Goal: Complete application form: Complete application form

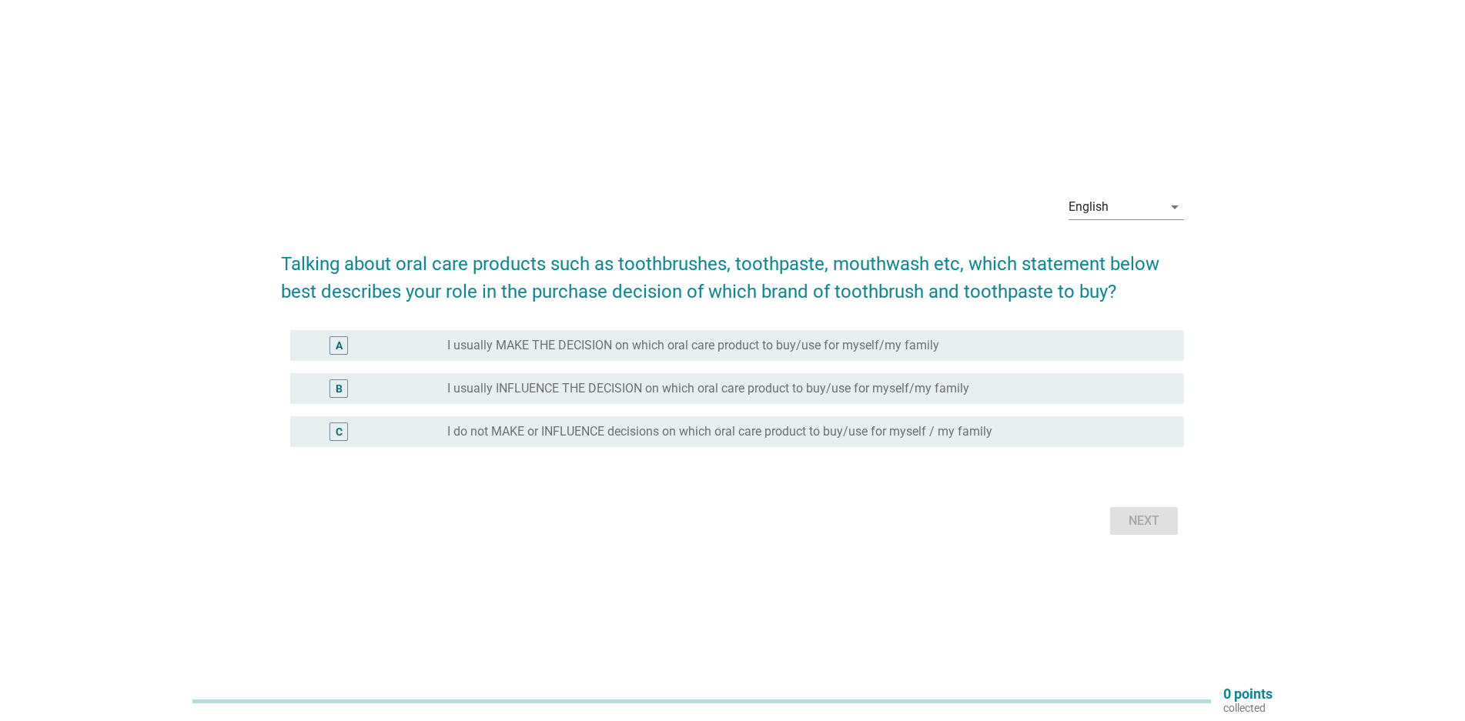
click at [1102, 222] on div "English arrow_drop_down" at bounding box center [1126, 215] width 115 height 40
click at [1107, 213] on div "English" at bounding box center [1089, 207] width 40 height 14
click at [1108, 216] on div "English" at bounding box center [1126, 219] width 91 height 18
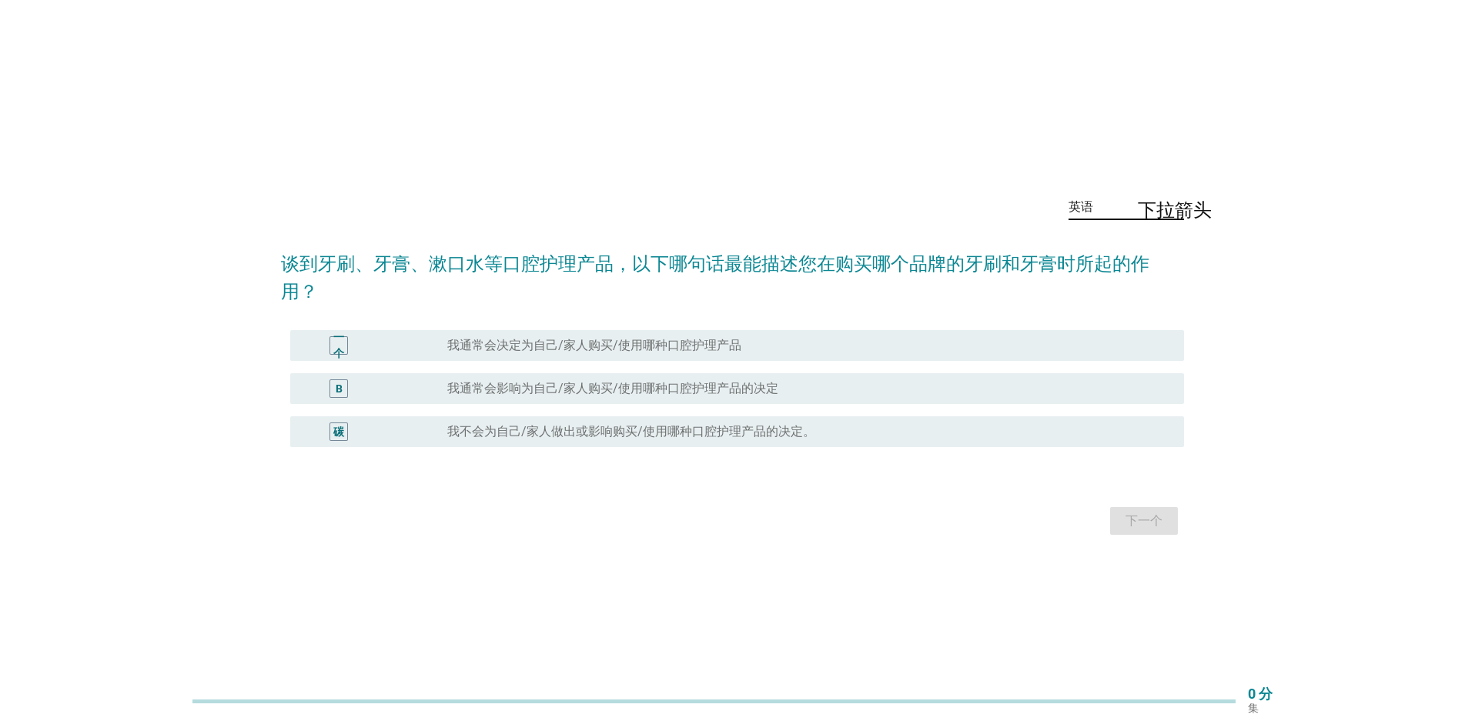
click at [611, 346] on font "我通常会决定为自己/家人购买/使用哪种口腔护理产品" at bounding box center [594, 345] width 294 height 15
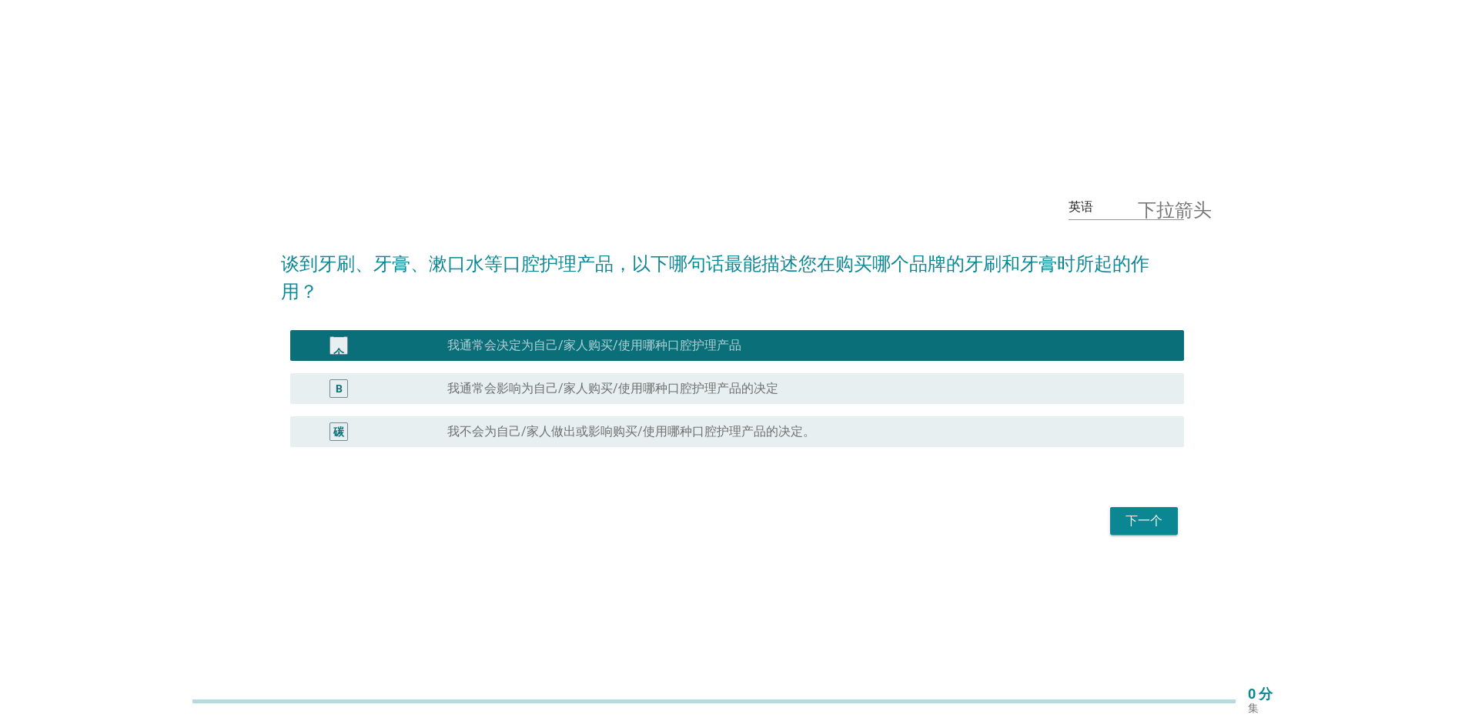
click at [1162, 528] on font "下一个" at bounding box center [1144, 521] width 37 height 18
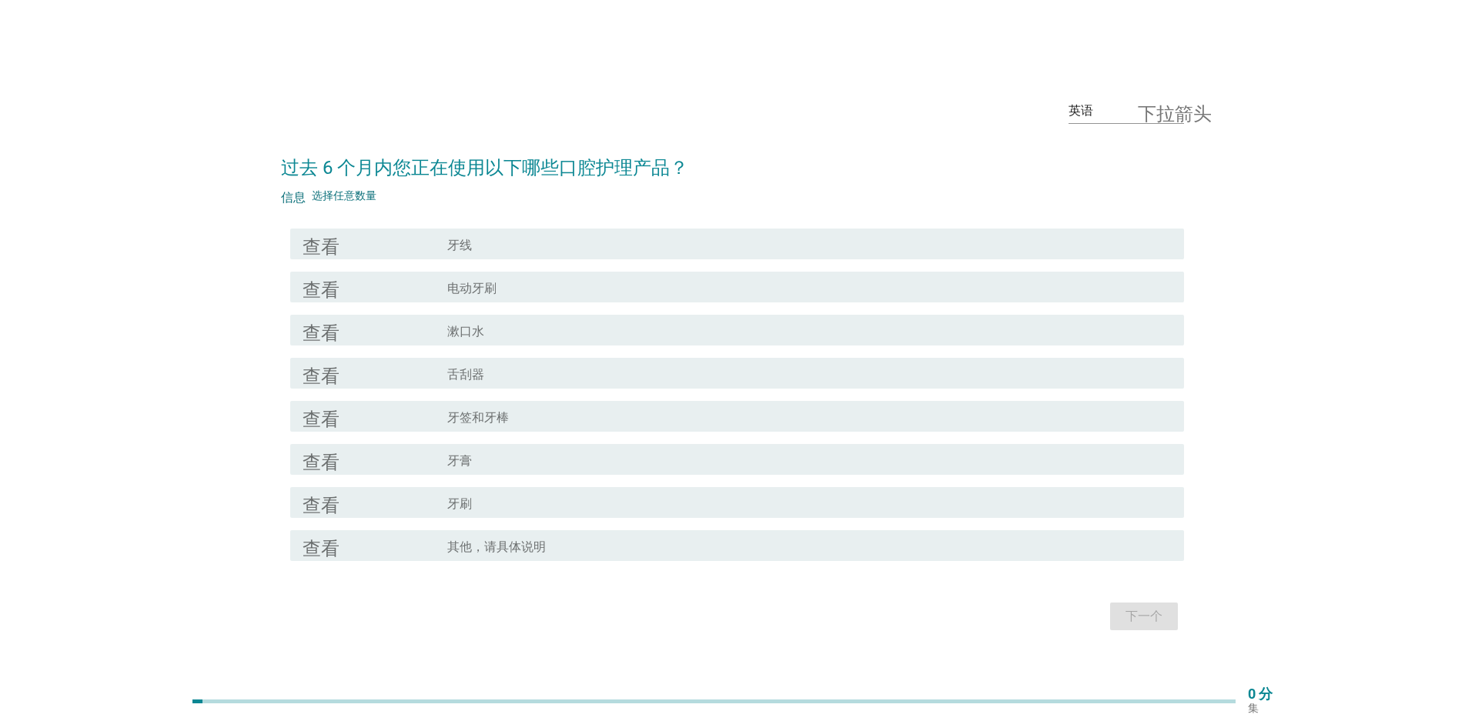
click at [528, 241] on div "复选框轮廓空白 牙线" at bounding box center [809, 244] width 724 height 18
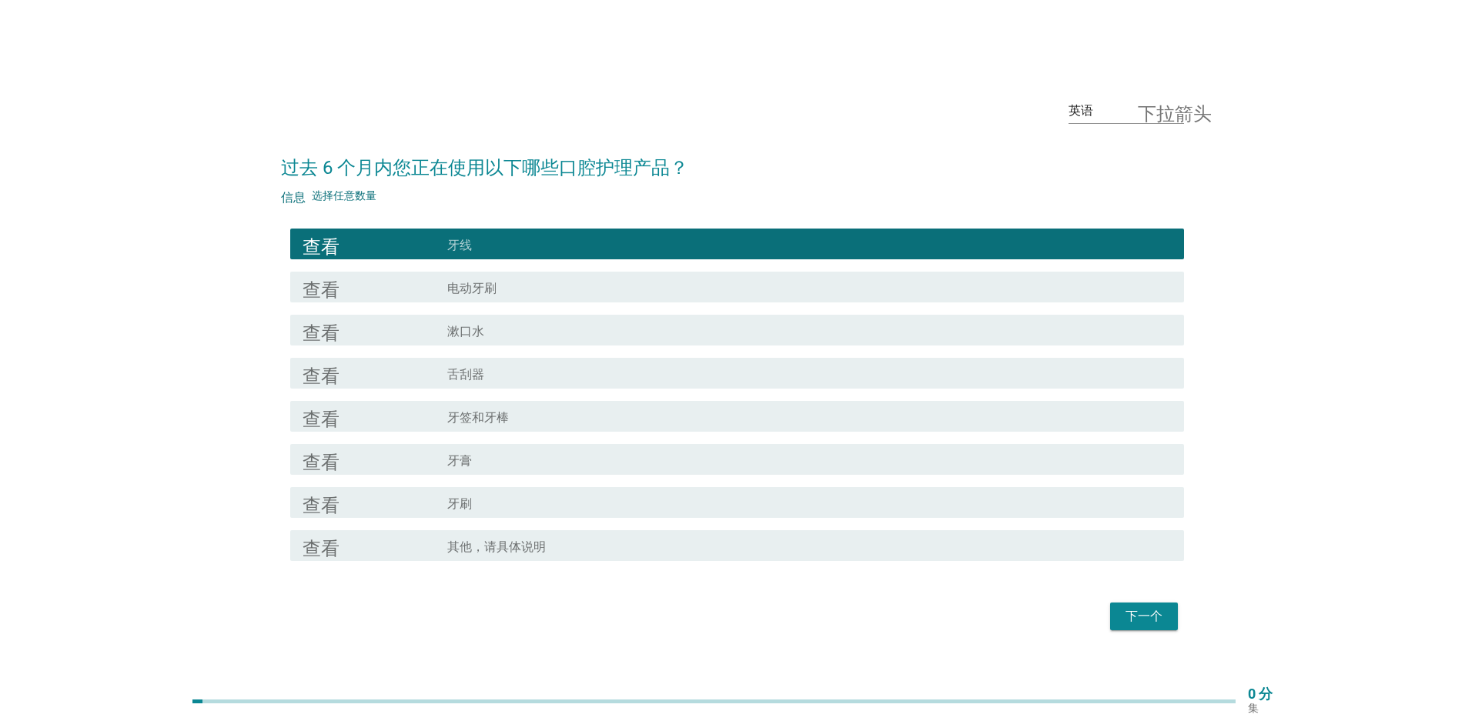
click at [443, 296] on div "查看 复选框轮廓空白 电动牙刷" at bounding box center [737, 287] width 894 height 31
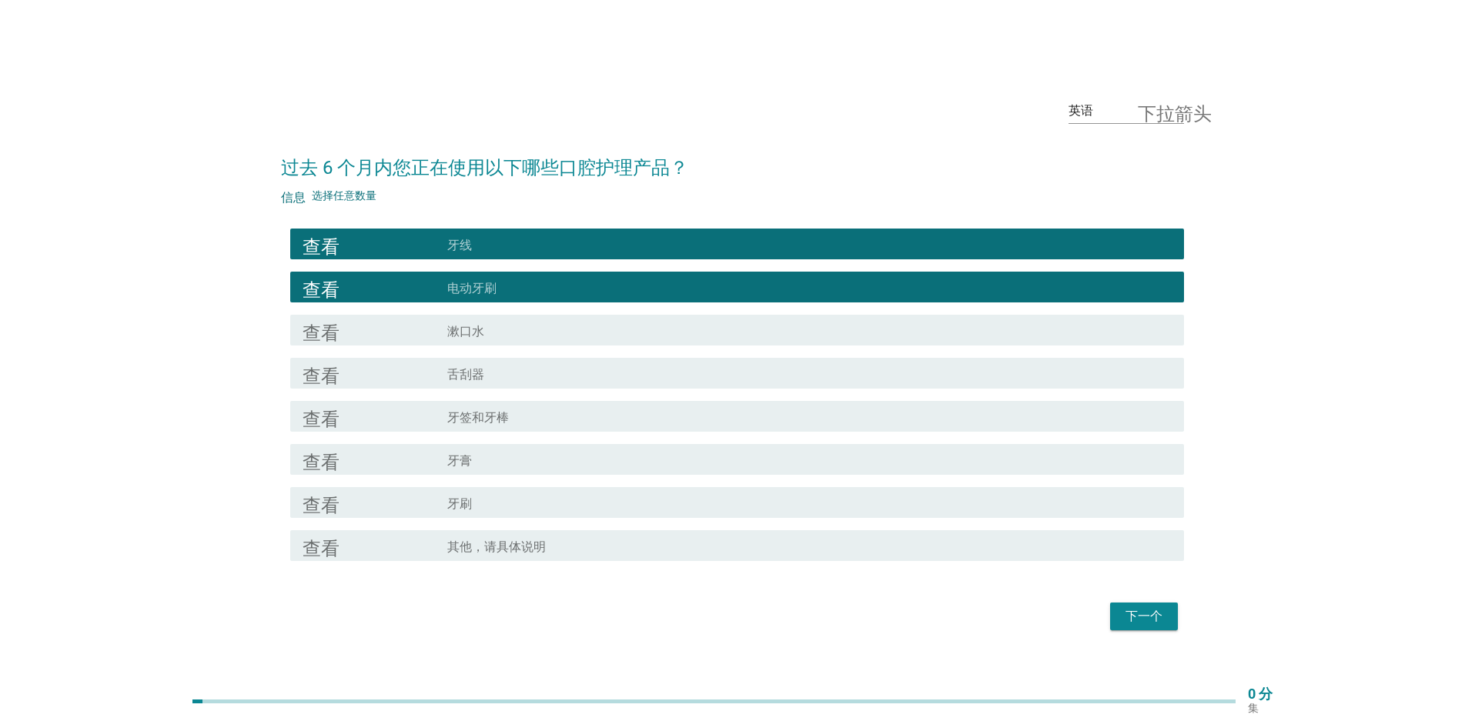
click at [407, 333] on div "查看" at bounding box center [375, 330] width 145 height 18
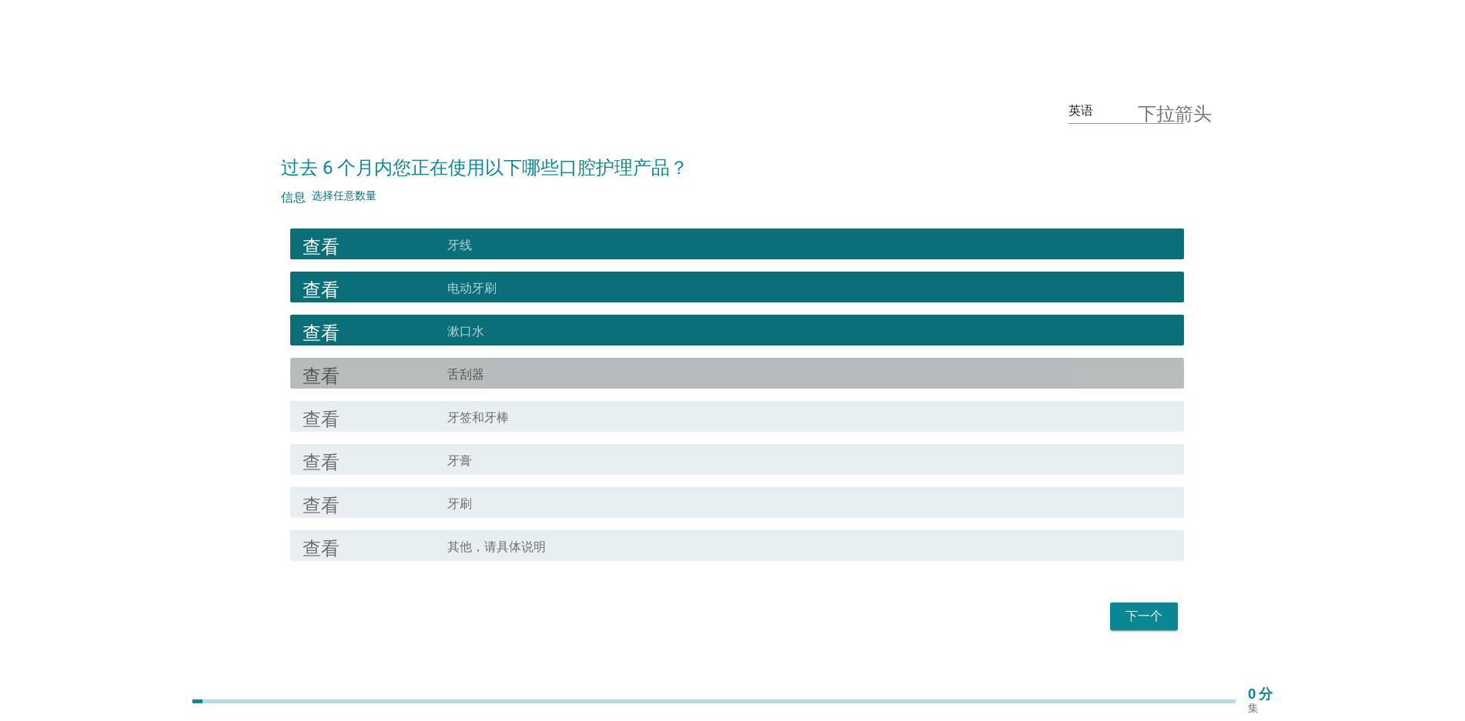
click at [396, 378] on div "查看" at bounding box center [375, 373] width 145 height 18
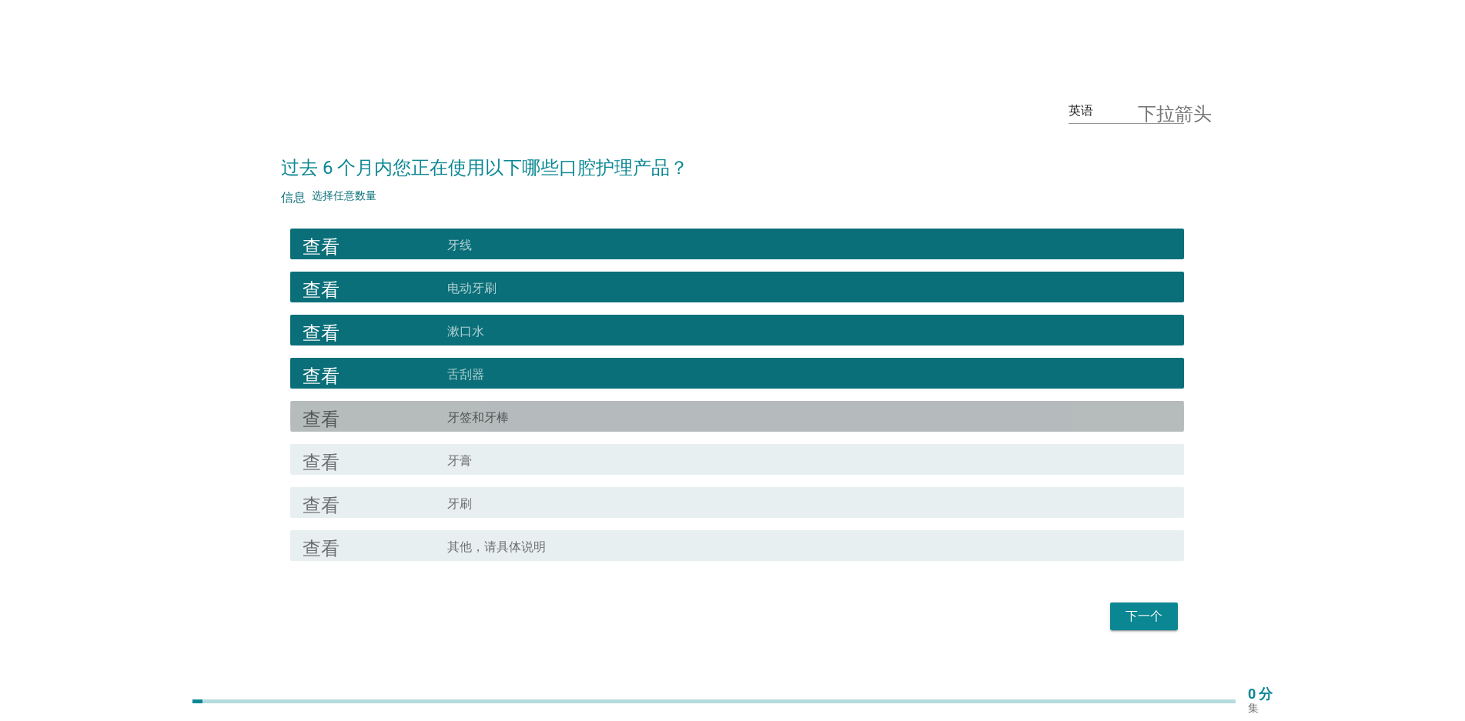
click at [375, 410] on div "查看" at bounding box center [375, 416] width 145 height 18
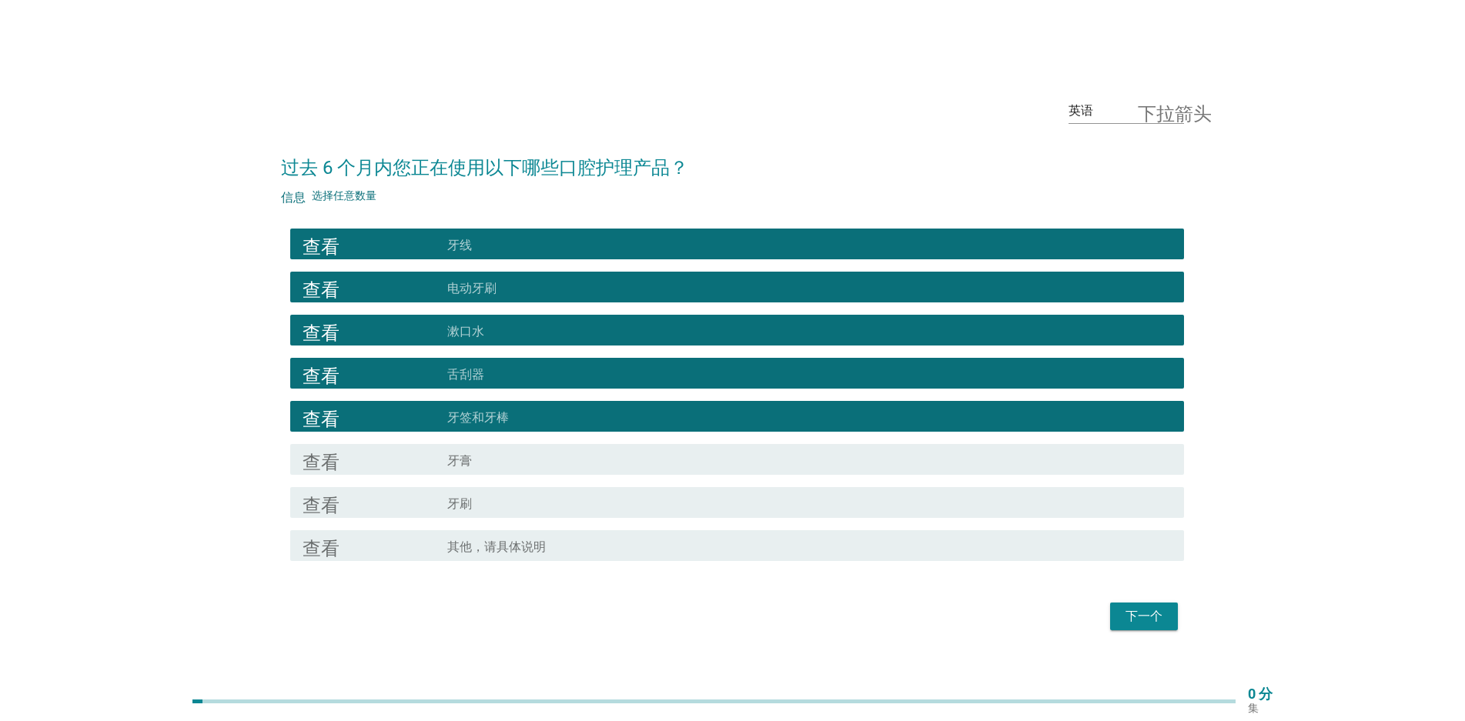
click at [360, 460] on div "查看" at bounding box center [375, 459] width 145 height 18
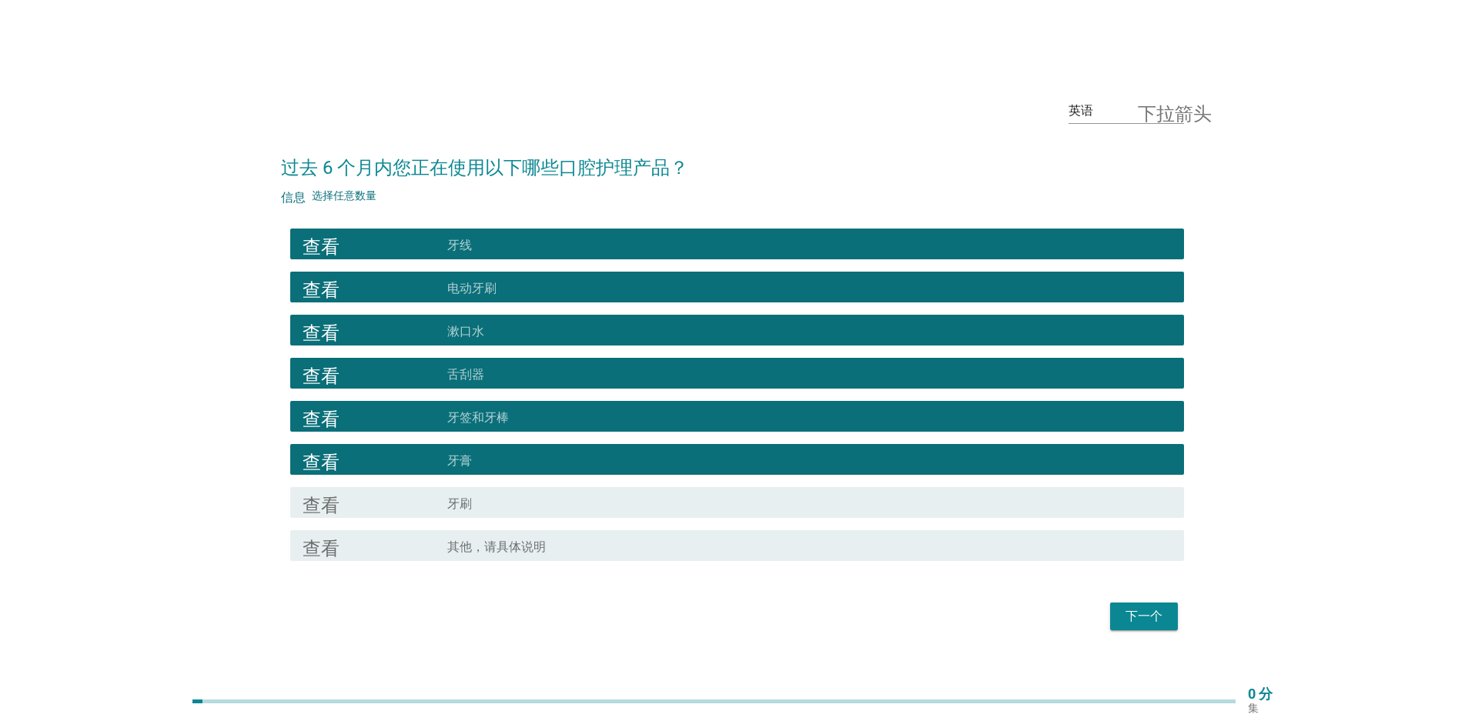
click at [385, 500] on div "查看" at bounding box center [375, 502] width 145 height 18
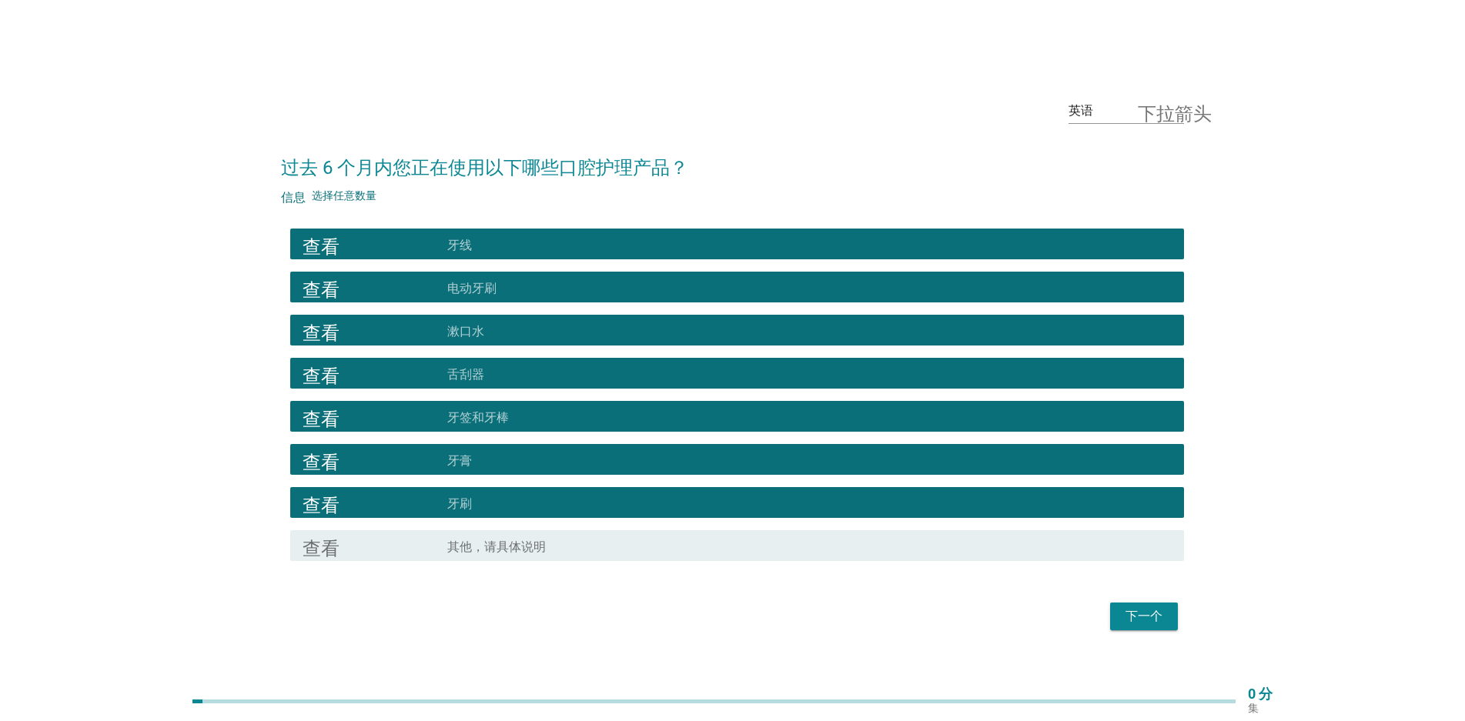
click at [1121, 610] on button "下一个" at bounding box center [1144, 617] width 68 height 28
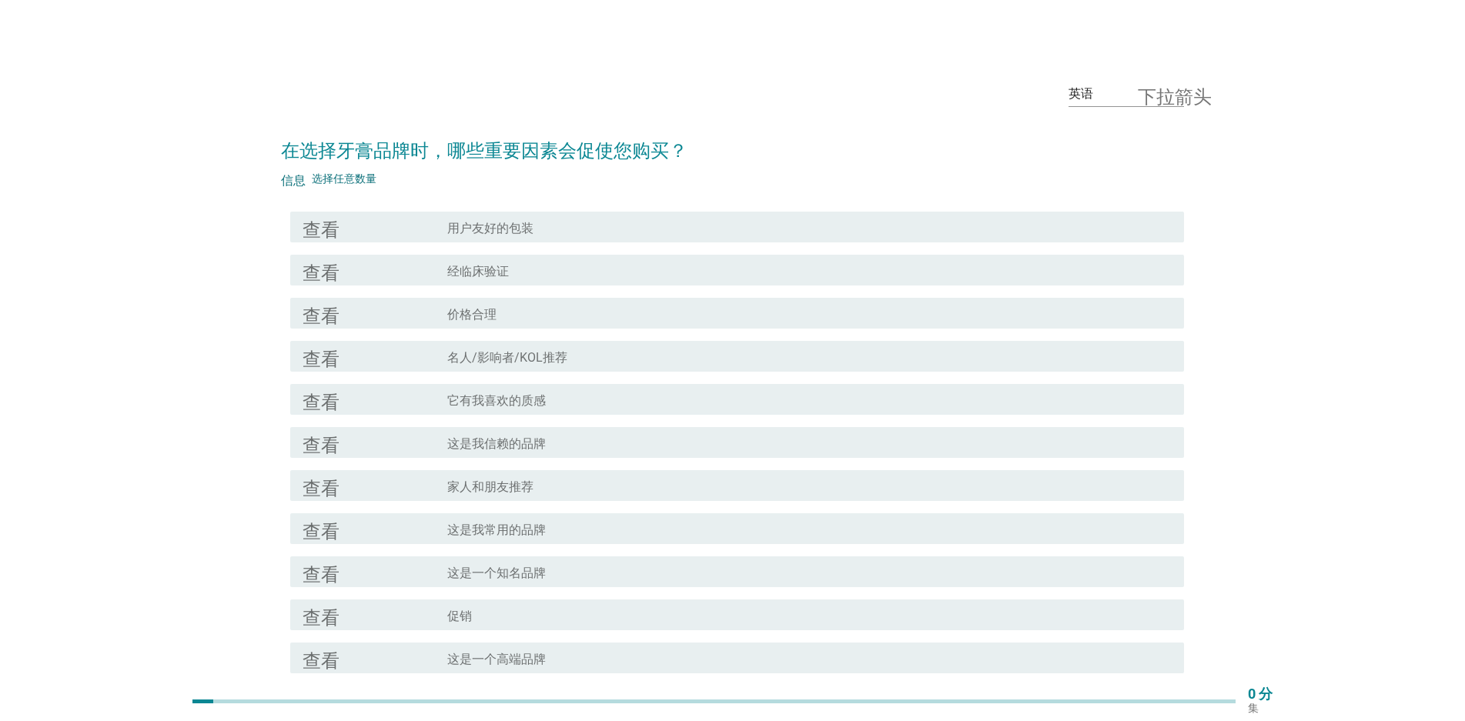
click at [340, 391] on div "查看" at bounding box center [375, 399] width 145 height 18
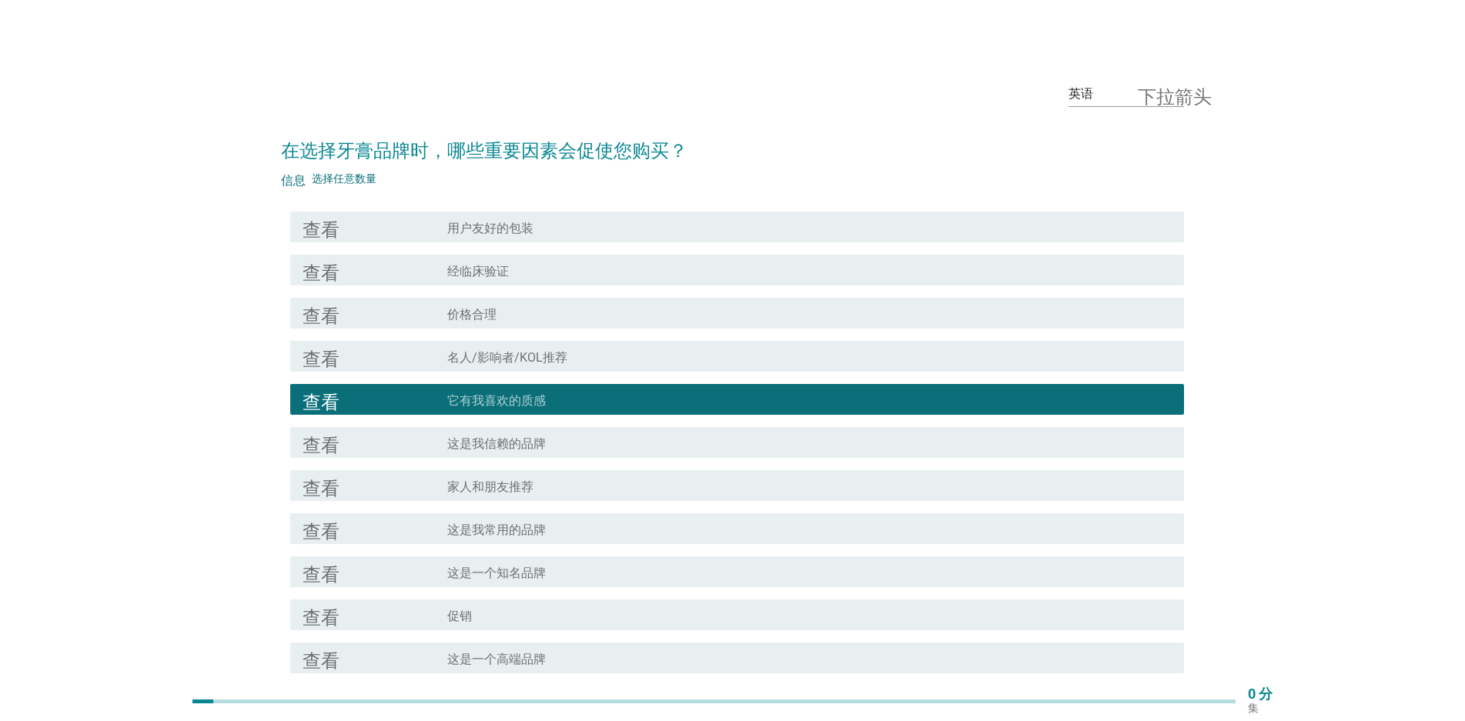
click at [330, 436] on font "查看" at bounding box center [321, 442] width 37 height 18
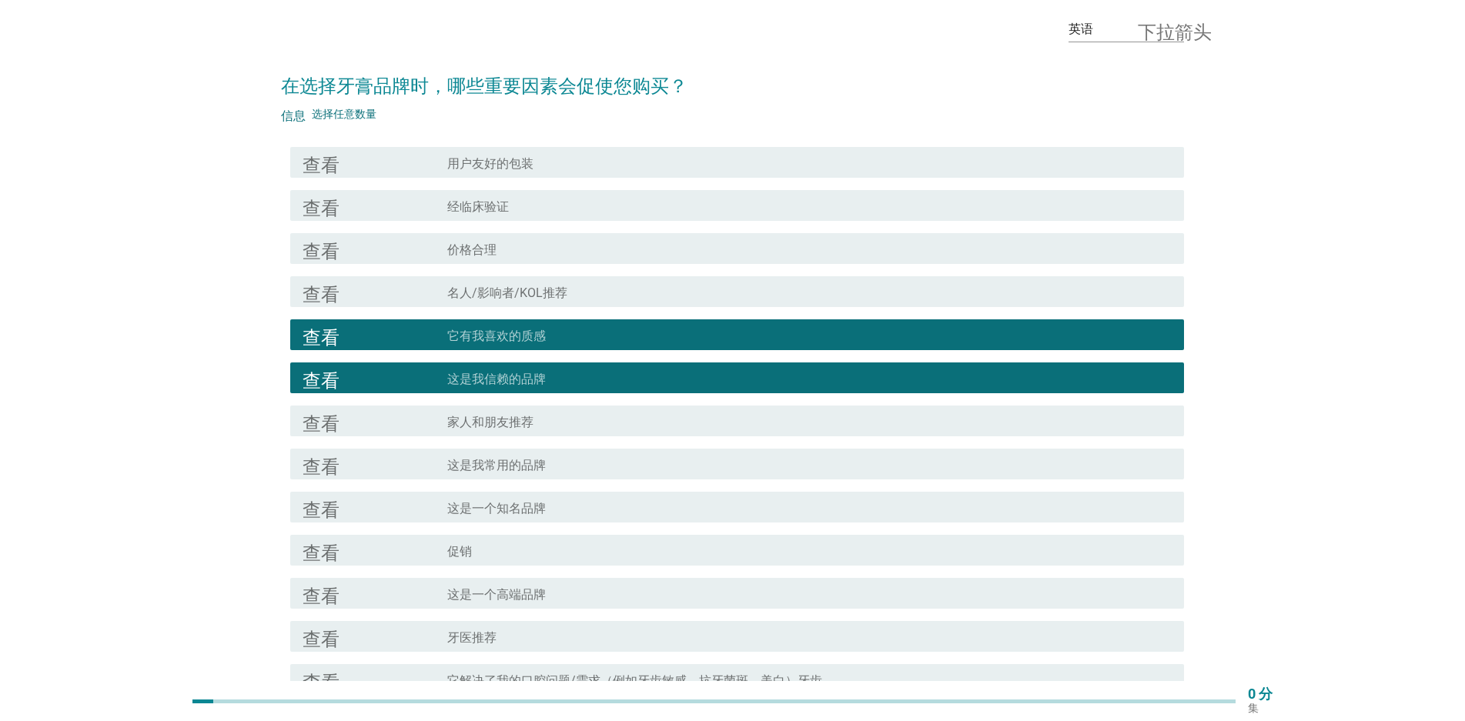
scroll to position [154, 0]
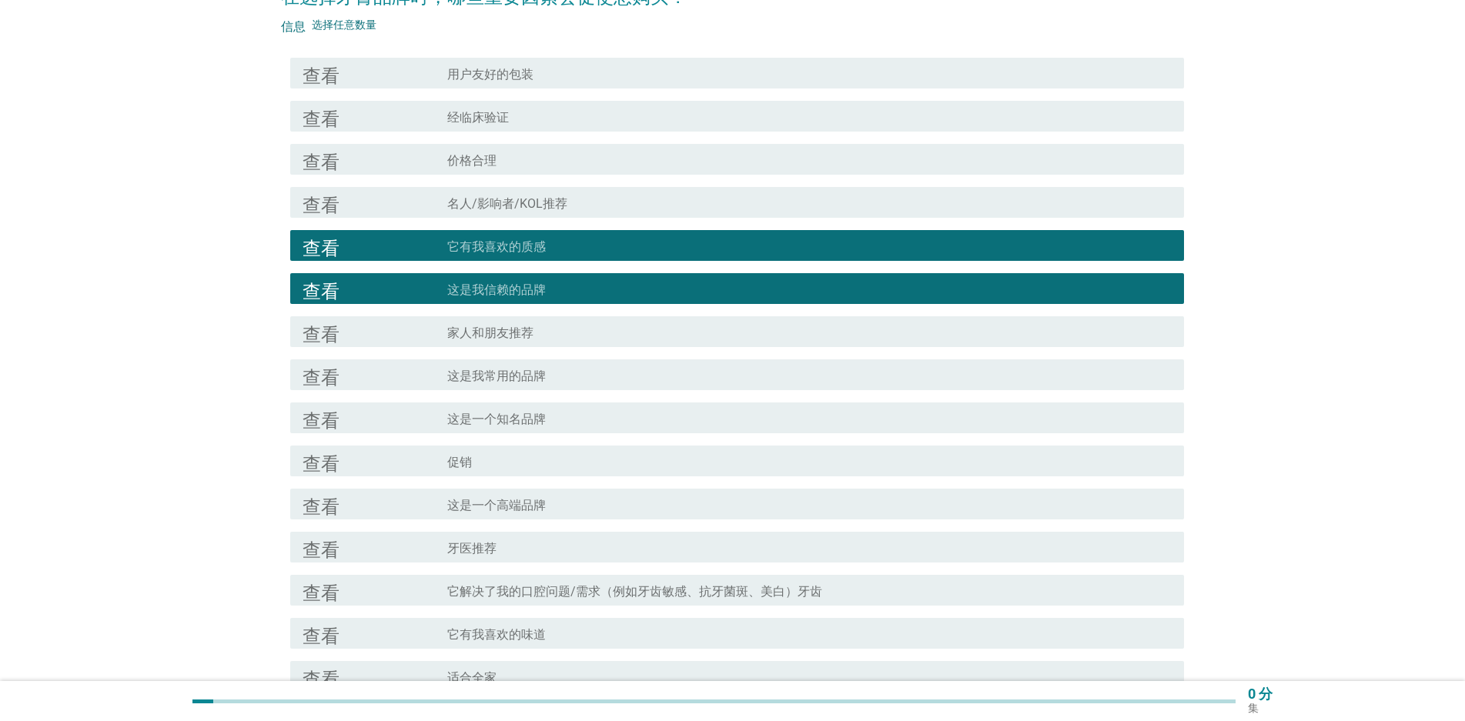
click at [363, 374] on div "查看" at bounding box center [375, 375] width 145 height 18
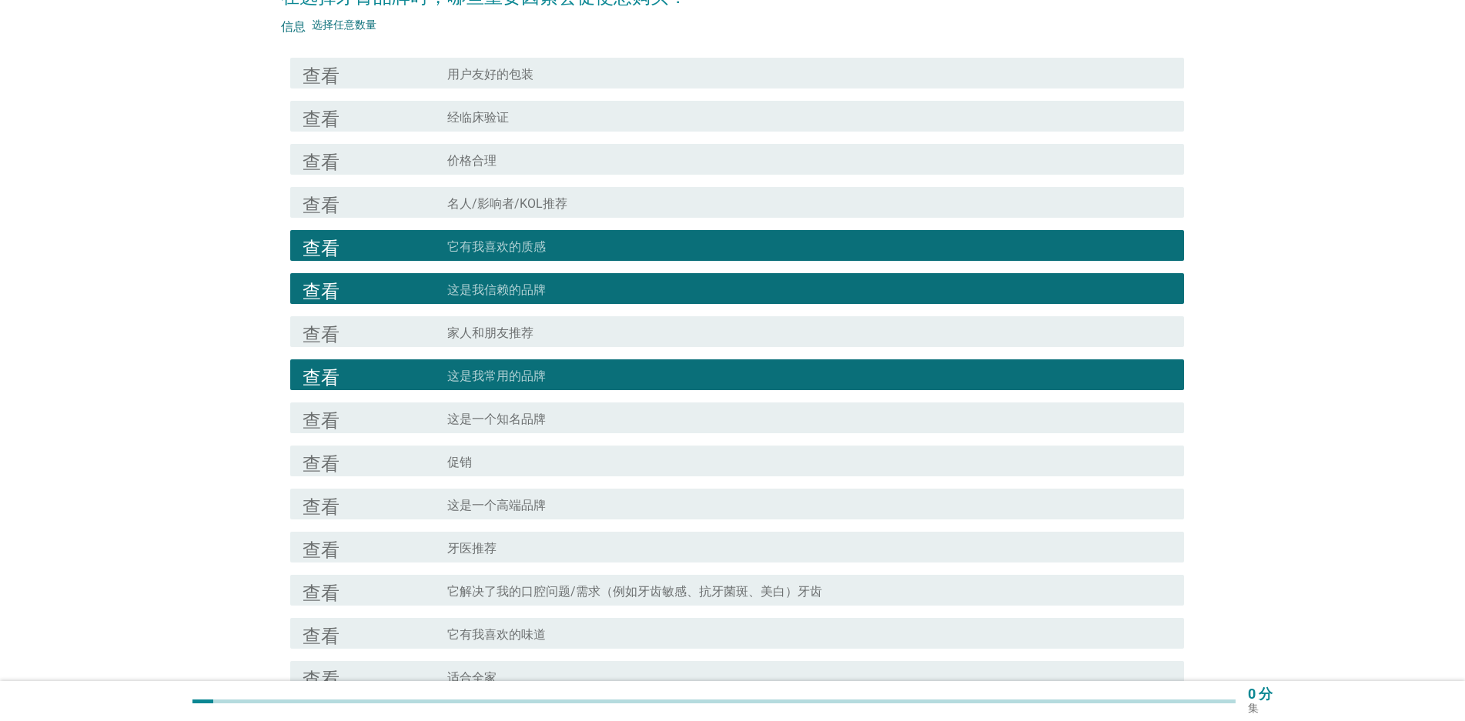
click at [322, 424] on font "查看" at bounding box center [321, 418] width 37 height 18
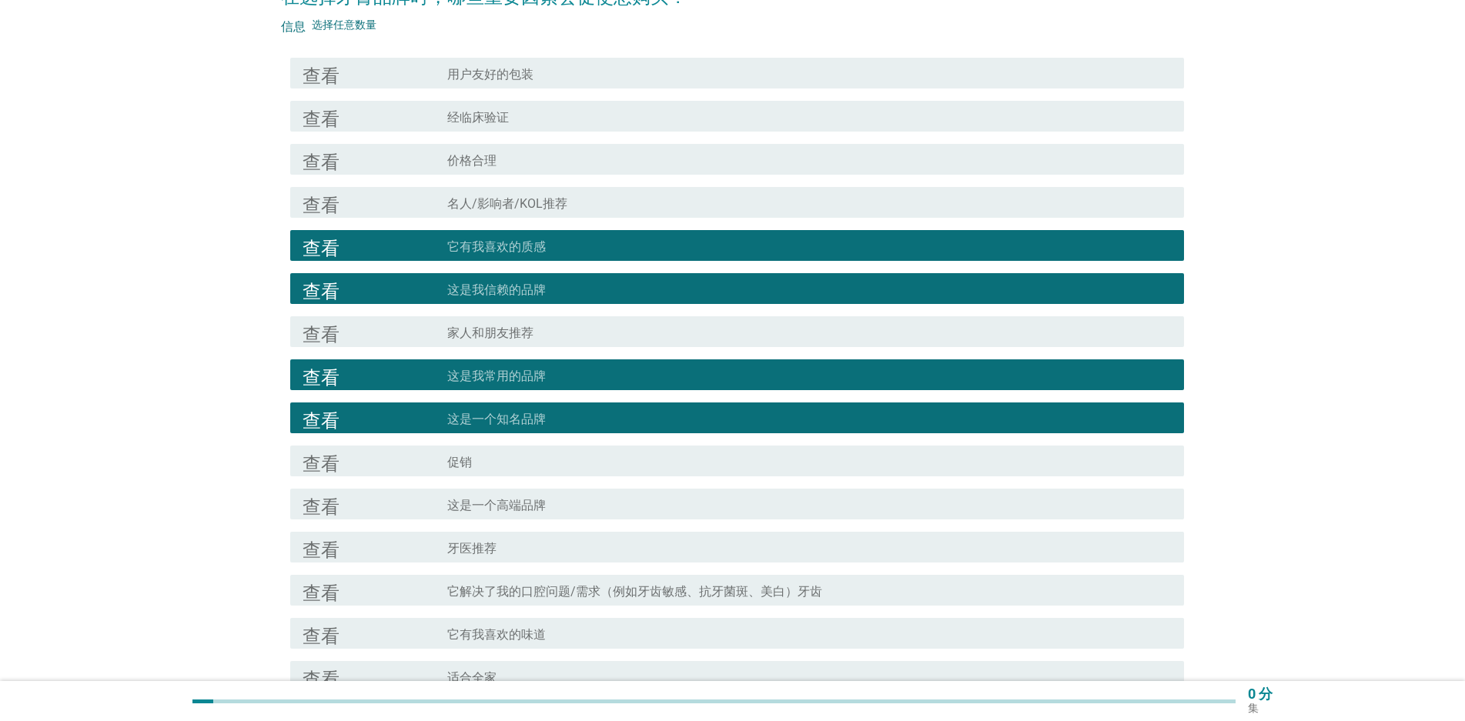
click at [342, 497] on div "查看" at bounding box center [375, 504] width 145 height 18
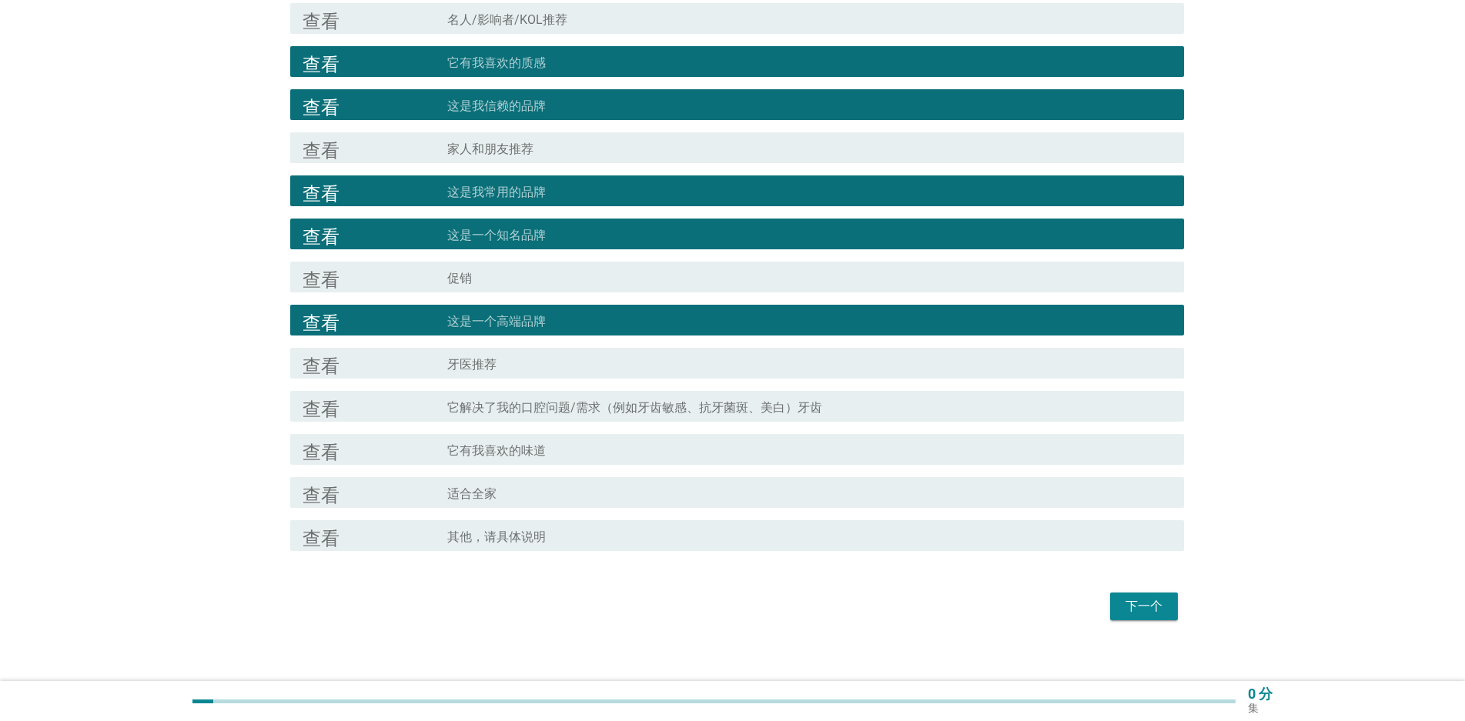
scroll to position [351, 0]
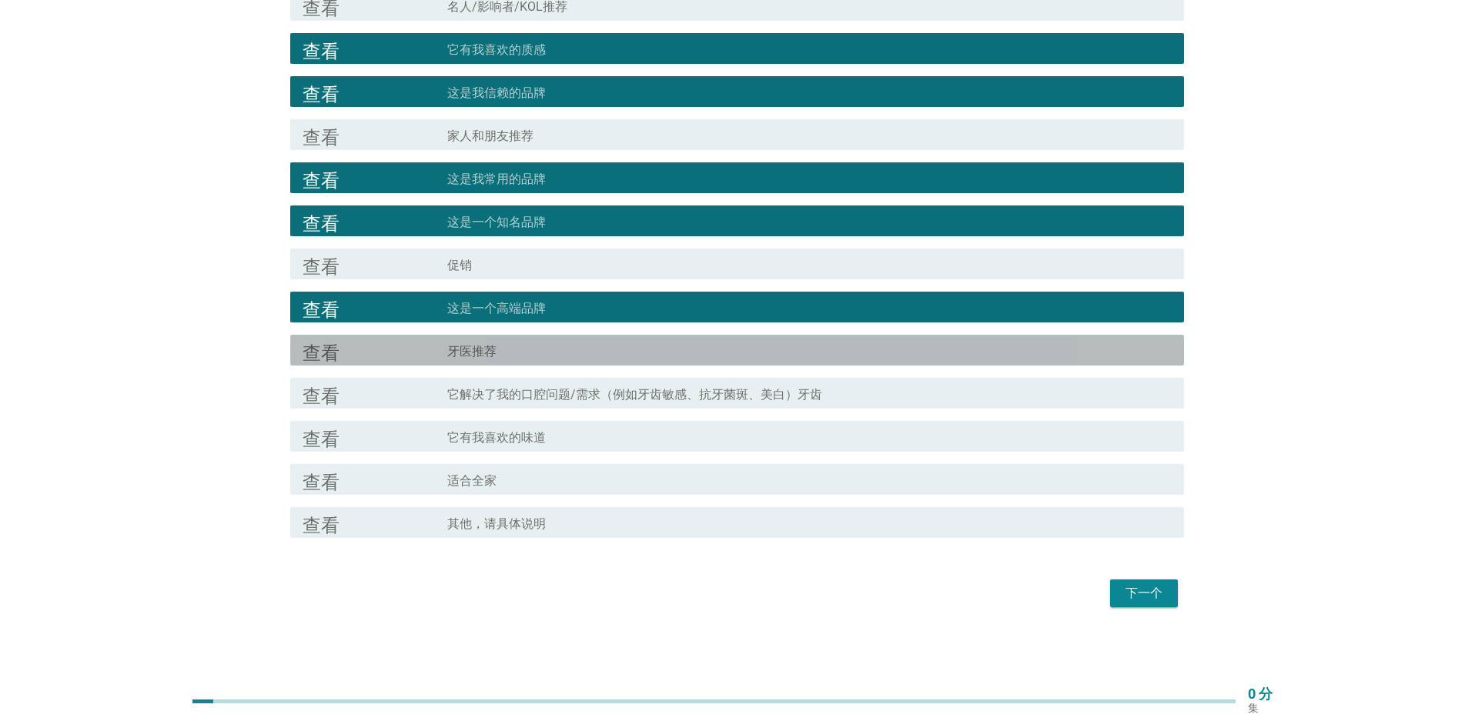
click at [354, 345] on div "查看" at bounding box center [375, 350] width 145 height 18
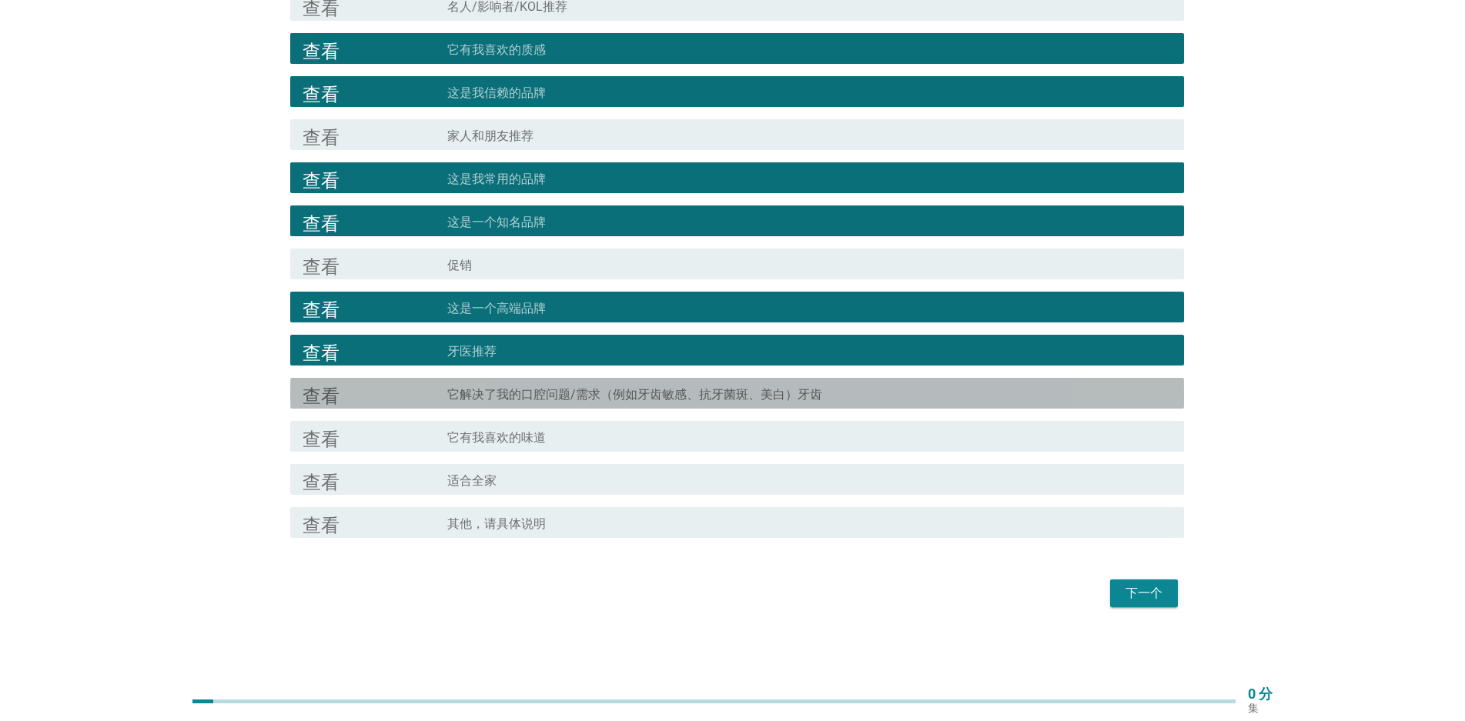
click at [337, 390] on font "查看" at bounding box center [321, 393] width 37 height 18
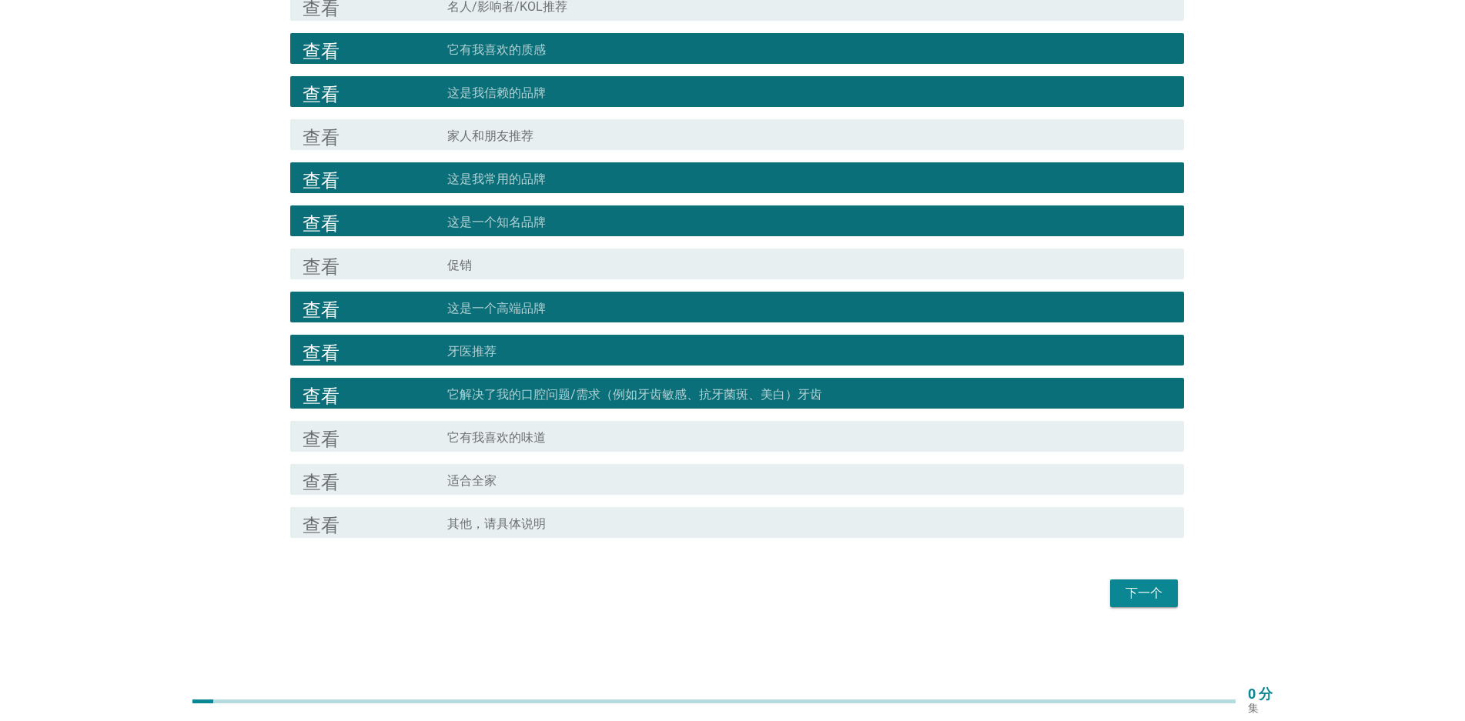
click at [346, 436] on div "查看" at bounding box center [375, 436] width 145 height 18
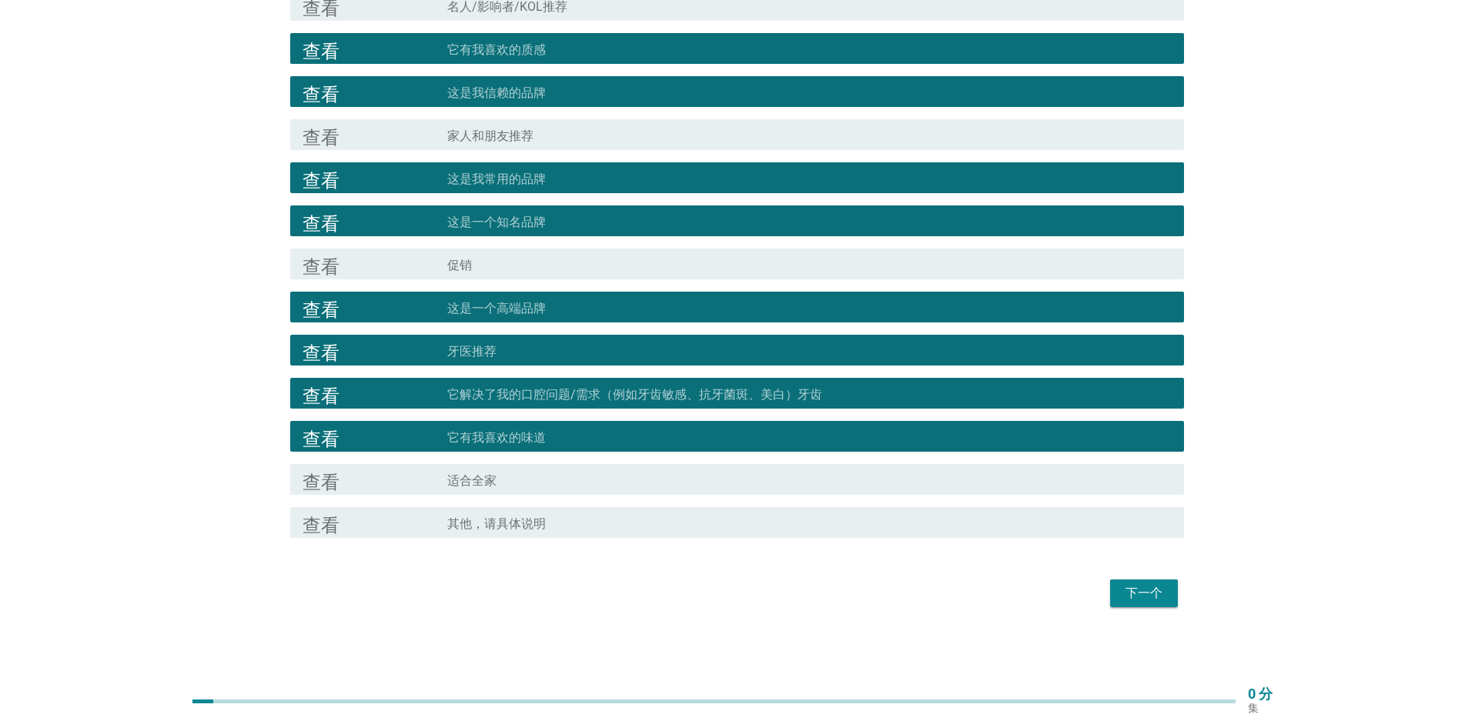
click at [360, 473] on div "查看" at bounding box center [375, 479] width 145 height 18
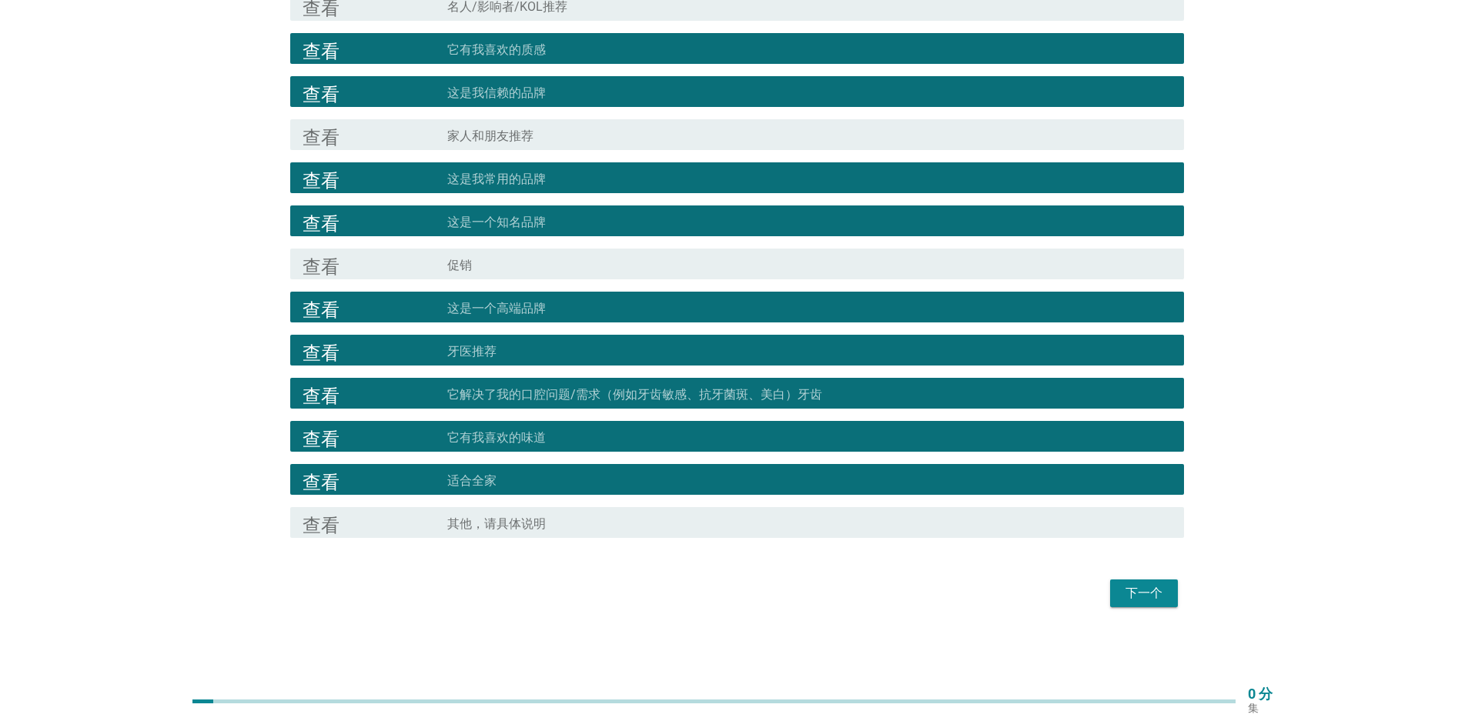
click at [1131, 590] on font "下一个" at bounding box center [1144, 593] width 37 height 15
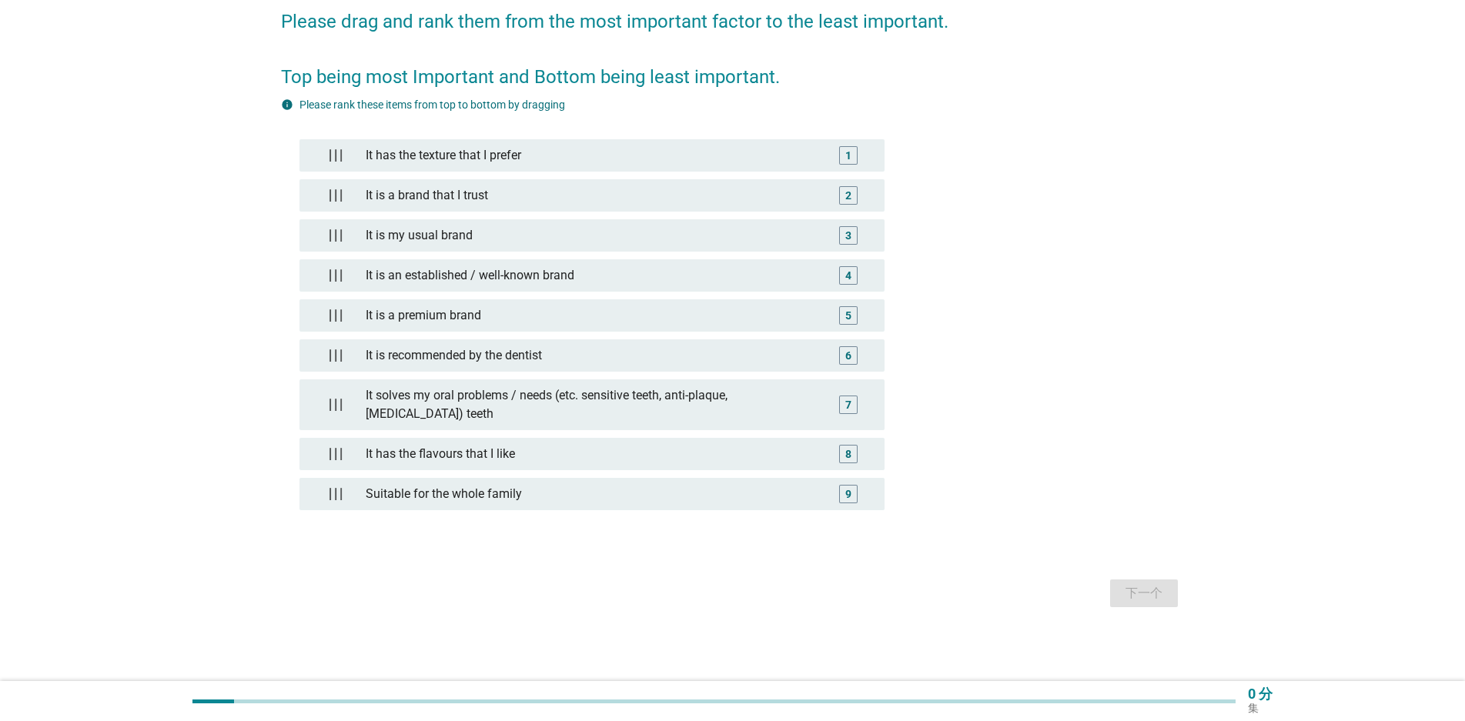
scroll to position [0, 0]
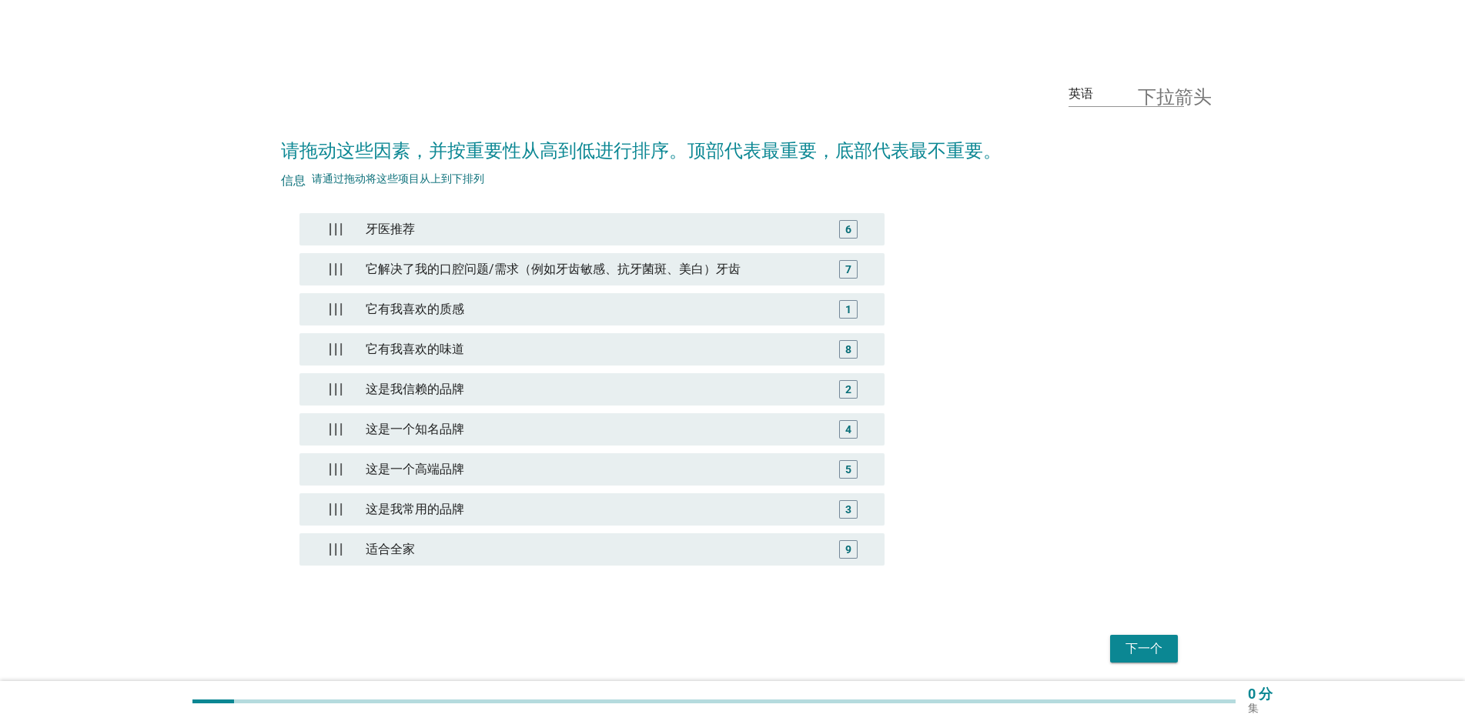
click at [1139, 647] on font "下一个" at bounding box center [1144, 648] width 37 height 15
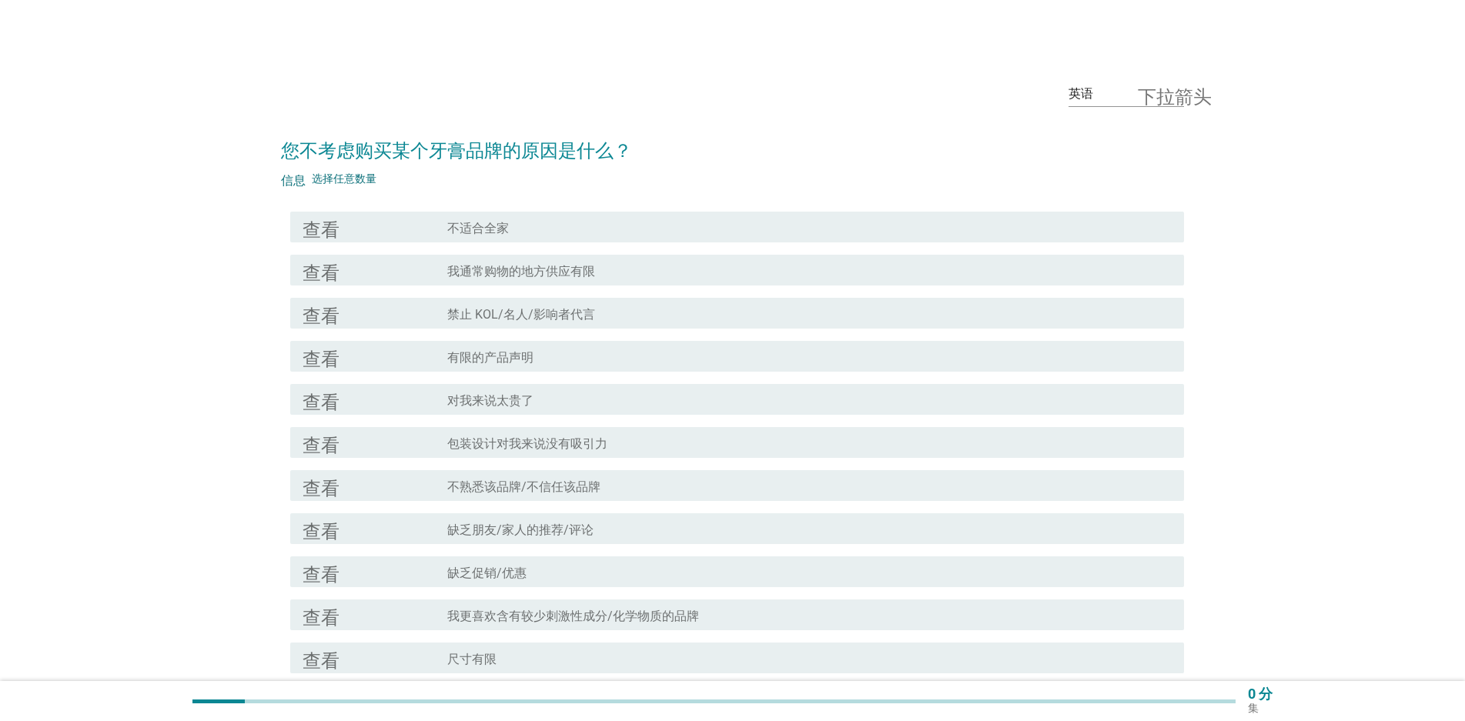
click at [557, 351] on div "复选框轮廓空白 有限的产品声明" at bounding box center [809, 356] width 724 height 18
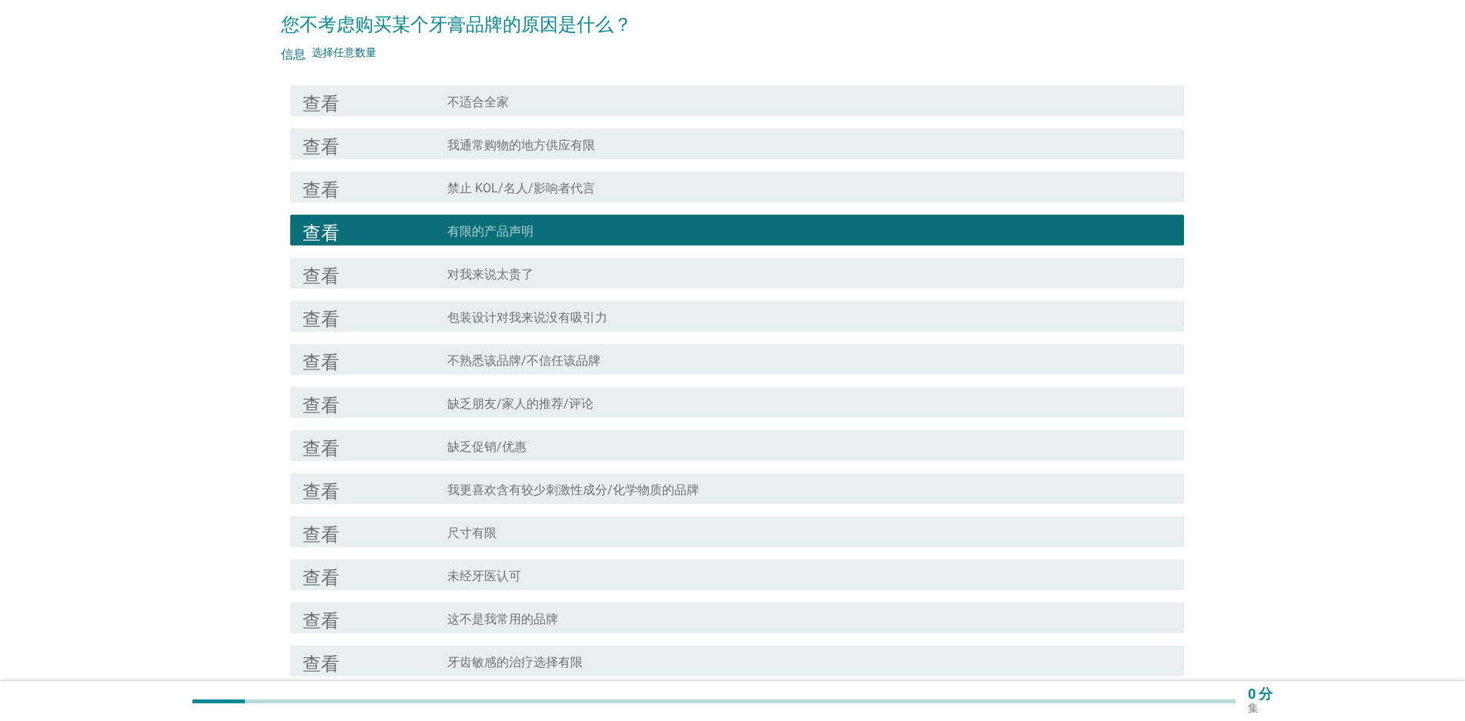
scroll to position [154, 0]
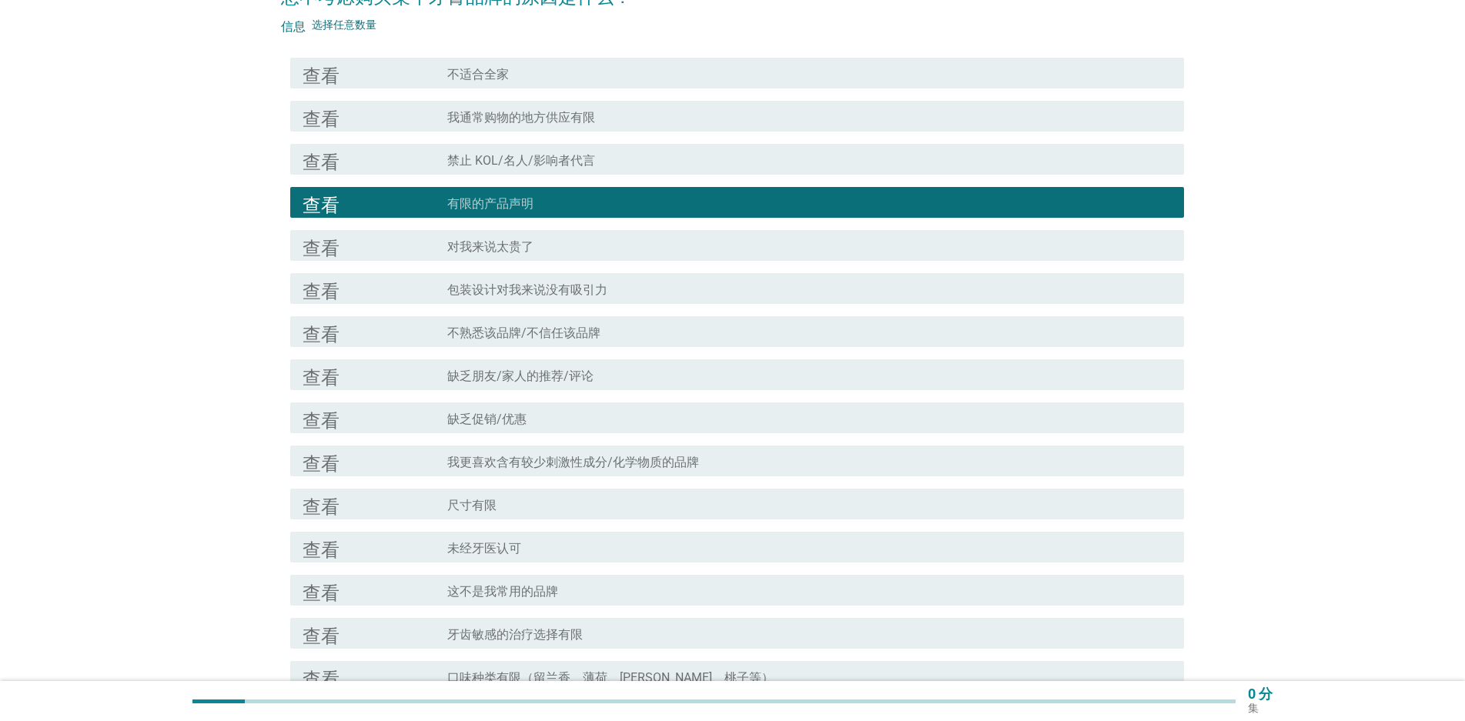
click at [480, 290] on font "包装设计对我来说没有吸引力" at bounding box center [527, 290] width 160 height 15
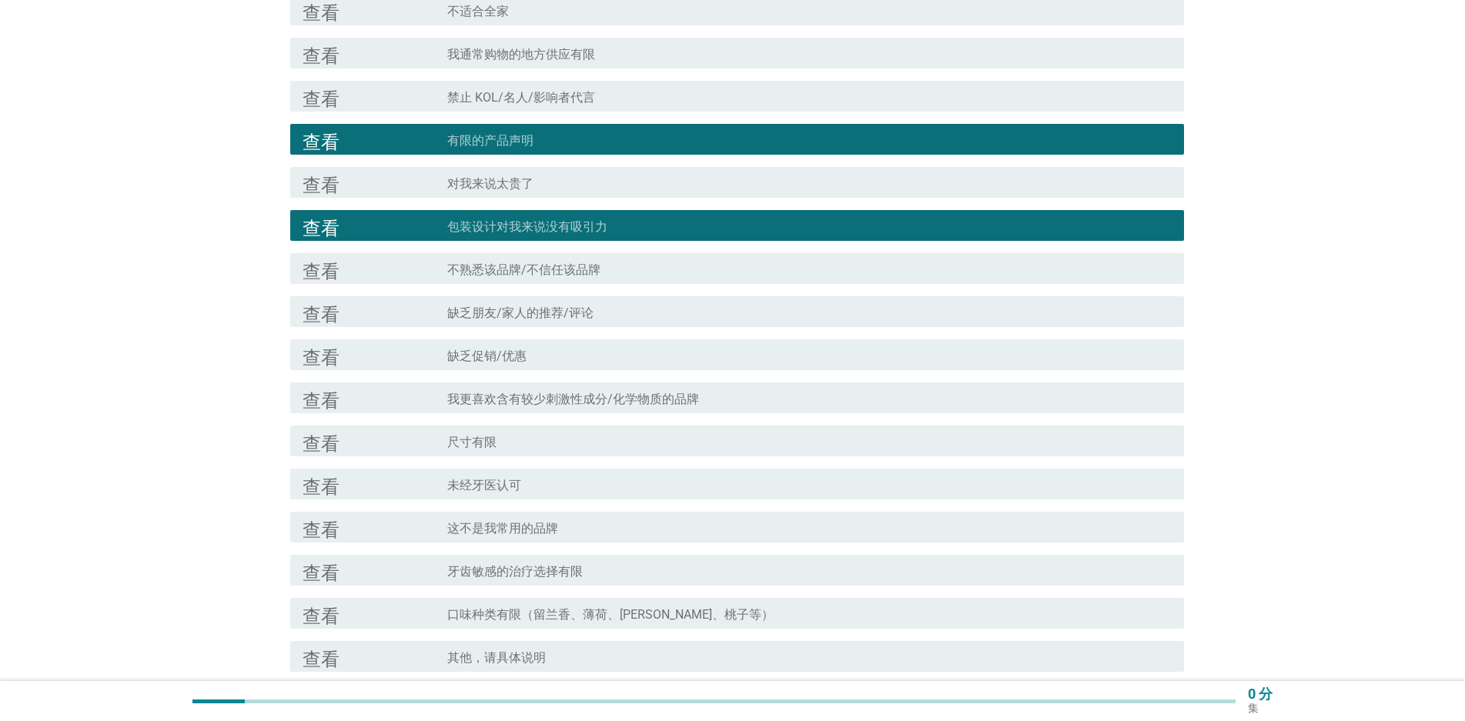
scroll to position [308, 0]
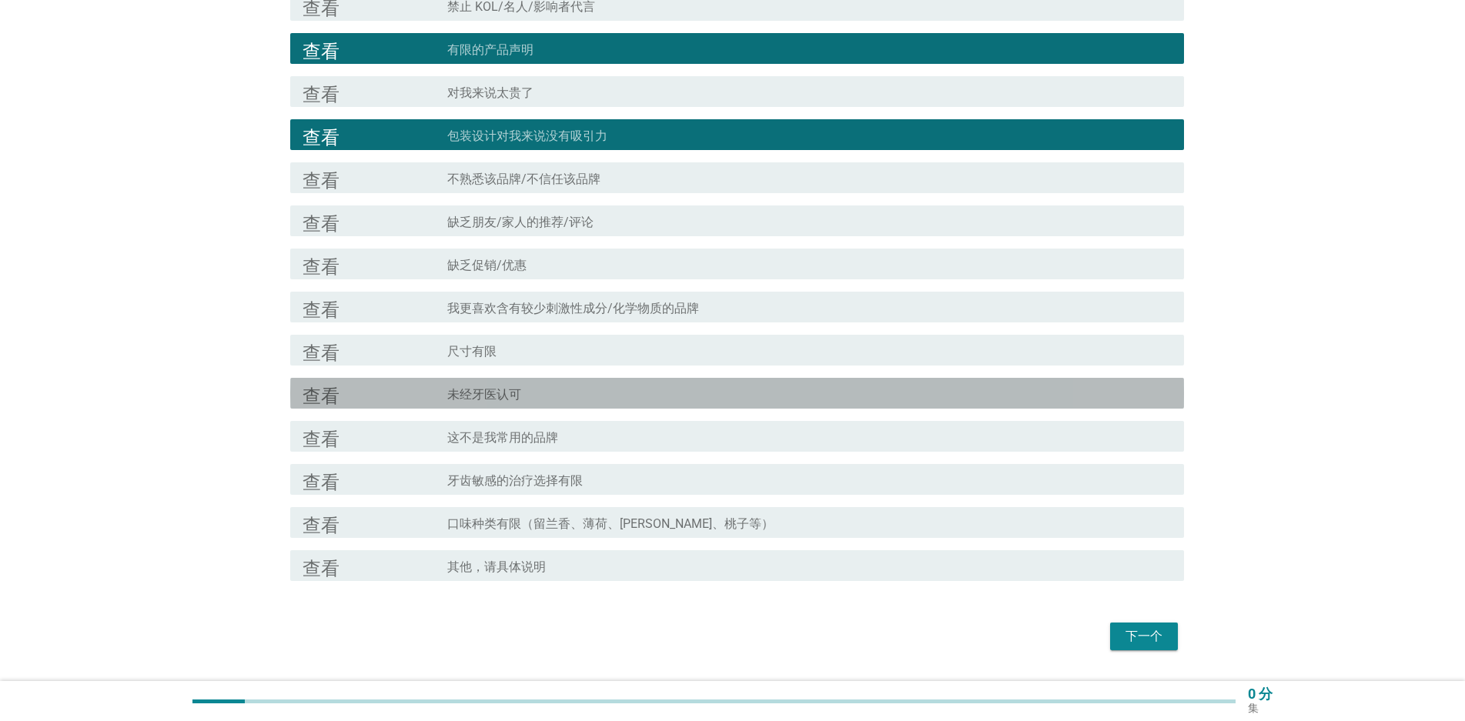
click at [512, 390] on font "未经牙医认可" at bounding box center [484, 394] width 74 height 15
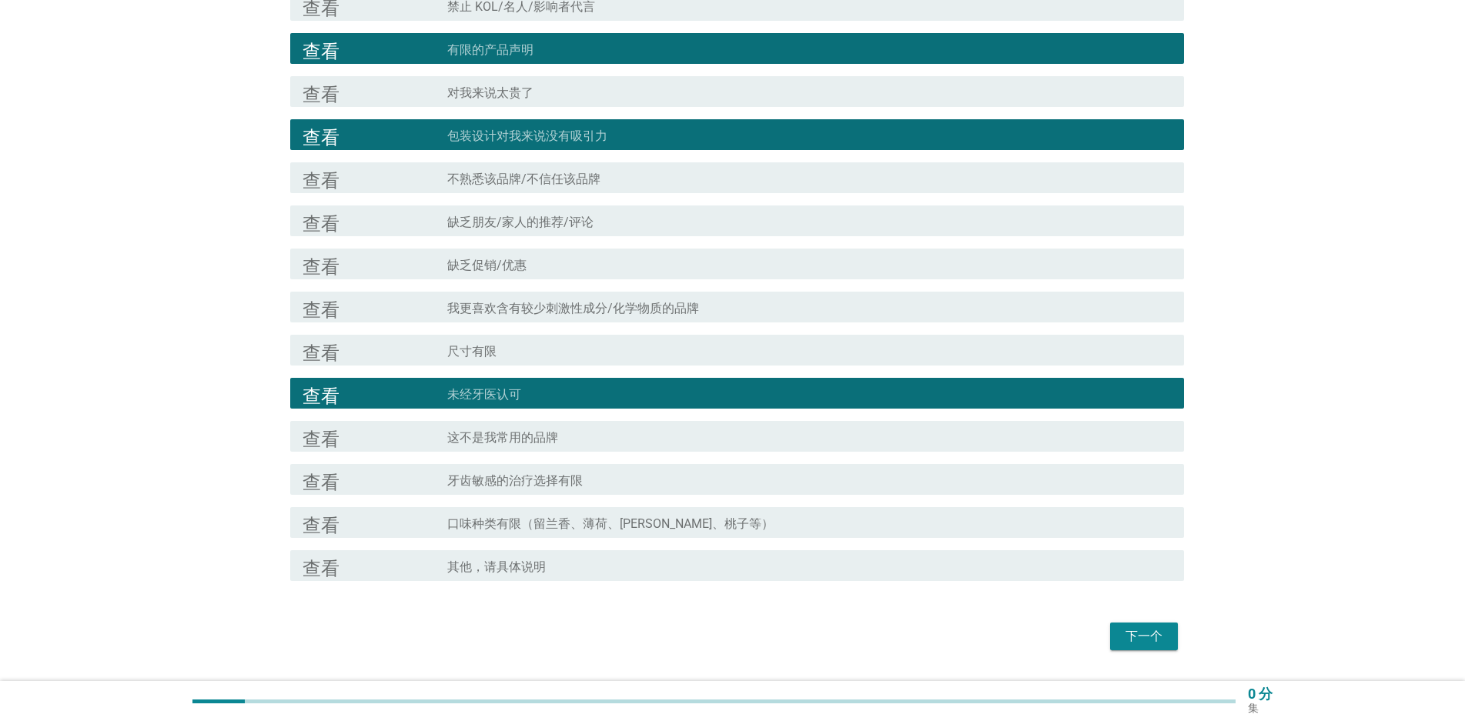
click at [664, 440] on div "复选框轮廓空白 这不是我常用的品牌" at bounding box center [809, 436] width 724 height 18
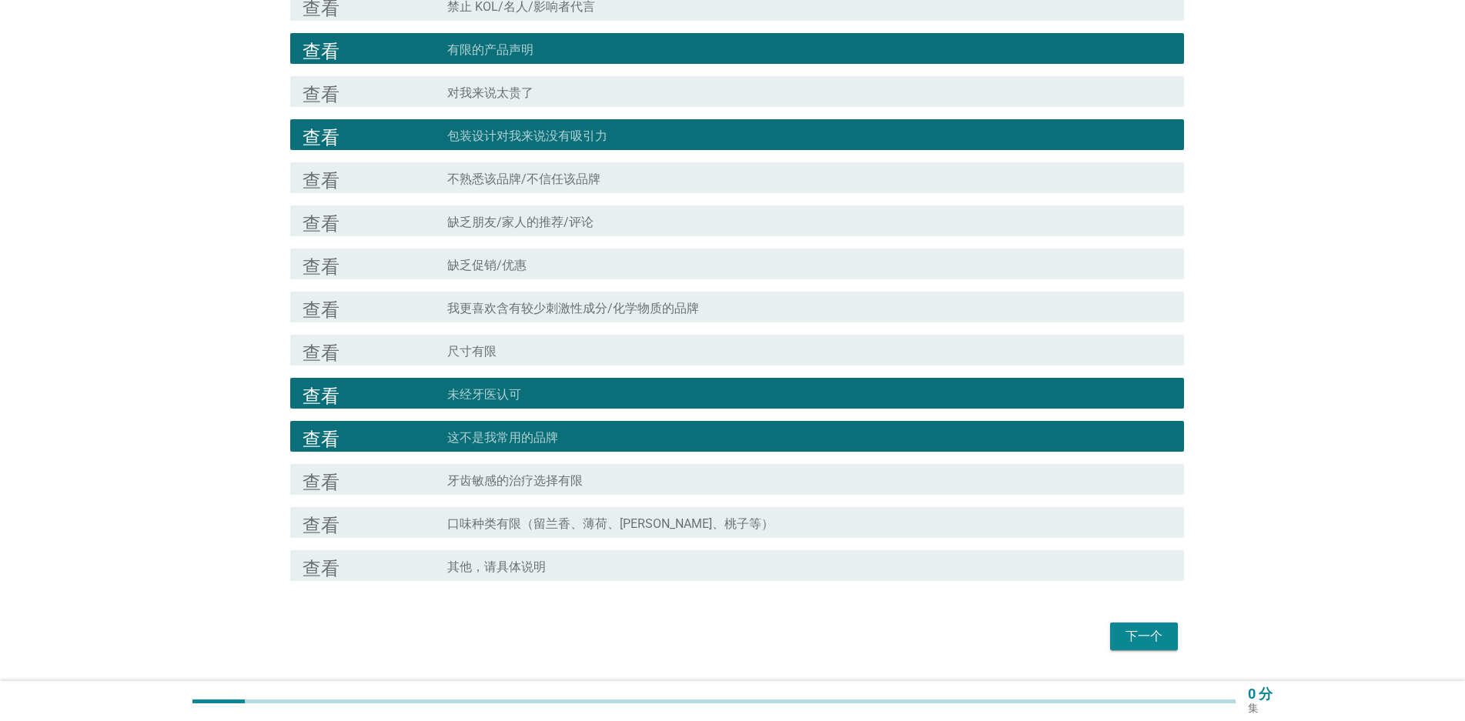
click at [570, 471] on div "复选框轮廓空白 牙齿敏感的治疗选择有限" at bounding box center [809, 479] width 724 height 18
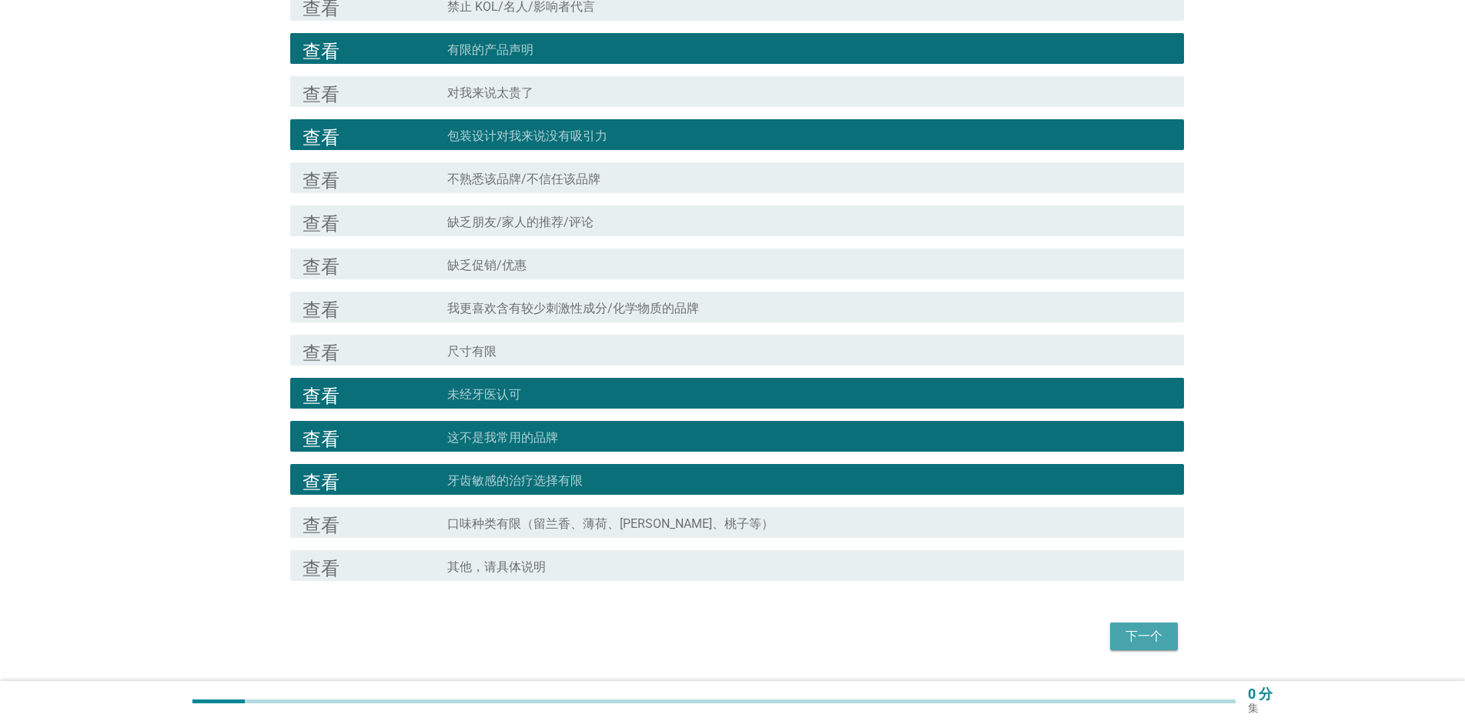
click at [1135, 649] on button "下一个" at bounding box center [1144, 637] width 68 height 28
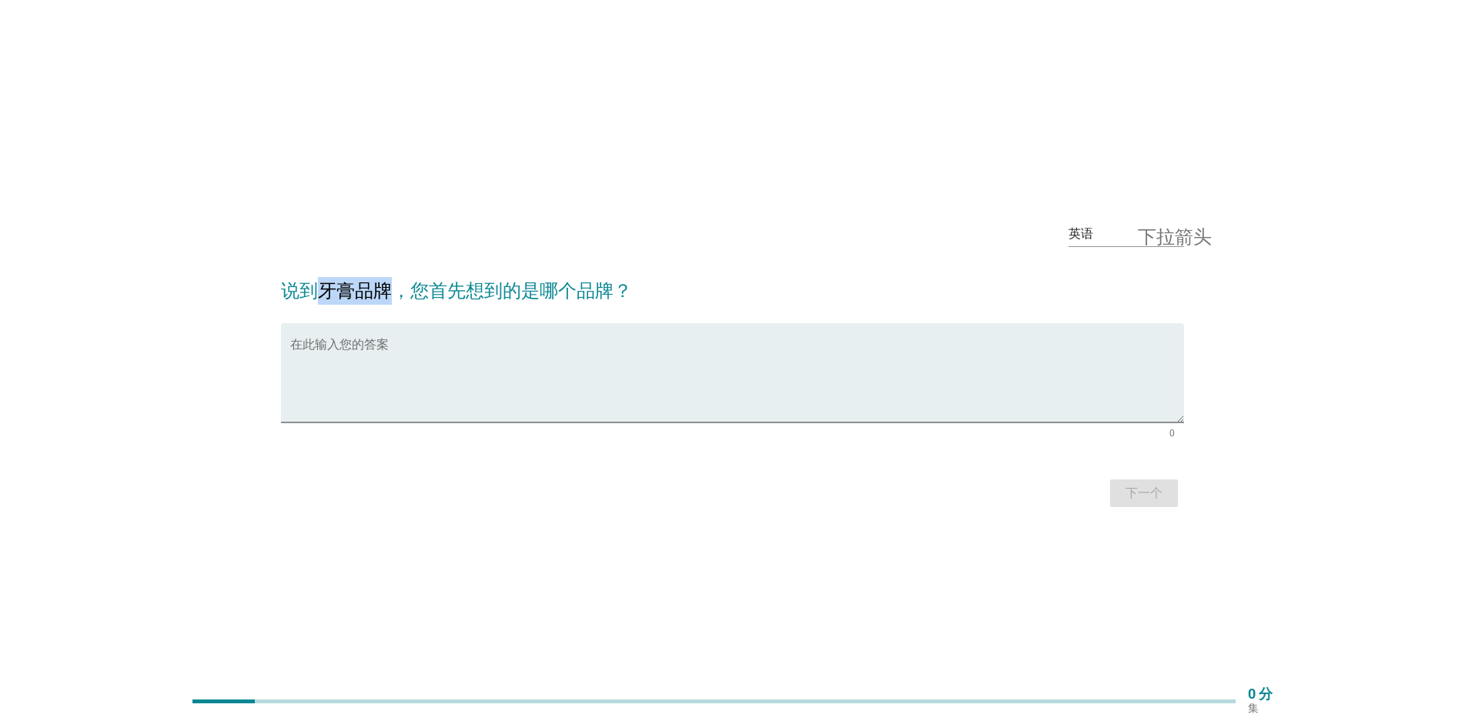
drag, startPoint x: 319, startPoint y: 294, endPoint x: 392, endPoint y: 293, distance: 72.4
click at [392, 293] on font "说到牙膏品牌，您首先想到的是哪个品牌？" at bounding box center [456, 291] width 351 height 22
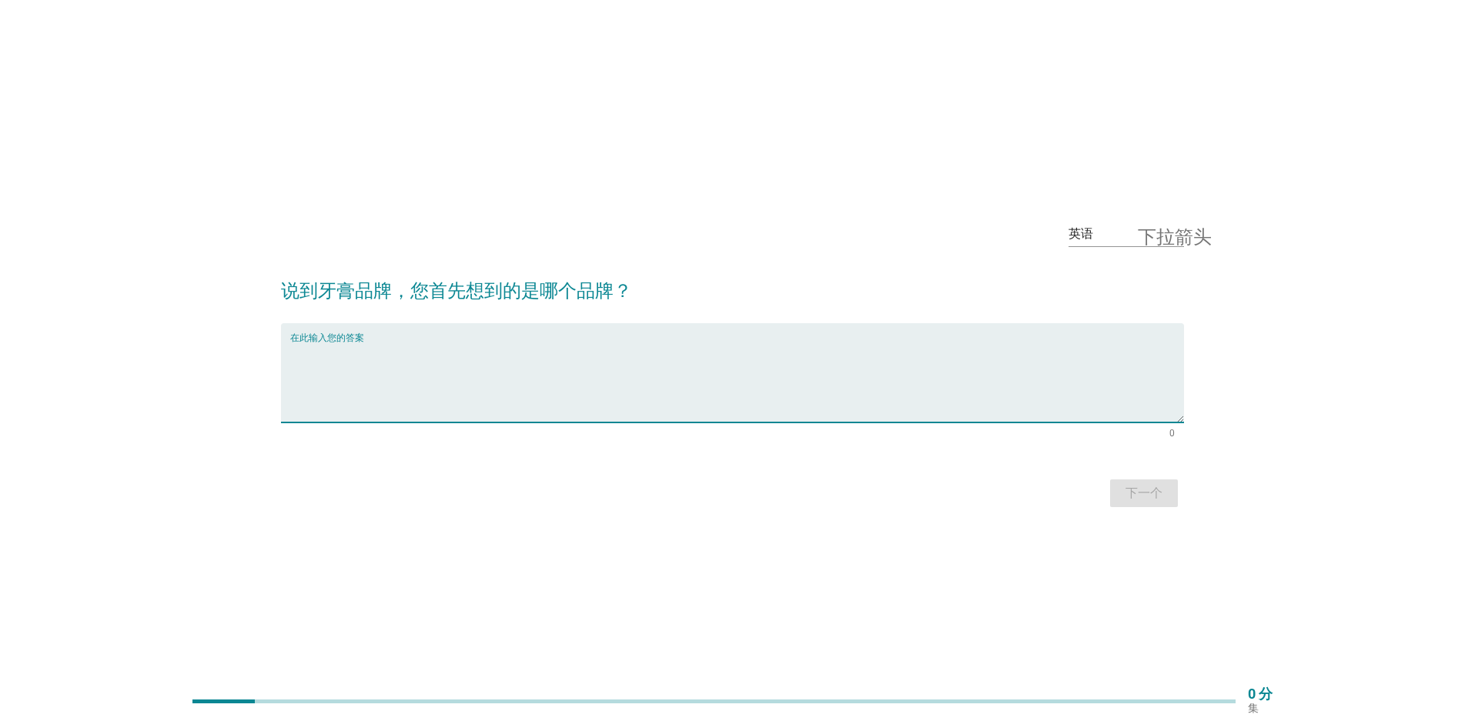
paste textarea "(Sensodyne"
click at [296, 358] on textarea "(Sensodyne" at bounding box center [737, 382] width 894 height 81
type textarea "Sensodyne"
click at [1121, 495] on button "下一个" at bounding box center [1144, 494] width 68 height 28
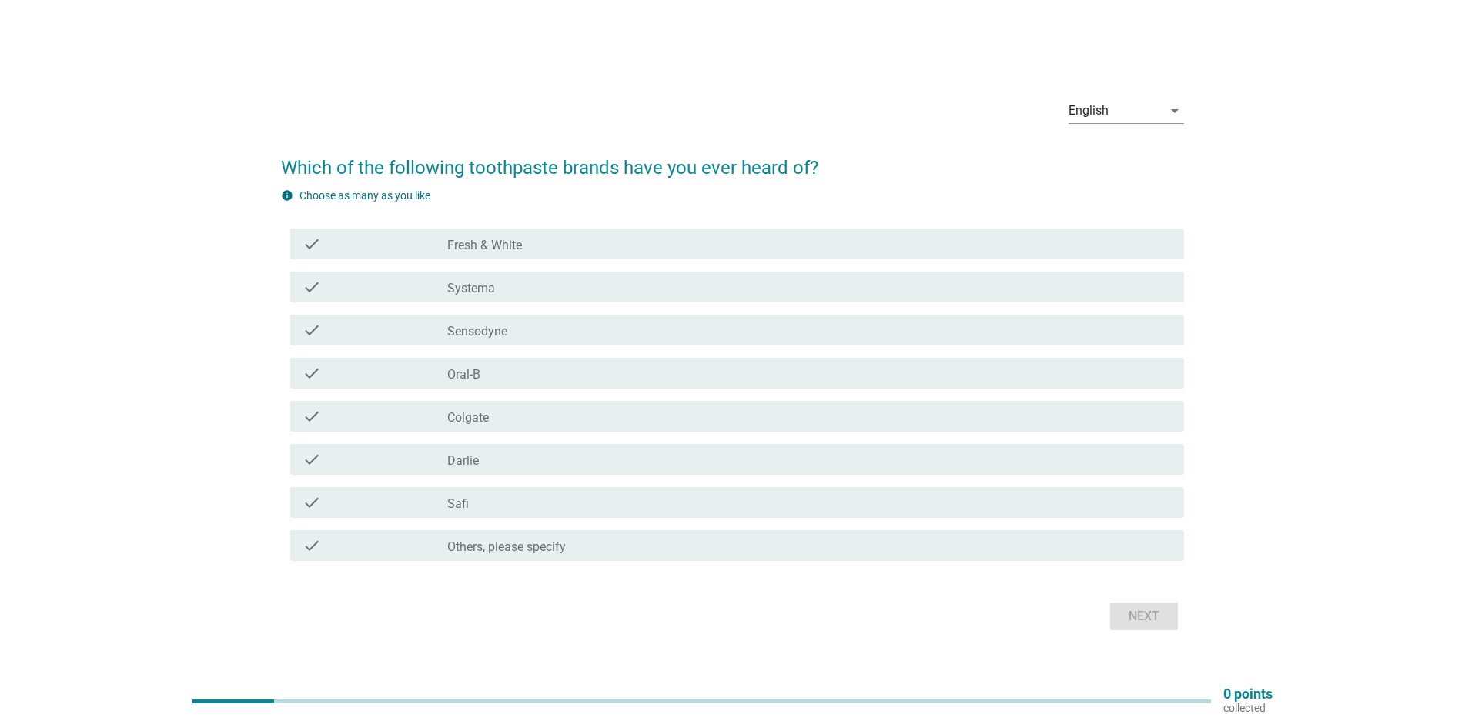
click at [471, 326] on label "Sensodyne" at bounding box center [477, 331] width 60 height 15
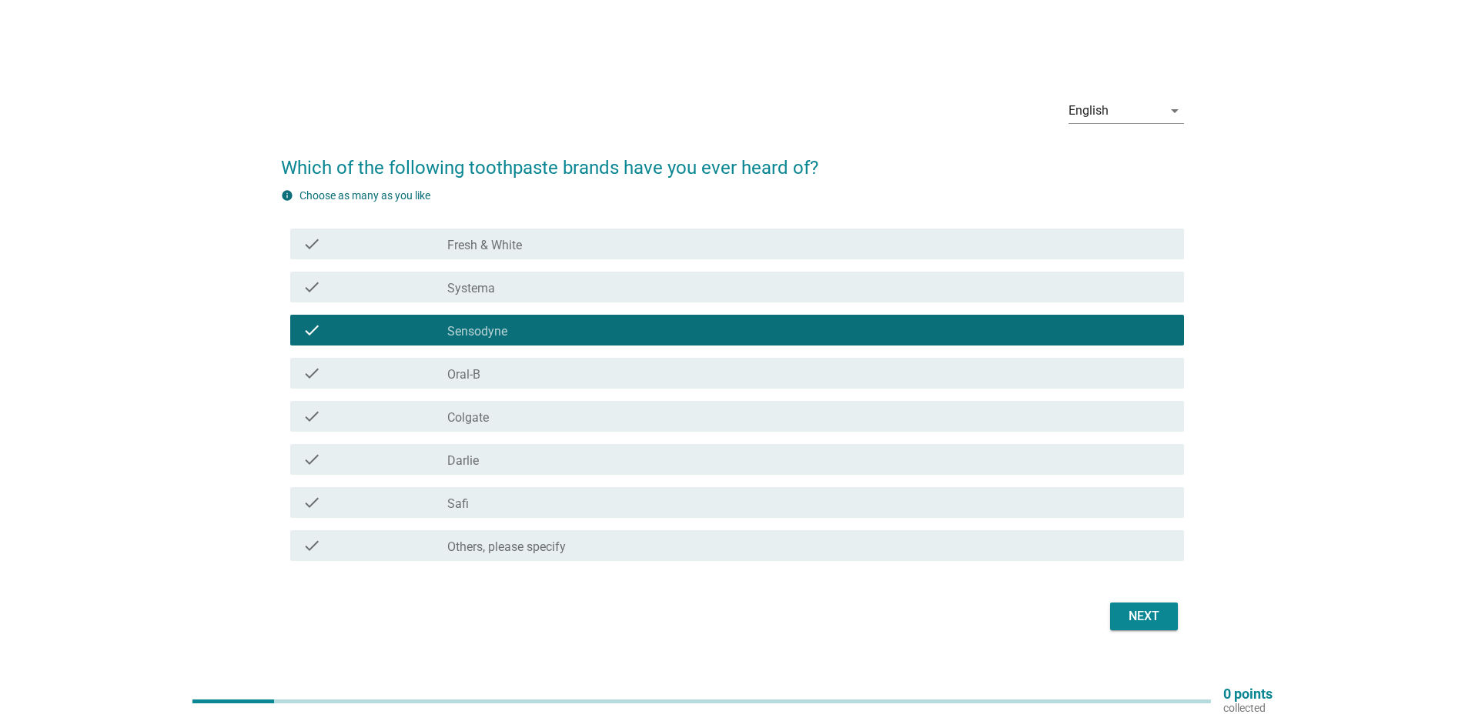
click at [443, 360] on div "check check_box_outline_blank Oral-B" at bounding box center [737, 373] width 894 height 31
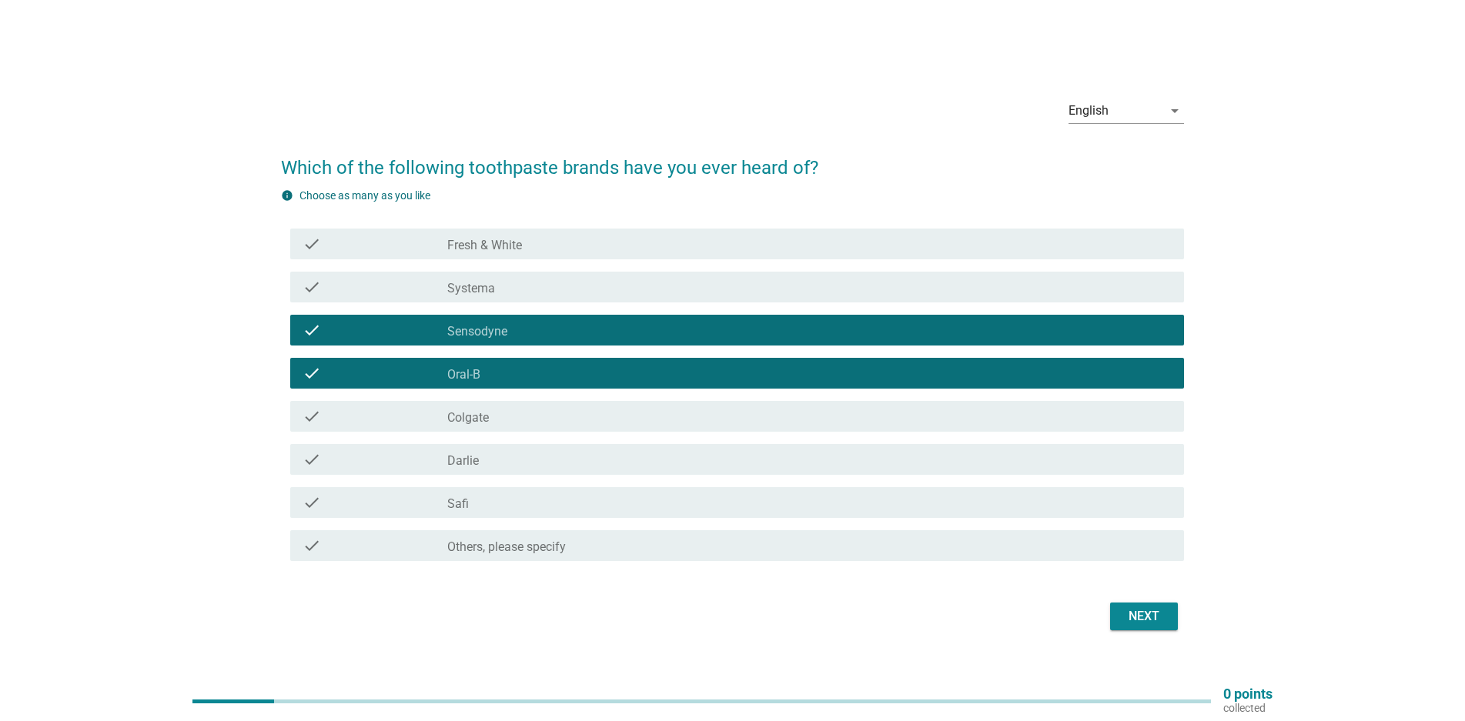
click at [422, 424] on div "check" at bounding box center [375, 416] width 145 height 18
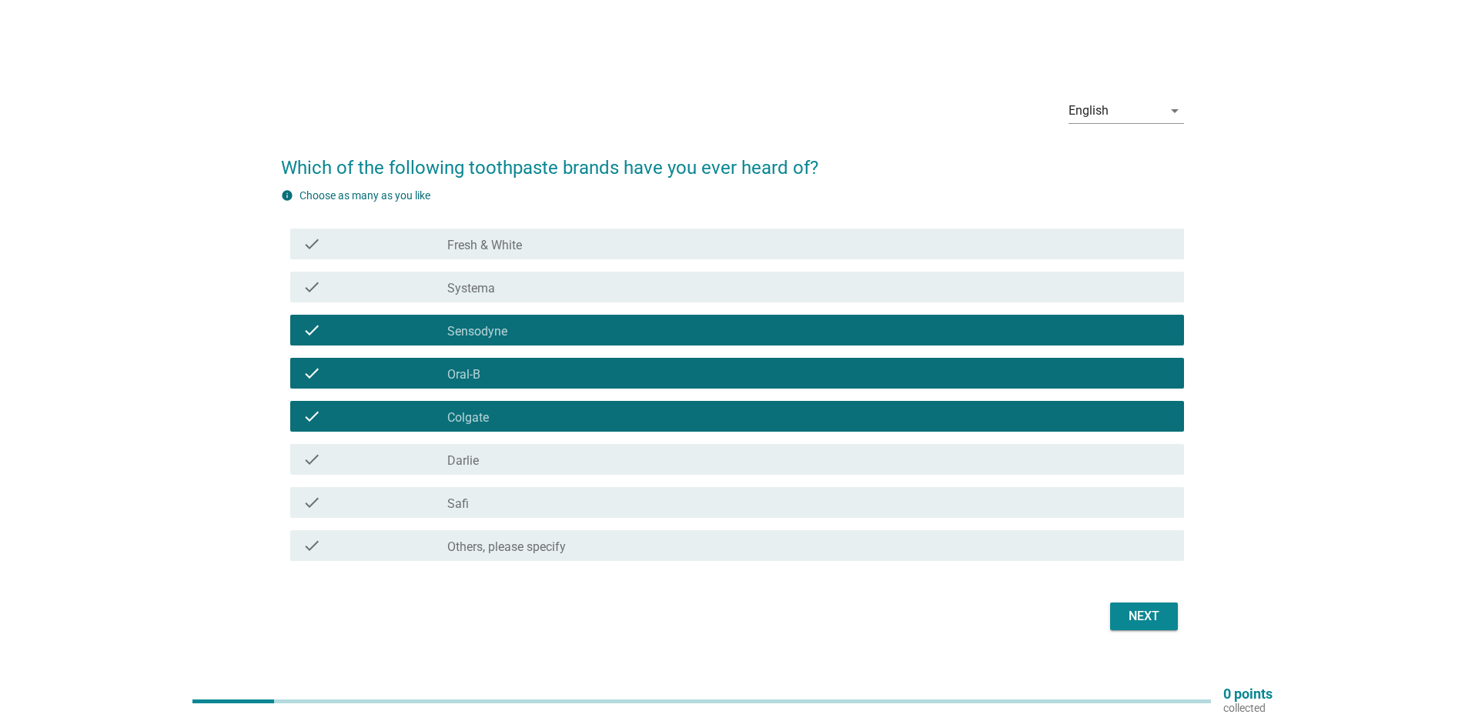
click at [447, 257] on div "check check_box_outline_blank Fresh & White" at bounding box center [737, 244] width 894 height 31
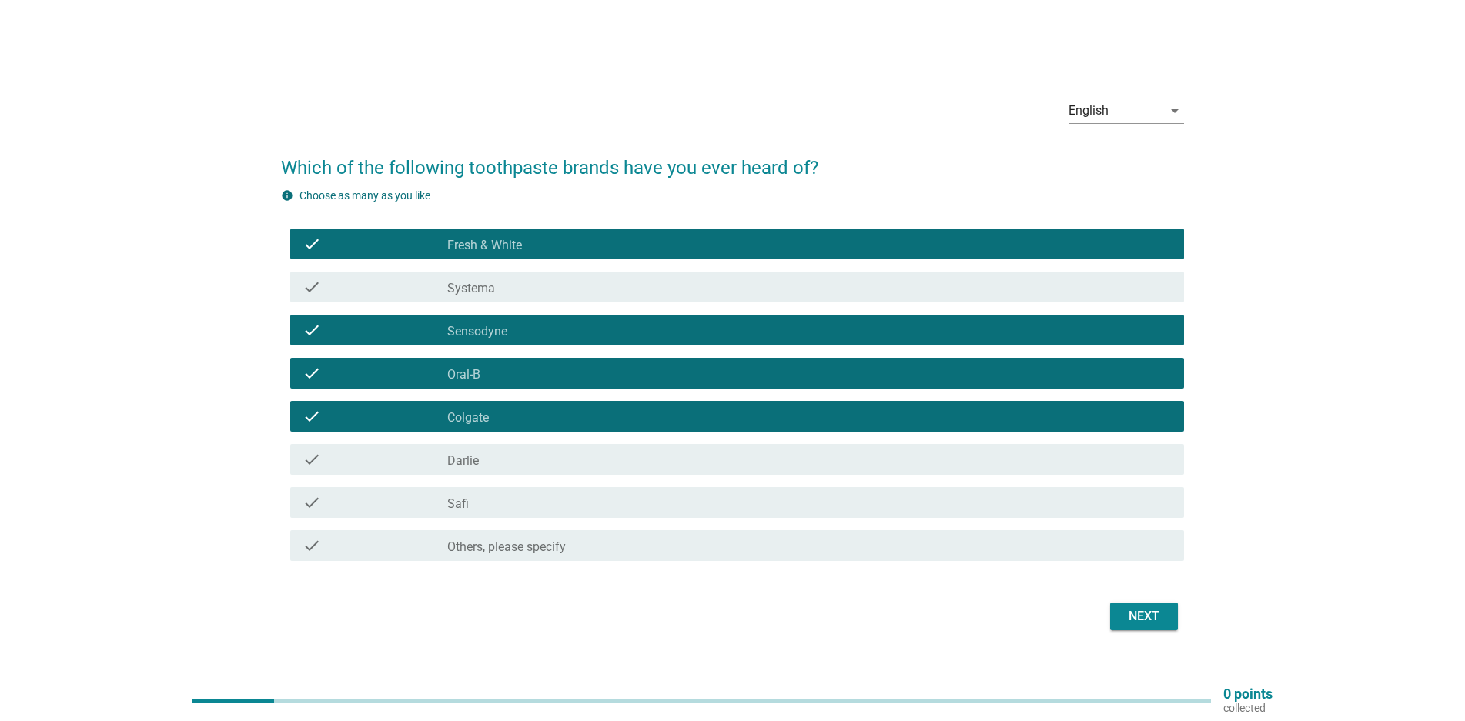
click at [420, 288] on div "check" at bounding box center [375, 287] width 145 height 18
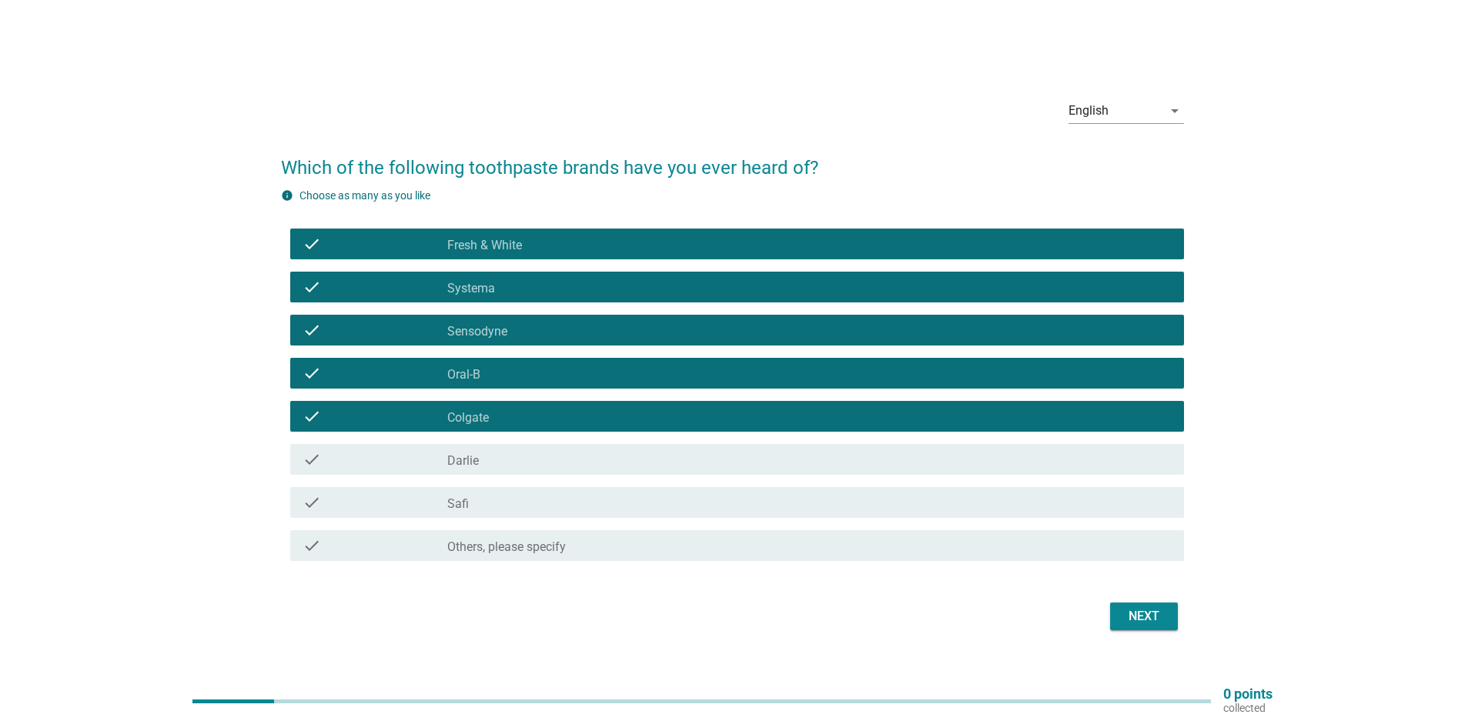
click at [385, 447] on div "check check_box_outline_blank [PERSON_NAME]" at bounding box center [737, 459] width 894 height 31
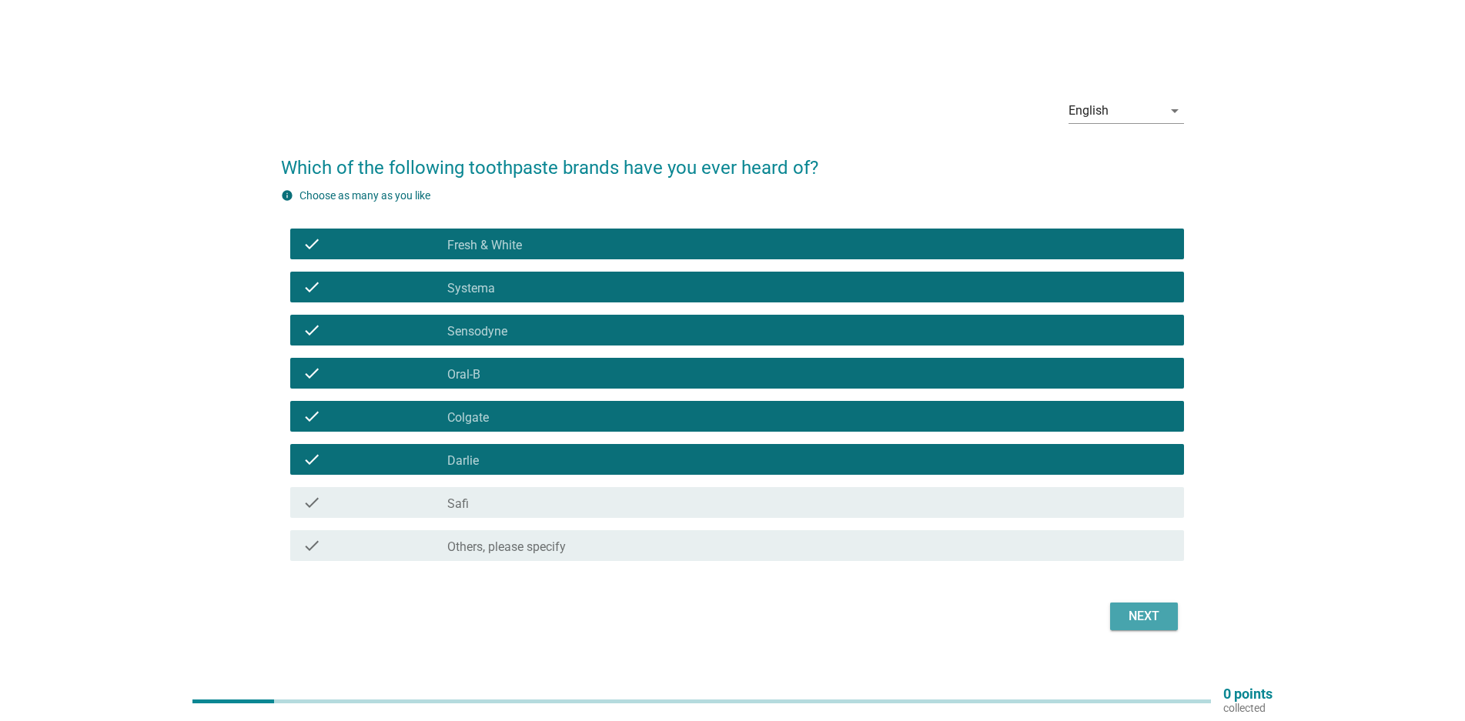
click at [1129, 622] on div "Next" at bounding box center [1143, 616] width 43 height 18
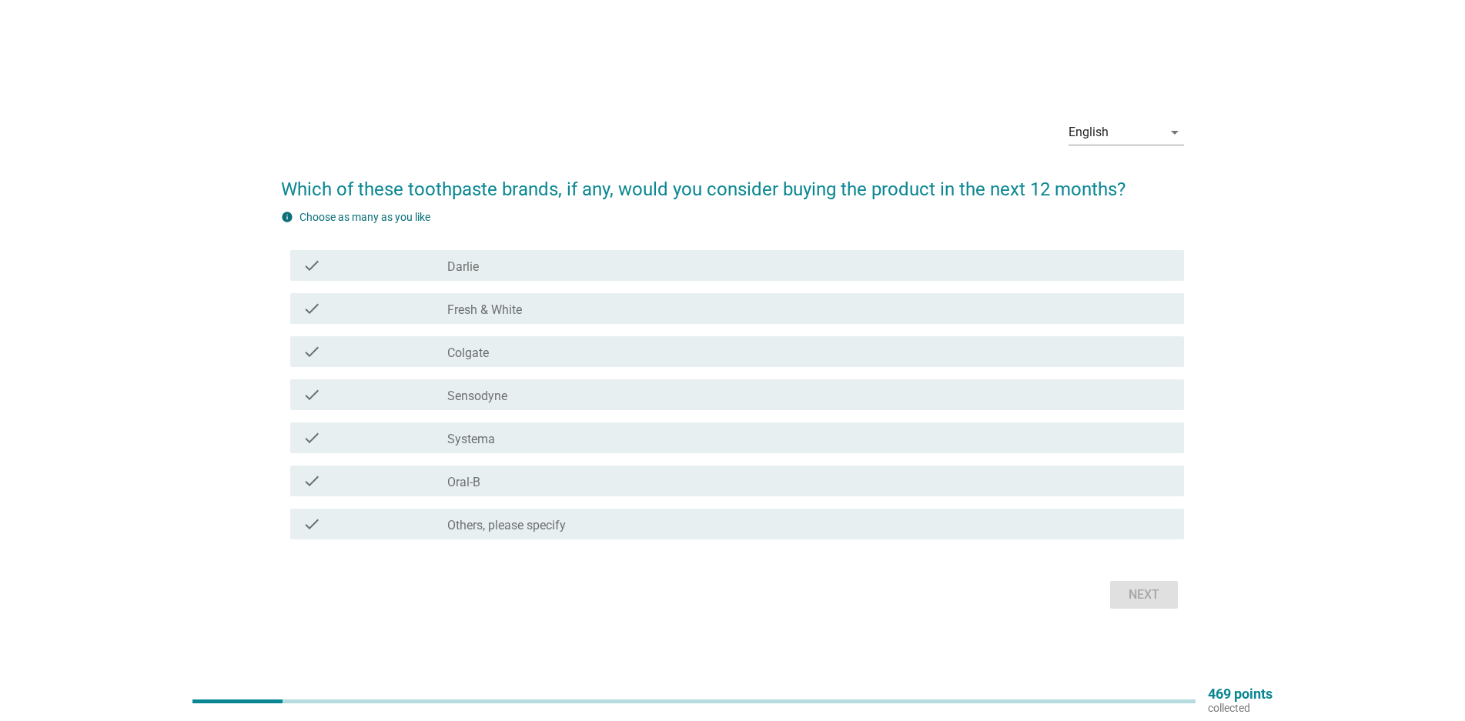
click at [493, 396] on label "Sensodyne" at bounding box center [477, 396] width 60 height 15
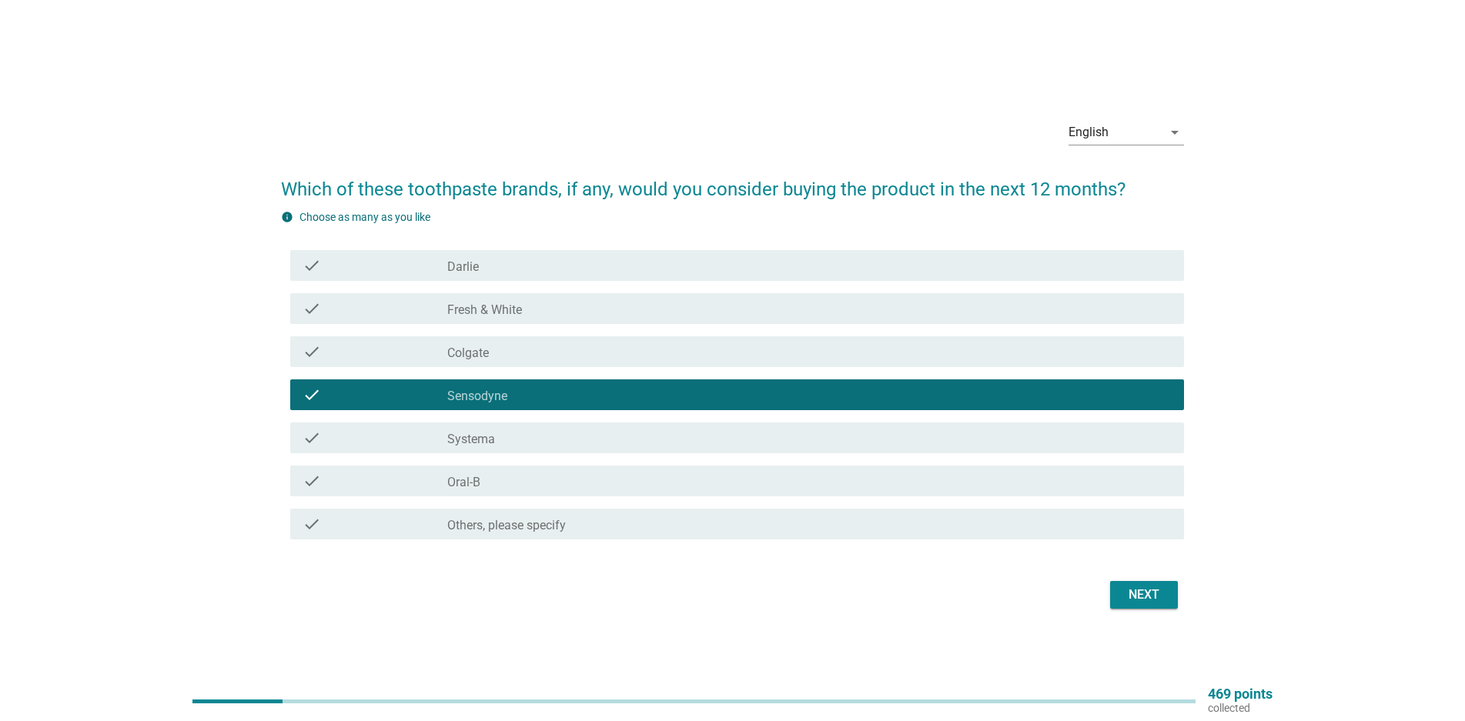
click at [452, 434] on label "Systema" at bounding box center [471, 439] width 48 height 15
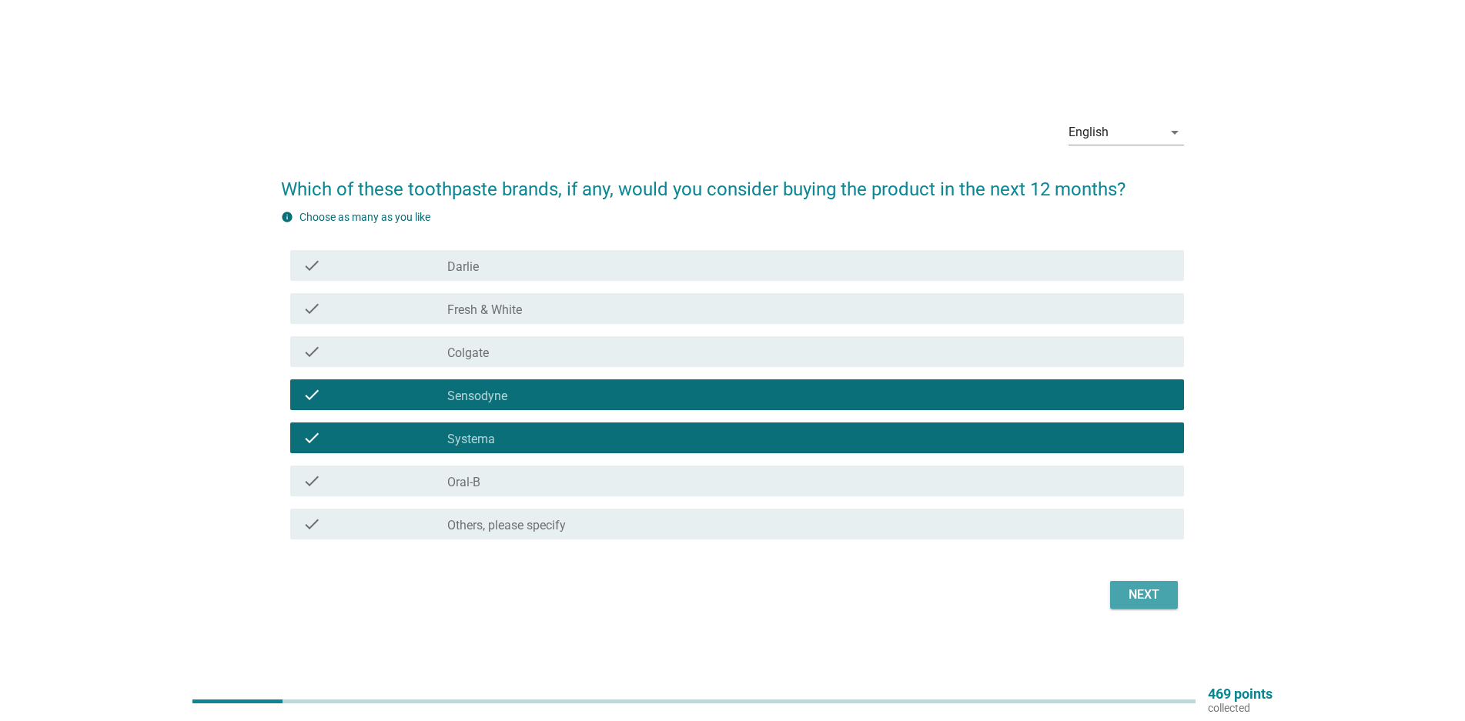
click at [1165, 588] on div "Next" at bounding box center [1143, 595] width 43 height 18
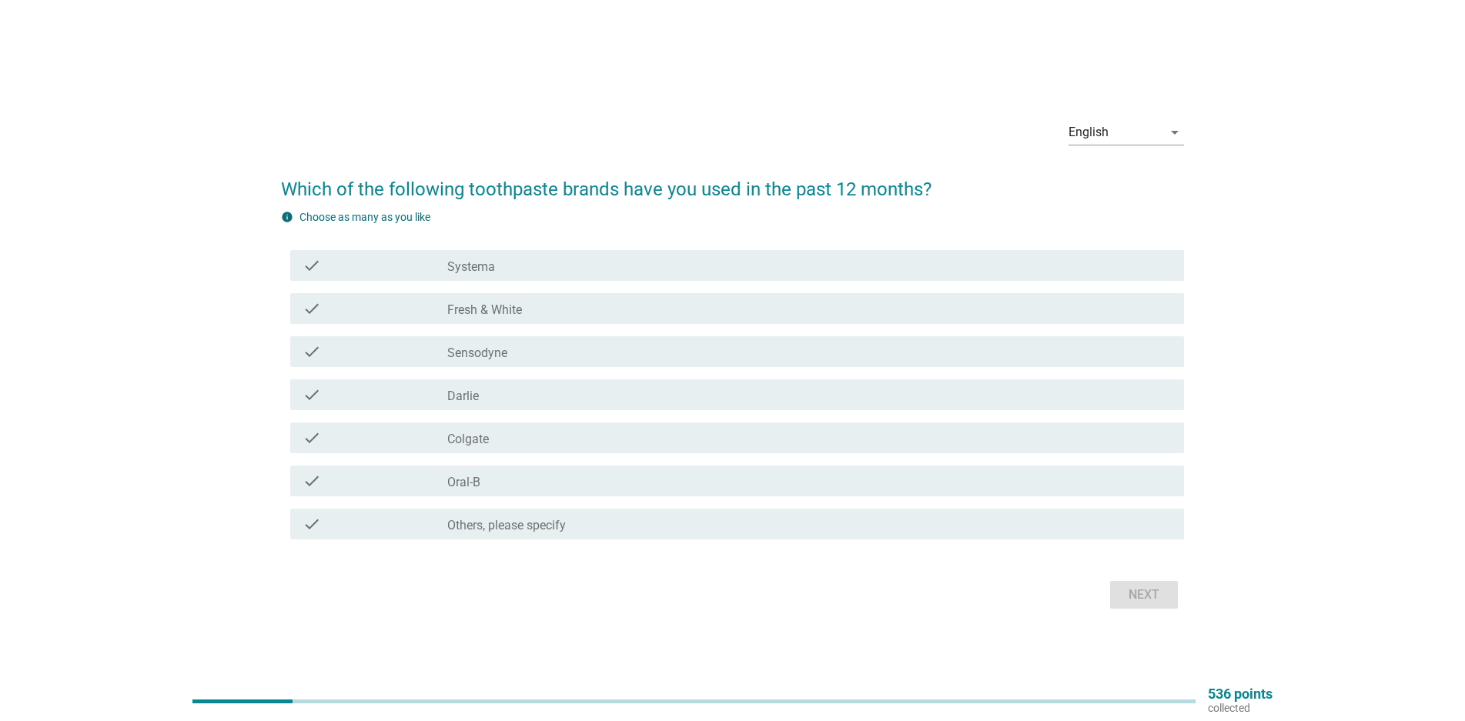
click at [362, 345] on div "check" at bounding box center [375, 352] width 145 height 18
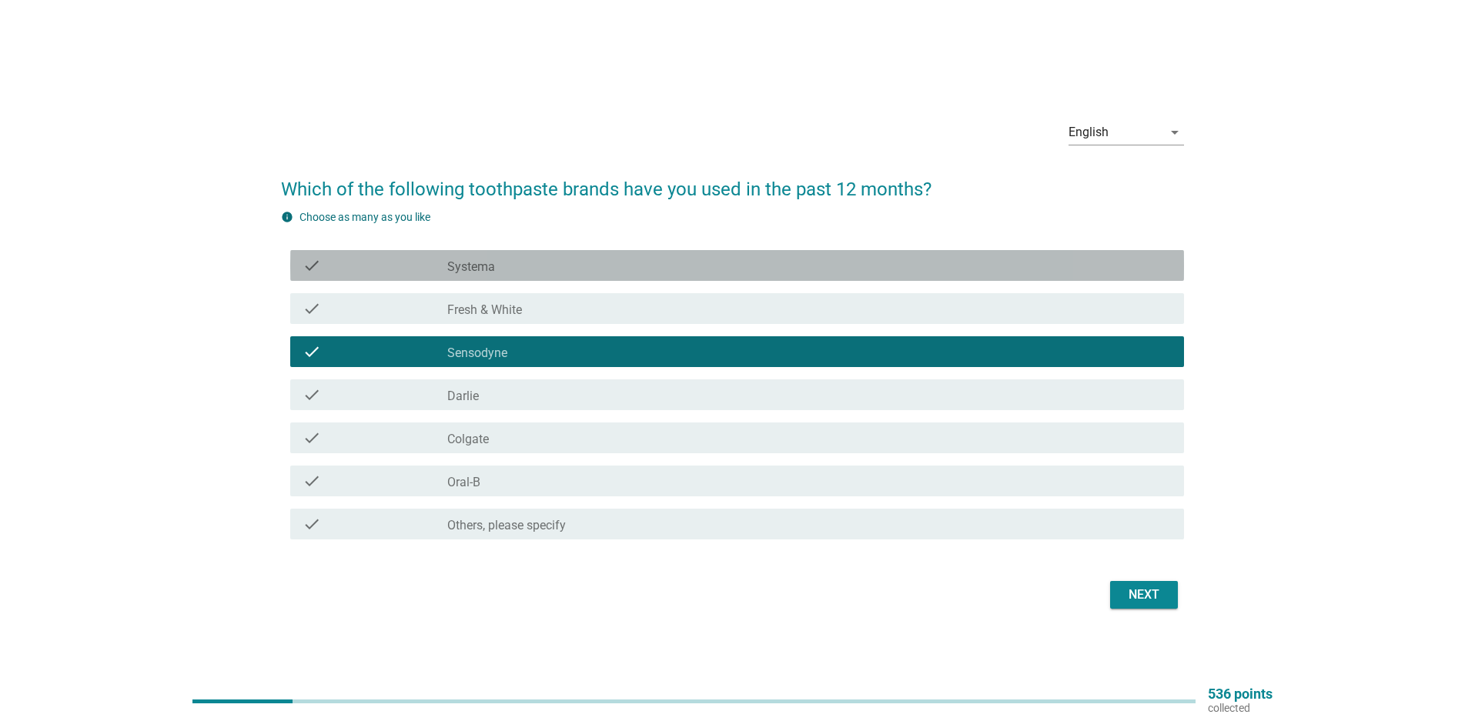
click at [434, 273] on div "check" at bounding box center [375, 265] width 145 height 18
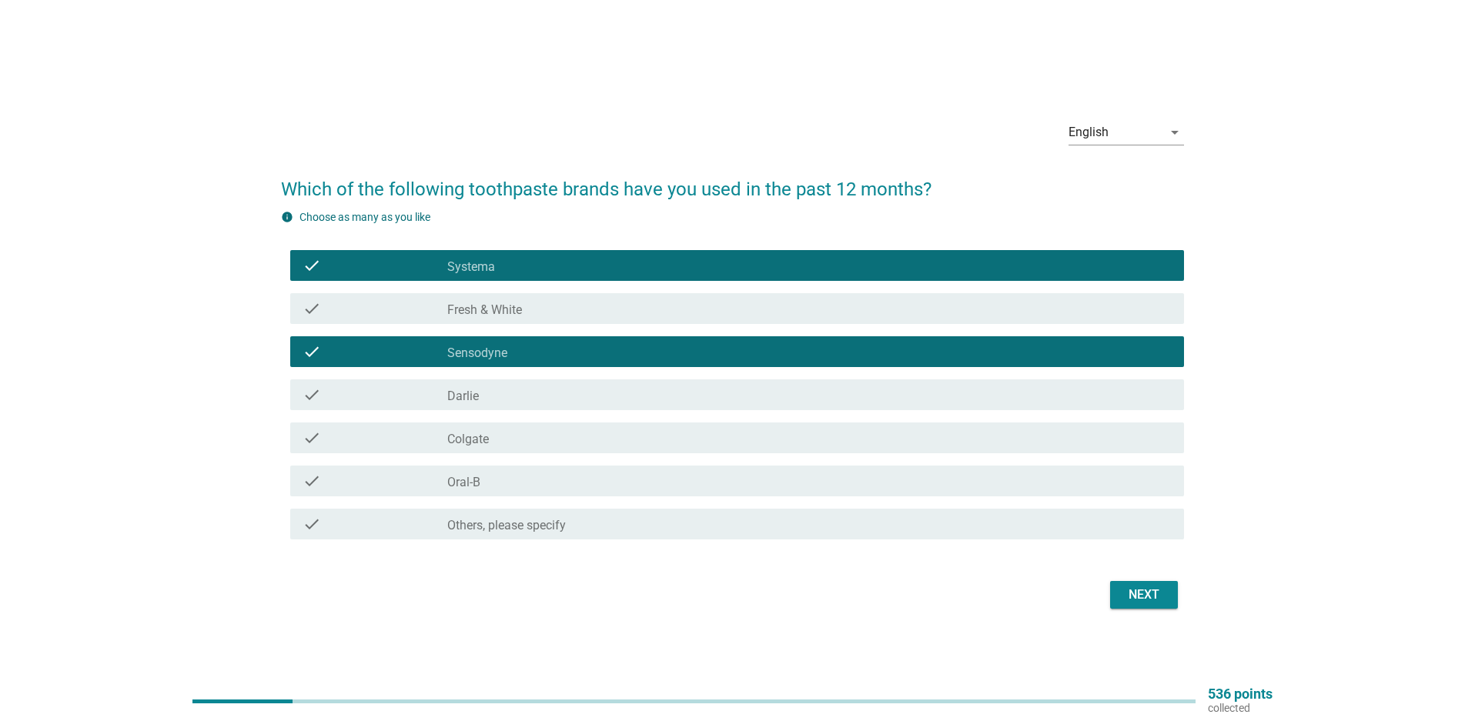
click at [1119, 594] on button "Next" at bounding box center [1144, 595] width 68 height 28
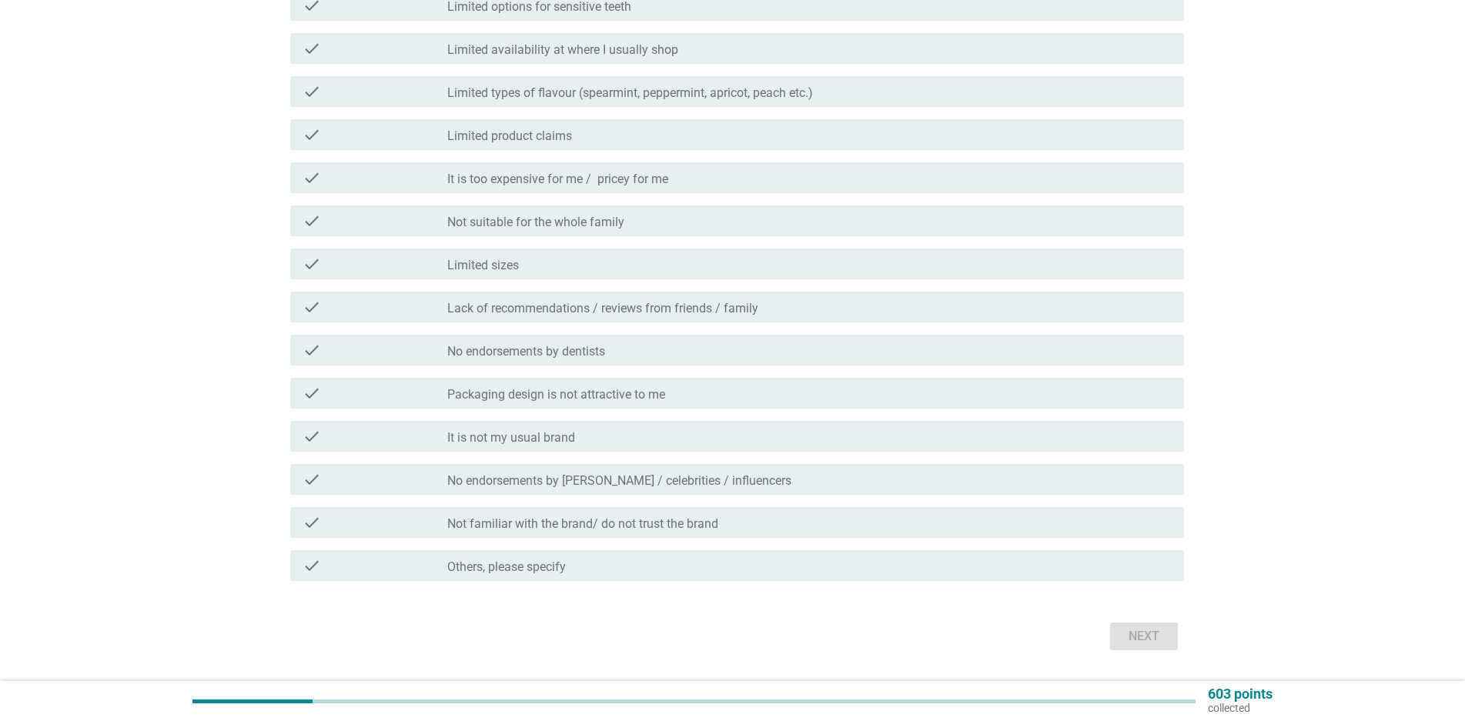
scroll to position [308, 0]
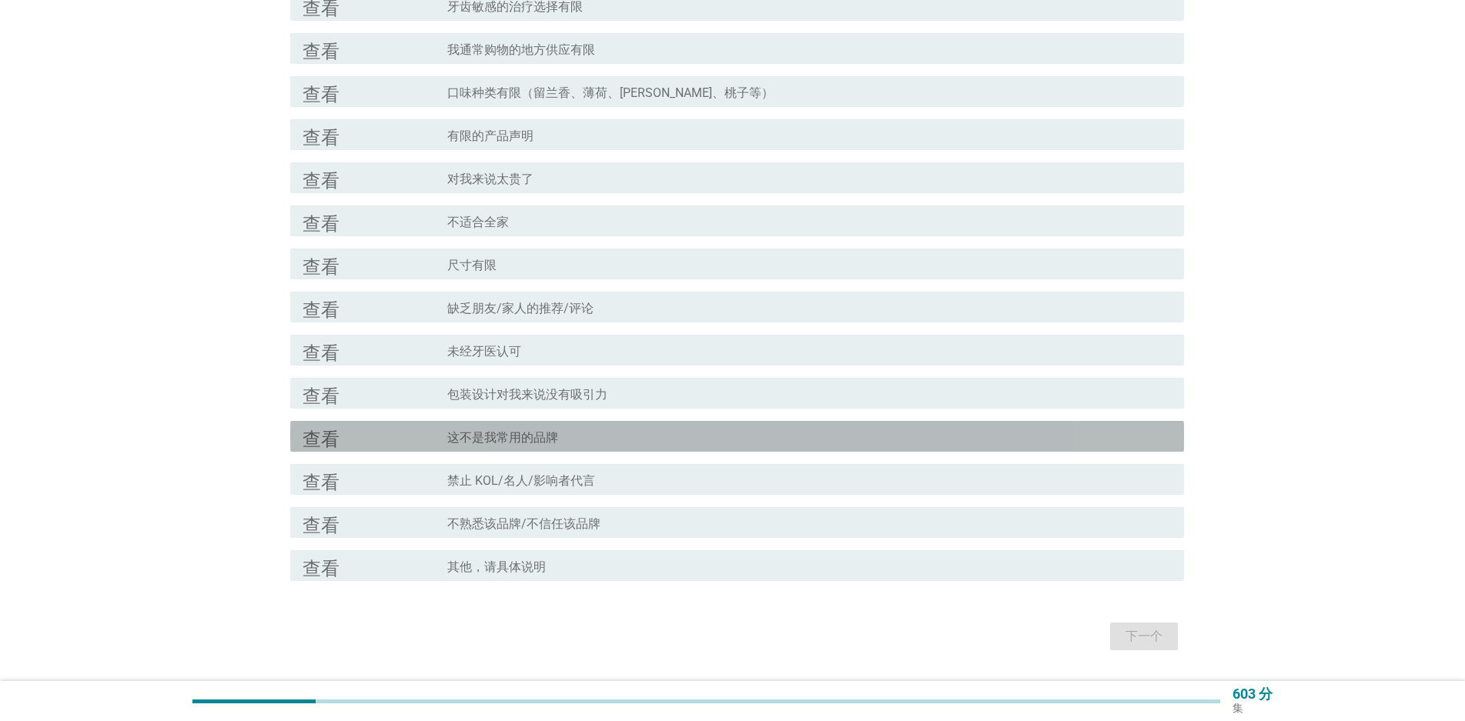
click at [538, 445] on font "这不是我常用的品牌" at bounding box center [502, 437] width 111 height 15
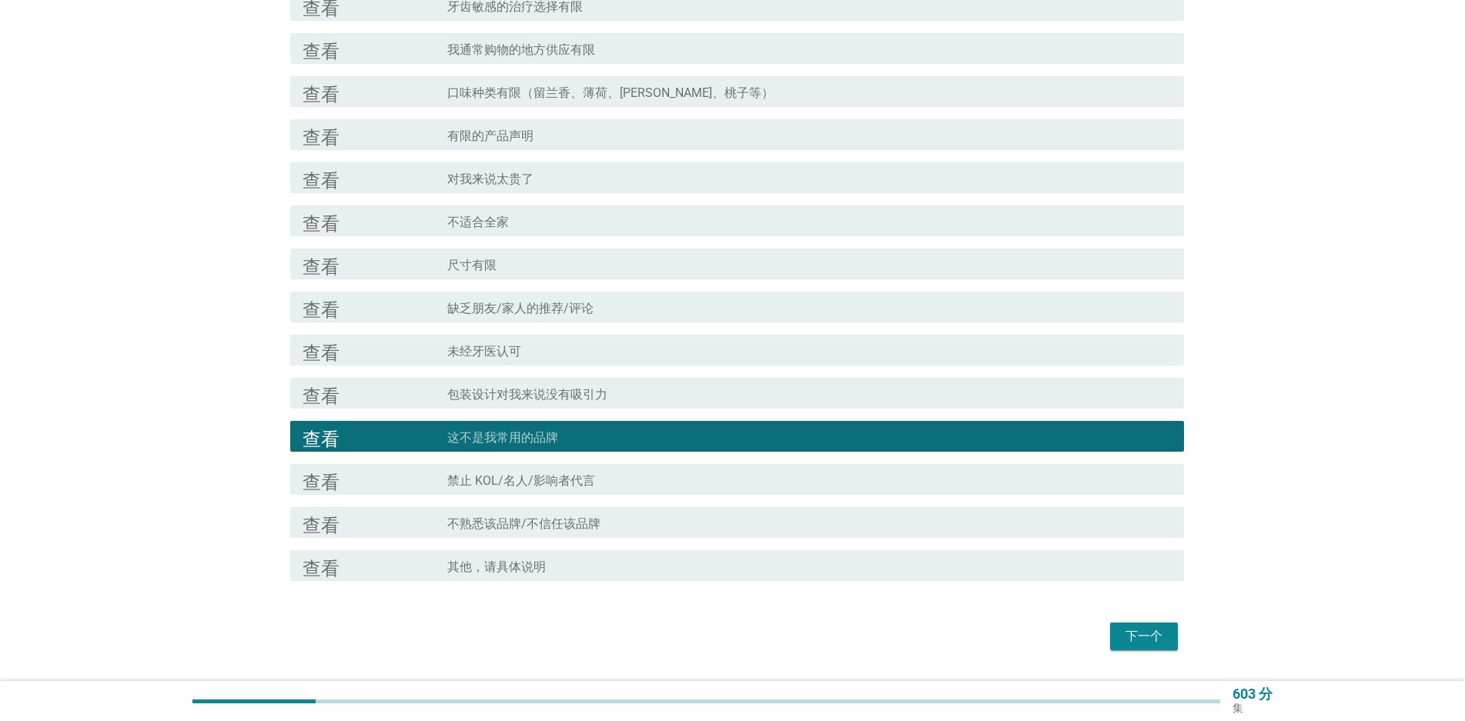
scroll to position [231, 0]
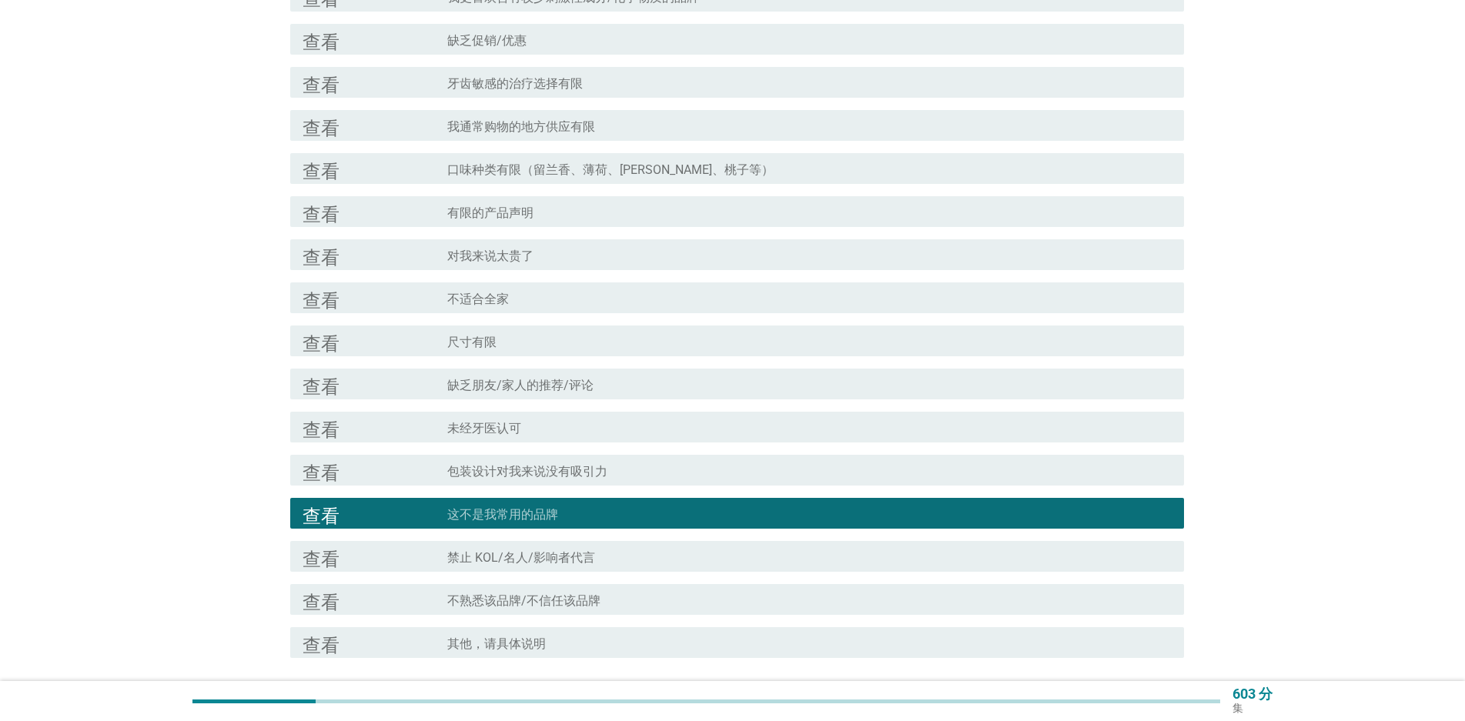
click at [563, 95] on div "查看 复选框轮廓空白 牙齿敏感的治疗选择有限" at bounding box center [737, 82] width 894 height 31
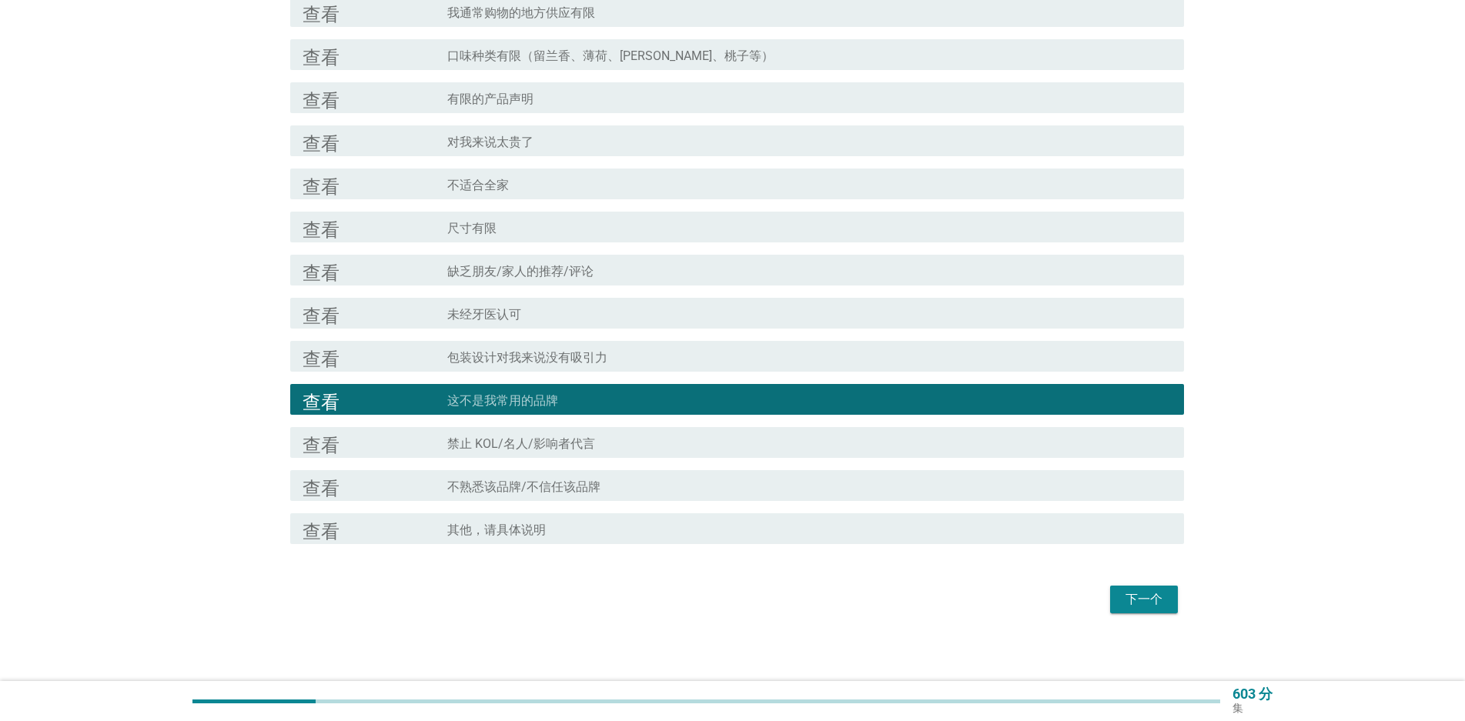
scroll to position [351, 0]
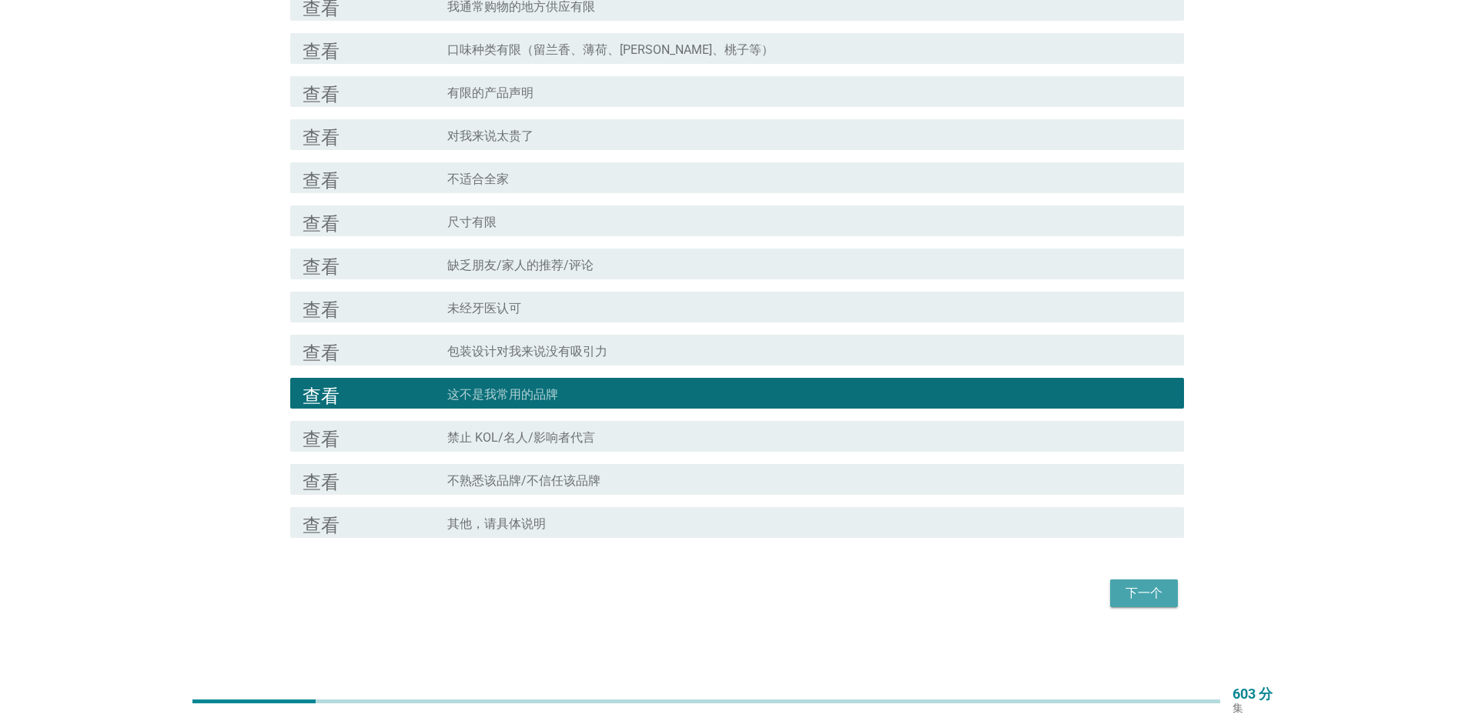
click at [1136, 593] on font "下一个" at bounding box center [1144, 593] width 37 height 15
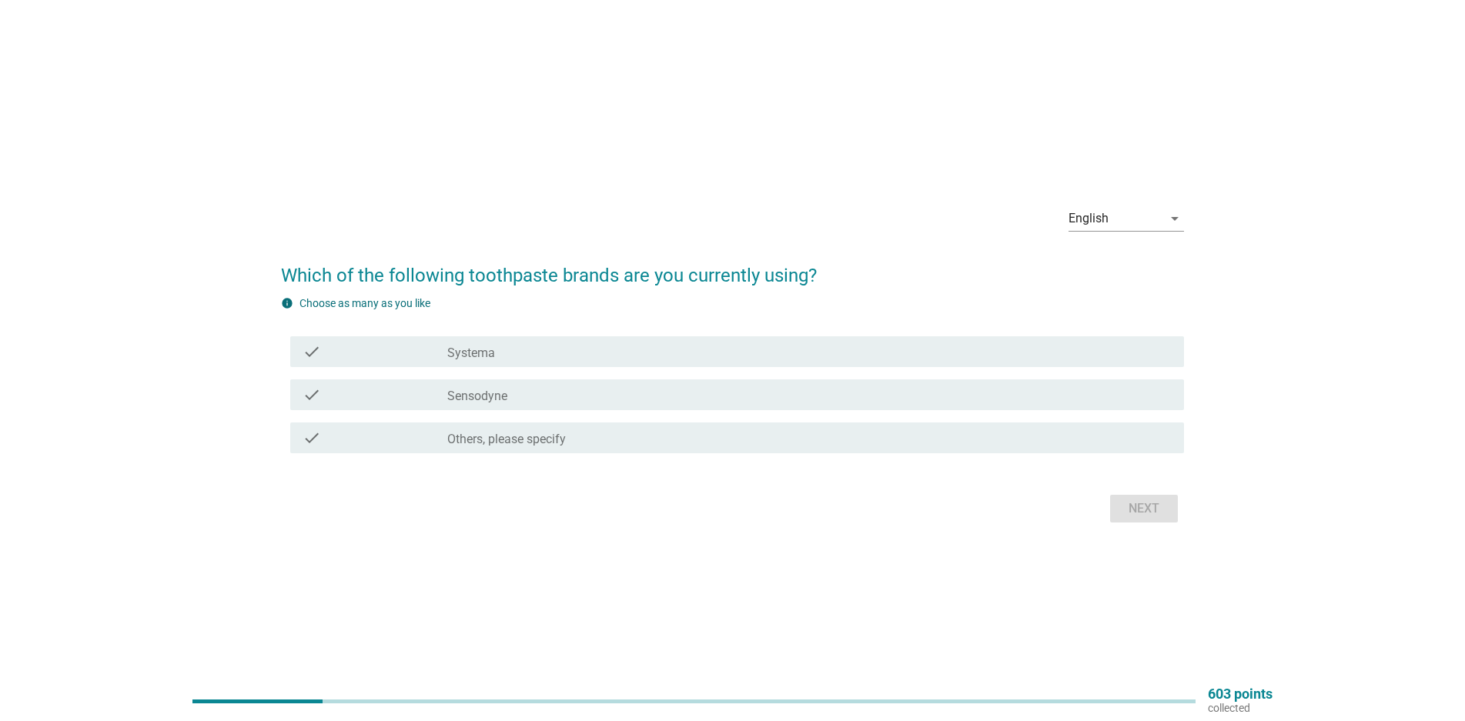
click at [449, 395] on label "Sensodyne" at bounding box center [477, 396] width 60 height 15
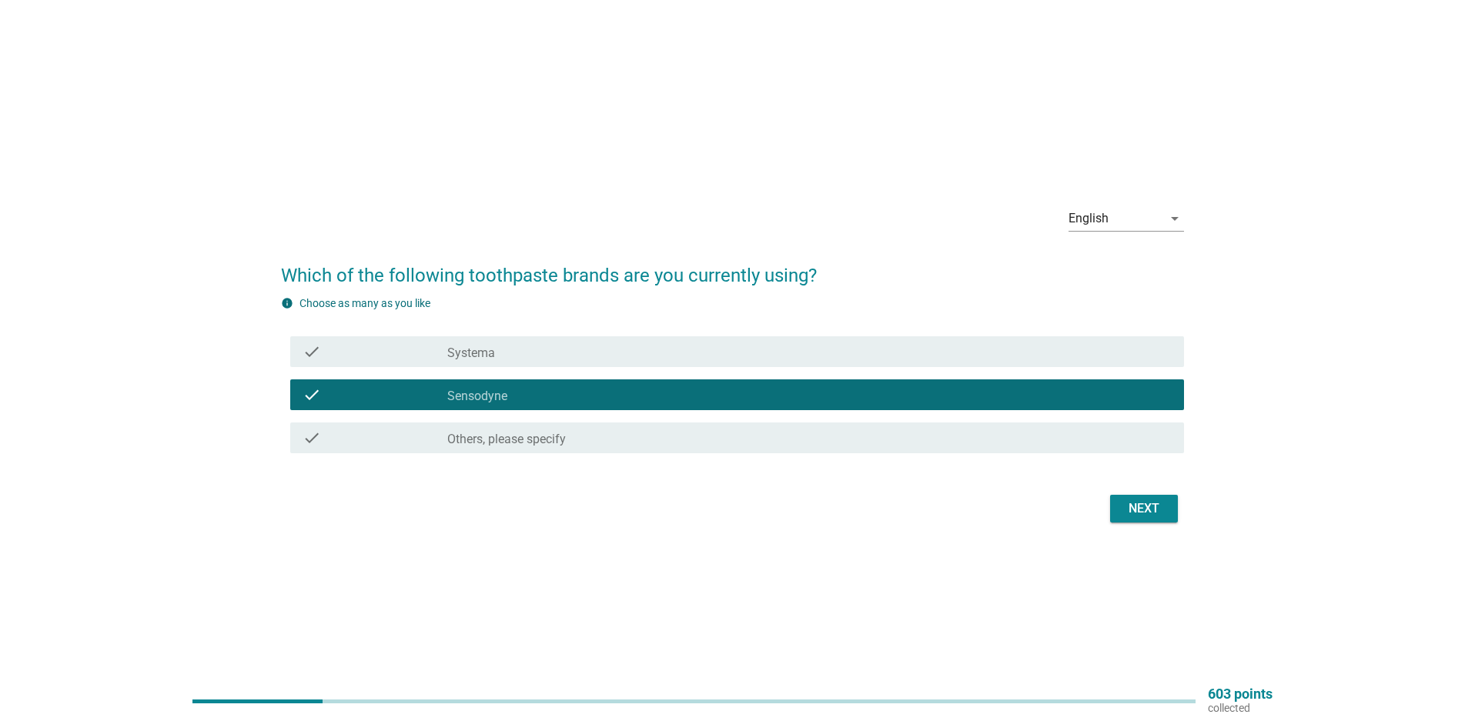
click at [541, 360] on div "check_box_outline_blank Systema" at bounding box center [809, 352] width 724 height 18
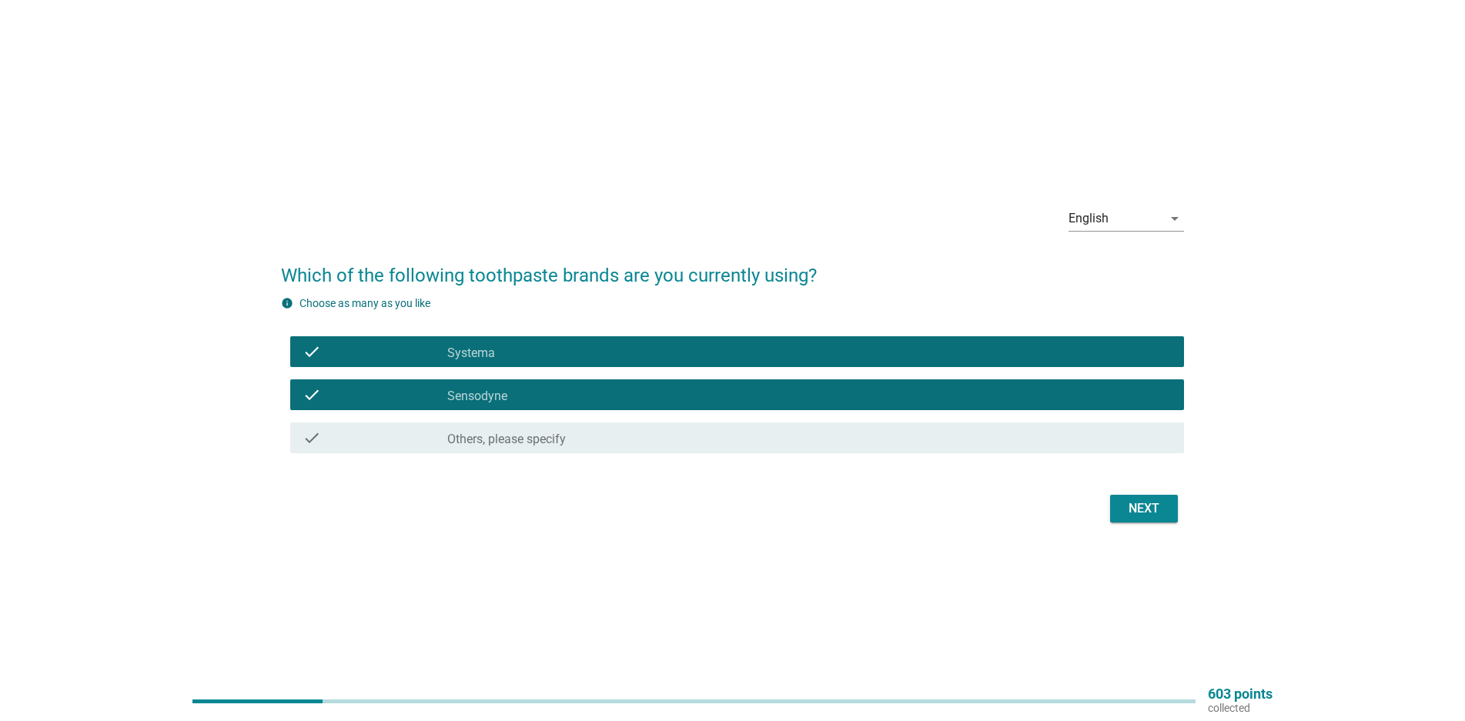
click at [695, 346] on div "check_box_outline_blank Systema" at bounding box center [809, 352] width 724 height 18
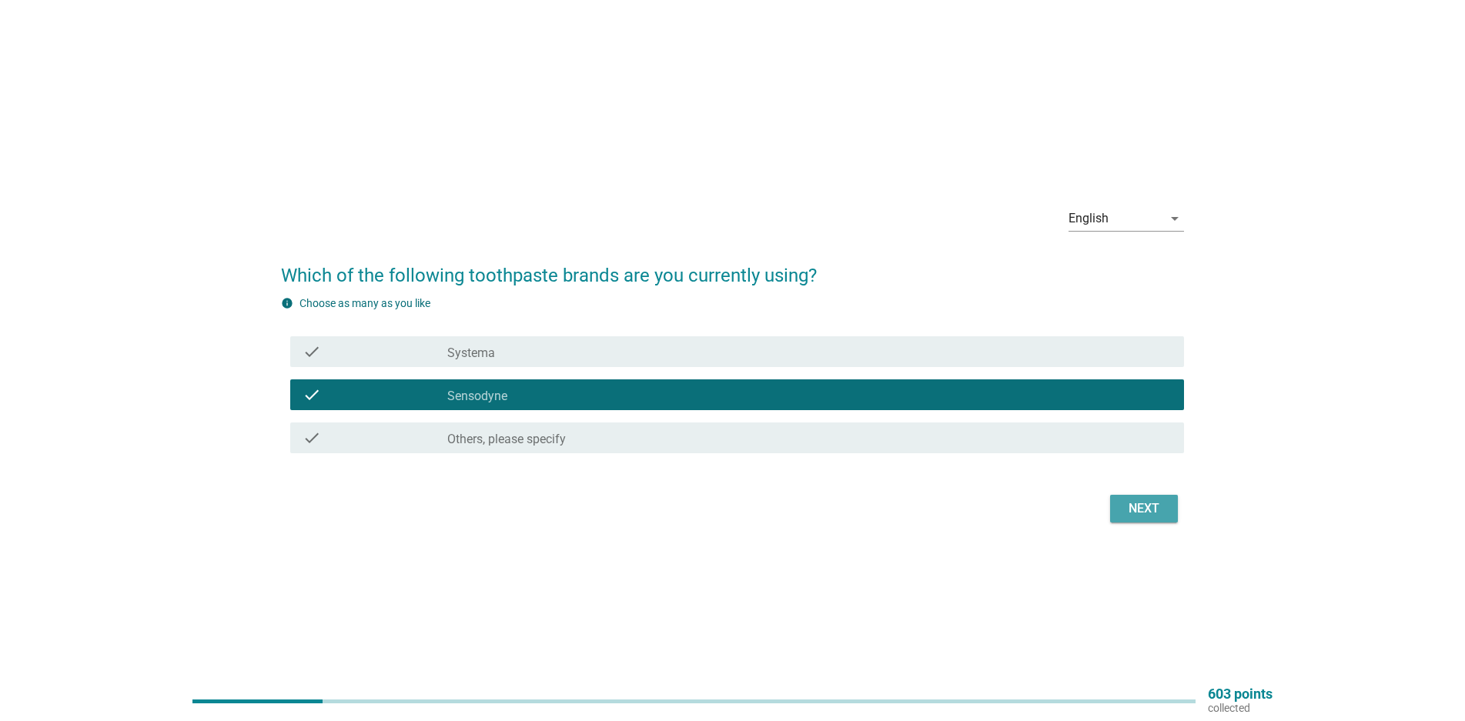
click at [1169, 513] on button "Next" at bounding box center [1144, 509] width 68 height 28
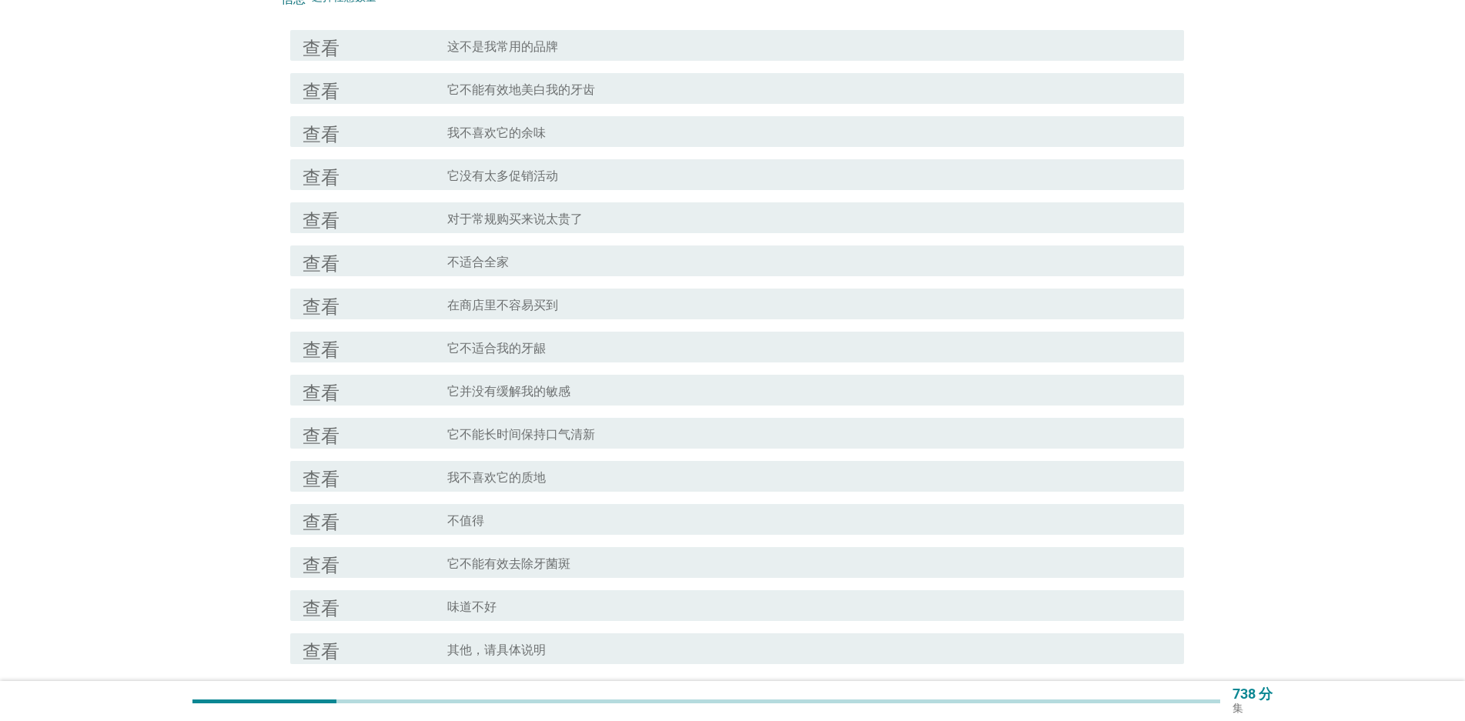
scroll to position [154, 0]
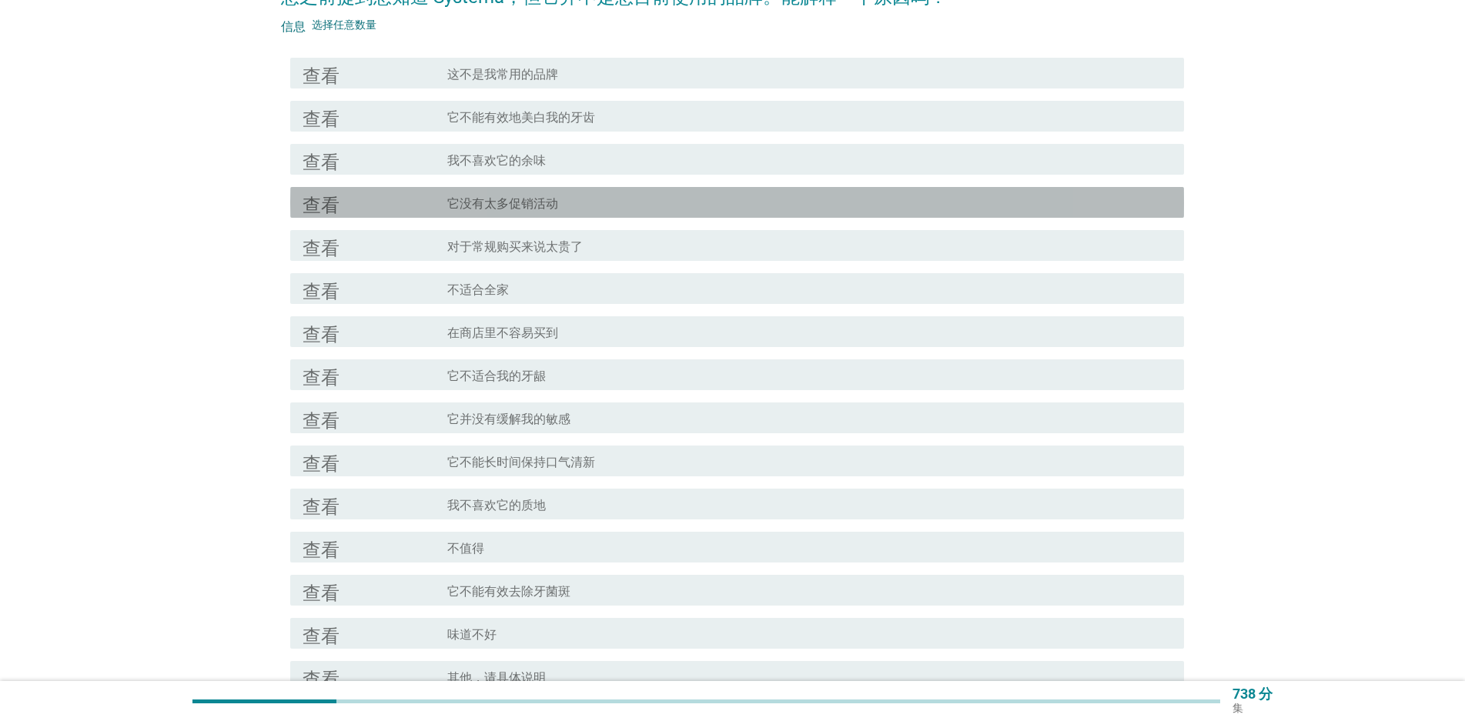
click at [383, 192] on div "查看 复选框轮廓空白 它没有太多促销活动" at bounding box center [737, 202] width 894 height 31
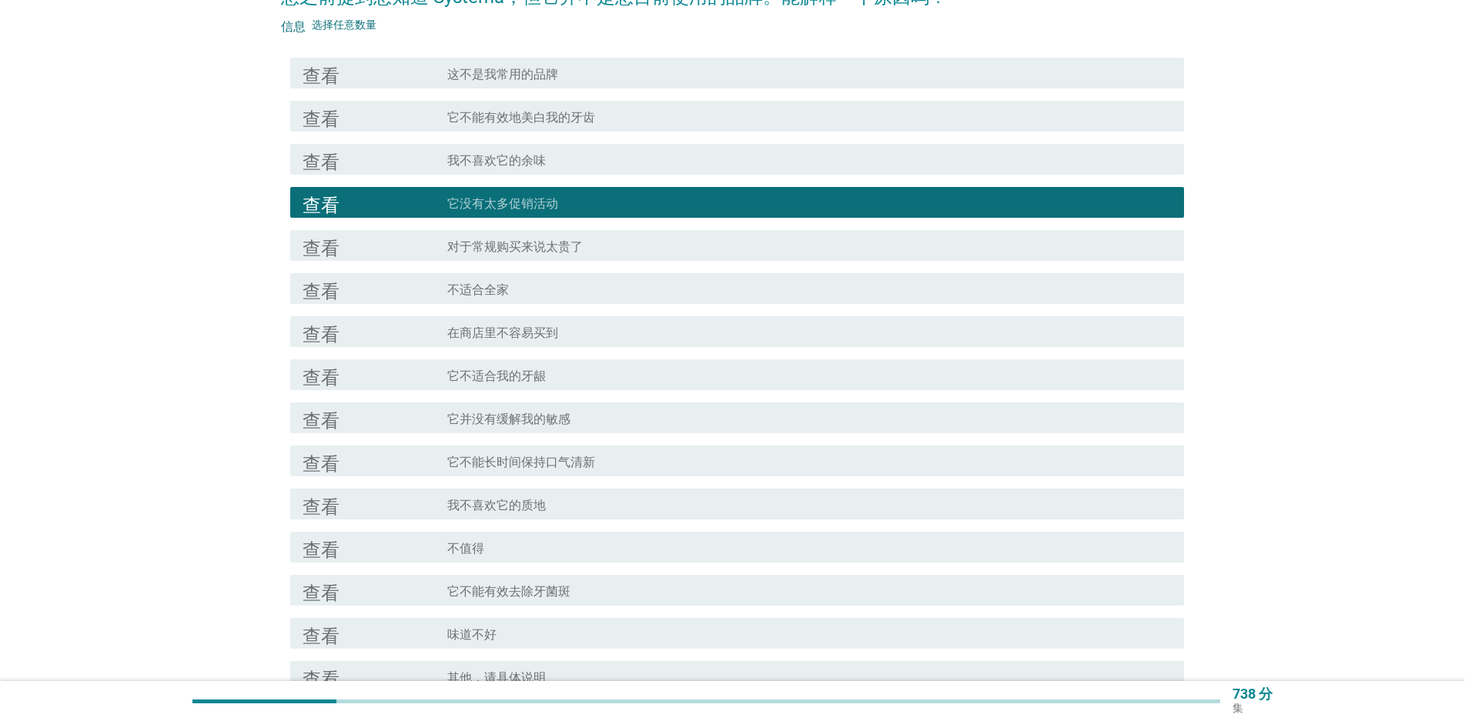
click at [370, 205] on div "查看" at bounding box center [375, 202] width 145 height 18
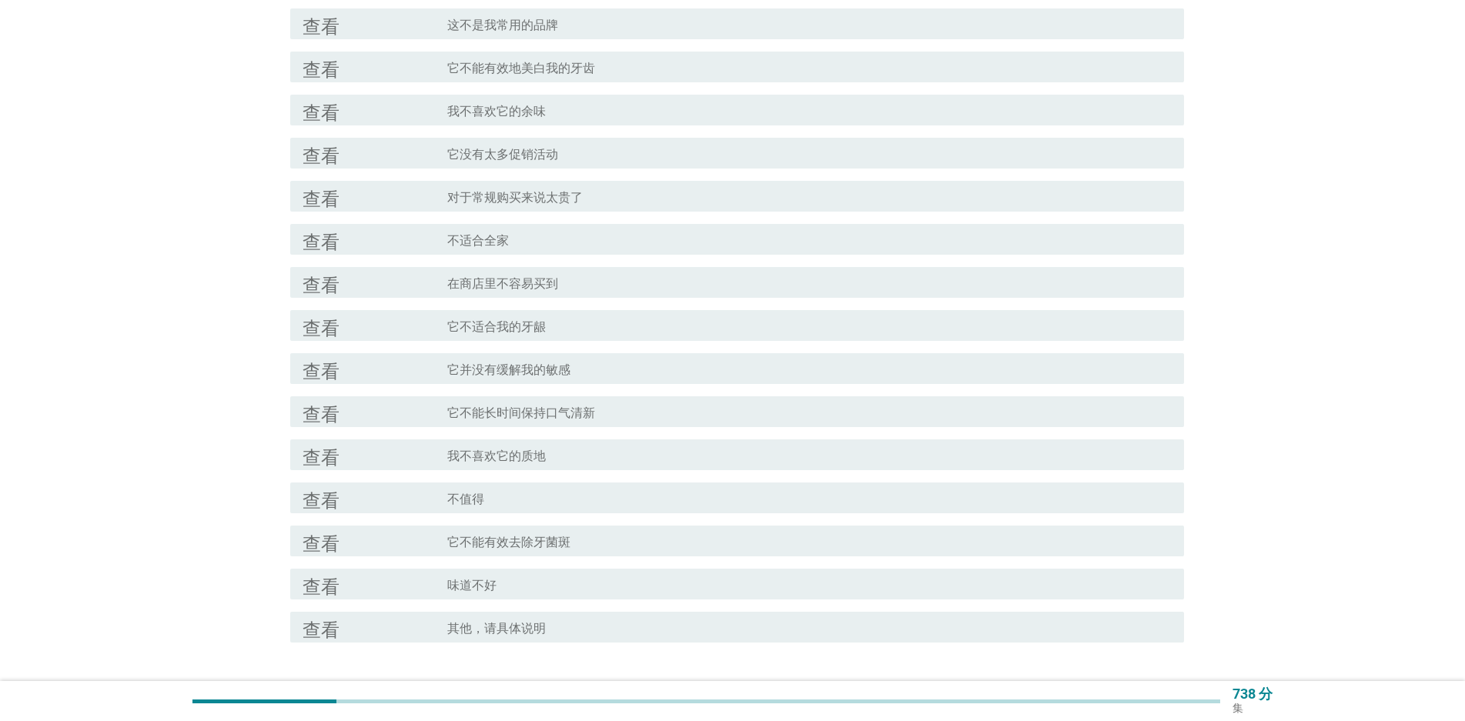
scroll to position [231, 0]
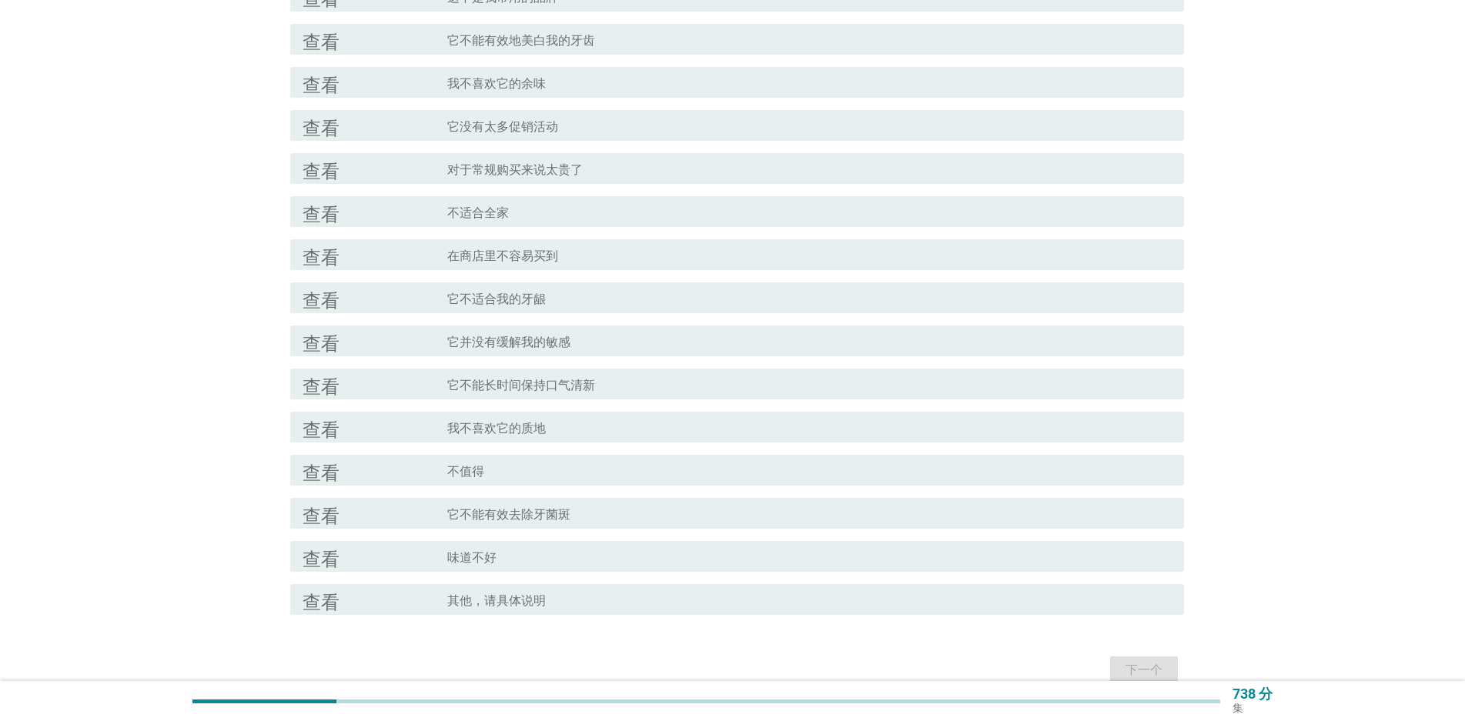
click at [564, 513] on font "它不能有效去除牙菌斑" at bounding box center [508, 514] width 123 height 15
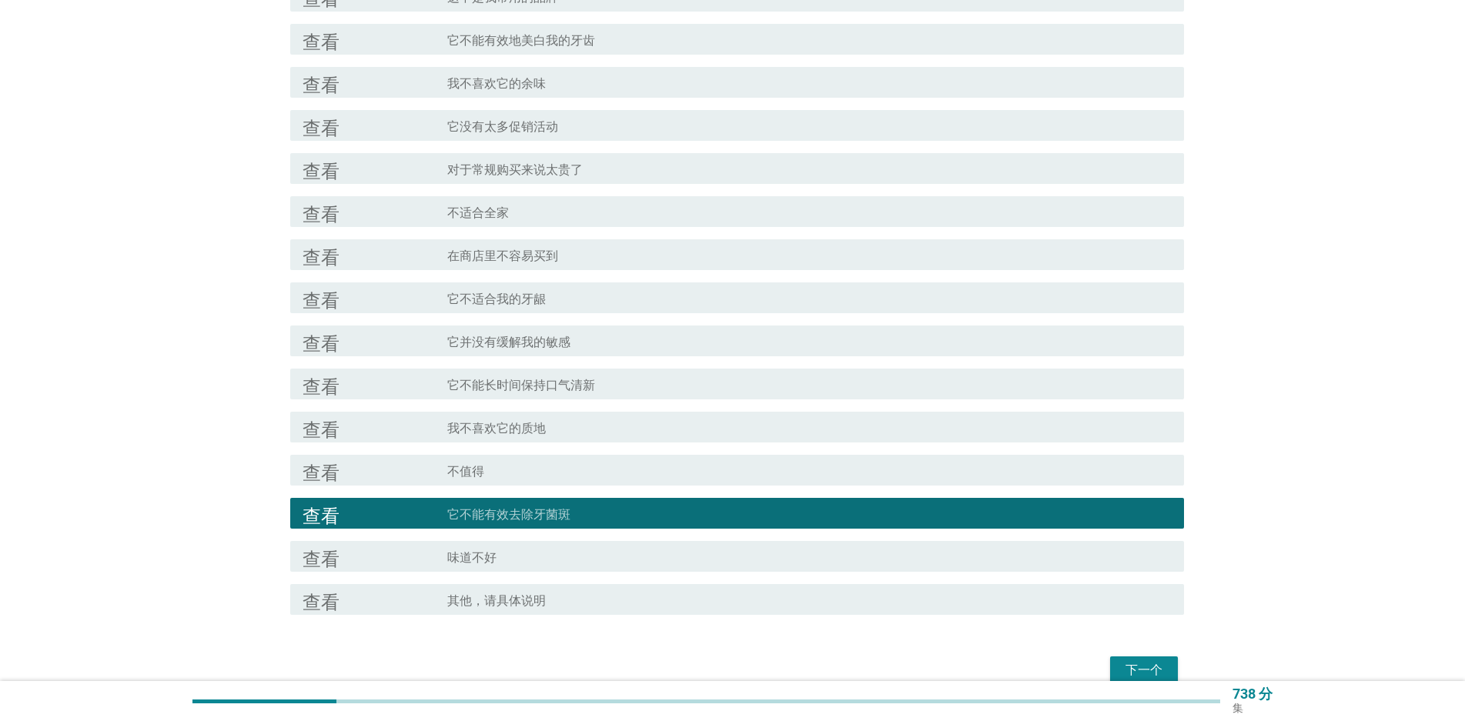
click at [1138, 671] on font "下一个" at bounding box center [1144, 670] width 37 height 15
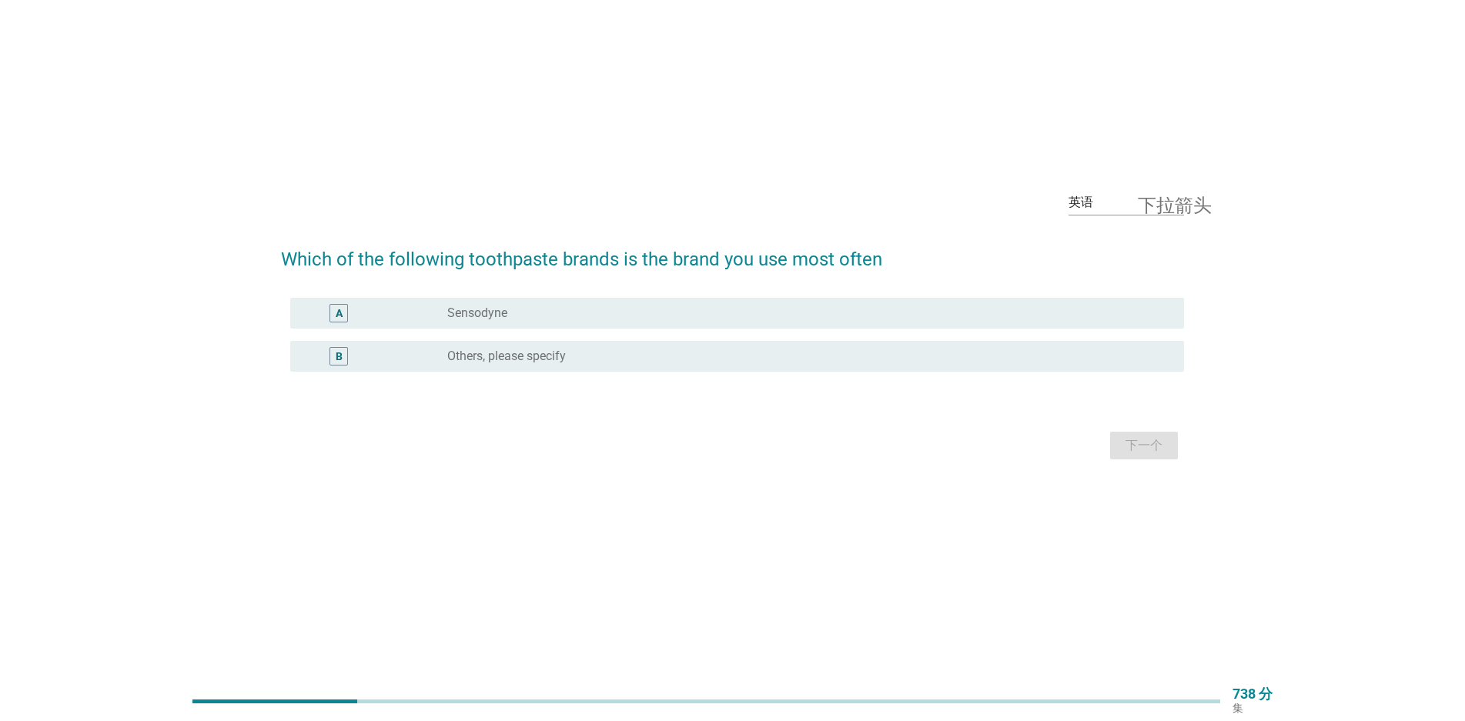
scroll to position [0, 0]
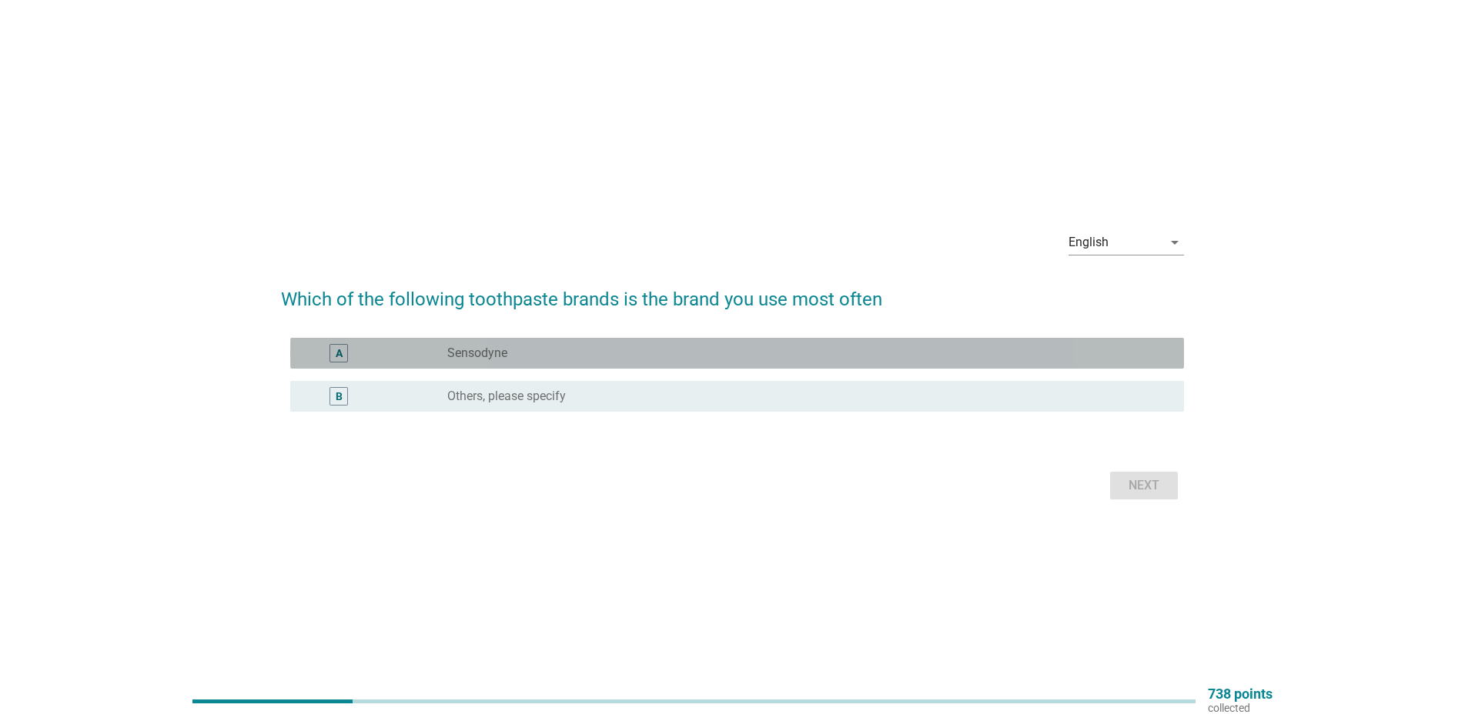
click at [598, 348] on div "radio_button_unchecked Sensodyne" at bounding box center [803, 353] width 712 height 15
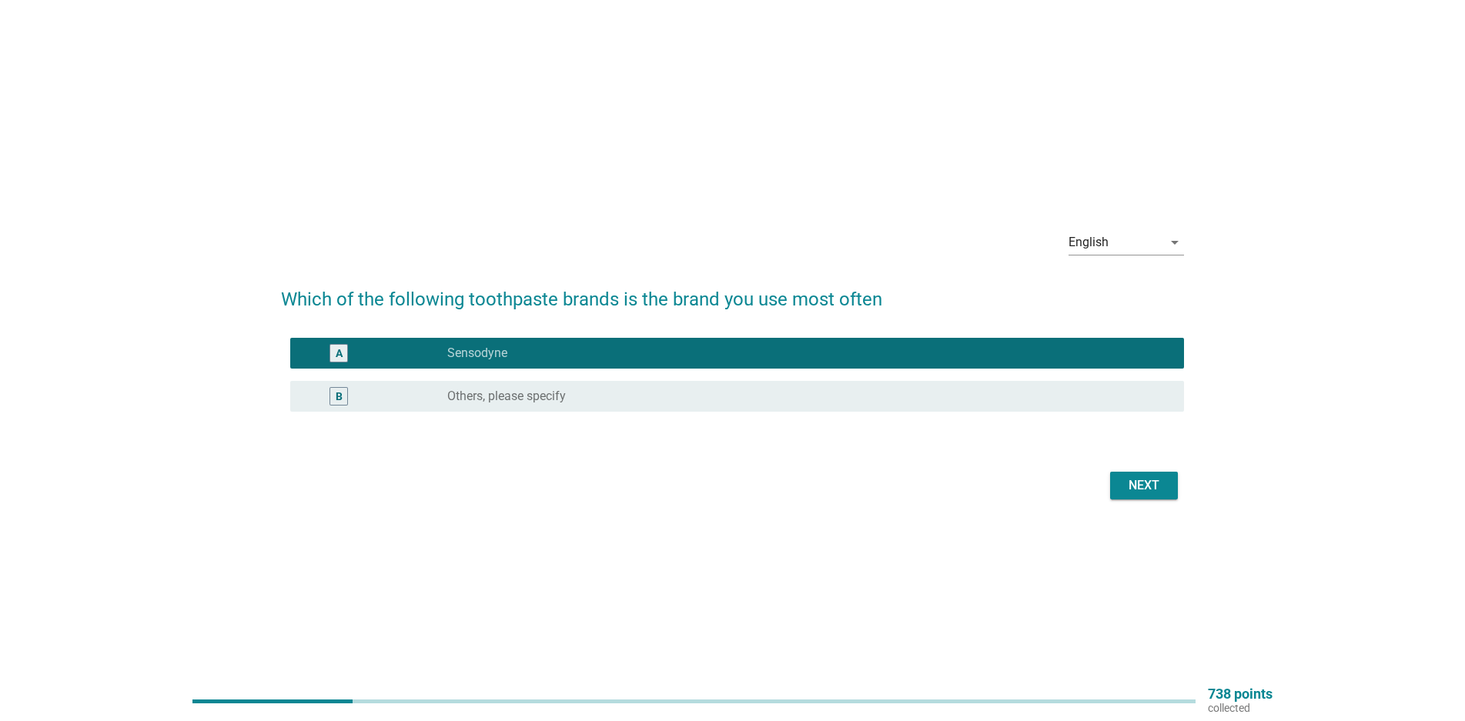
click at [1145, 492] on div "Next" at bounding box center [1143, 486] width 43 height 18
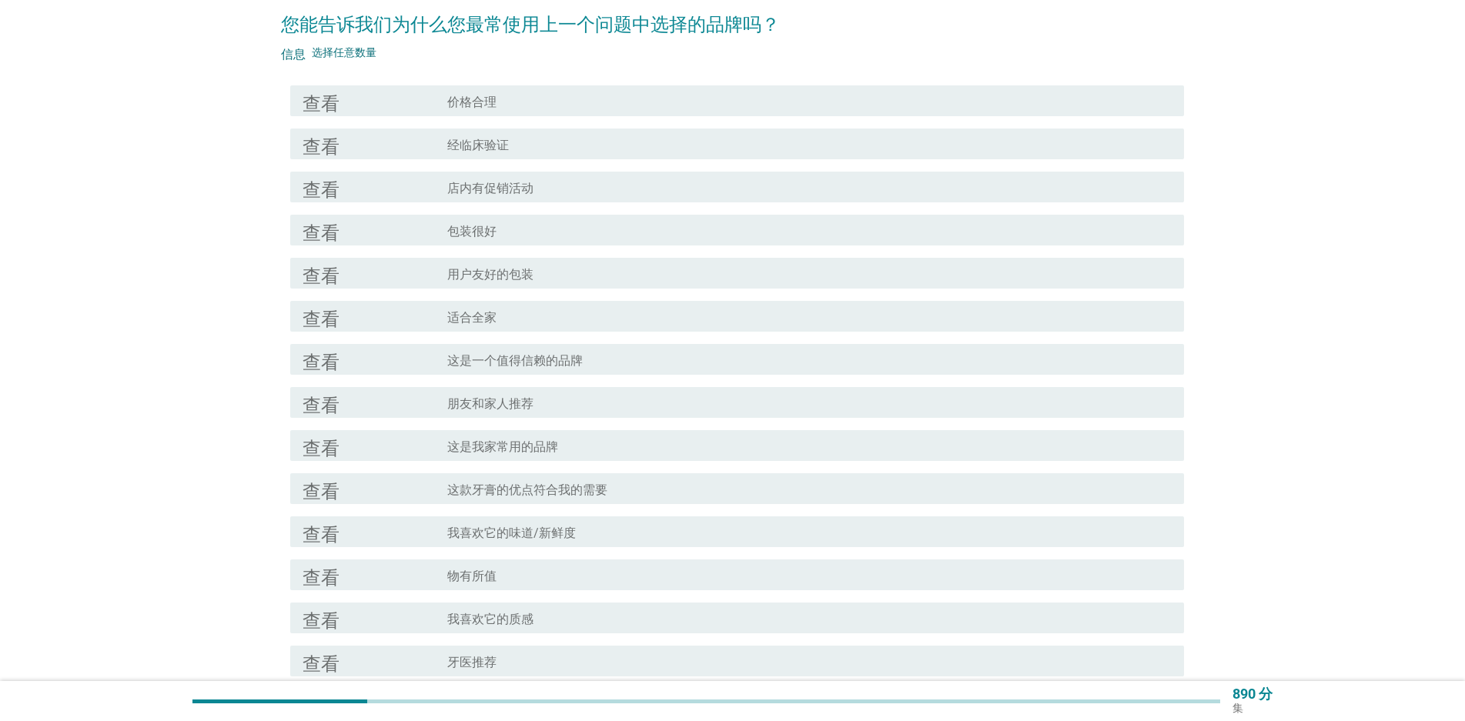
scroll to position [154, 0]
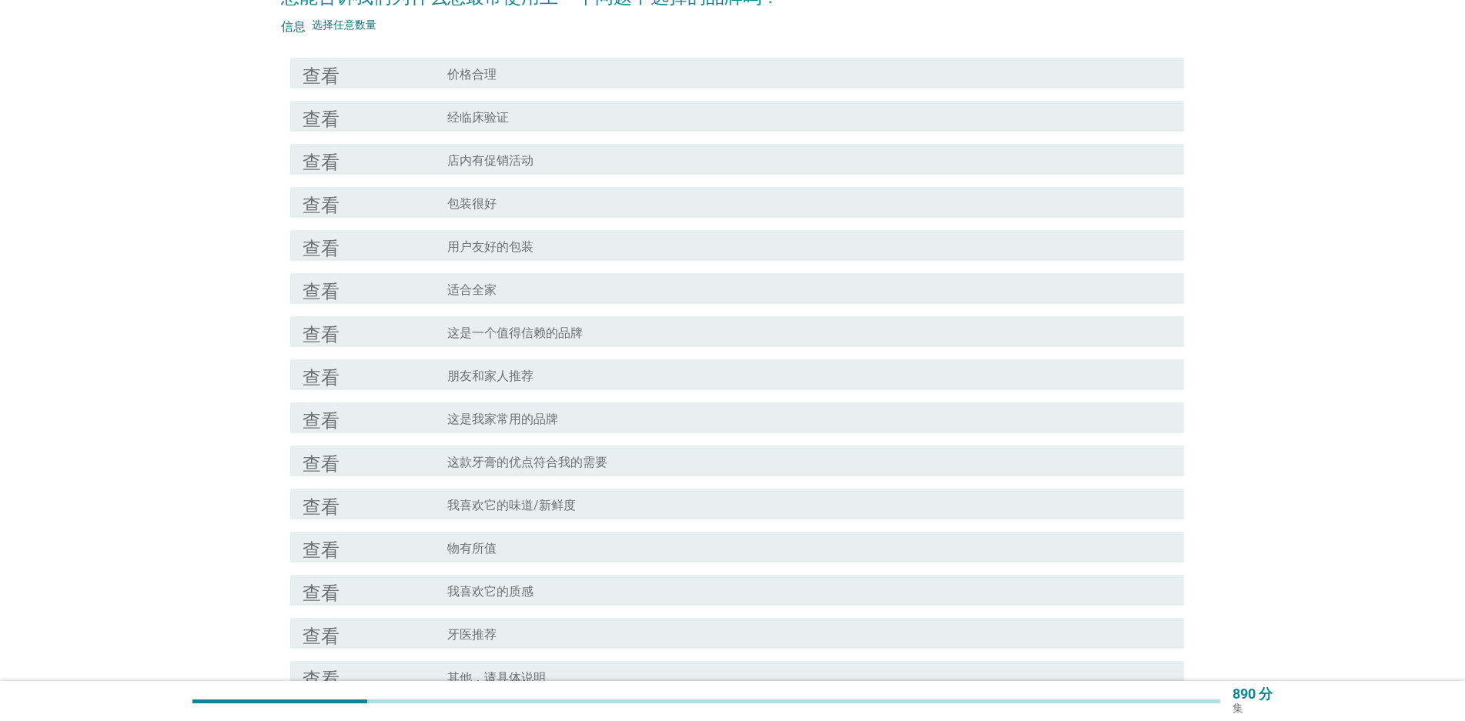
click at [398, 127] on div "查看 复选框轮廓空白 经临床验证" at bounding box center [737, 116] width 894 height 31
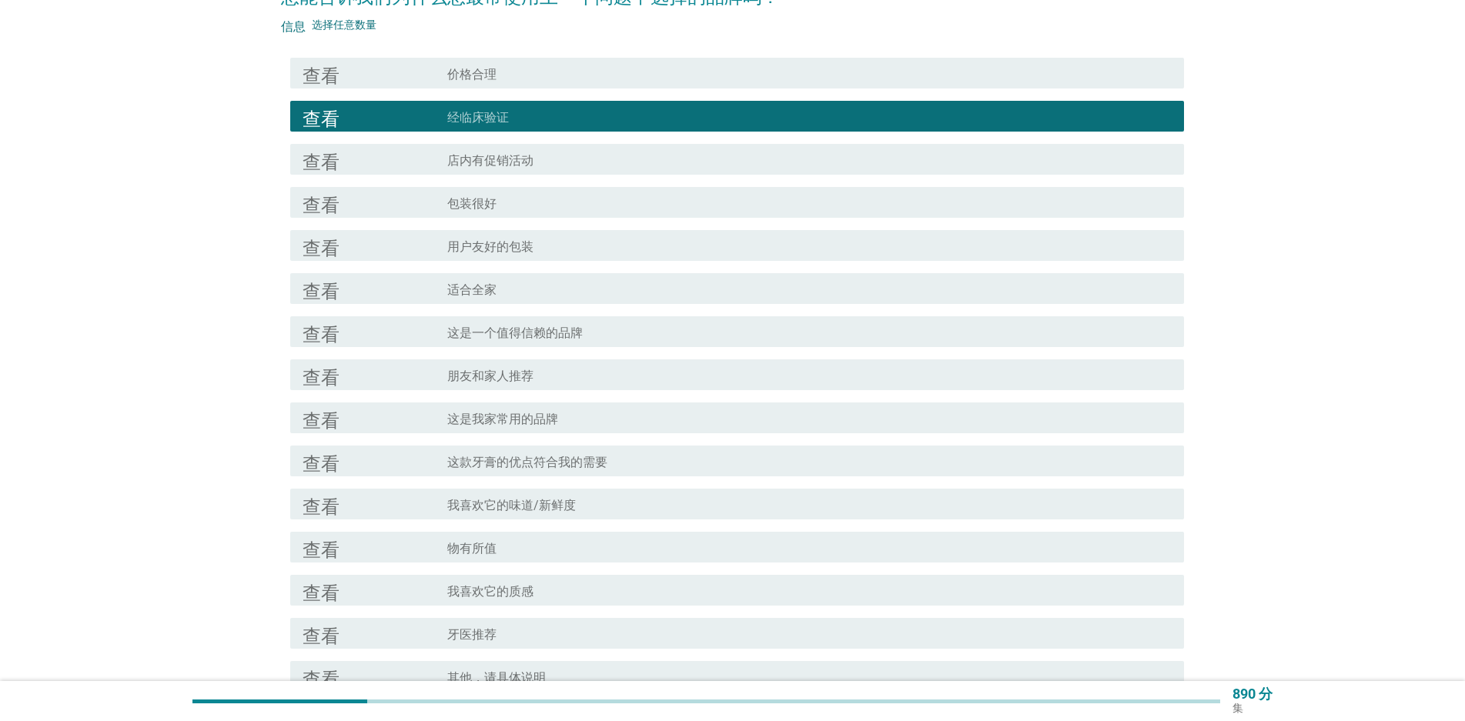
scroll to position [231, 0]
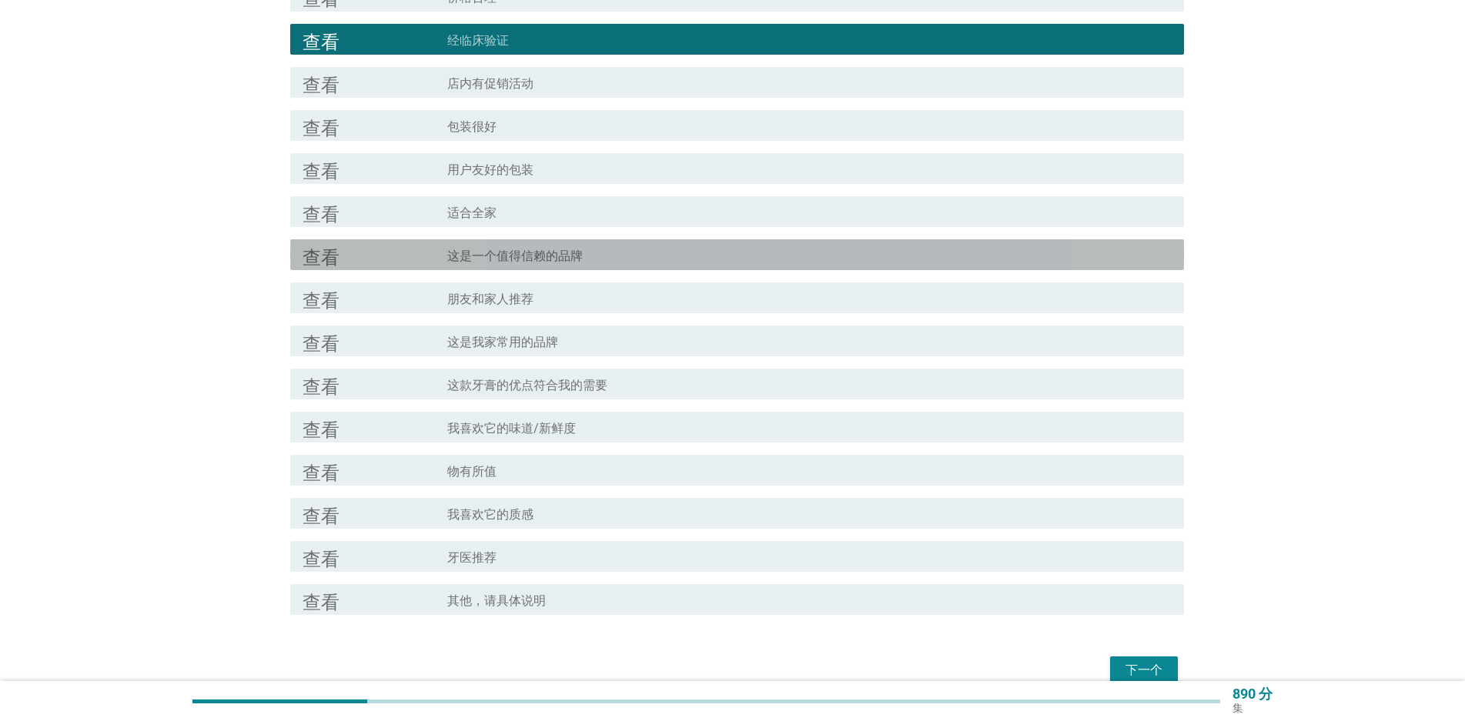
click at [363, 250] on div "查看" at bounding box center [375, 255] width 145 height 18
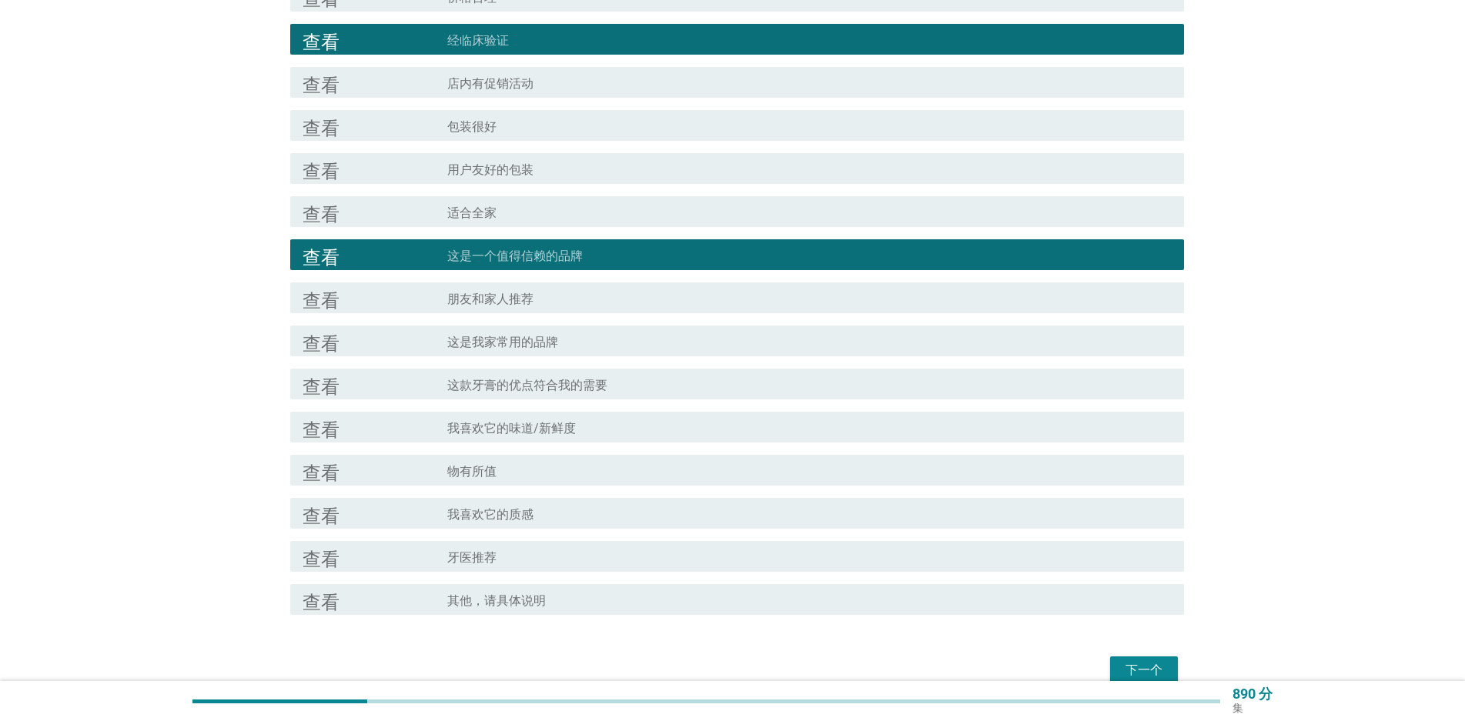
click at [479, 468] on font "物有所值" at bounding box center [471, 471] width 49 height 15
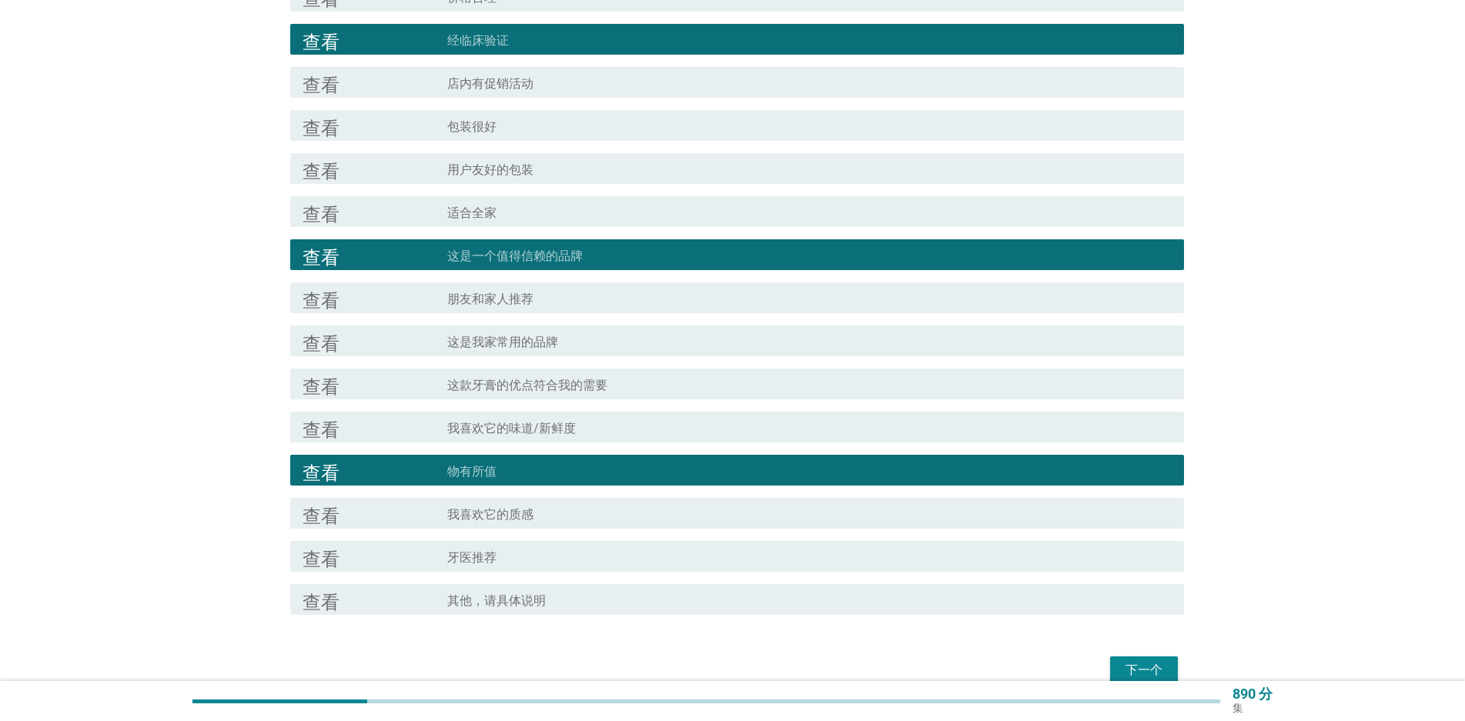
click at [459, 512] on font "我喜欢它的质感" at bounding box center [490, 514] width 86 height 15
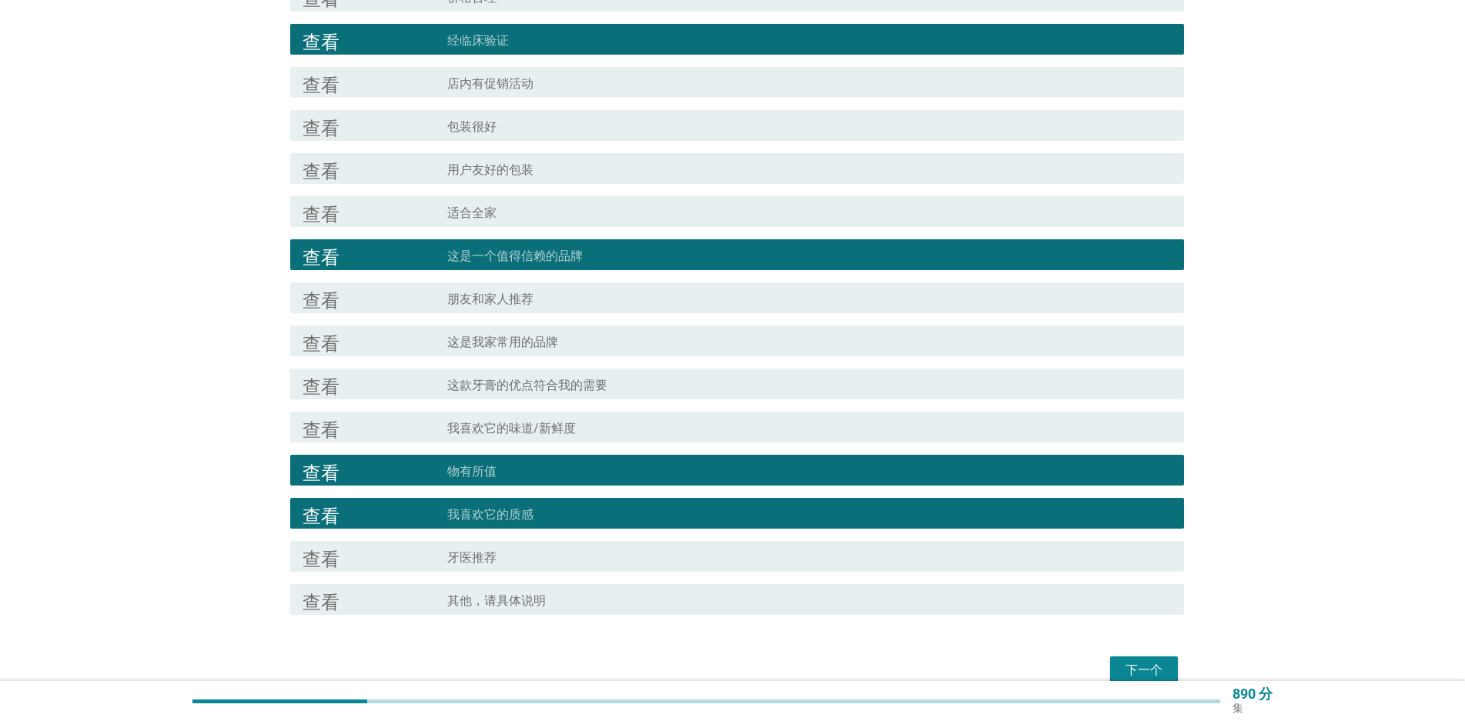
click at [426, 554] on div "查看" at bounding box center [375, 556] width 145 height 18
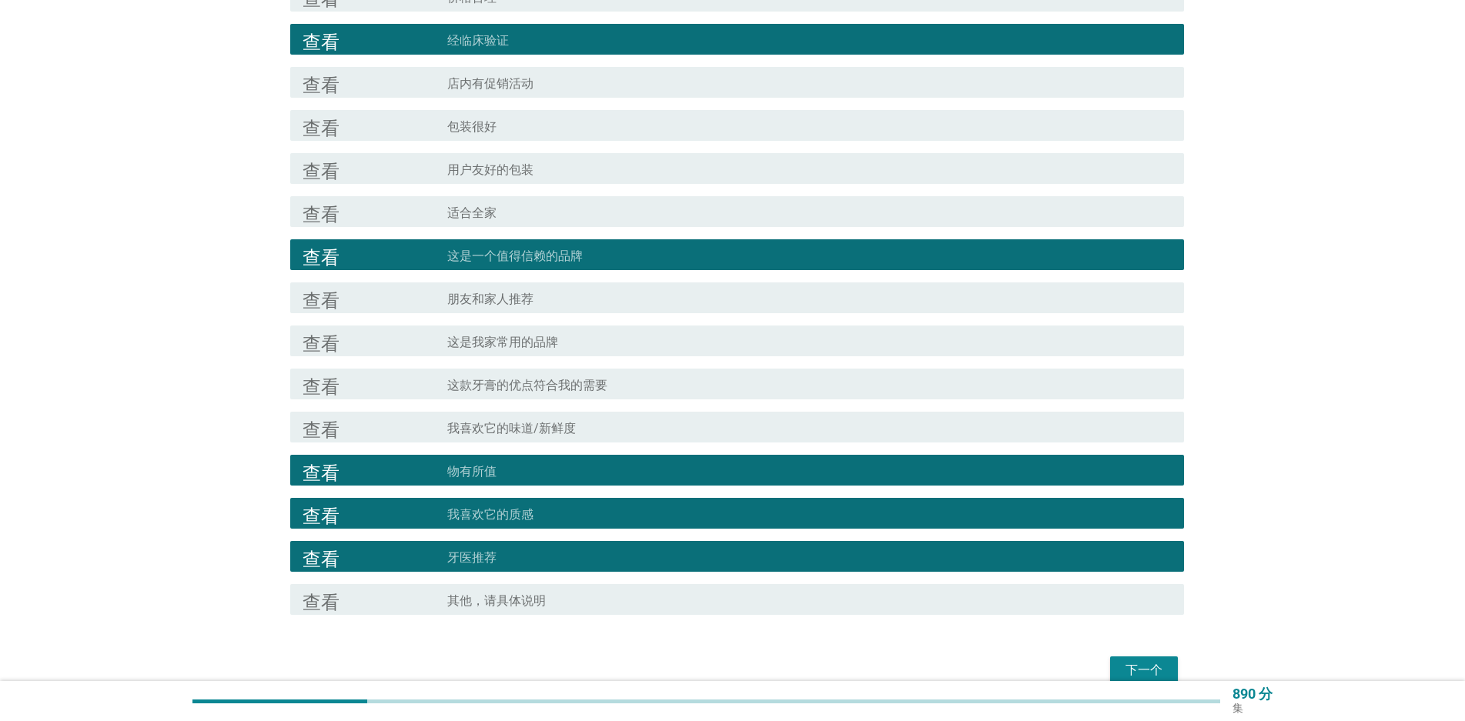
click at [490, 388] on font "这款牙膏的优点符合我的需要" at bounding box center [527, 385] width 160 height 15
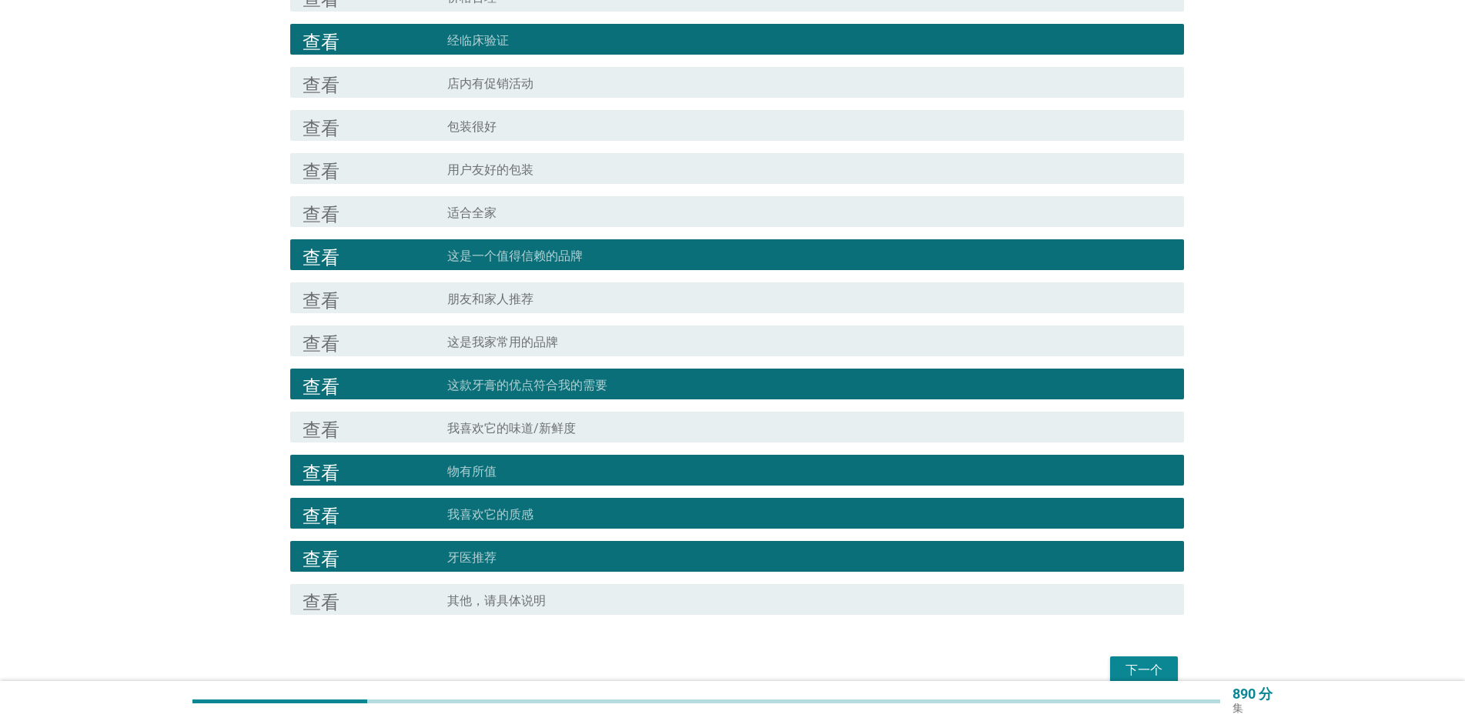
click at [470, 423] on font "我喜欢它的味道/新鲜度" at bounding box center [511, 428] width 129 height 15
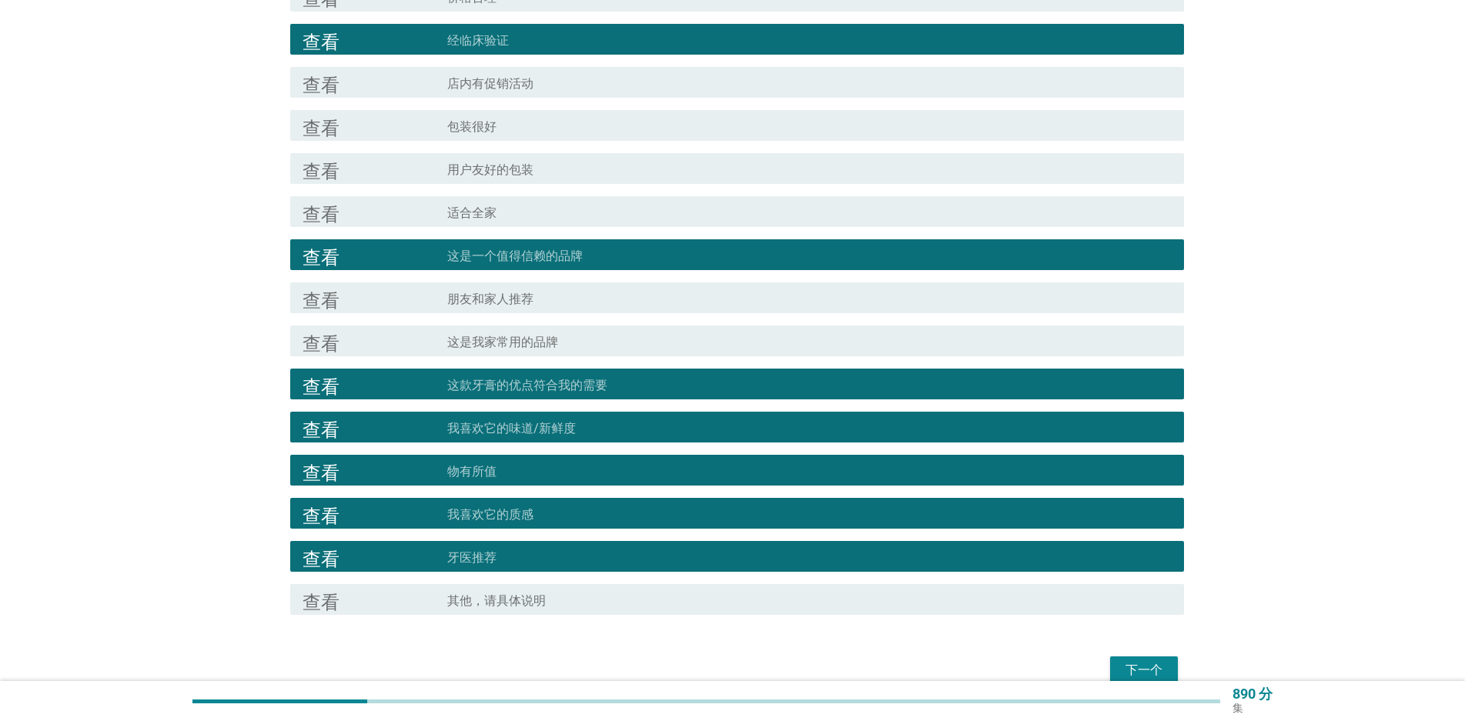
click at [492, 348] on font "这是我家常用的品牌" at bounding box center [502, 342] width 111 height 15
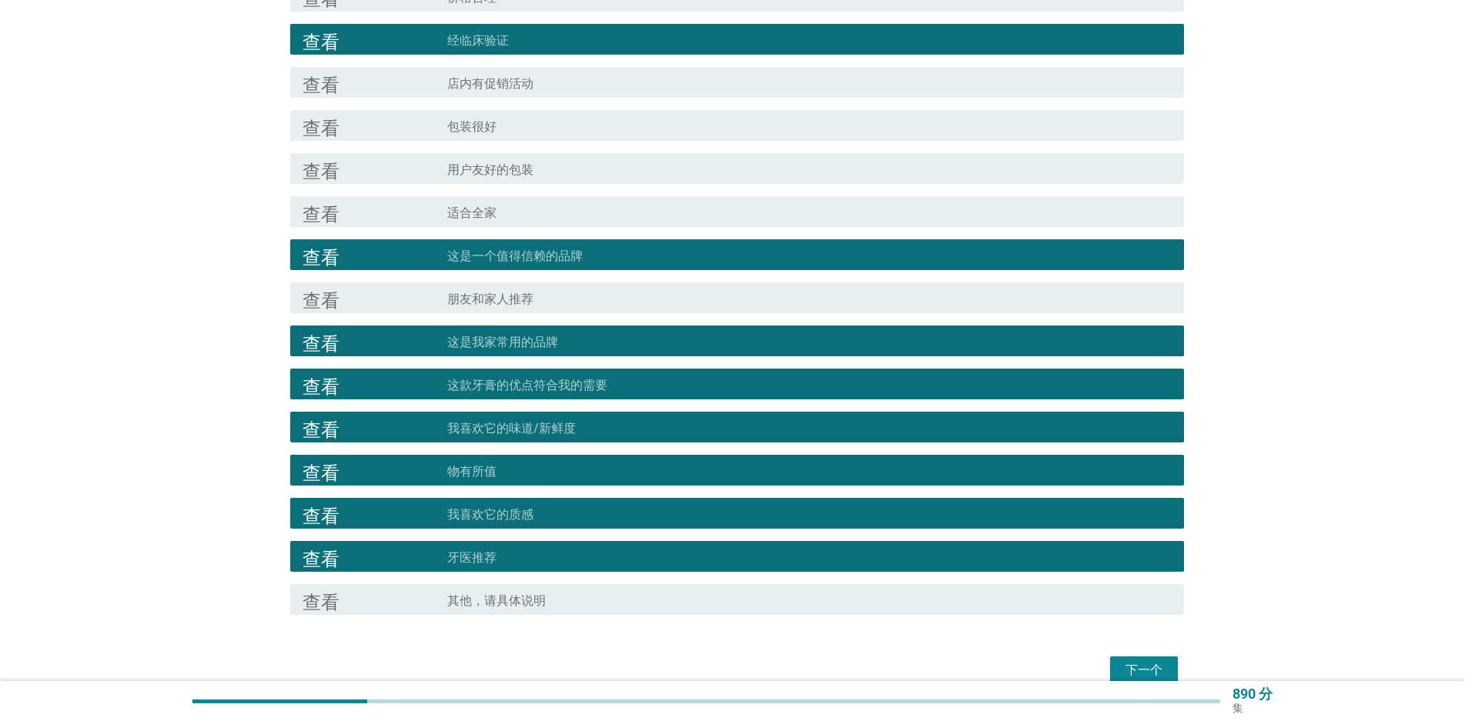
click at [494, 220] on font "适合全家" at bounding box center [471, 213] width 49 height 15
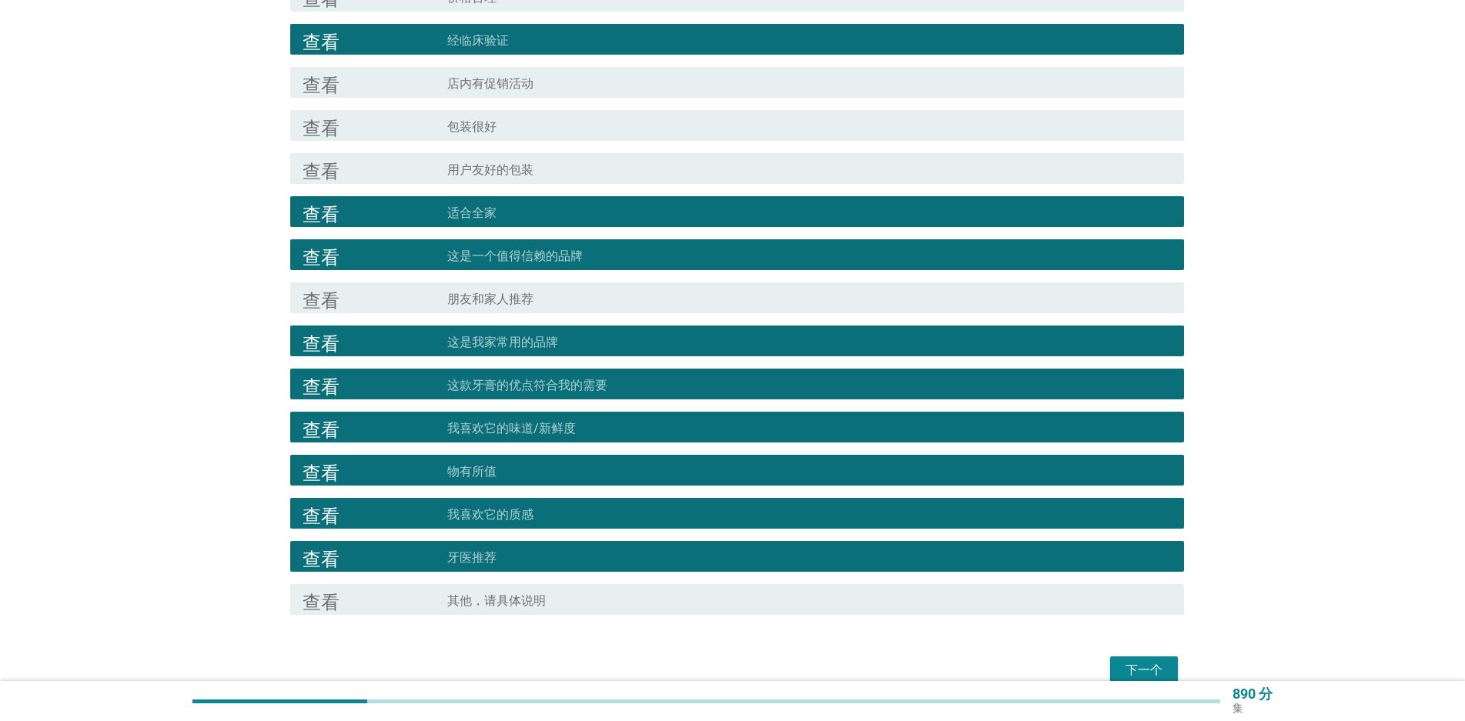
click at [1136, 671] on font "下一个" at bounding box center [1144, 670] width 37 height 15
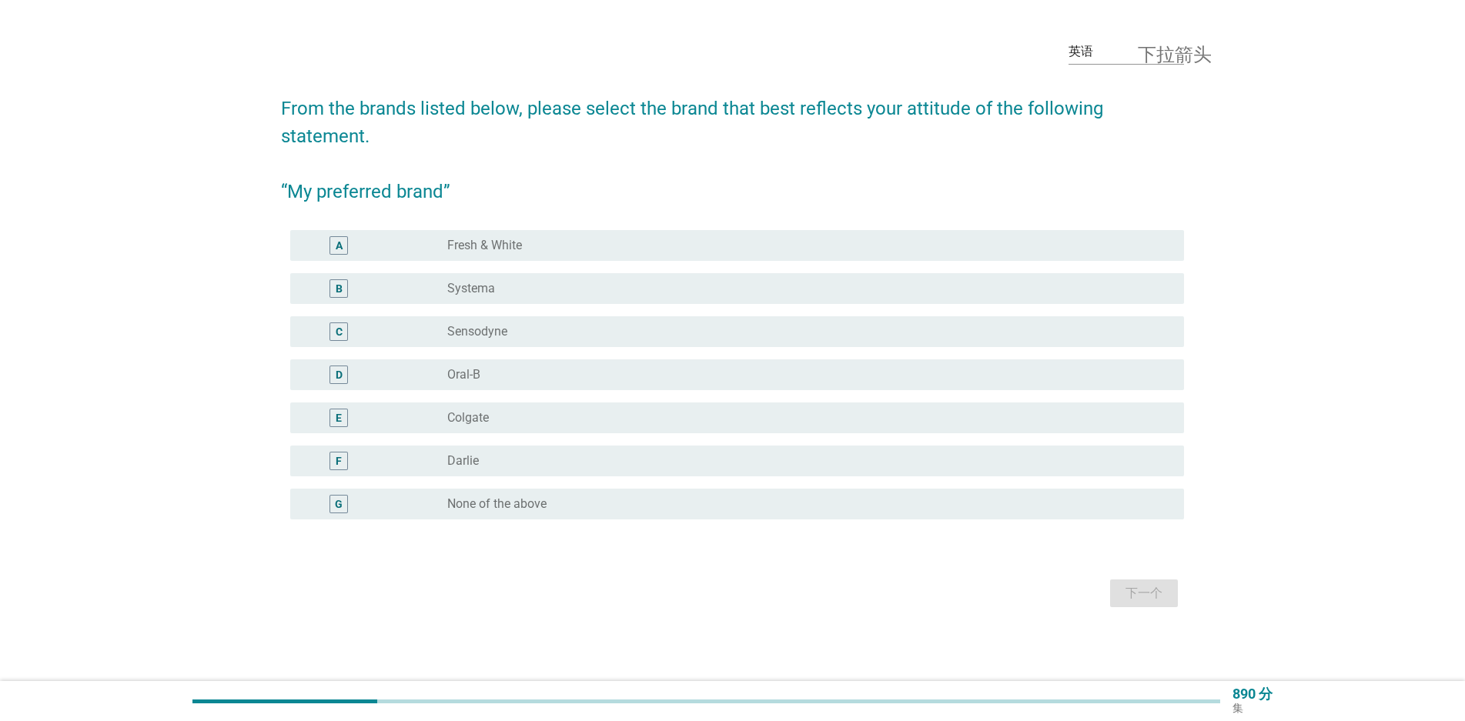
scroll to position [0, 0]
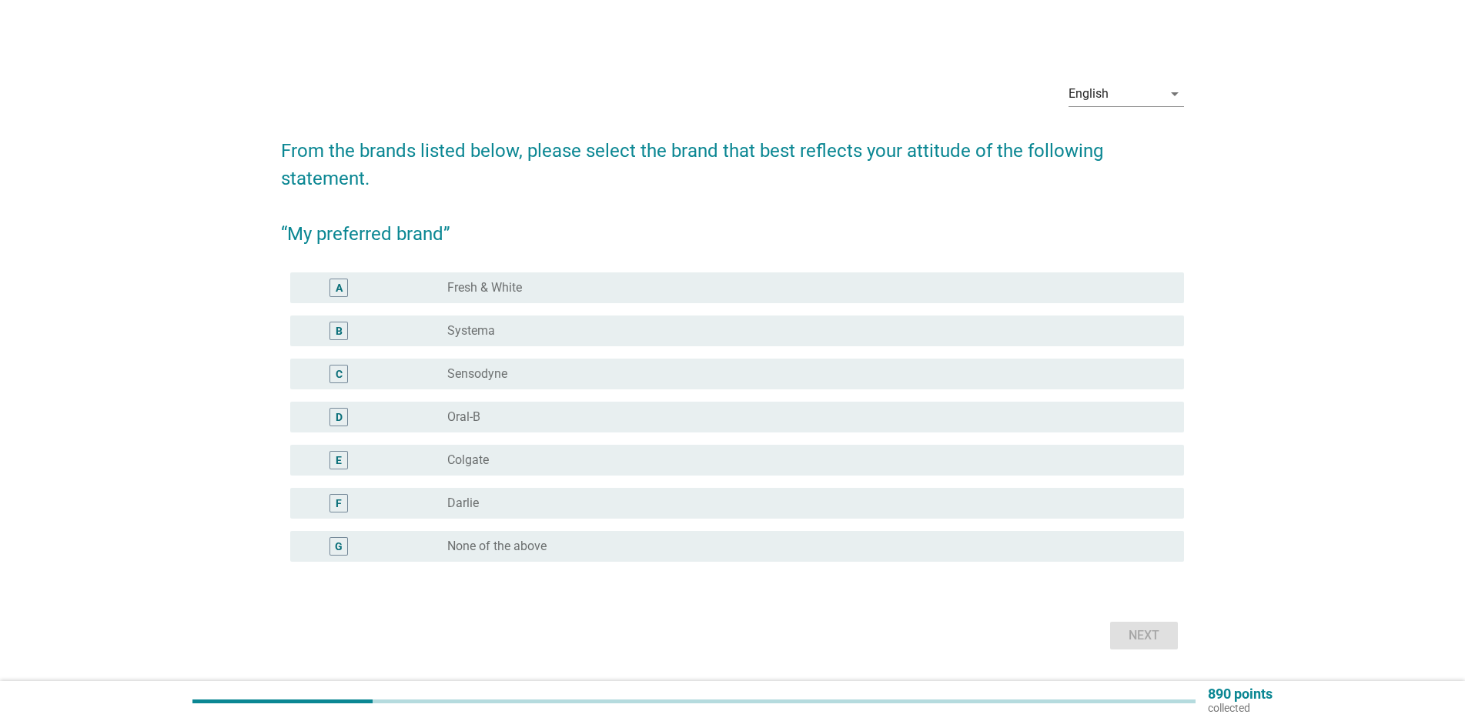
click at [535, 369] on div "radio_button_unchecked Sensodyne" at bounding box center [803, 373] width 712 height 15
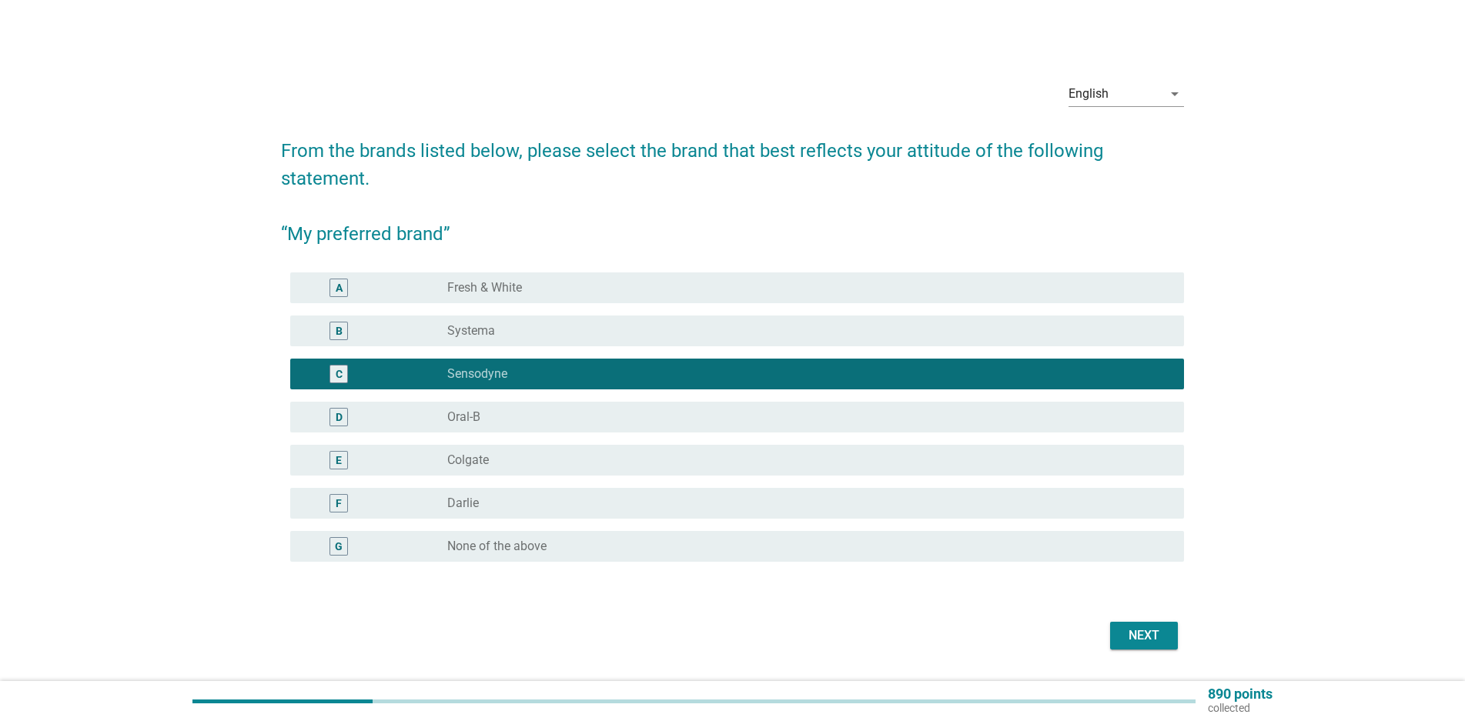
click at [1153, 629] on div "Next" at bounding box center [1143, 636] width 43 height 18
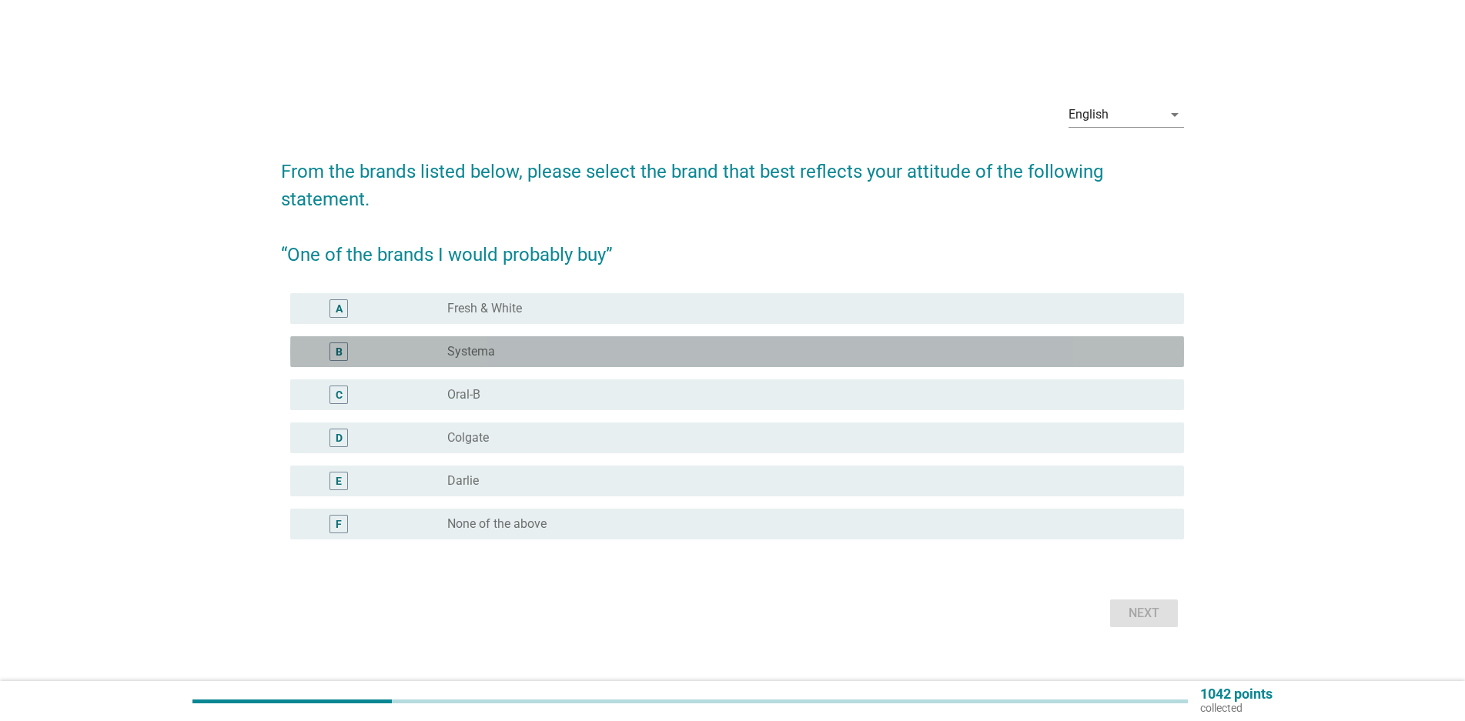
click at [466, 355] on label "Systema" at bounding box center [471, 351] width 48 height 15
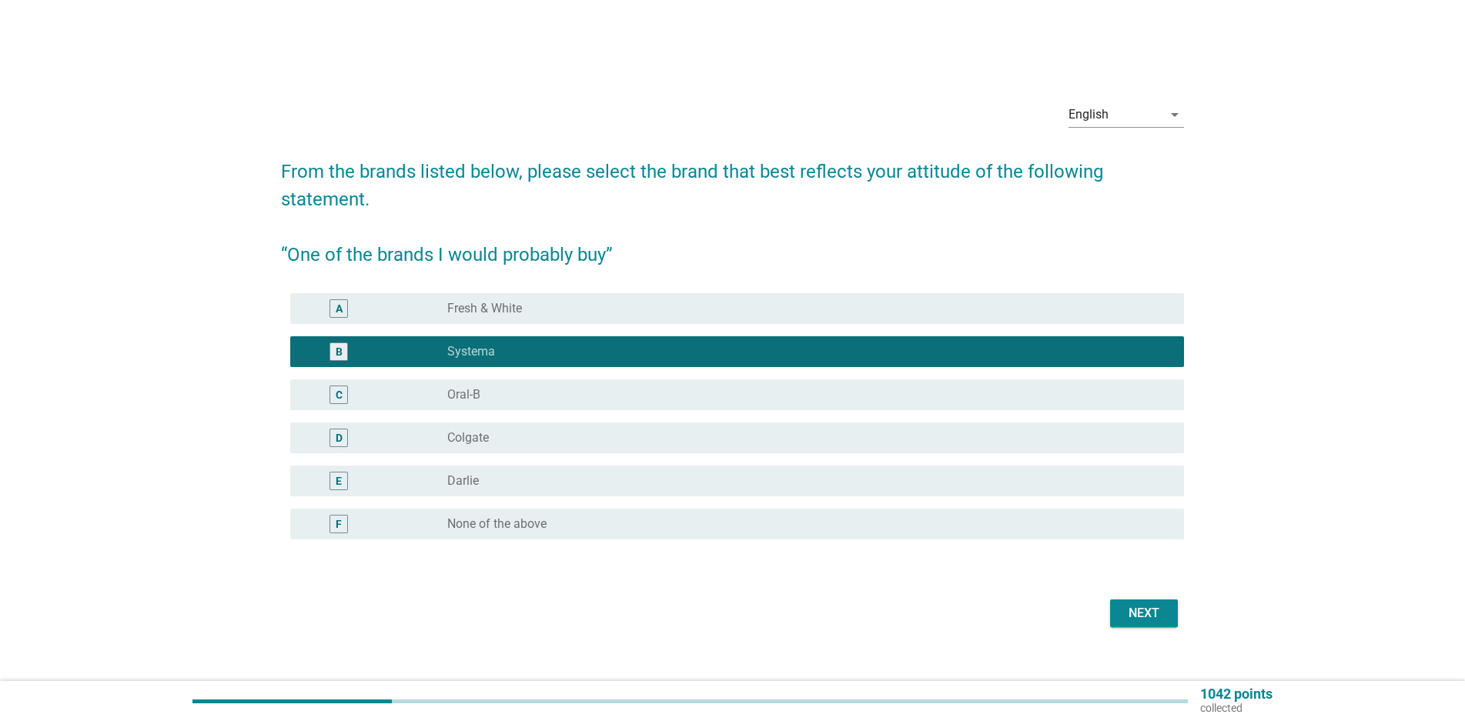
click at [495, 427] on div "D radio_button_unchecked Colgate" at bounding box center [737, 438] width 894 height 31
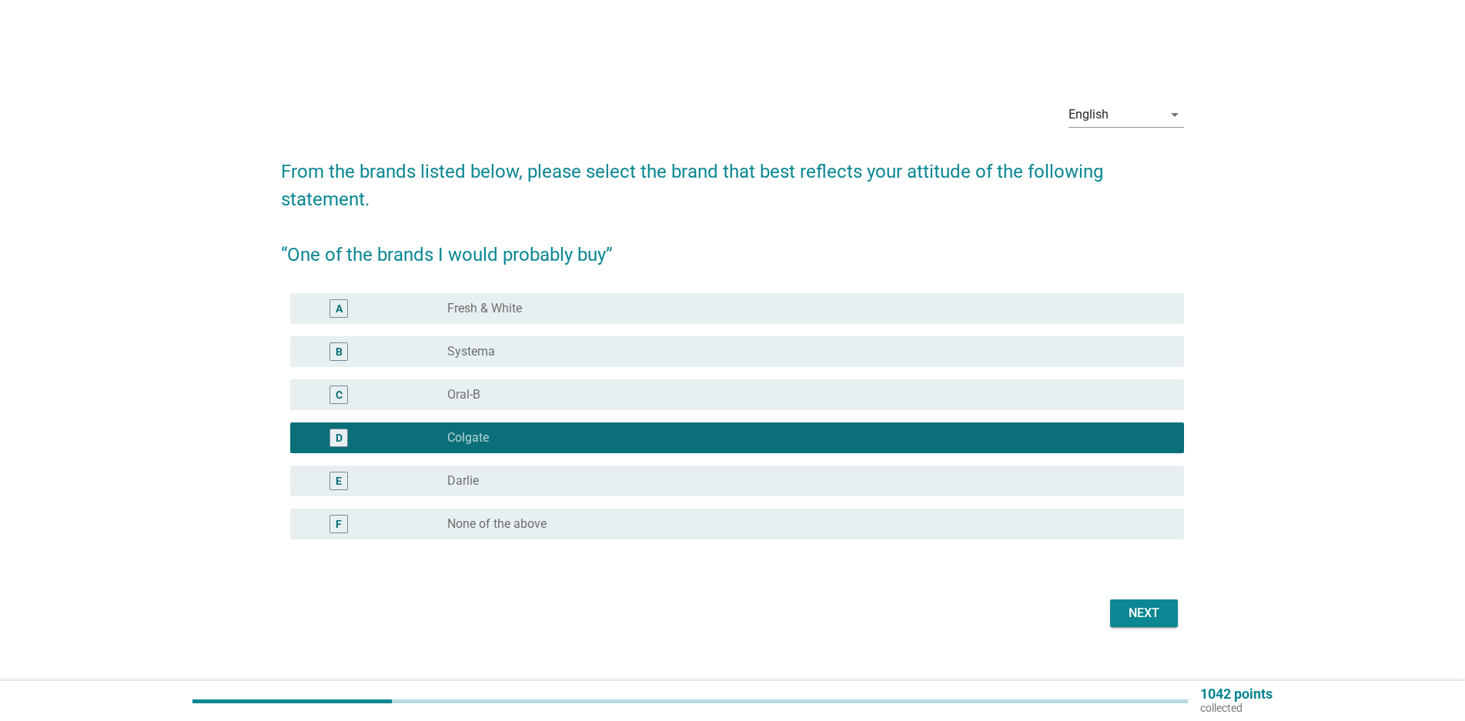
click at [641, 350] on div "radio_button_unchecked Systema" at bounding box center [803, 351] width 712 height 15
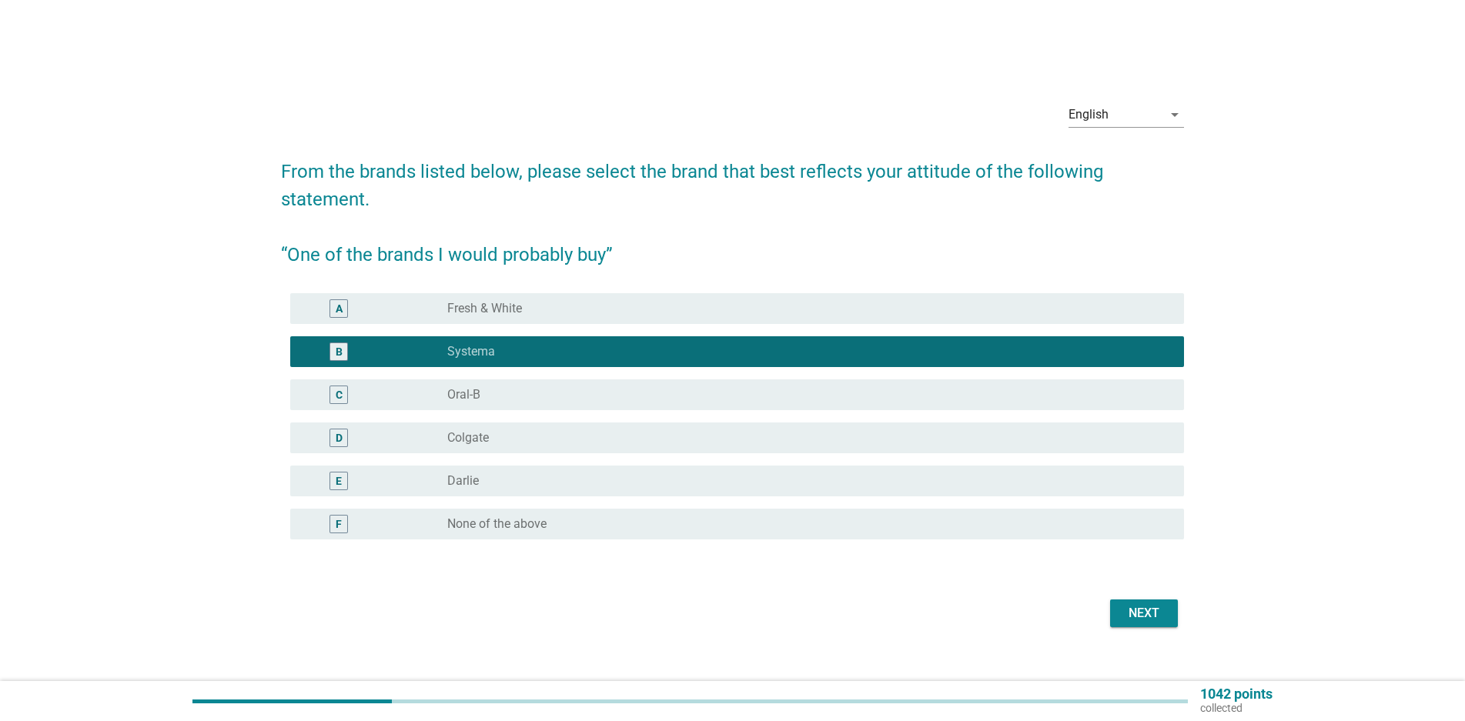
click at [1152, 612] on div "Next" at bounding box center [1143, 613] width 43 height 18
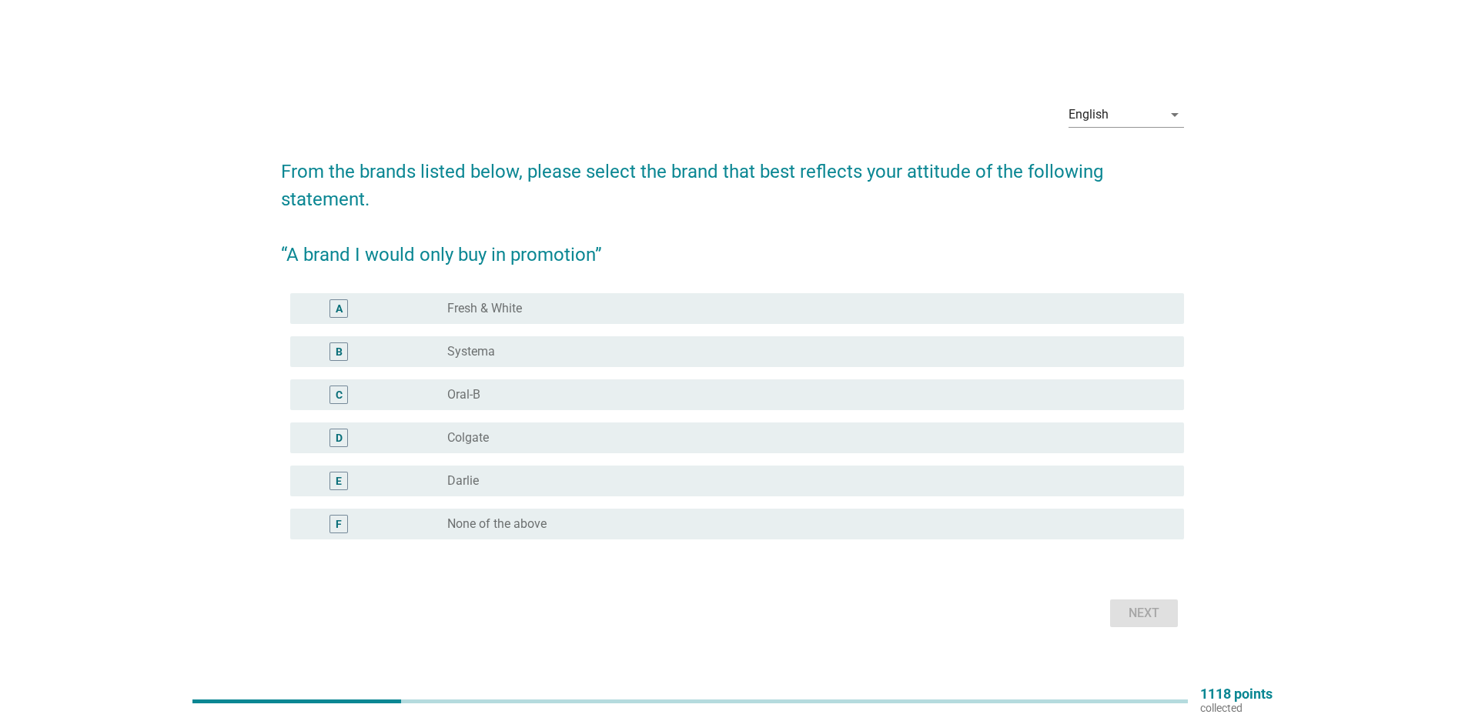
click at [590, 434] on div "radio_button_unchecked Colgate" at bounding box center [803, 437] width 712 height 15
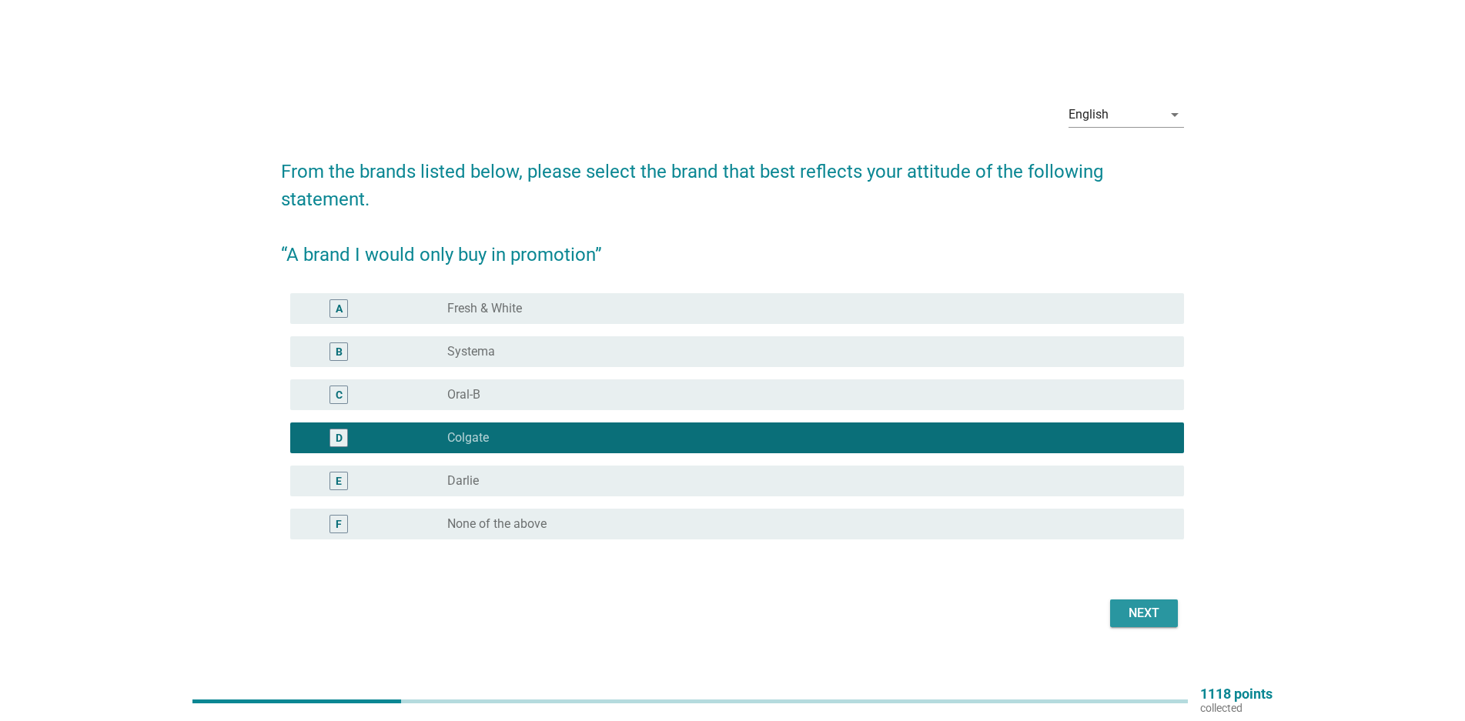
click at [1146, 619] on div "Next" at bounding box center [1143, 613] width 43 height 18
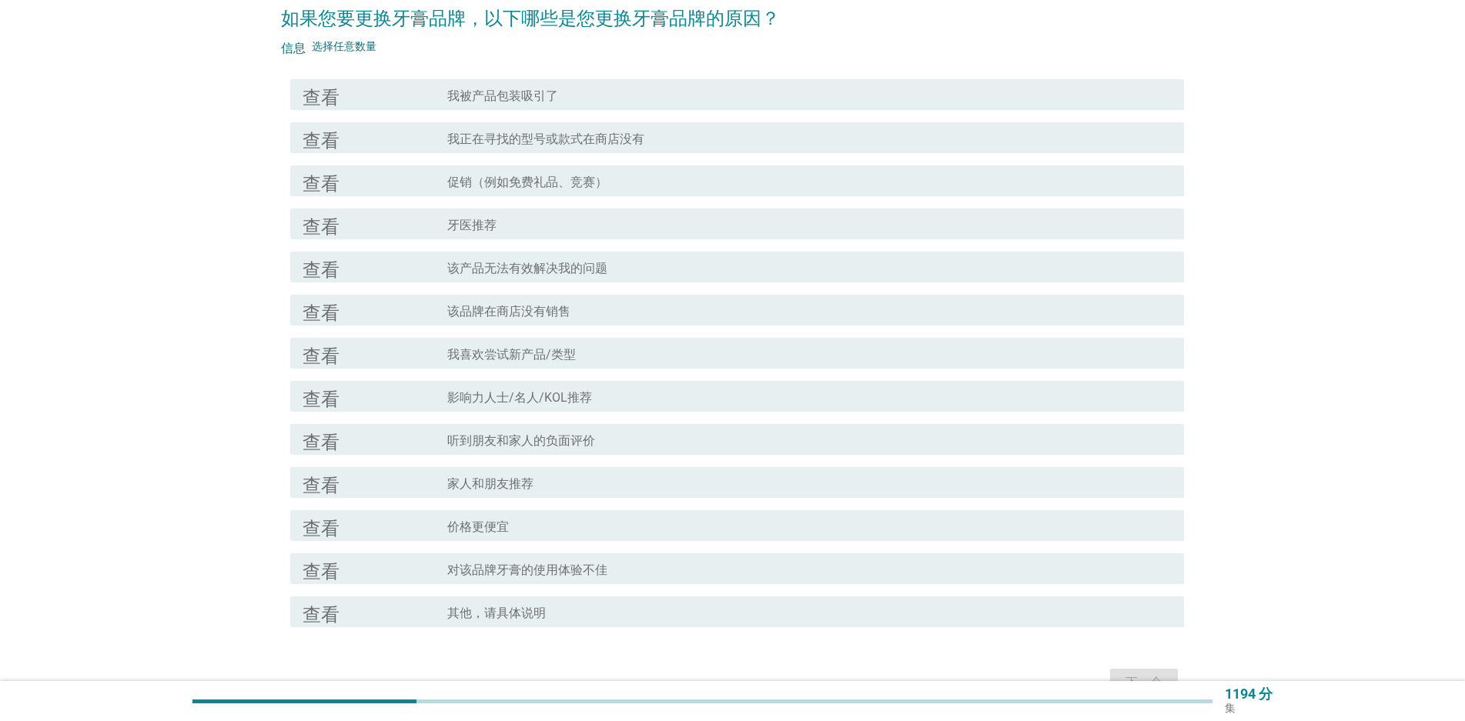
scroll to position [154, 0]
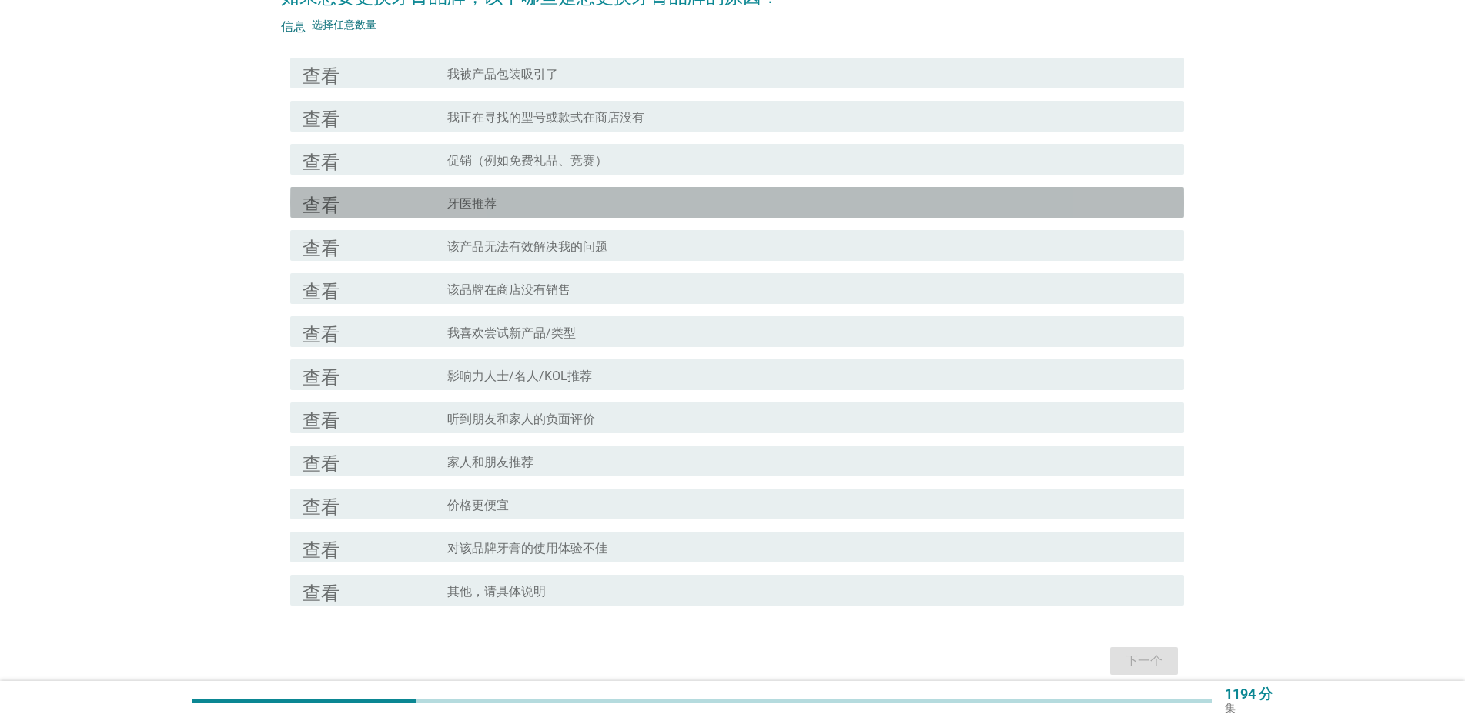
click at [394, 209] on div "查看" at bounding box center [375, 202] width 145 height 18
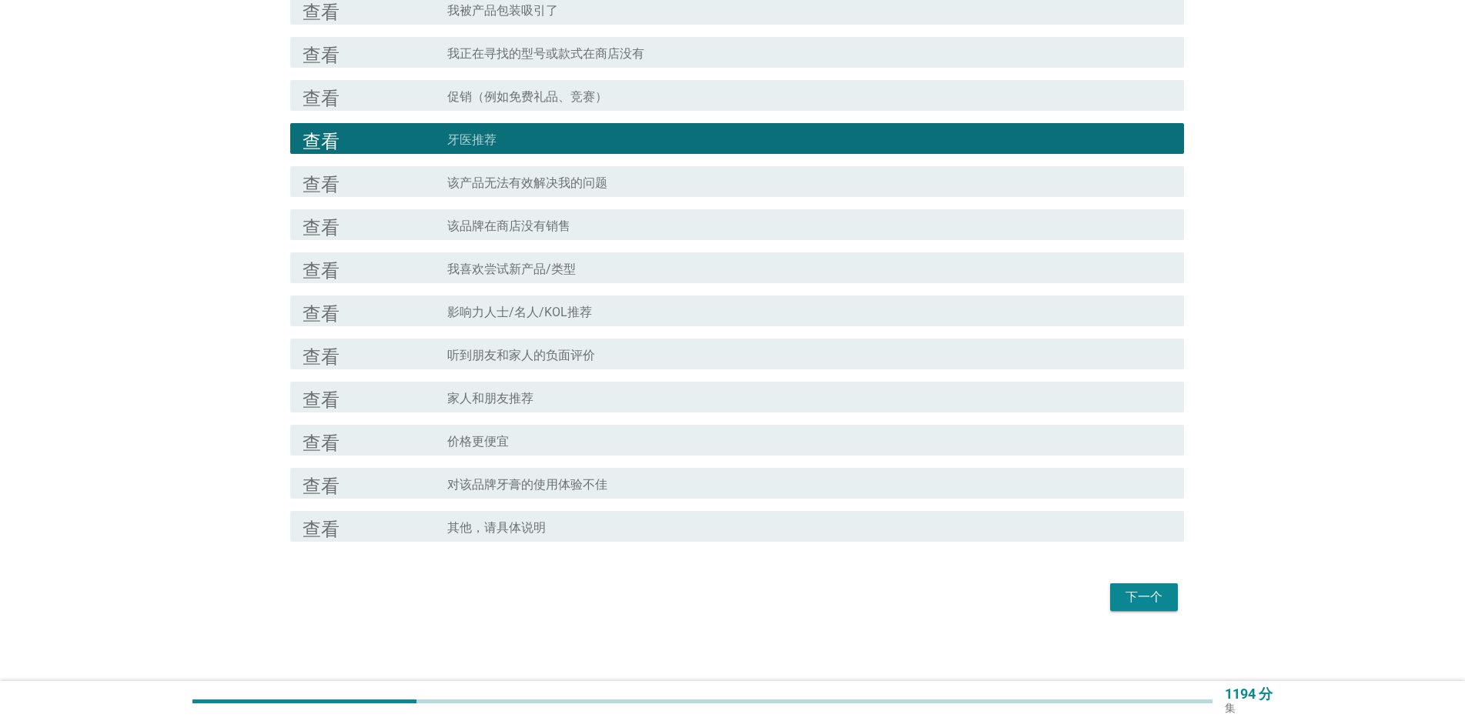
scroll to position [222, 0]
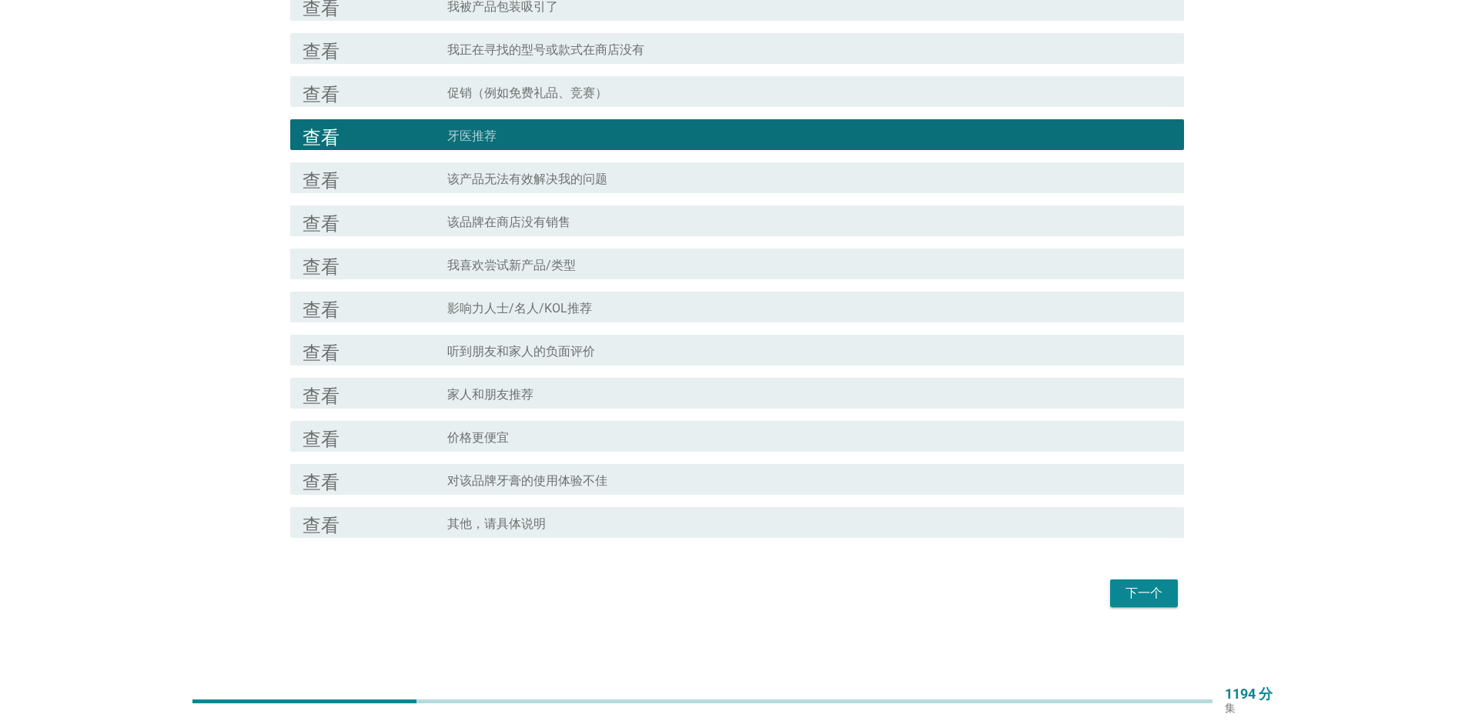
click at [430, 182] on div "查看" at bounding box center [375, 178] width 145 height 18
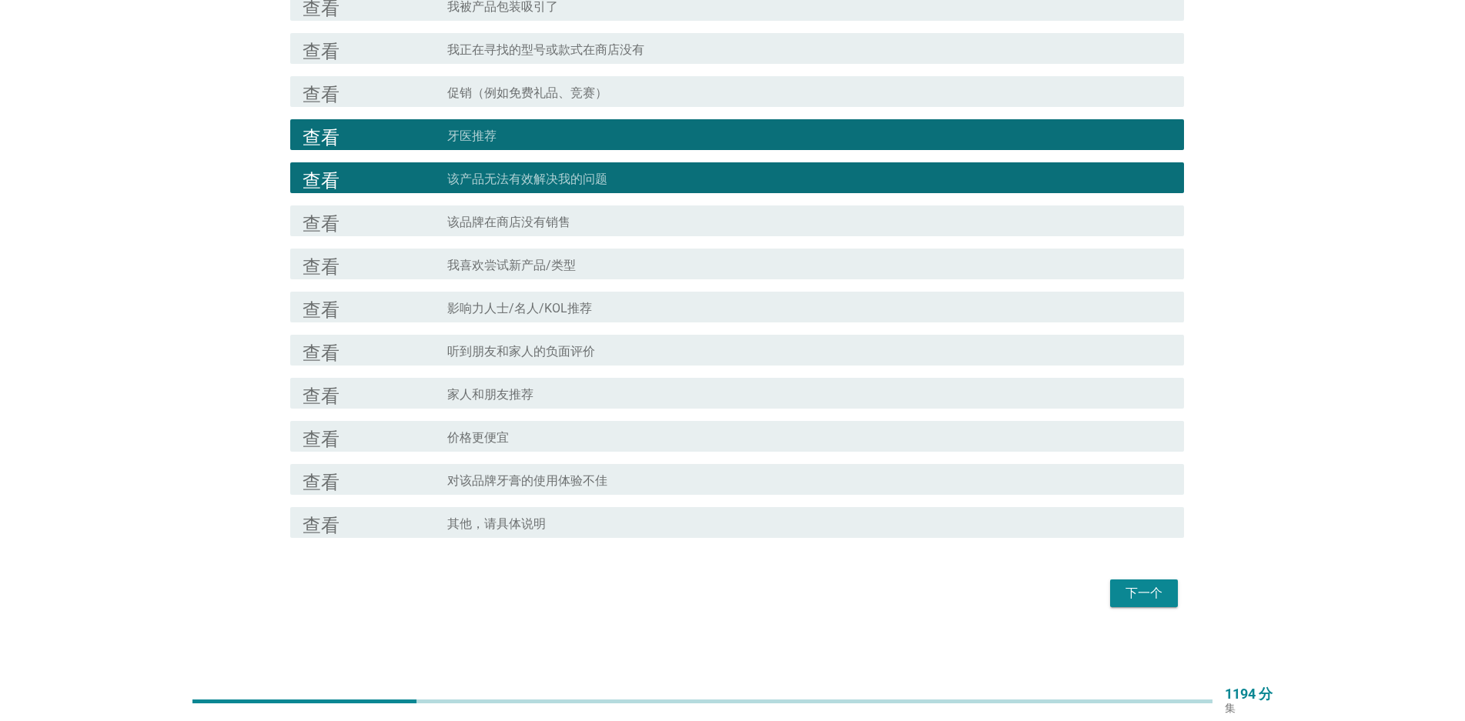
click at [1040, 487] on div "复选框轮廓空白 对该品牌牙膏的使用体验不佳" at bounding box center [809, 479] width 724 height 18
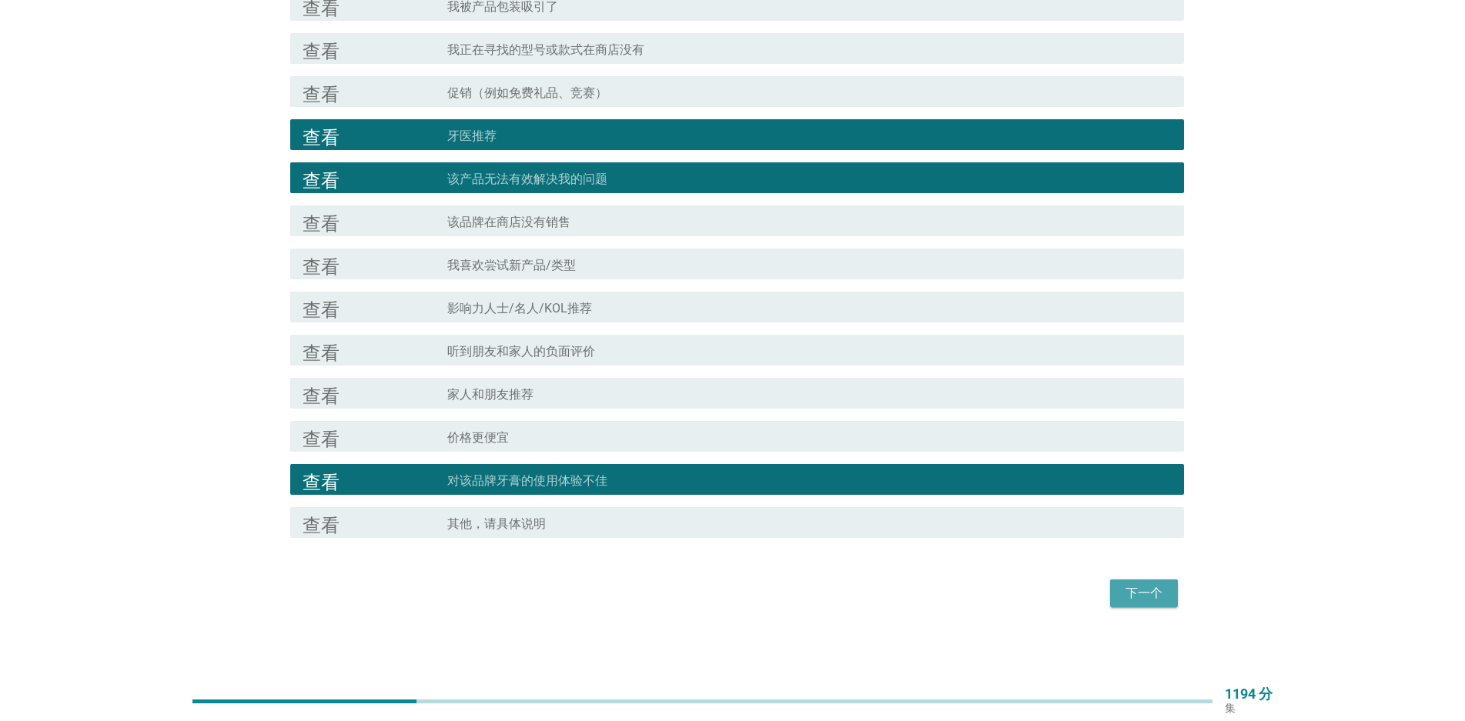
click at [1149, 584] on button "下一个" at bounding box center [1144, 594] width 68 height 28
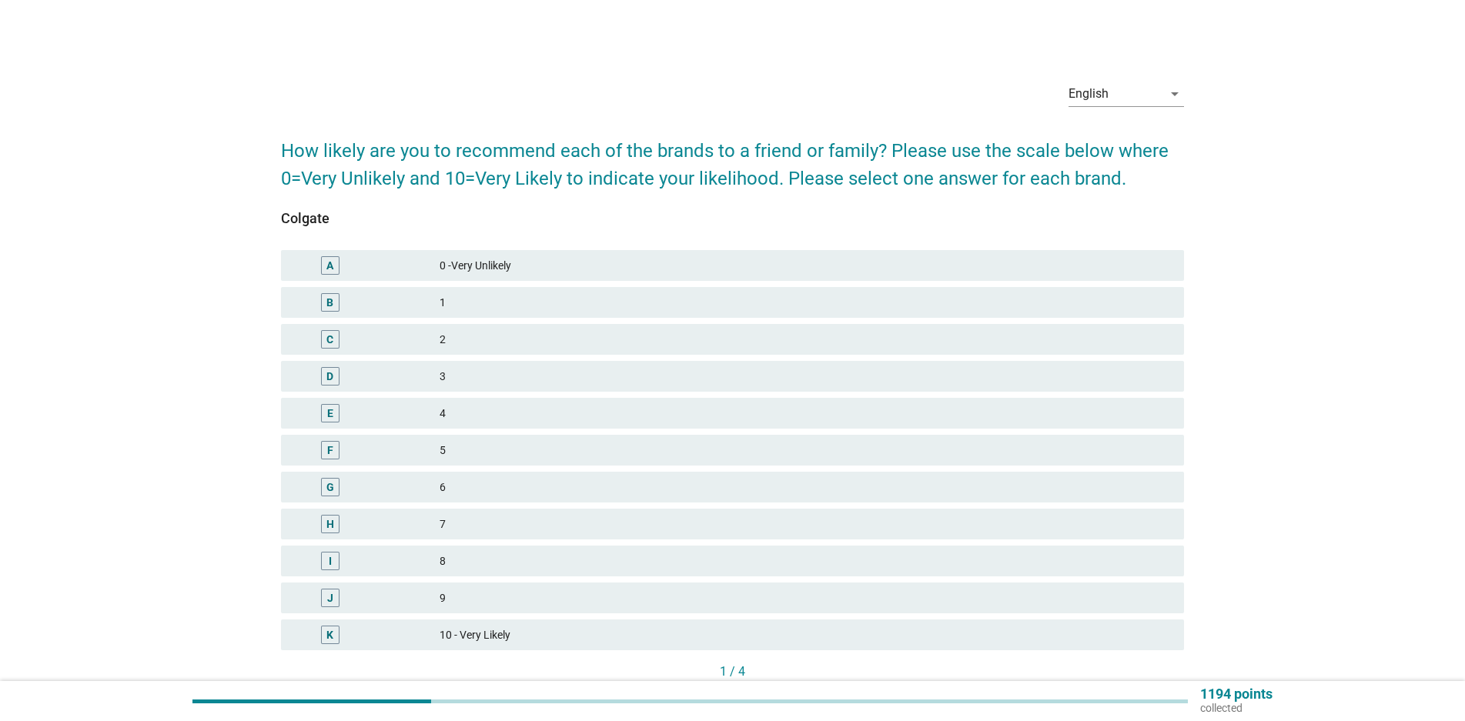
click at [480, 443] on div "5" at bounding box center [806, 450] width 732 height 18
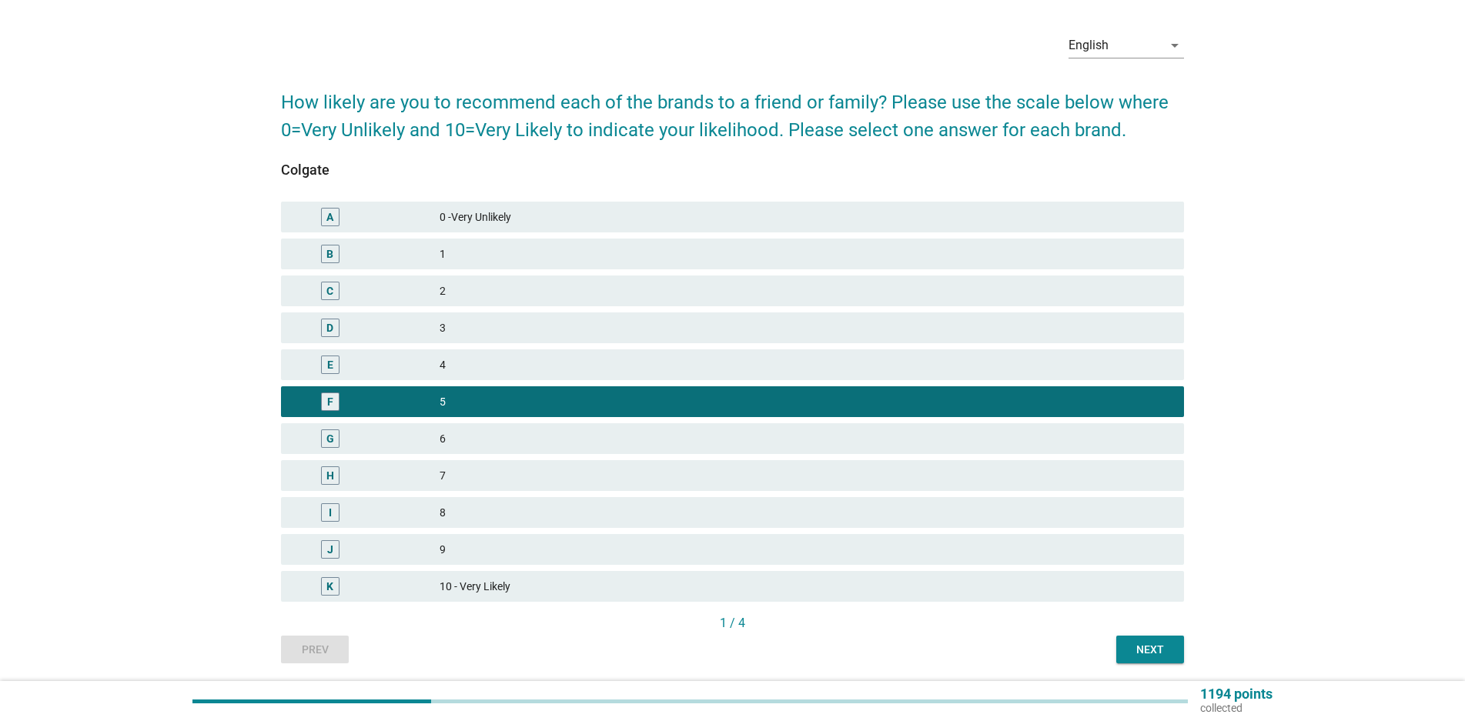
scroll to position [100, 0]
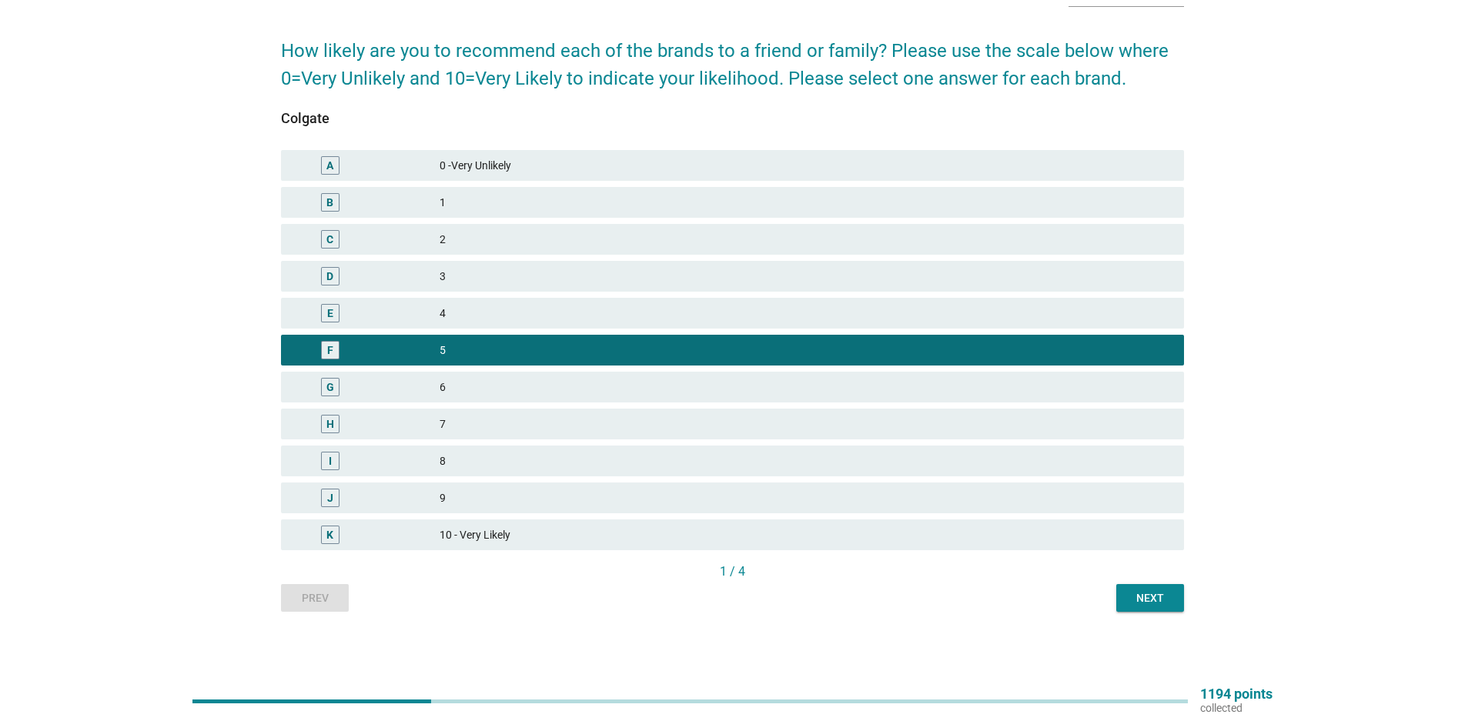
click at [1180, 607] on button "Next" at bounding box center [1150, 598] width 68 height 28
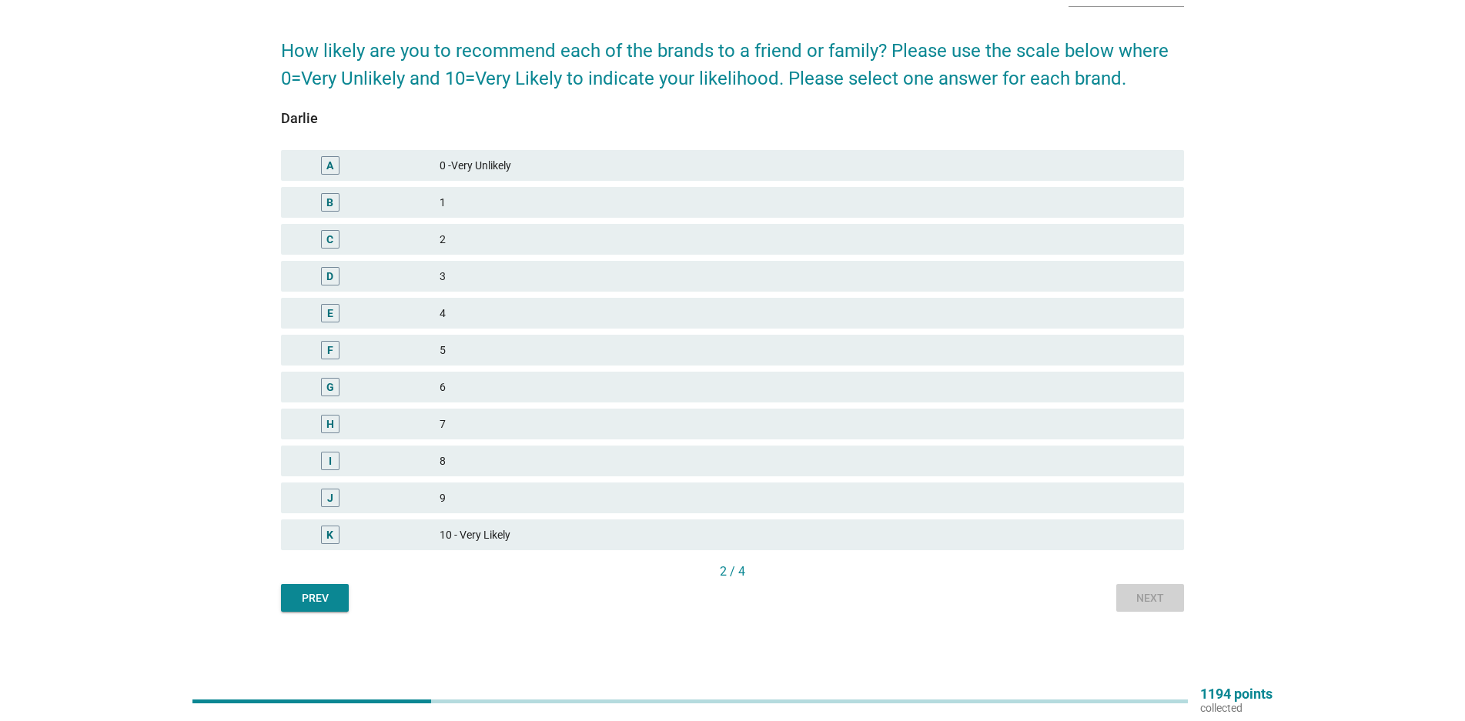
scroll to position [0, 0]
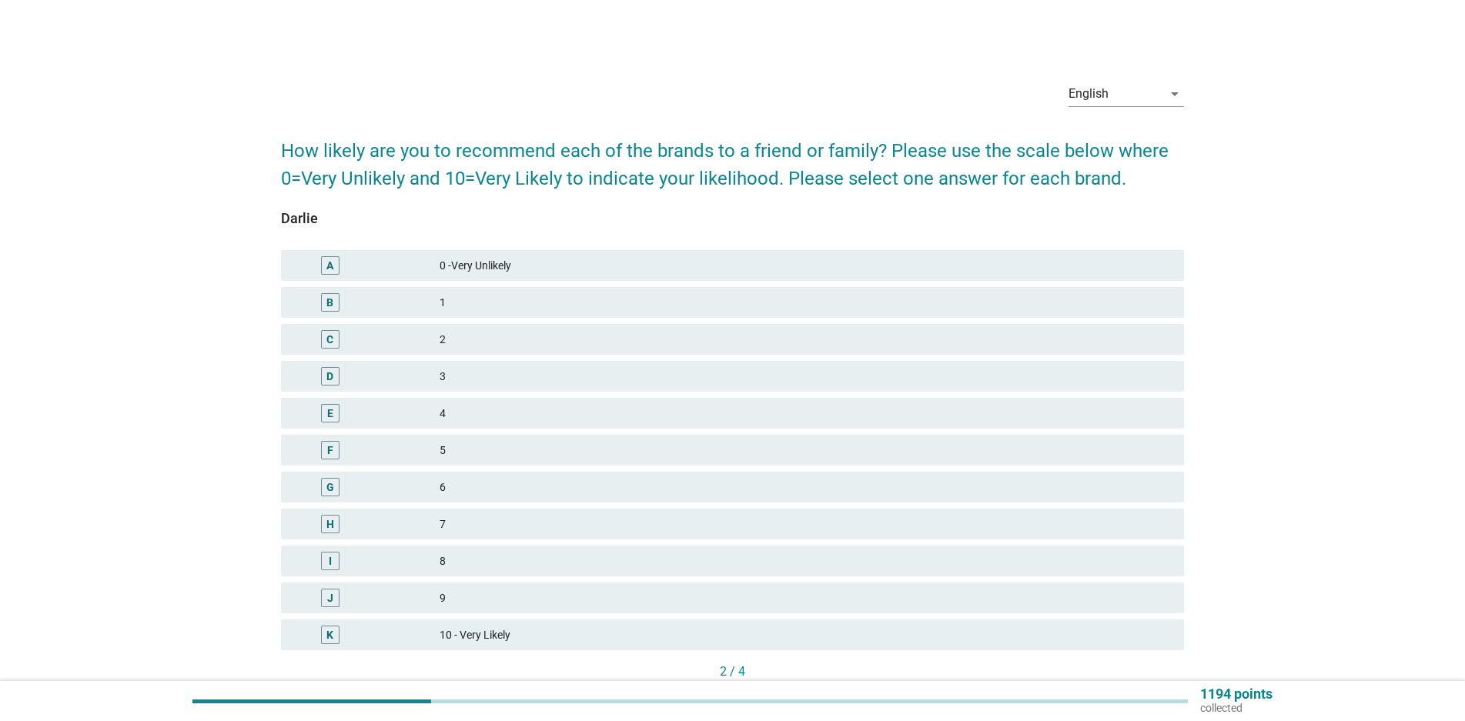
click at [482, 366] on div "D 3" at bounding box center [732, 376] width 903 height 31
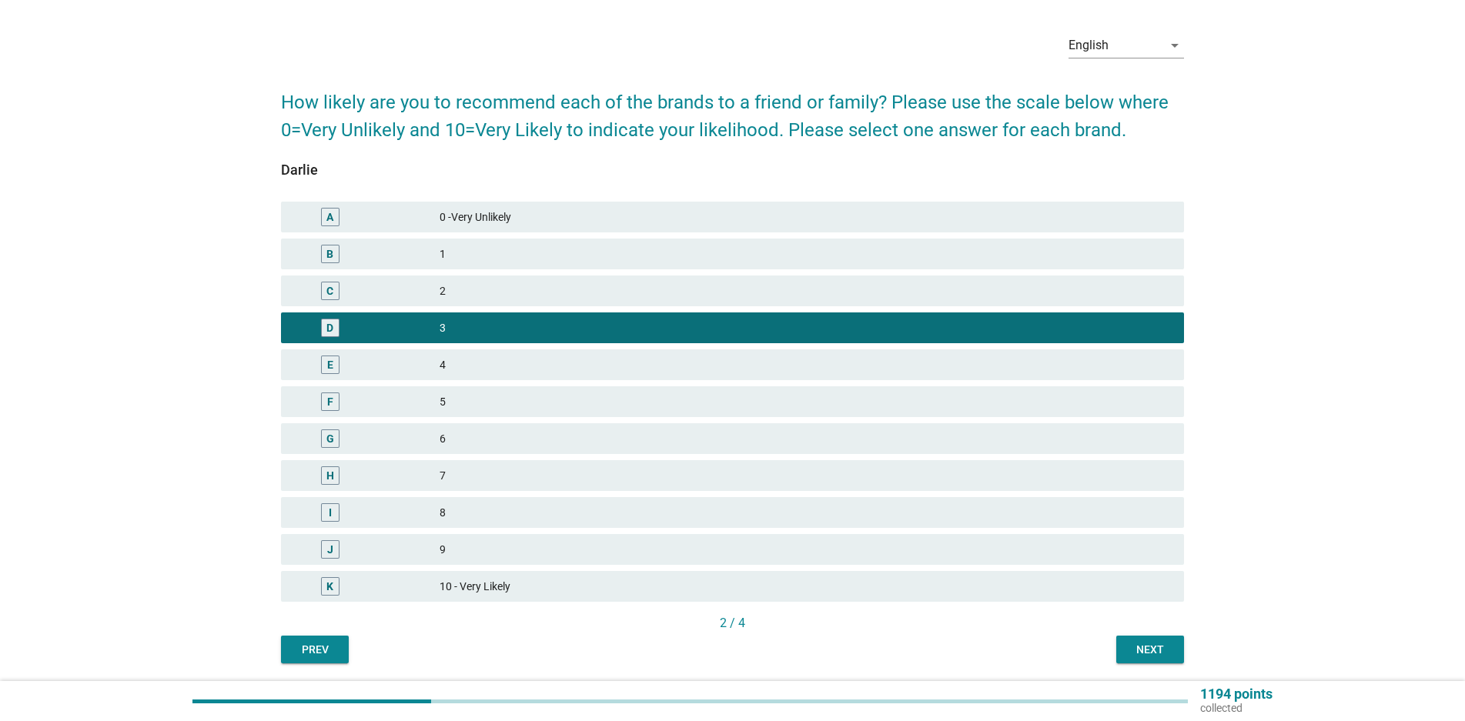
scroll to position [100, 0]
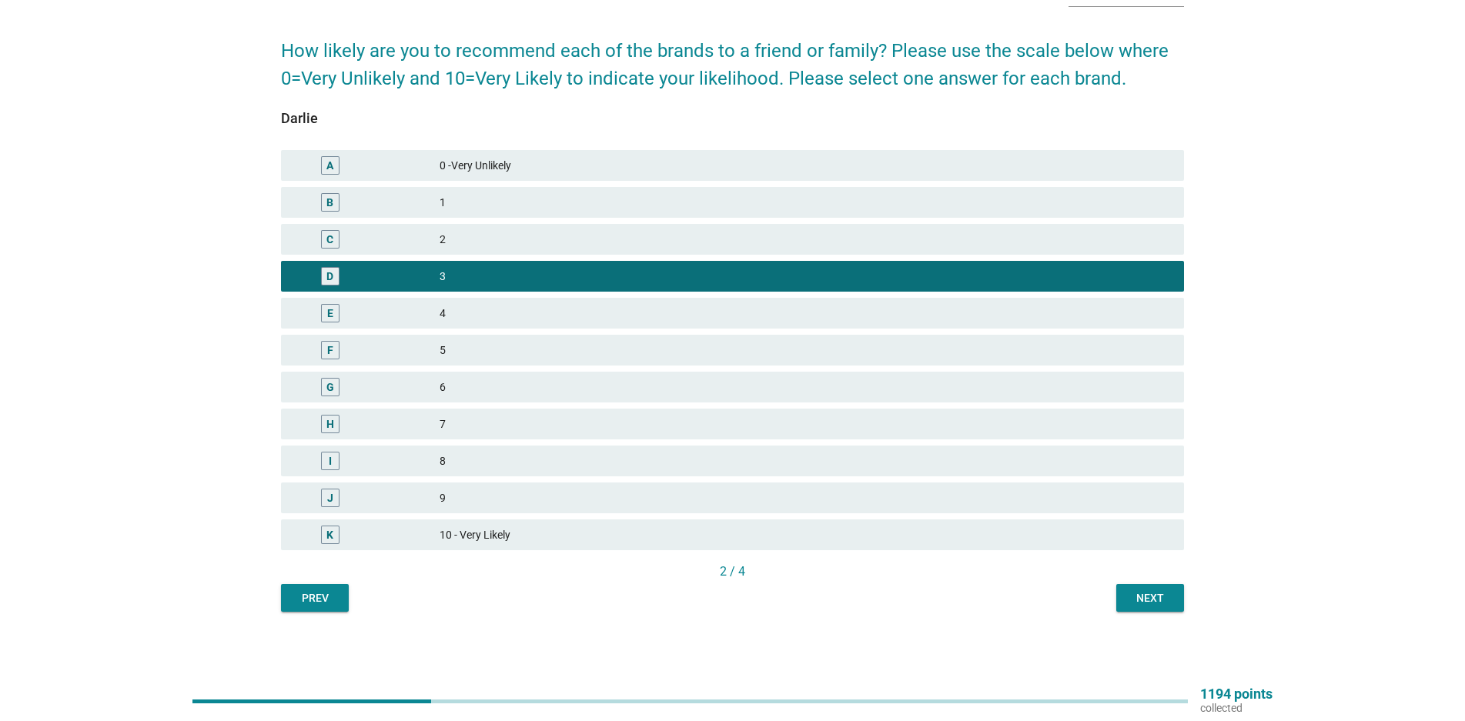
click at [1152, 601] on div "Next" at bounding box center [1150, 598] width 43 height 16
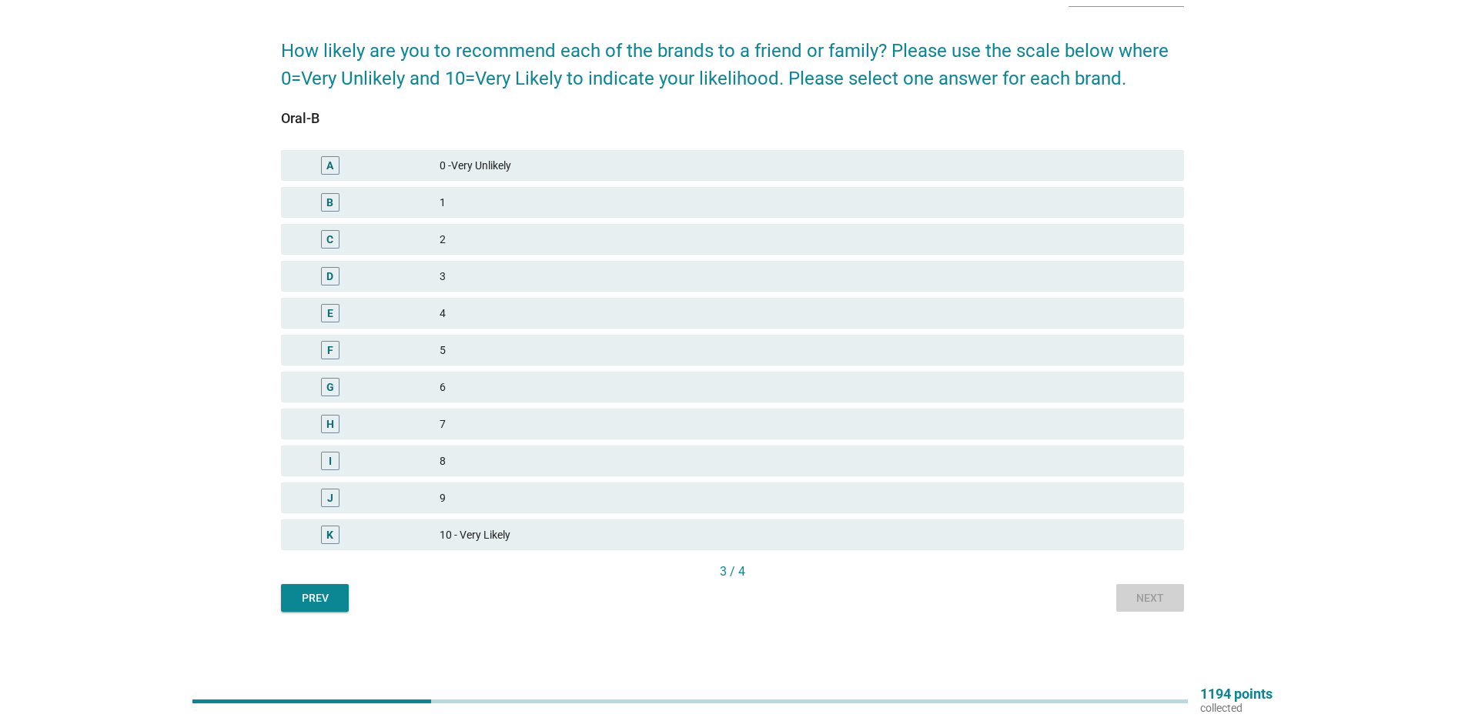
scroll to position [0, 0]
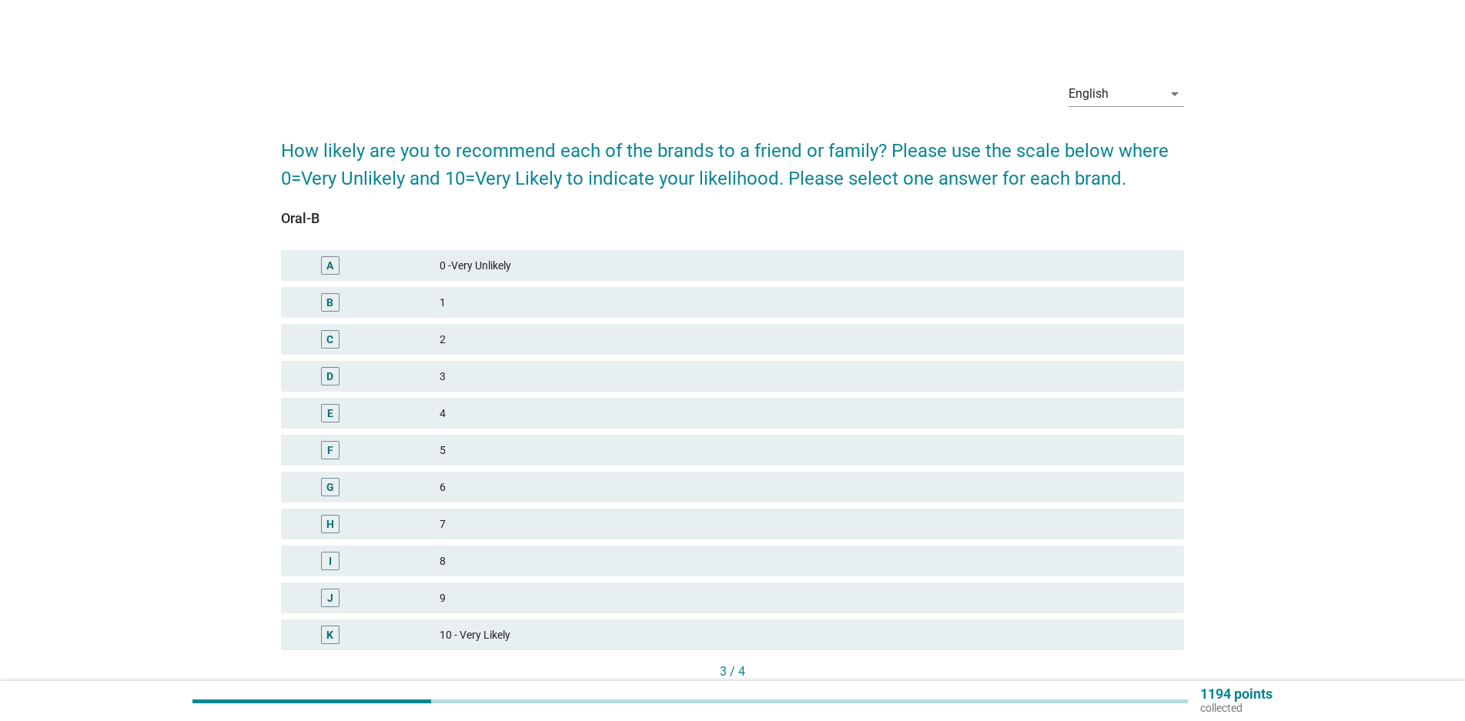
click at [471, 408] on div "4" at bounding box center [806, 413] width 732 height 18
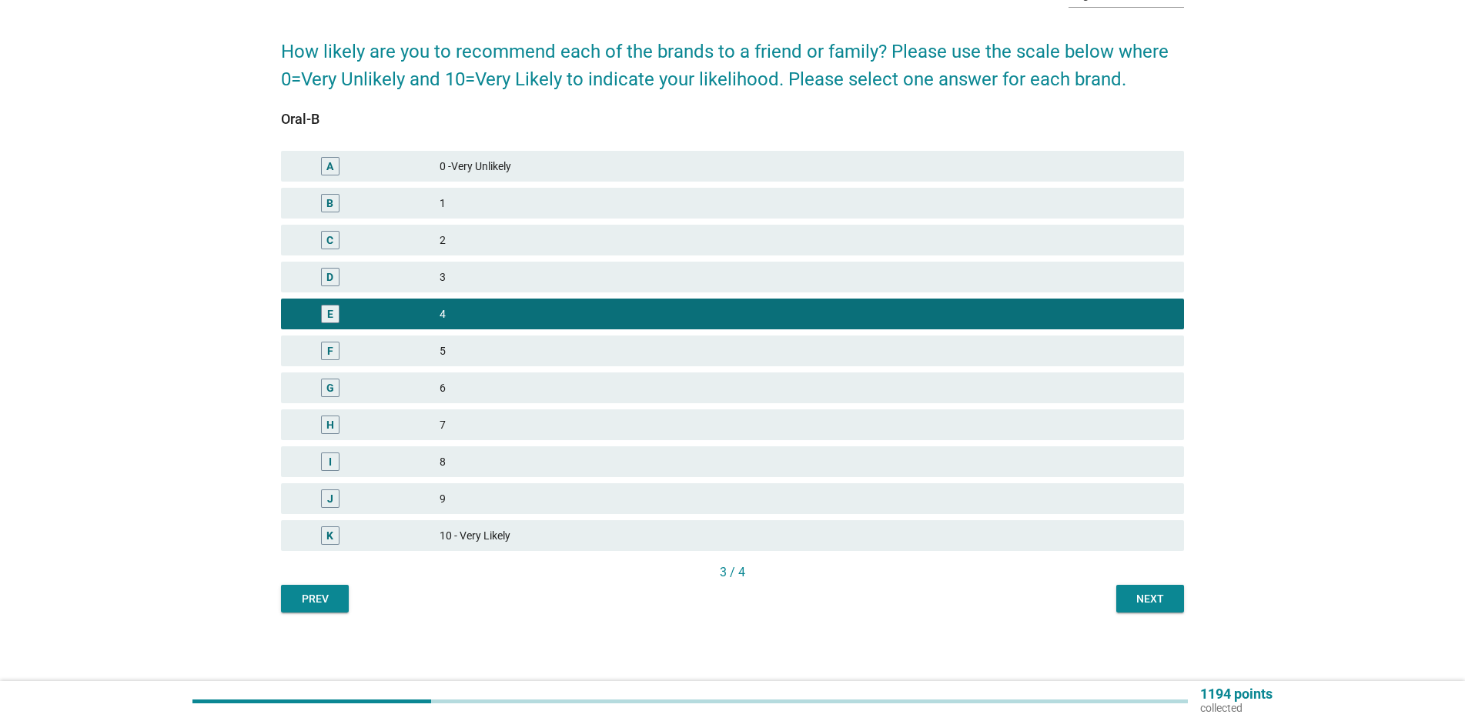
scroll to position [100, 0]
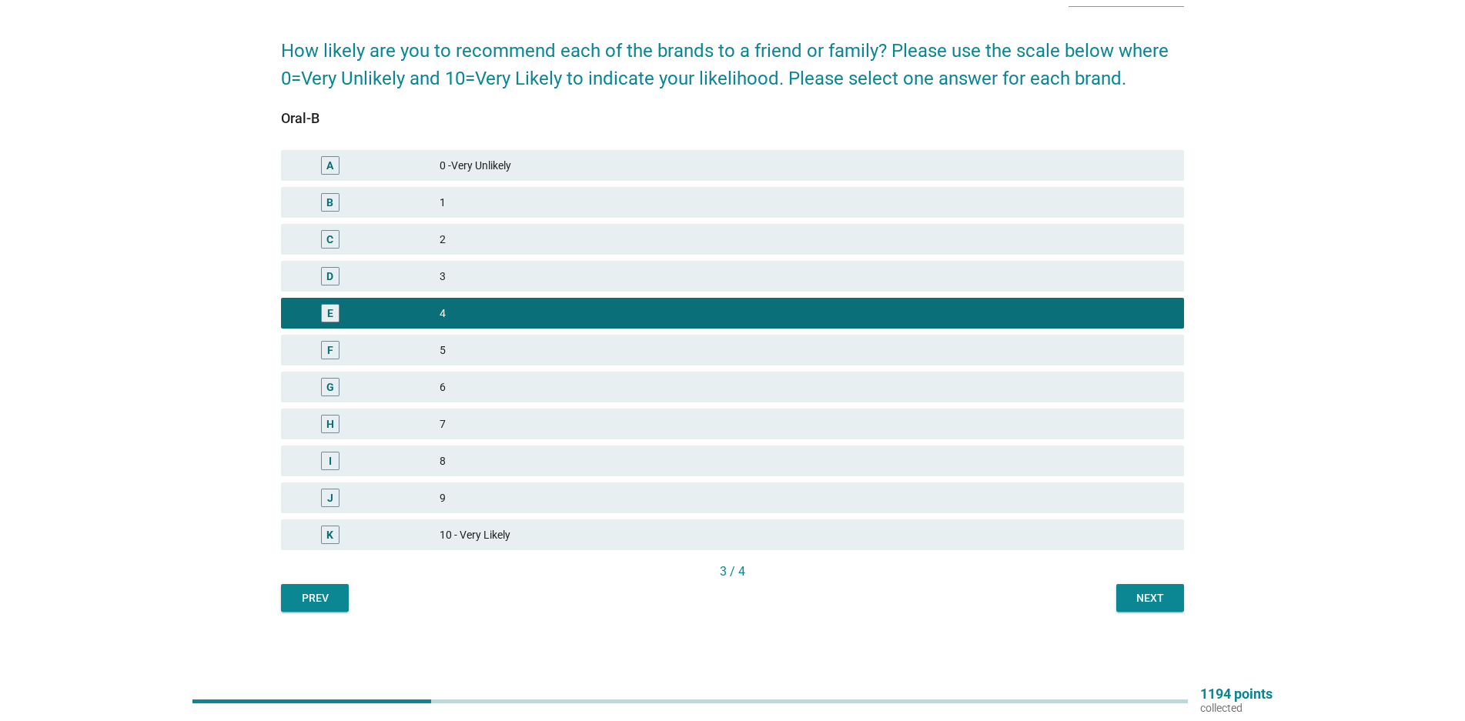
click at [1148, 591] on div "Next" at bounding box center [1150, 598] width 43 height 16
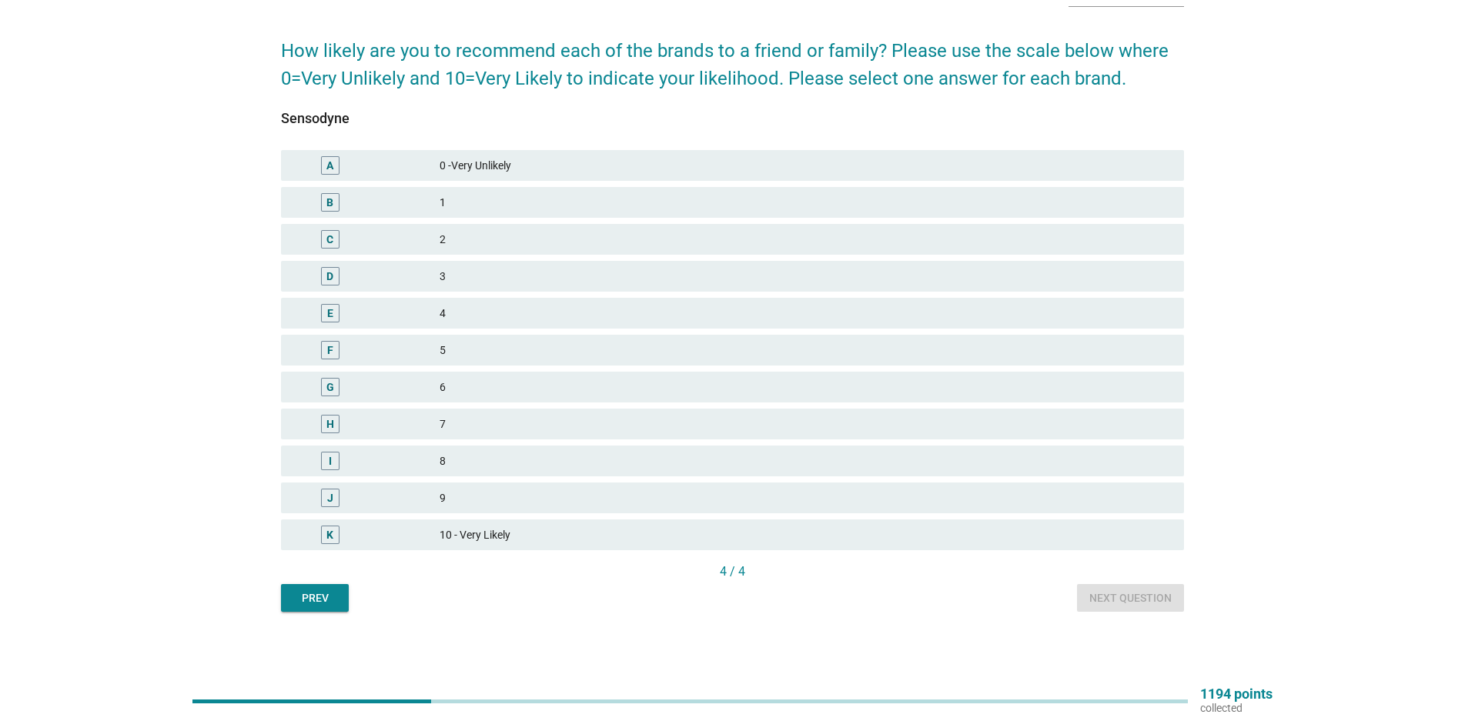
click at [469, 524] on div "K 10 - Very Likely" at bounding box center [732, 535] width 903 height 31
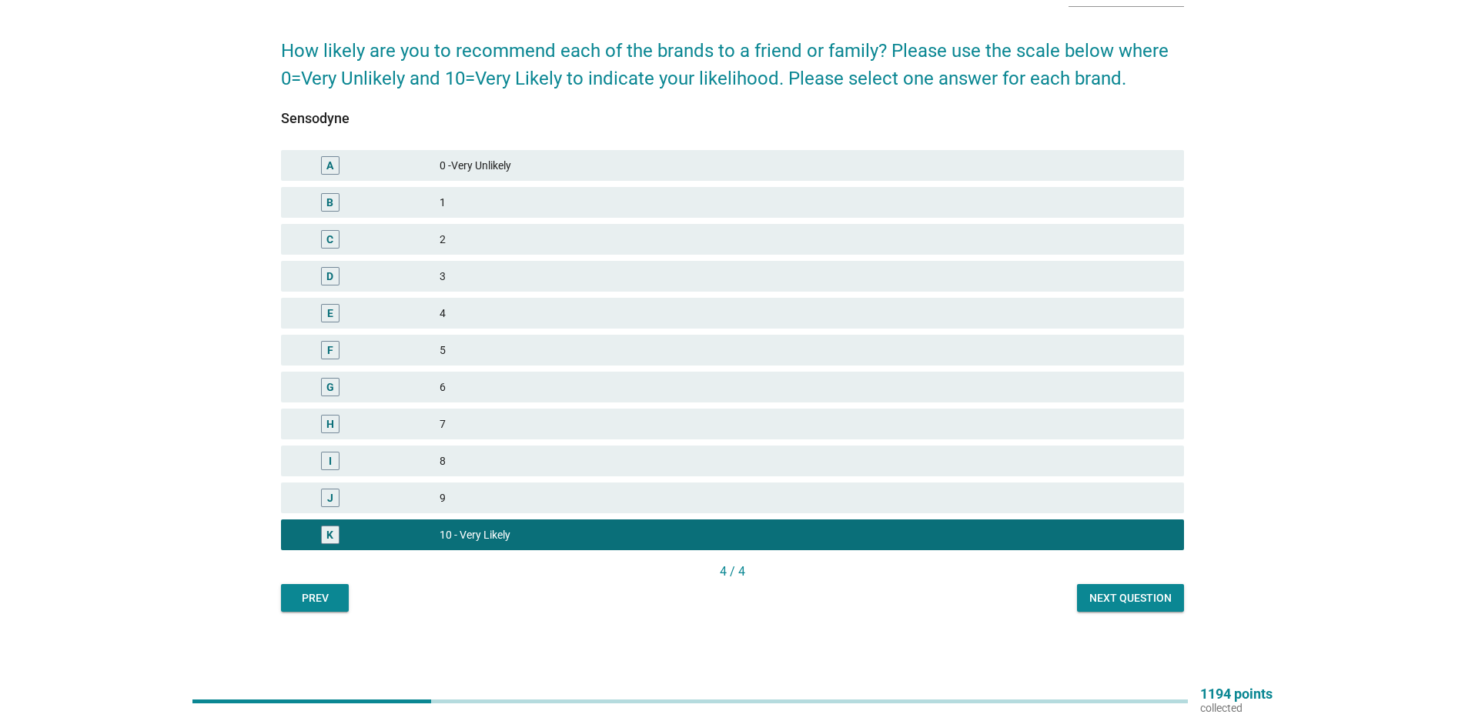
click at [1110, 590] on div "Next question" at bounding box center [1130, 598] width 82 height 16
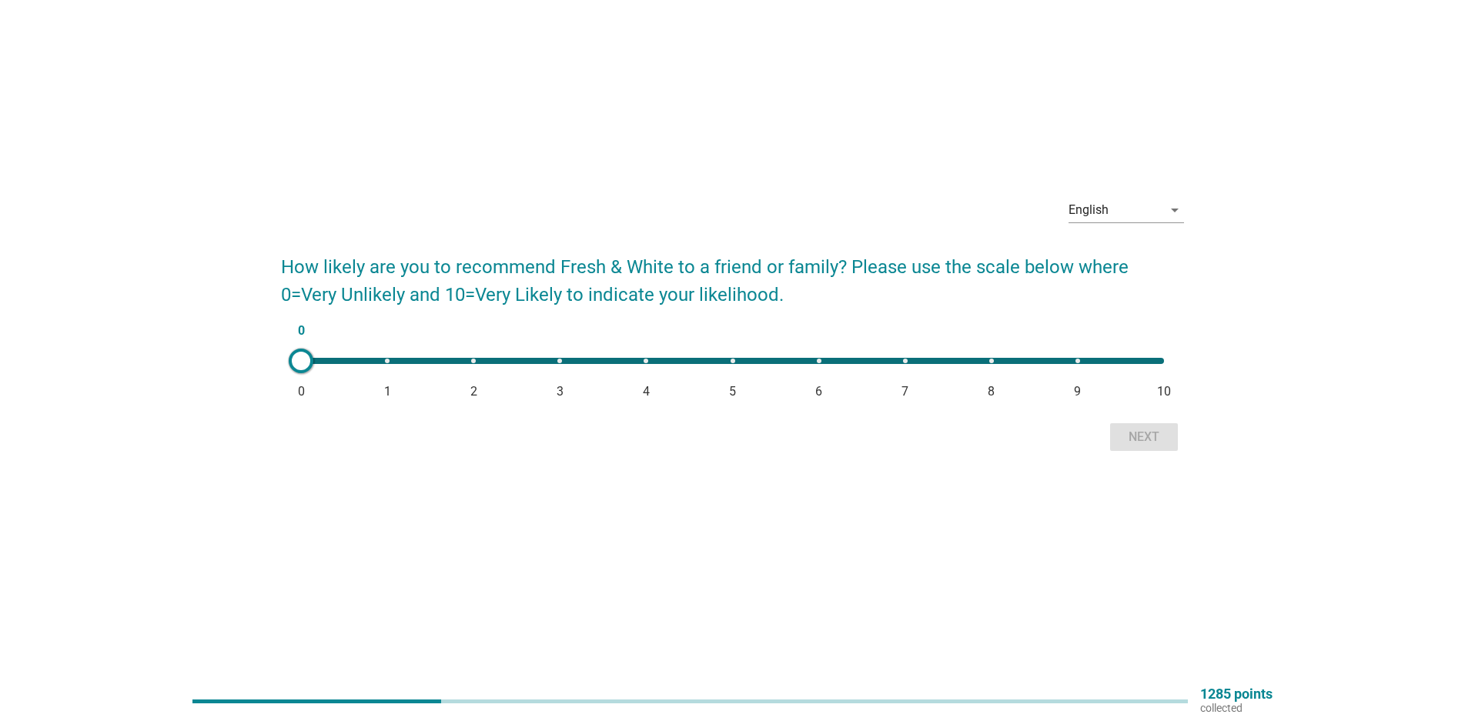
scroll to position [0, 0]
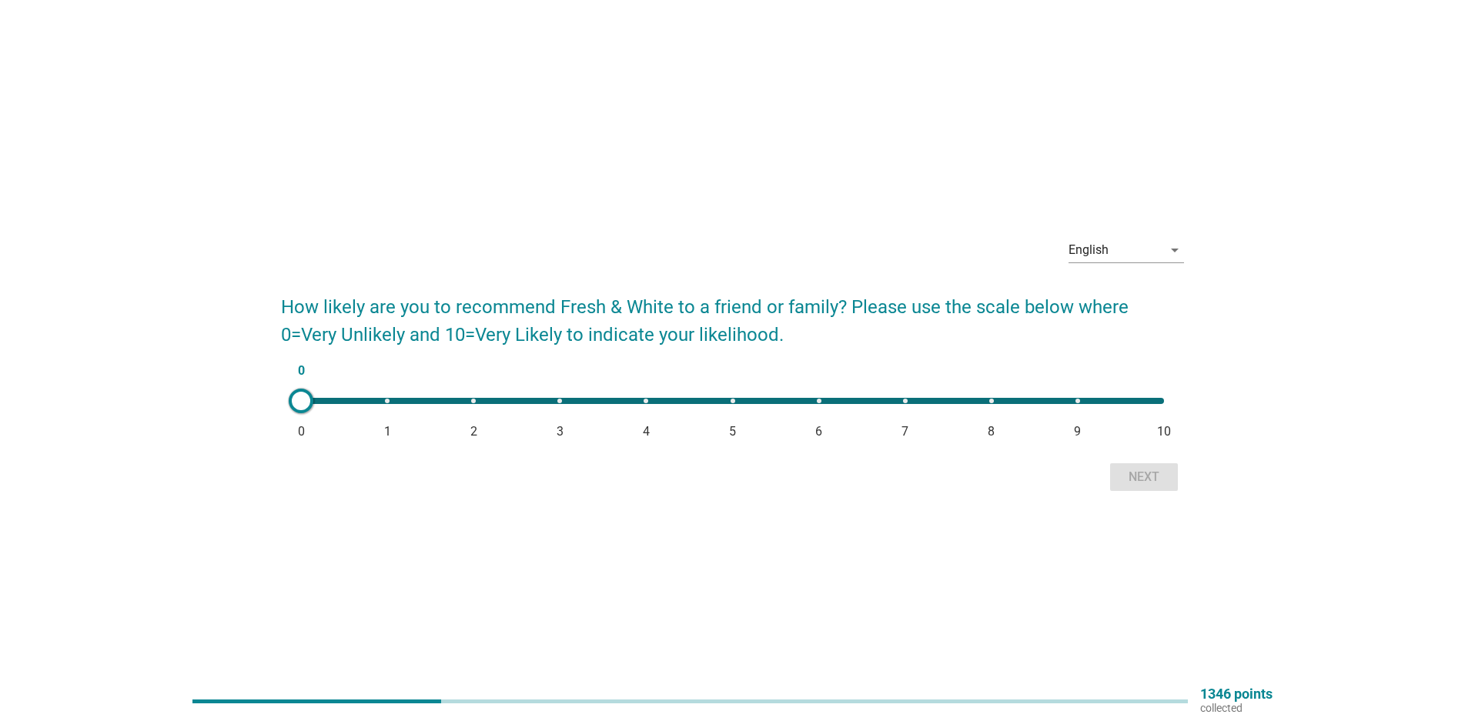
click at [734, 403] on div "0 0 1 2 3 4 5 6 7 8 9 10" at bounding box center [732, 401] width 863 height 6
type input "5"
click at [1118, 473] on button "Next" at bounding box center [1144, 477] width 68 height 28
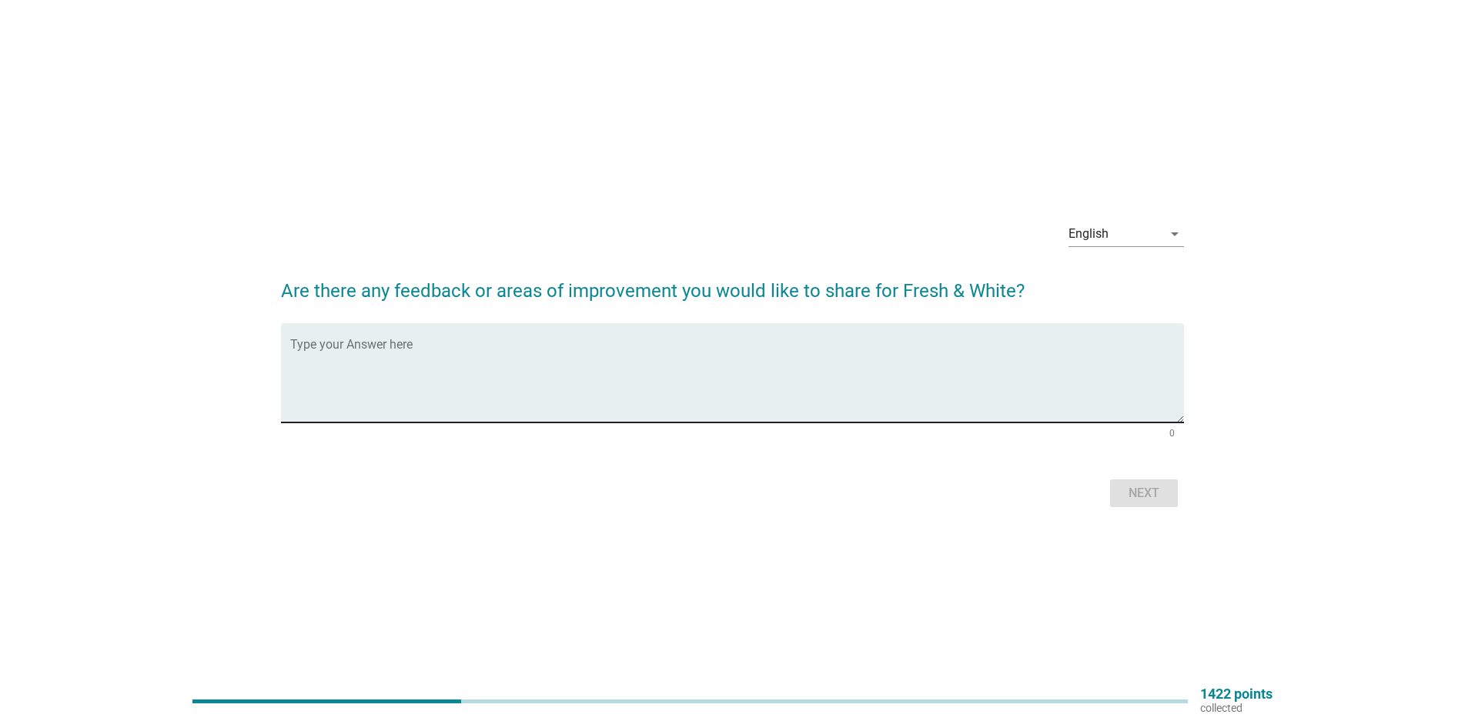
click at [638, 346] on textarea "Type your Answer here" at bounding box center [737, 382] width 894 height 81
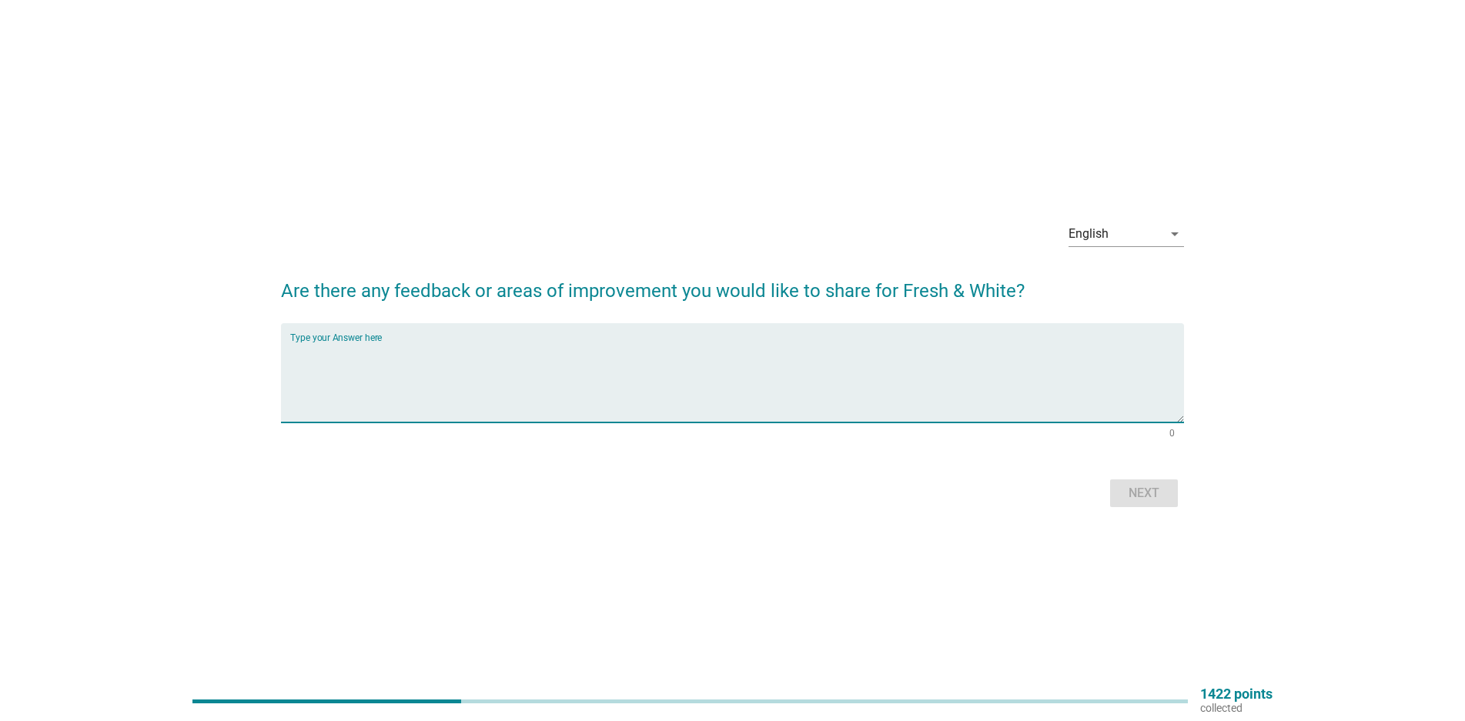
type textarea "n"
type textarea "不"
click at [1142, 239] on div "English" at bounding box center [1116, 234] width 94 height 25
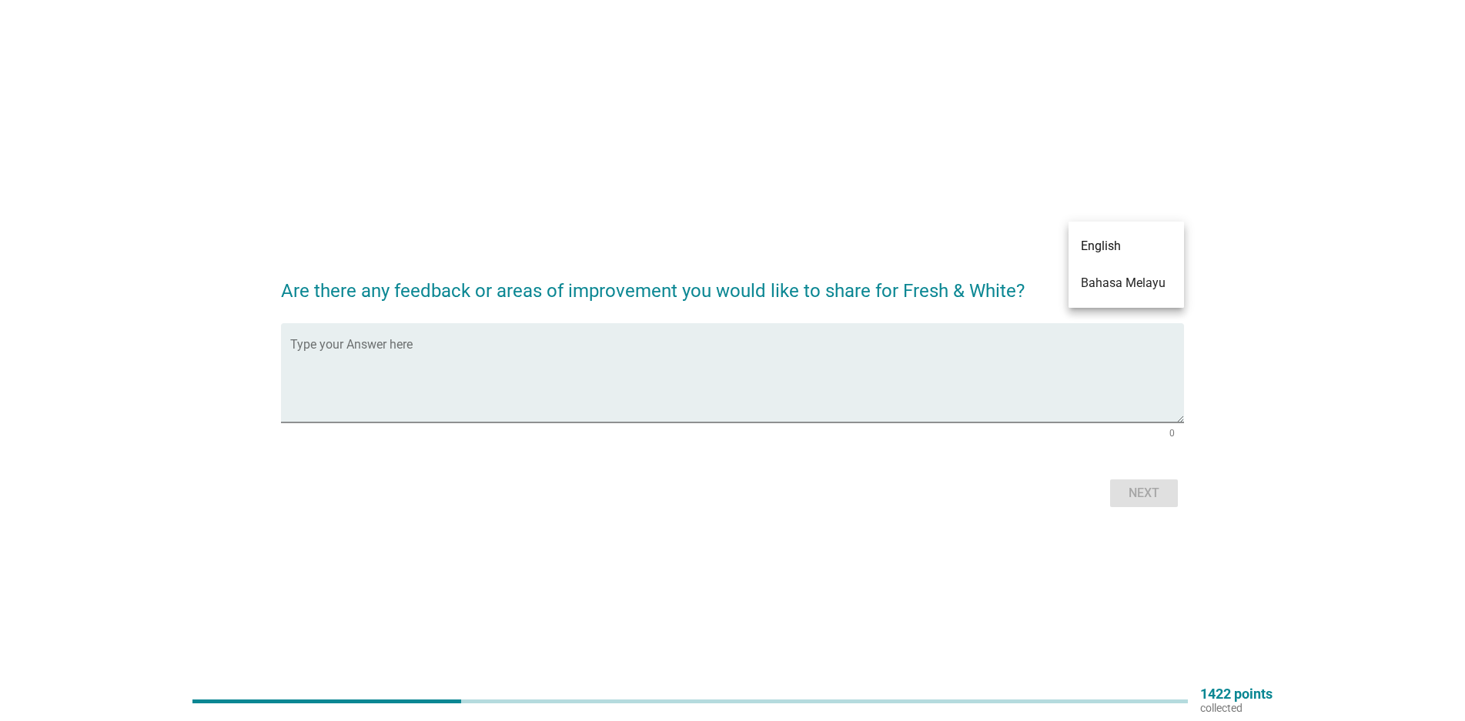
click at [691, 196] on div "English arrow_drop_down Are there any feedback or areas of improvement you woul…" at bounding box center [732, 361] width 1428 height 364
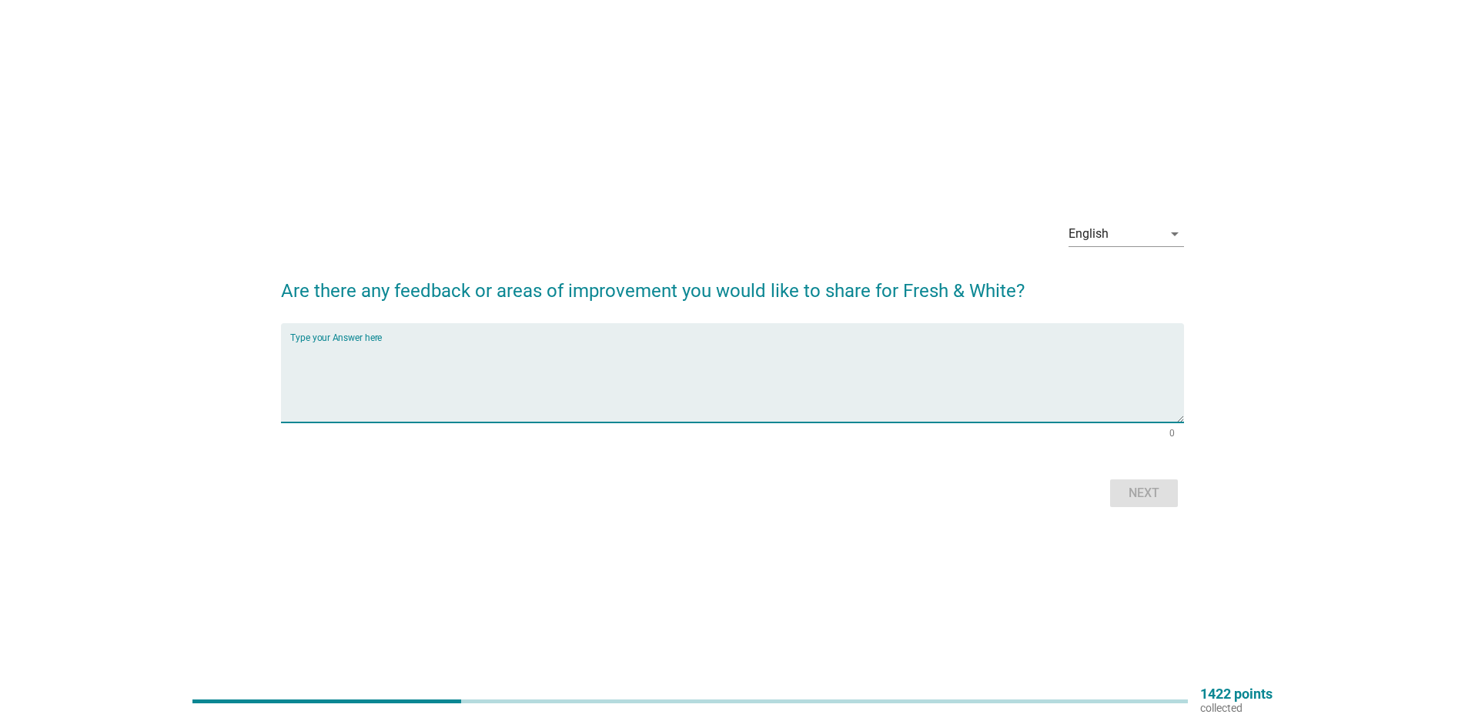
paste textarea "Not professional enough, the taste is okay but needs to be improved"
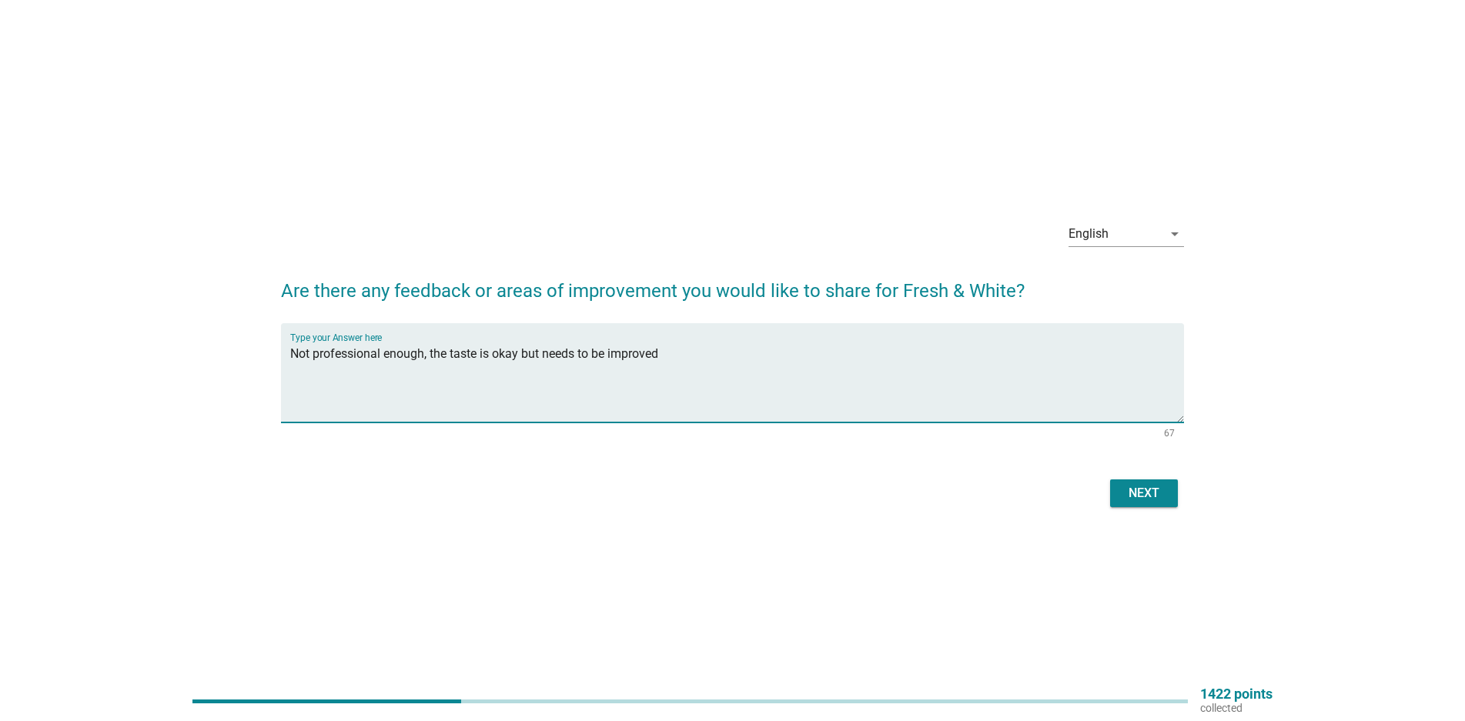
type textarea "Not professional enough, the taste is okay but needs to be improved"
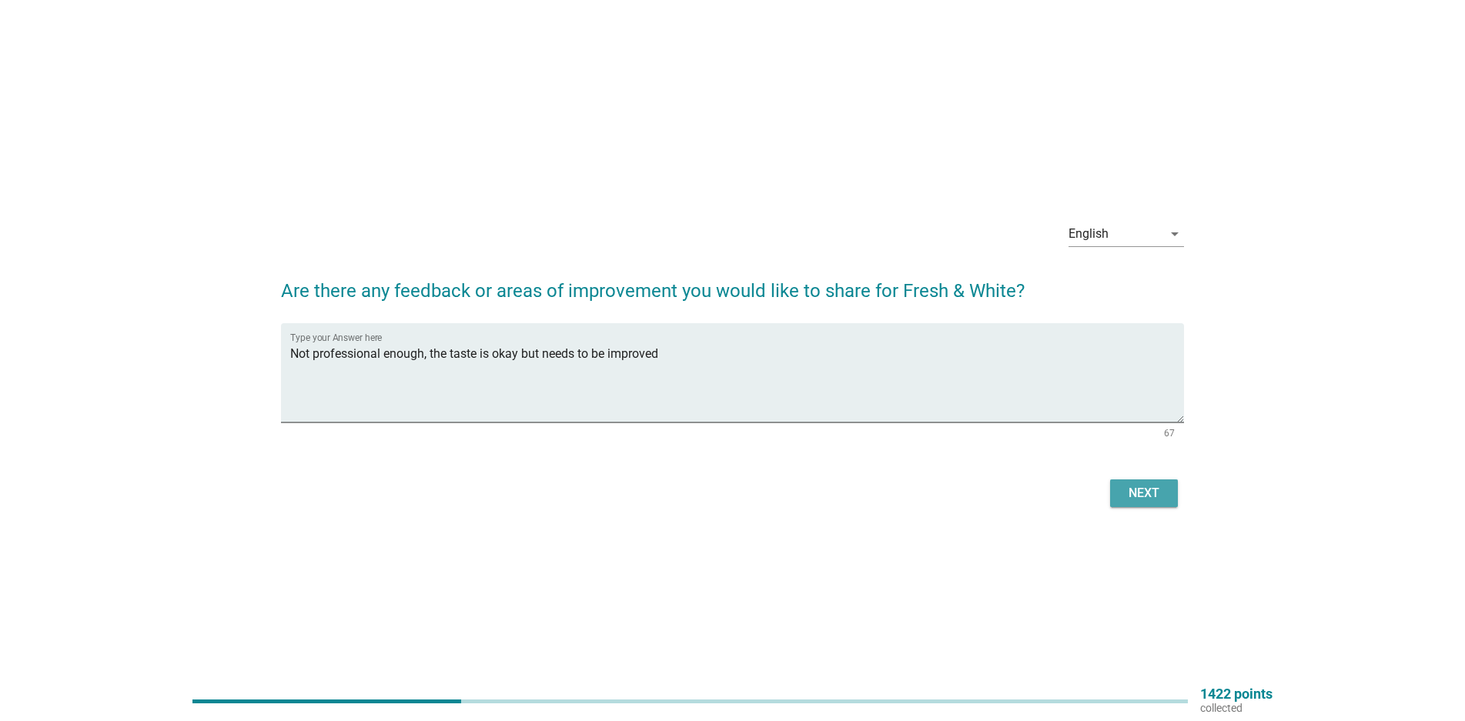
click at [1141, 492] on div "Next" at bounding box center [1143, 493] width 43 height 18
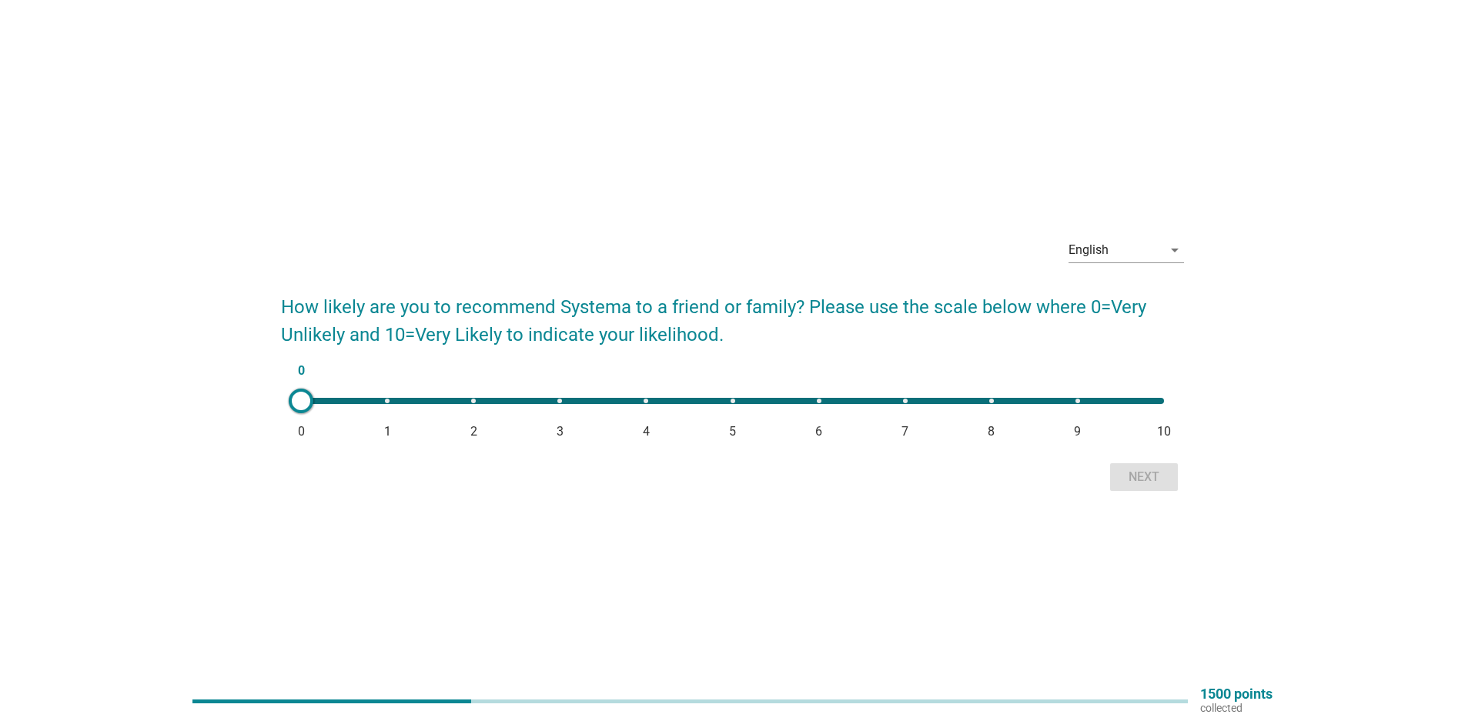
click at [904, 406] on div "0 0 1 2 3 4 5 6 7 8 9 10" at bounding box center [733, 401] width 888 height 31
type input "7"
click at [1139, 478] on div "Next" at bounding box center [1143, 477] width 43 height 18
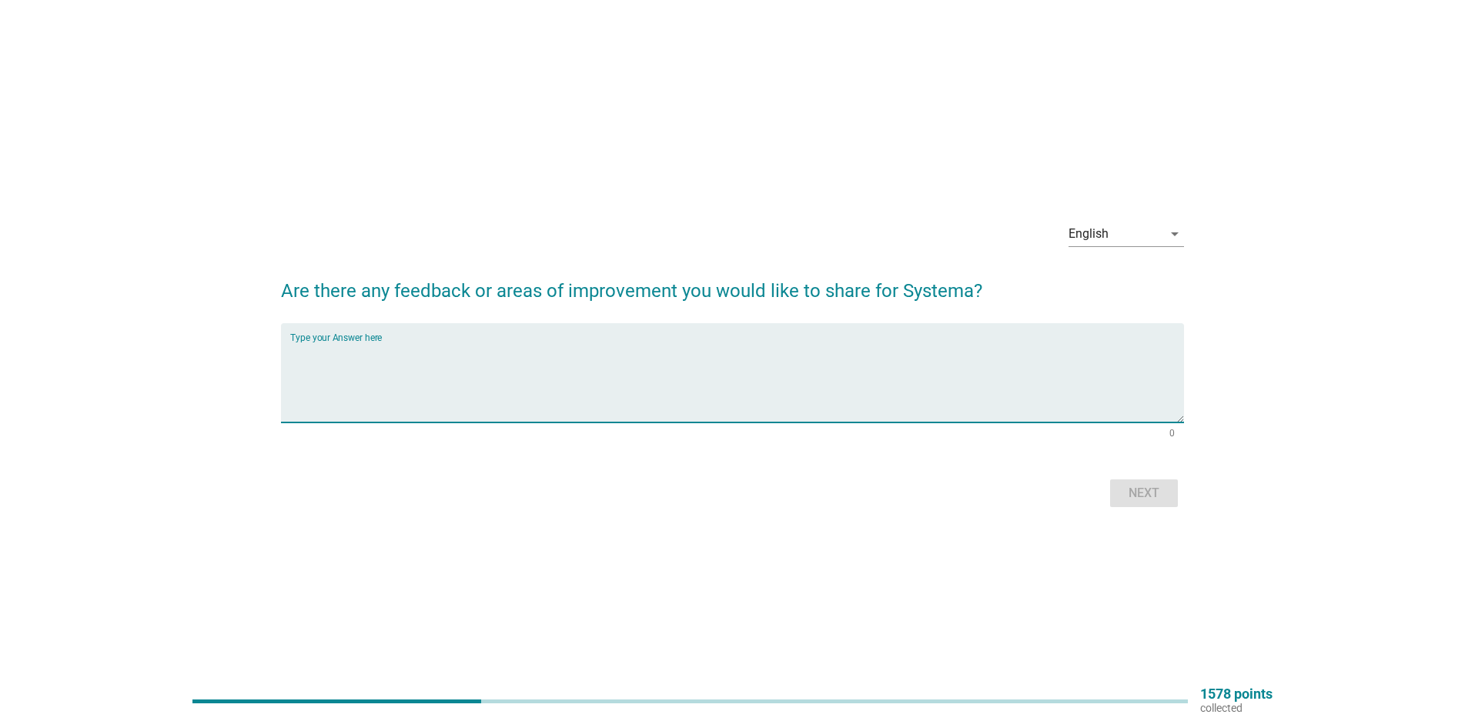
click at [552, 387] on textarea "Type your Answer here" at bounding box center [737, 382] width 894 height 81
paste textarea "It works well, but the effect can be improved"
type textarea "It works well, but the effect can be improved"
click at [1135, 493] on div "Next" at bounding box center [1143, 493] width 43 height 18
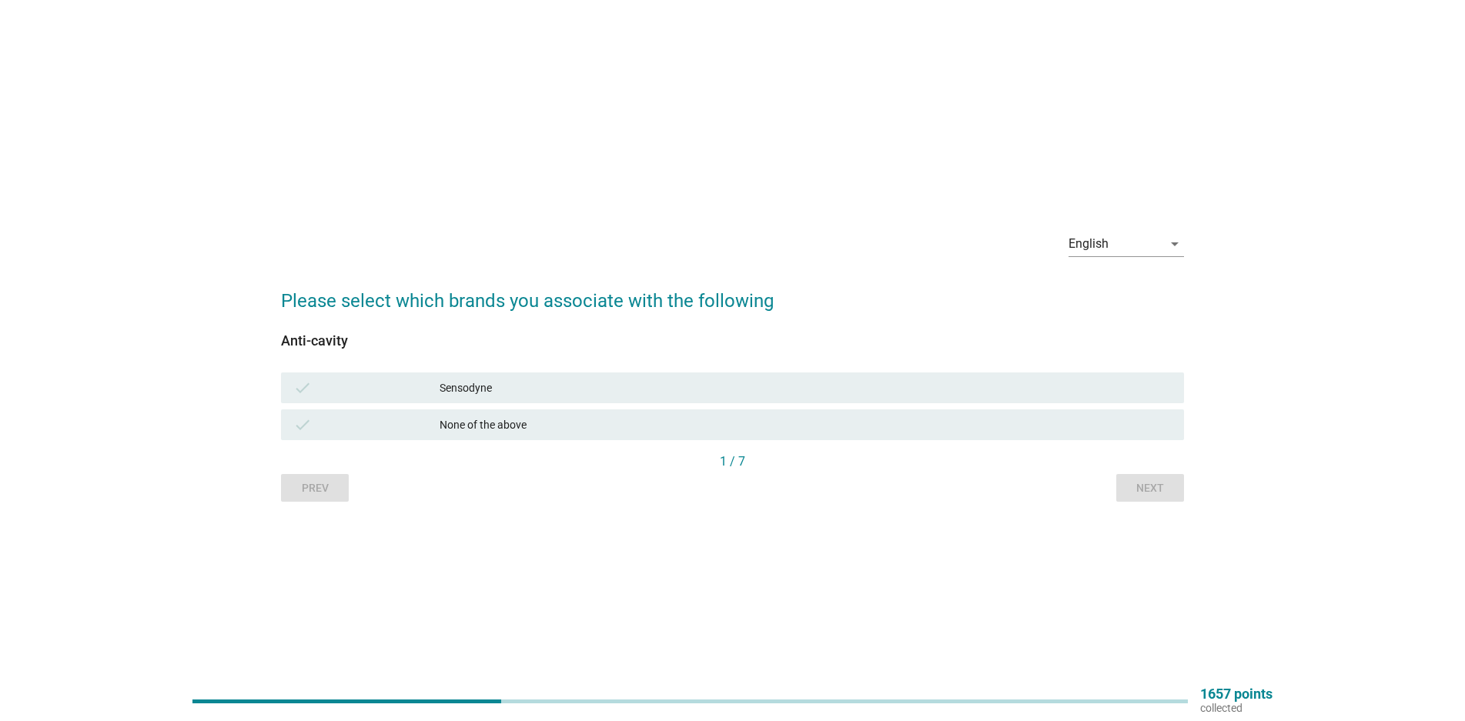
click at [536, 386] on div "Sensodyne" at bounding box center [806, 388] width 732 height 18
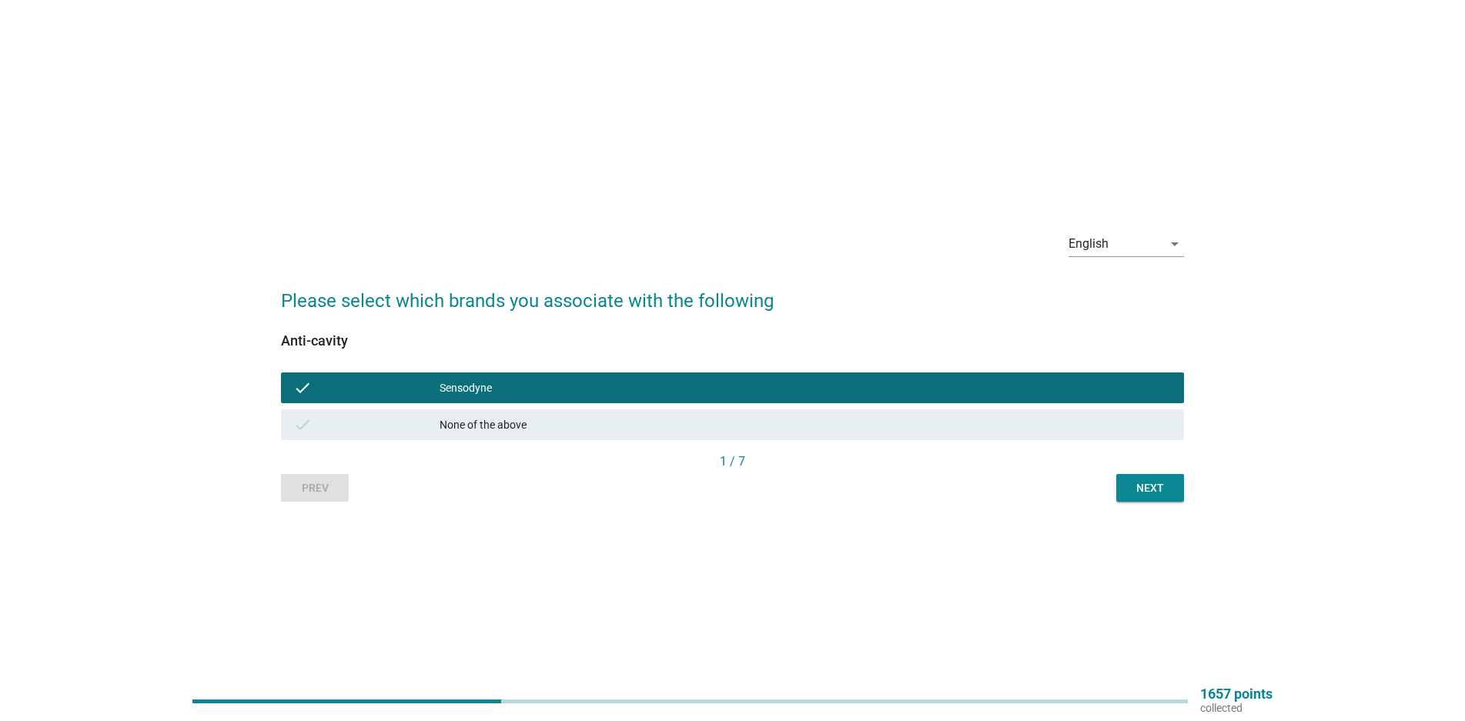
click at [1123, 483] on button "Next" at bounding box center [1150, 488] width 68 height 28
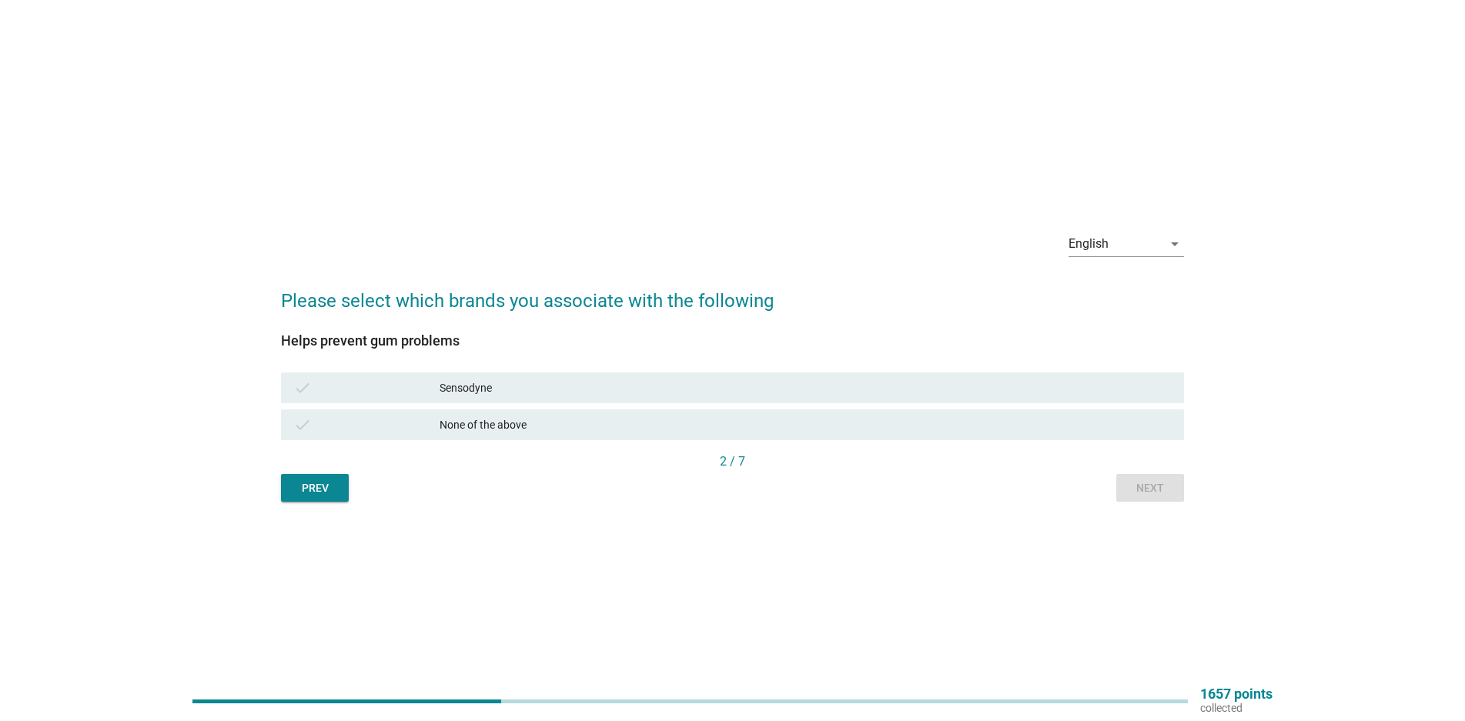
click at [433, 379] on div "check" at bounding box center [366, 388] width 146 height 18
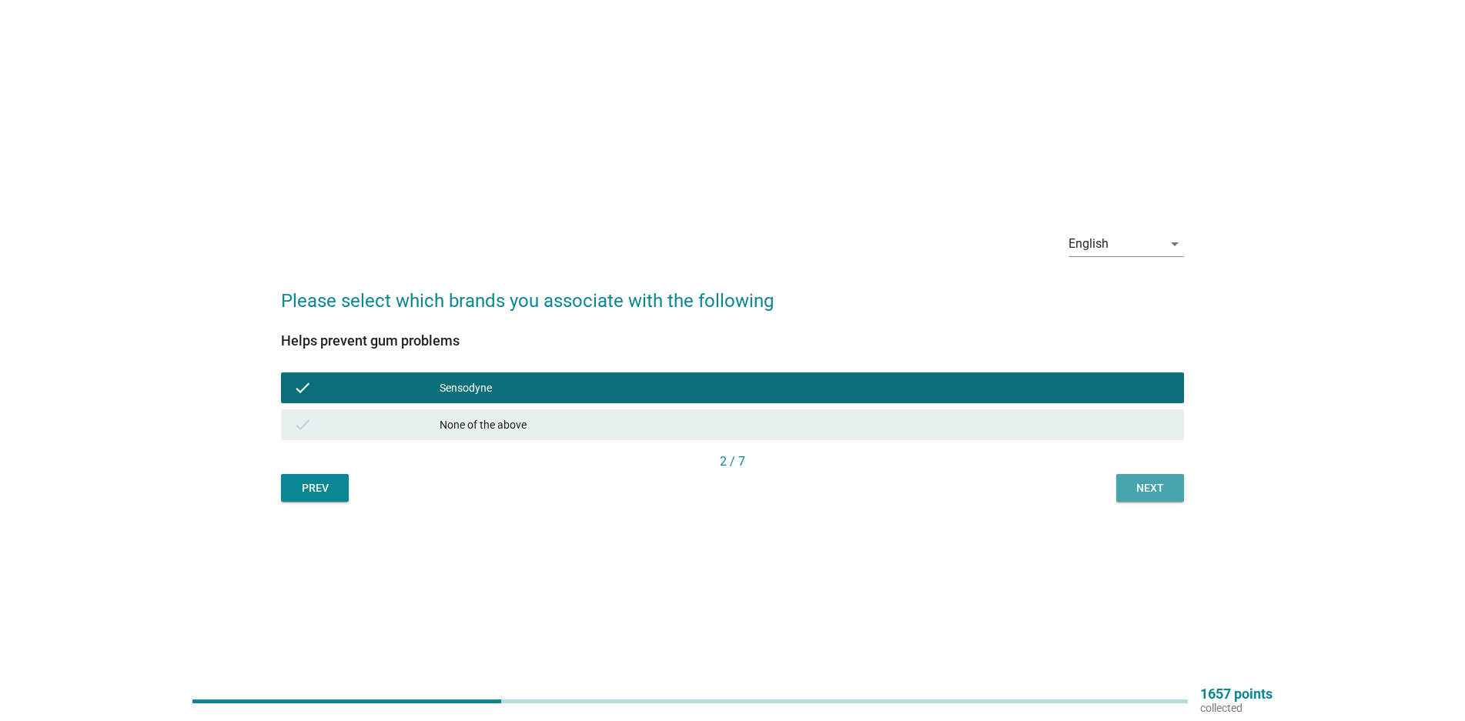
click at [1141, 491] on div "Next" at bounding box center [1150, 488] width 43 height 16
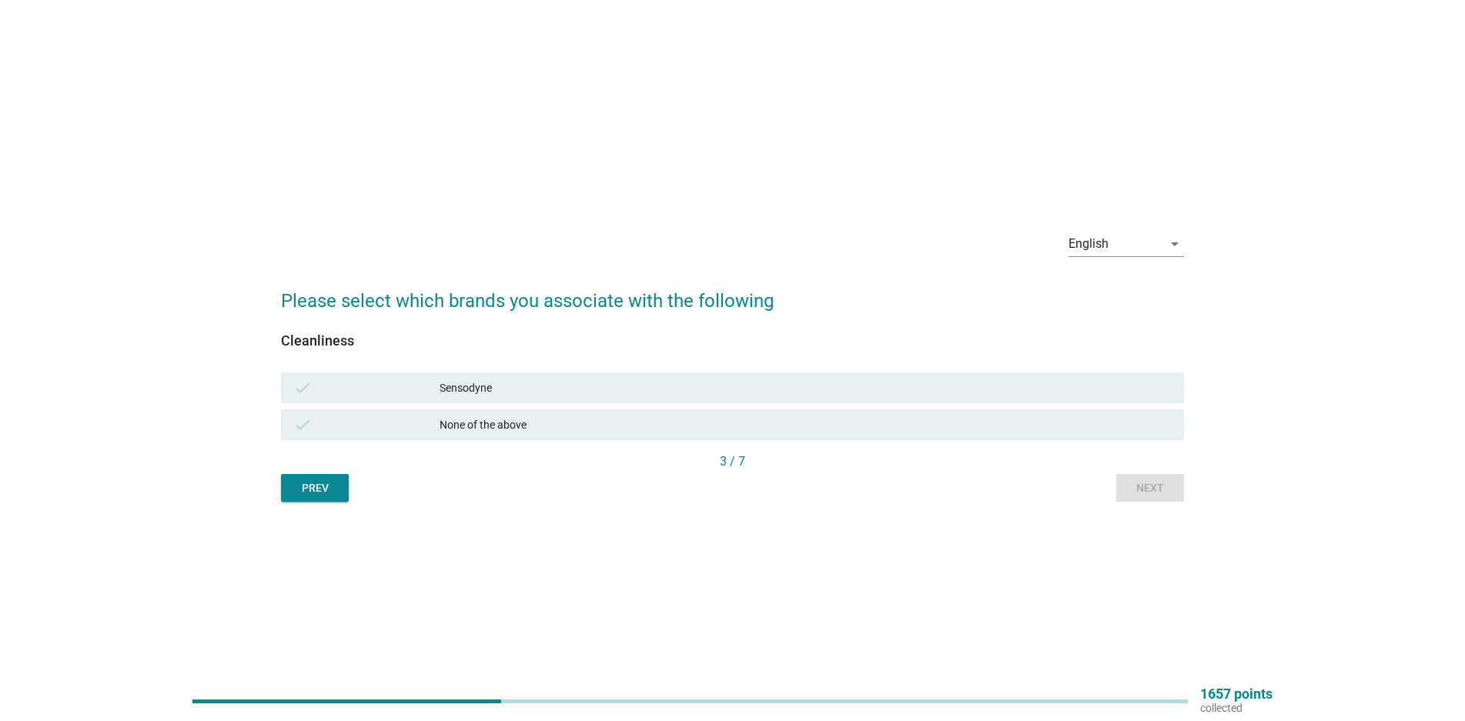
click at [609, 393] on div "Sensodyne" at bounding box center [806, 388] width 732 height 18
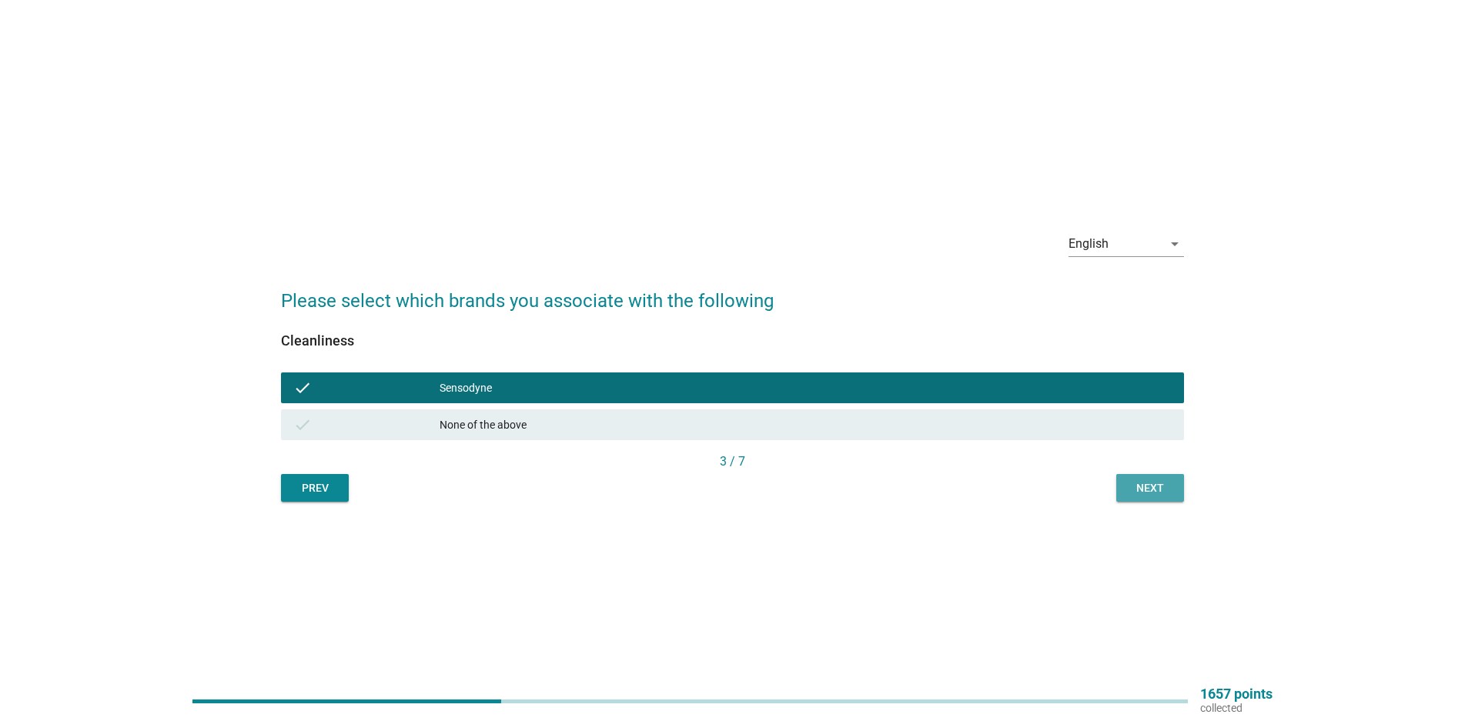
click at [1162, 493] on div "Next" at bounding box center [1150, 488] width 43 height 16
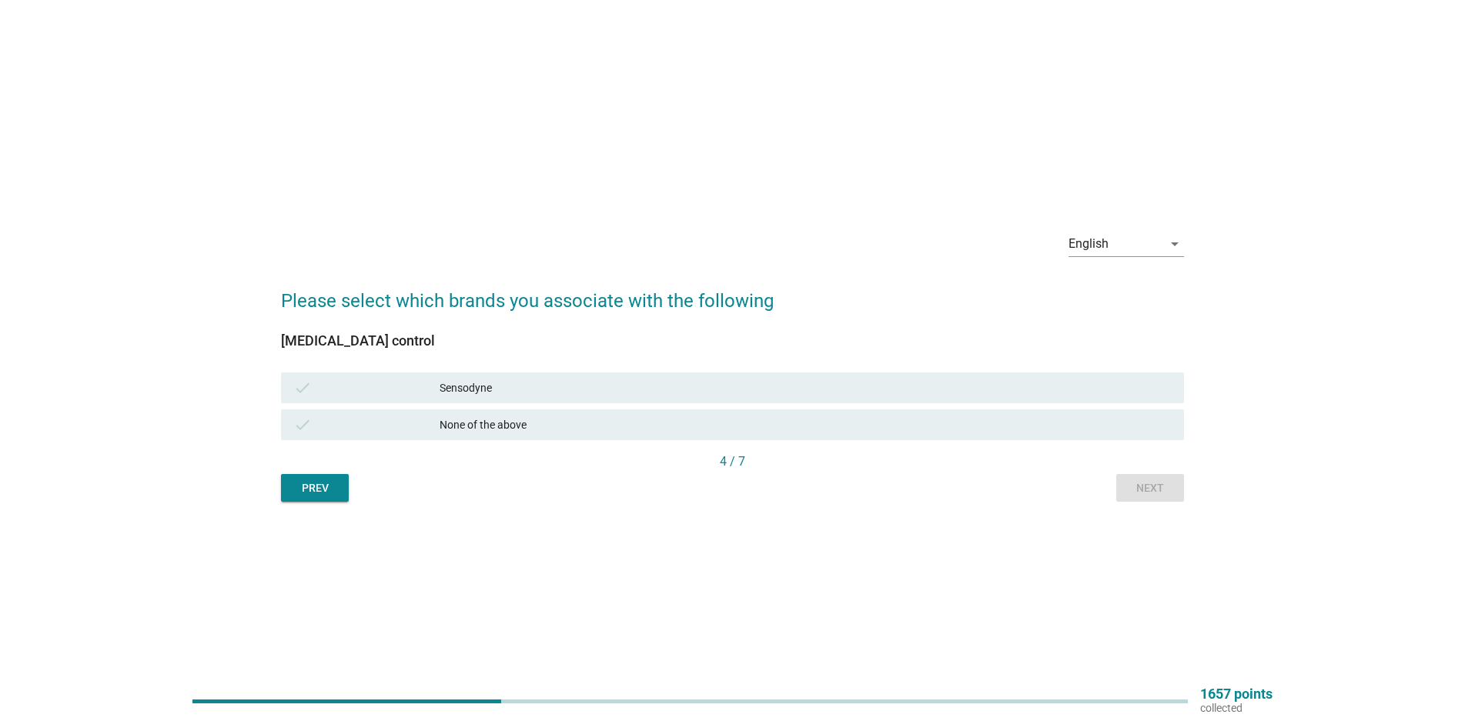
click at [643, 392] on div "Sensodyne" at bounding box center [806, 388] width 732 height 18
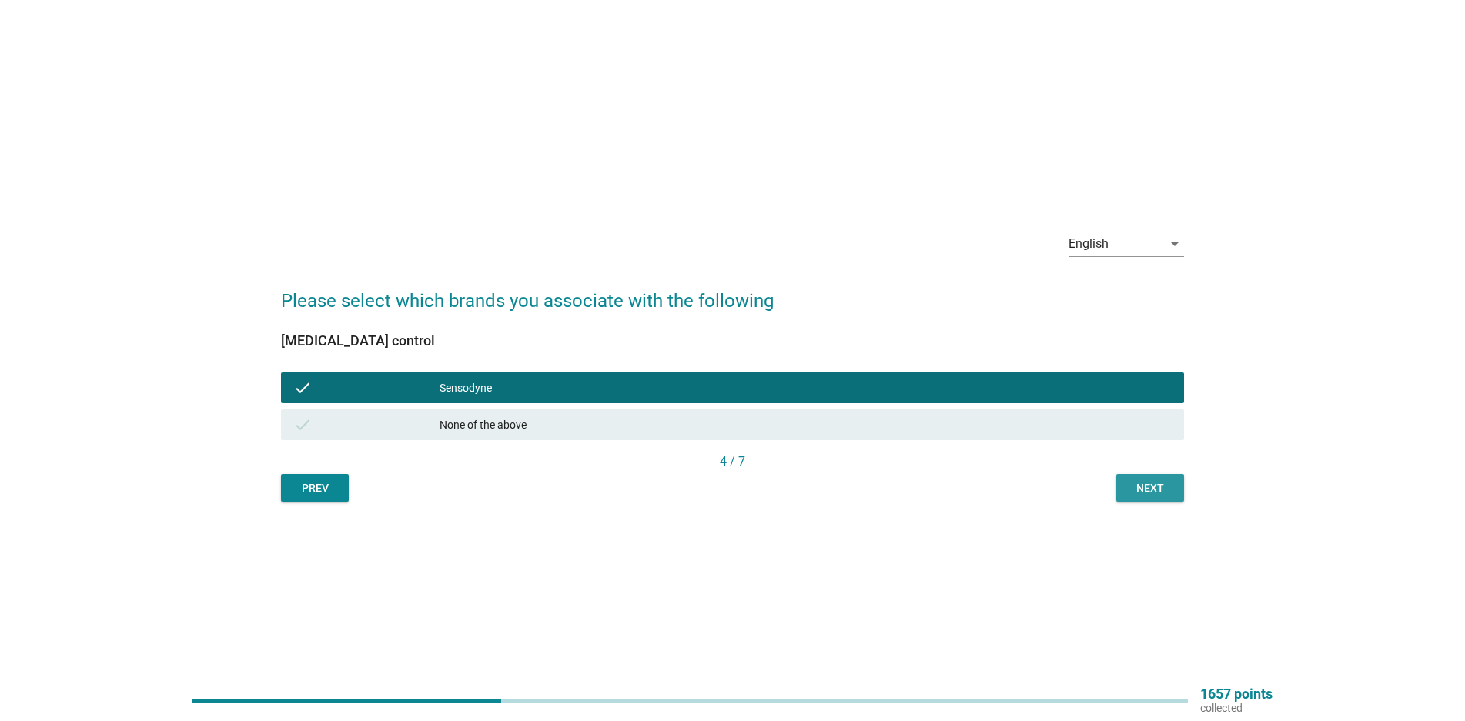
click at [1142, 494] on div "Next" at bounding box center [1150, 488] width 43 height 16
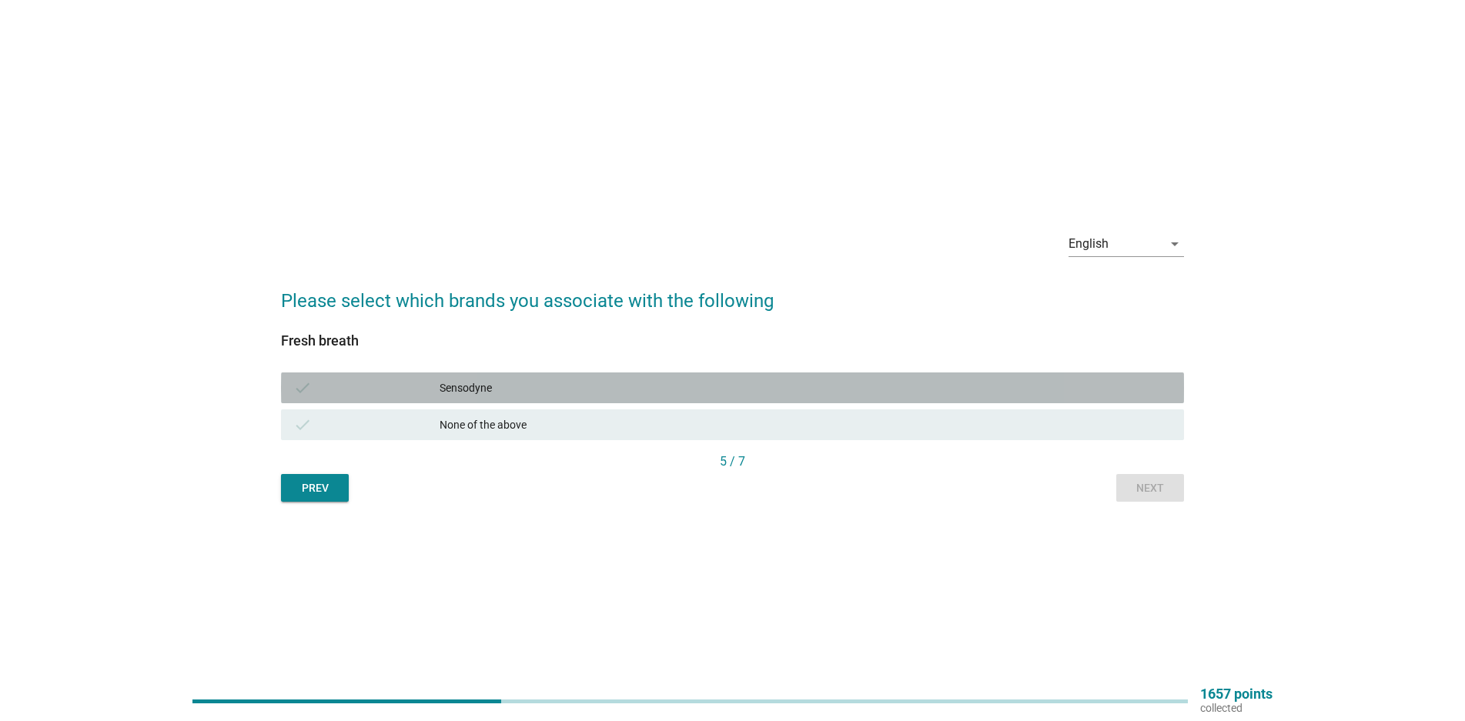
click at [541, 393] on div "Sensodyne" at bounding box center [806, 388] width 732 height 18
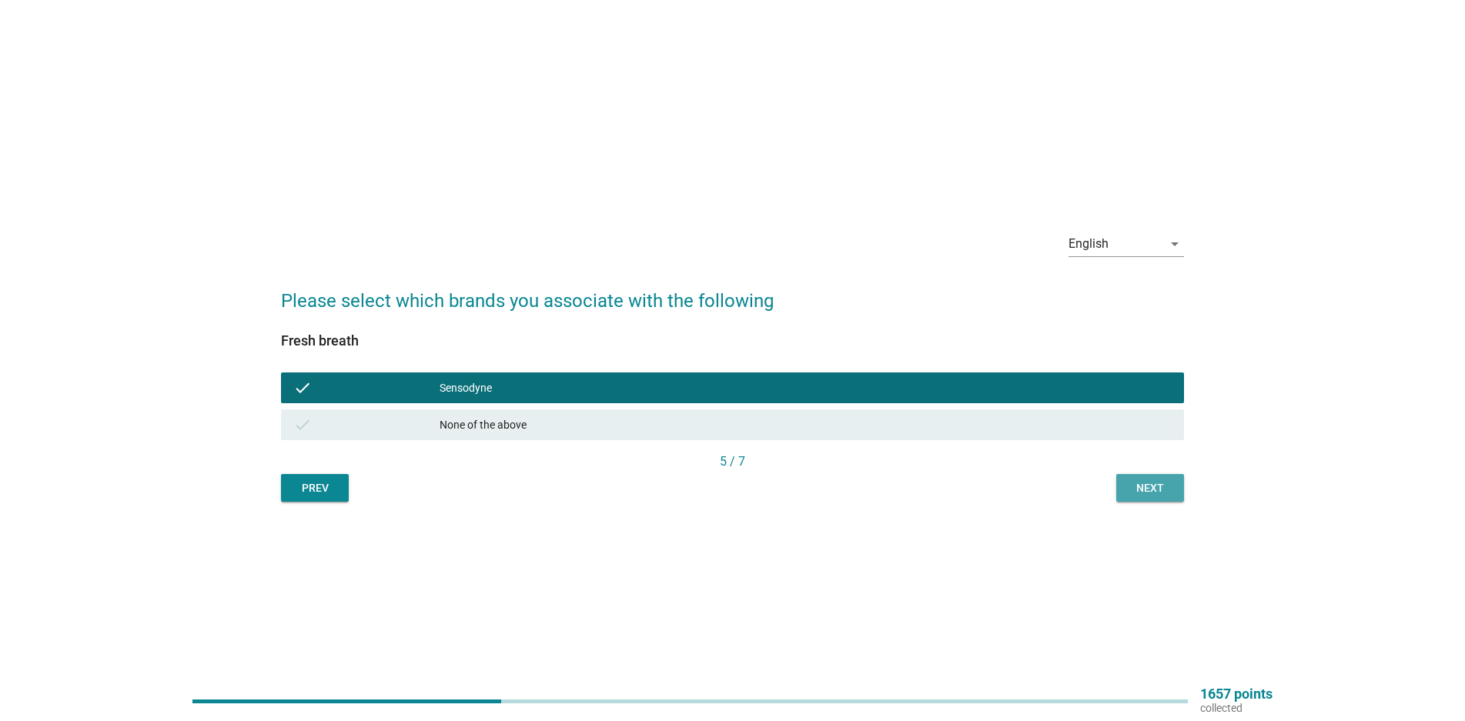
click at [1151, 489] on div "Next" at bounding box center [1150, 488] width 43 height 16
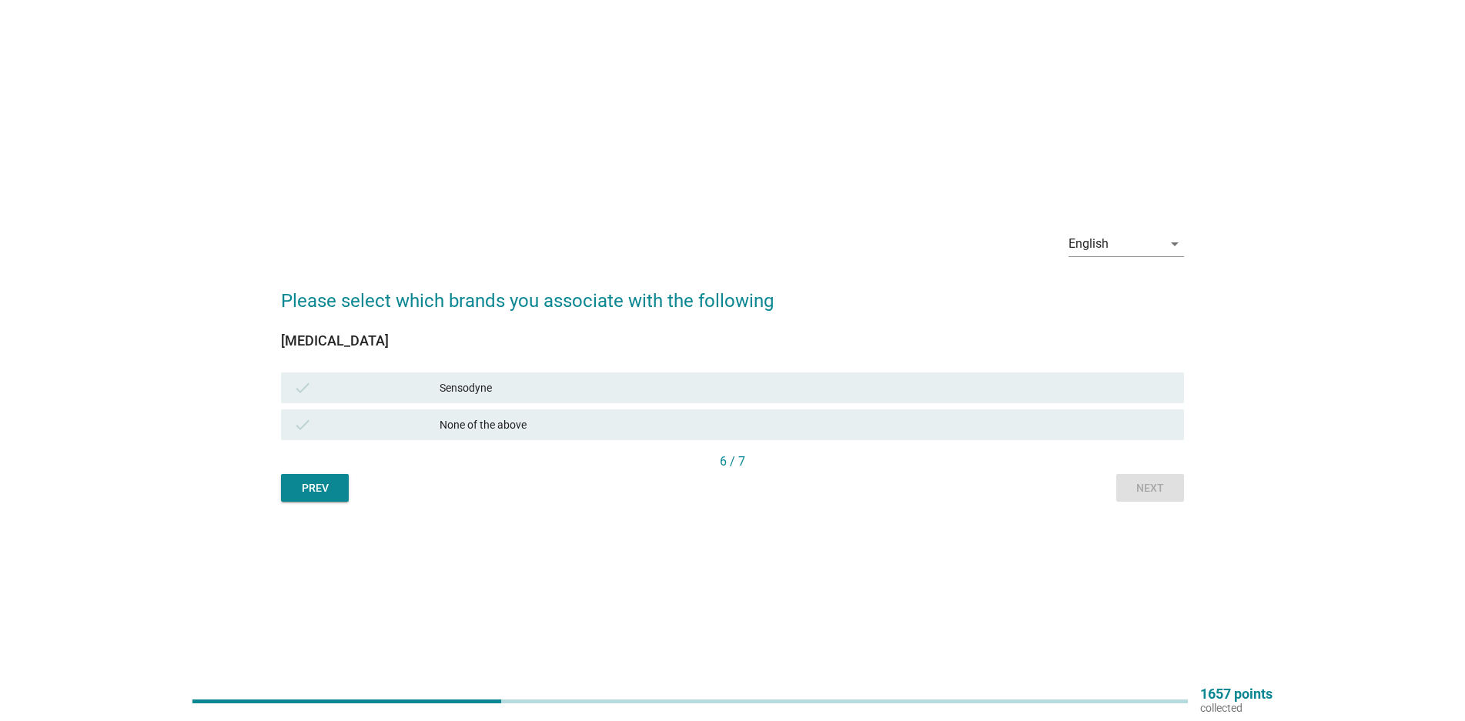
click at [543, 381] on div "Sensodyne" at bounding box center [806, 388] width 732 height 18
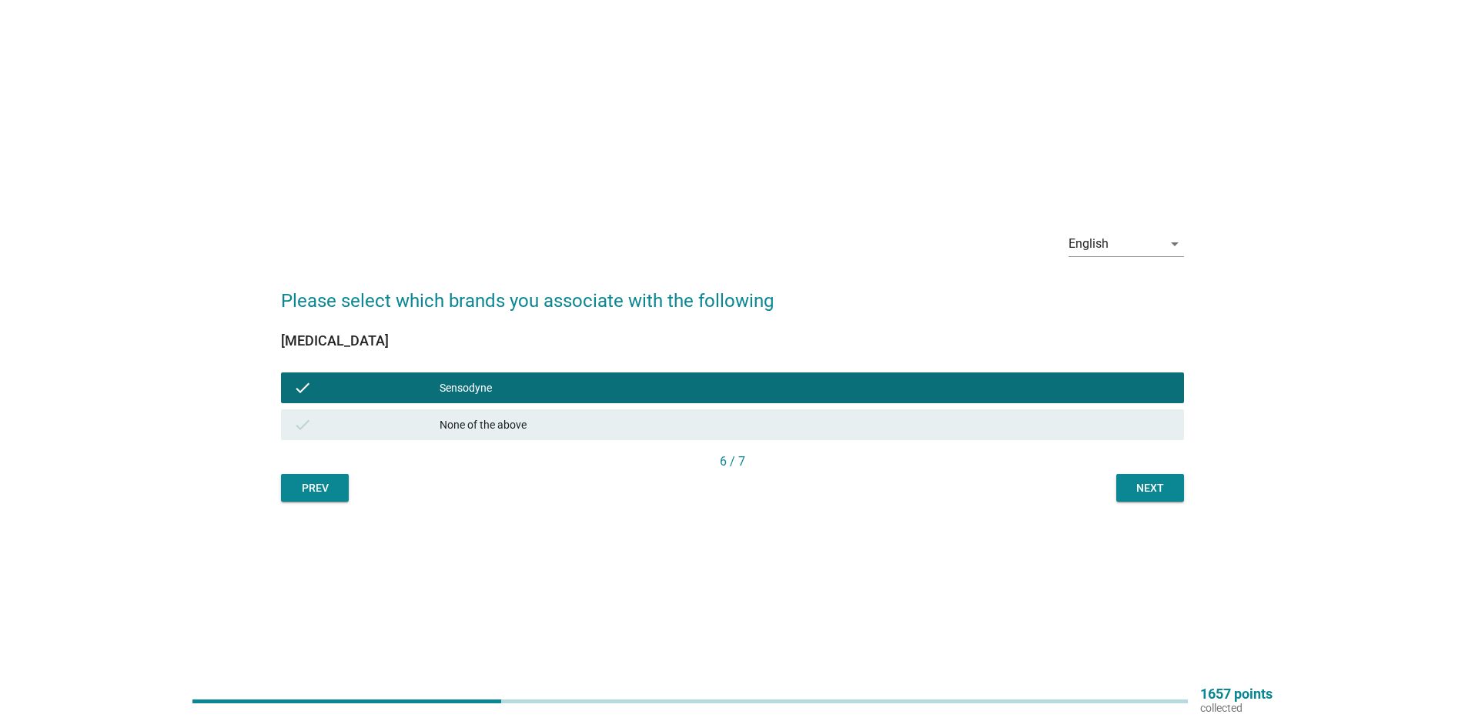
click at [1146, 497] on button "Next" at bounding box center [1150, 488] width 68 height 28
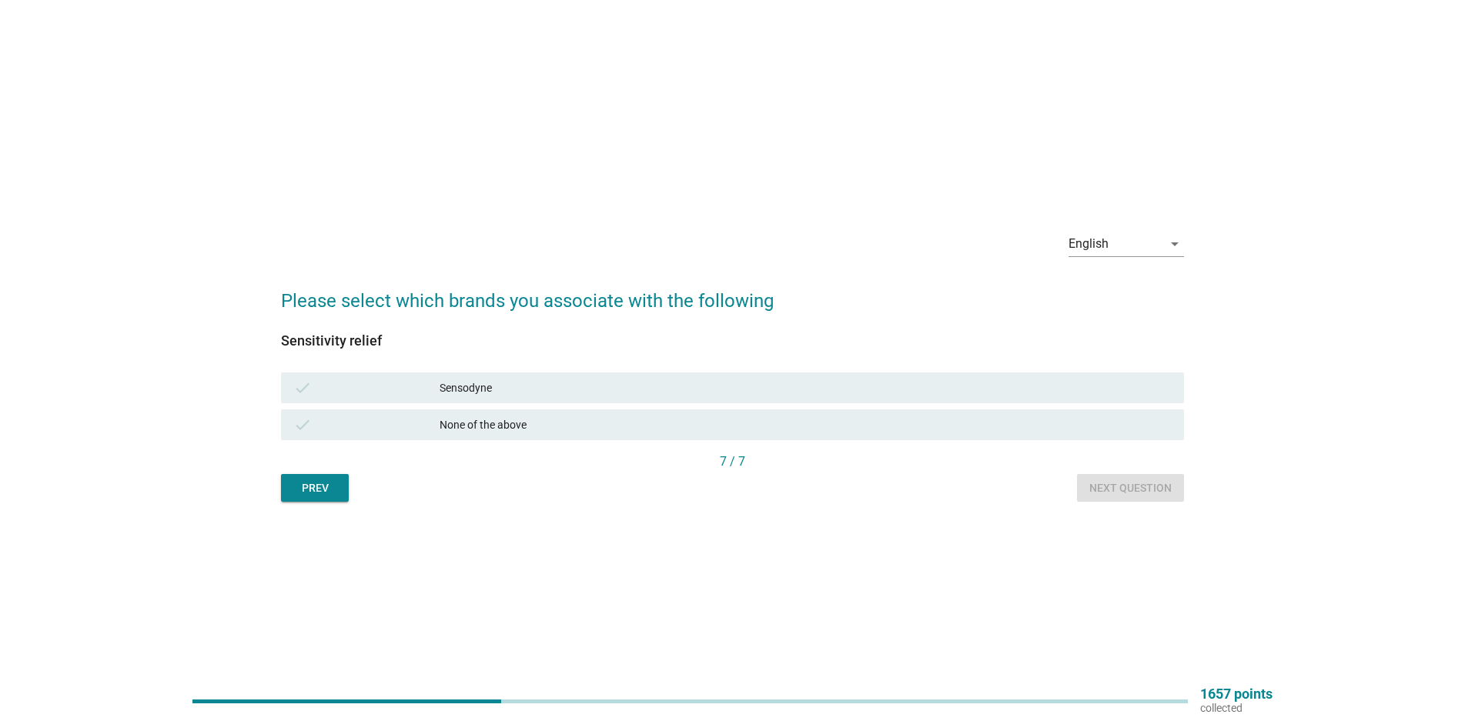
click at [564, 375] on div "check Sensodyne" at bounding box center [732, 388] width 903 height 31
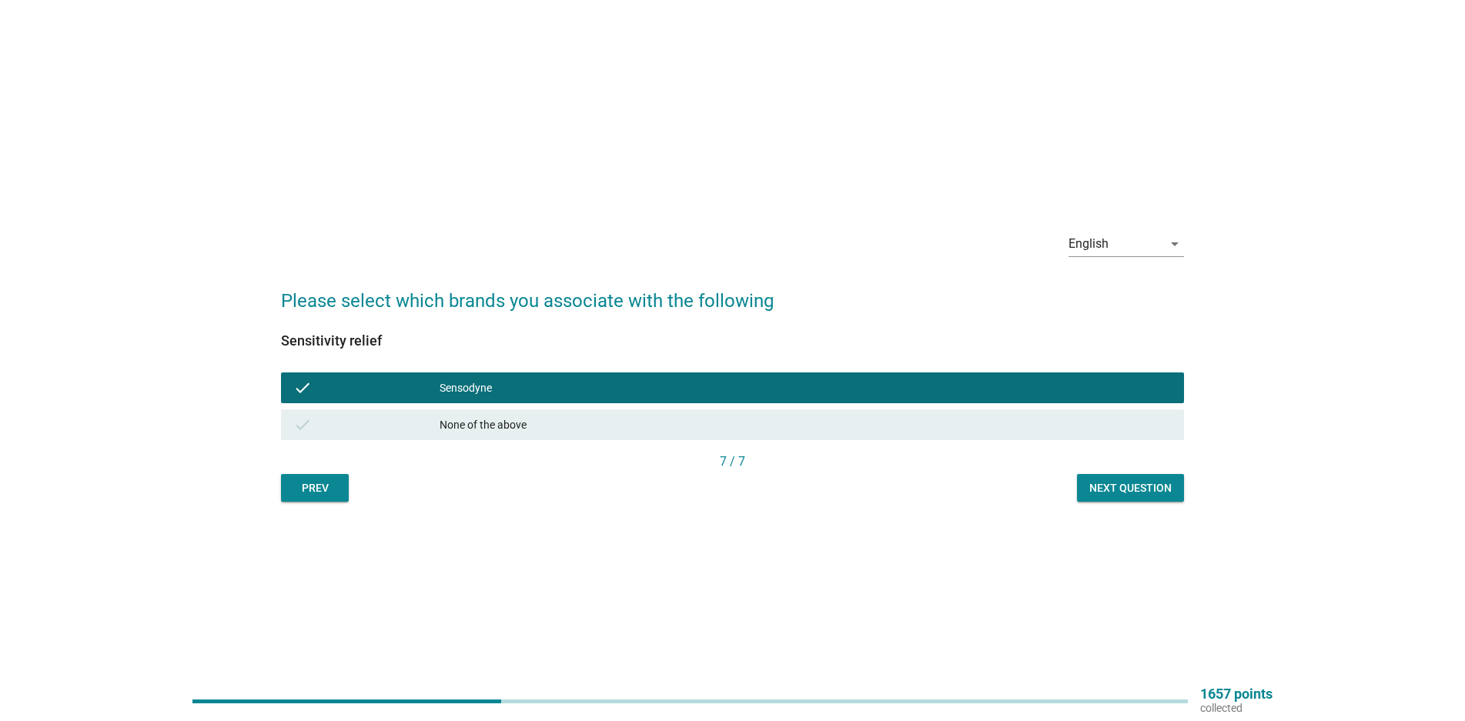
click at [1109, 497] on button "Next question" at bounding box center [1130, 488] width 107 height 28
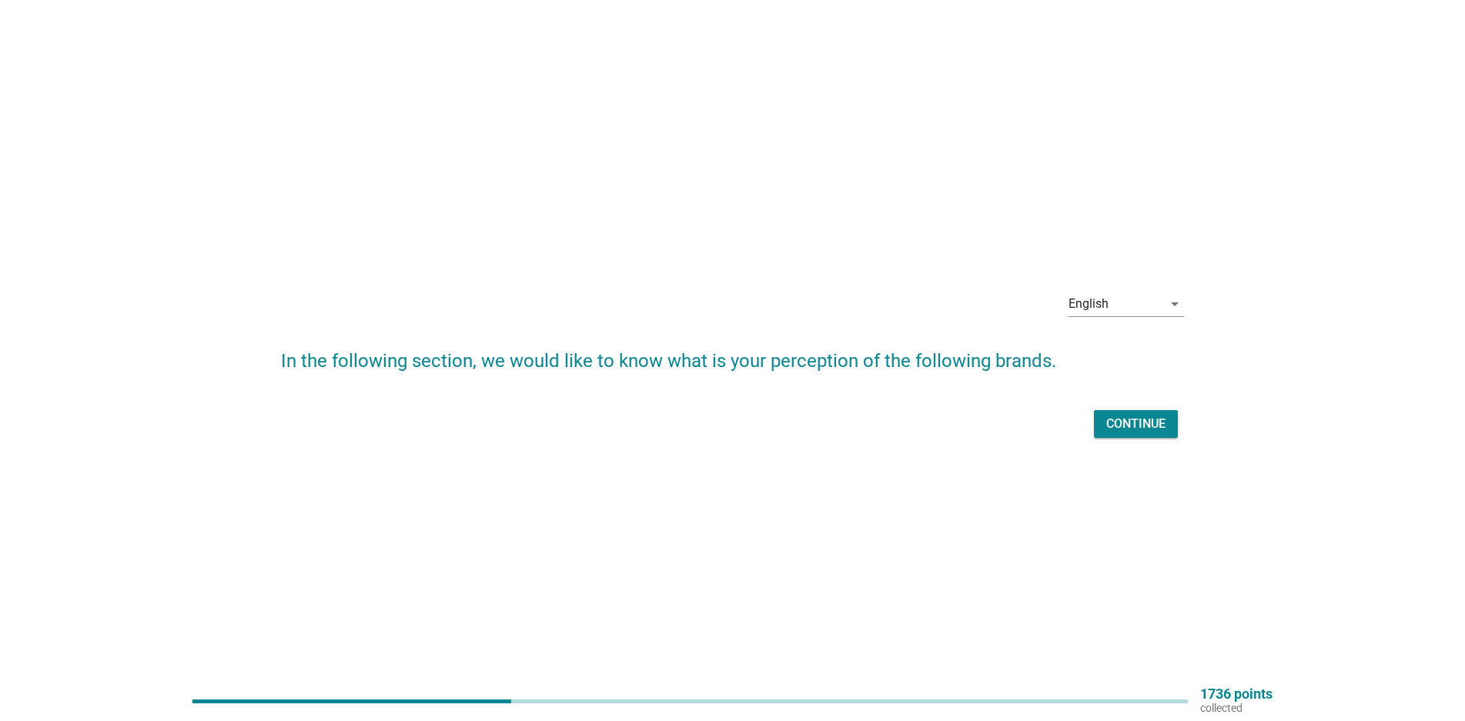
click at [1162, 430] on div "Continue" at bounding box center [1135, 424] width 59 height 18
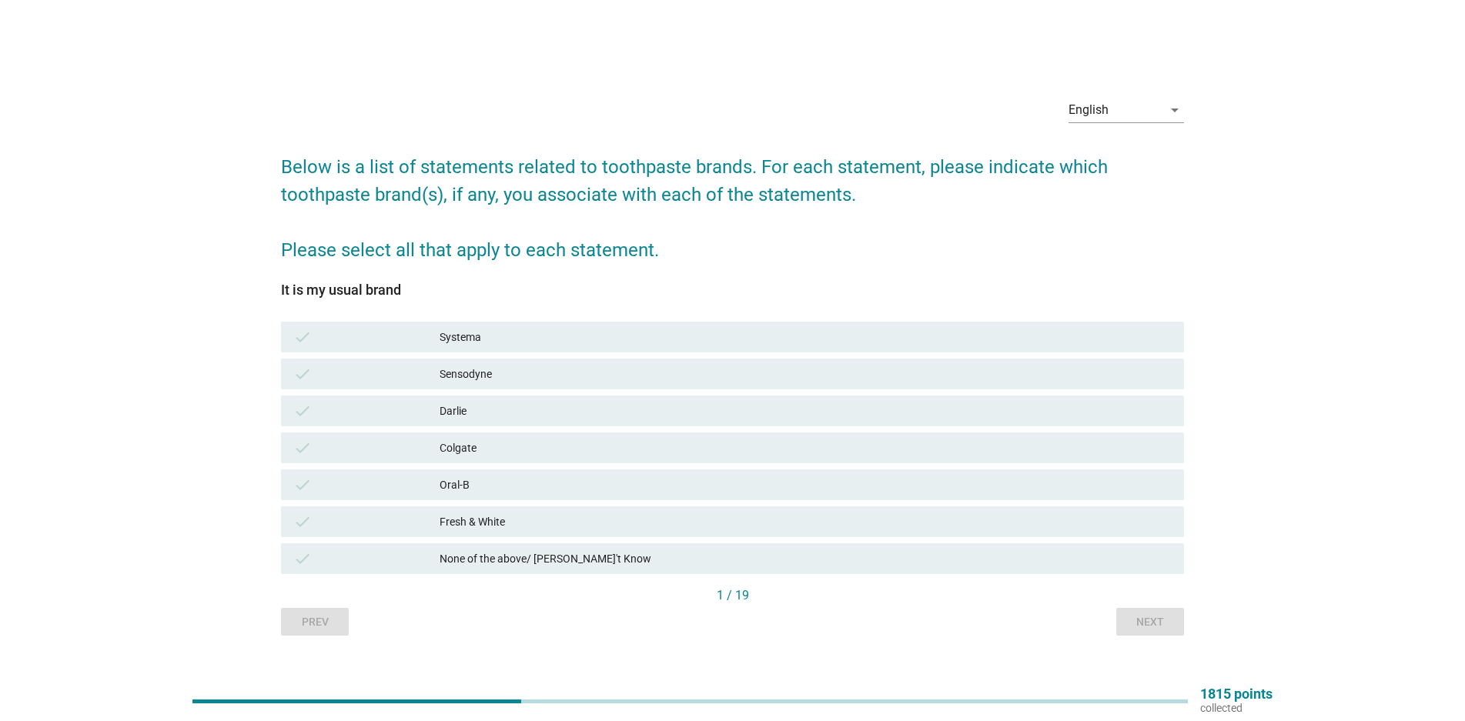
click at [463, 348] on div "check Systema" at bounding box center [732, 337] width 903 height 31
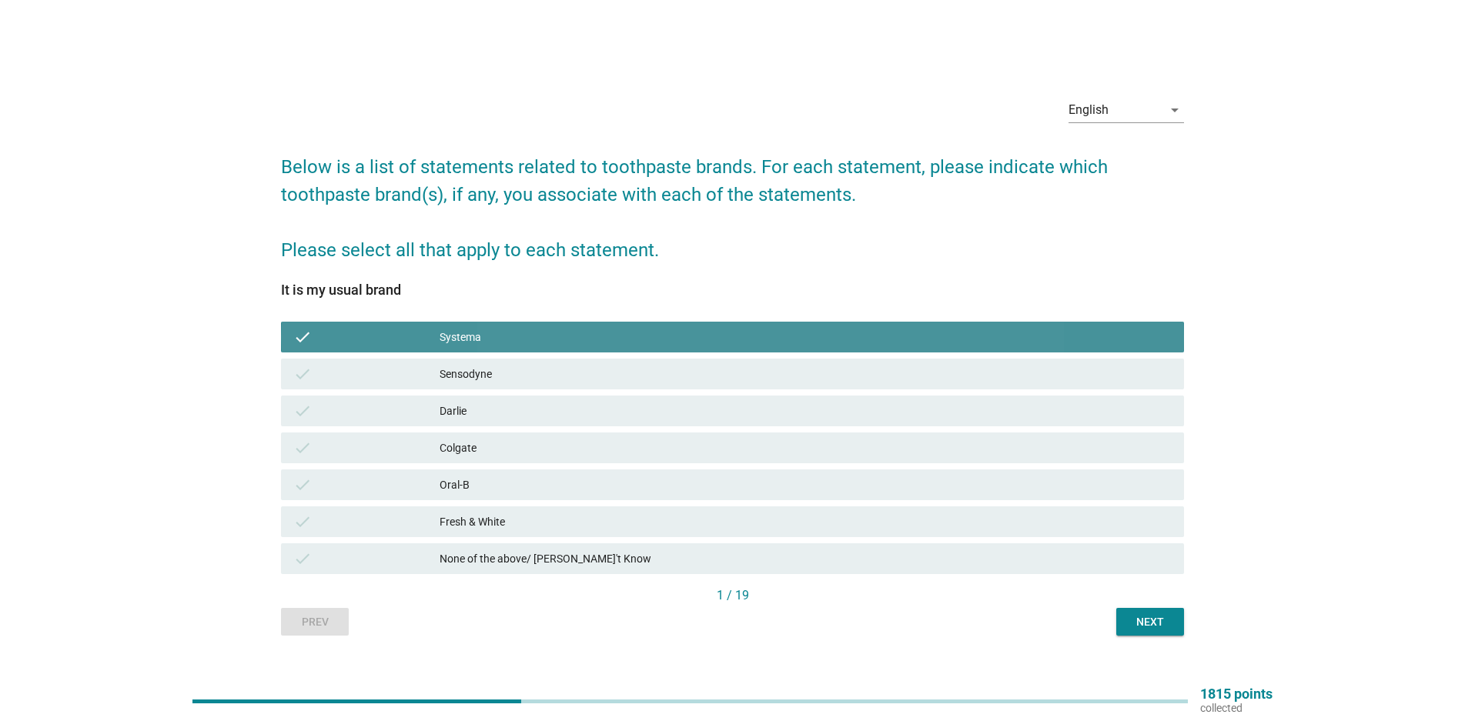
click at [450, 362] on div "check Sensodyne" at bounding box center [732, 374] width 903 height 31
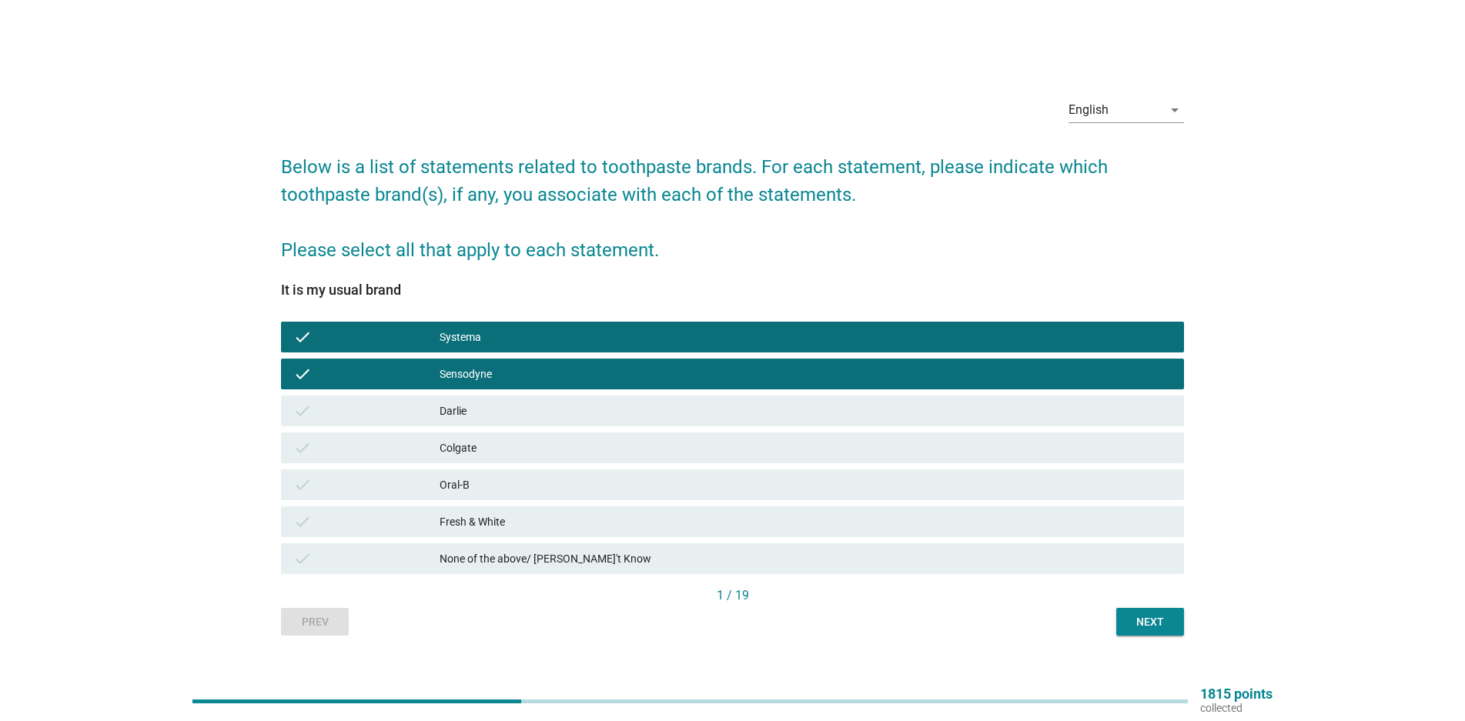
click at [1138, 610] on button "Next" at bounding box center [1150, 622] width 68 height 28
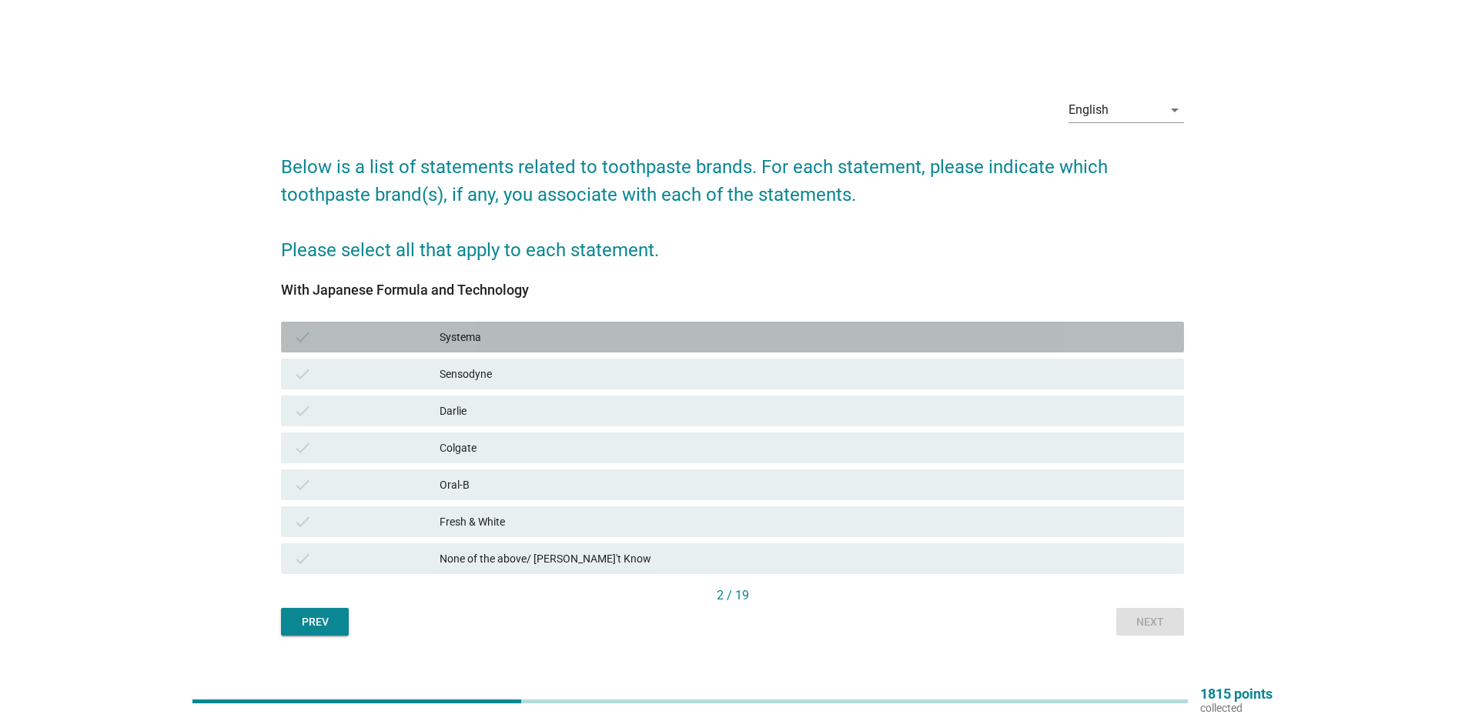
click at [453, 336] on div "Systema" at bounding box center [806, 337] width 732 height 18
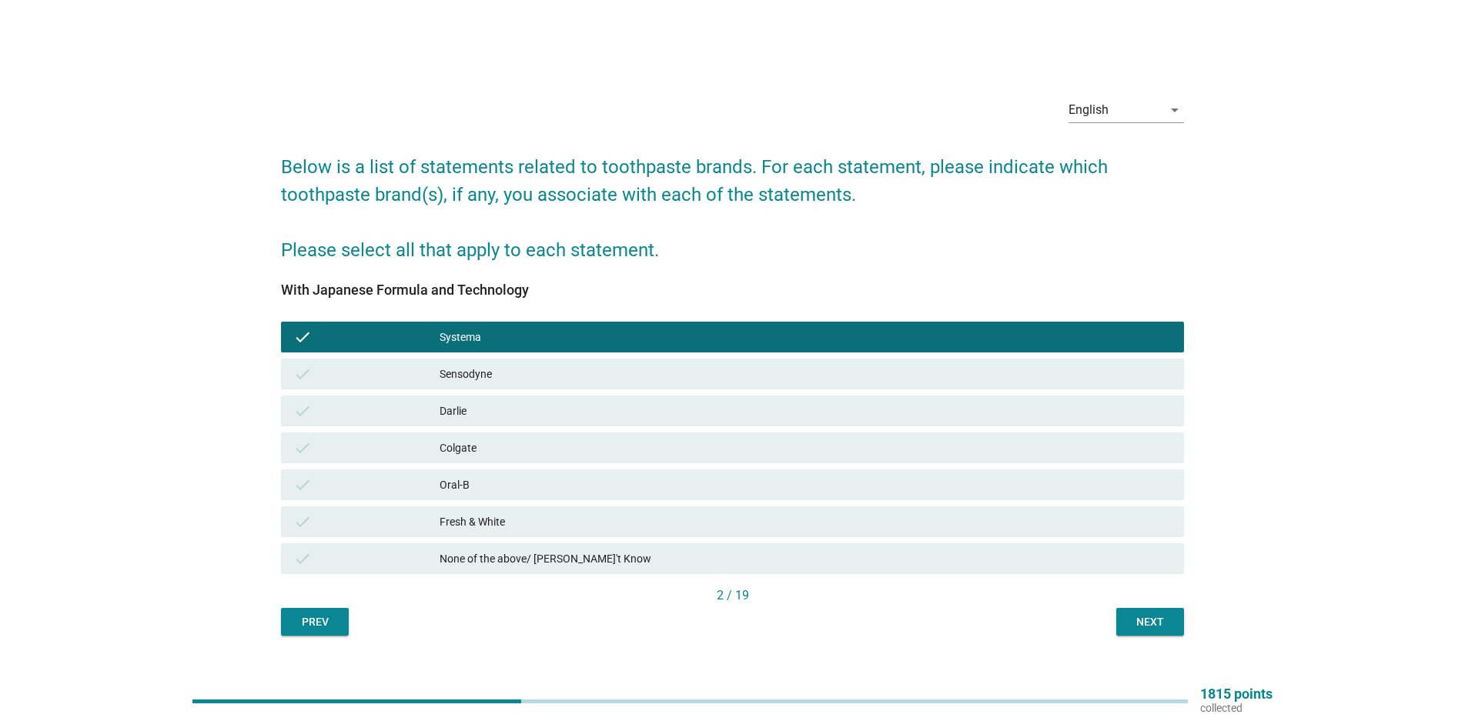
click at [1141, 633] on button "Next" at bounding box center [1150, 622] width 68 height 28
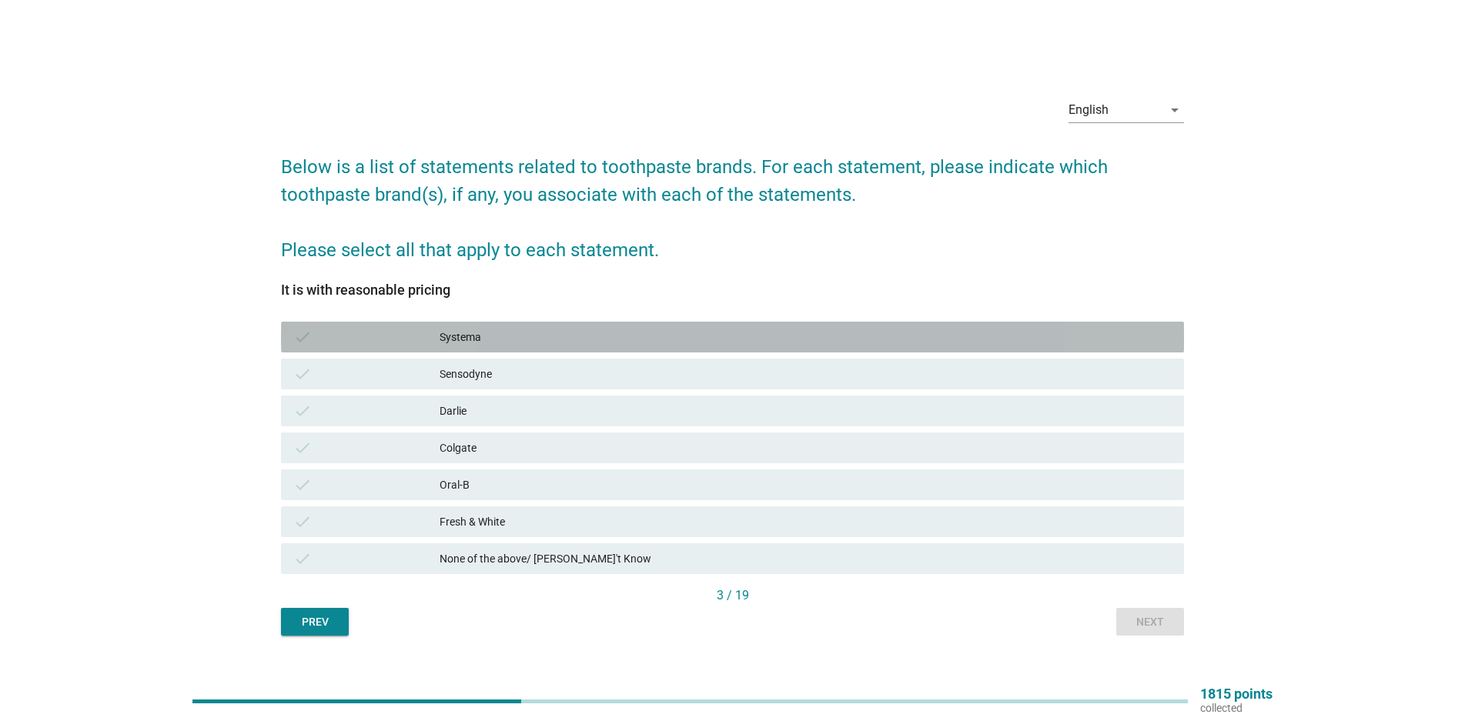
click at [483, 341] on div "Systema" at bounding box center [806, 337] width 732 height 18
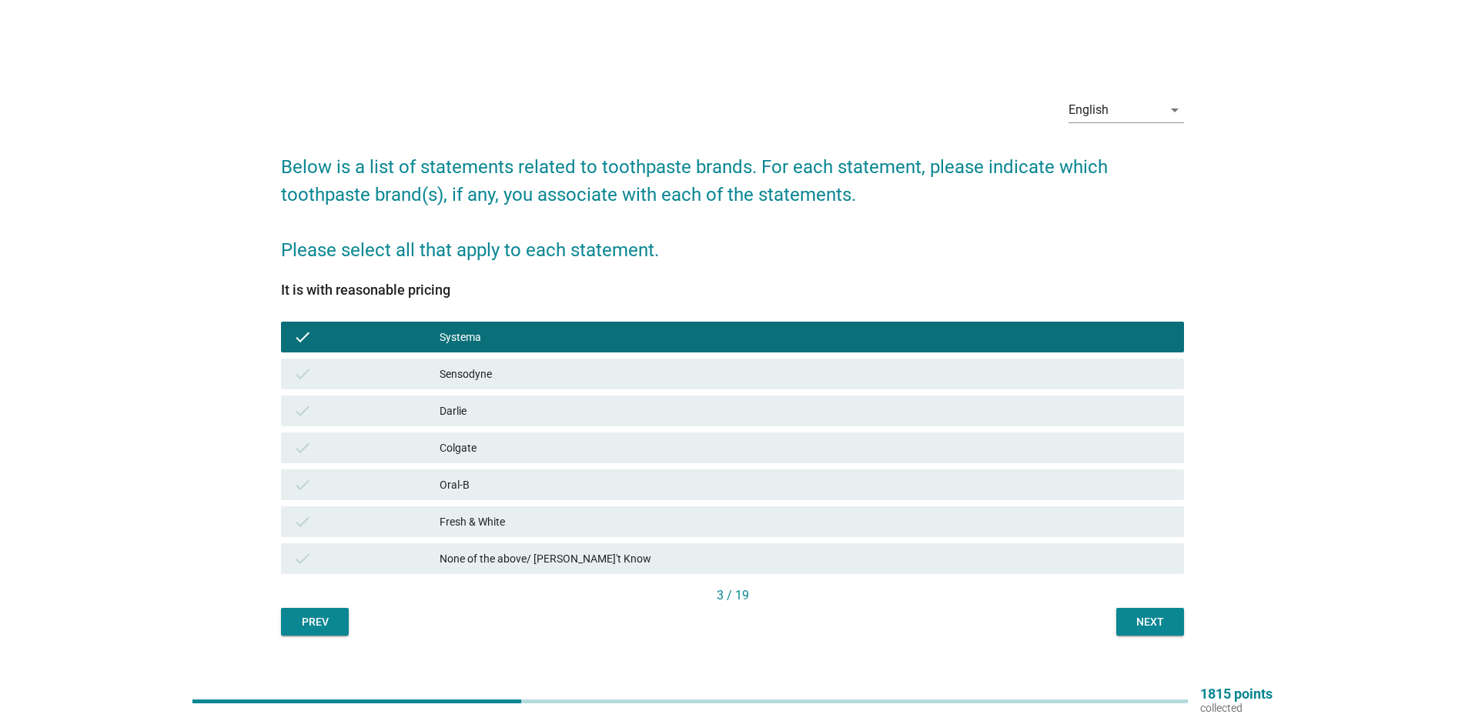
click at [461, 361] on div "check Sensodyne" at bounding box center [732, 374] width 903 height 31
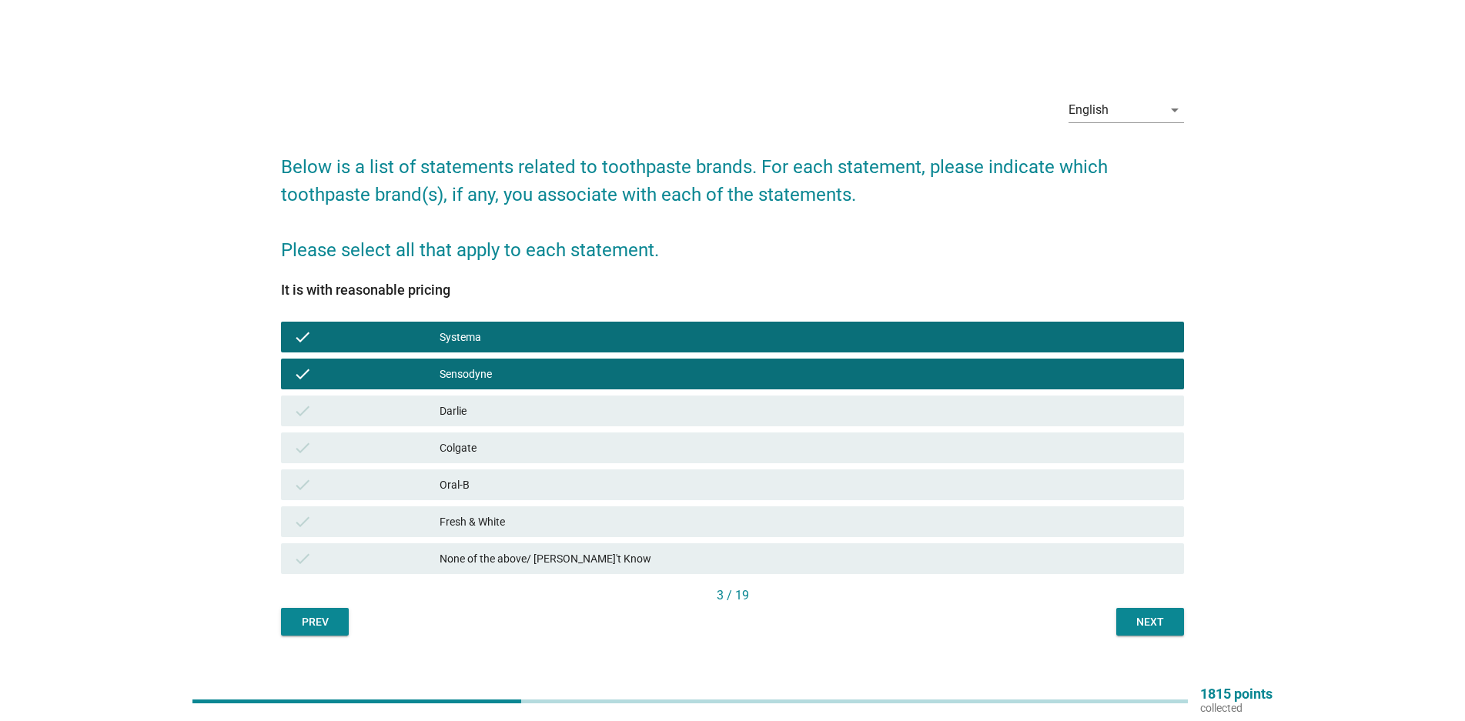
click at [483, 450] on div "Colgate" at bounding box center [806, 448] width 732 height 18
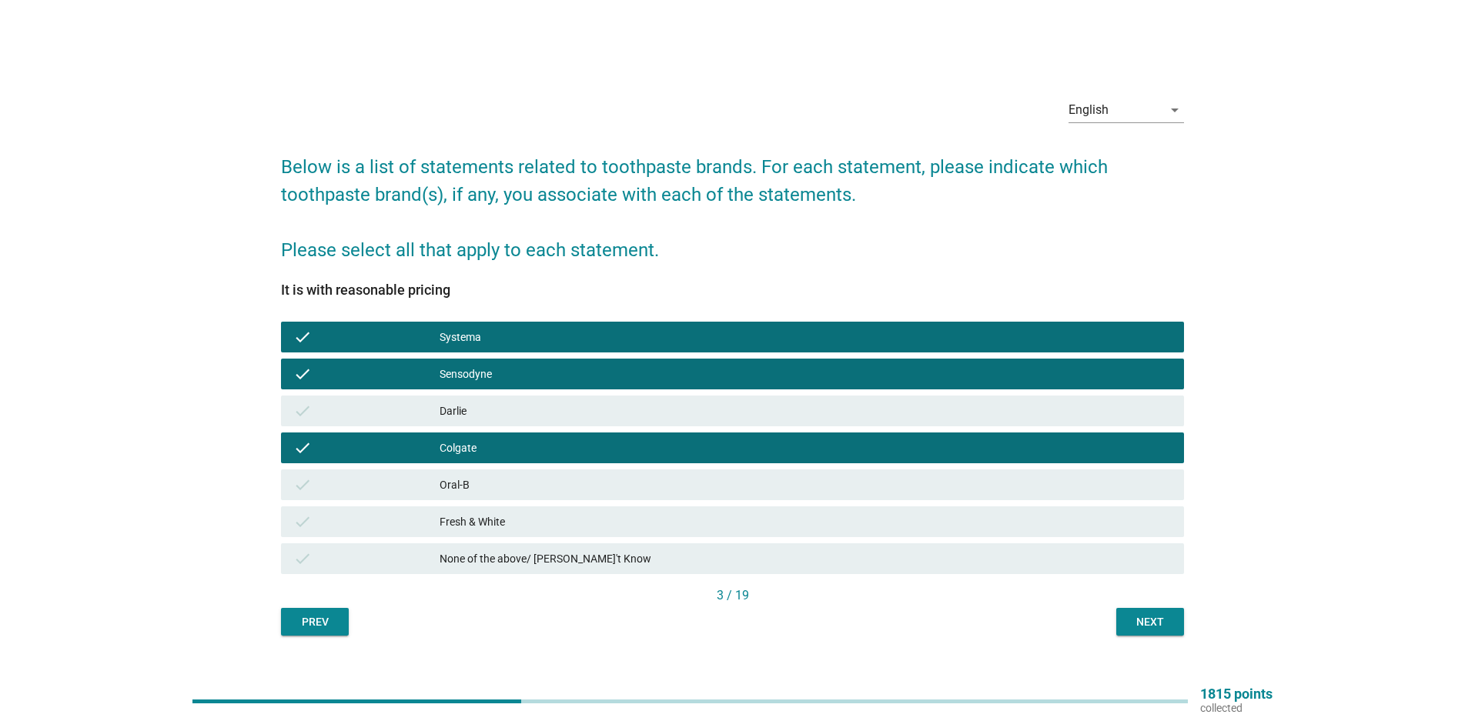
click at [1130, 609] on button "Next" at bounding box center [1150, 622] width 68 height 28
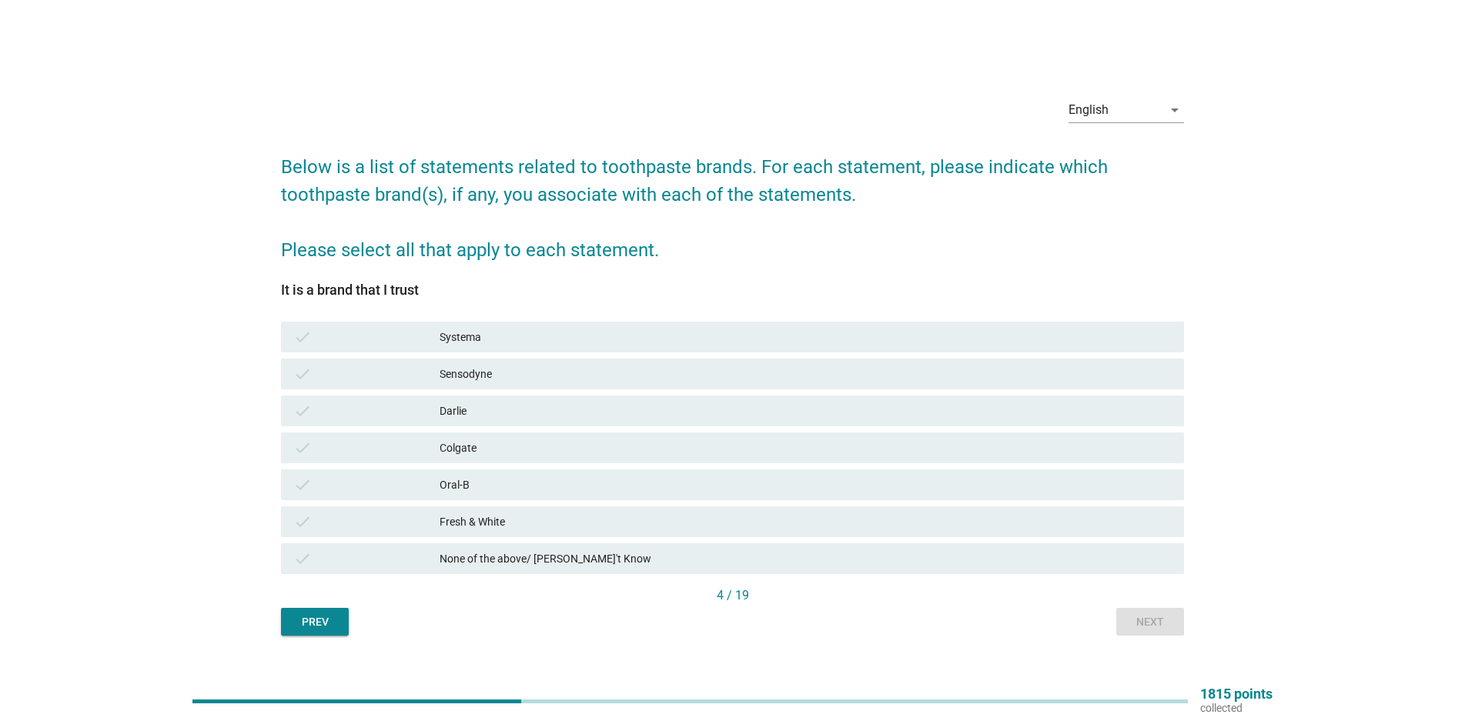
click at [499, 330] on div "Systema" at bounding box center [806, 337] width 732 height 18
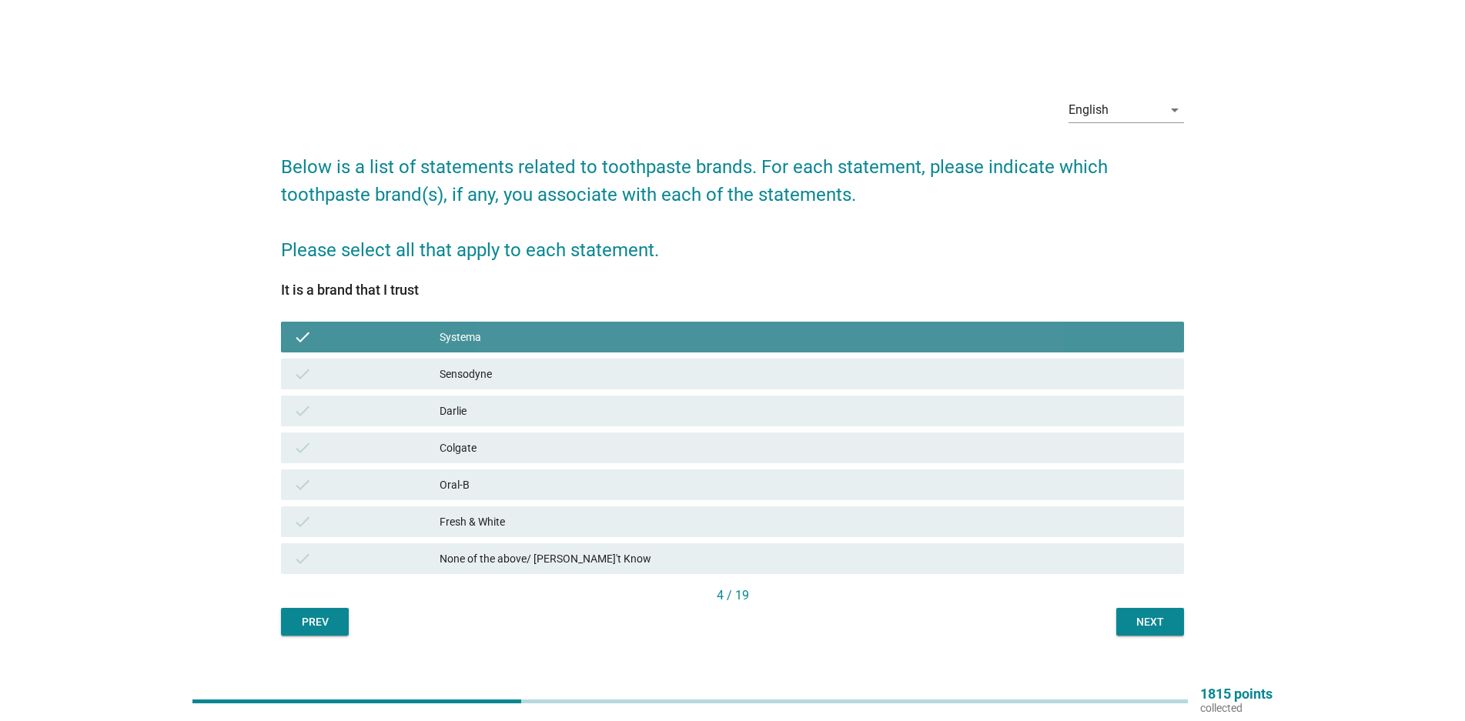
click at [479, 373] on div "Sensodyne" at bounding box center [806, 374] width 732 height 18
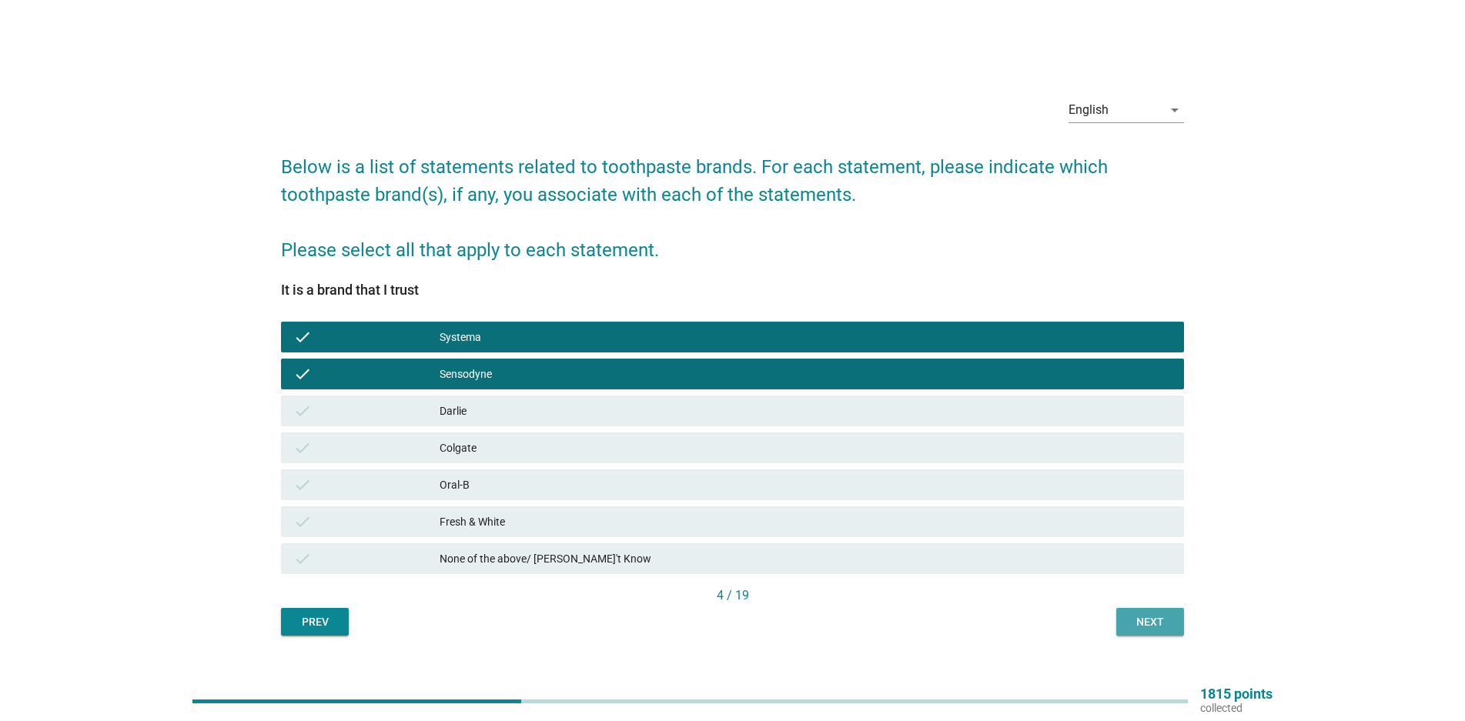
click at [1124, 629] on button "Next" at bounding box center [1150, 622] width 68 height 28
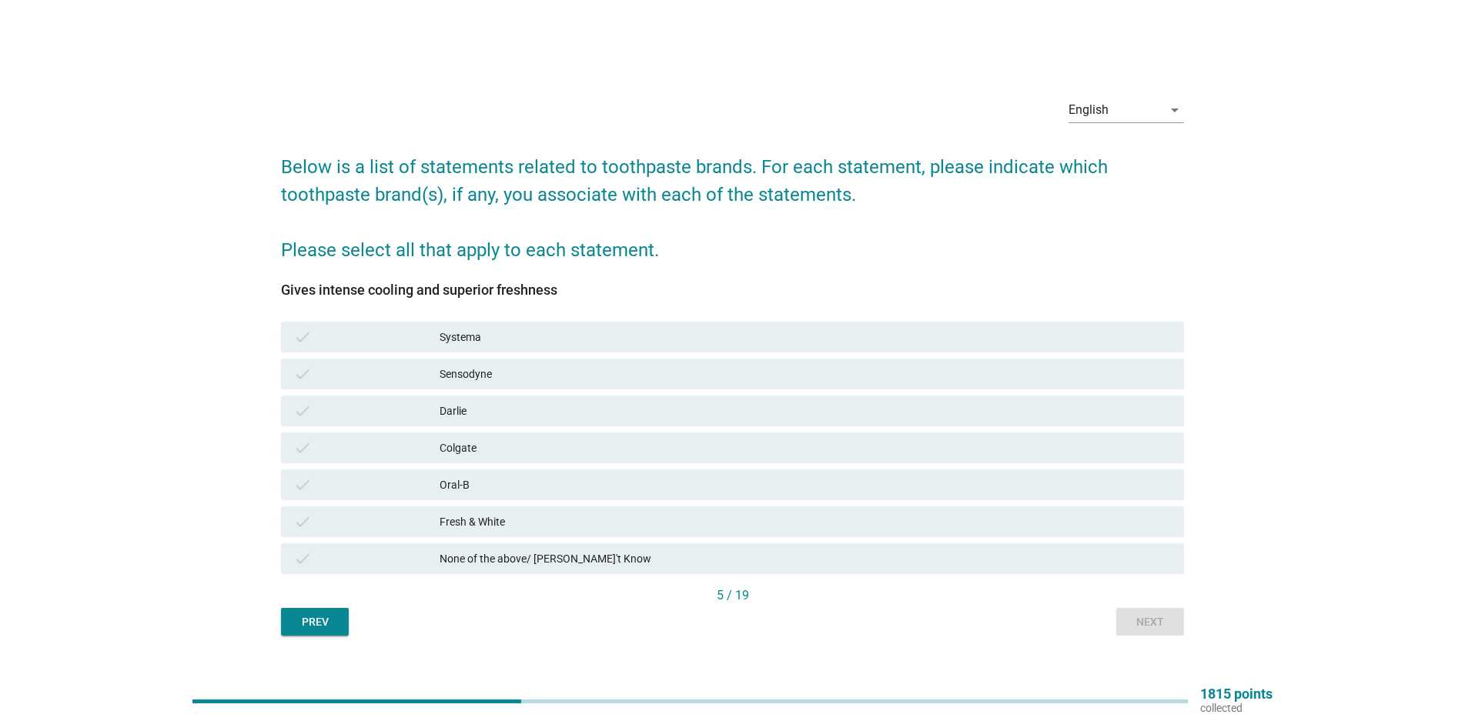
click at [501, 338] on div "Systema" at bounding box center [806, 337] width 732 height 18
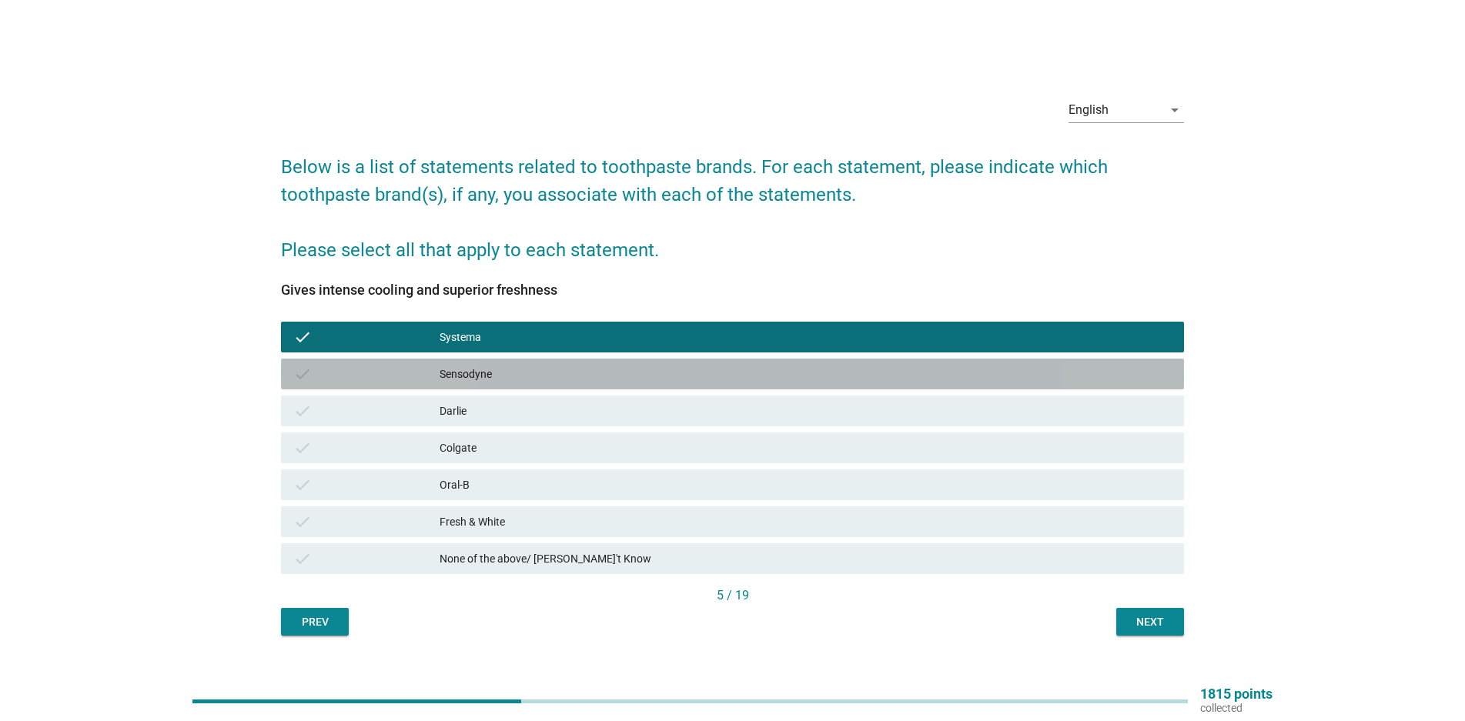
click at [493, 370] on div "Sensodyne" at bounding box center [806, 374] width 732 height 18
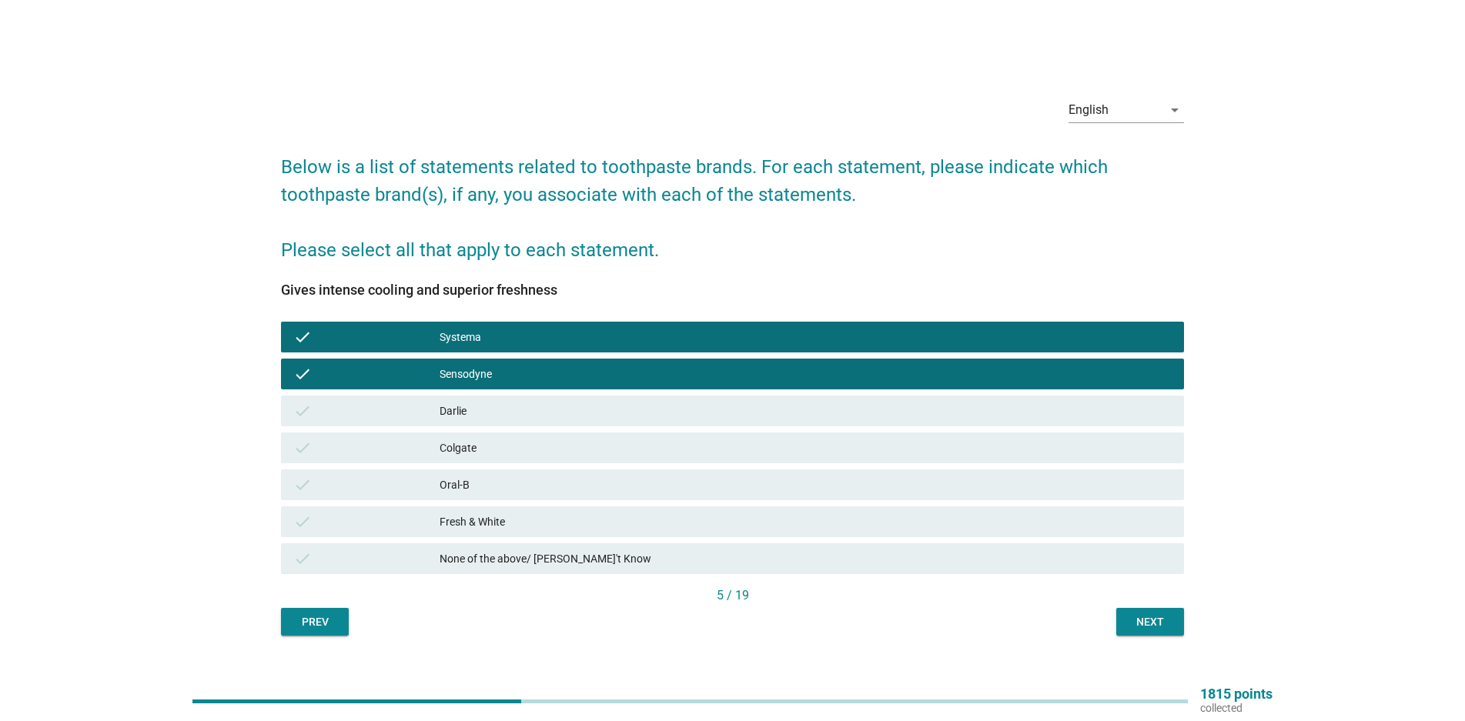
click at [1146, 634] on button "Next" at bounding box center [1150, 622] width 68 height 28
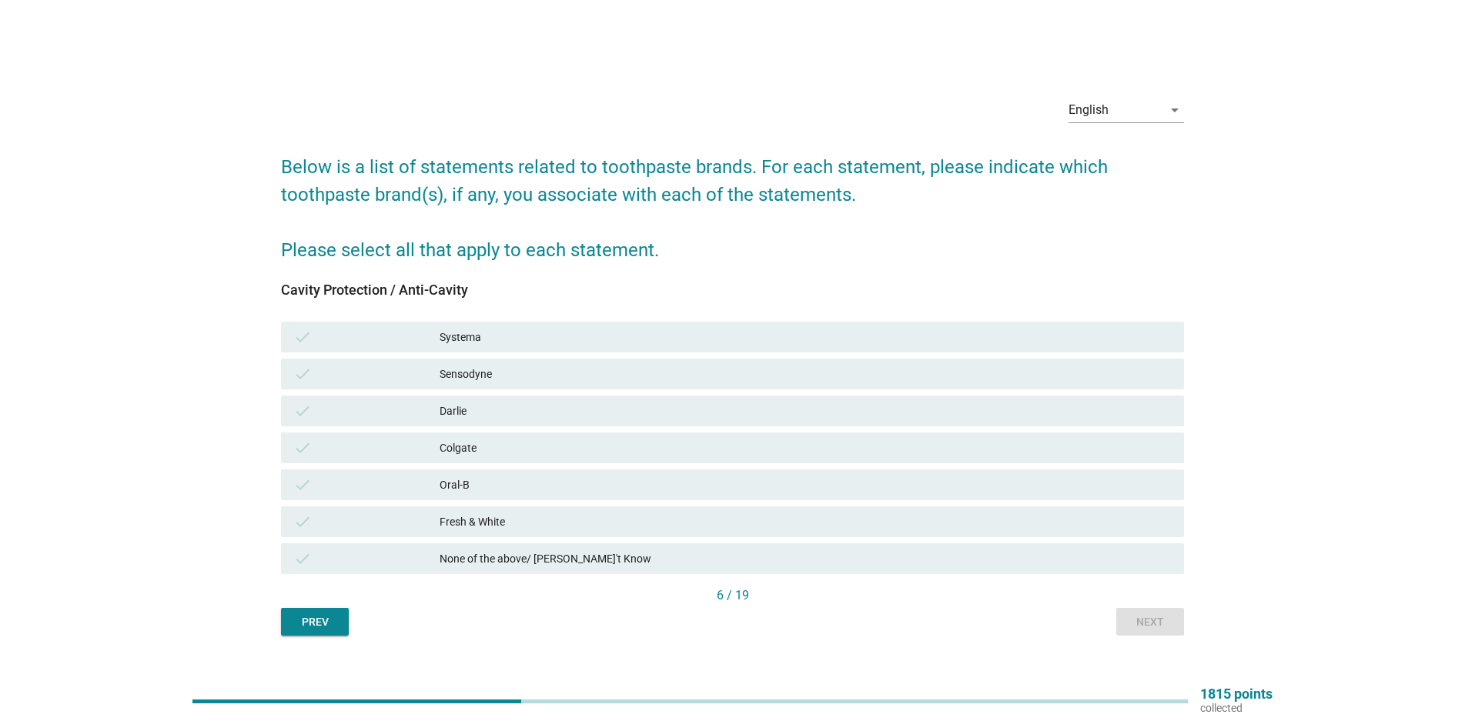
click at [479, 333] on div "Systema" at bounding box center [806, 337] width 732 height 18
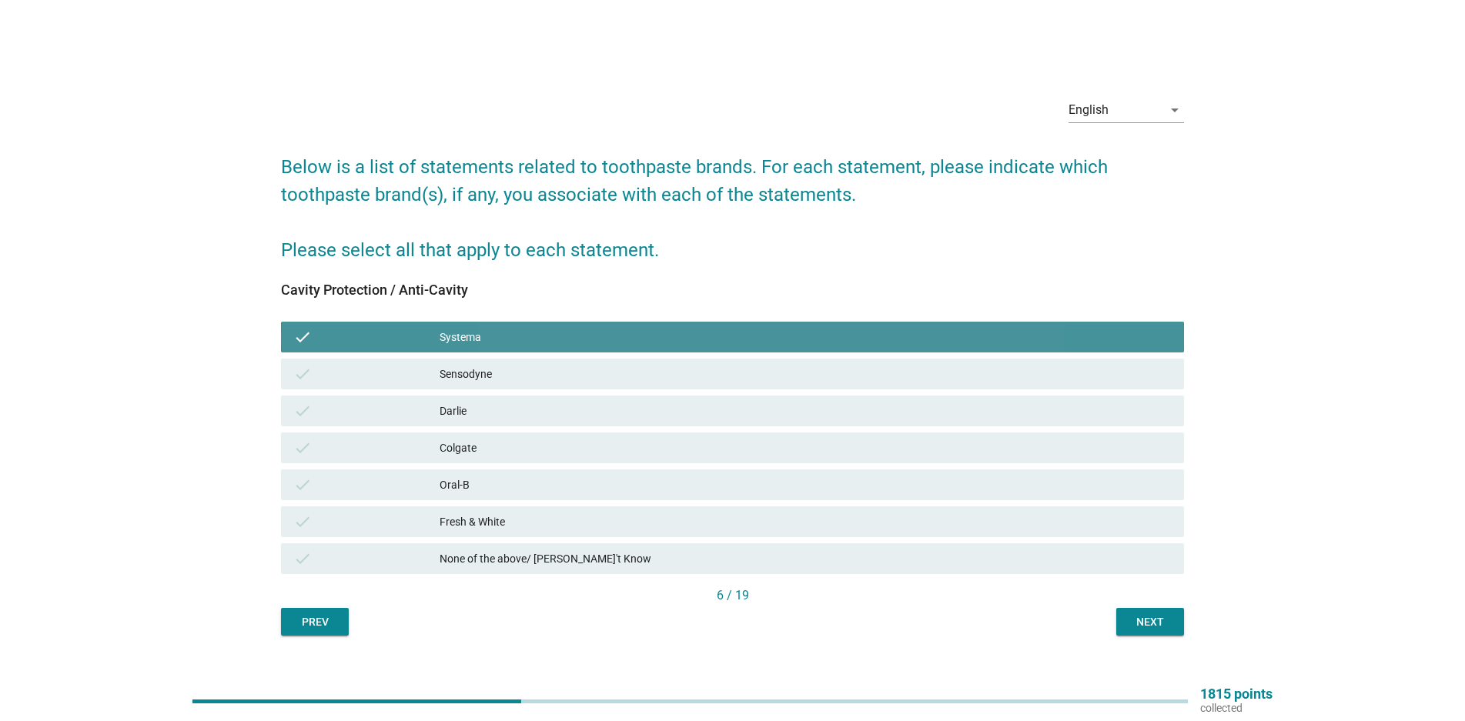
click at [471, 359] on div "check Sensodyne" at bounding box center [732, 374] width 903 height 31
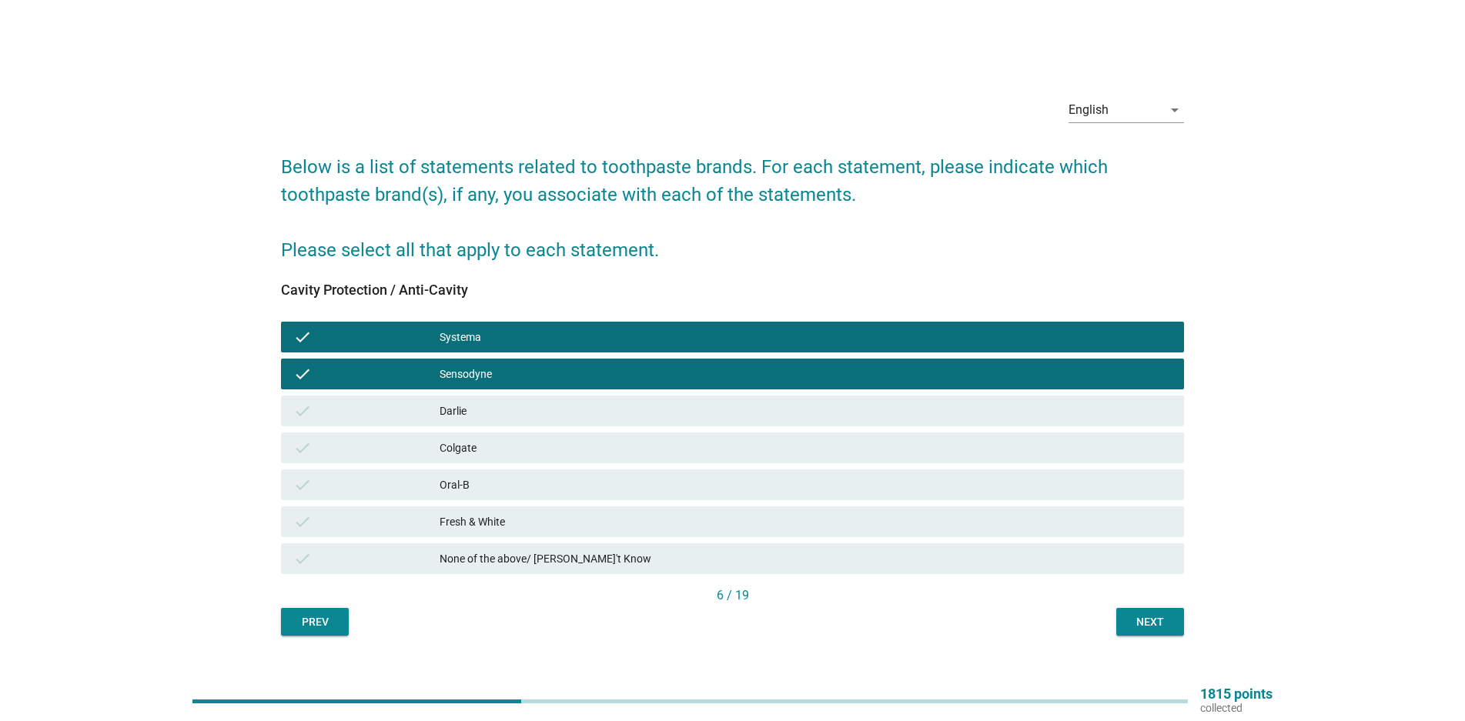
click at [1185, 637] on div "English arrow_drop_down Below is a list of statements related to toothpaste bra…" at bounding box center [733, 360] width 928 height 575
click at [1156, 626] on div "Next" at bounding box center [1150, 622] width 43 height 16
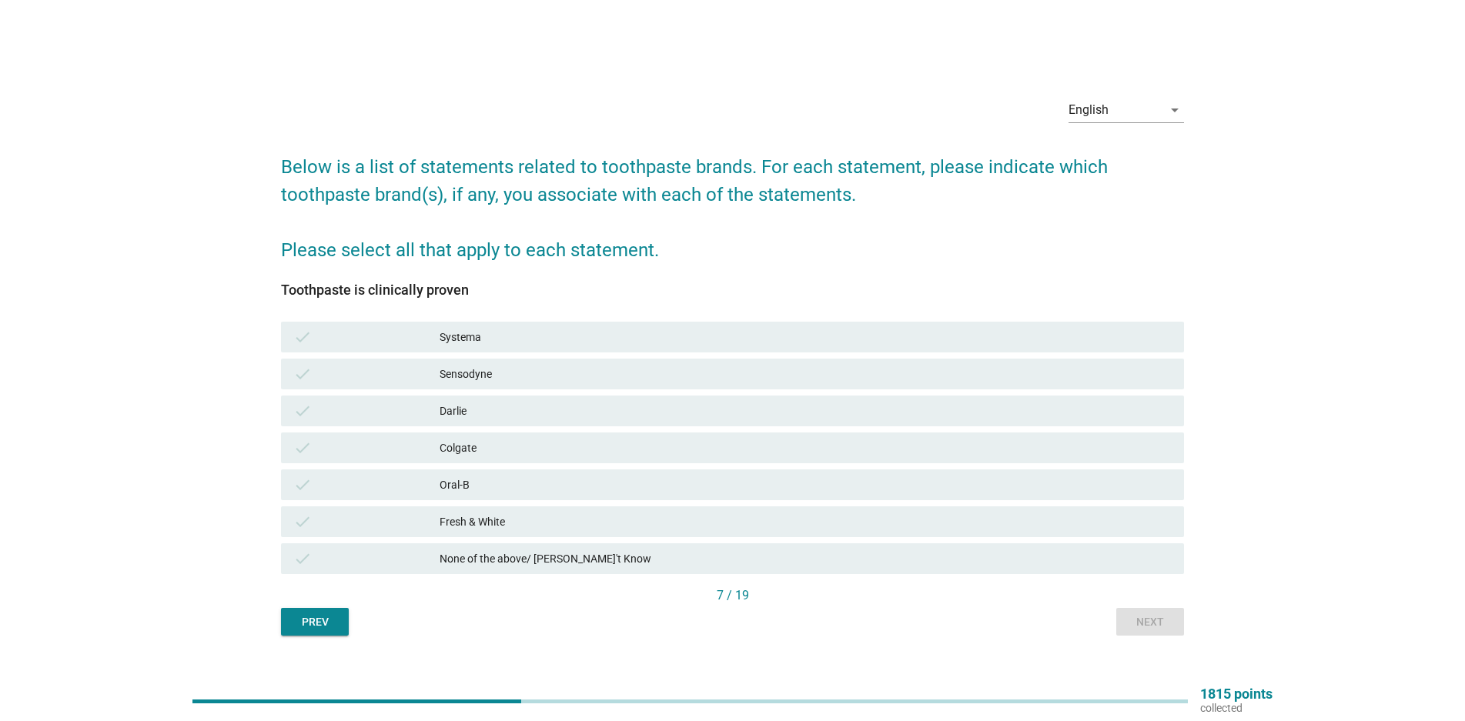
click at [556, 337] on div "Systema" at bounding box center [806, 337] width 732 height 18
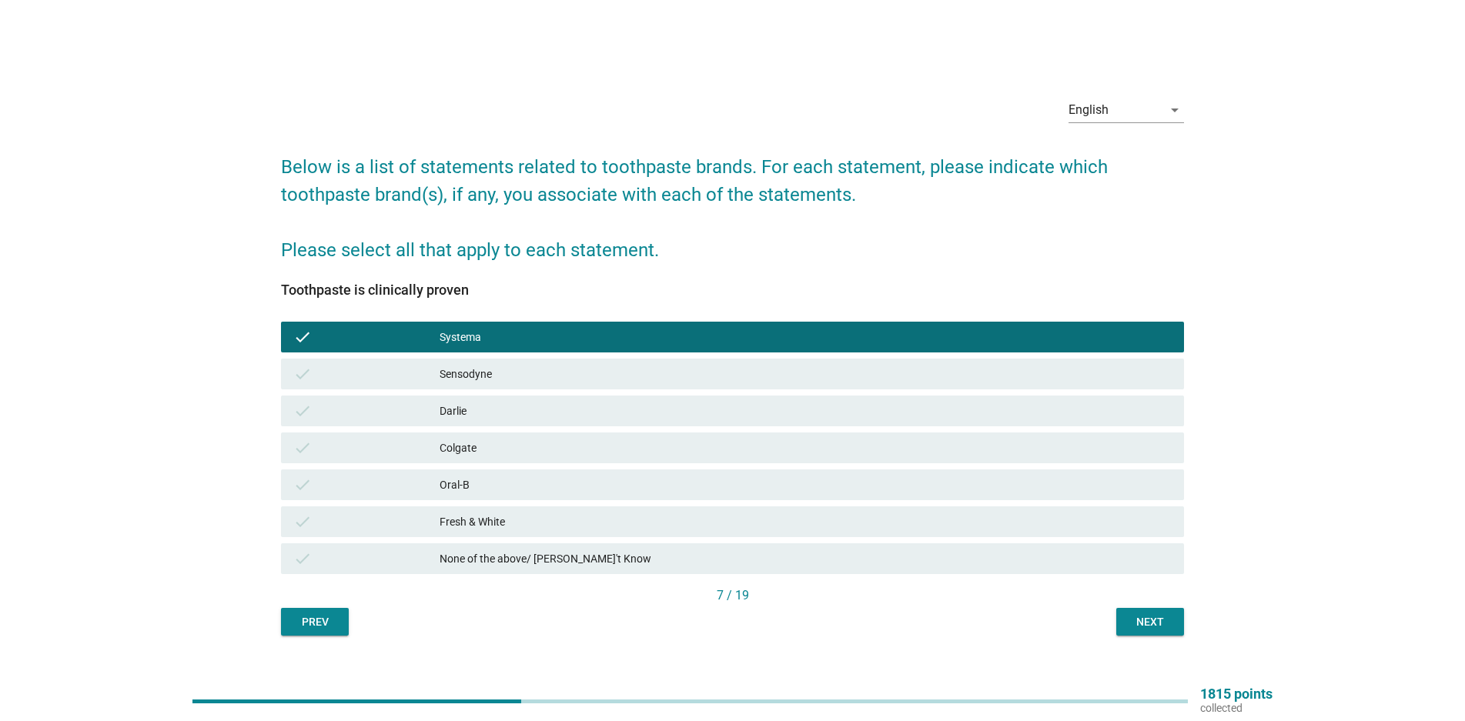
click at [519, 366] on div "Sensodyne" at bounding box center [806, 374] width 732 height 18
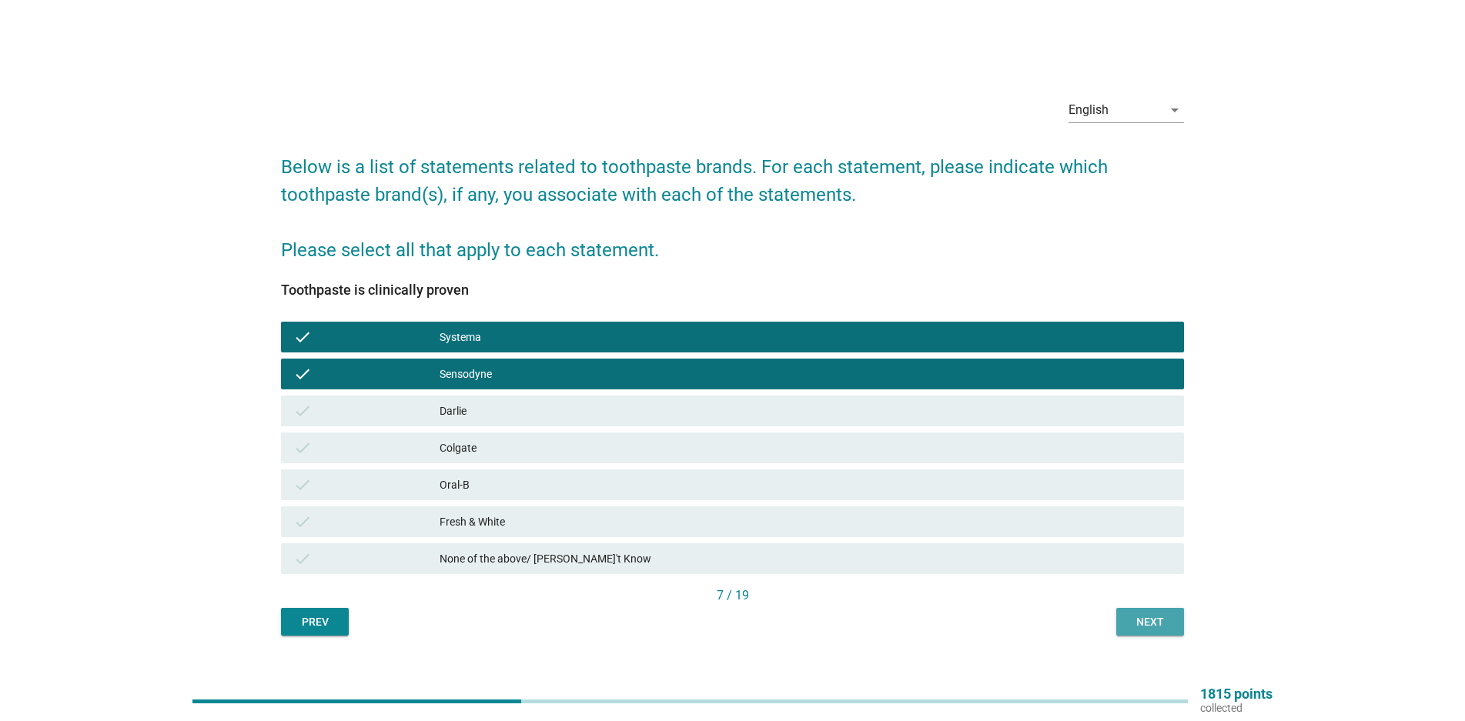
click at [1156, 624] on div "Next" at bounding box center [1150, 622] width 43 height 16
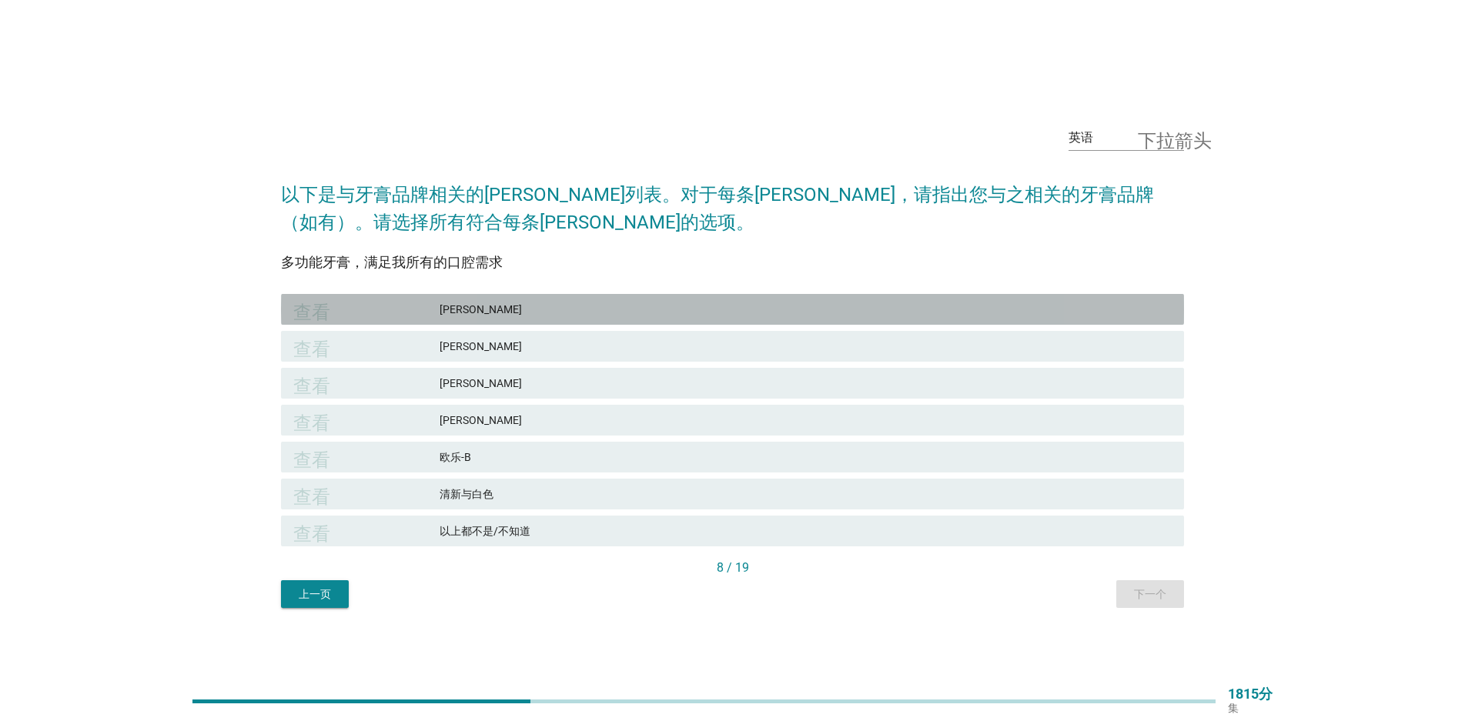
click at [413, 309] on div "查看" at bounding box center [366, 309] width 146 height 18
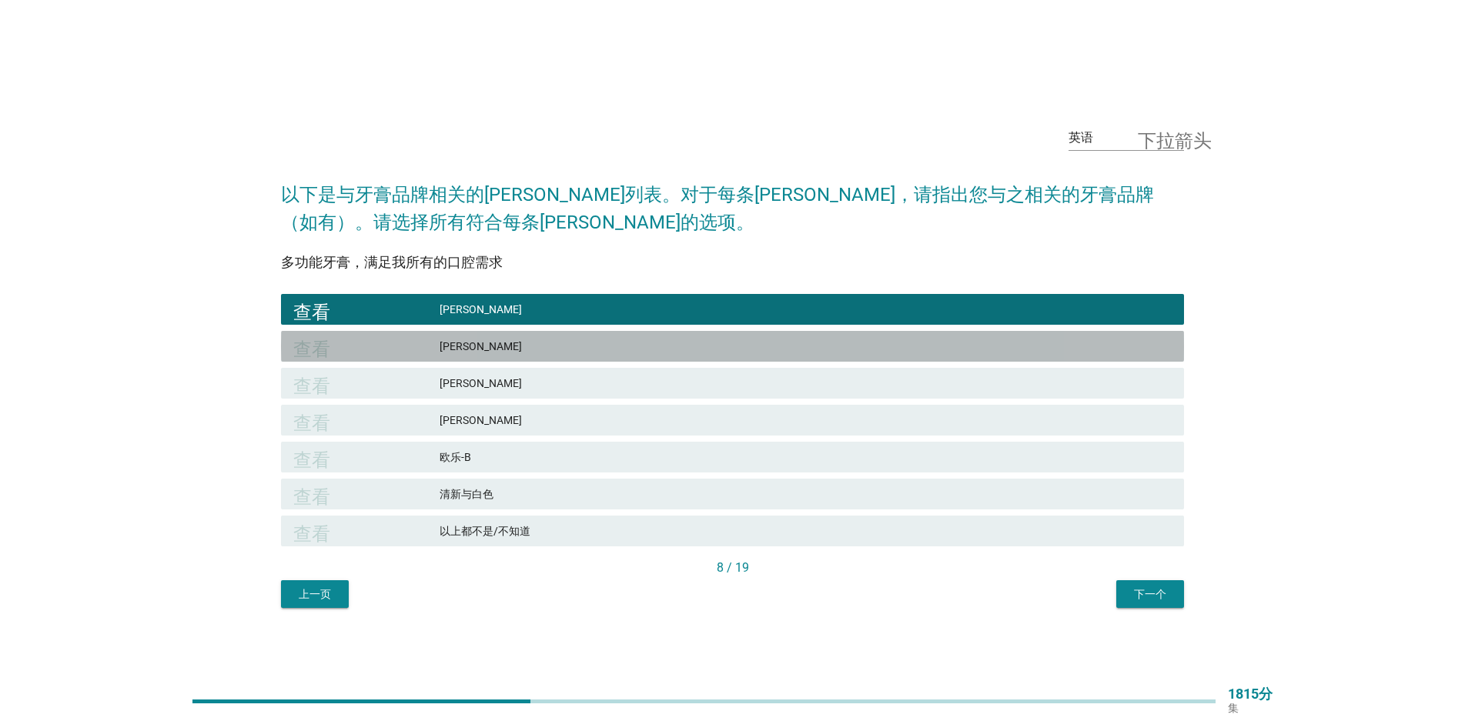
click at [406, 332] on div "查看 舒适达" at bounding box center [732, 346] width 903 height 31
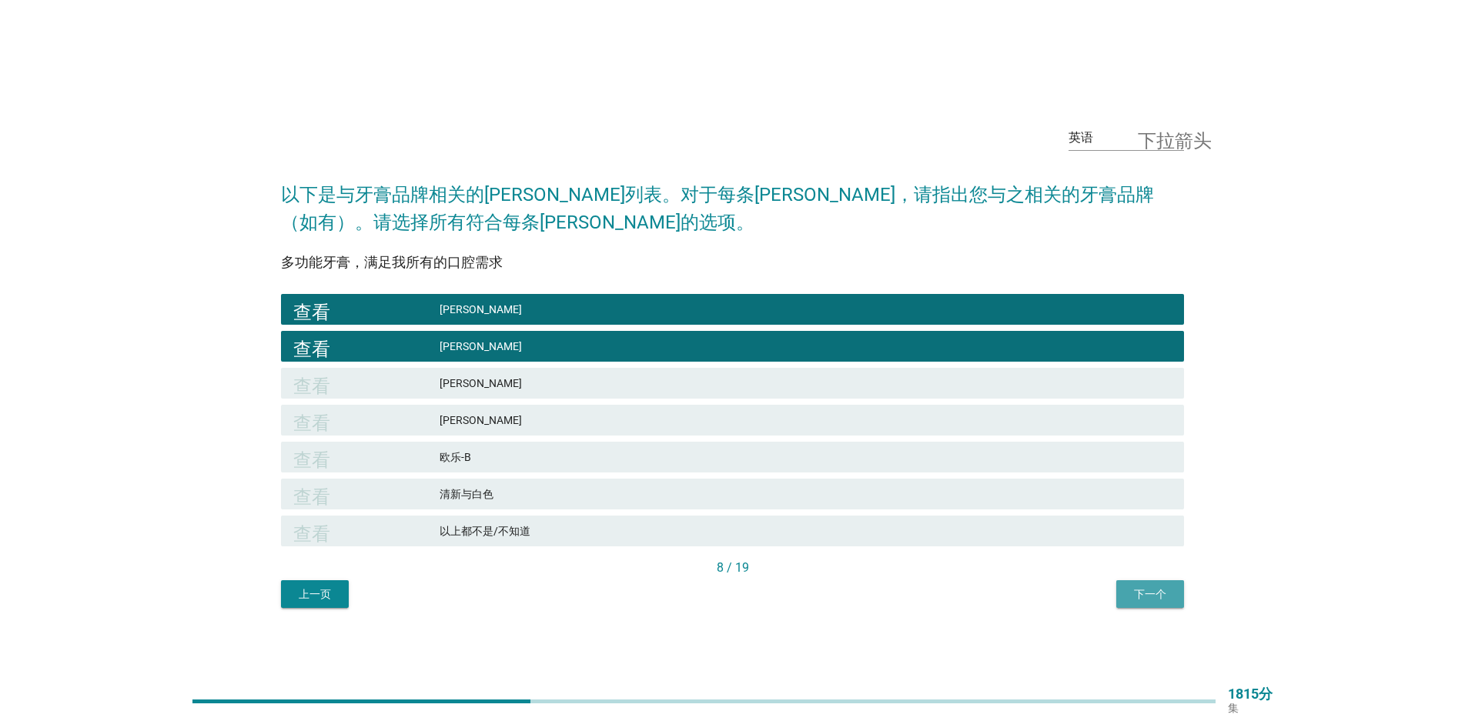
click at [1161, 605] on button "下一个" at bounding box center [1150, 594] width 68 height 28
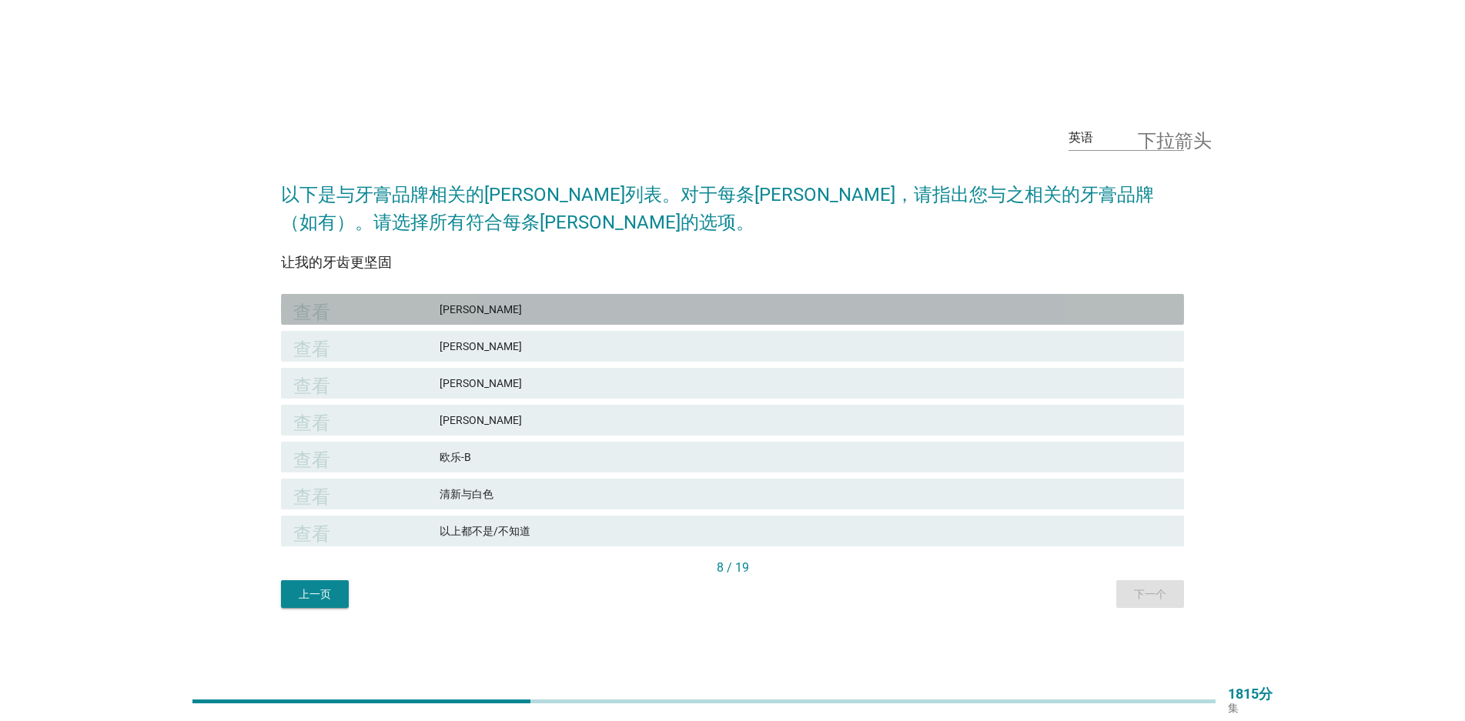
click at [413, 298] on div "查看 [PERSON_NAME]" at bounding box center [732, 309] width 903 height 31
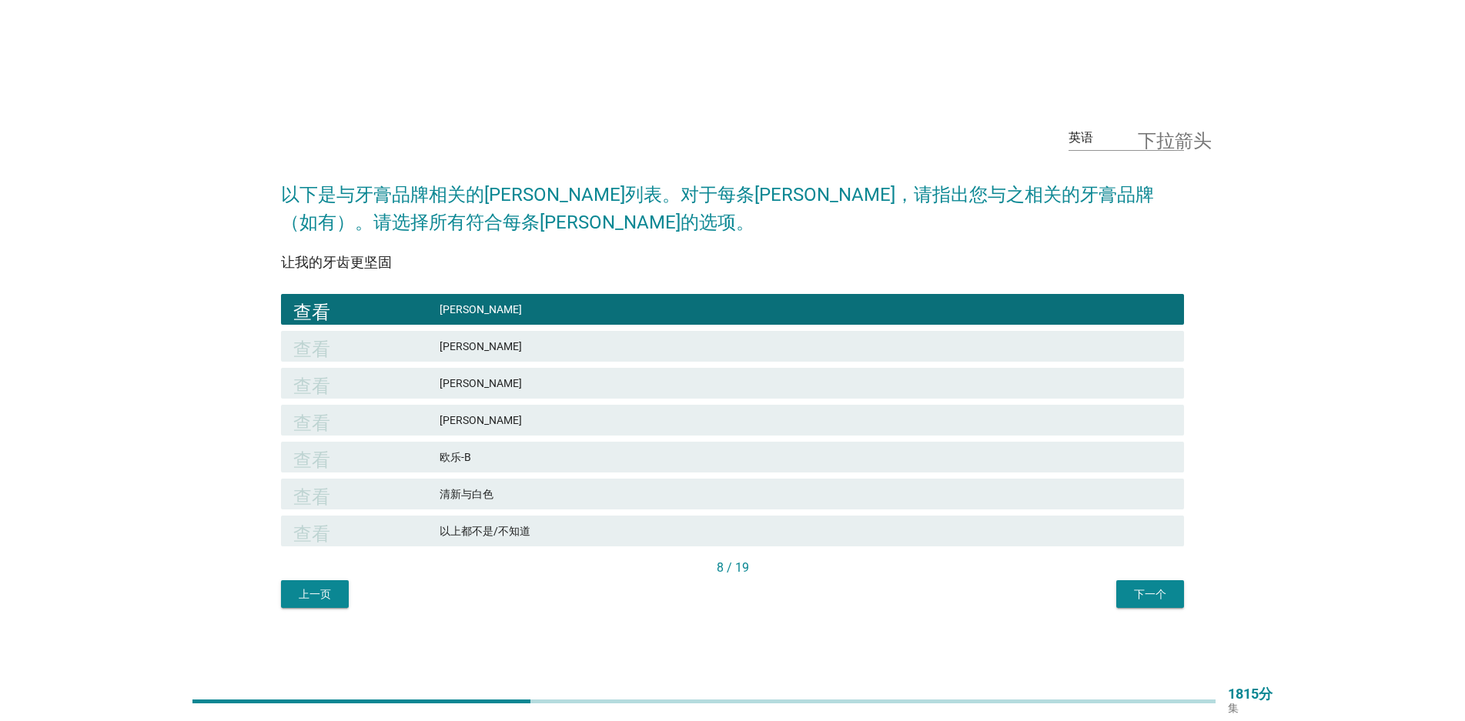
click at [406, 331] on div "查看 舒适达" at bounding box center [732, 346] width 903 height 31
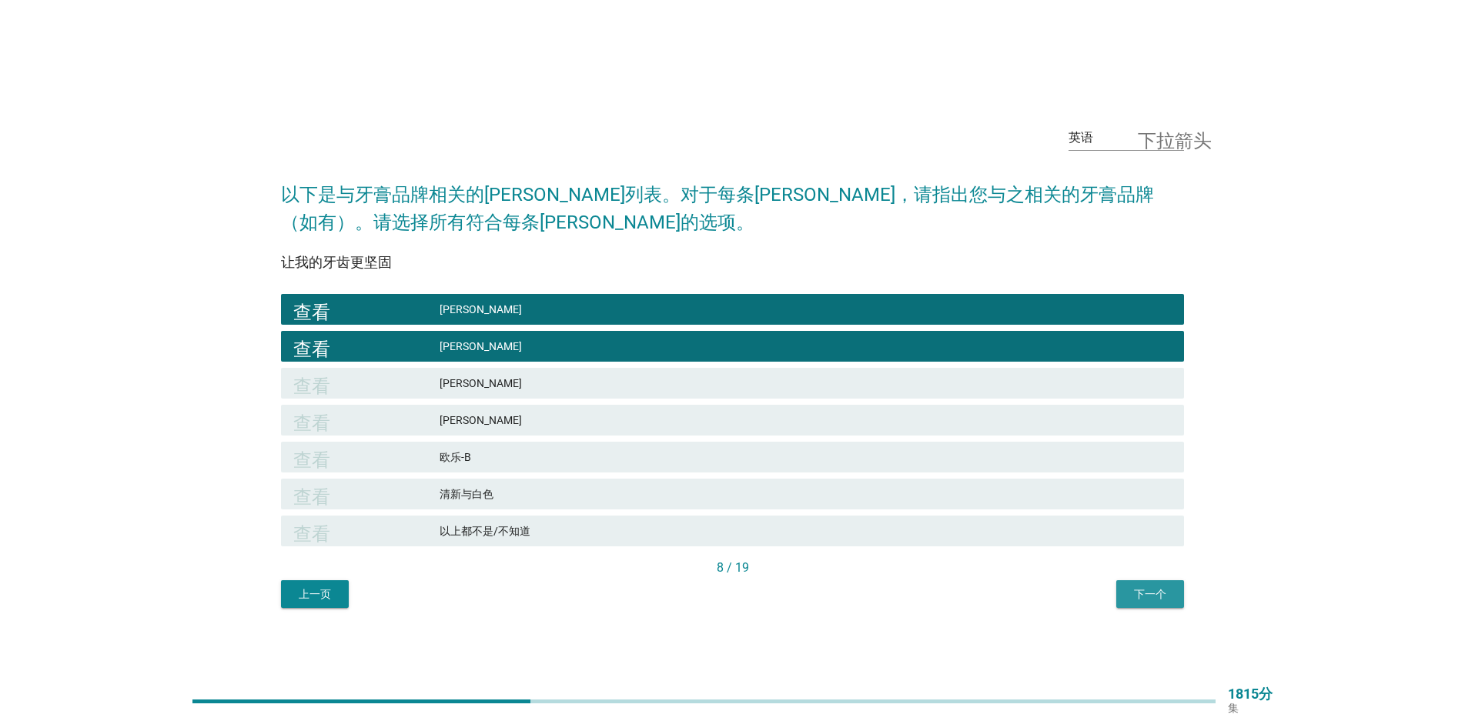
click at [1140, 598] on font "下一个" at bounding box center [1150, 594] width 32 height 12
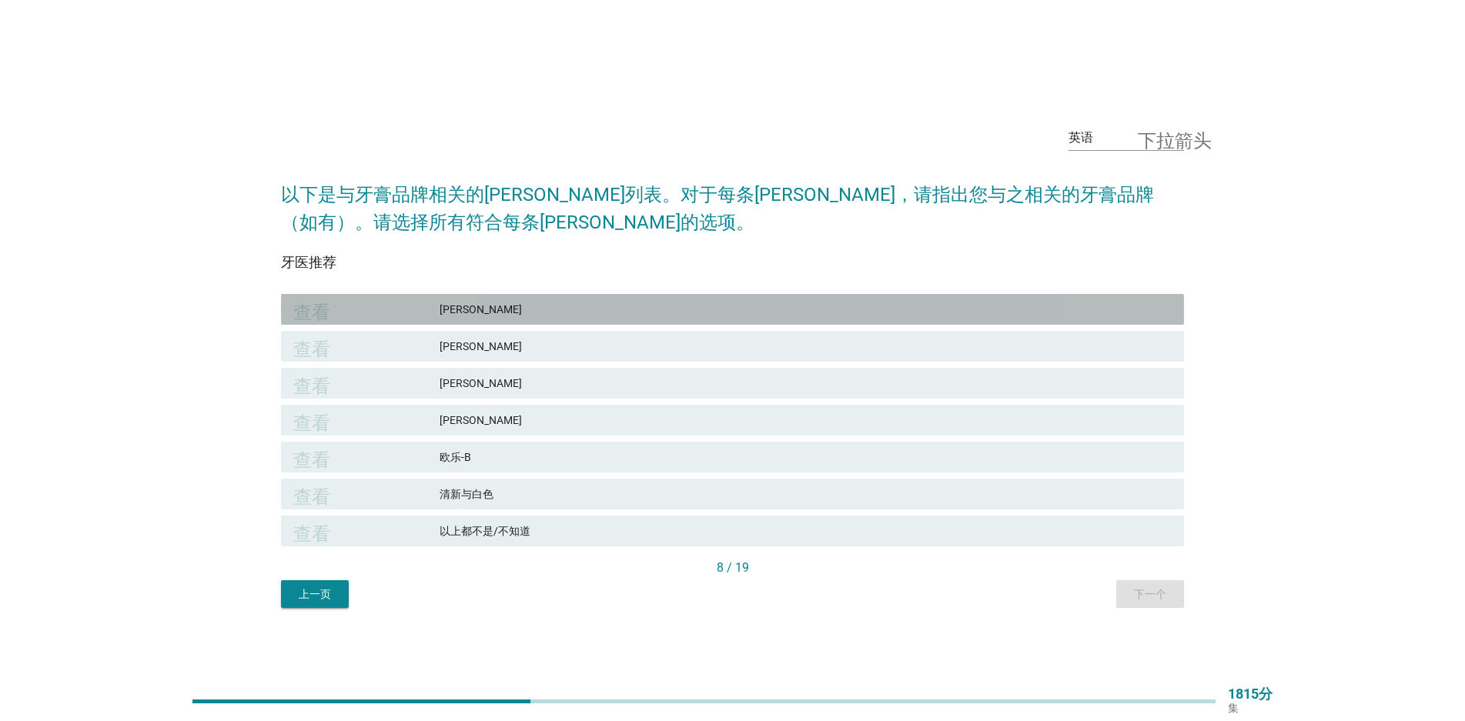
click at [441, 312] on font "[PERSON_NAME]" at bounding box center [481, 309] width 82 height 12
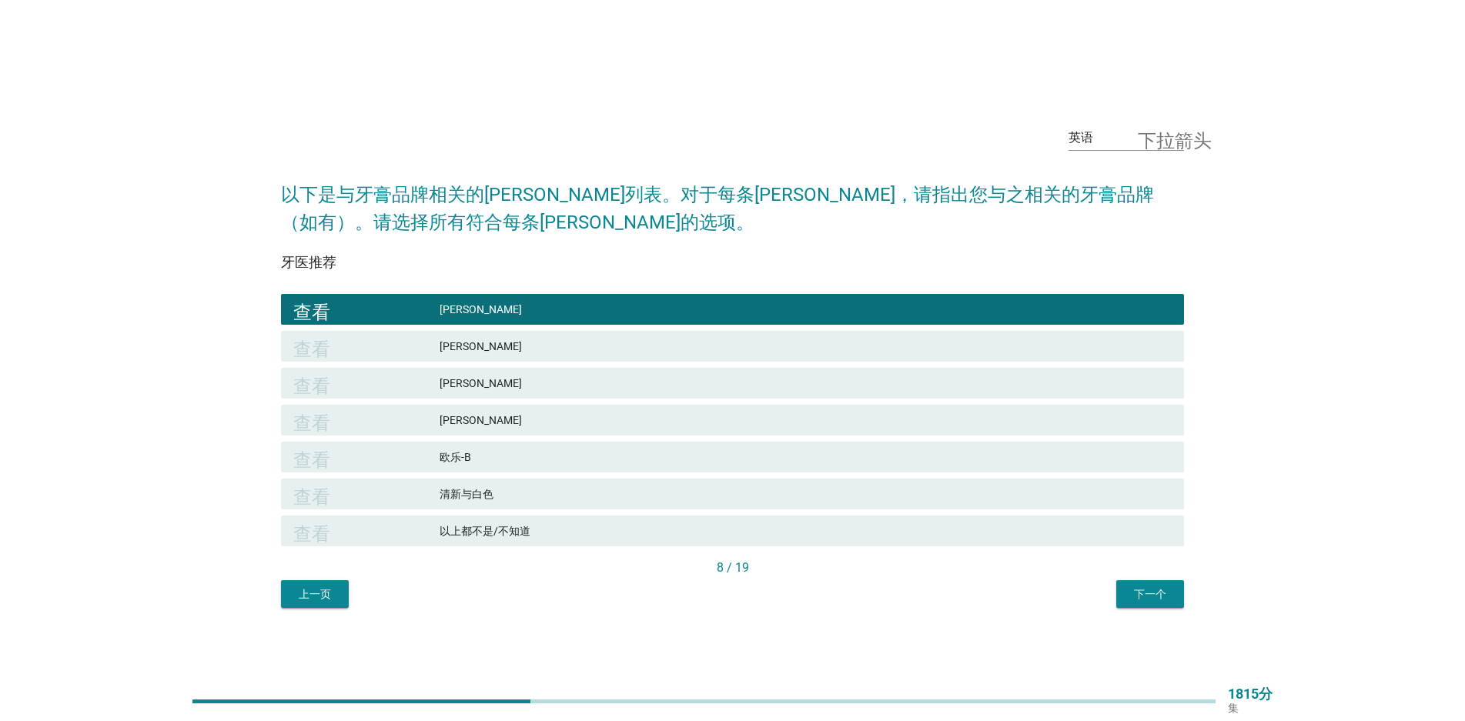
click at [421, 345] on div "查看" at bounding box center [366, 346] width 146 height 18
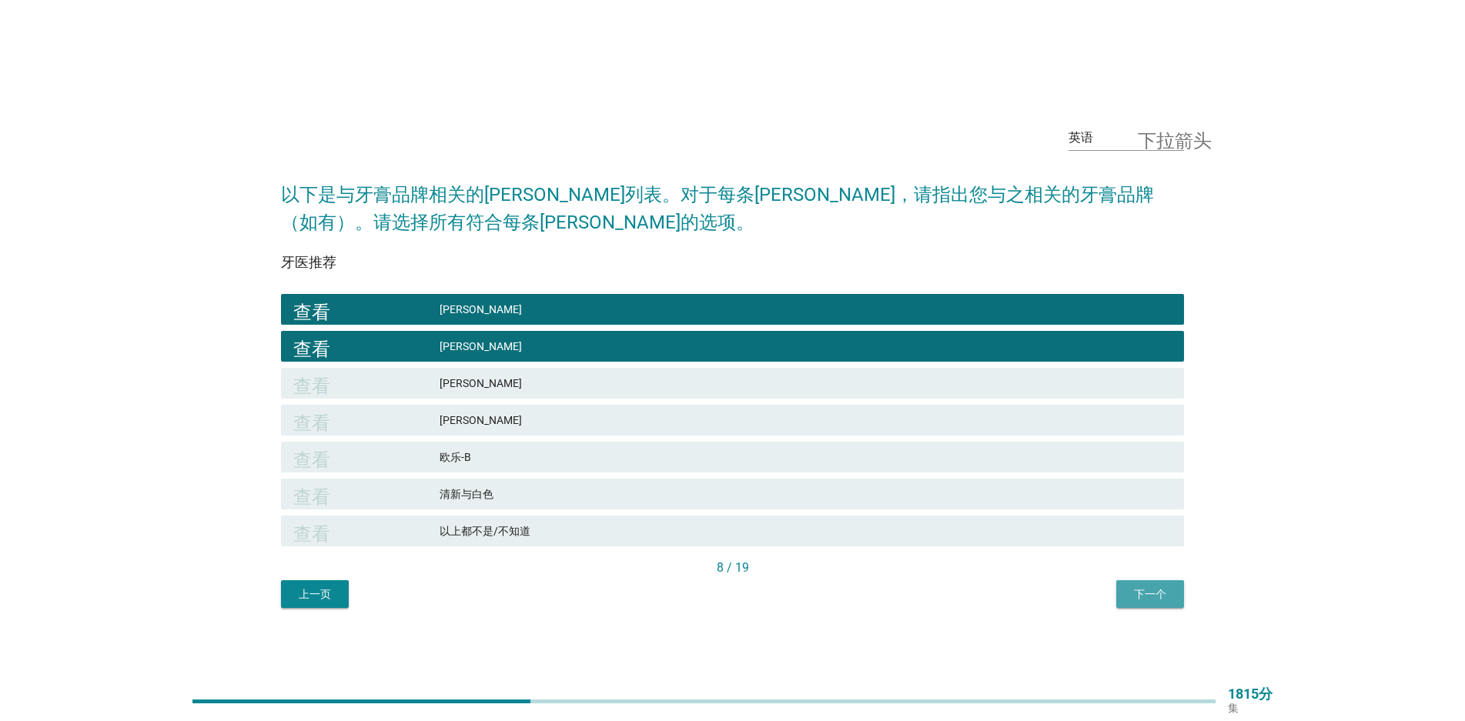
click at [1122, 602] on button "下一个" at bounding box center [1150, 594] width 68 height 28
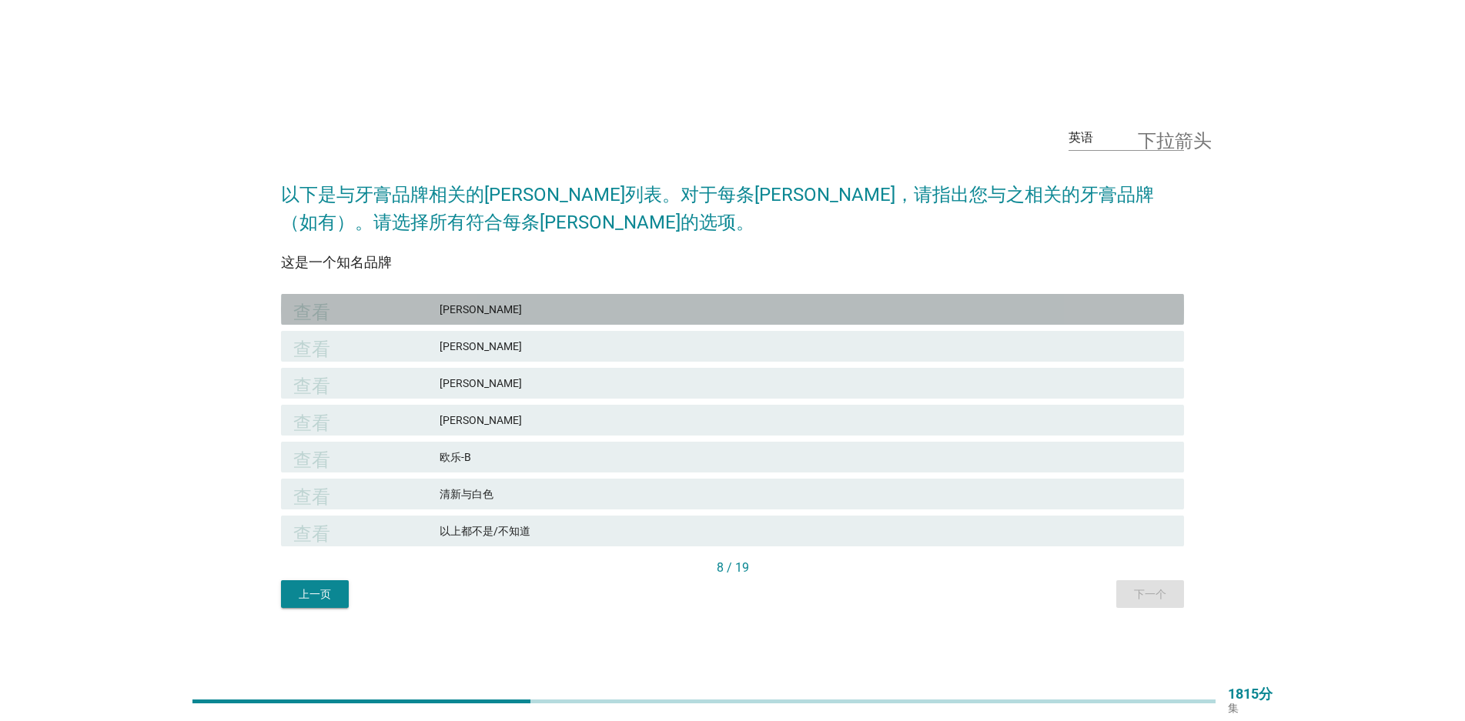
click at [474, 313] on font "[PERSON_NAME]" at bounding box center [806, 310] width 732 height 16
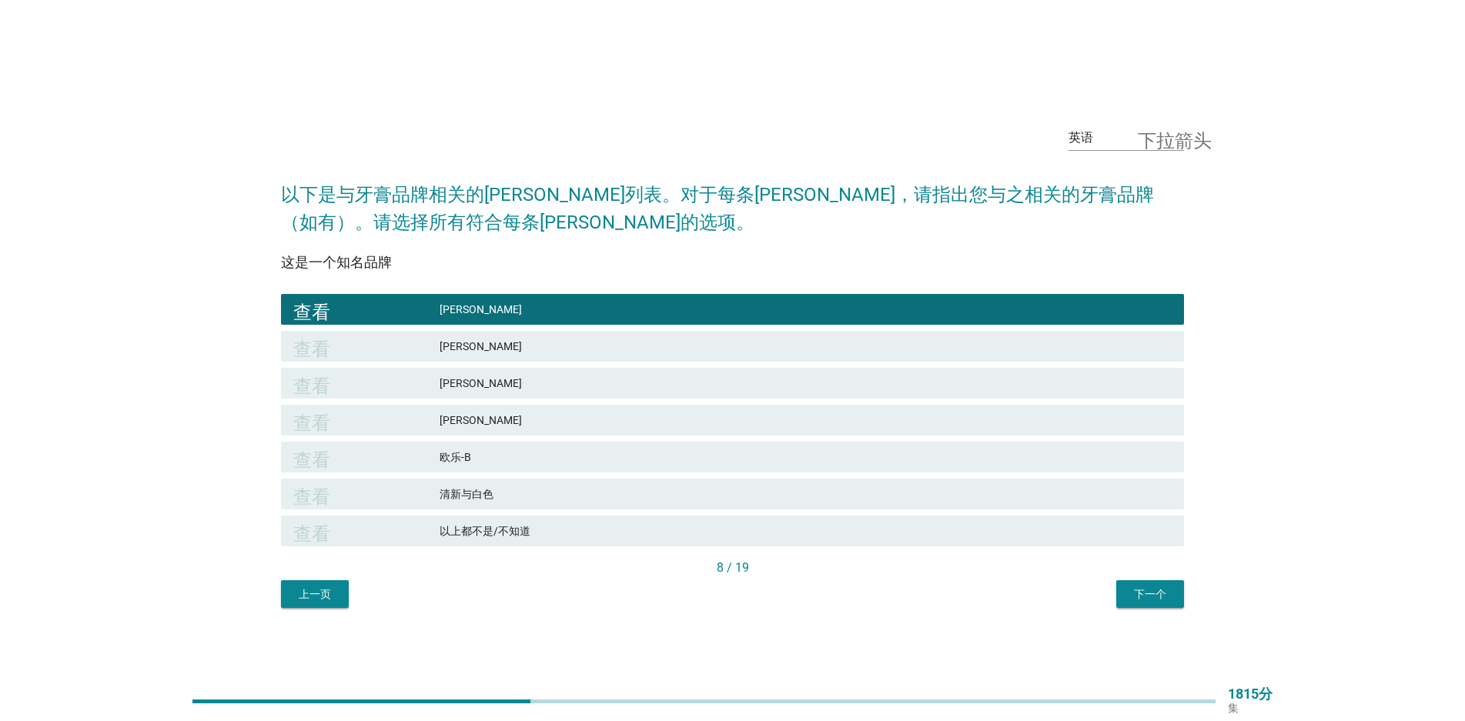
click at [454, 345] on font "[PERSON_NAME]" at bounding box center [481, 346] width 82 height 12
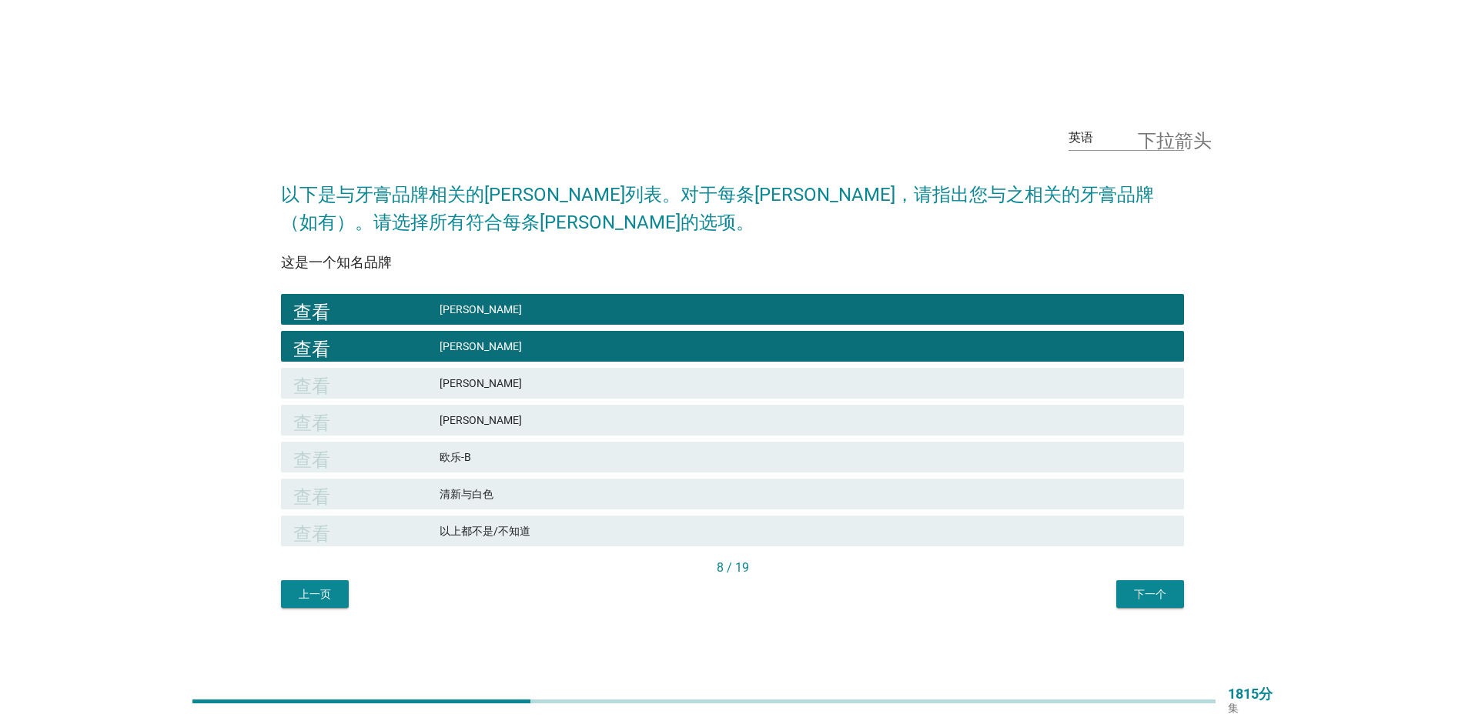
click at [1154, 610] on div "英语 下拉箭头 以下是与牙膏品牌相关的[PERSON_NAME]列表。对于每条[PERSON_NAME]，请指出您与之相关的牙膏品牌（如有）。请选择所有符合每…" at bounding box center [733, 361] width 928 height 520
click at [1154, 602] on font "下一个" at bounding box center [1150, 595] width 32 height 16
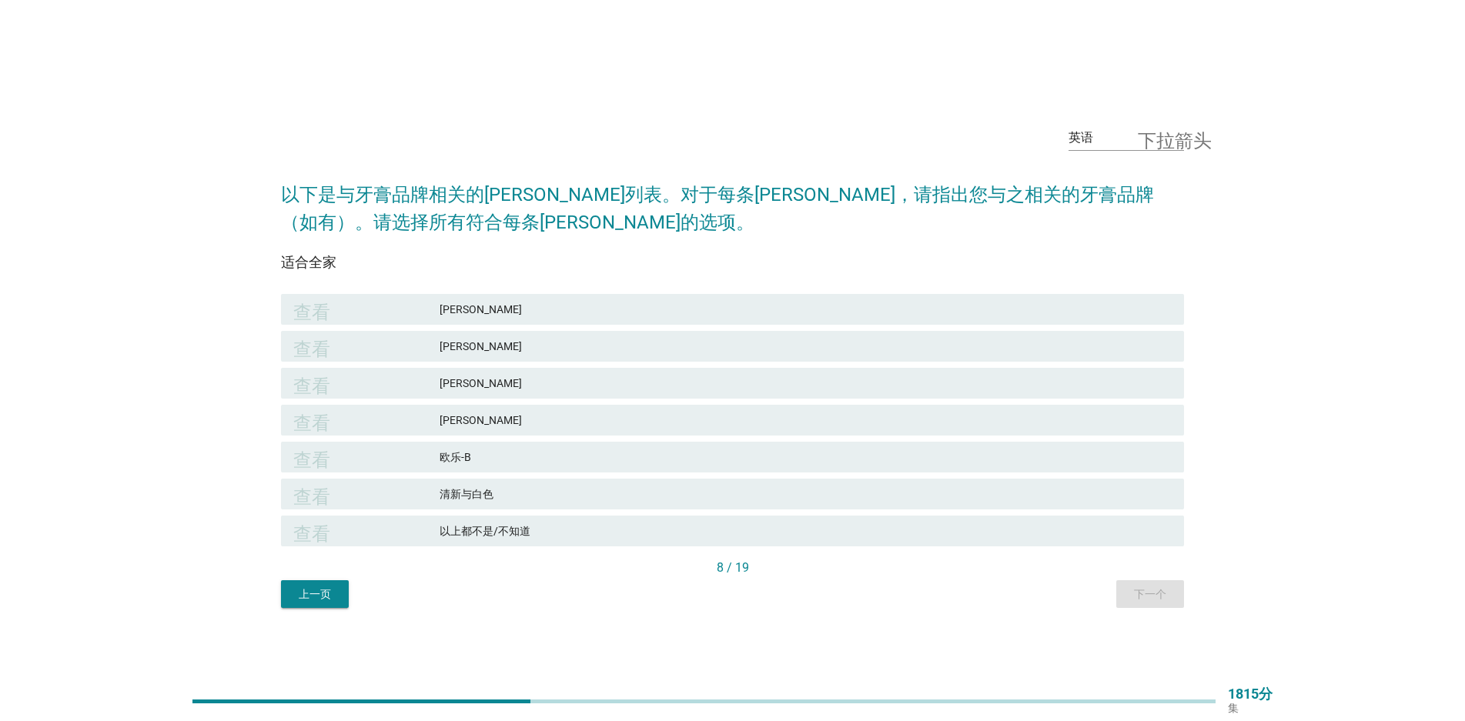
click at [499, 309] on font "[PERSON_NAME]" at bounding box center [806, 310] width 732 height 16
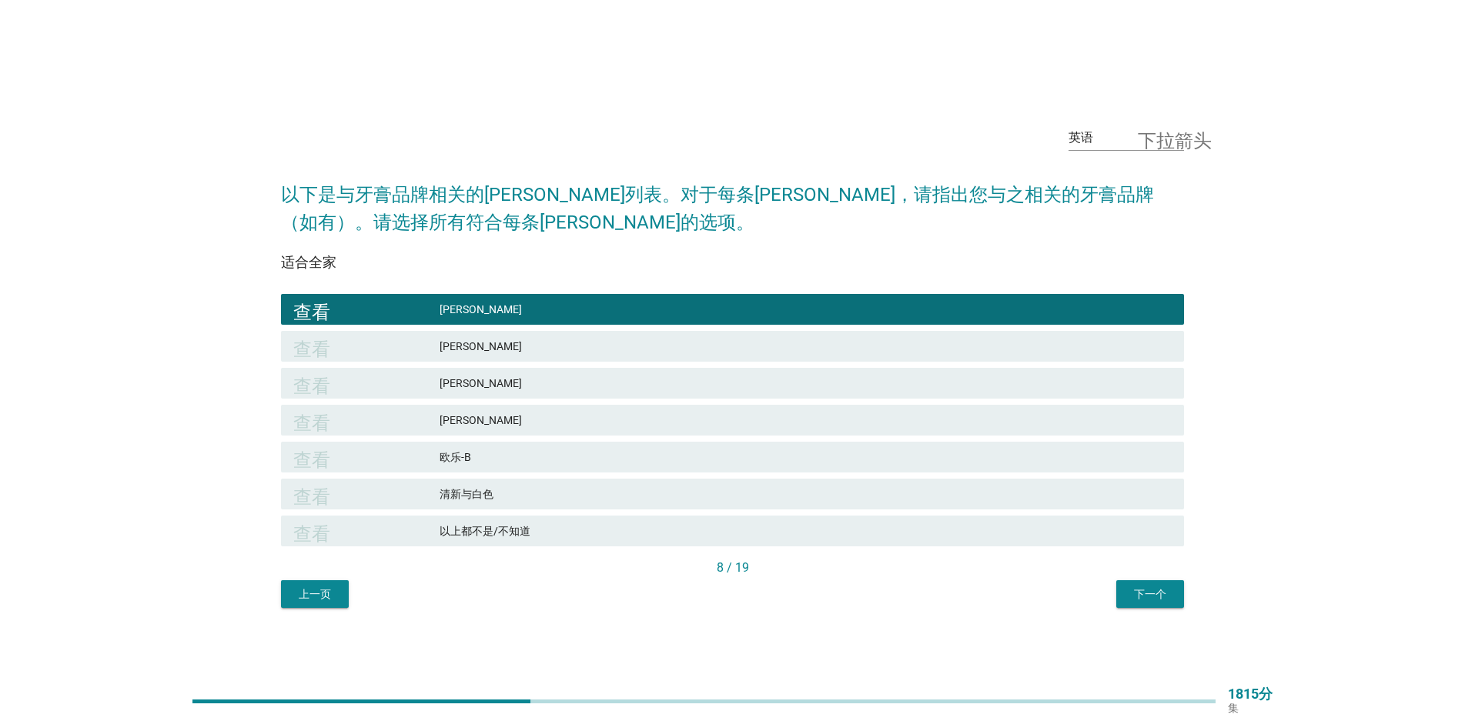
click at [463, 342] on font "[PERSON_NAME]" at bounding box center [481, 346] width 82 height 12
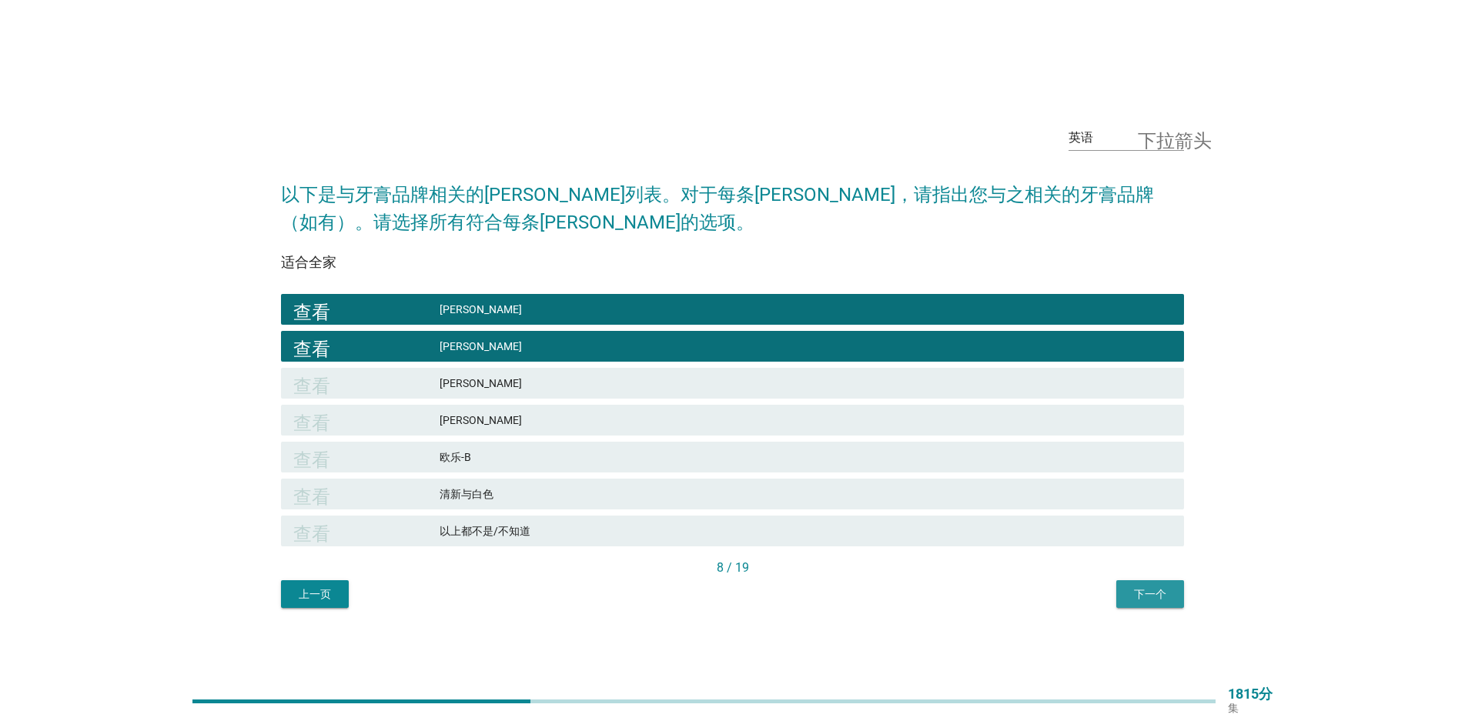
click at [1162, 594] on font "下一个" at bounding box center [1150, 594] width 32 height 12
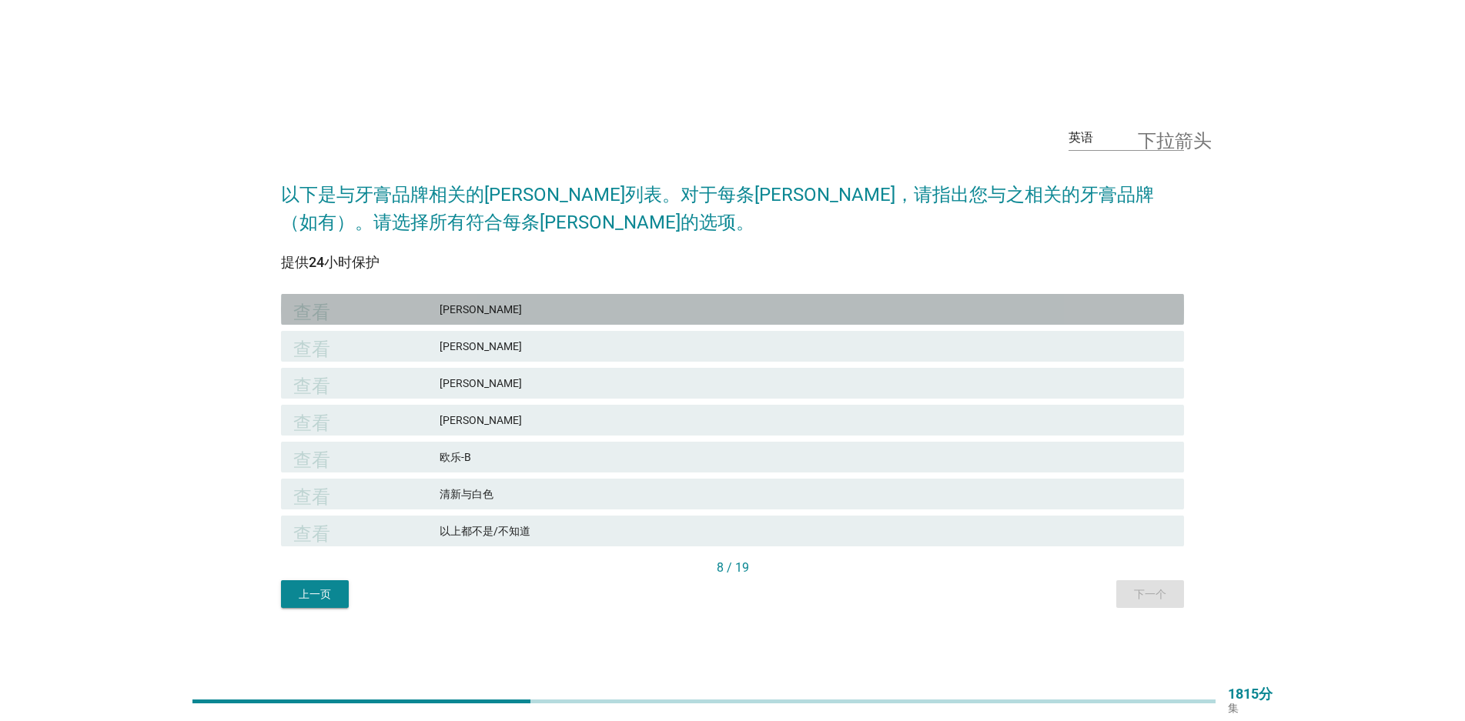
click at [543, 309] on font "[PERSON_NAME]" at bounding box center [806, 310] width 732 height 16
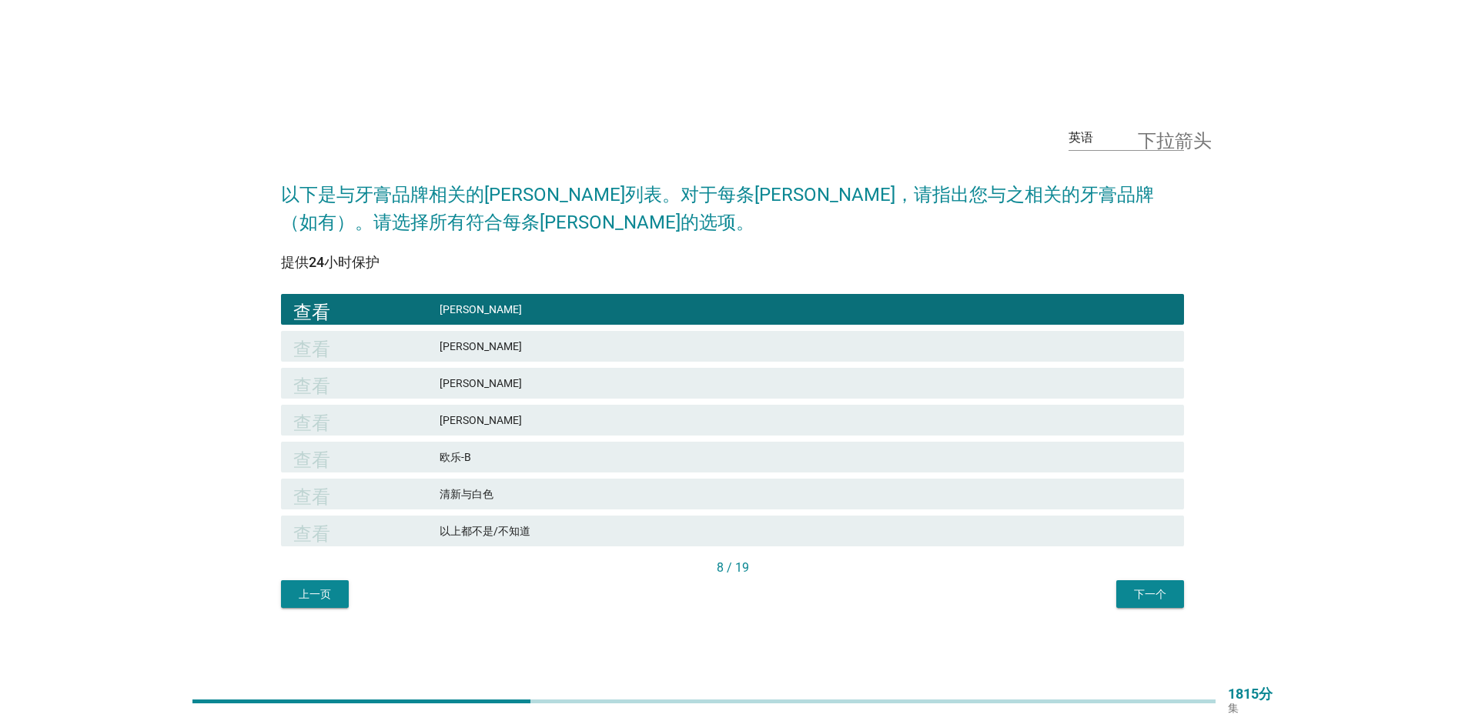
click at [534, 348] on font "[PERSON_NAME]" at bounding box center [806, 347] width 732 height 16
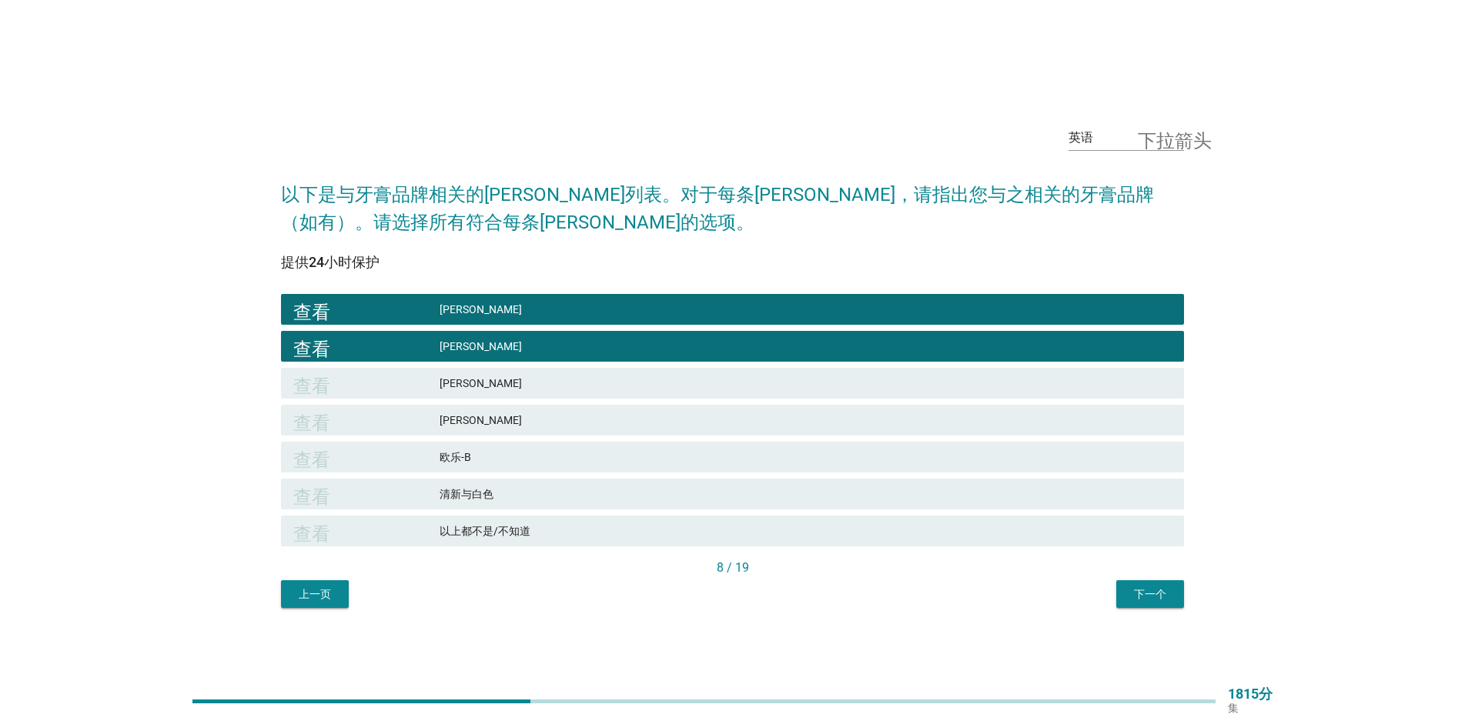
click at [1151, 597] on font "下一个" at bounding box center [1150, 594] width 32 height 12
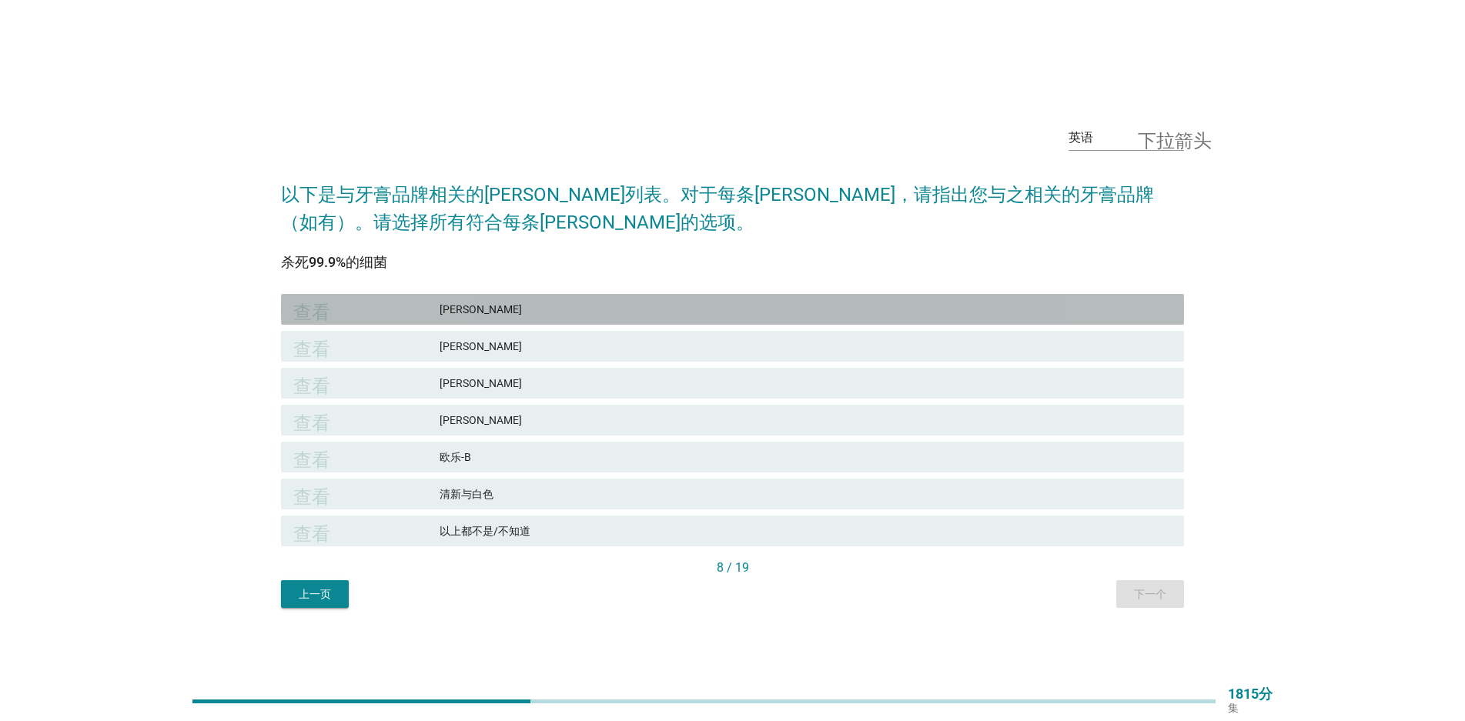
click at [530, 315] on font "[PERSON_NAME]" at bounding box center [806, 310] width 732 height 16
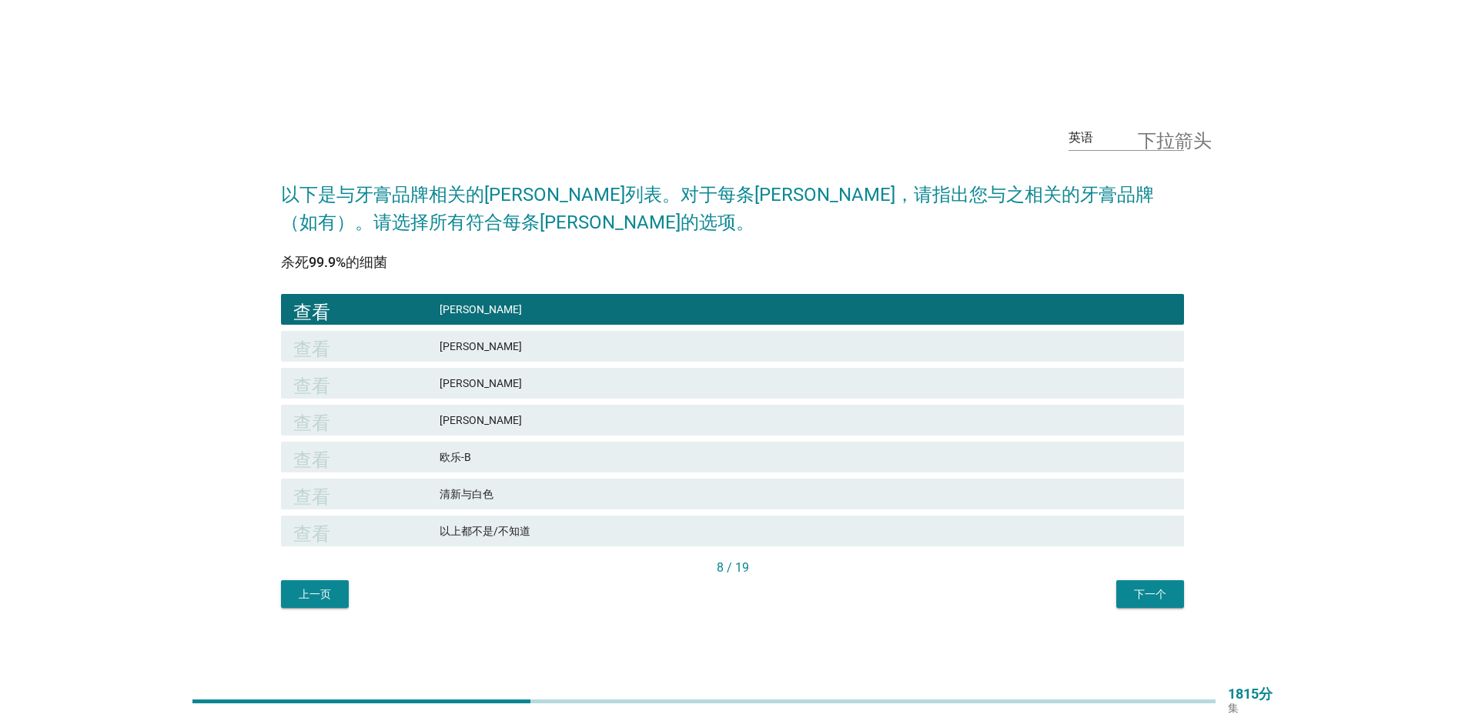
click at [508, 333] on div "查看 舒适达" at bounding box center [732, 346] width 903 height 31
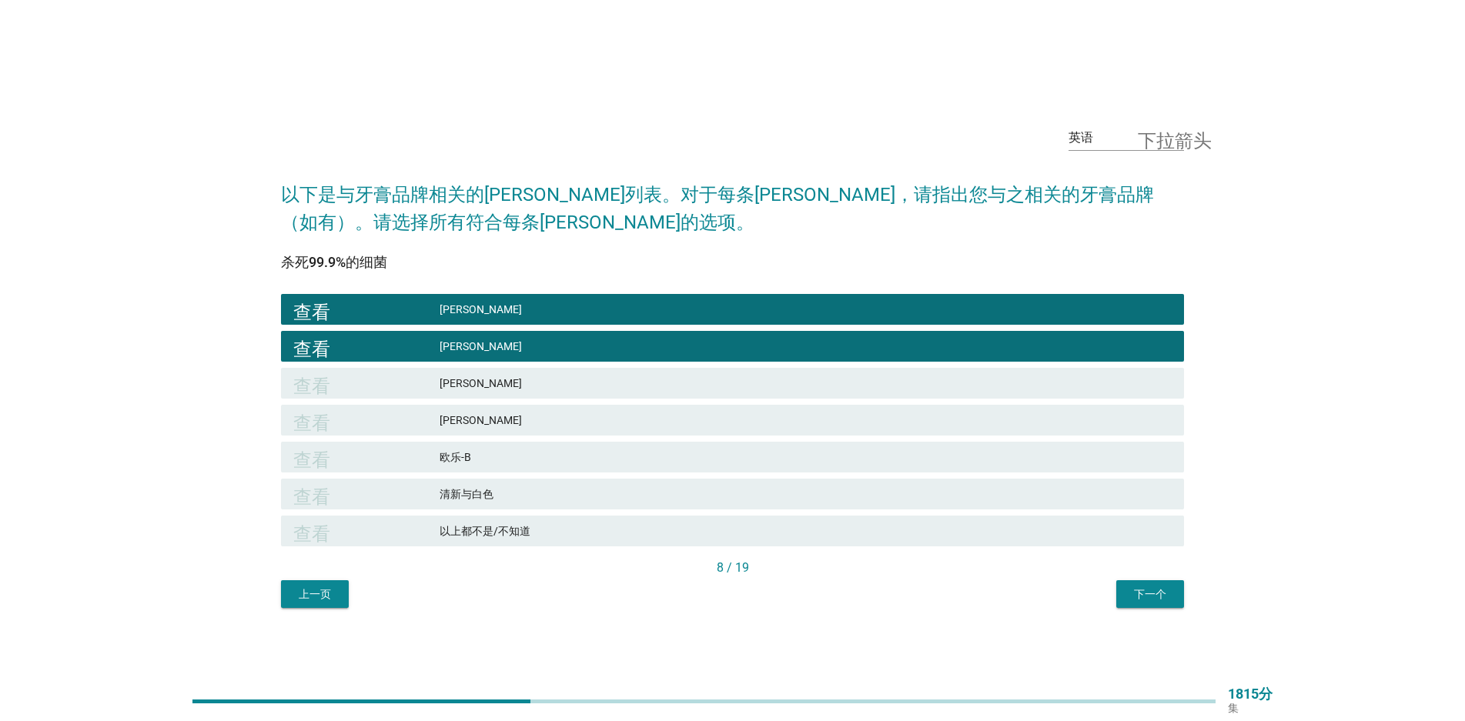
click at [1131, 584] on button "下一个" at bounding box center [1150, 594] width 68 height 28
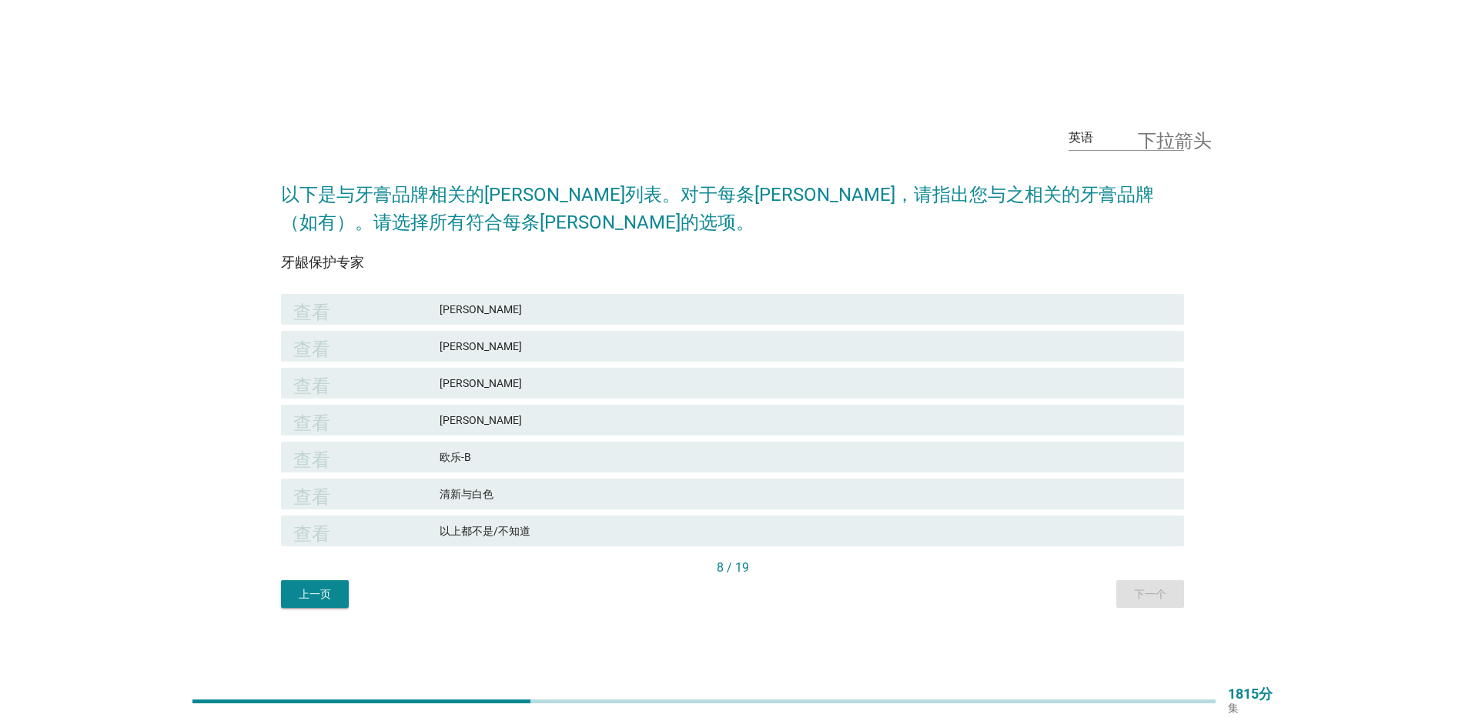
click at [483, 314] on font "[PERSON_NAME]" at bounding box center [806, 310] width 732 height 16
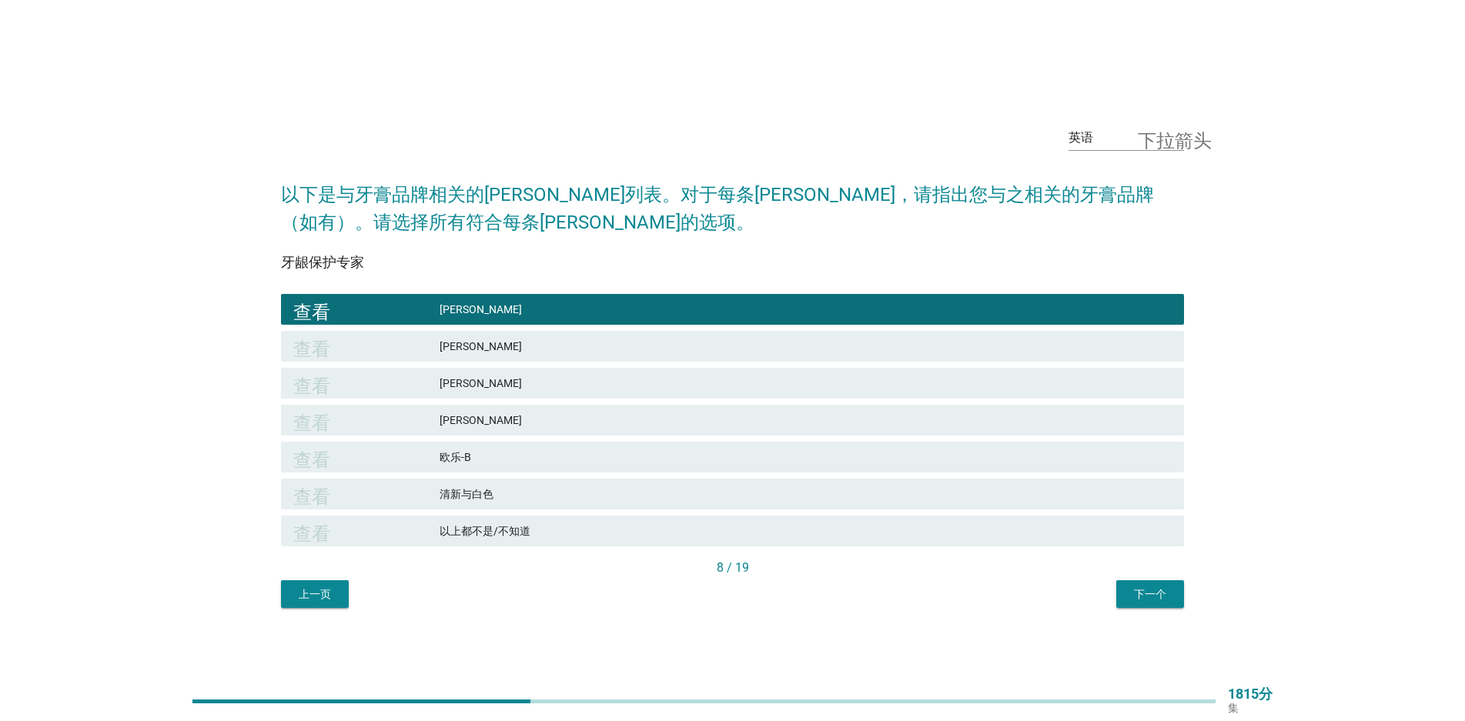
click at [470, 336] on div "查看 舒适达" at bounding box center [732, 346] width 903 height 31
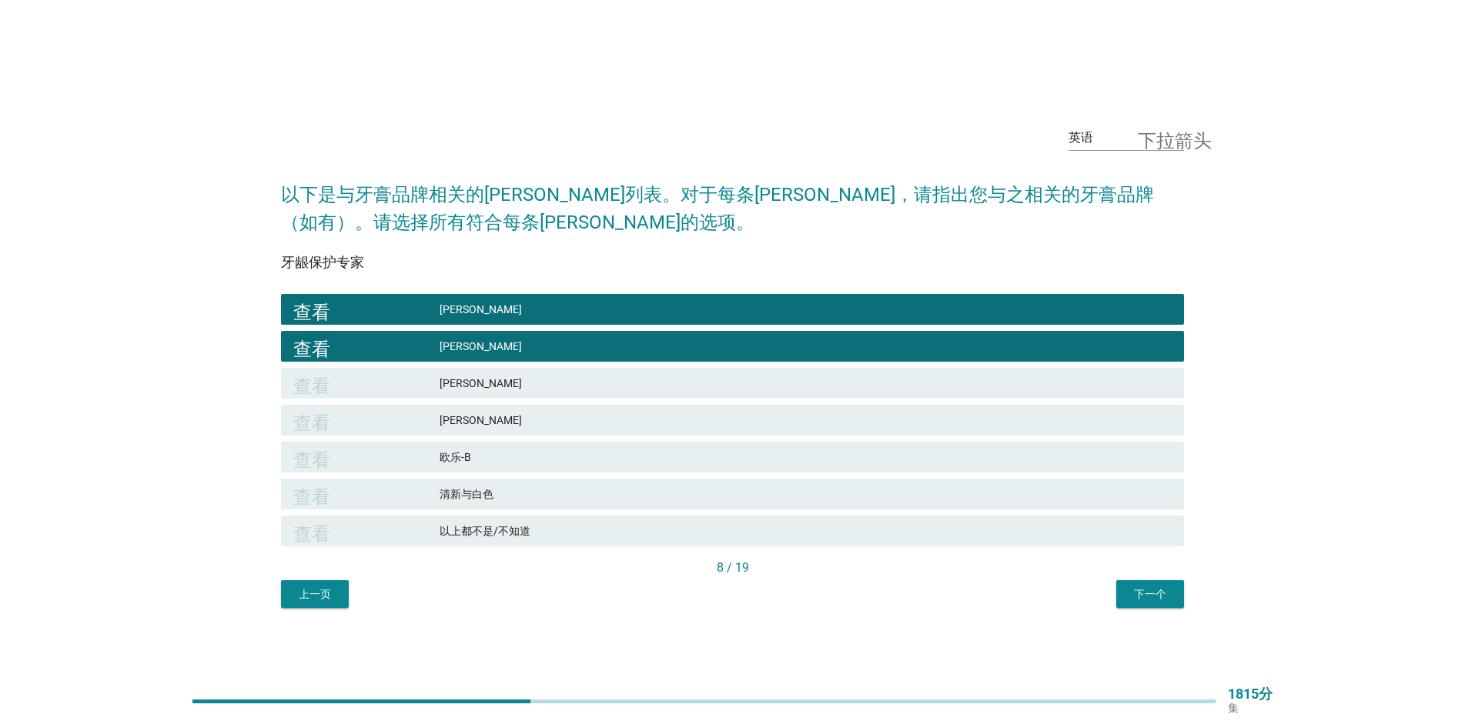
click at [1156, 598] on font "下一个" at bounding box center [1150, 594] width 32 height 12
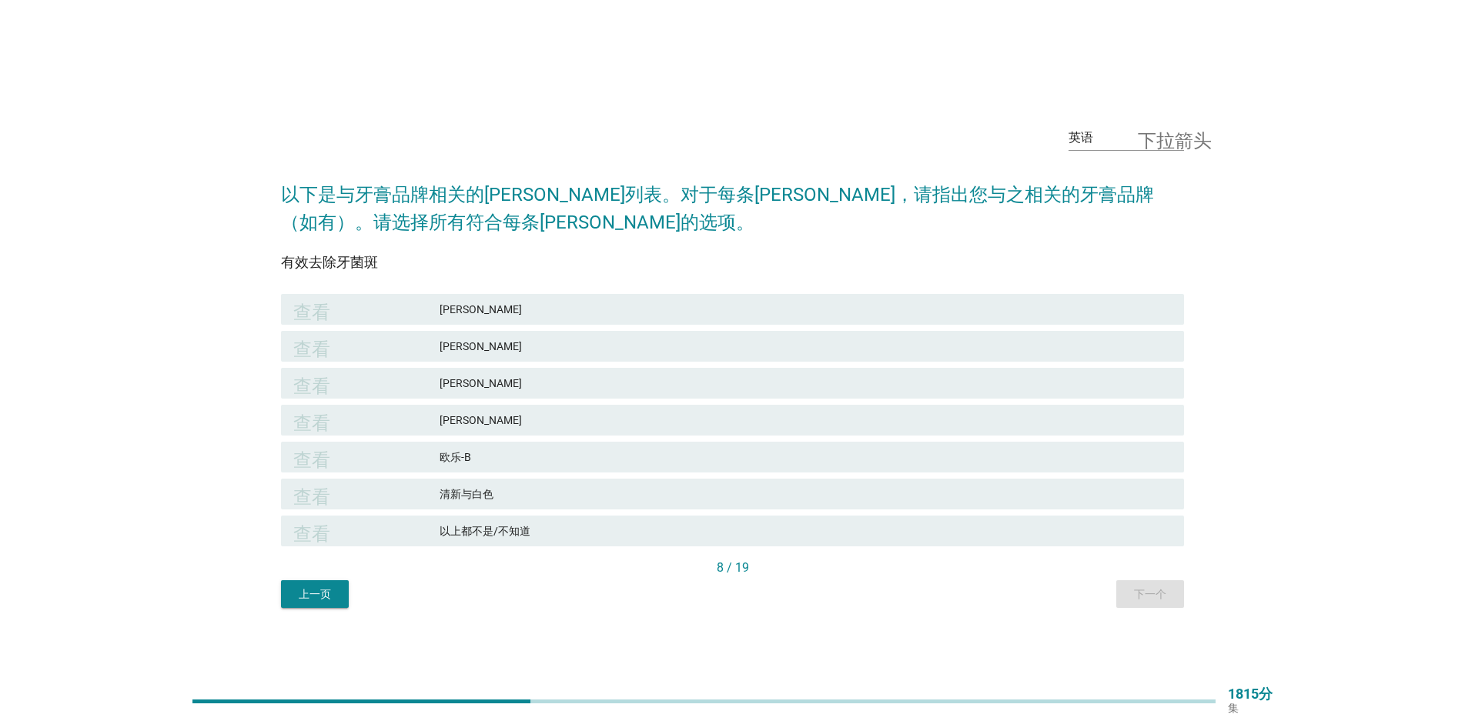
click at [501, 313] on font "[PERSON_NAME]" at bounding box center [806, 310] width 732 height 16
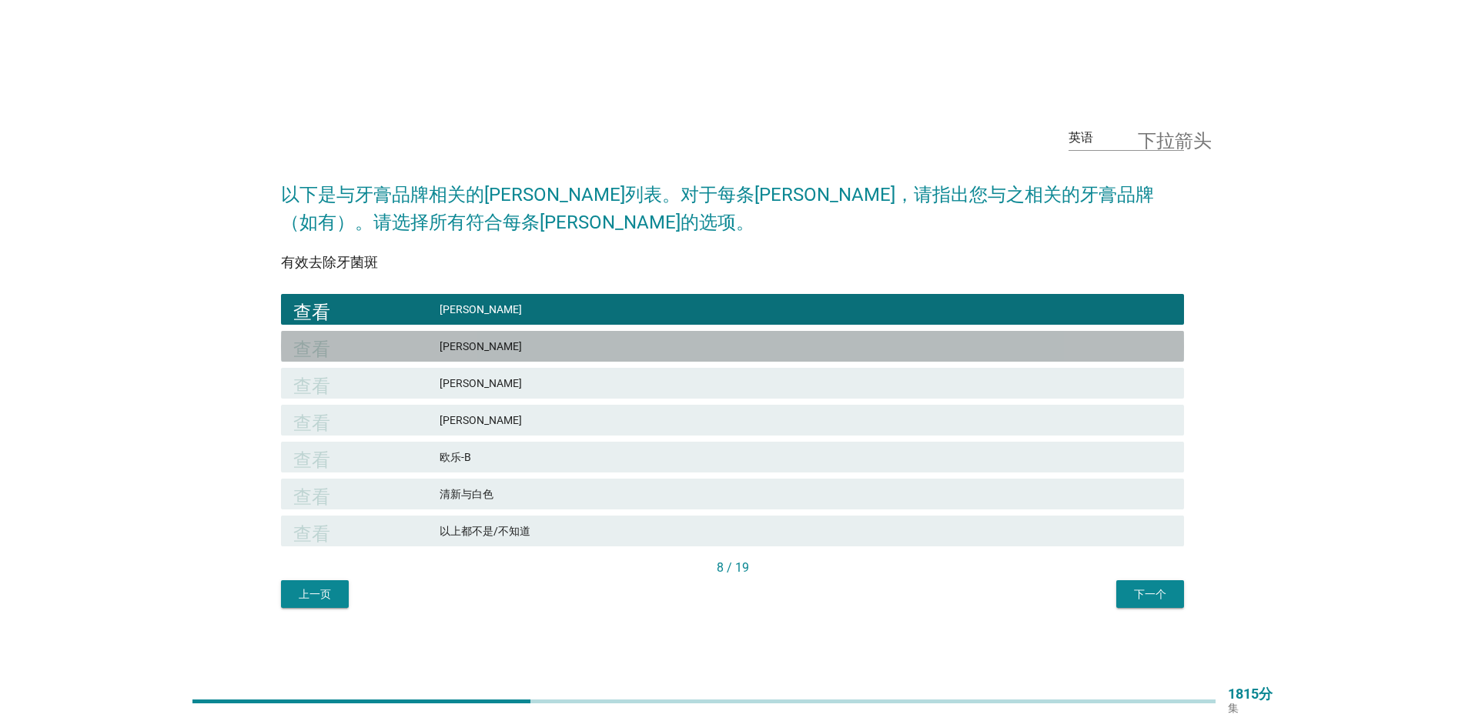
click at [469, 343] on font "[PERSON_NAME]" at bounding box center [481, 346] width 82 height 12
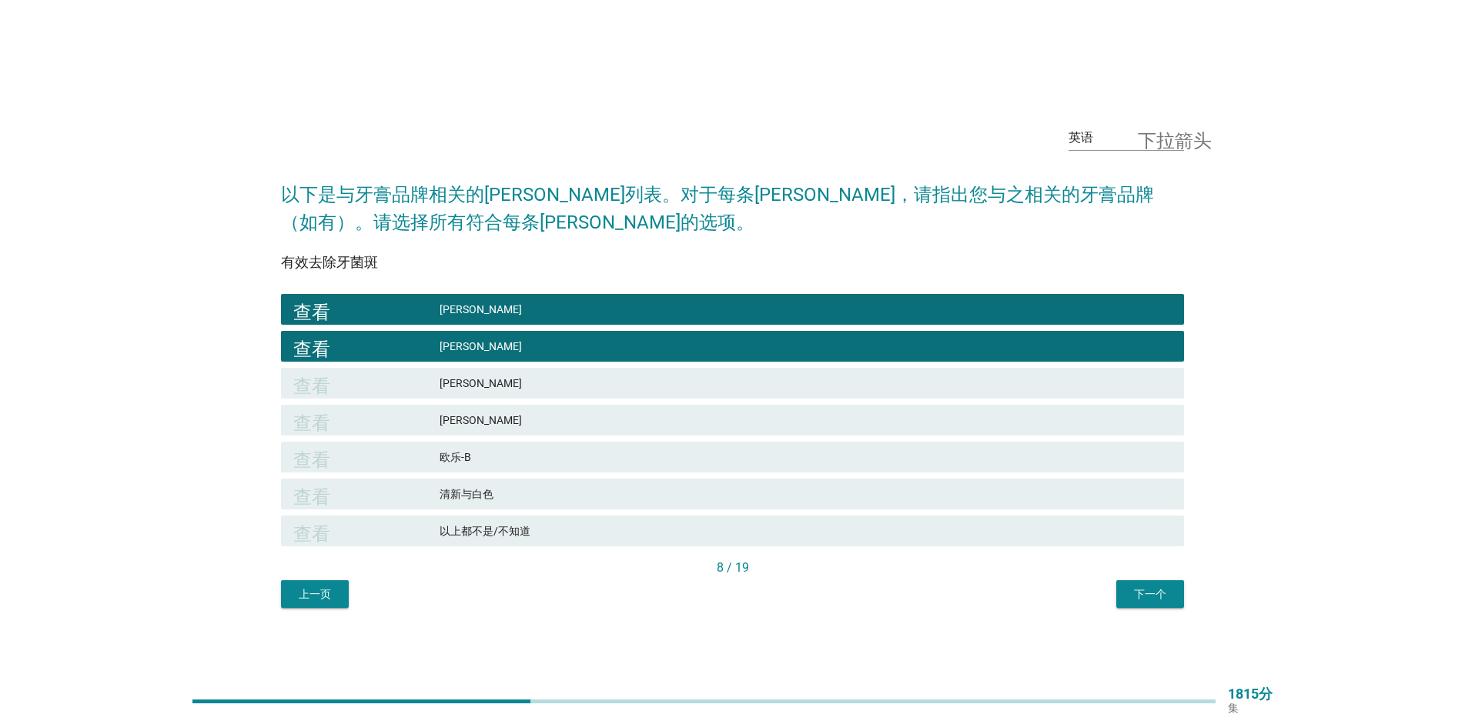
click at [590, 316] on font "[PERSON_NAME]" at bounding box center [806, 310] width 732 height 16
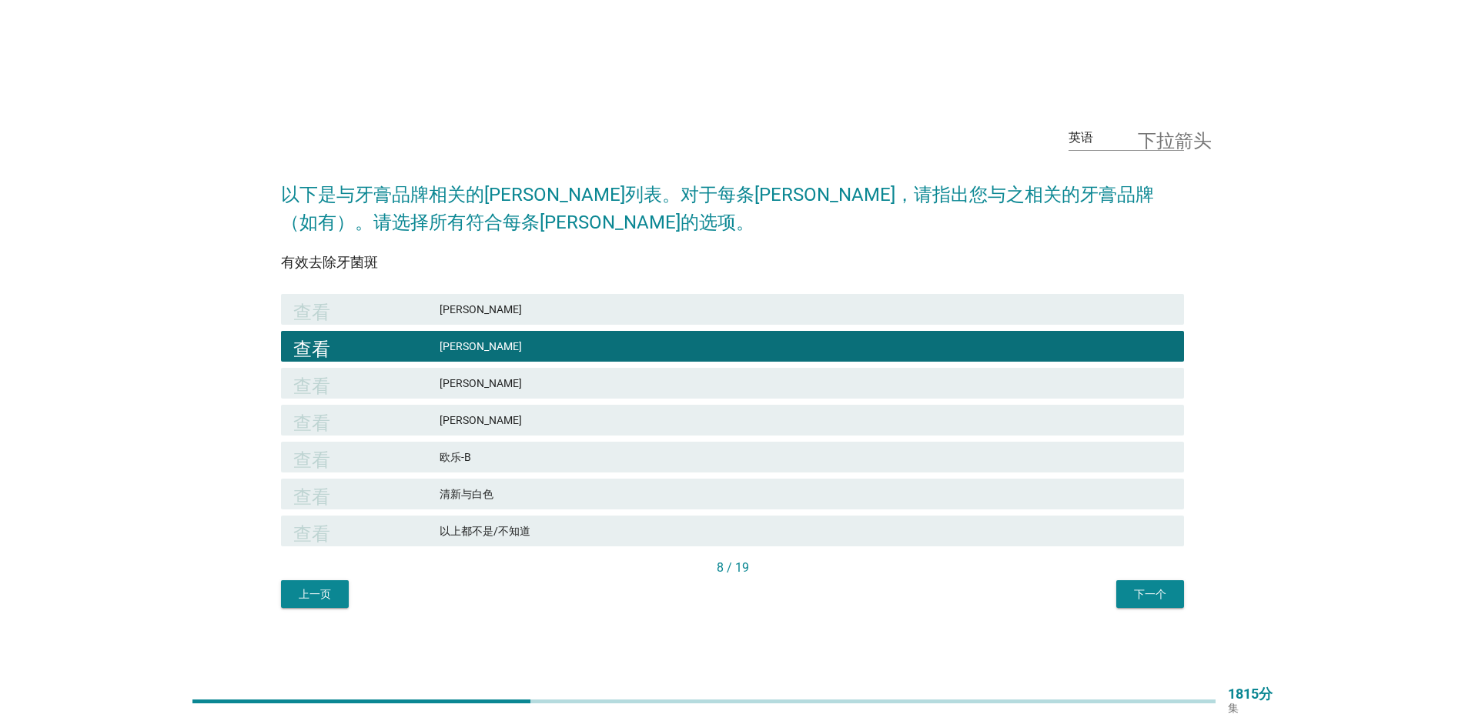
drag, startPoint x: 163, startPoint y: 289, endPoint x: 147, endPoint y: 289, distance: 16.2
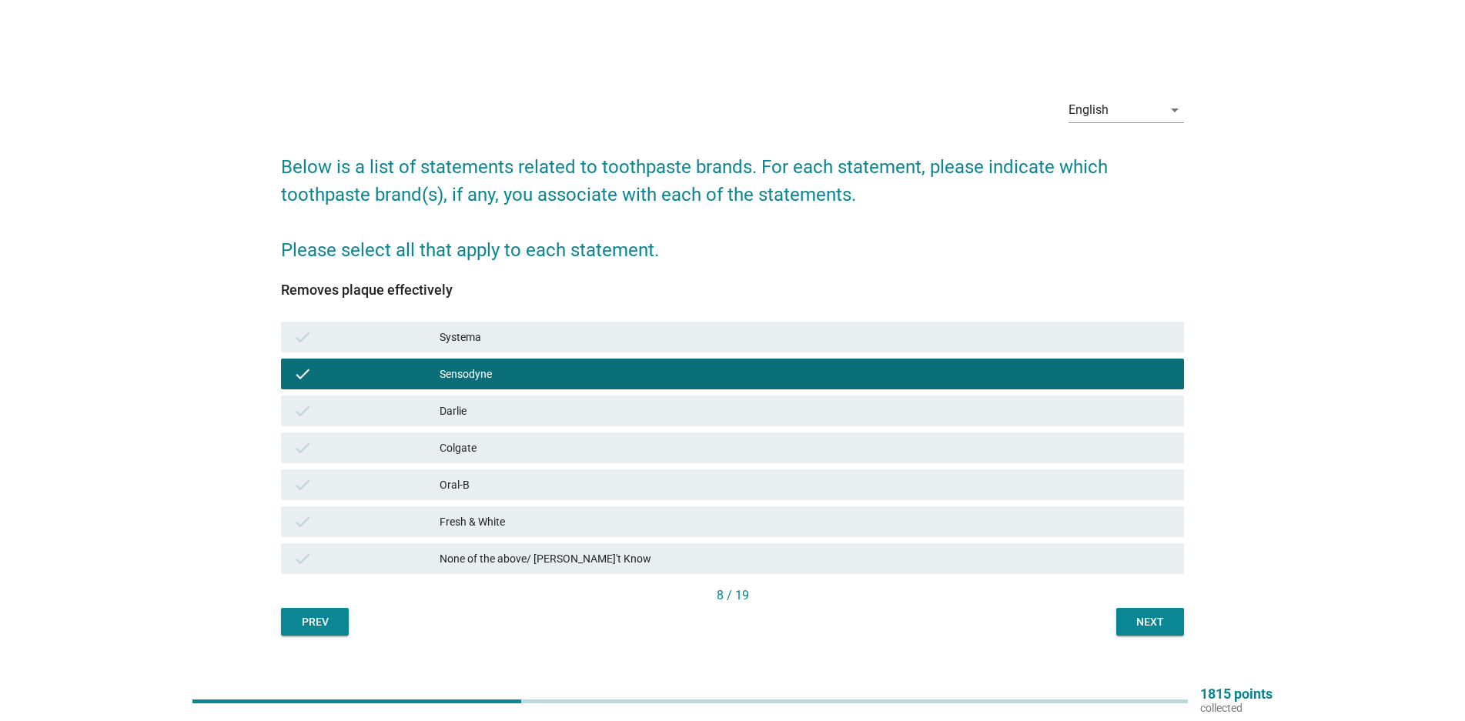
click at [1136, 623] on div "Next" at bounding box center [1150, 622] width 43 height 16
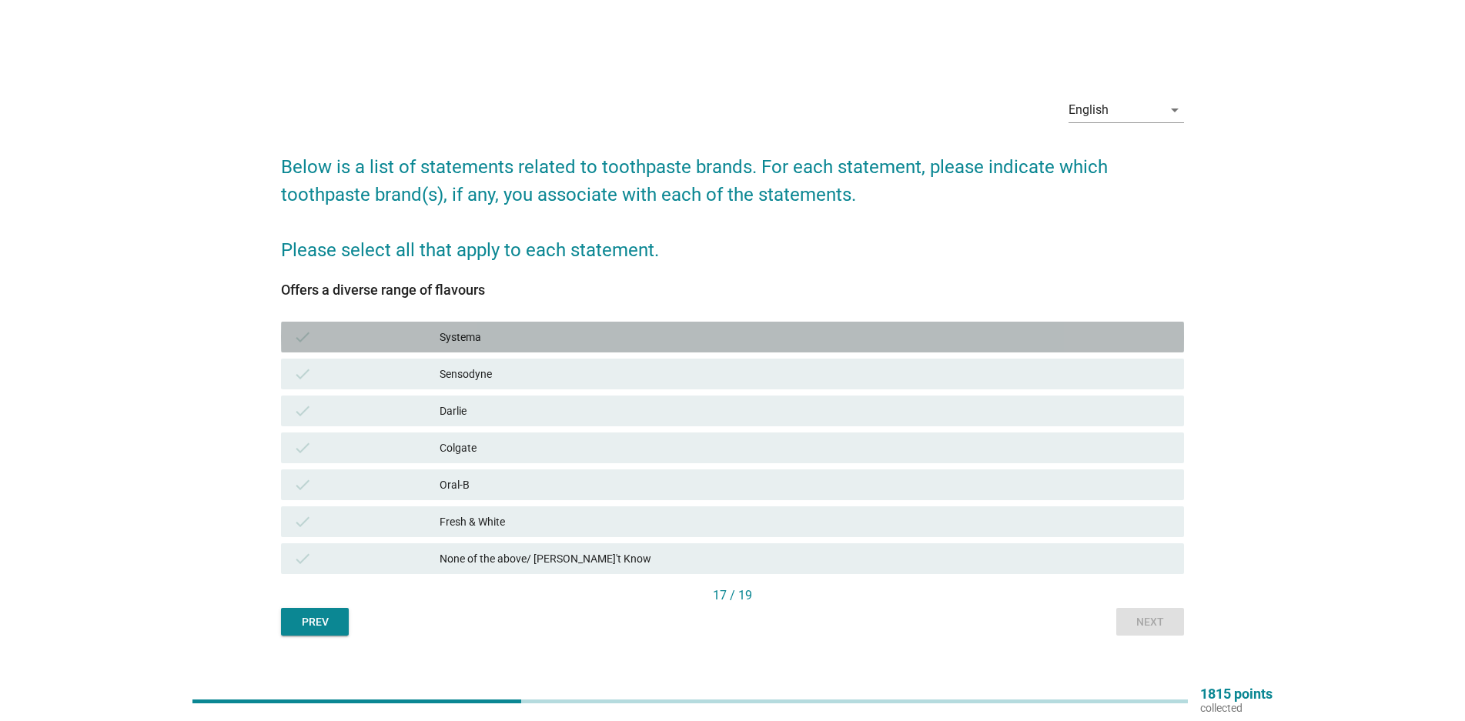
click at [488, 344] on div "Systema" at bounding box center [806, 337] width 732 height 18
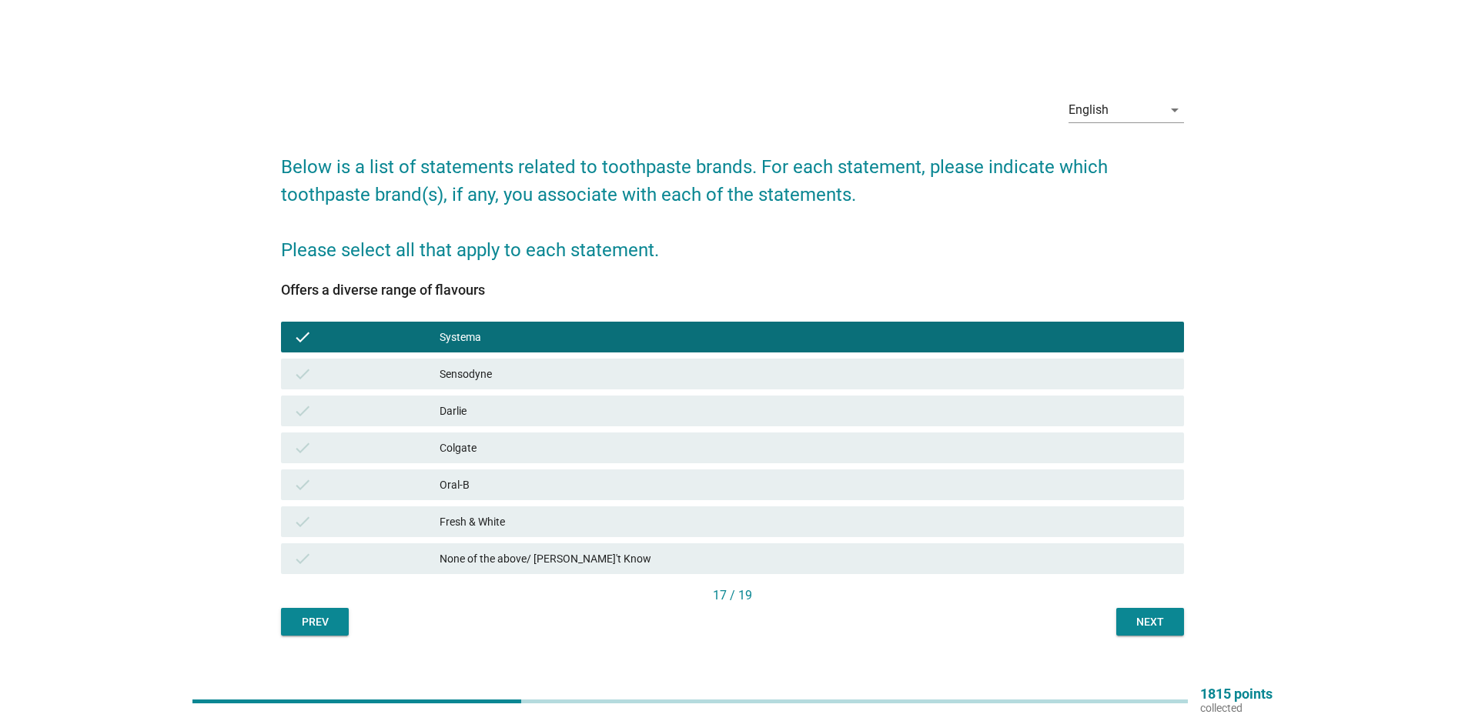
click at [472, 360] on div "check Sensodyne" at bounding box center [732, 374] width 903 height 31
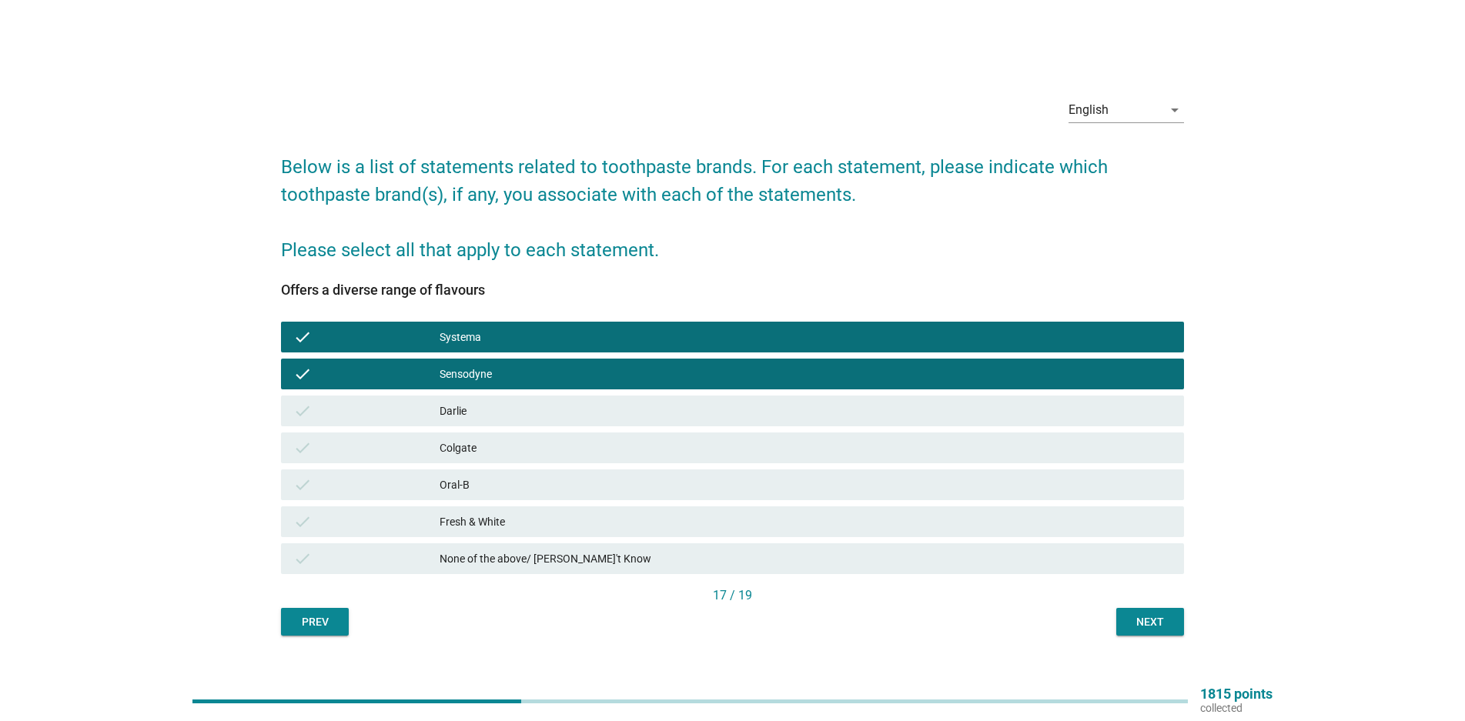
click at [1164, 630] on div "Next" at bounding box center [1150, 622] width 43 height 16
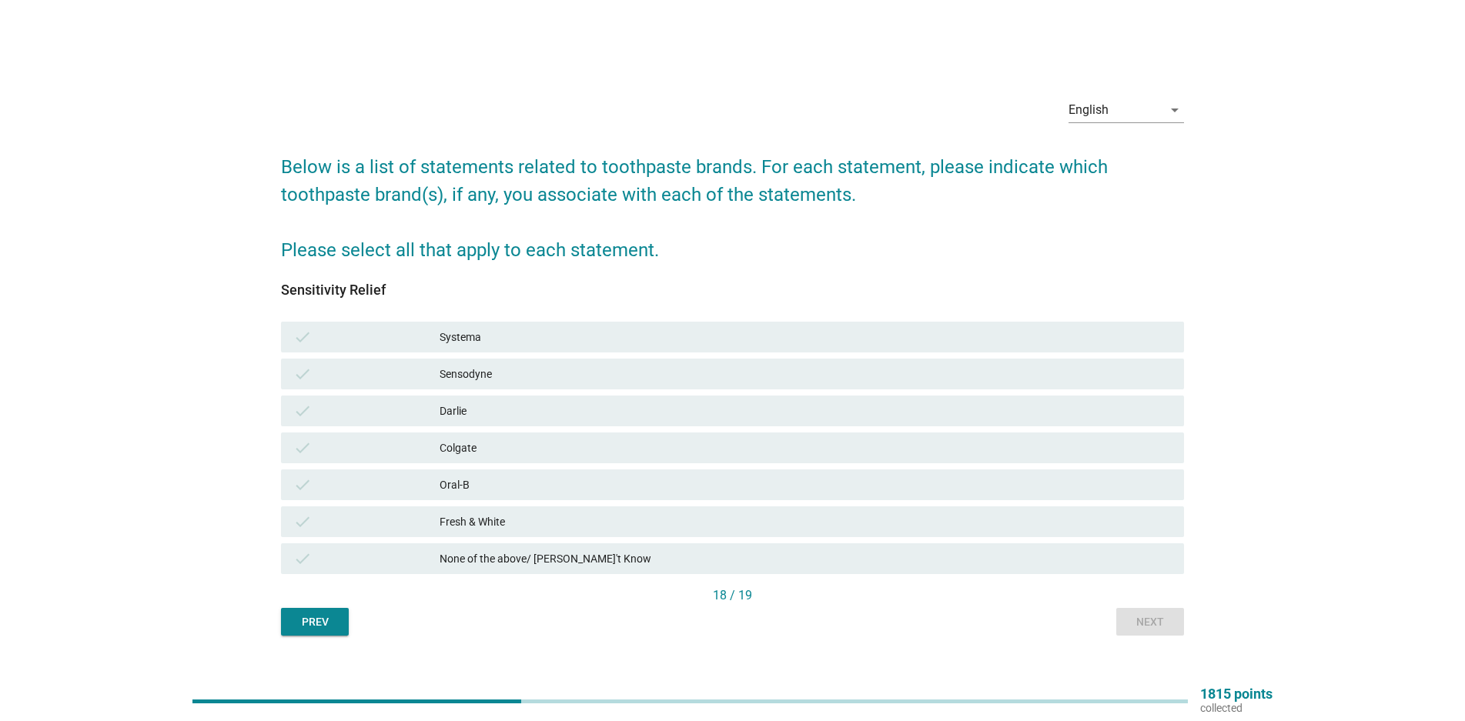
click at [489, 370] on div "Sensodyne" at bounding box center [806, 374] width 732 height 18
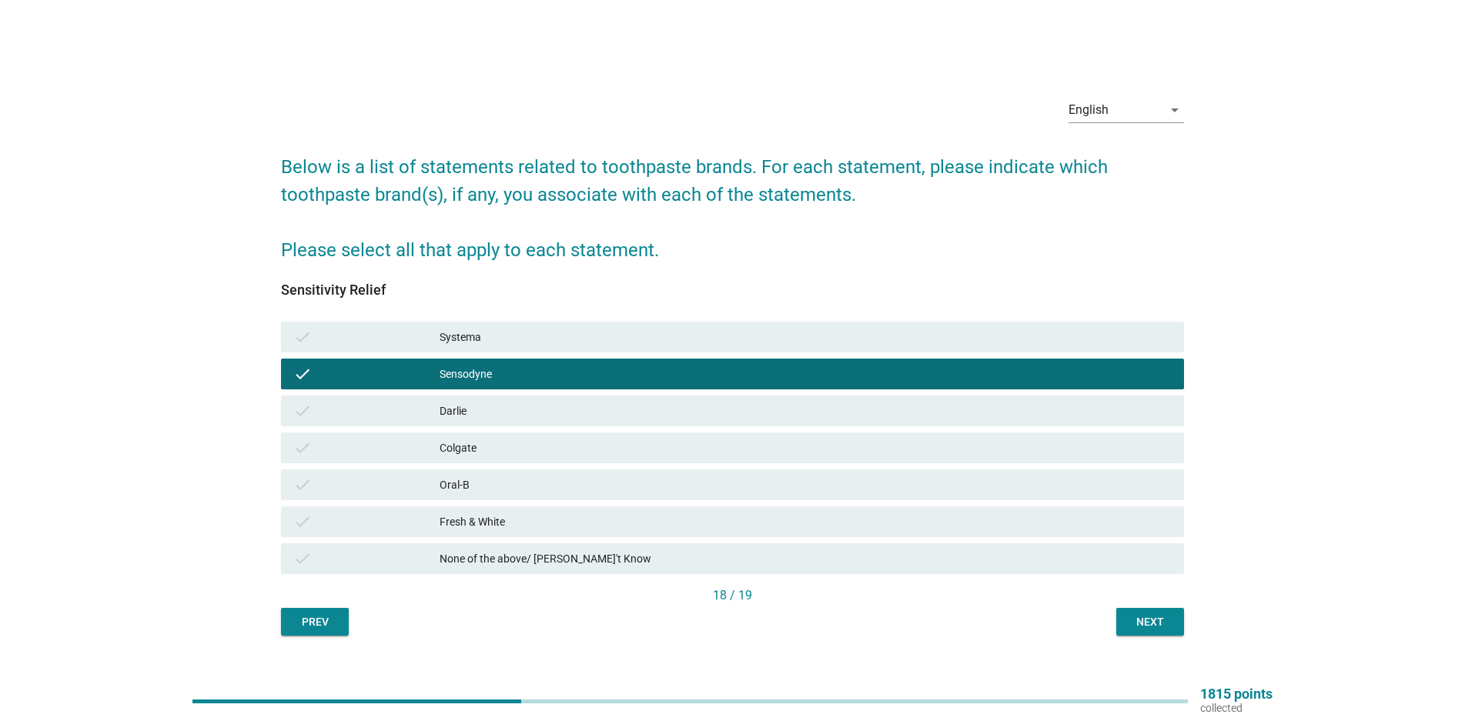
click at [493, 340] on div "Systema" at bounding box center [806, 337] width 732 height 18
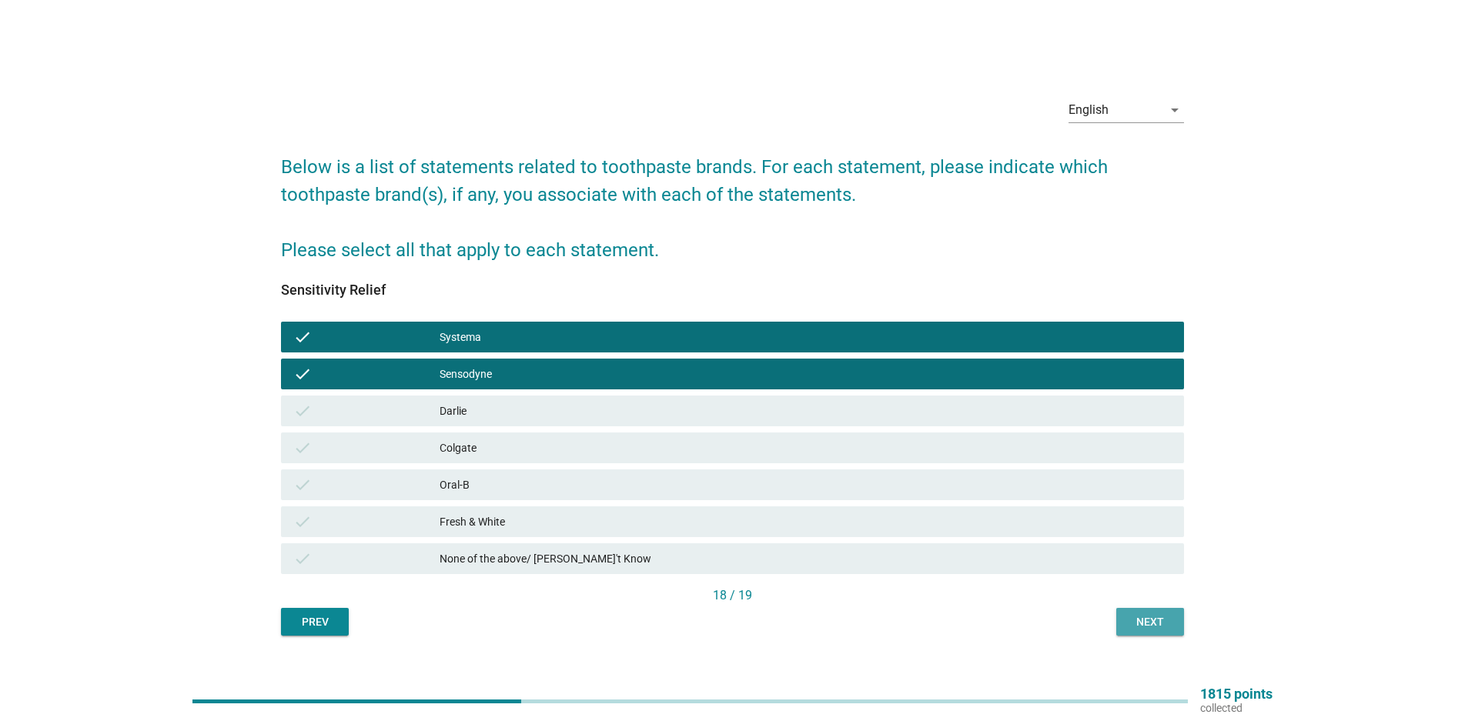
click at [1142, 615] on div "Next" at bounding box center [1150, 622] width 43 height 16
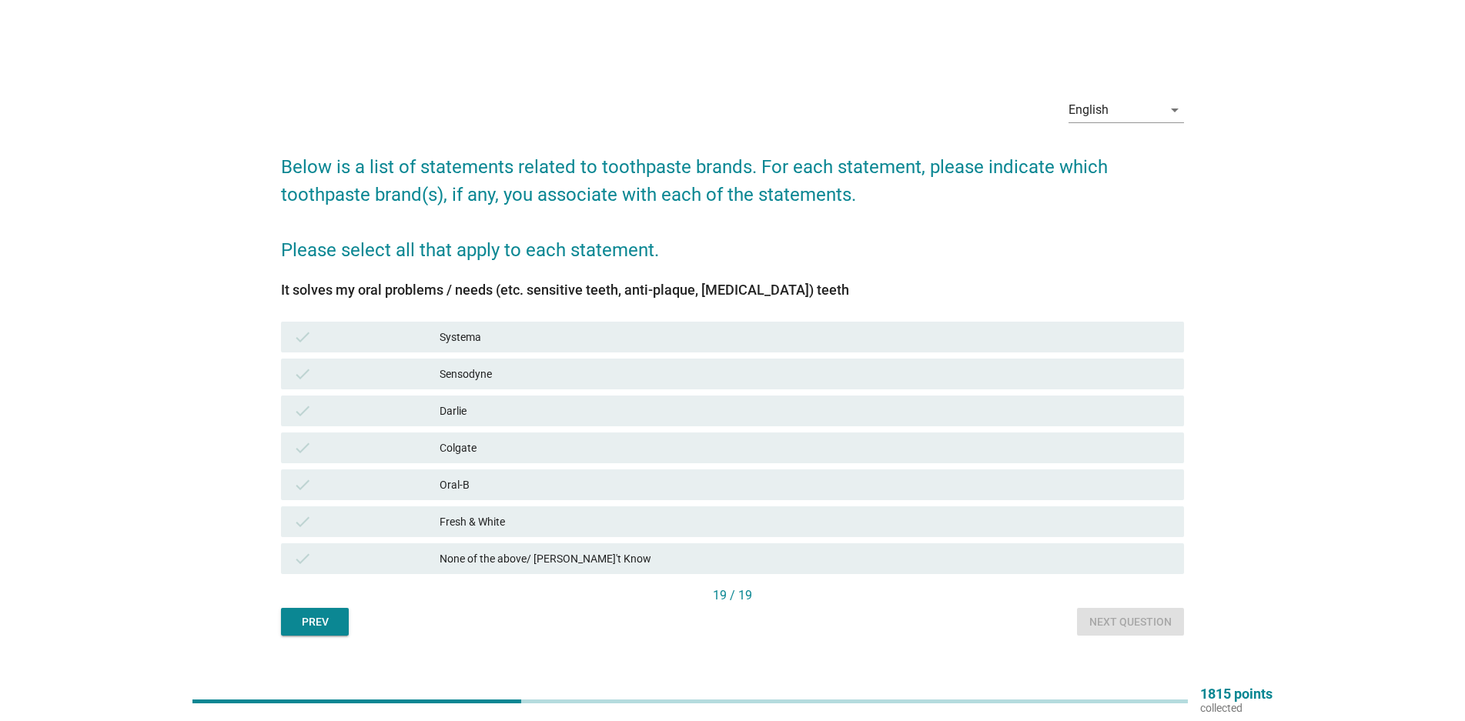
click at [584, 377] on div "Sensodyne" at bounding box center [806, 374] width 732 height 18
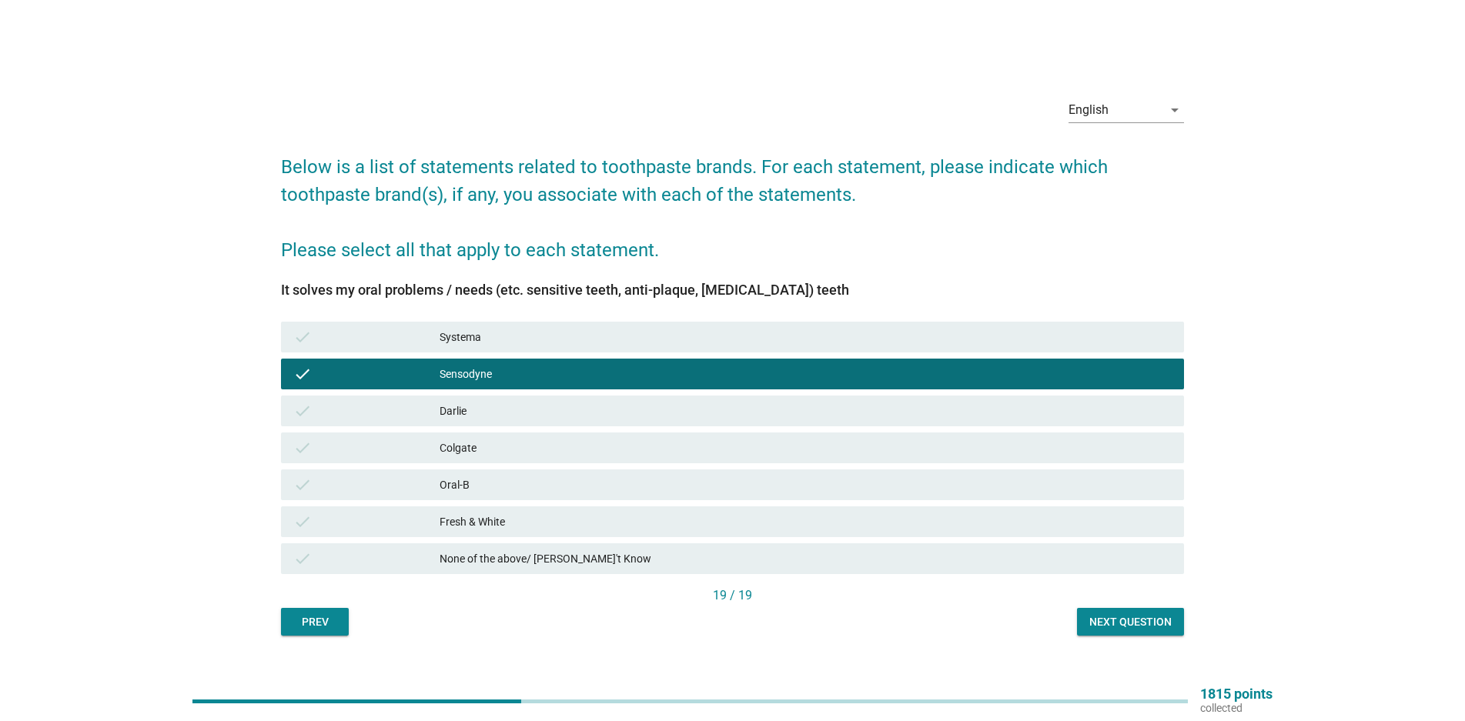
click at [578, 352] on div "check Systema" at bounding box center [732, 337] width 909 height 37
click at [746, 346] on div "check Systema" at bounding box center [732, 337] width 903 height 31
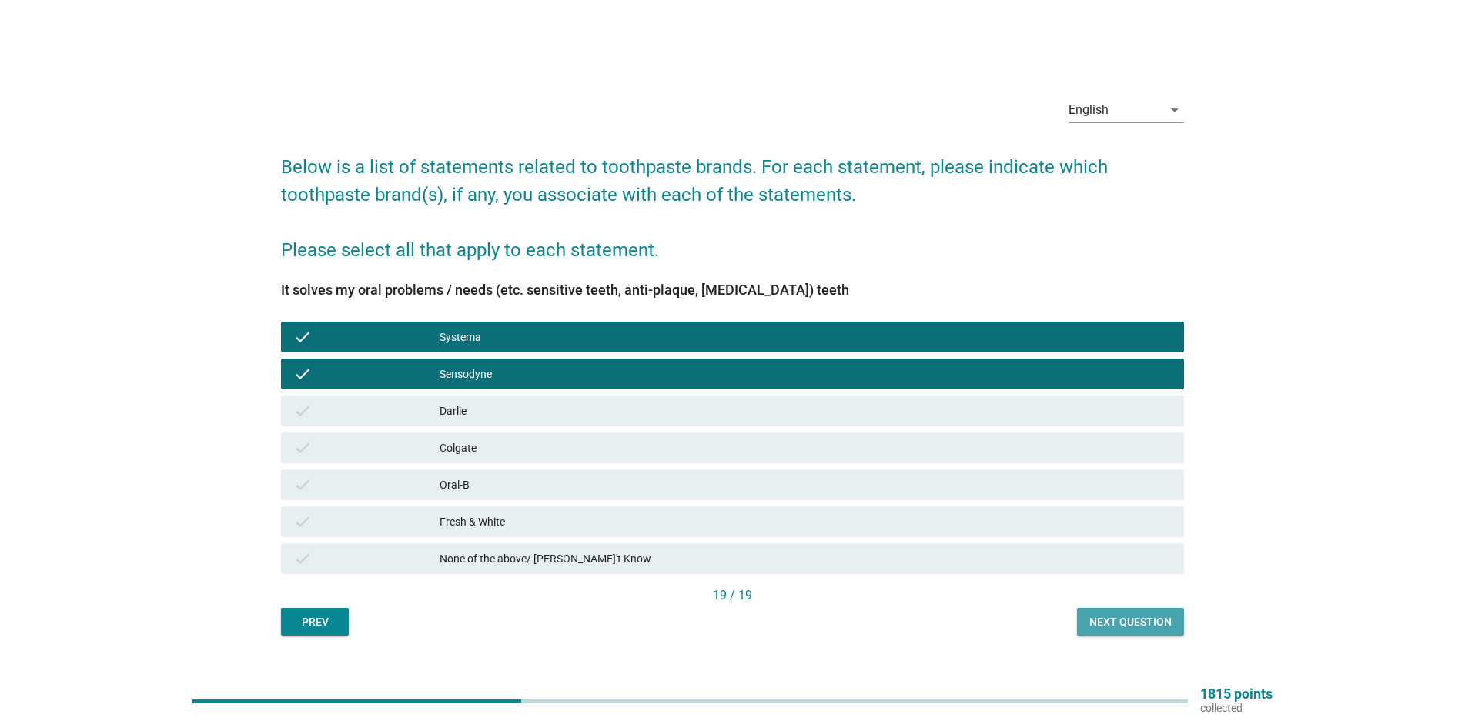
click at [1114, 617] on div "Next question" at bounding box center [1130, 622] width 82 height 16
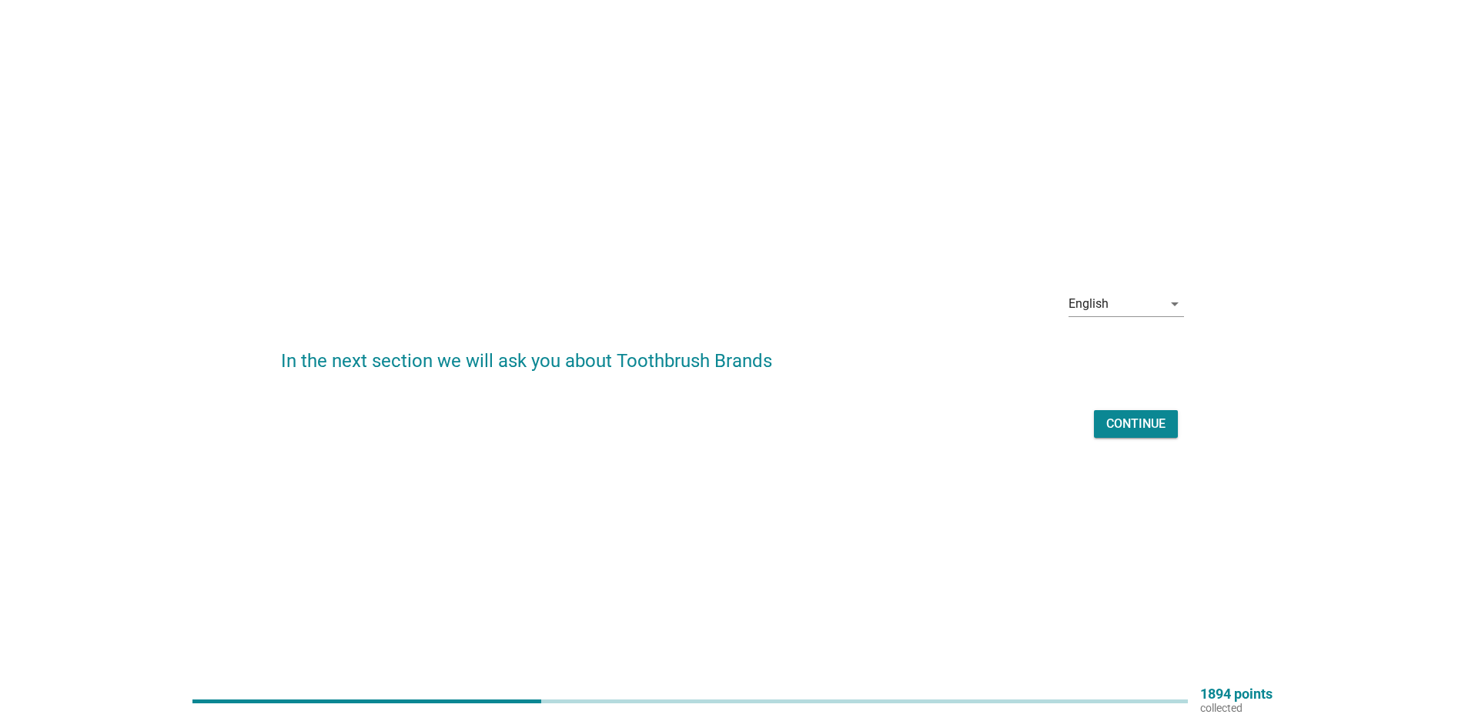
click at [1120, 429] on div "Continue" at bounding box center [1135, 424] width 59 height 18
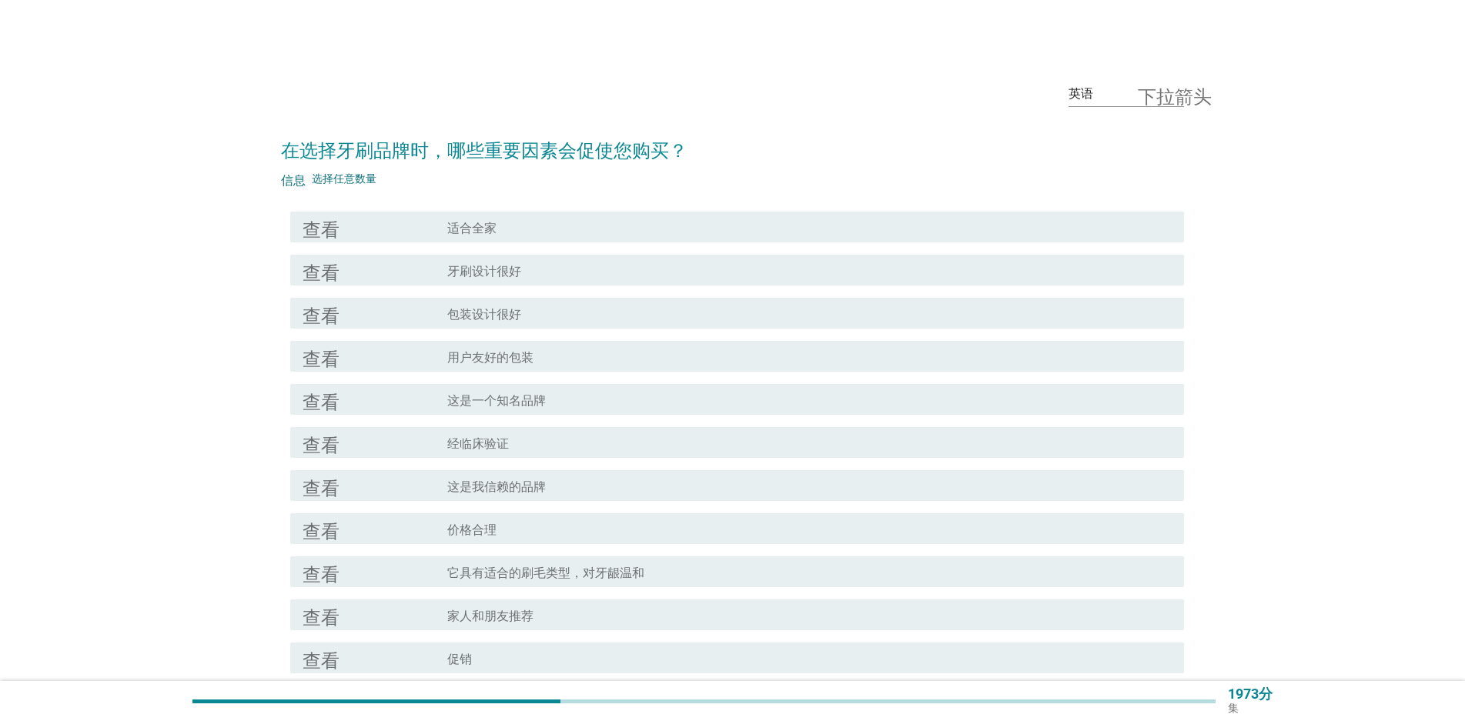
click at [411, 287] on div "查看 复选框轮廓空白 牙刷设计很好" at bounding box center [732, 270] width 903 height 43
click at [413, 286] on div "查看 复选框轮廓空白 牙刷设计很好" at bounding box center [732, 270] width 903 height 43
click at [420, 273] on div "查看" at bounding box center [375, 270] width 145 height 18
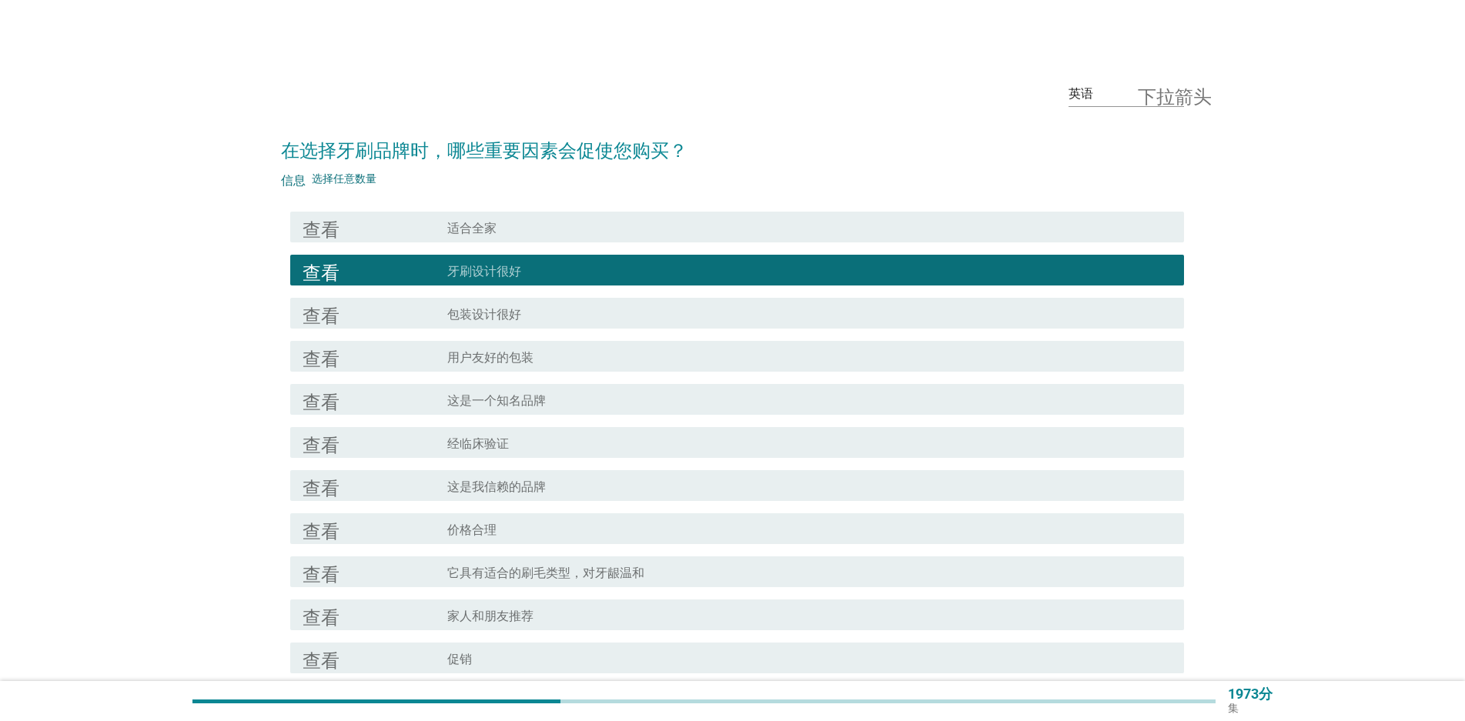
scroll to position [77, 0]
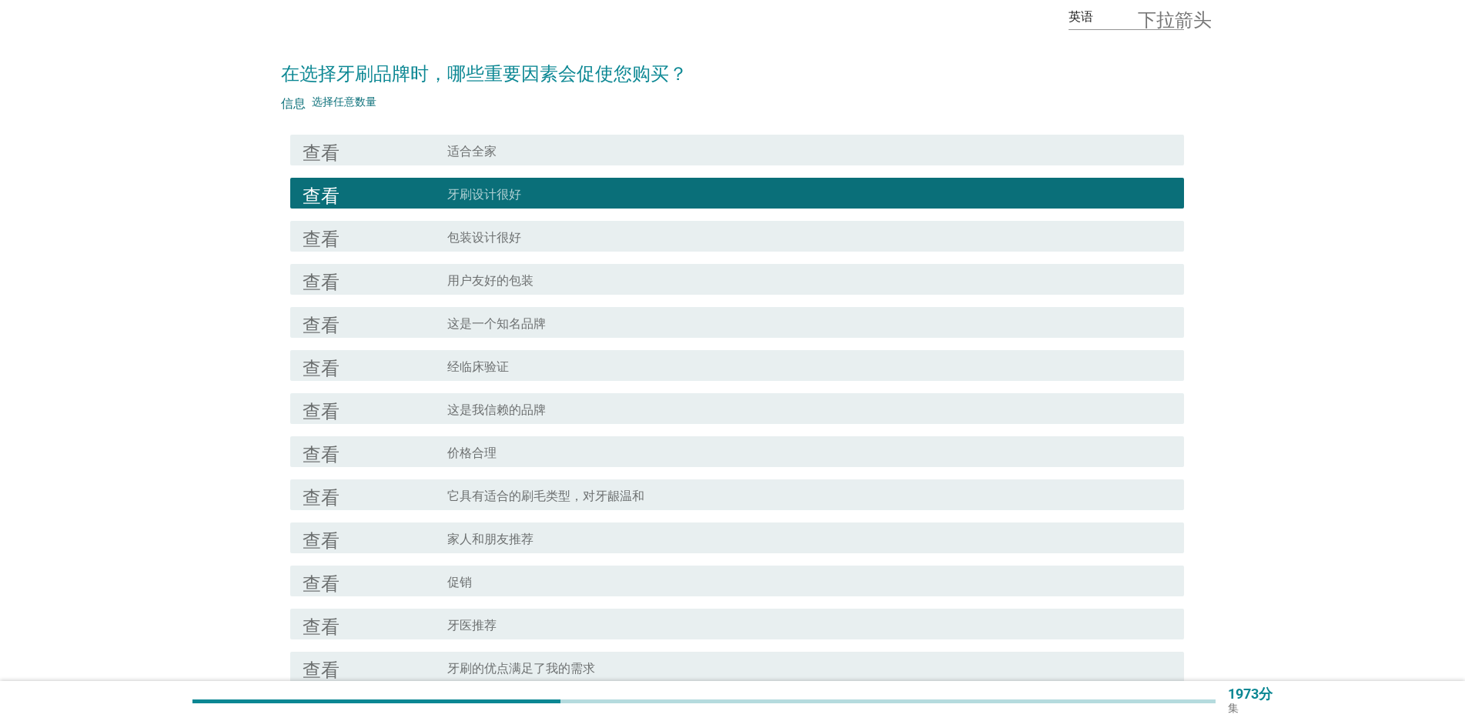
click at [440, 370] on div "查看" at bounding box center [375, 365] width 145 height 18
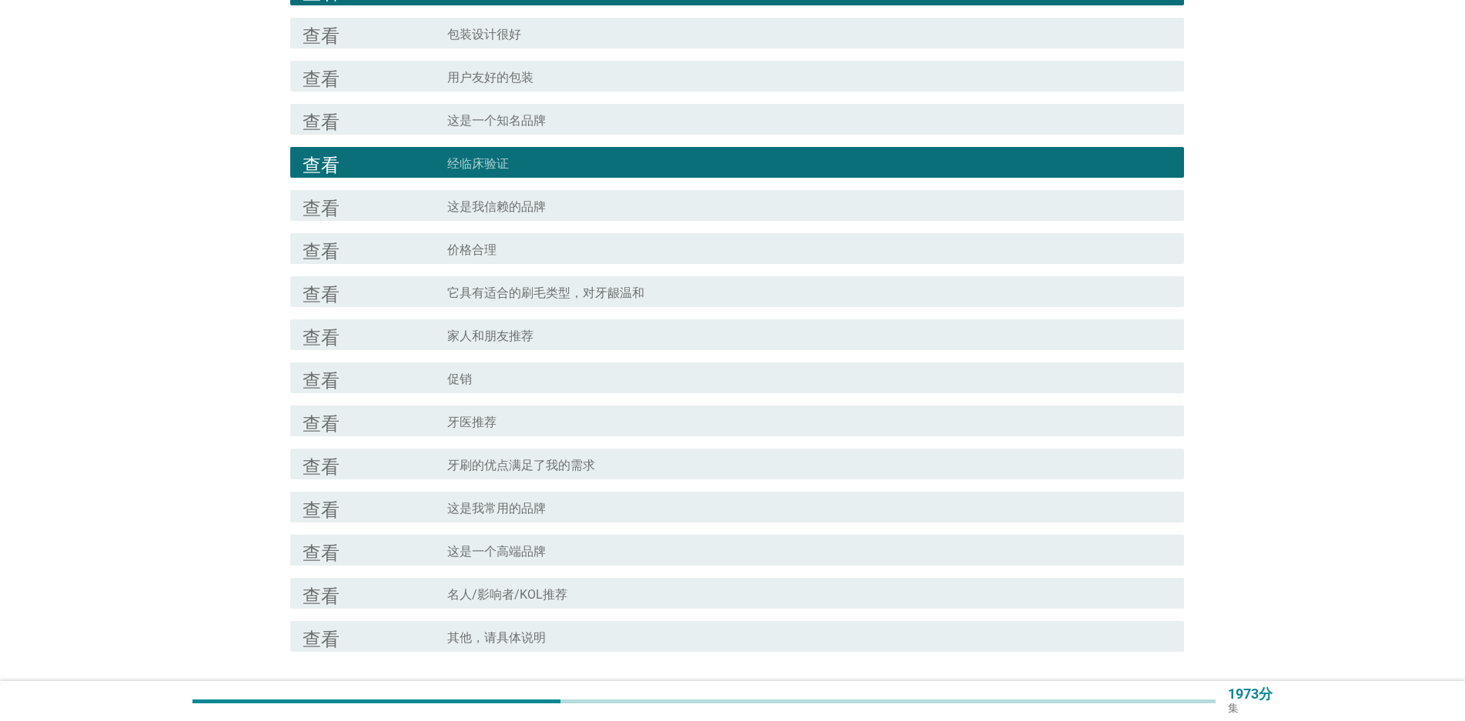
scroll to position [308, 0]
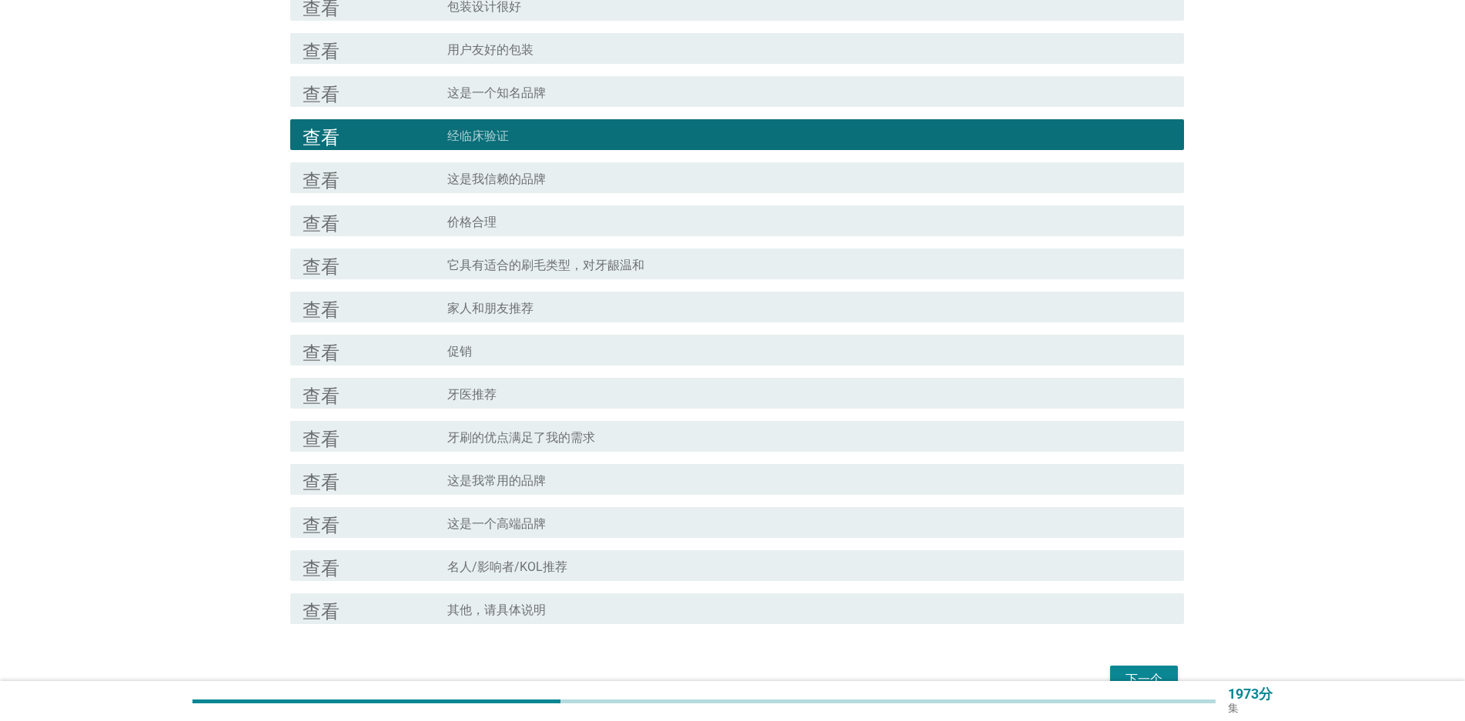
click at [450, 271] on font "它具有适合的刷毛类型，对牙龈温和" at bounding box center [545, 265] width 197 height 15
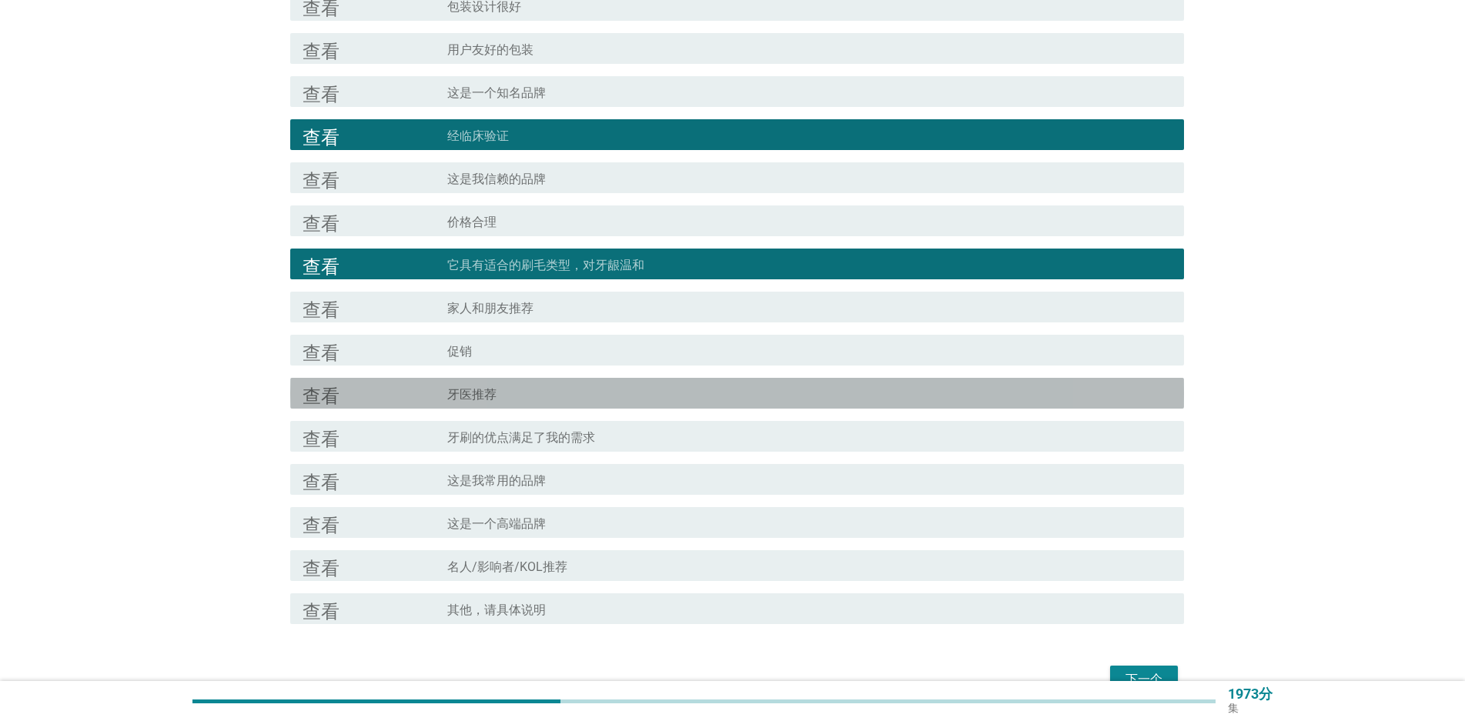
click at [440, 395] on div "查看" at bounding box center [375, 393] width 145 height 18
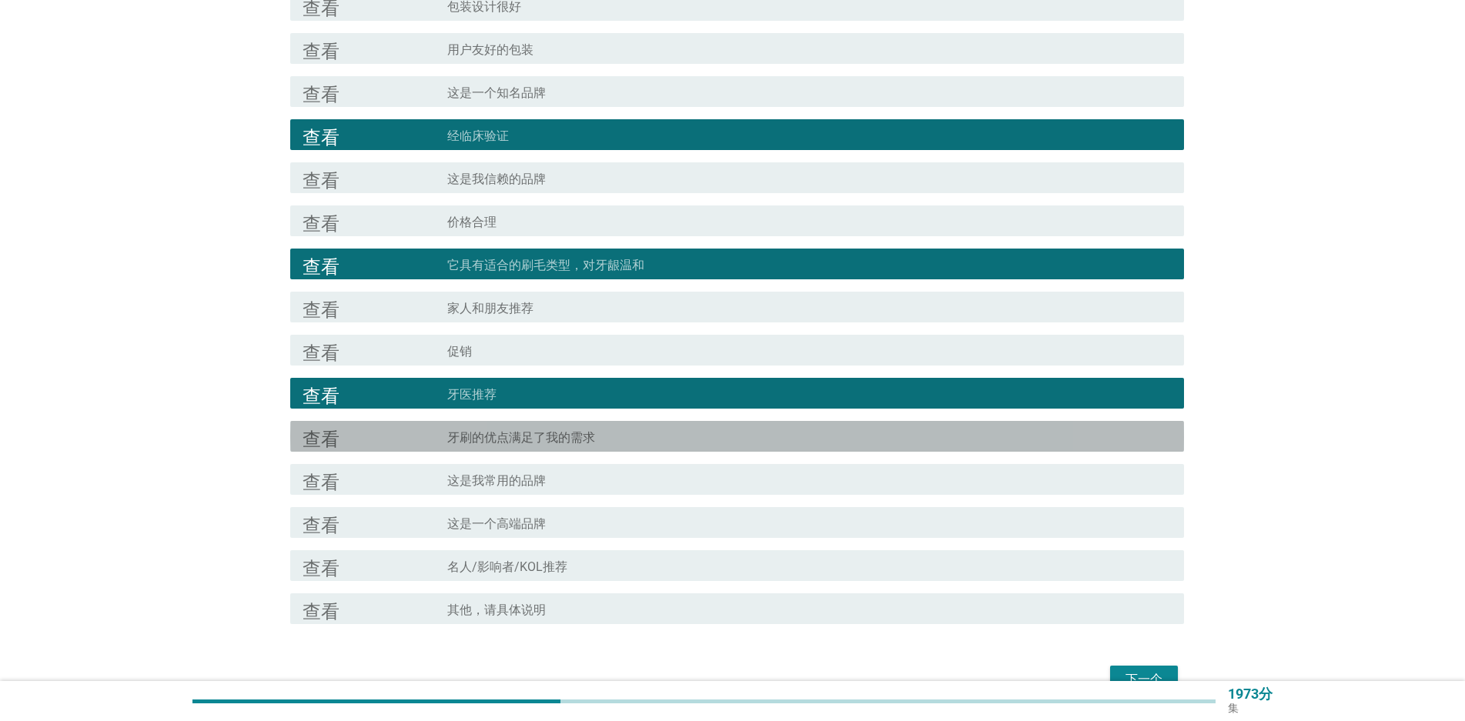
click at [410, 427] on div "查看" at bounding box center [375, 436] width 145 height 18
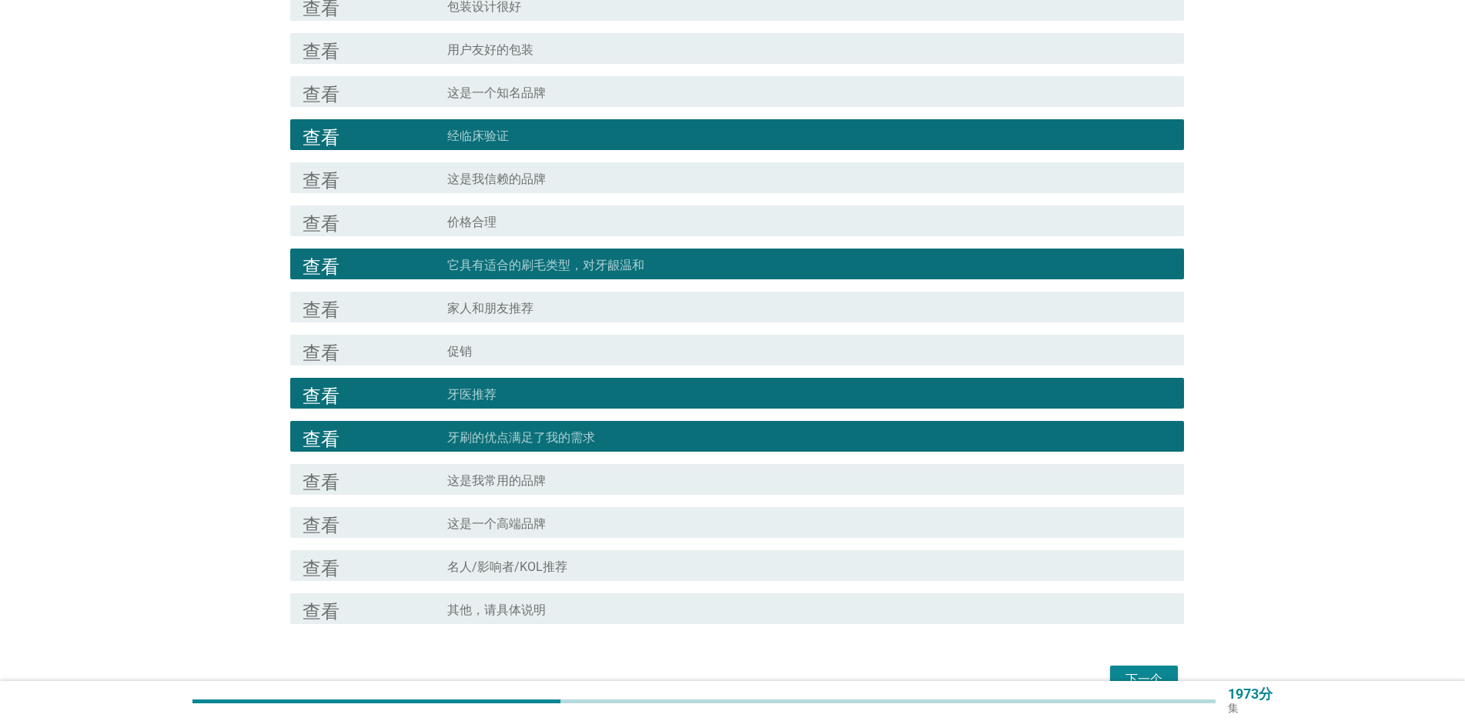
click at [419, 477] on div "查看" at bounding box center [375, 479] width 145 height 18
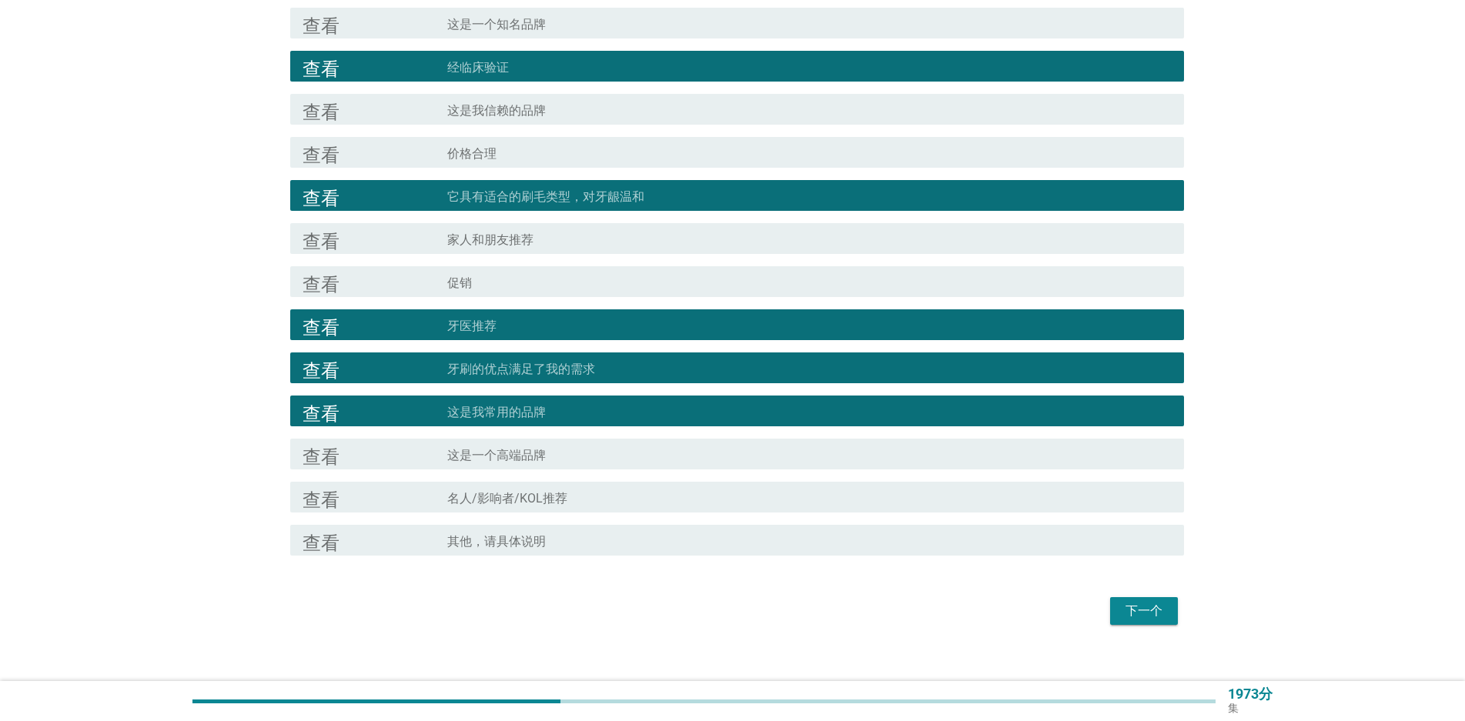
scroll to position [394, 0]
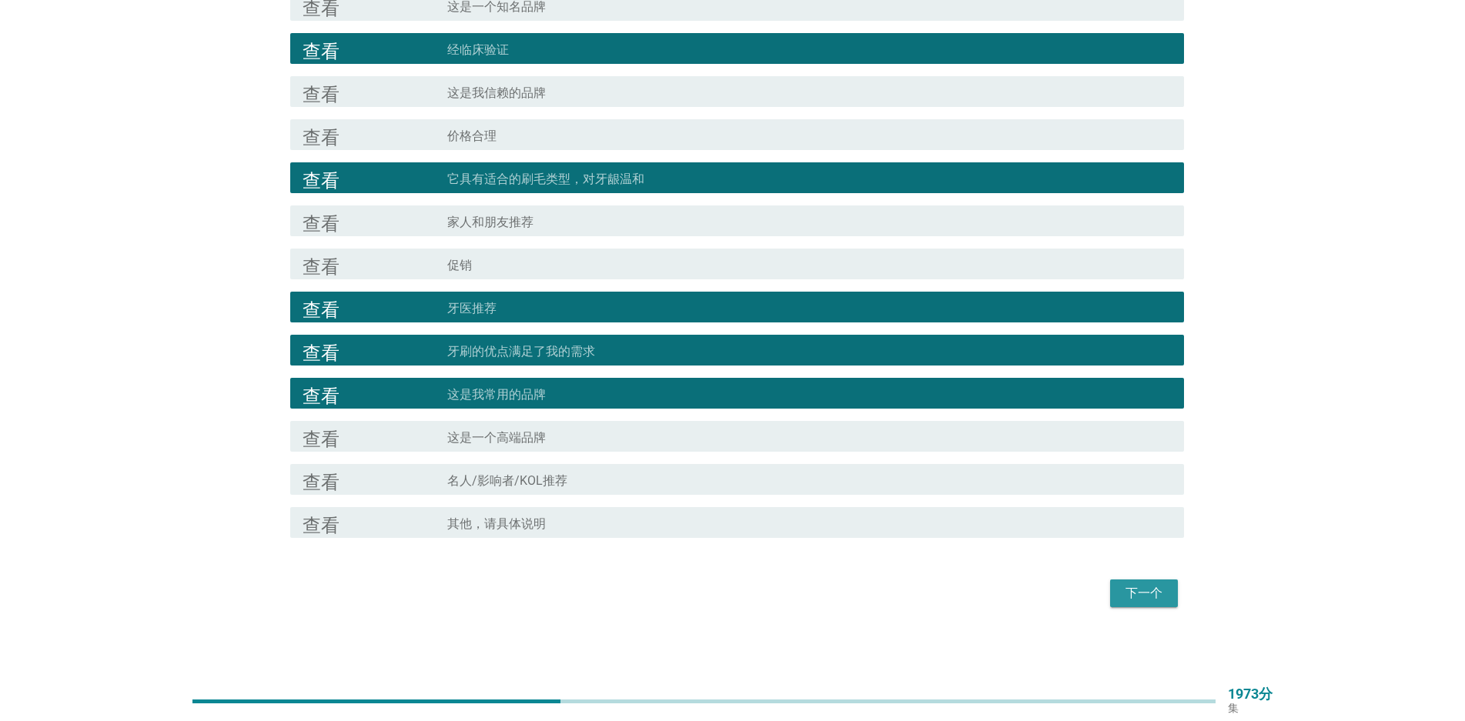
click at [1130, 598] on font "下一个" at bounding box center [1144, 593] width 37 height 15
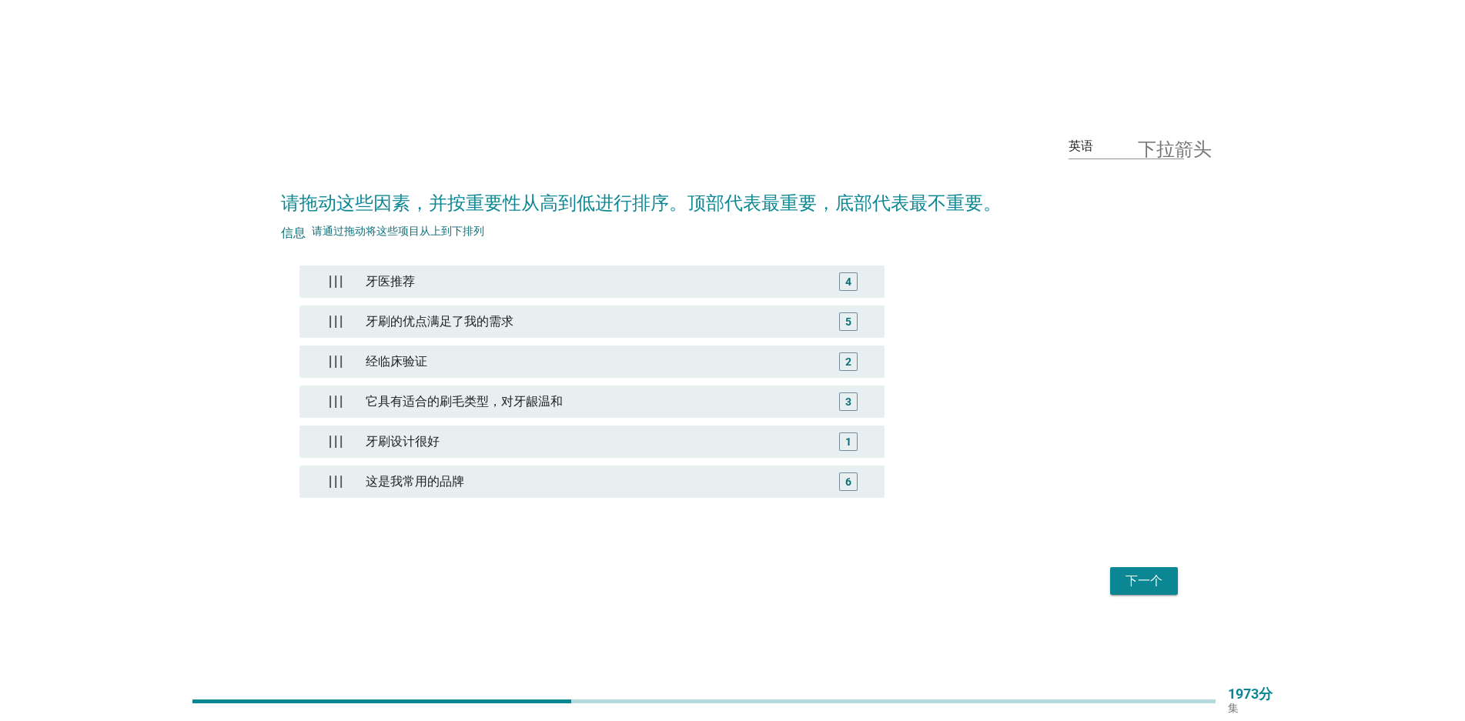
click at [1115, 559] on form "请拖动这些因素，并按重要性从高到低进行排序。顶部代表最重要，底部代表最不重要。 信息 请通过拖动将这些项目从上到下排列 牙医推荐 4 牙刷的优点满足了我的需求…" at bounding box center [732, 387] width 903 height 426
click at [1121, 565] on div "下一个" at bounding box center [732, 581] width 903 height 37
click at [1122, 572] on div "下一个" at bounding box center [1143, 581] width 43 height 18
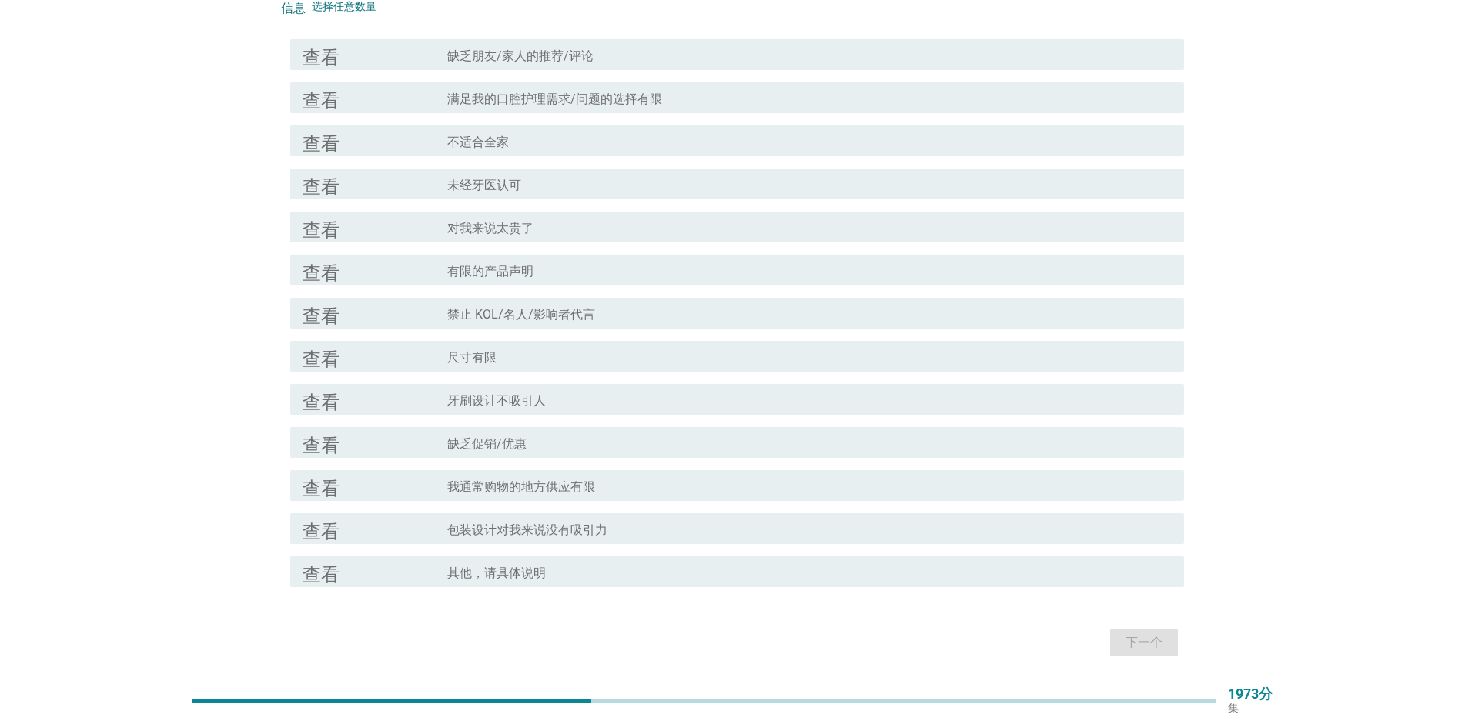
scroll to position [145, 0]
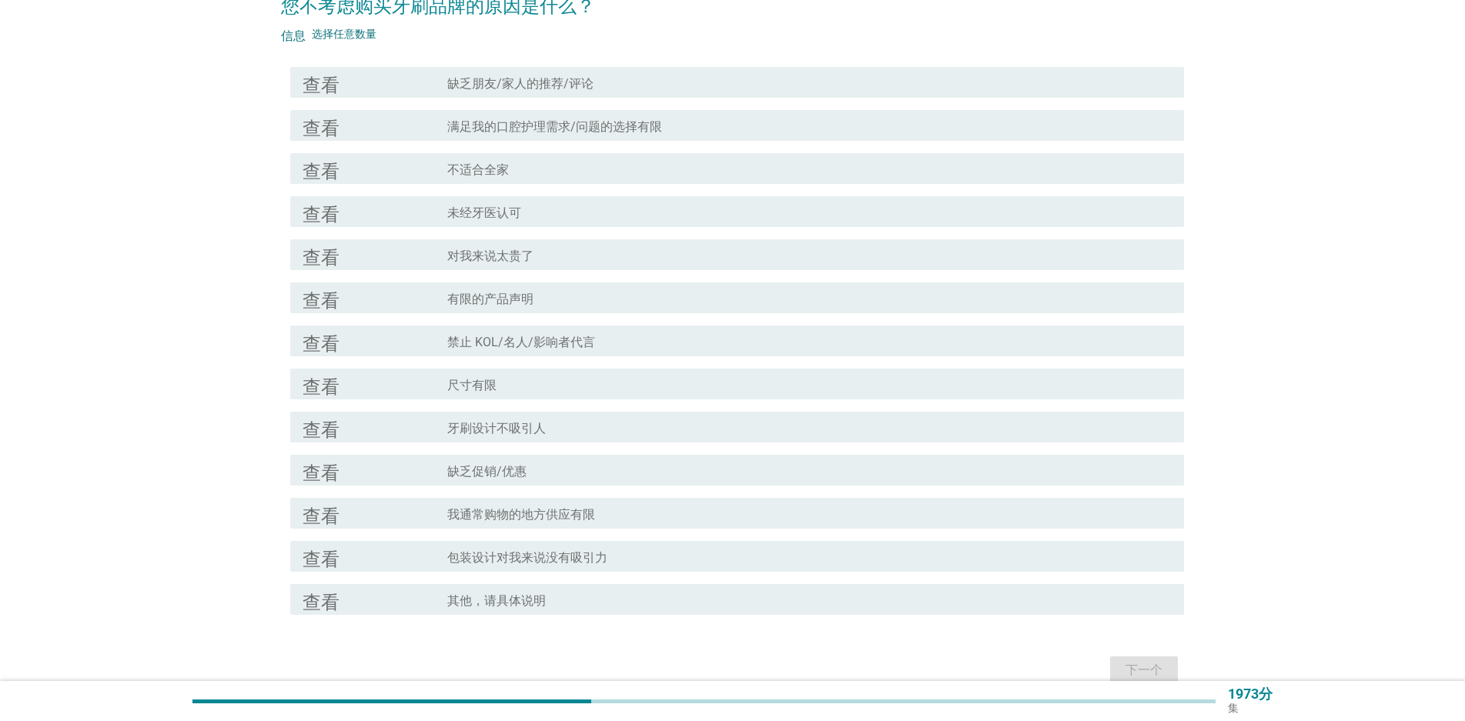
click at [605, 138] on div "查看 复选框轮廓空白 满足我的口腔护理需求/问题的选择有限" at bounding box center [737, 125] width 894 height 31
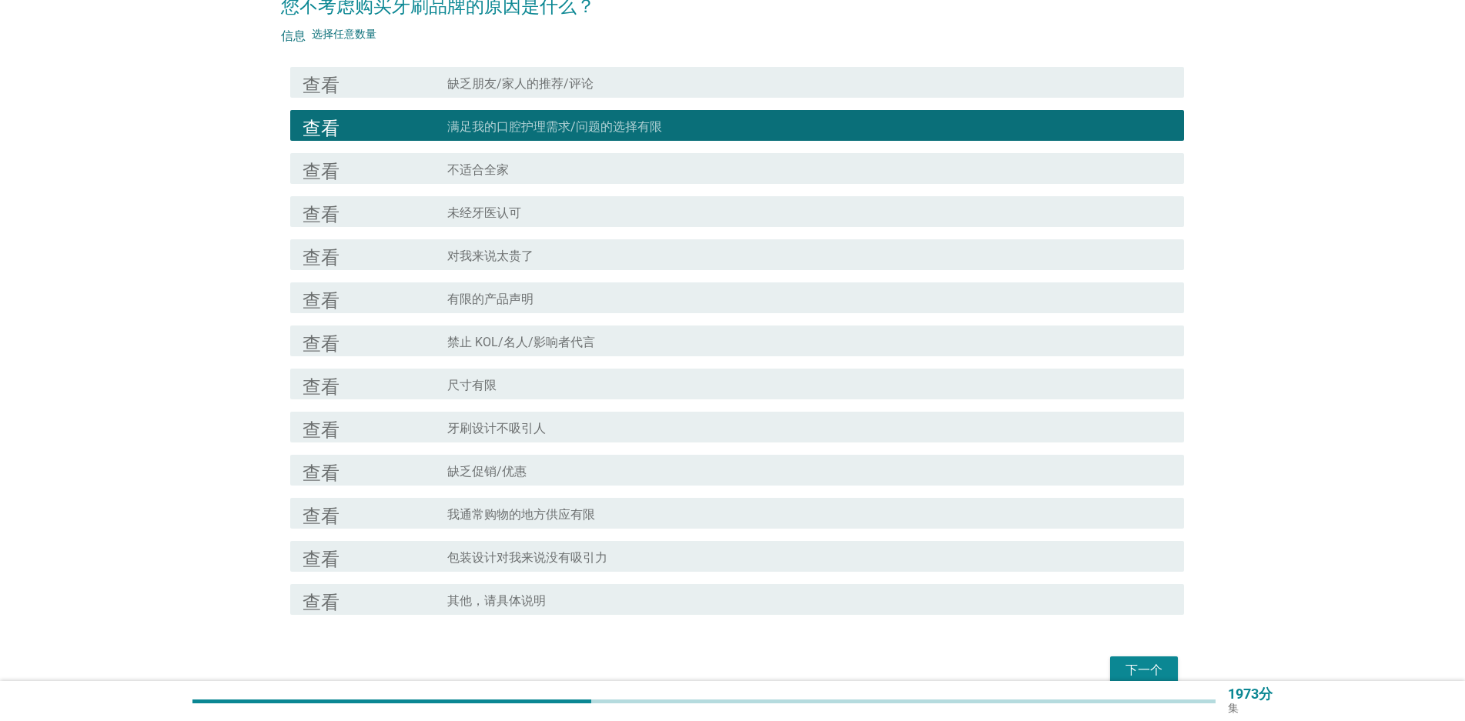
click at [497, 380] on font "尺寸有限" at bounding box center [471, 385] width 49 height 15
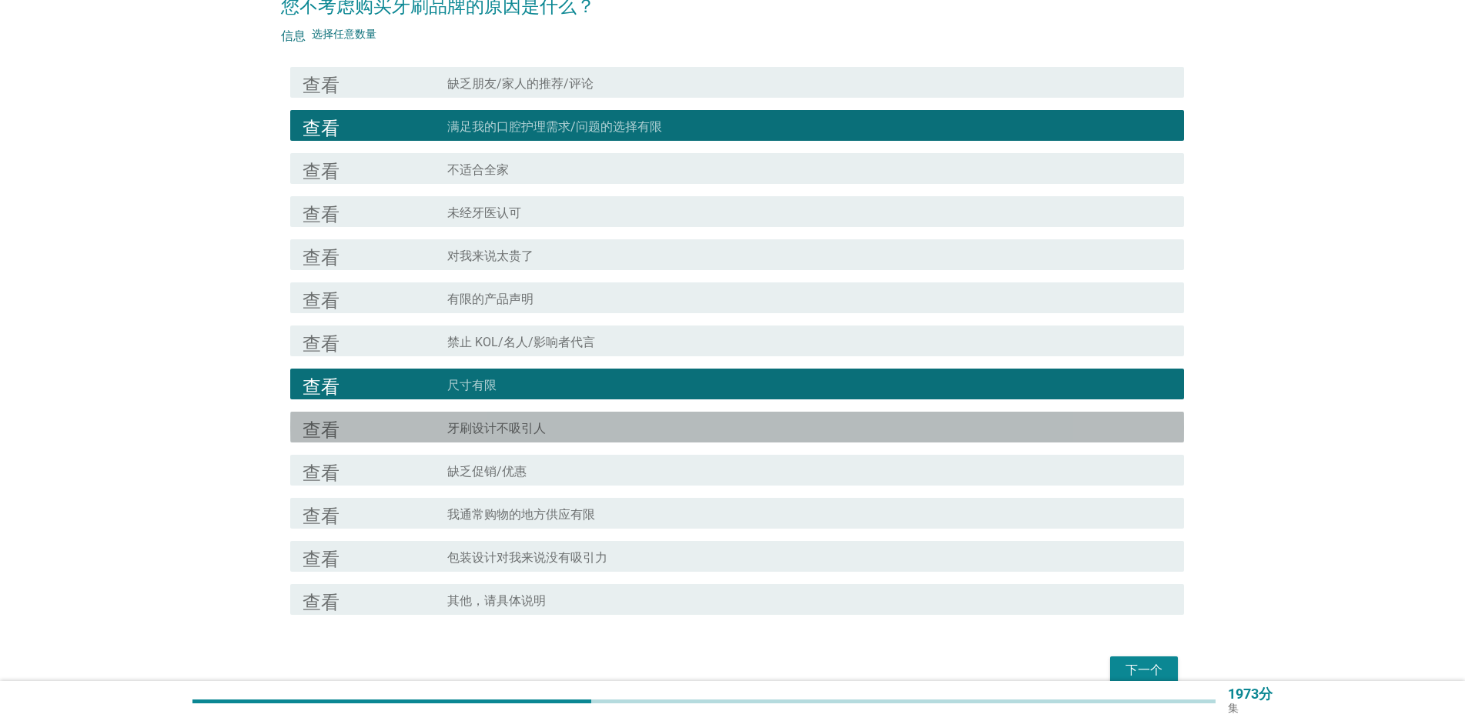
click at [515, 431] on font "牙刷设计不吸引人" at bounding box center [496, 428] width 99 height 15
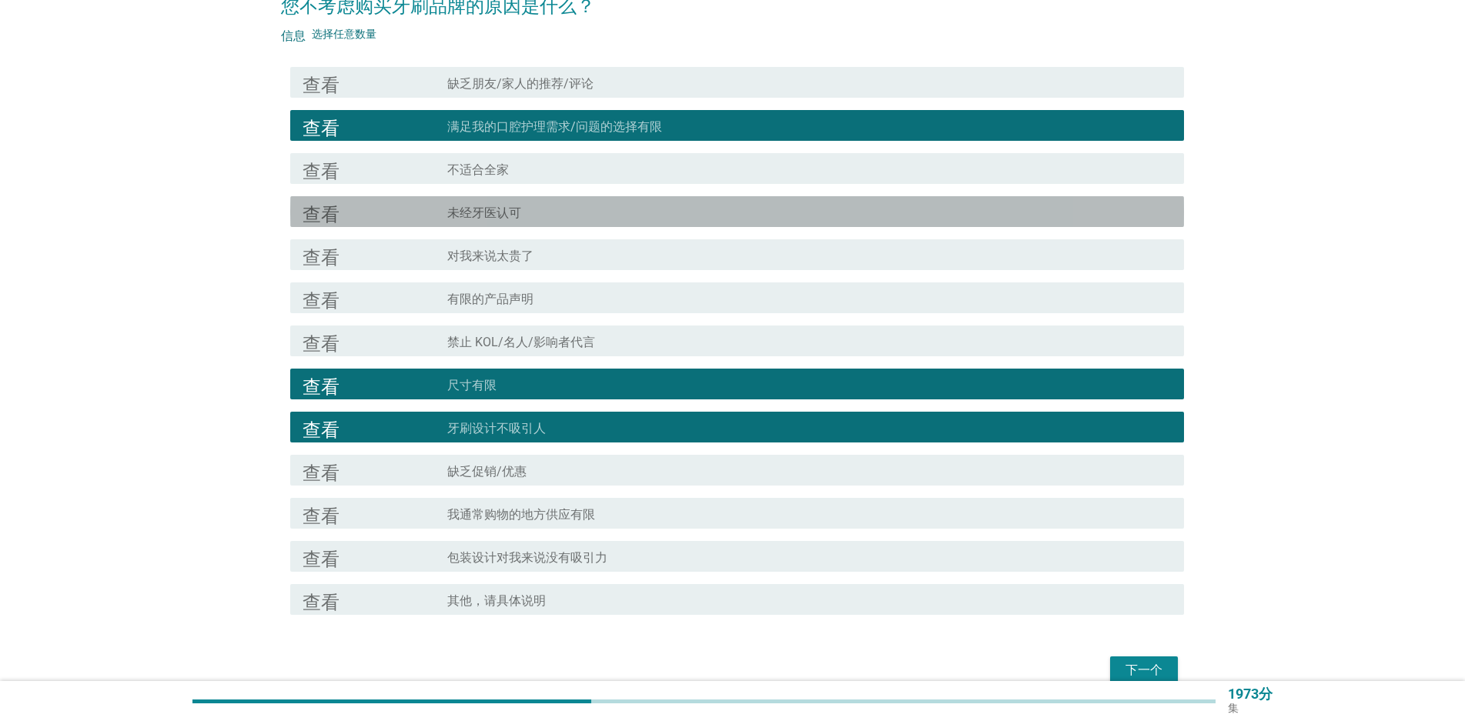
click at [536, 218] on div "复选框轮廓空白 未经牙医认可" at bounding box center [809, 211] width 724 height 18
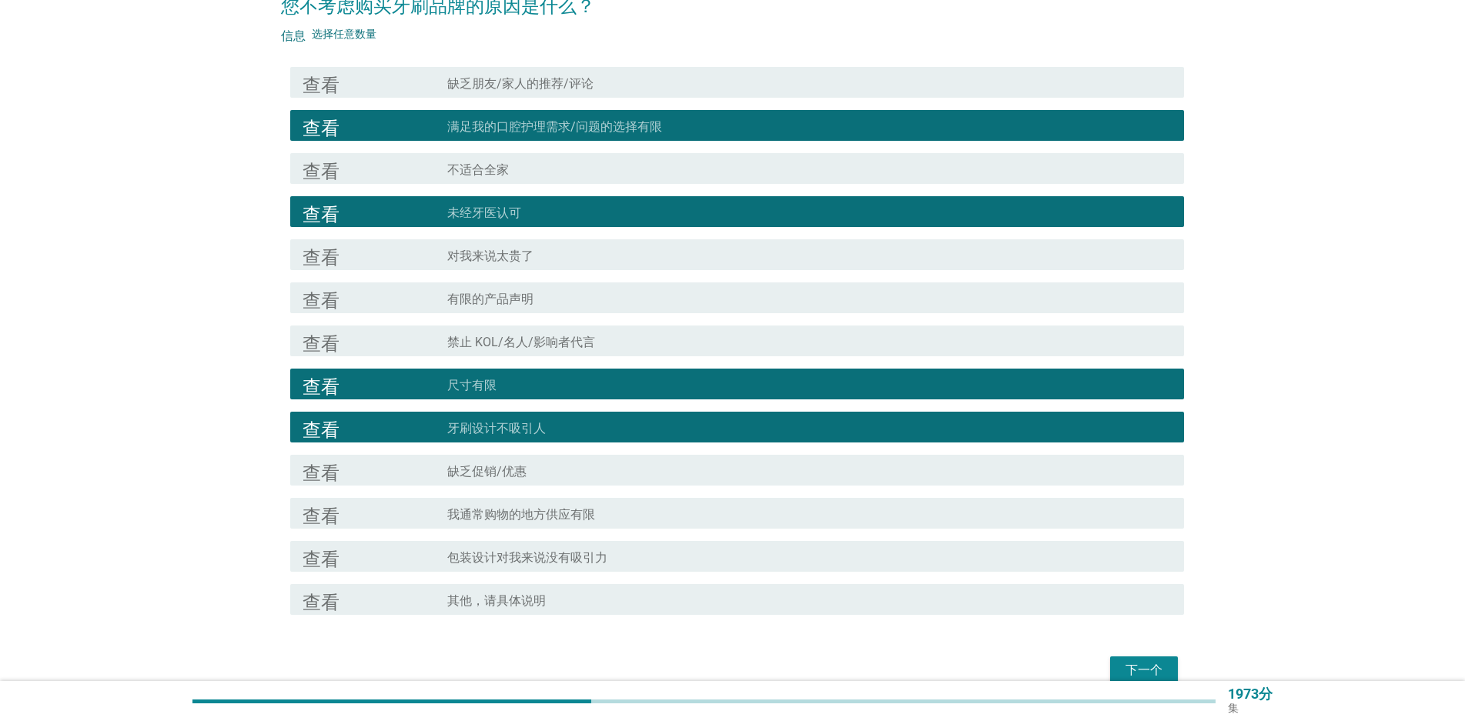
click at [1156, 664] on font "下一个" at bounding box center [1144, 670] width 37 height 15
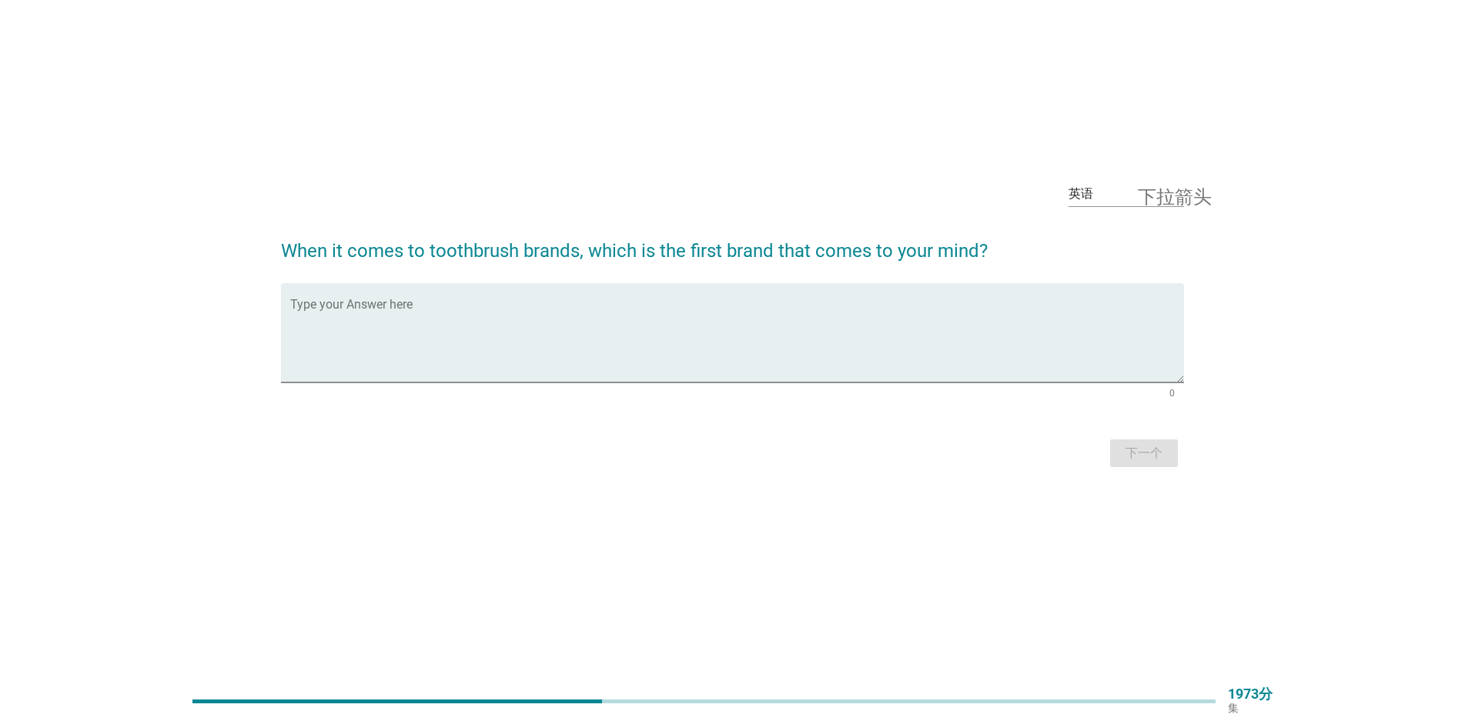
scroll to position [0, 0]
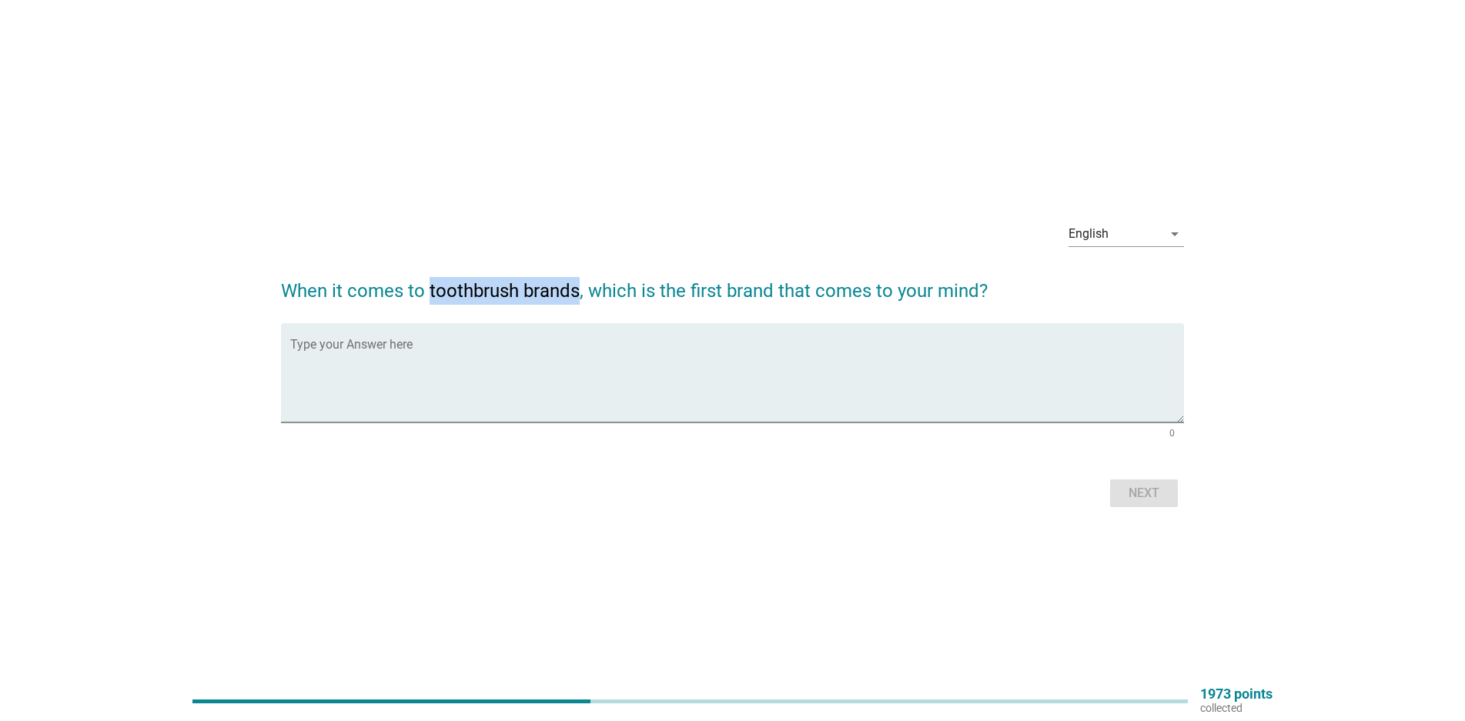
drag, startPoint x: 430, startPoint y: 289, endPoint x: 580, endPoint y: 292, distance: 150.9
click at [580, 292] on h2 "When it comes to toothbrush brands, which is the first brand that comes to your…" at bounding box center [732, 283] width 903 height 43
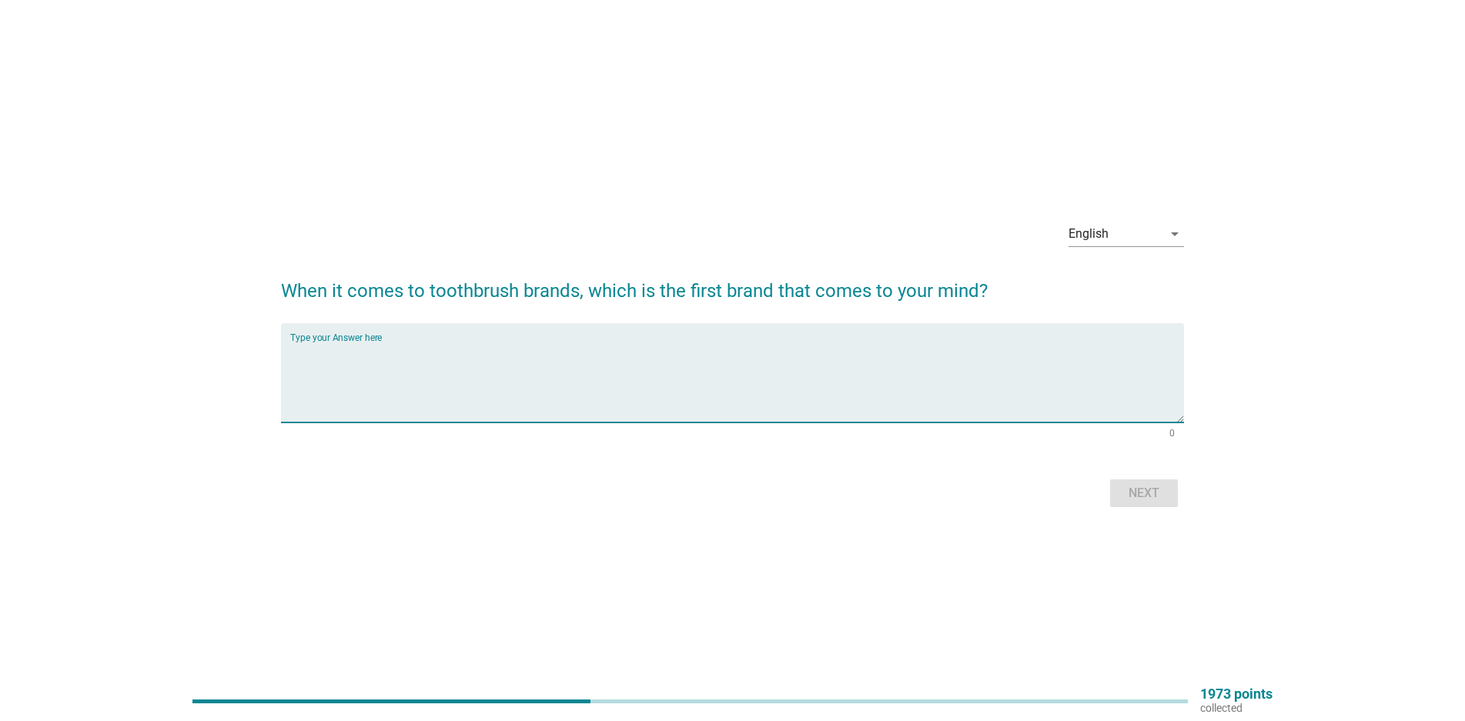
paste textarea "Sensodyne):"
type textarea "Sensodyne"
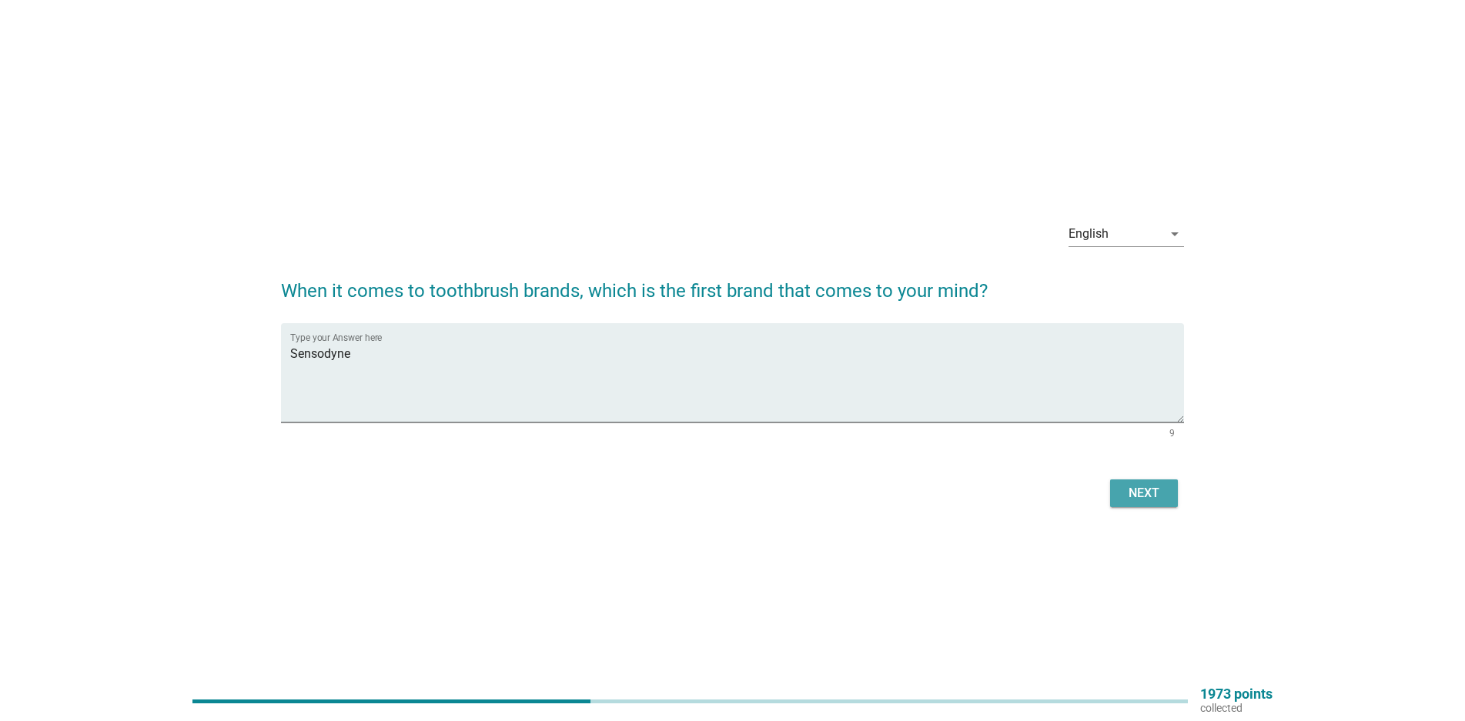
click at [1148, 493] on div "Next" at bounding box center [1143, 493] width 43 height 18
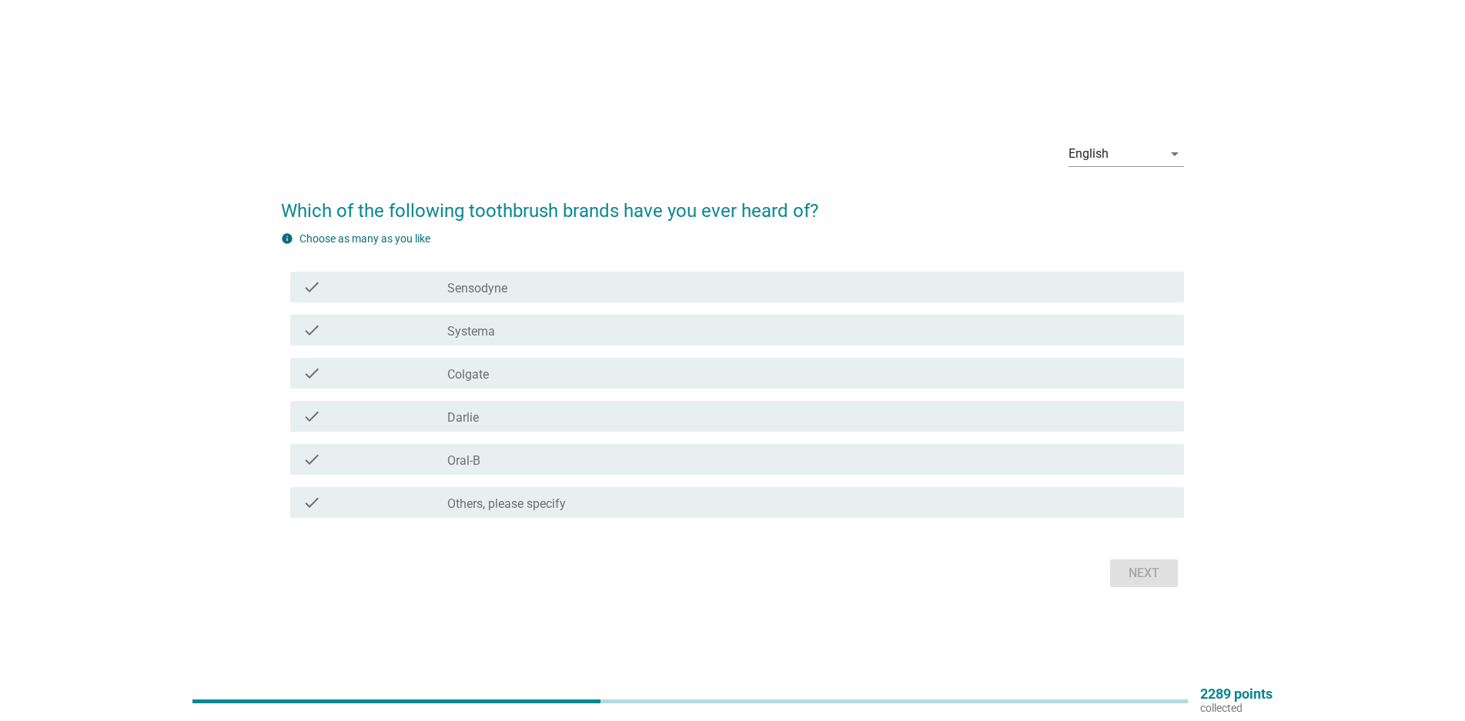
drag, startPoint x: 172, startPoint y: 225, endPoint x: 588, endPoint y: 283, distance: 420.6
click at [588, 283] on div "check_box_outline_blank Sensodyne" at bounding box center [809, 287] width 724 height 18
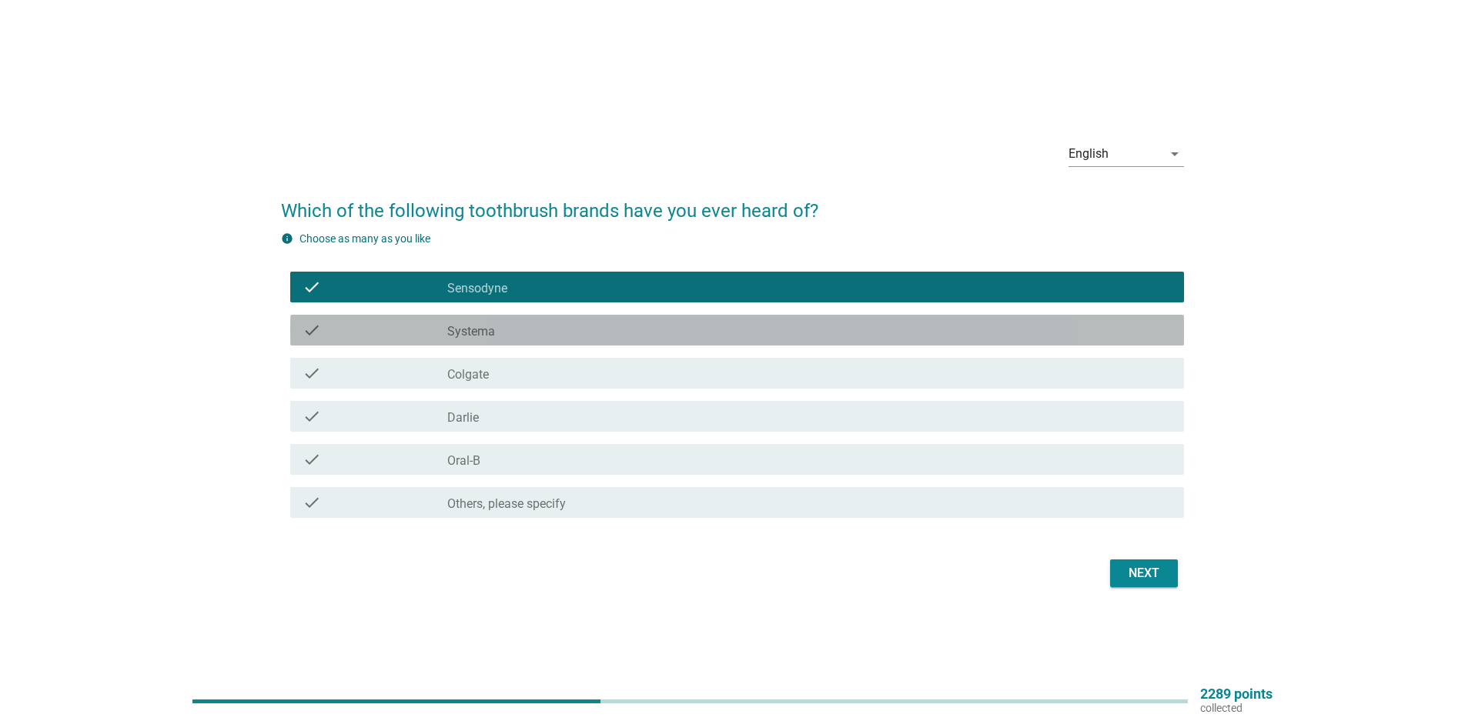
click at [488, 331] on label "Systema" at bounding box center [471, 331] width 48 height 15
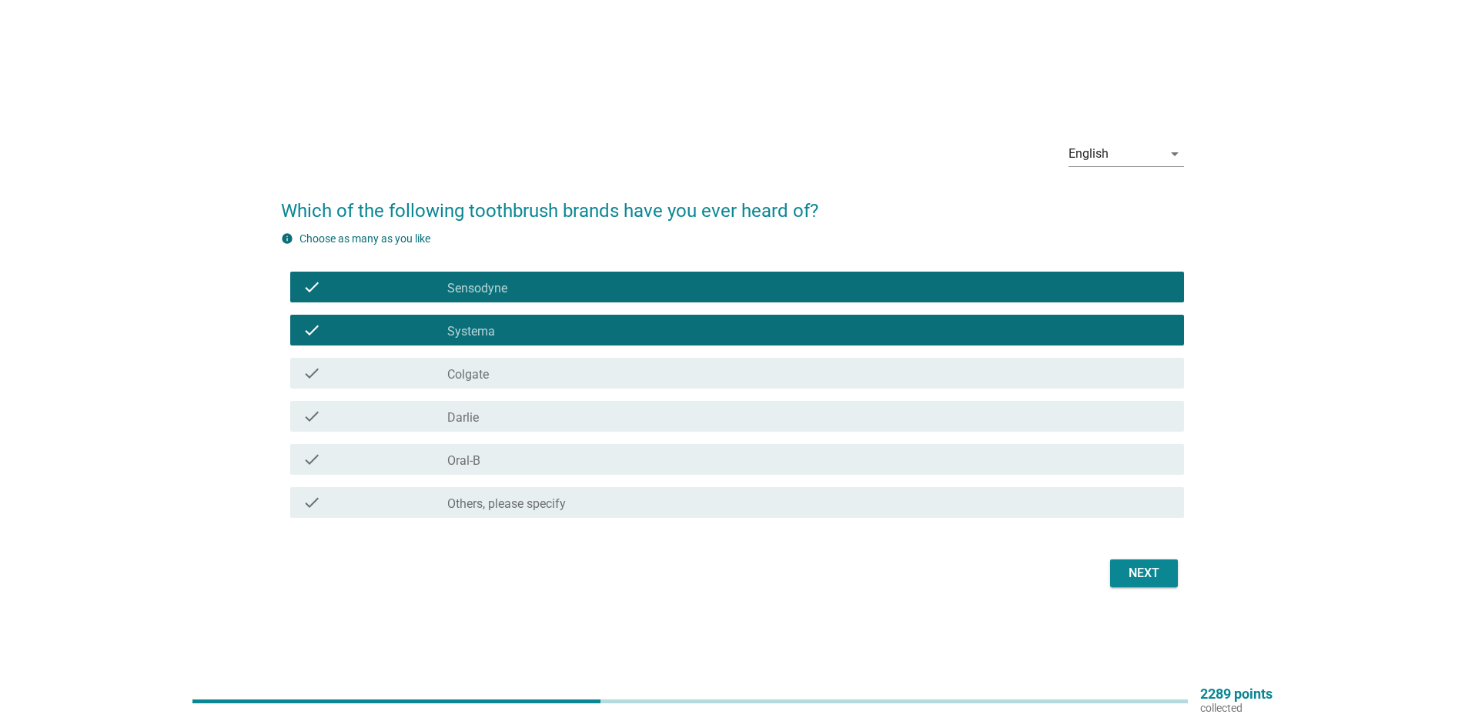
click at [482, 365] on div "check_box_outline_blank Colgate" at bounding box center [809, 373] width 724 height 18
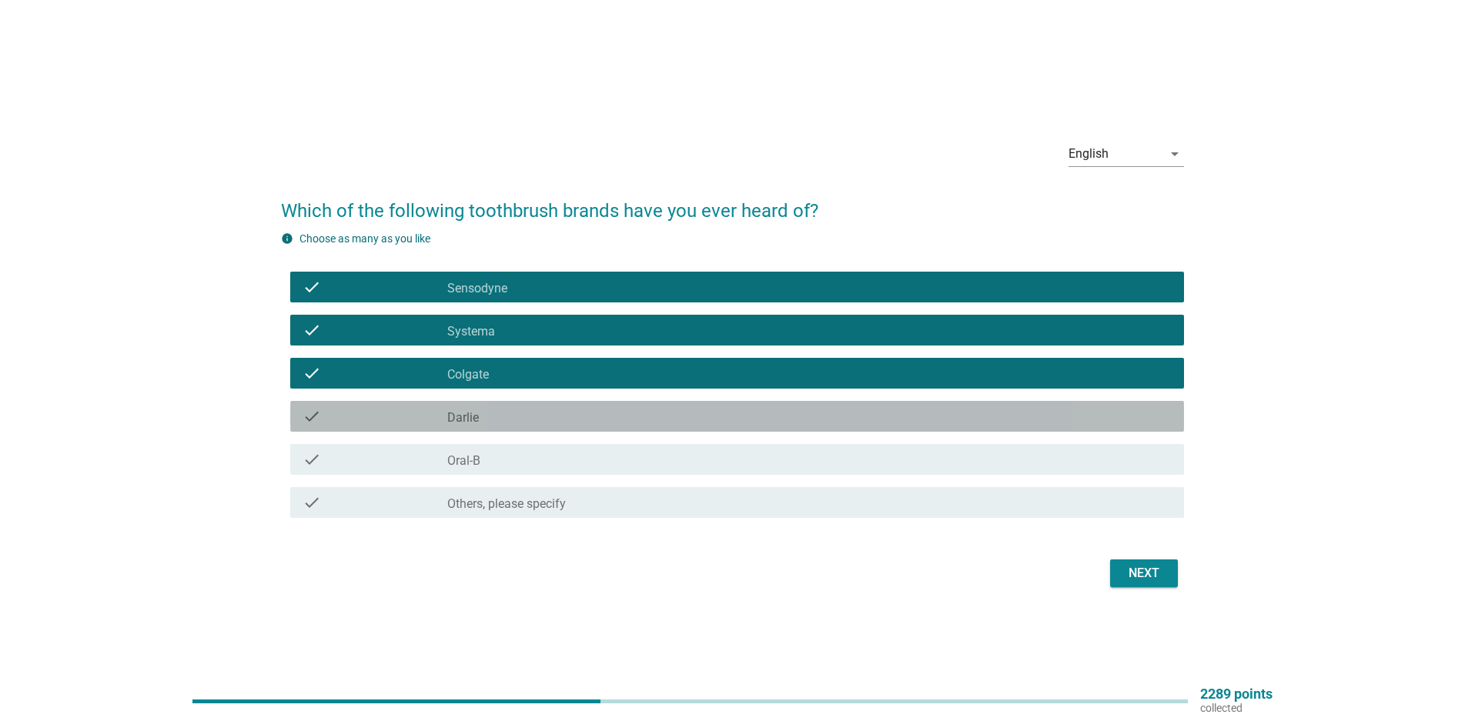
click at [463, 419] on label "Darlie" at bounding box center [463, 417] width 32 height 15
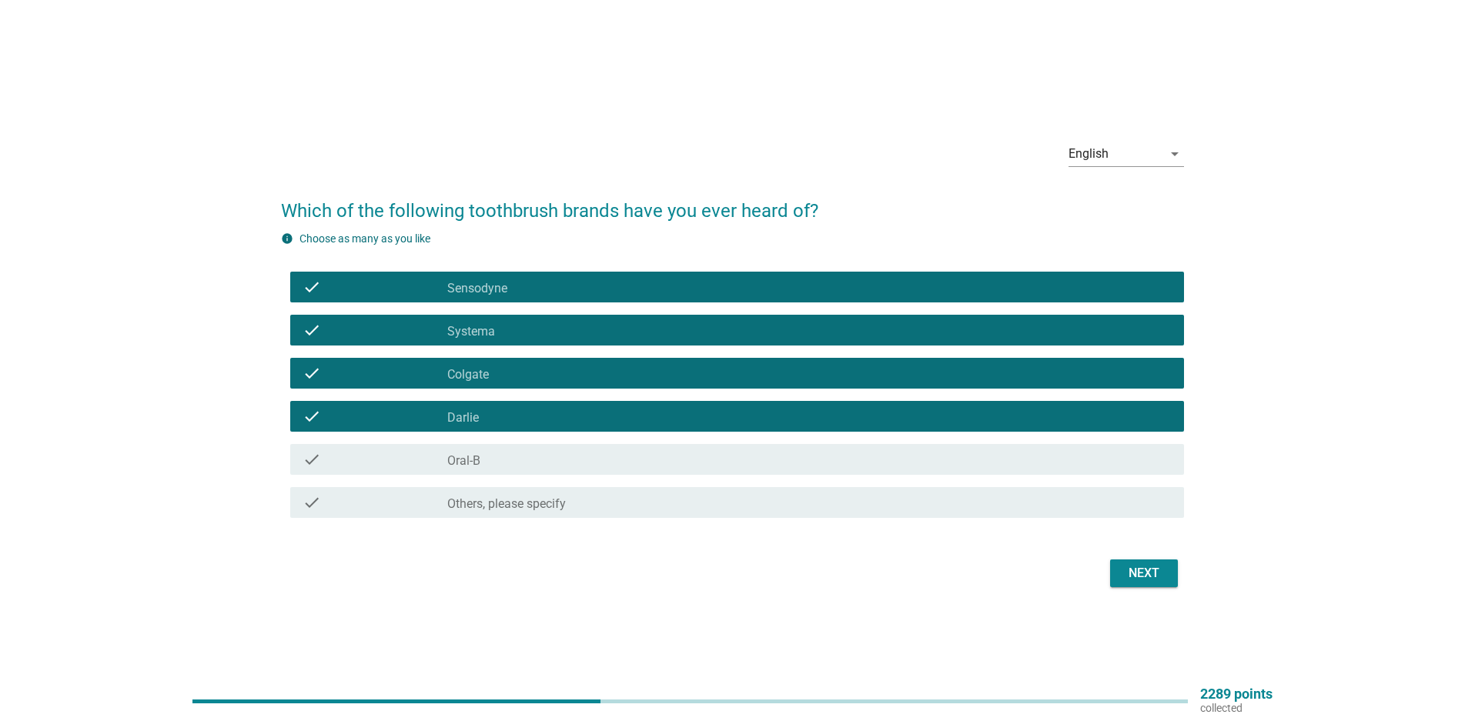
click at [460, 454] on label "Oral-B" at bounding box center [463, 460] width 33 height 15
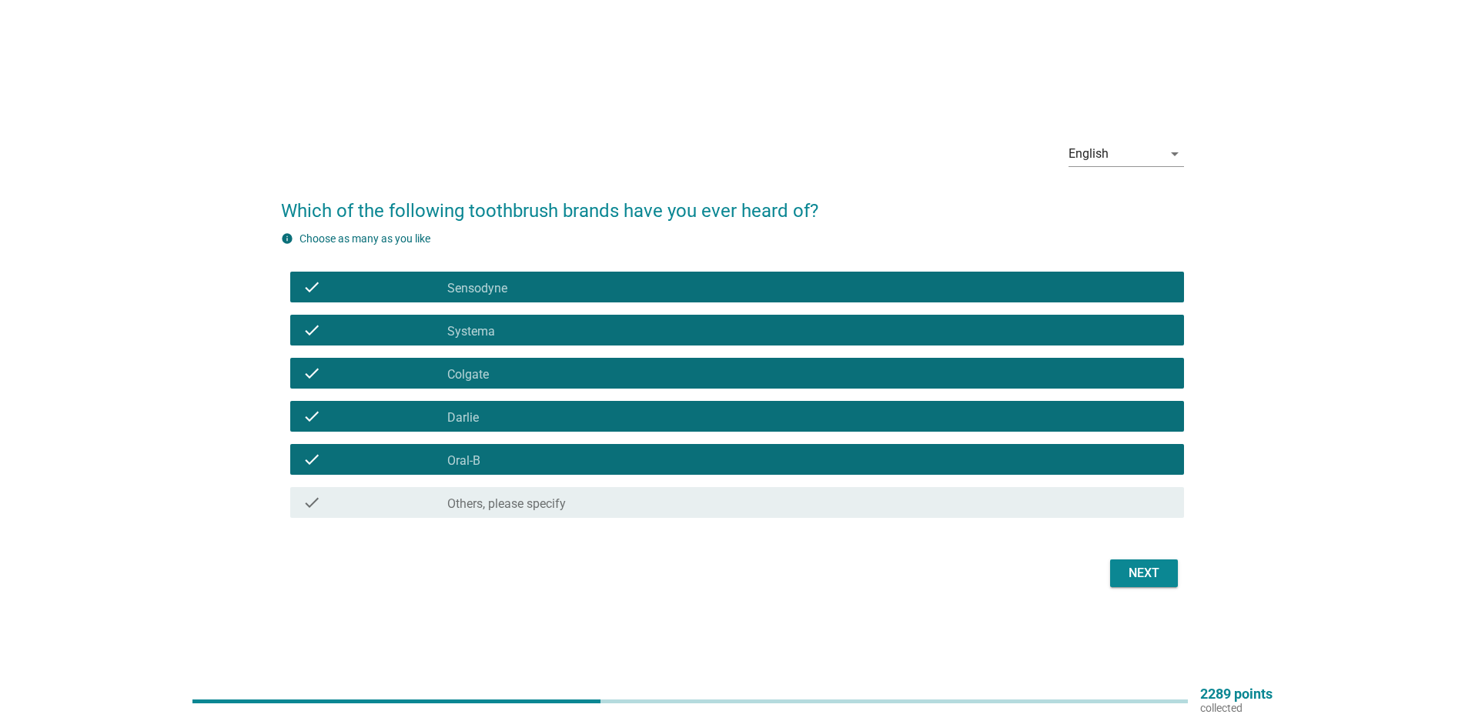
click at [1147, 574] on div "Next" at bounding box center [1143, 573] width 43 height 18
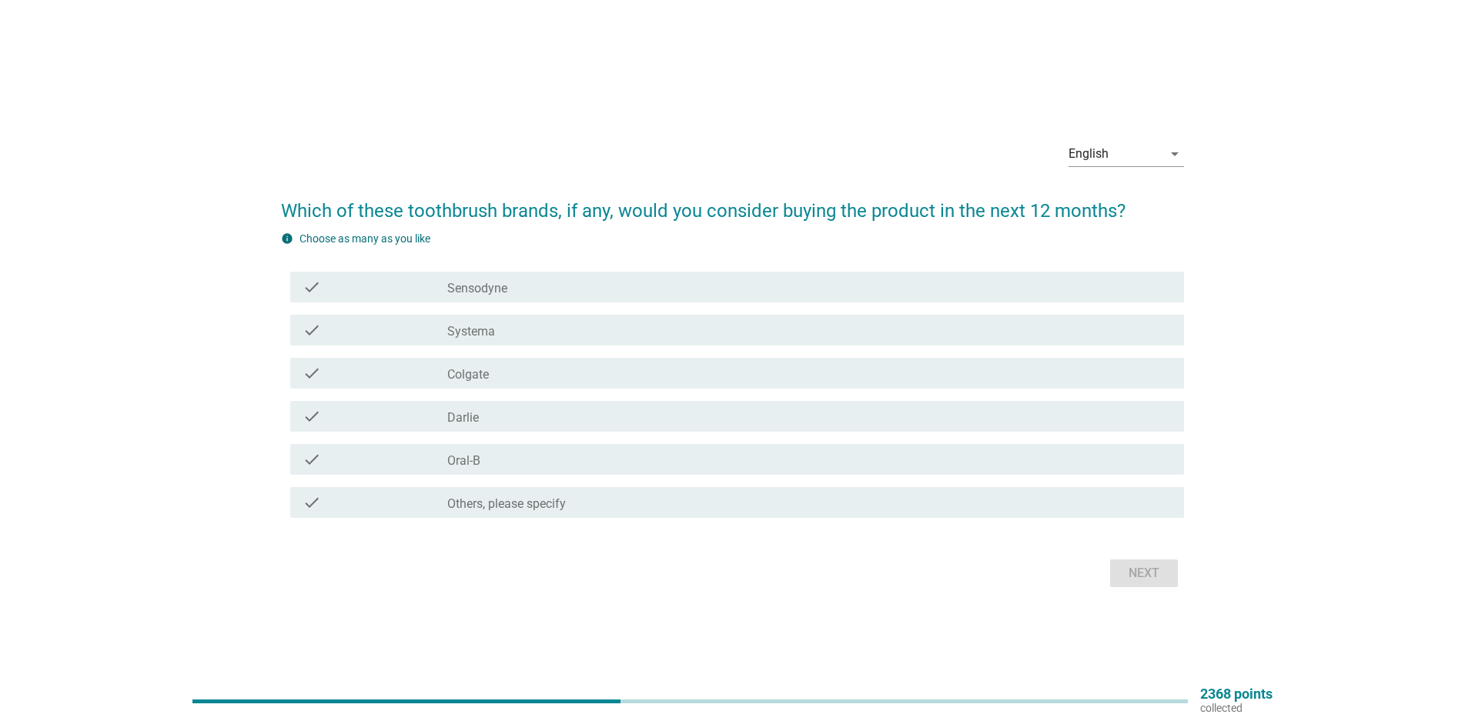
drag, startPoint x: 238, startPoint y: 207, endPoint x: 205, endPoint y: 220, distance: 35.6
click at [192, 222] on div "English arrow_drop_down Which of these toothbrush brands, if any, would you con…" at bounding box center [732, 360] width 1391 height 487
click at [401, 299] on div "check check_box_outline_blank Sensodyne" at bounding box center [737, 287] width 894 height 31
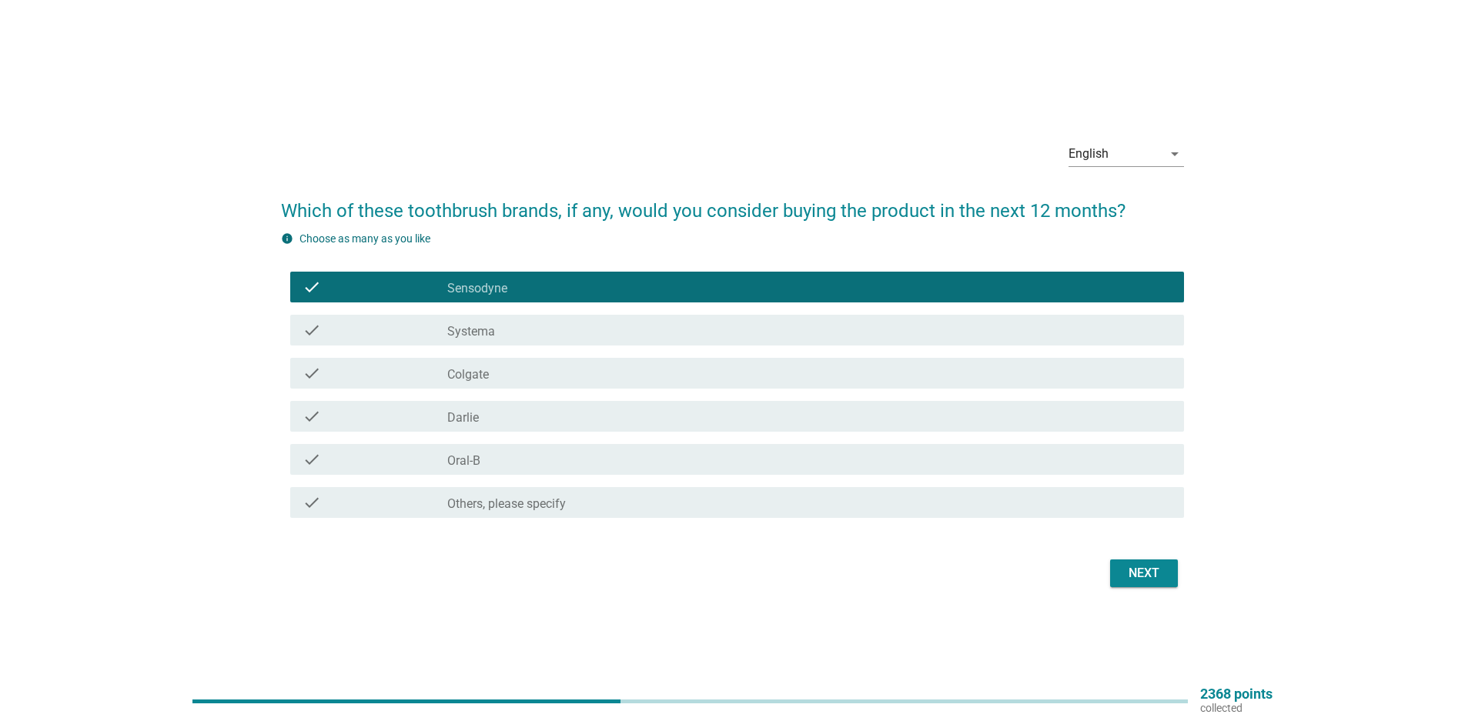
click at [1116, 565] on button "Next" at bounding box center [1144, 574] width 68 height 28
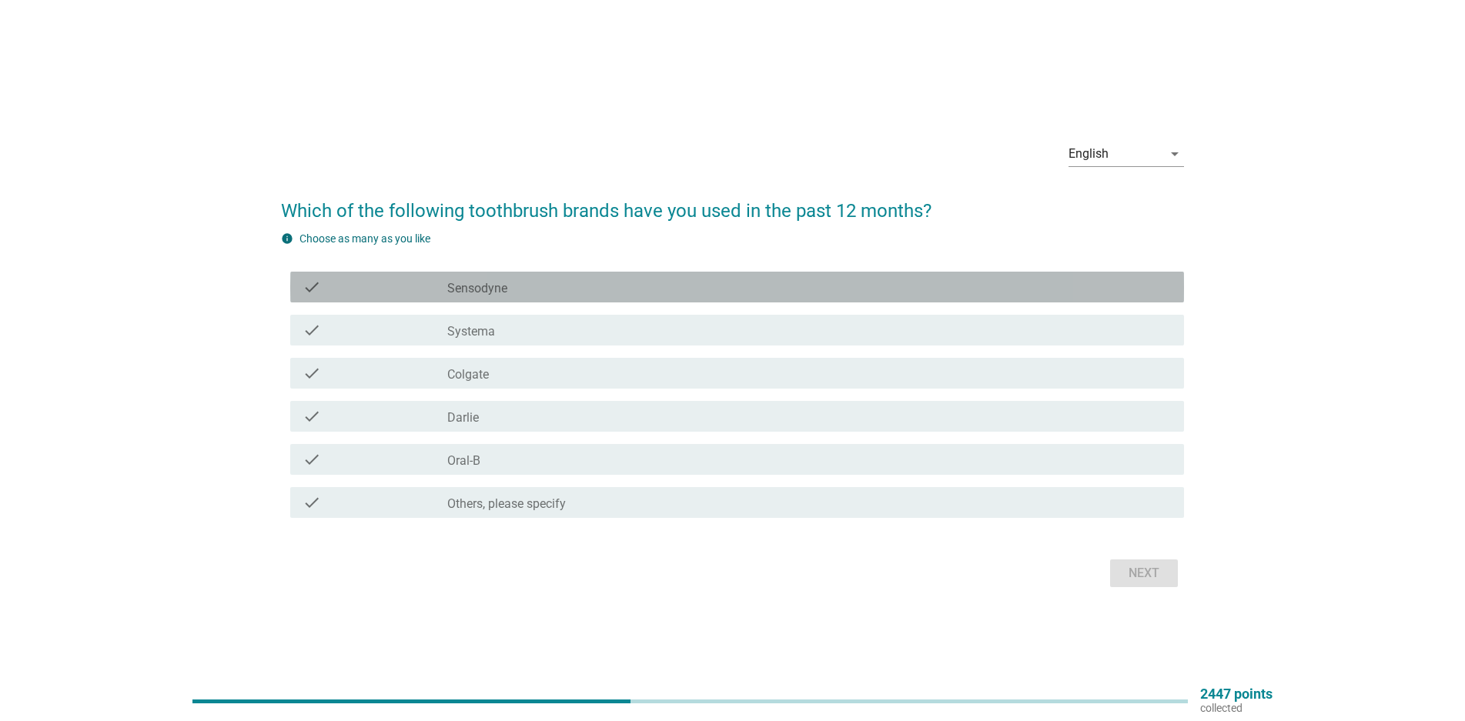
click at [560, 291] on div "check_box_outline_blank Sensodyne" at bounding box center [809, 287] width 724 height 18
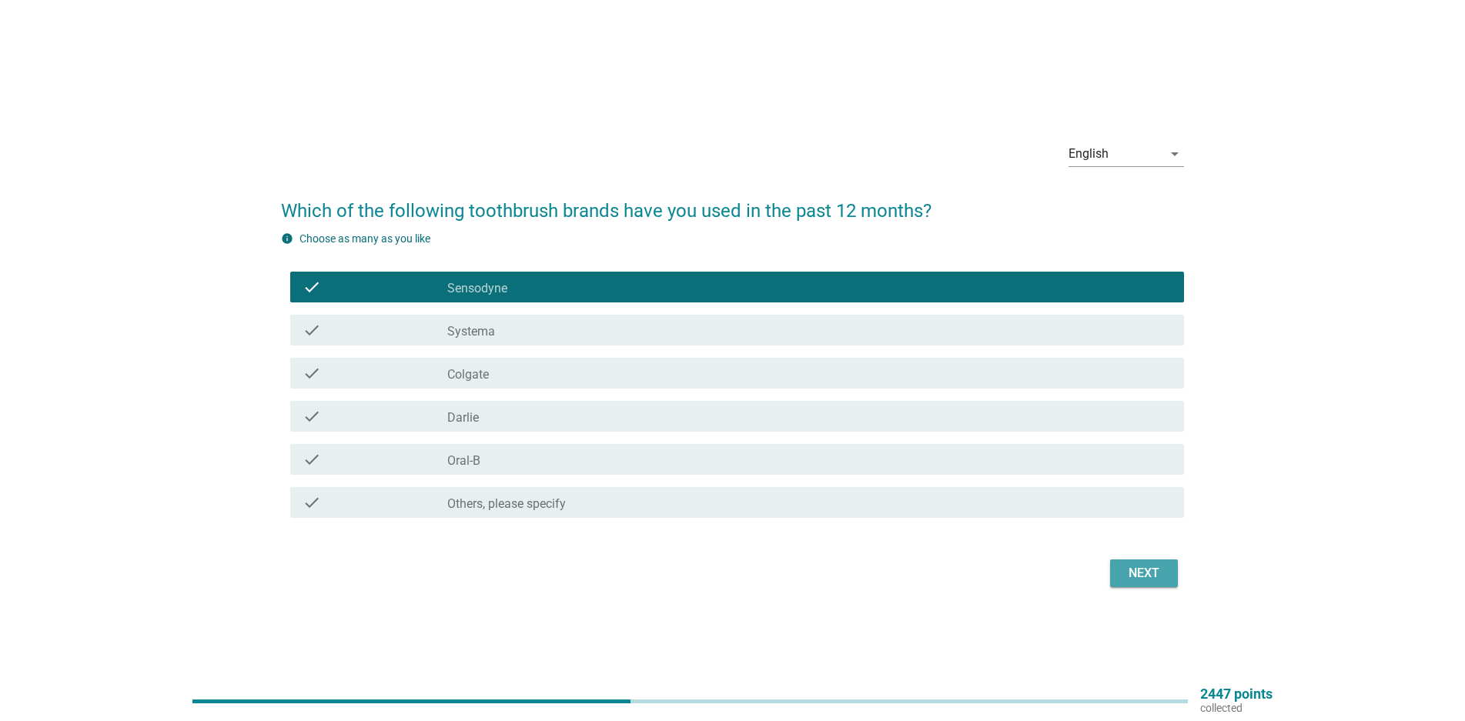
click at [1149, 580] on div "Next" at bounding box center [1143, 573] width 43 height 18
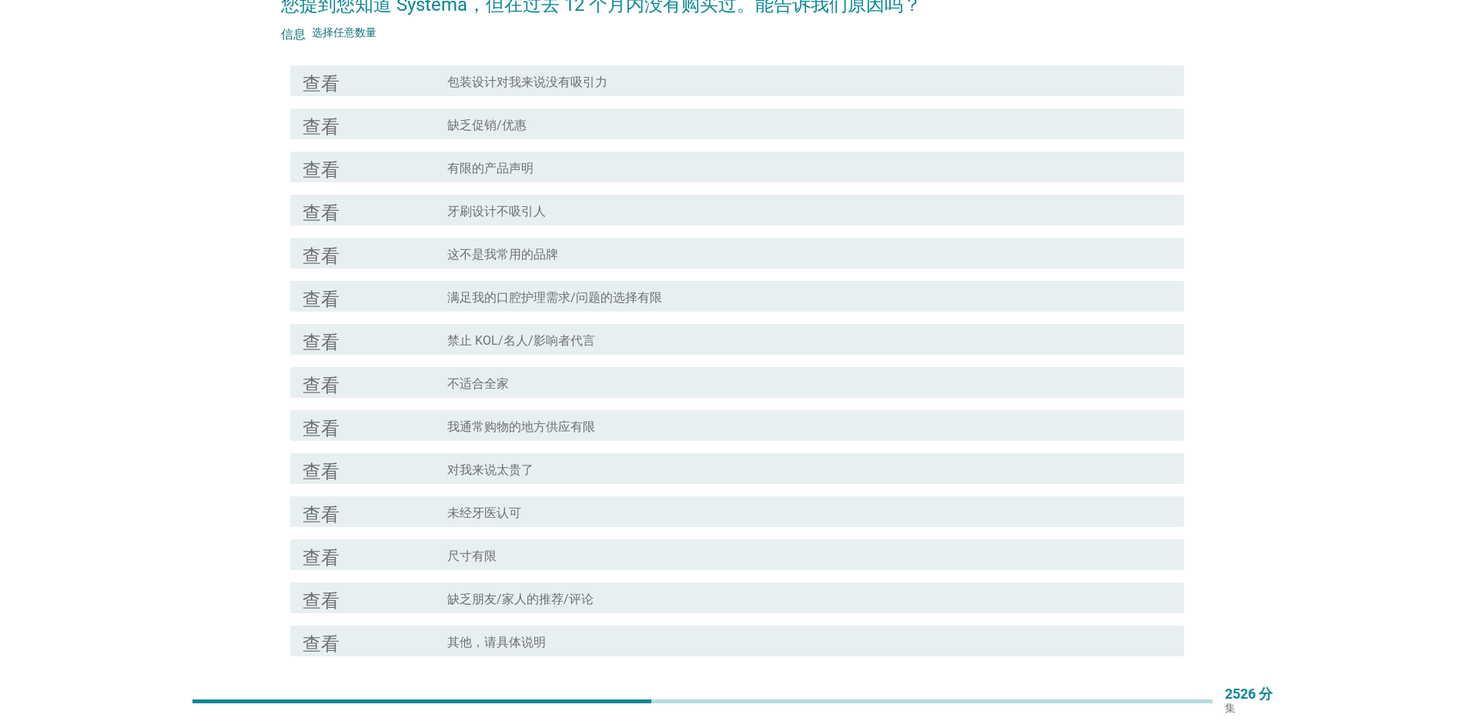
scroll to position [154, 0]
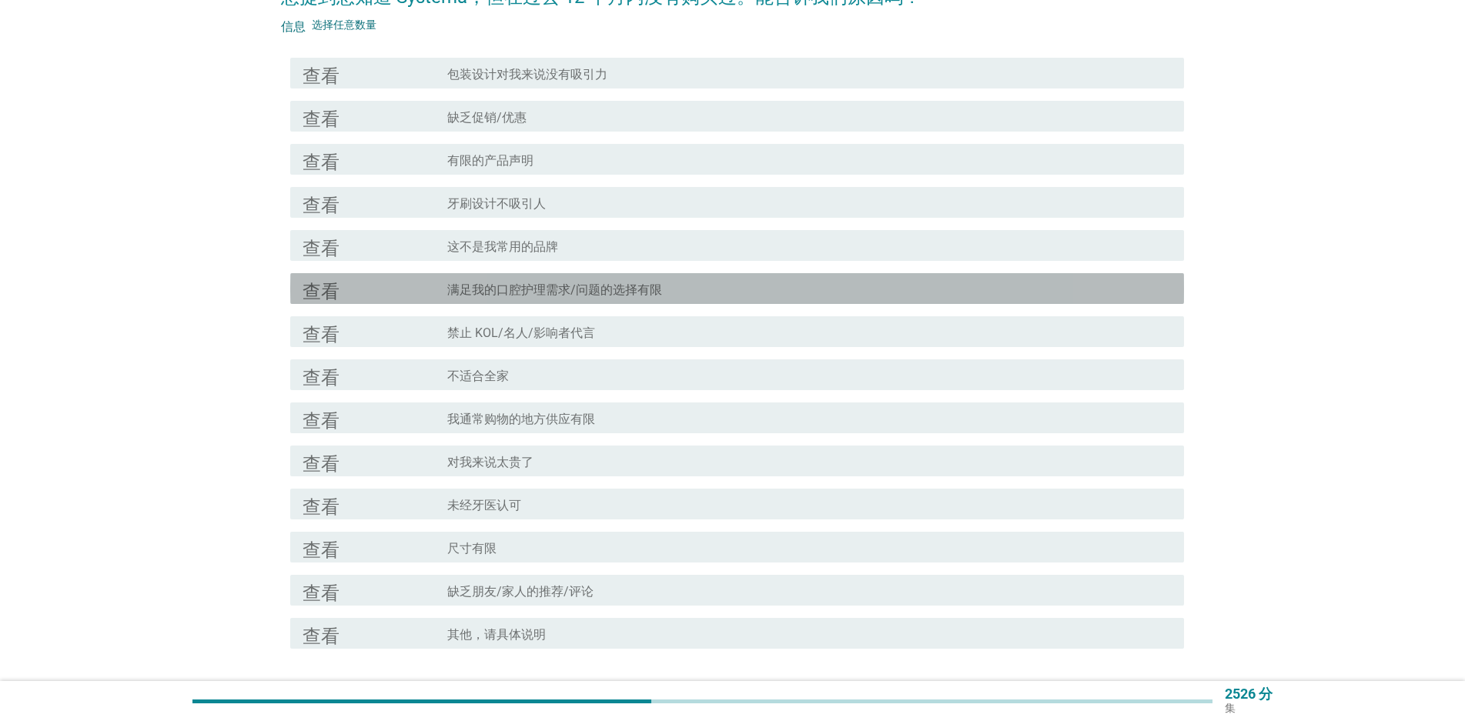
click at [552, 276] on div "查看 复选框轮廓空白 满足我的口腔护理需求/问题的选择有限" at bounding box center [737, 288] width 894 height 31
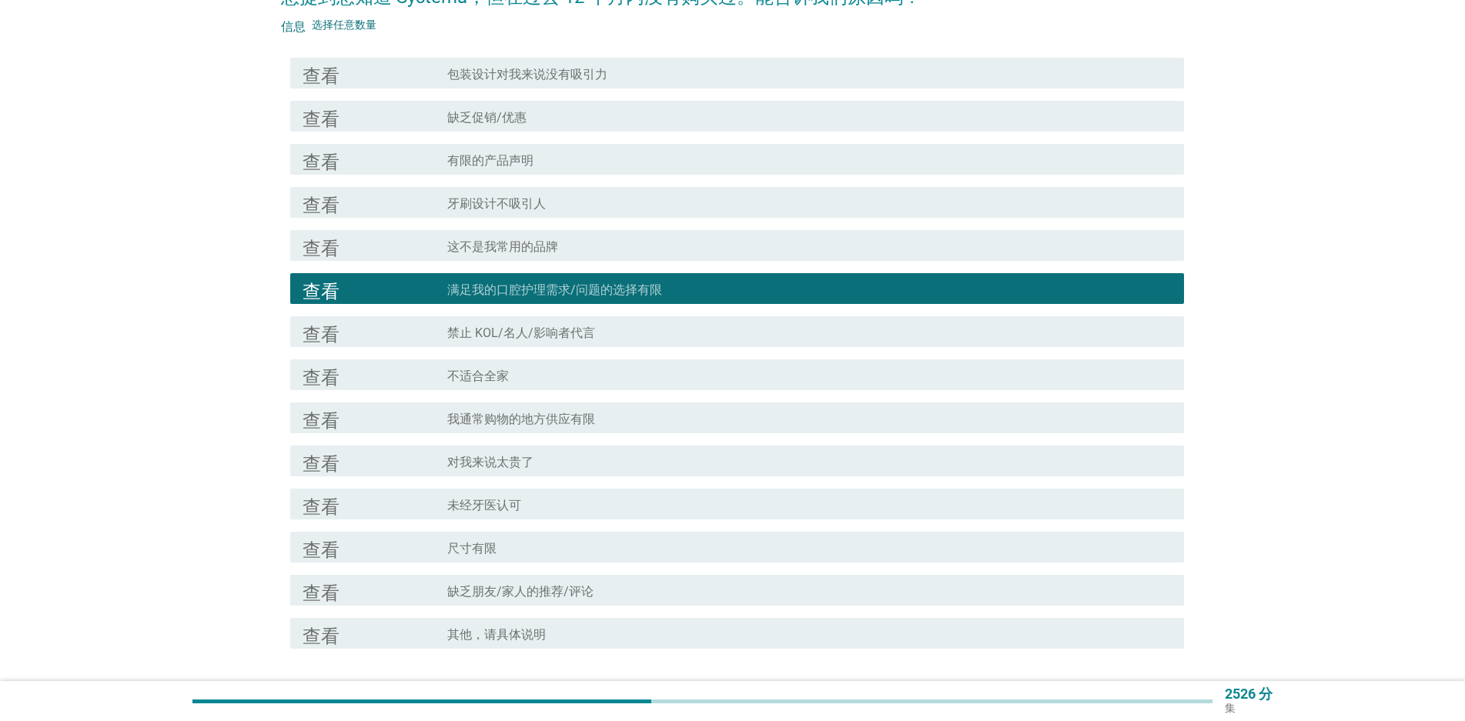
scroll to position [231, 0]
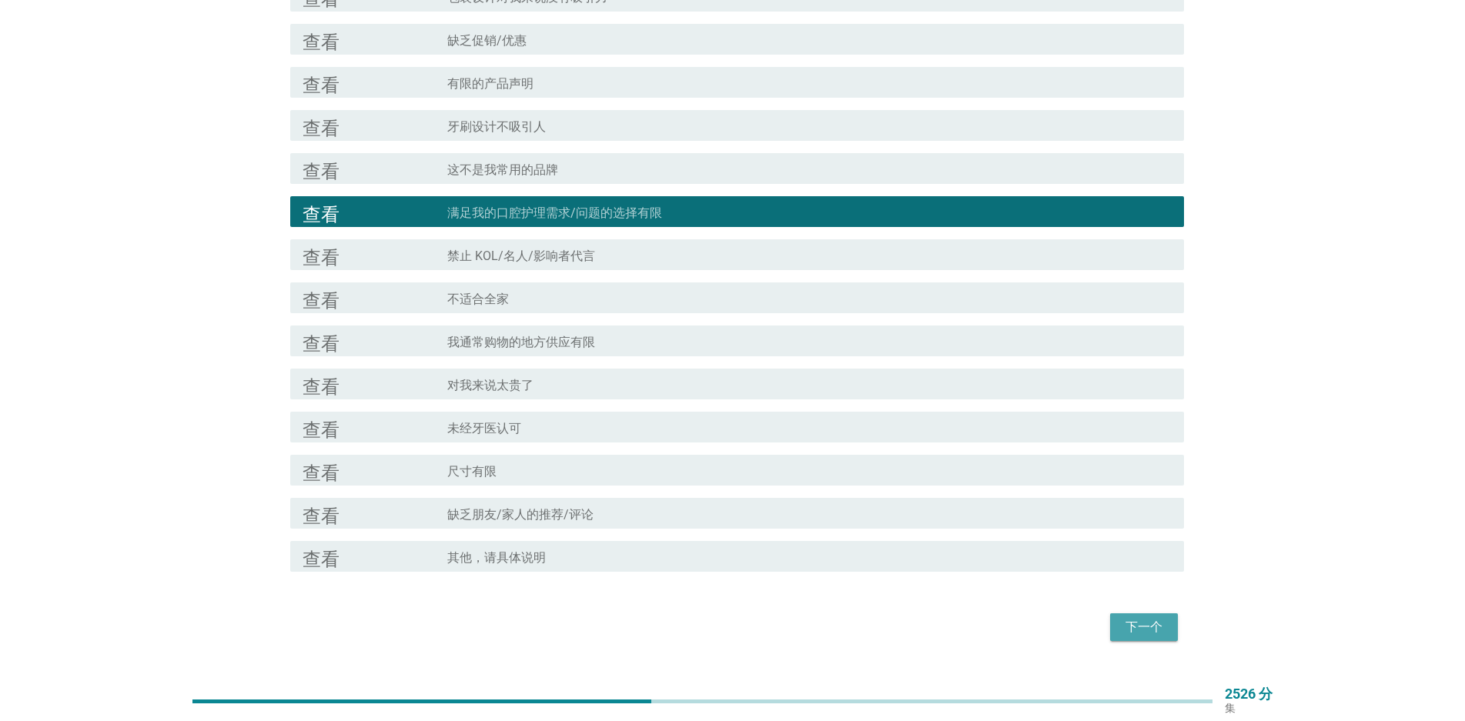
click at [1143, 620] on font "下一个" at bounding box center [1144, 627] width 37 height 15
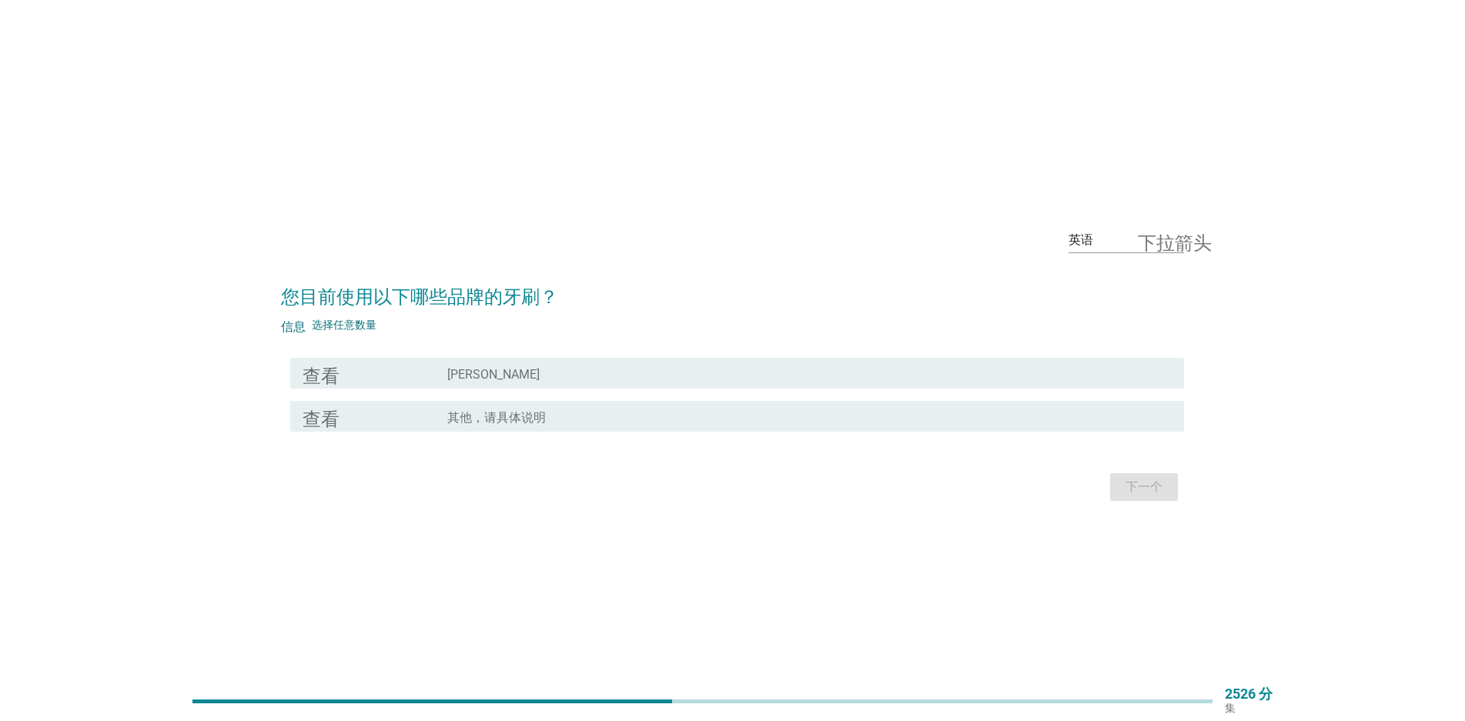
click at [370, 367] on div "查看" at bounding box center [375, 373] width 145 height 18
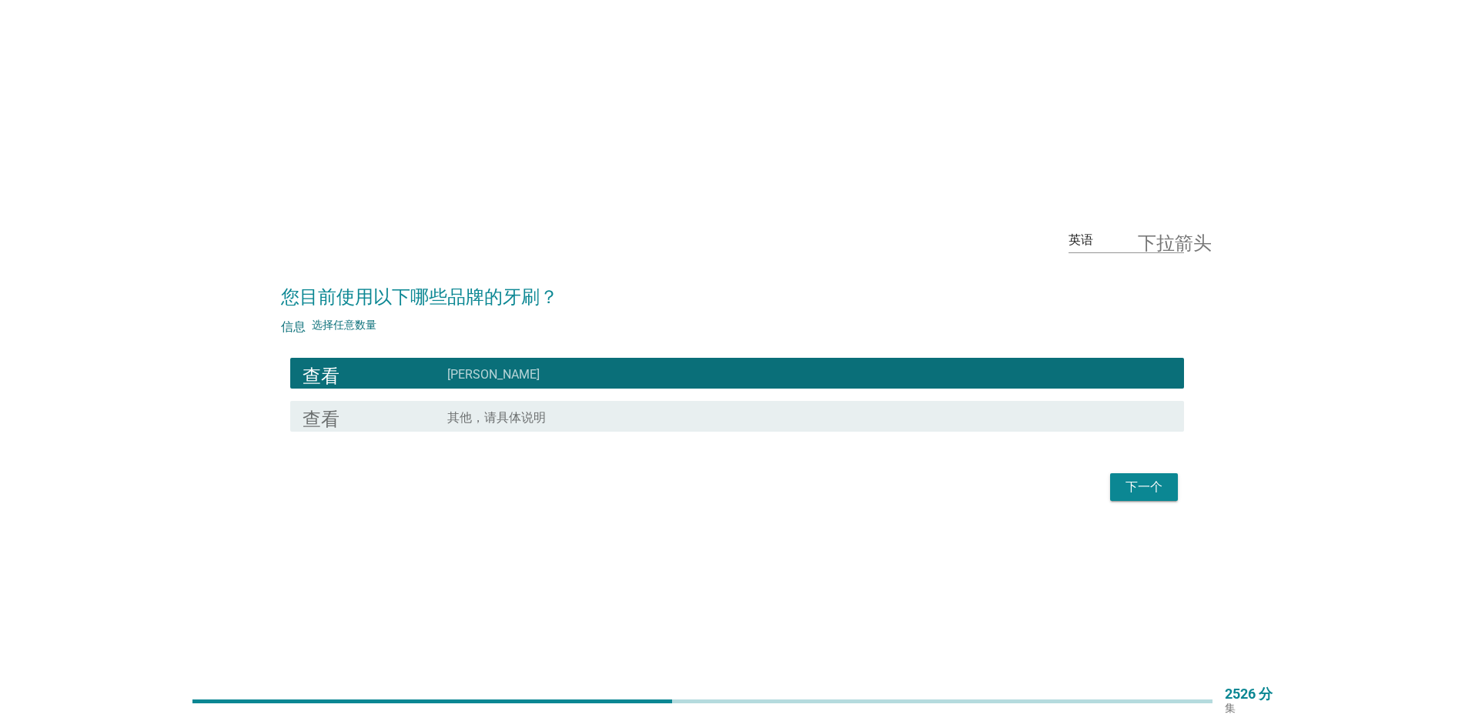
click at [1145, 474] on button "下一个" at bounding box center [1144, 487] width 68 height 28
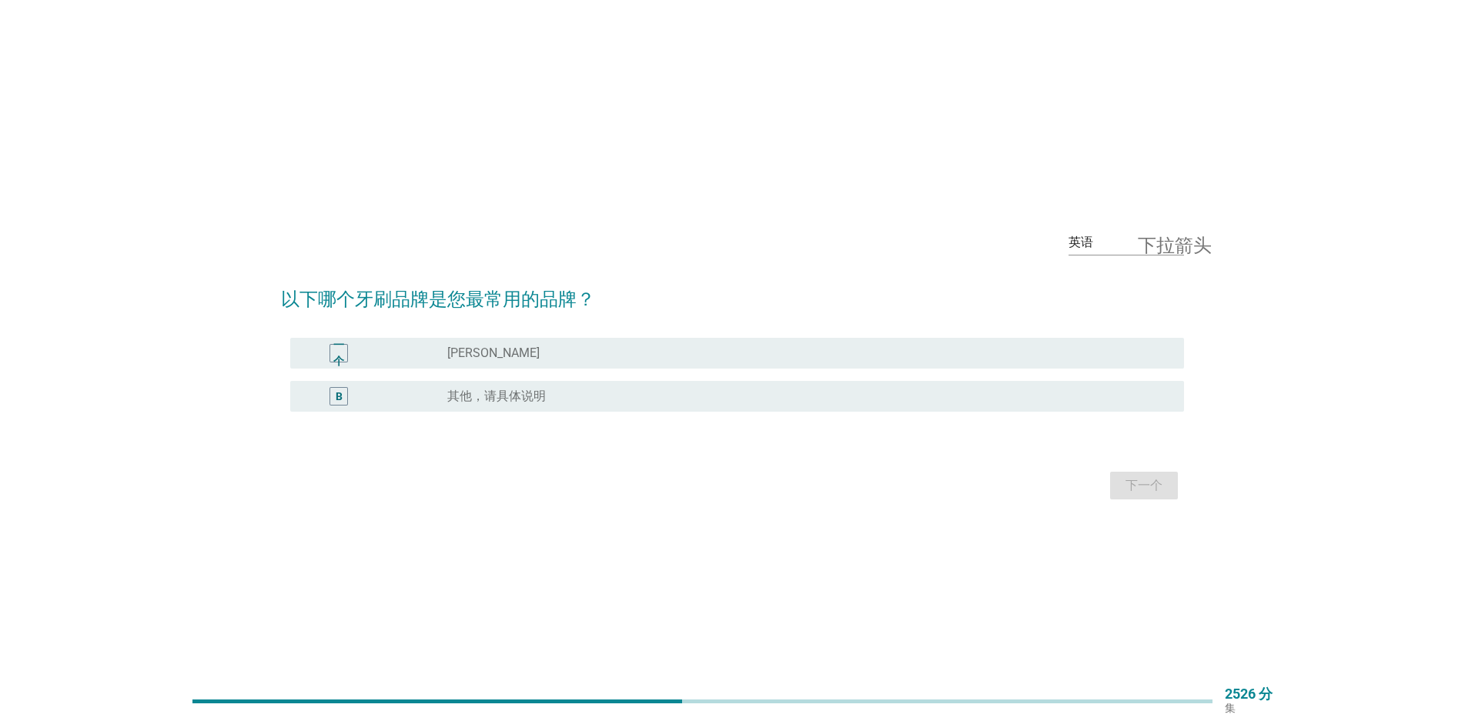
click at [503, 357] on div "radio_button_unchecked 舒适达" at bounding box center [803, 353] width 712 height 15
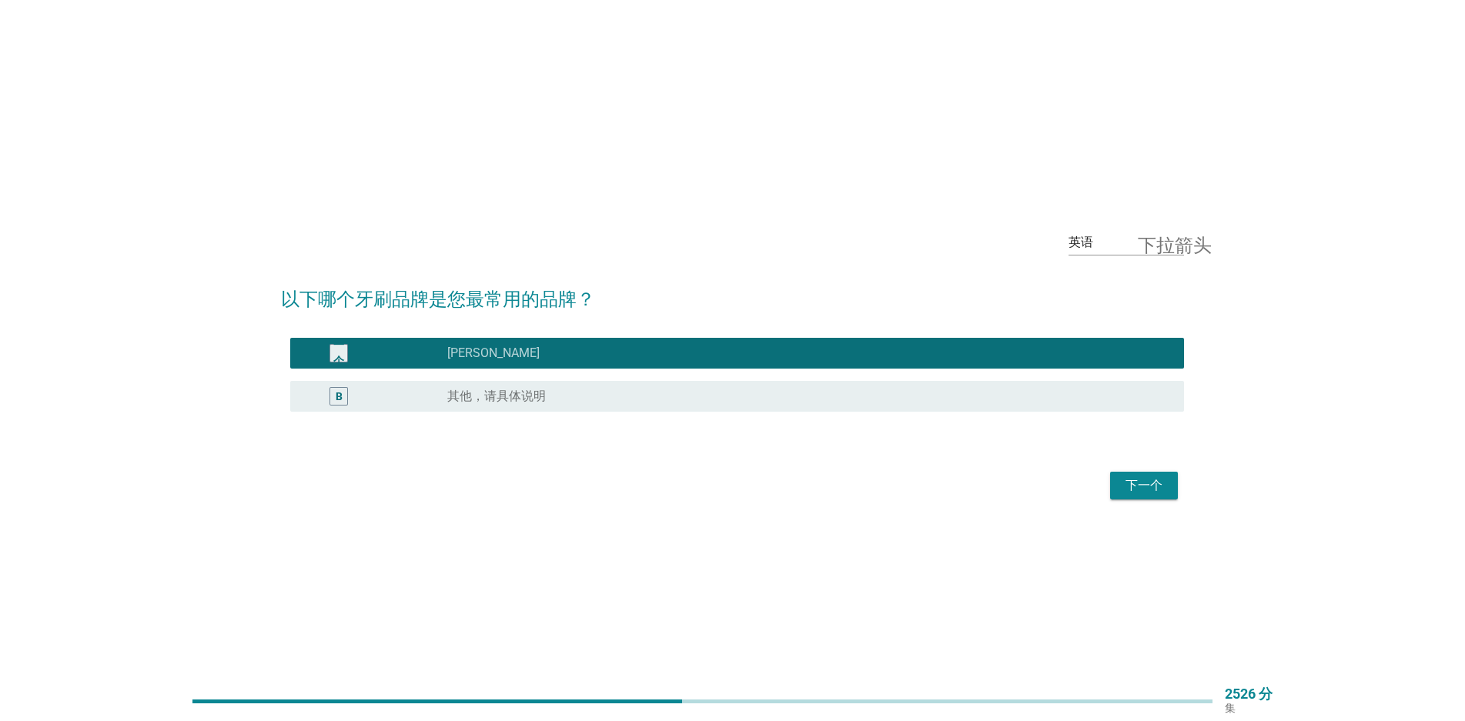
click at [1142, 487] on font "下一个" at bounding box center [1144, 485] width 37 height 15
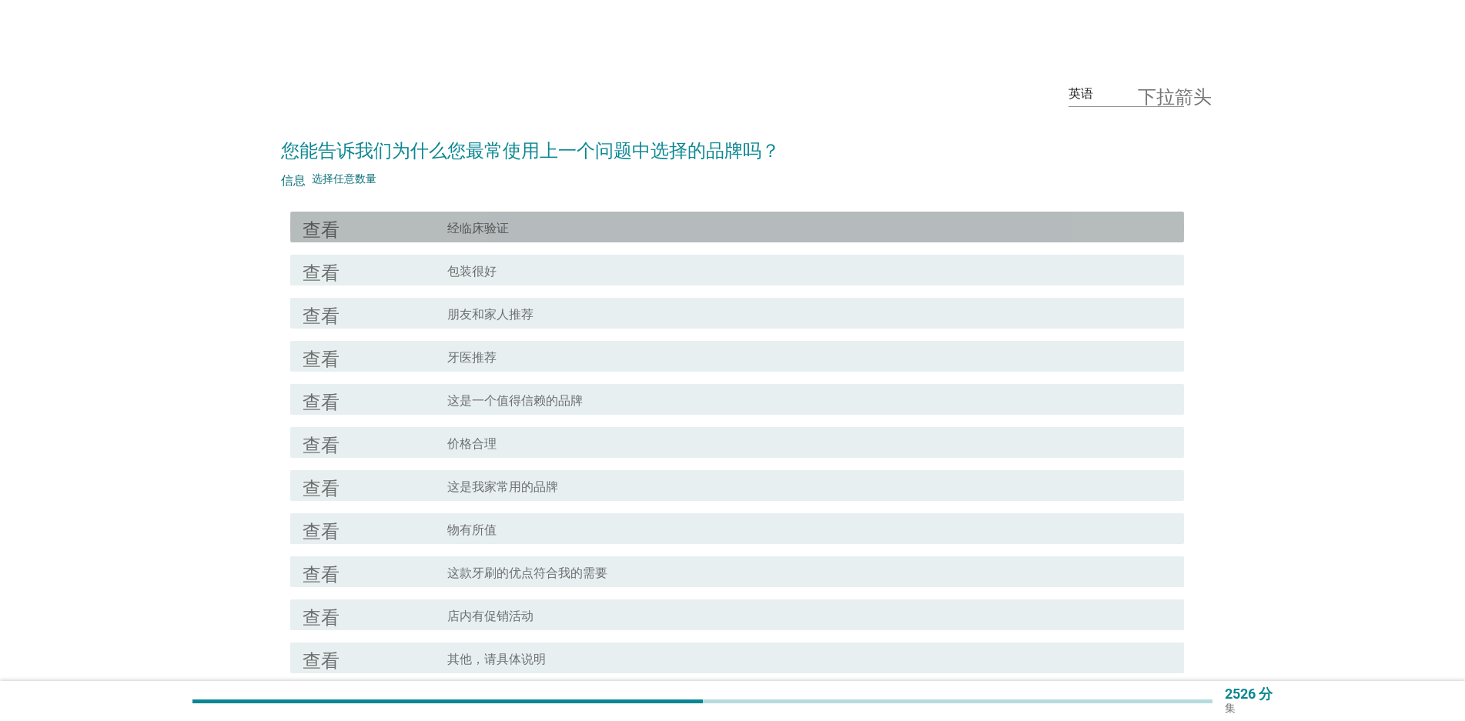
click at [430, 225] on div "查看" at bounding box center [375, 227] width 145 height 18
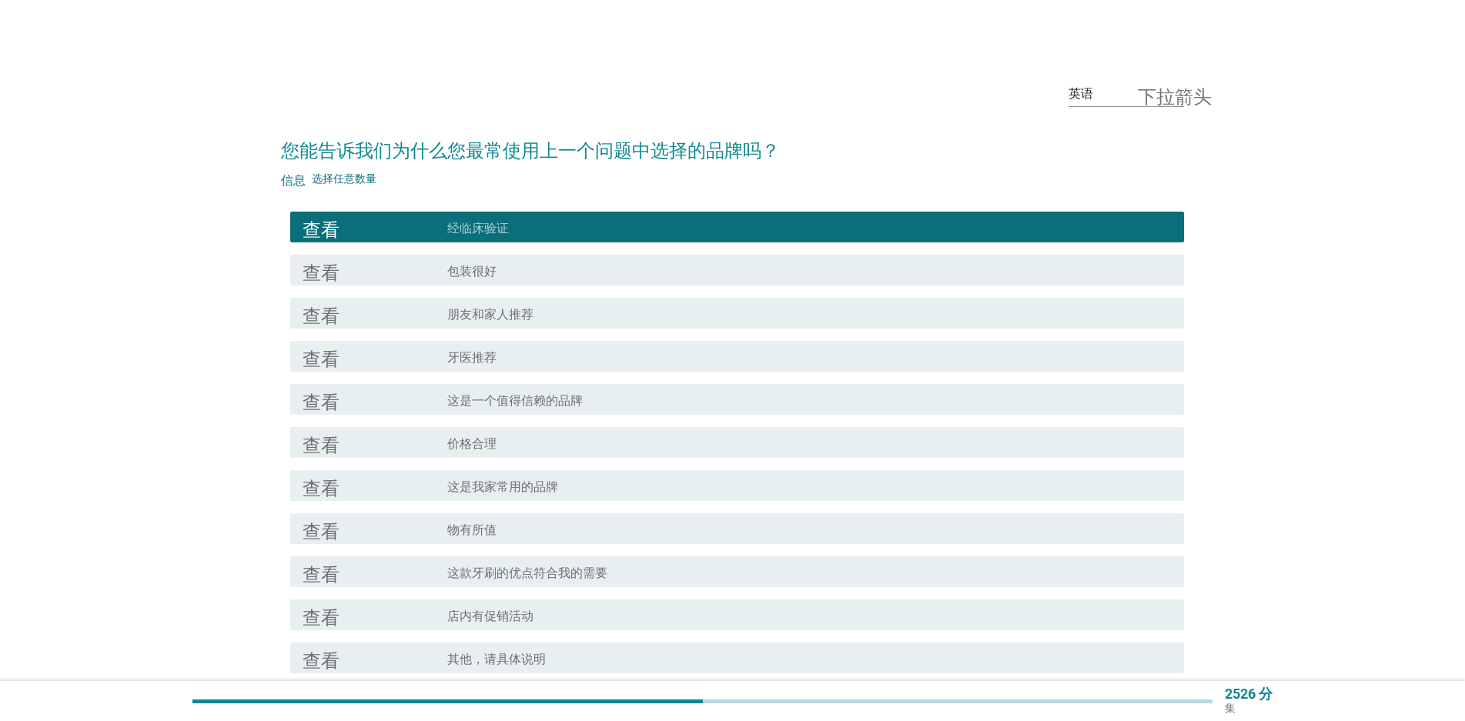
click at [454, 360] on font "牙医推荐" at bounding box center [471, 357] width 49 height 15
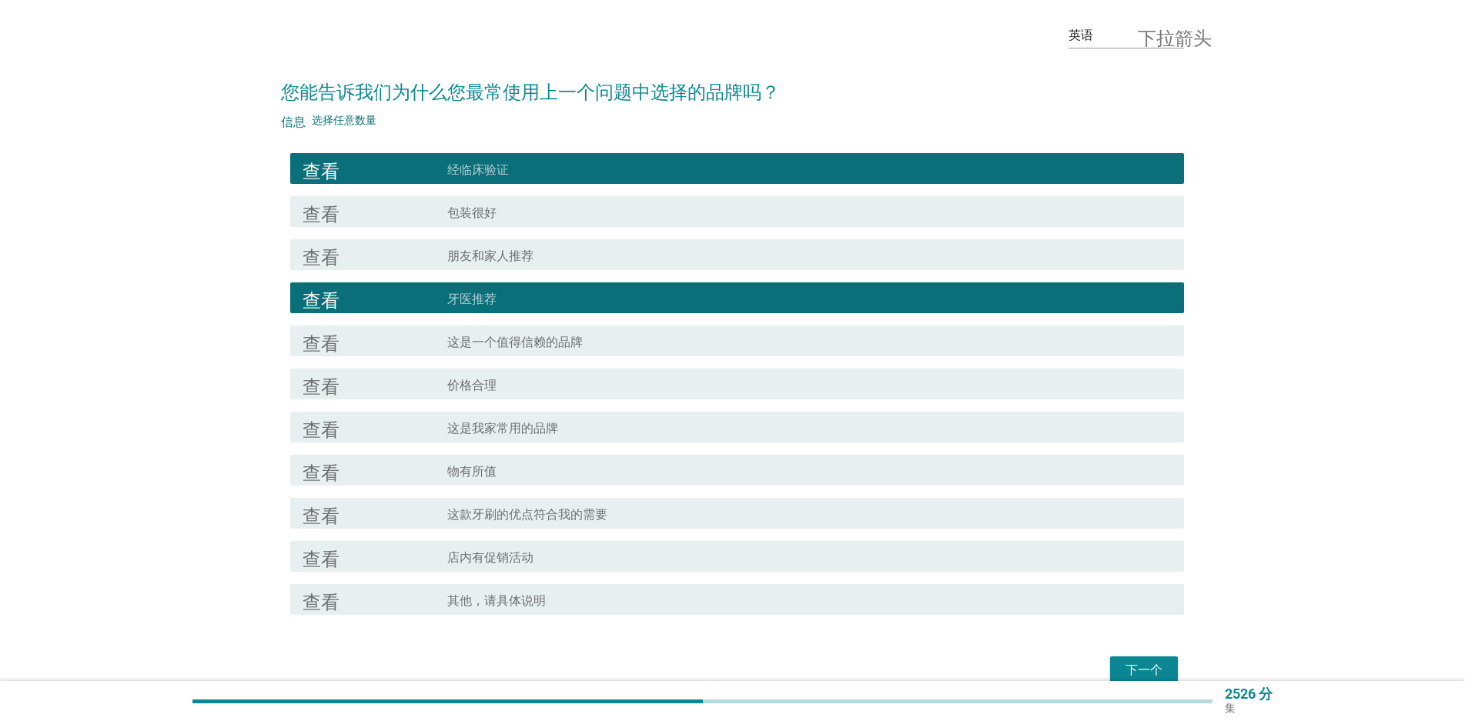
scroll to position [135, 0]
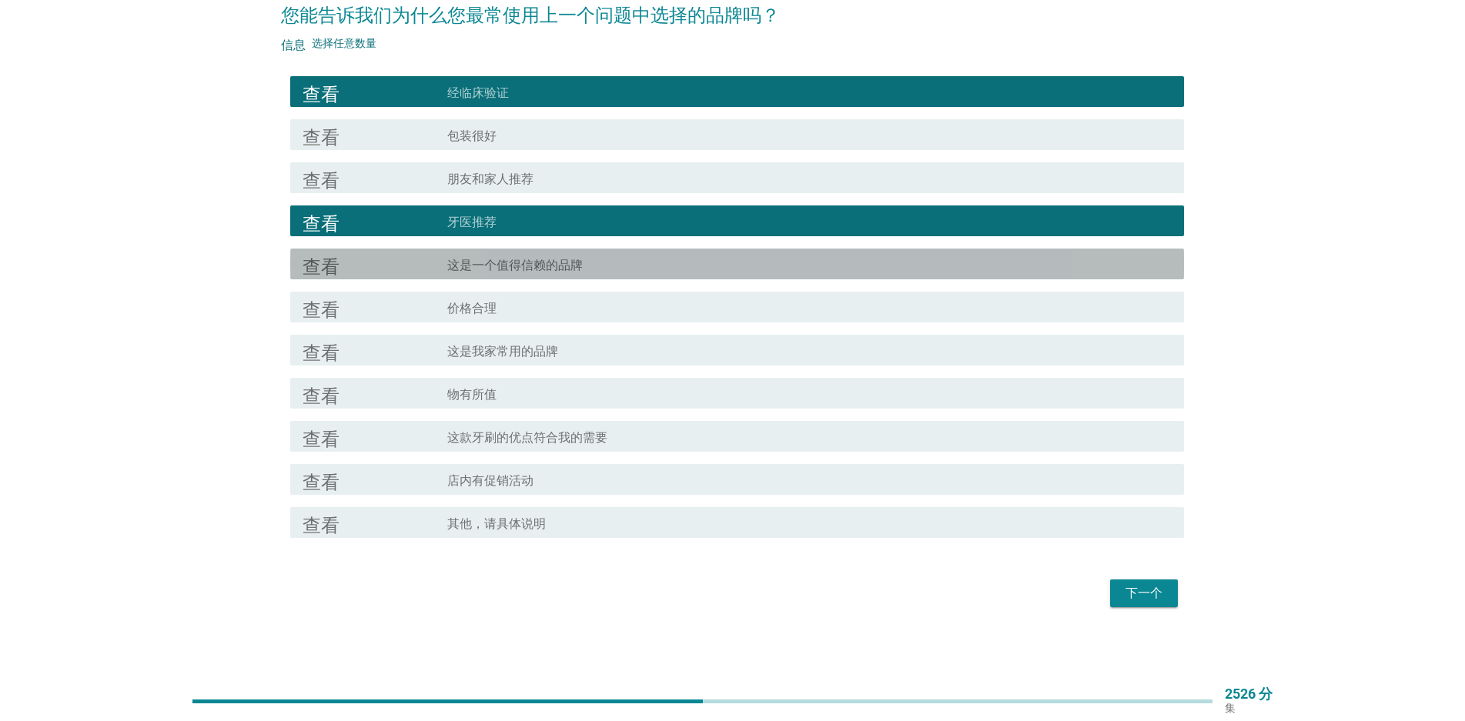
click at [454, 256] on div "复选框轮廓空白 这是一个值得信赖的品牌" at bounding box center [809, 264] width 724 height 18
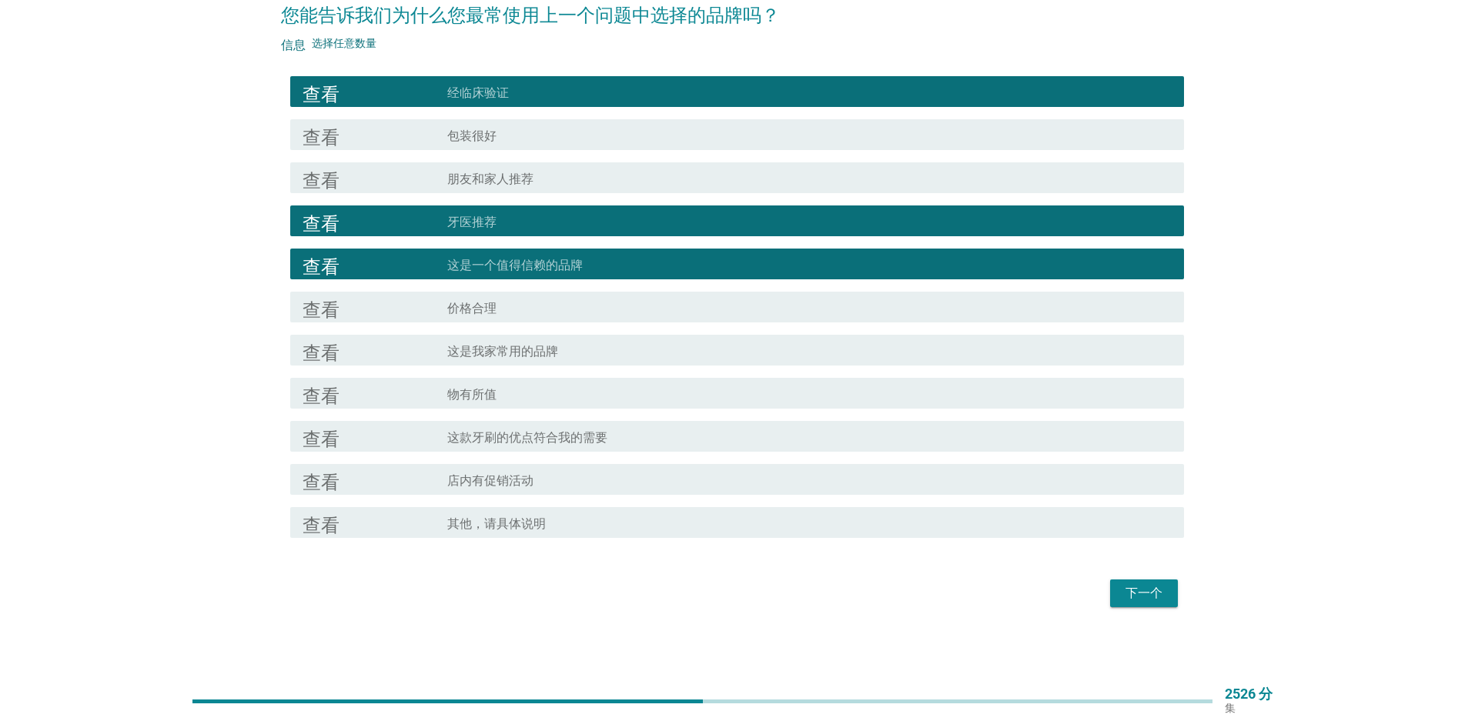
click at [442, 304] on div "查看" at bounding box center [375, 307] width 145 height 18
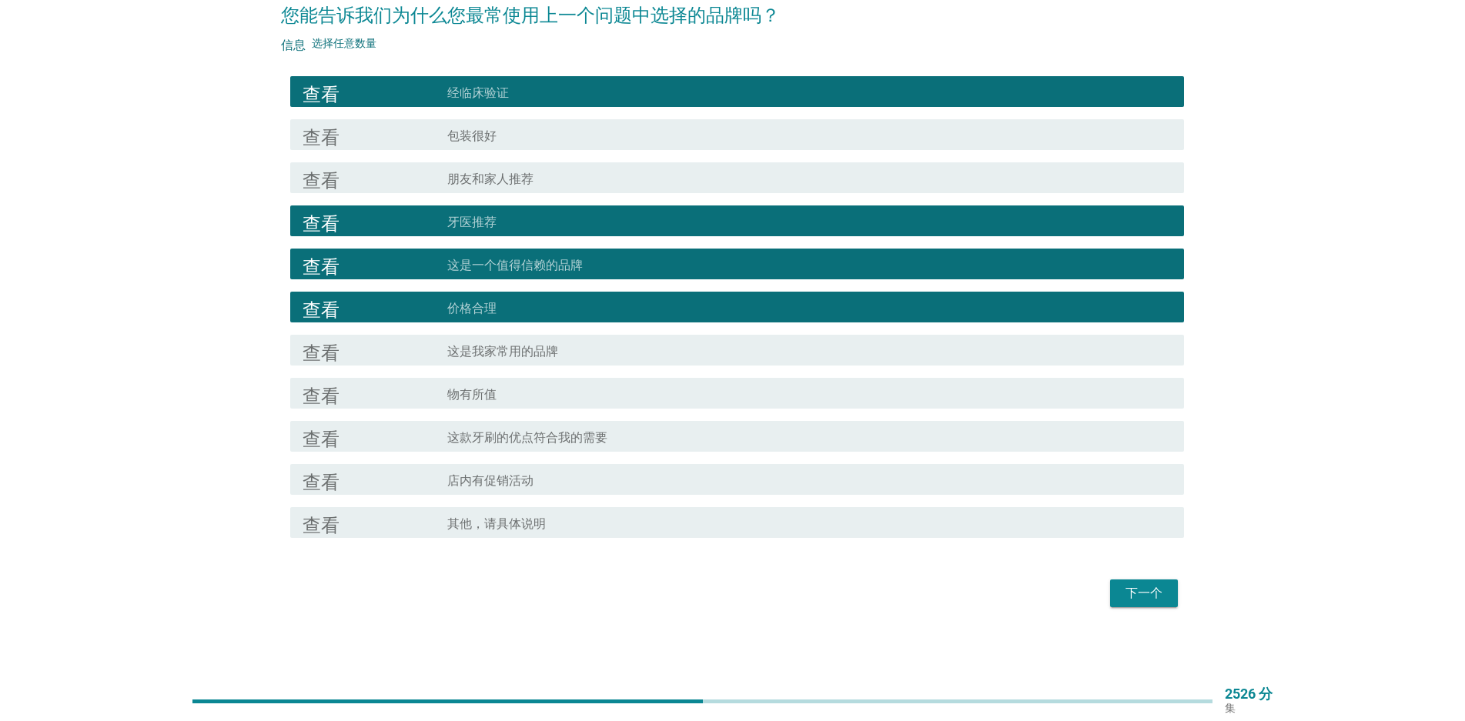
click at [437, 387] on div "查看" at bounding box center [375, 393] width 145 height 18
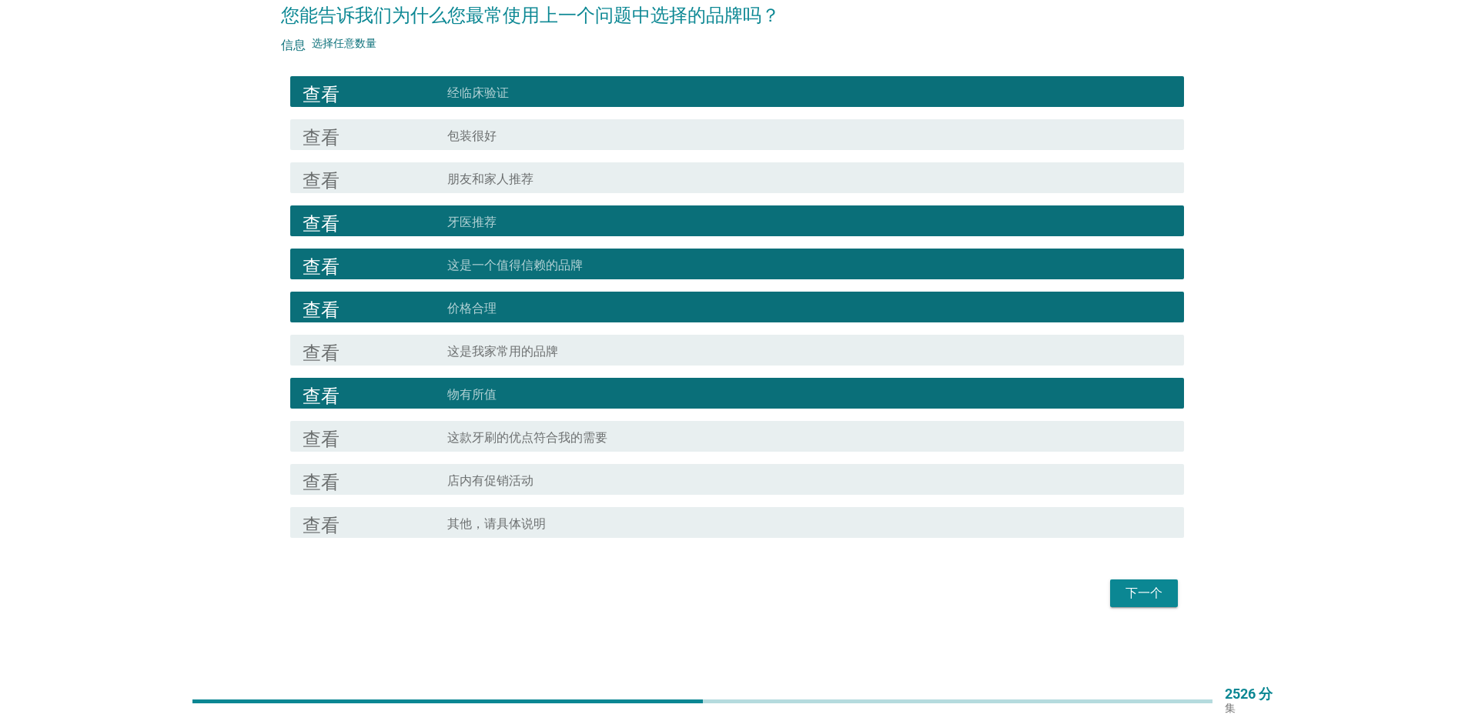
click at [423, 437] on div "查看" at bounding box center [375, 436] width 145 height 18
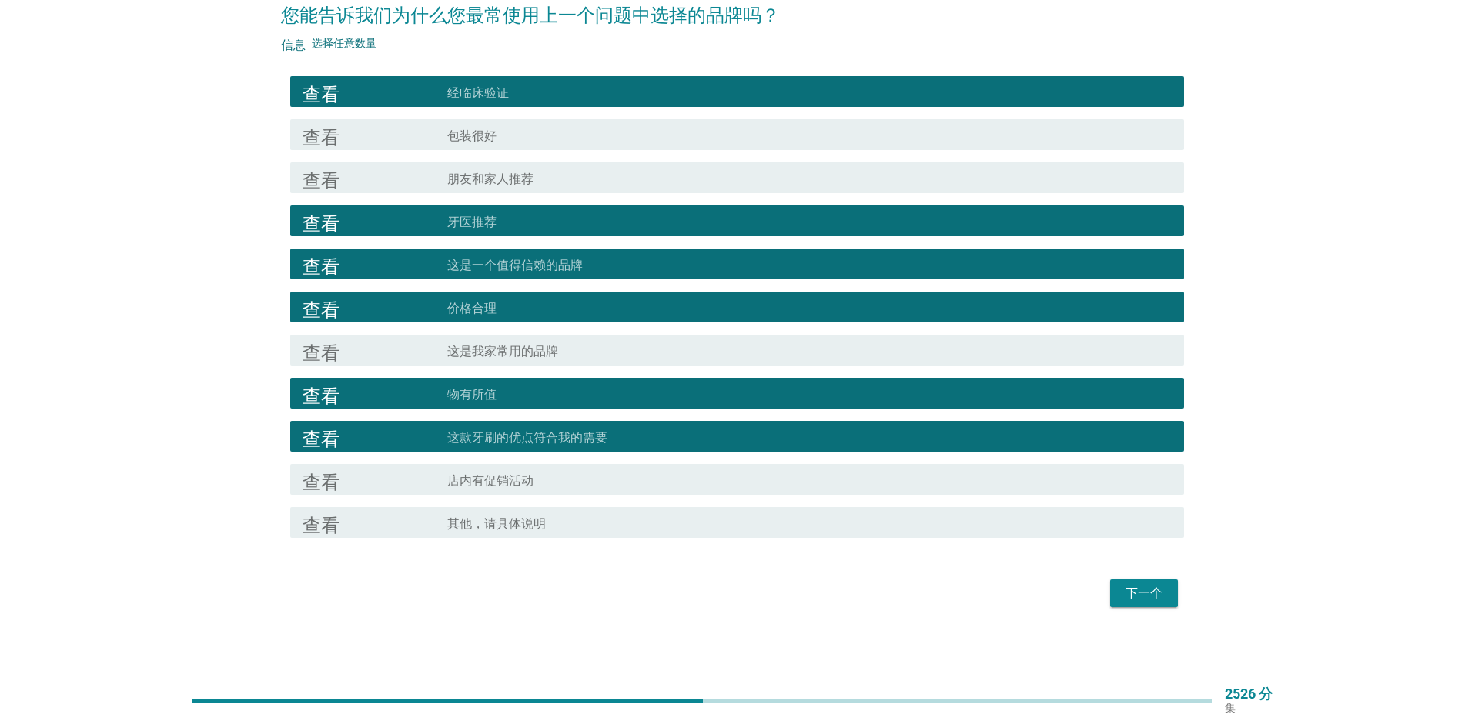
click at [1132, 590] on font "下一个" at bounding box center [1144, 593] width 37 height 15
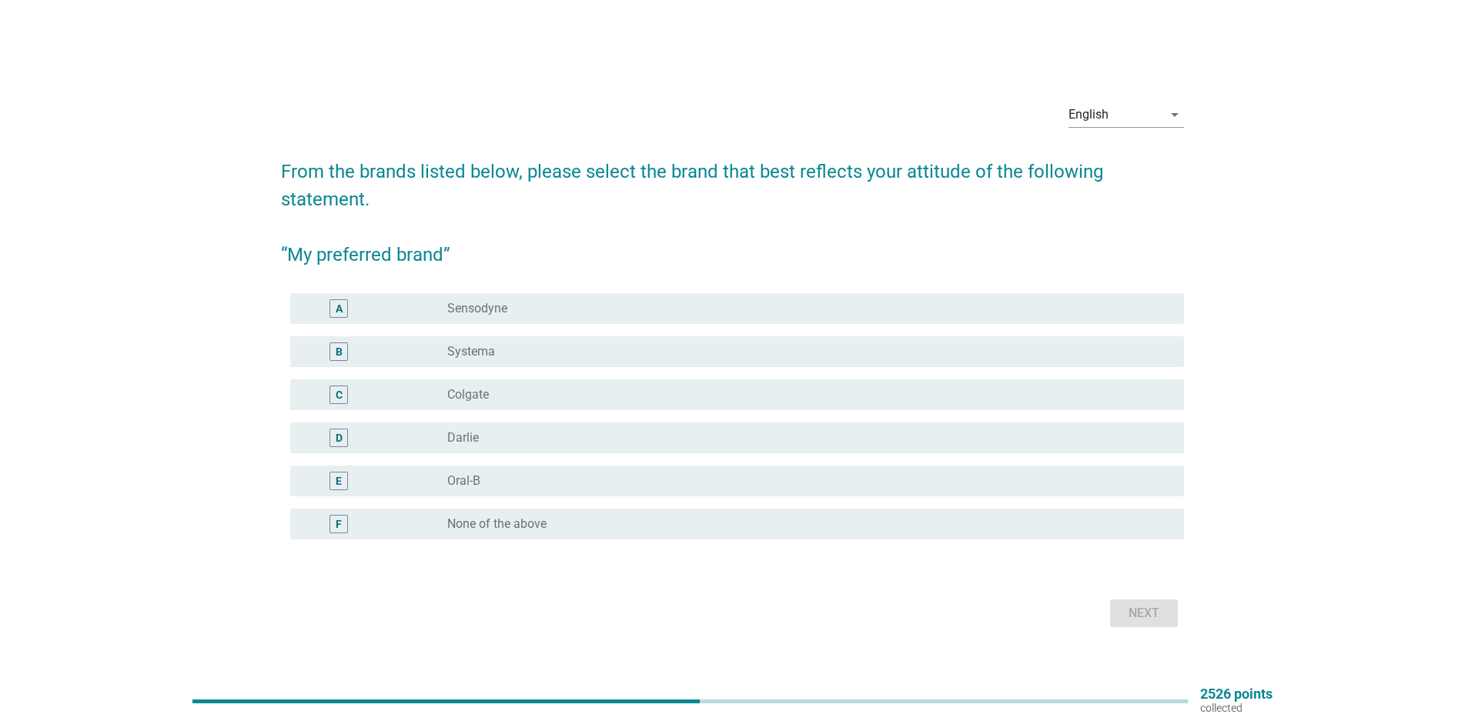
drag, startPoint x: 523, startPoint y: 309, endPoint x: 550, endPoint y: 309, distance: 26.9
click at [523, 309] on div "radio_button_unchecked Sensodyne" at bounding box center [803, 308] width 712 height 15
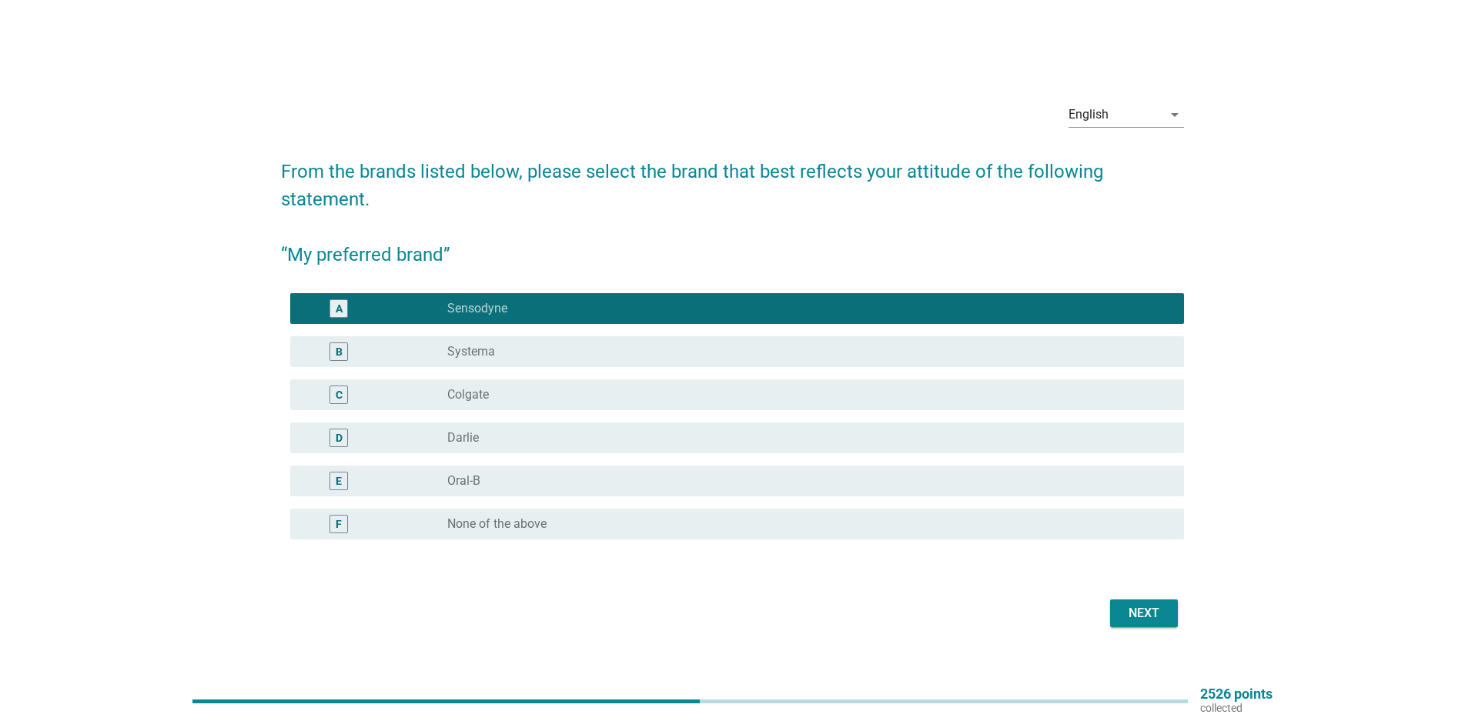
click at [1140, 617] on div "Next" at bounding box center [1143, 613] width 43 height 18
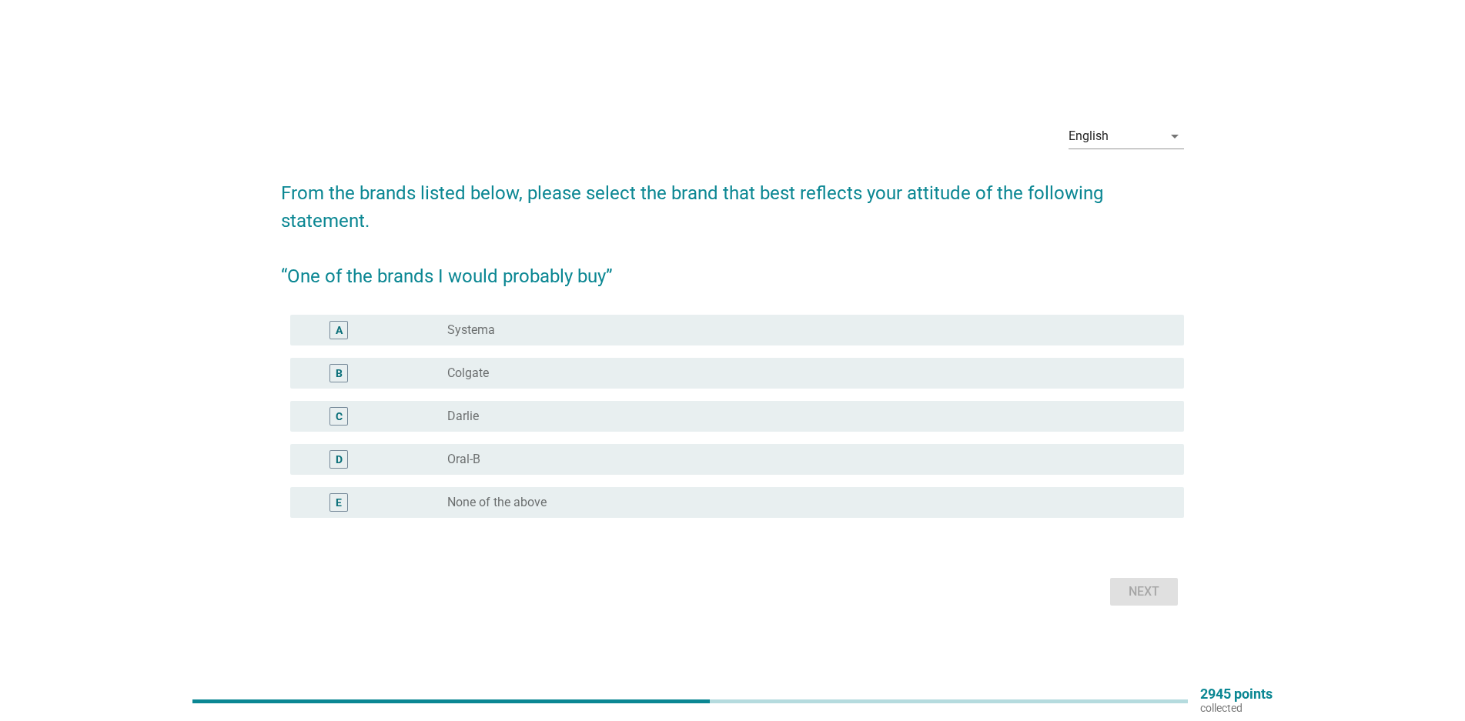
click at [438, 342] on div "A radio_button_unchecked Systema" at bounding box center [737, 330] width 894 height 31
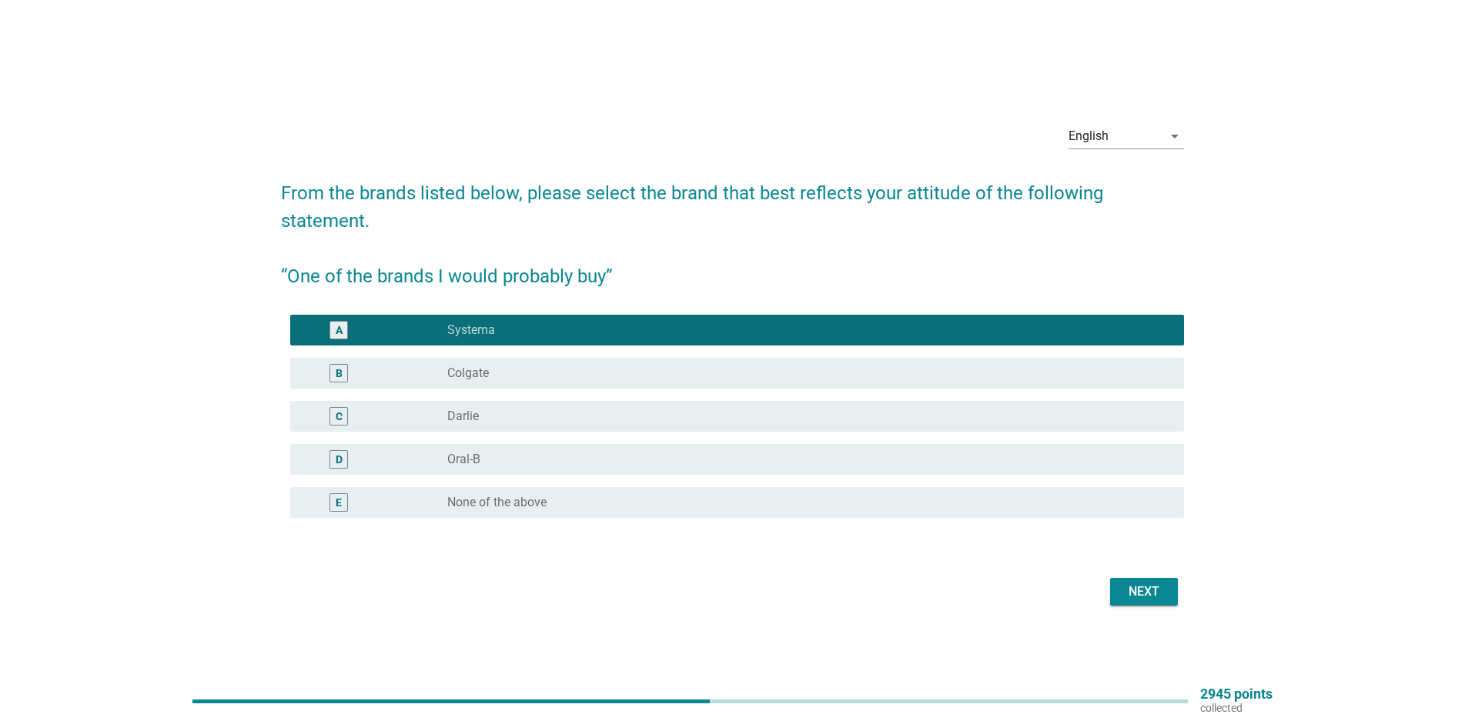
click at [1149, 589] on div "Next" at bounding box center [1143, 592] width 43 height 18
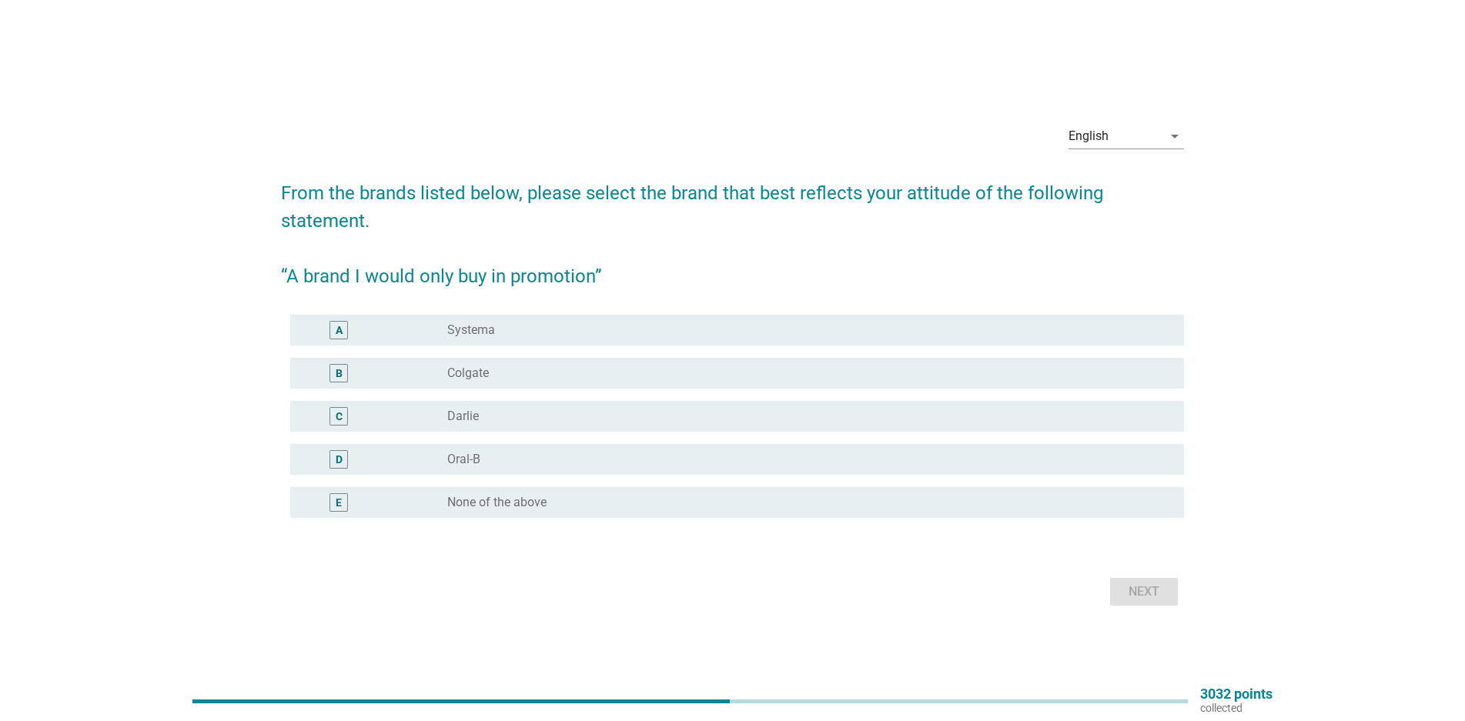
click at [518, 326] on div "radio_button_unchecked Systema" at bounding box center [803, 330] width 712 height 15
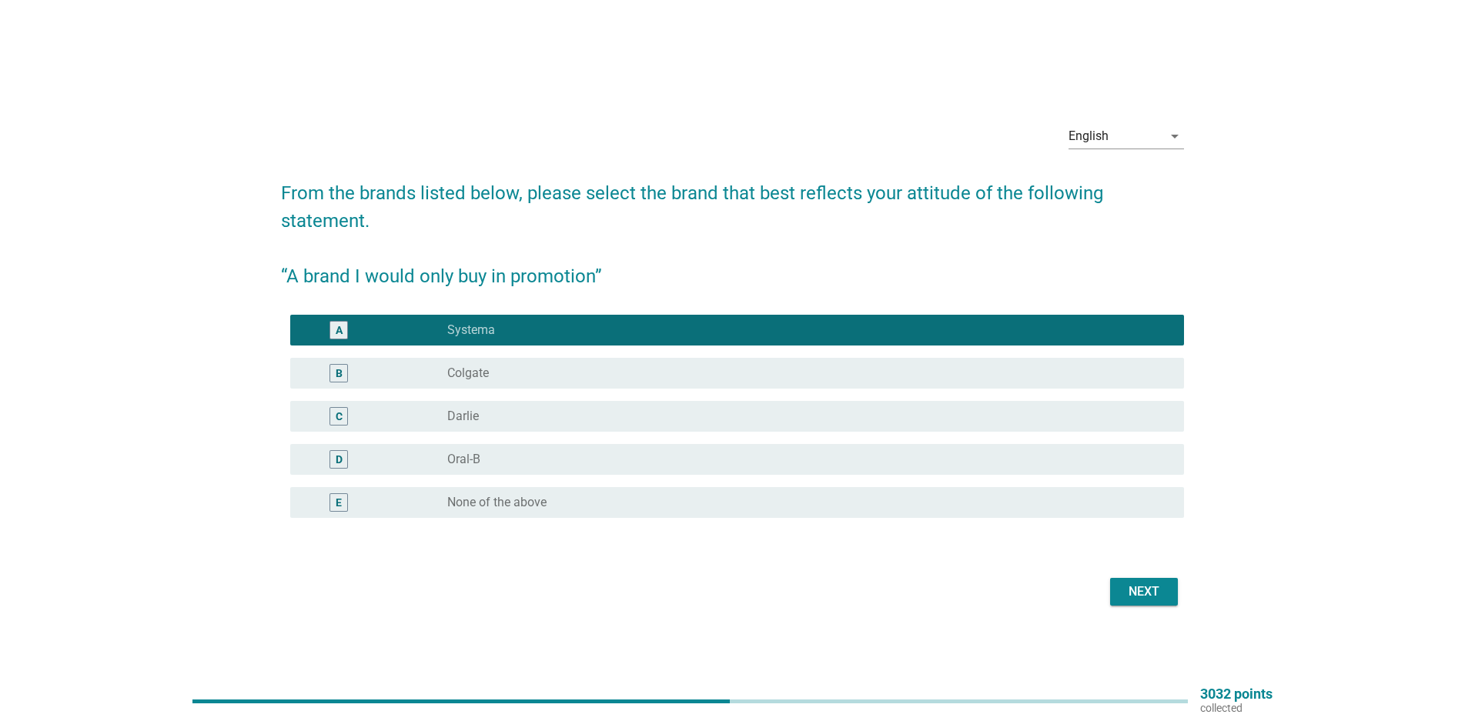
click at [721, 363] on div "B radio_button_unchecked Colgate" at bounding box center [737, 373] width 894 height 31
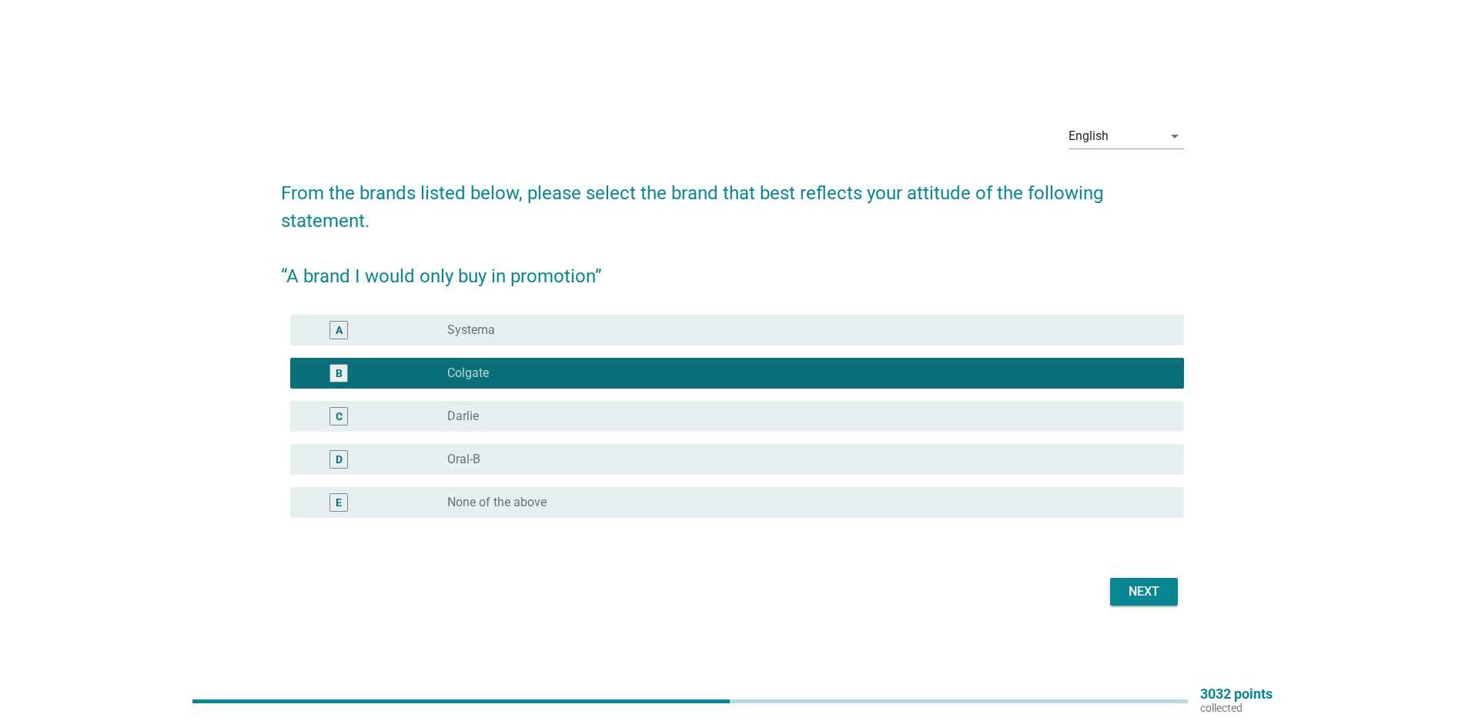
click at [671, 326] on div "radio_button_unchecked Systema" at bounding box center [803, 330] width 712 height 15
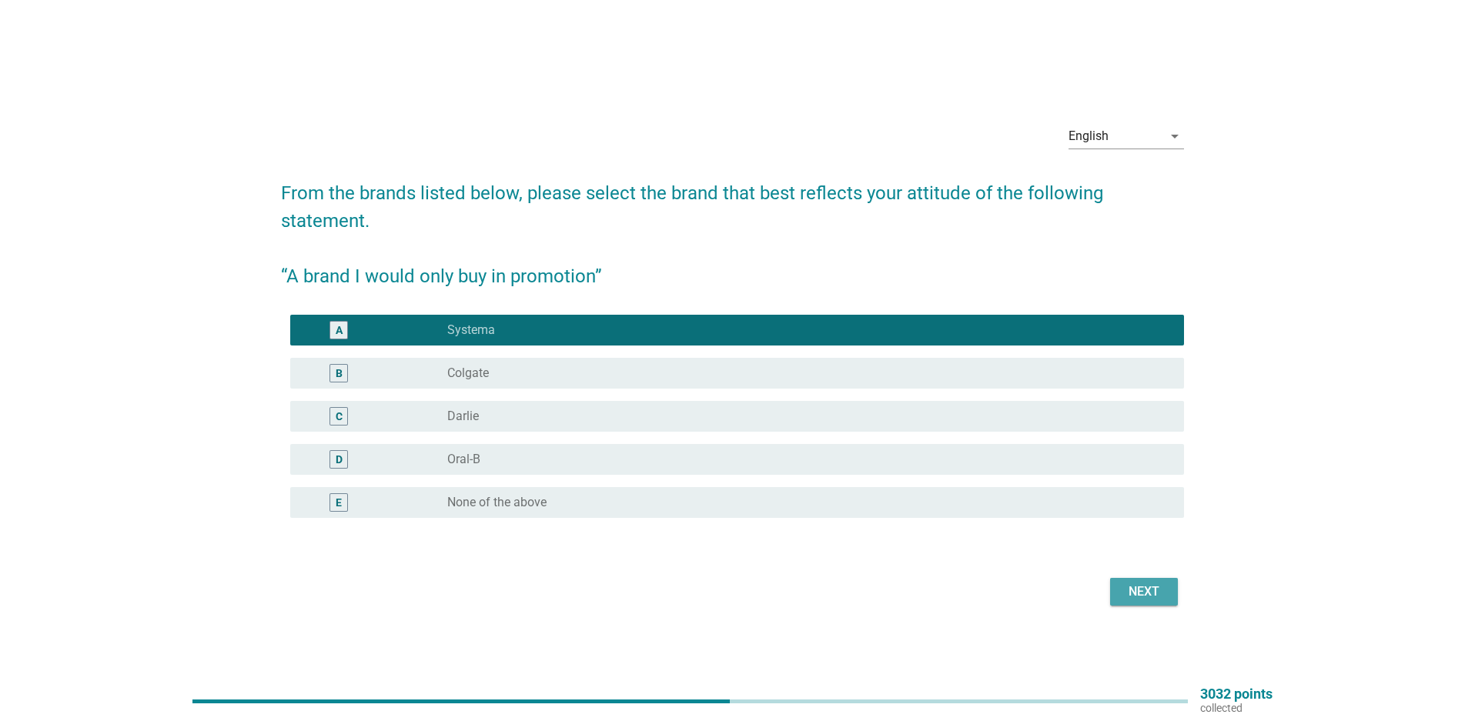
click at [1126, 589] on div "Next" at bounding box center [1143, 592] width 43 height 18
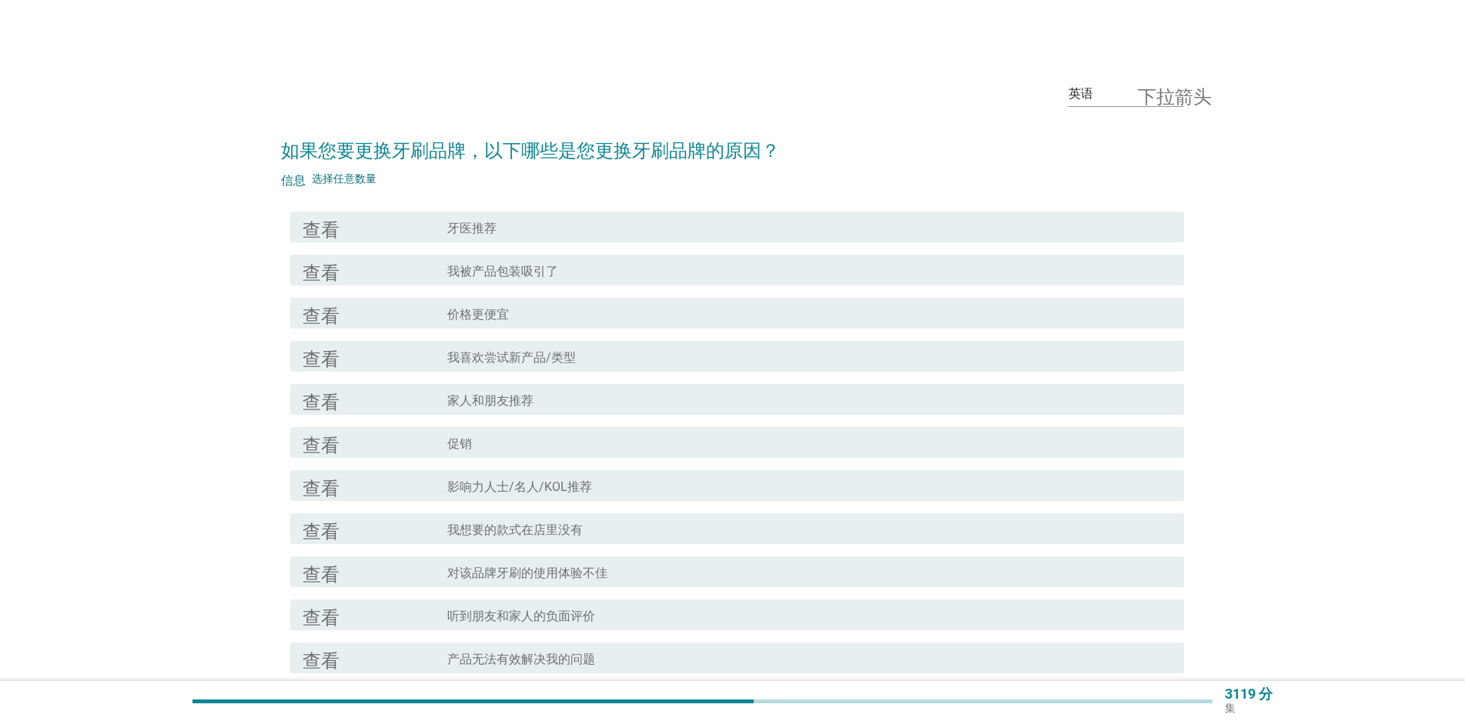
scroll to position [77, 0]
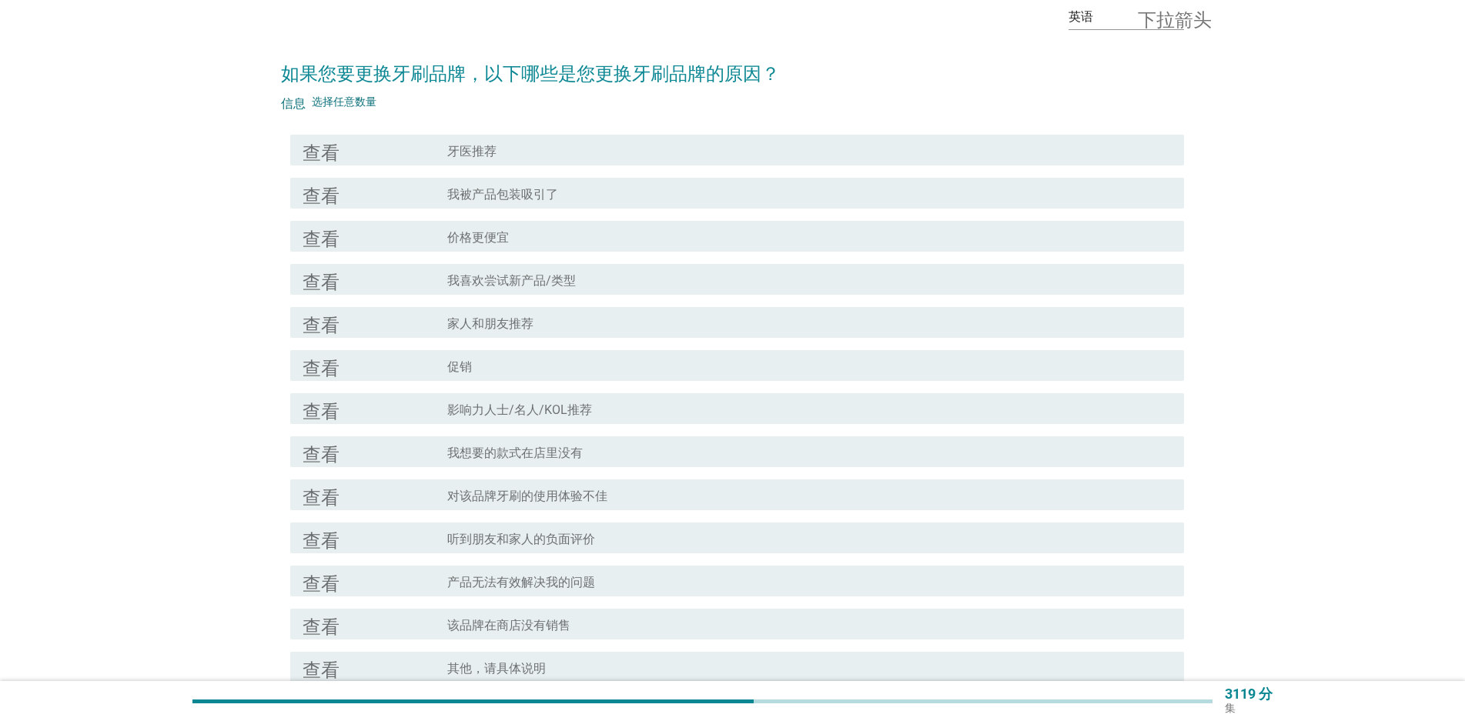
click at [453, 158] on font "牙医推荐" at bounding box center [471, 151] width 49 height 15
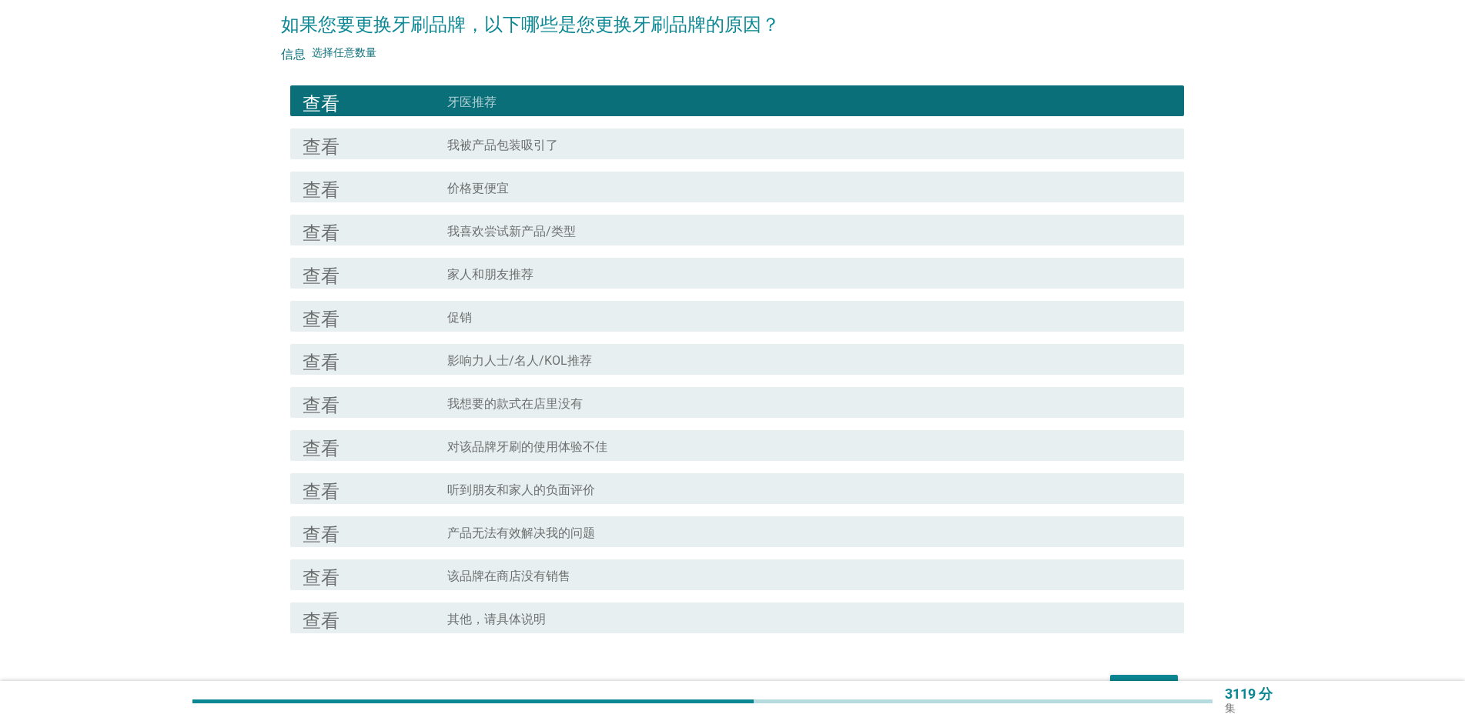
scroll to position [154, 0]
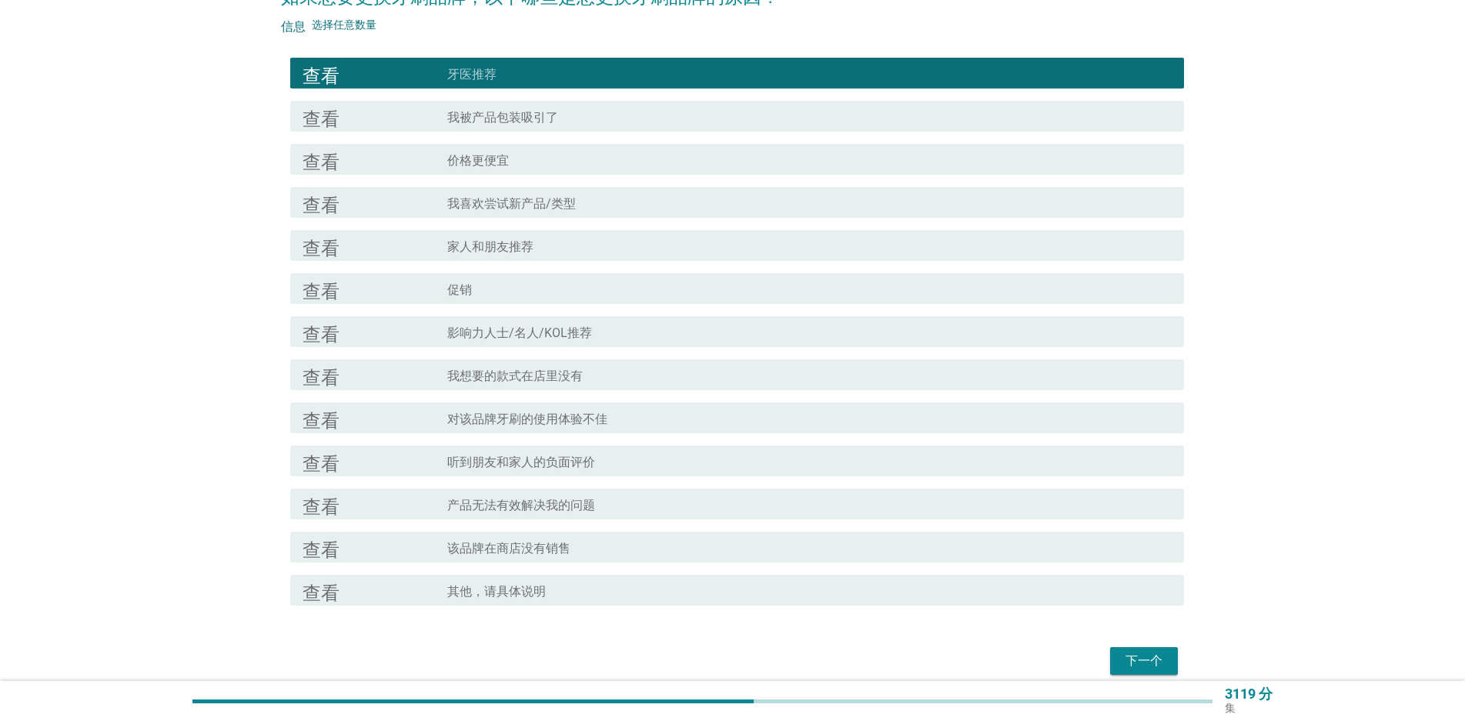
click at [458, 417] on font "对该品牌牙刷的使用体验不佳" at bounding box center [527, 419] width 160 height 15
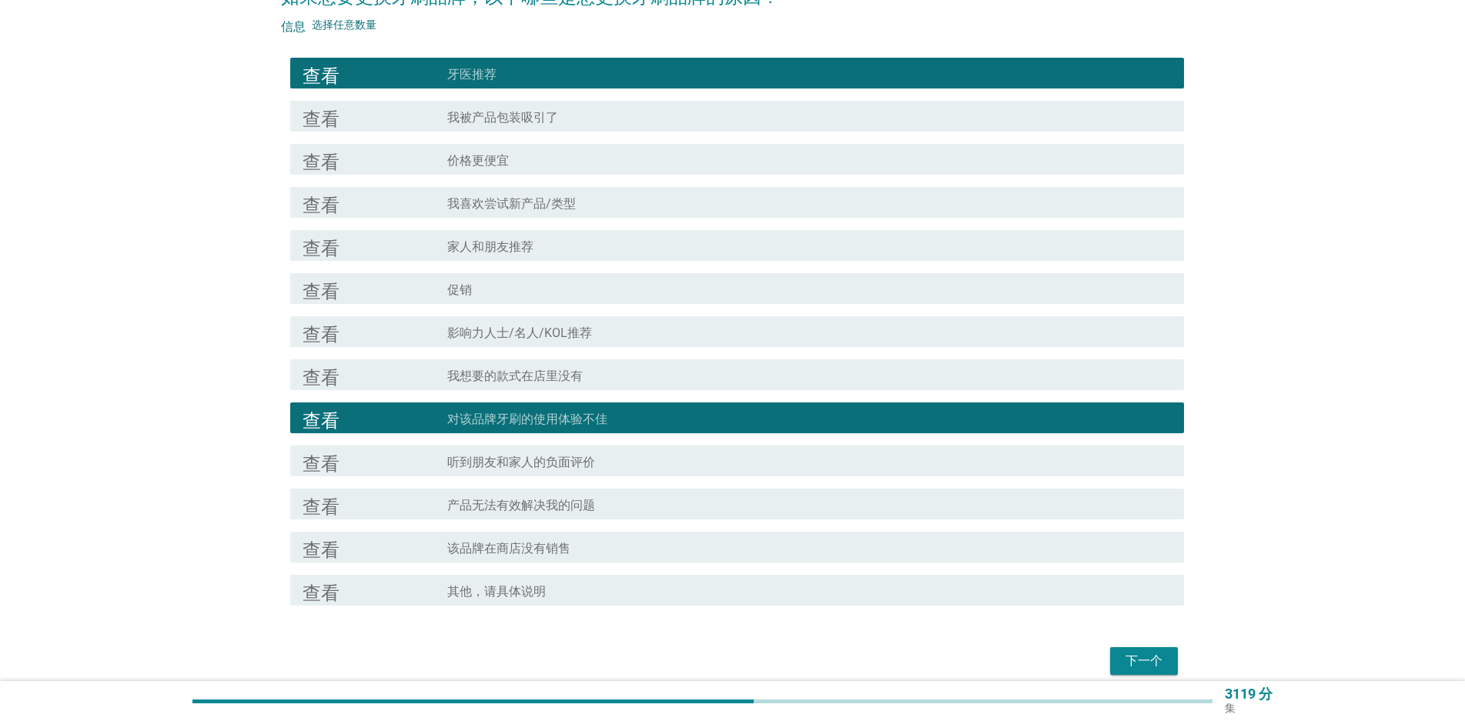
click at [463, 505] on font "产品无法有效解决我的问题" at bounding box center [521, 505] width 148 height 15
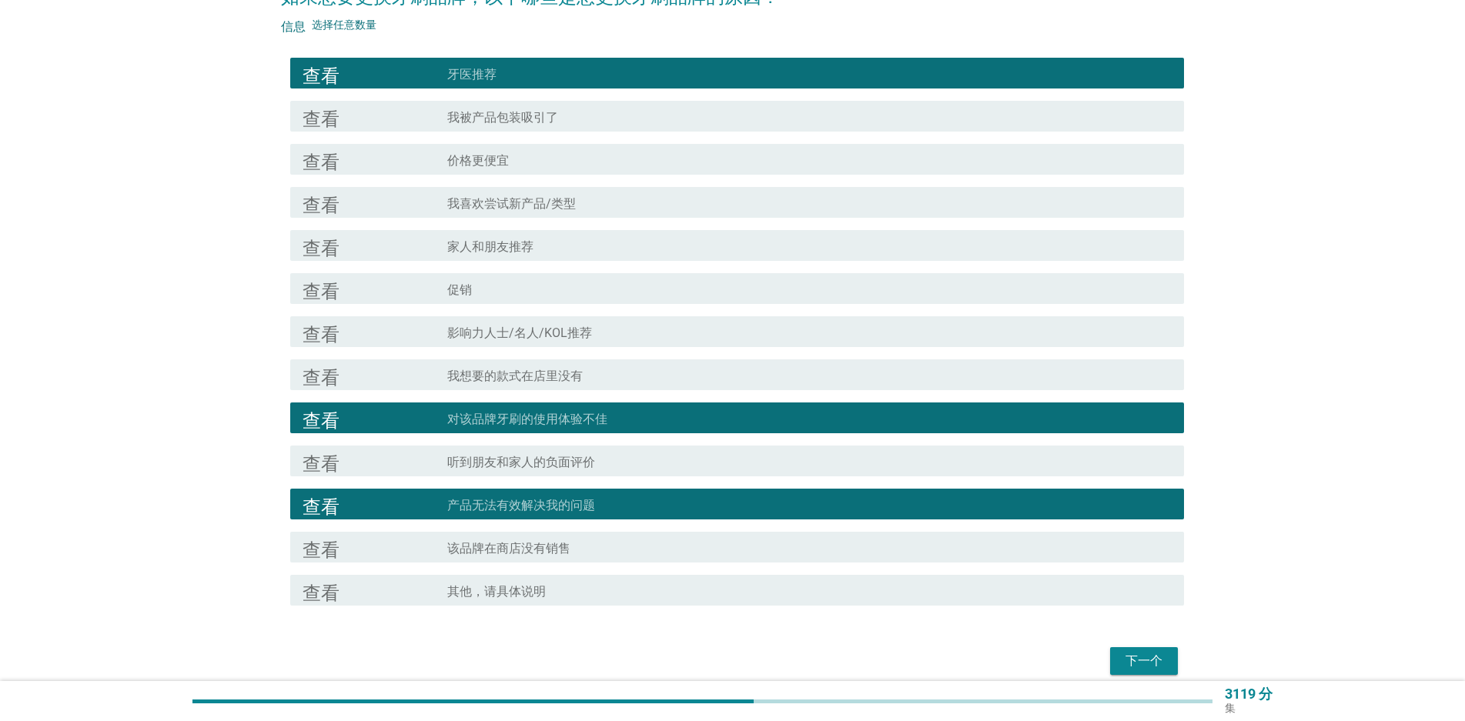
click at [1180, 654] on div "下一个" at bounding box center [732, 661] width 903 height 37
click at [1171, 654] on button "下一个" at bounding box center [1144, 661] width 68 height 28
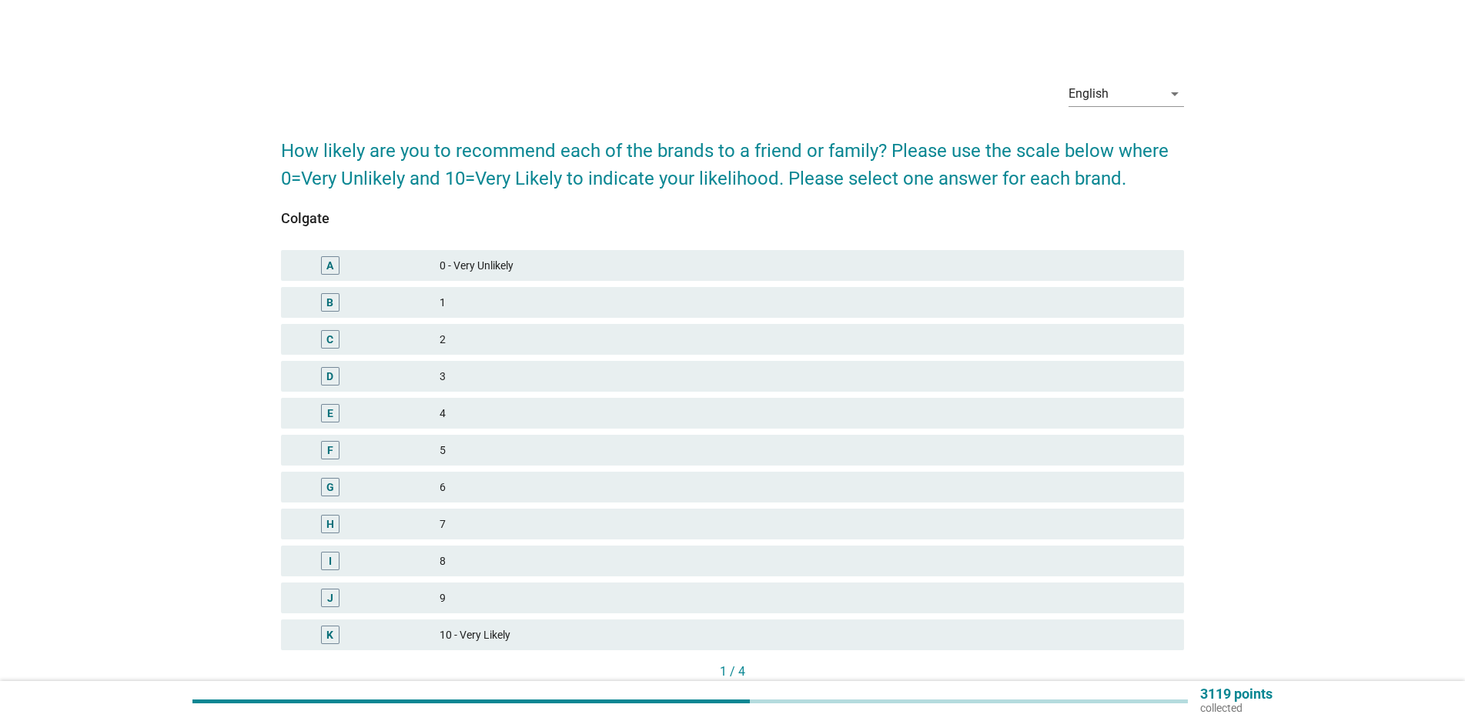
click at [428, 399] on div "E 4" at bounding box center [732, 413] width 903 height 31
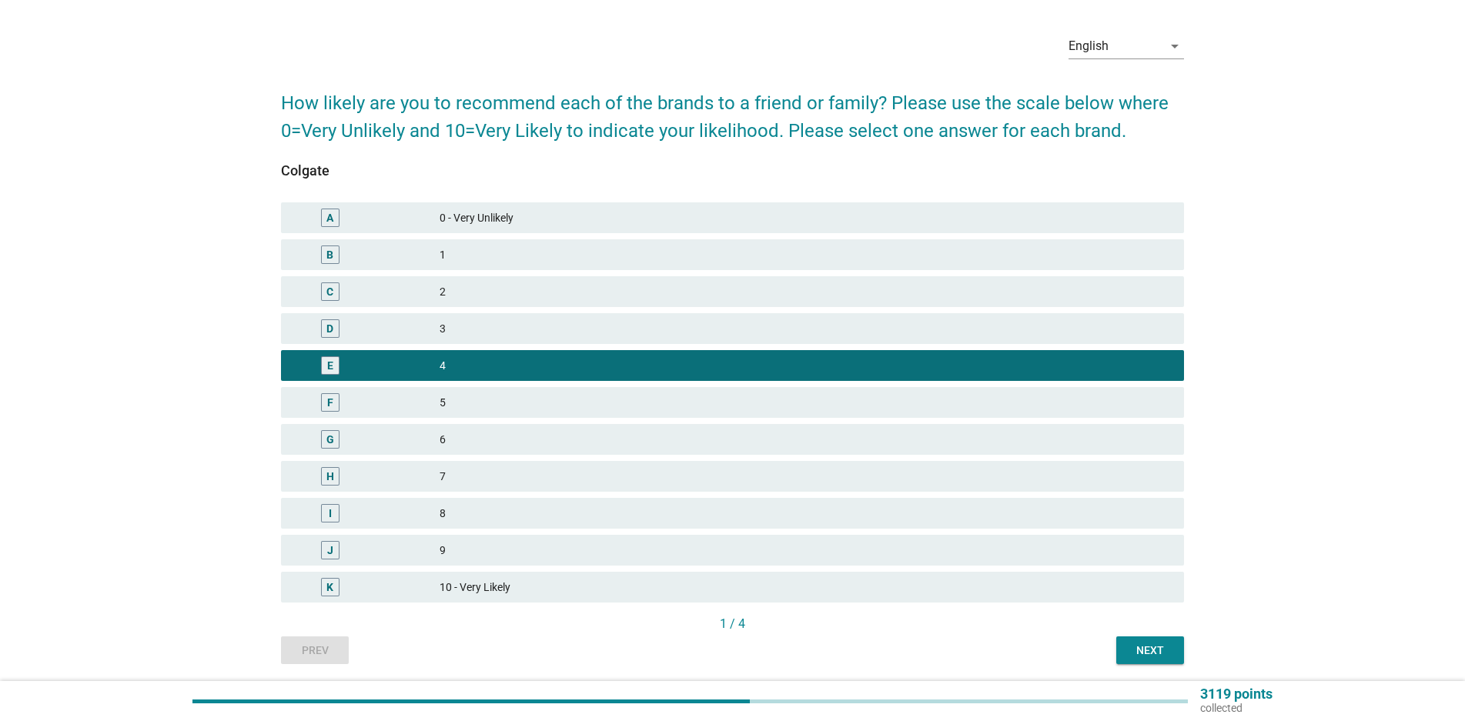
scroll to position [100, 0]
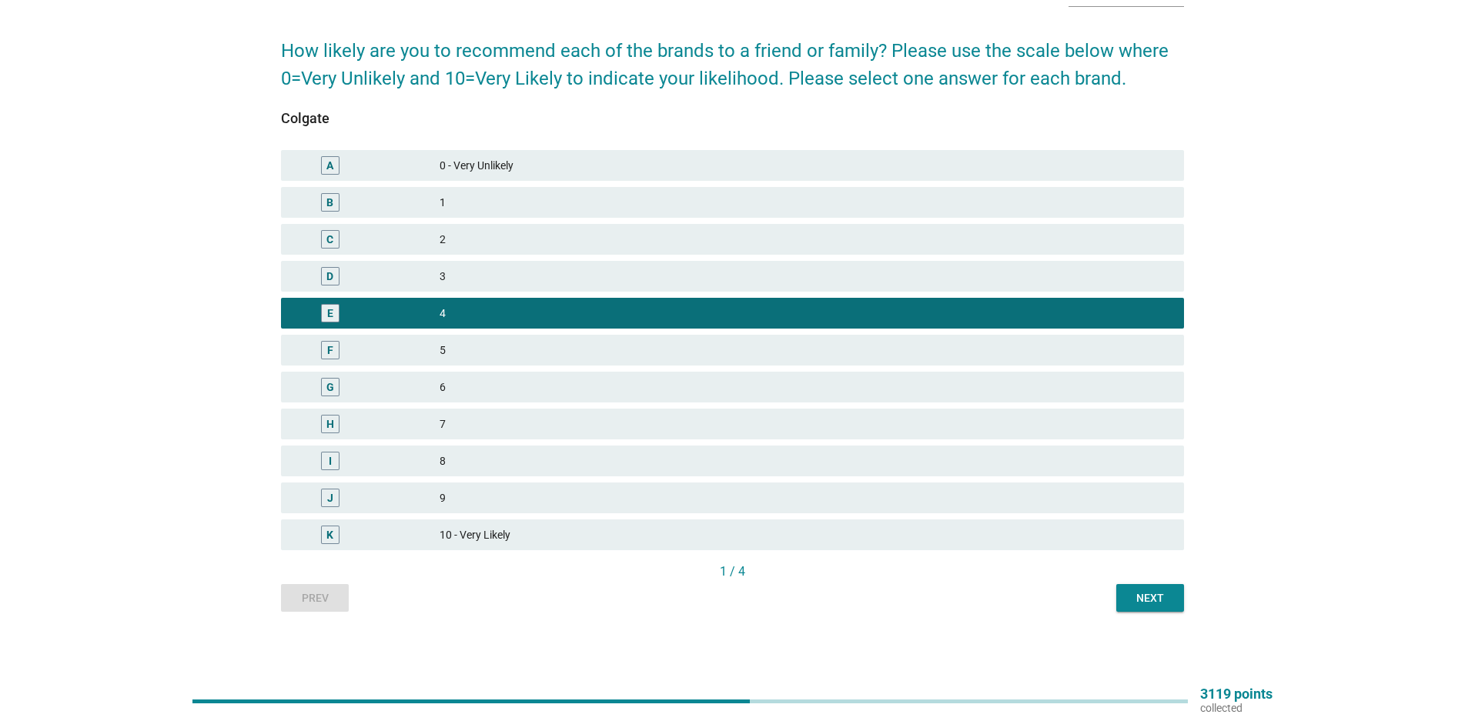
click at [1146, 616] on div "English arrow_drop_down How likely are you to recommend each of the brands to a…" at bounding box center [733, 290] width 928 height 667
click at [1152, 607] on button "Next" at bounding box center [1150, 598] width 68 height 28
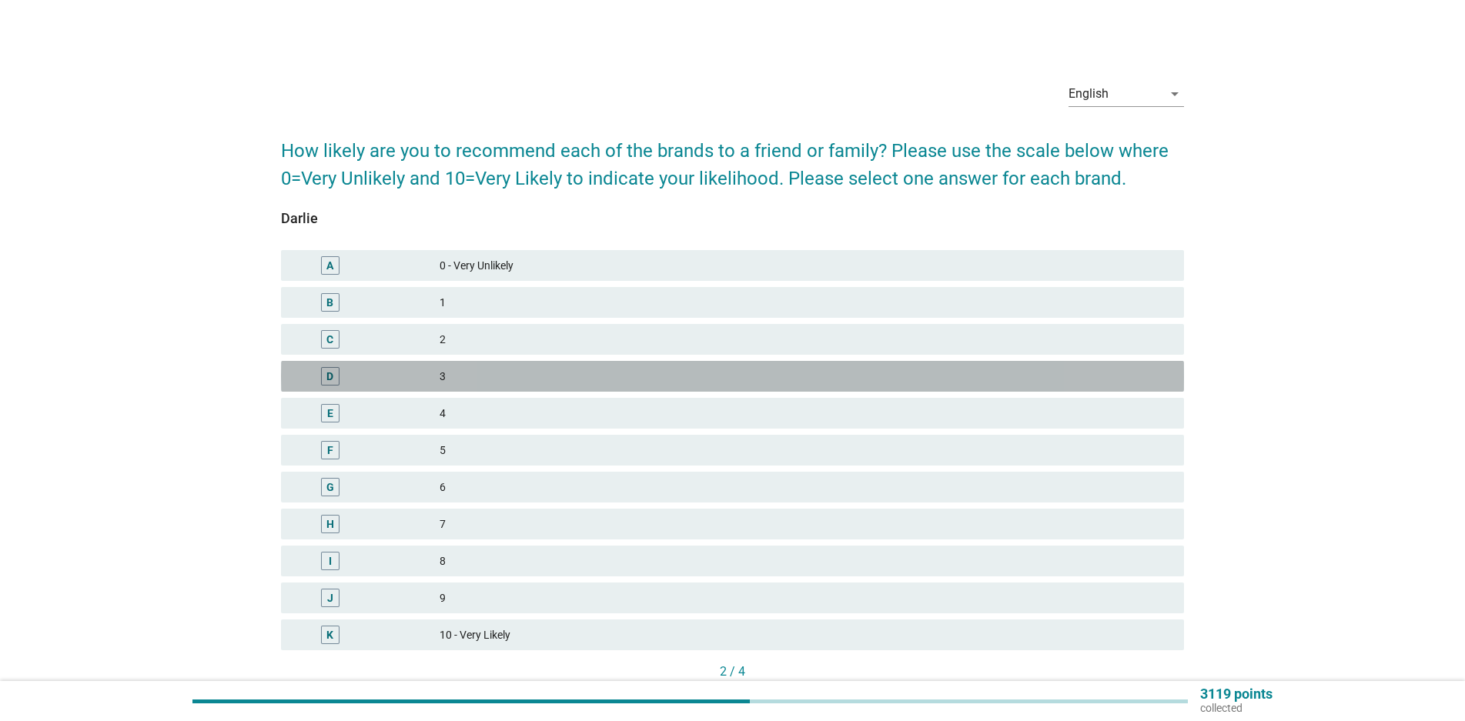
click at [551, 382] on div "3" at bounding box center [806, 376] width 732 height 18
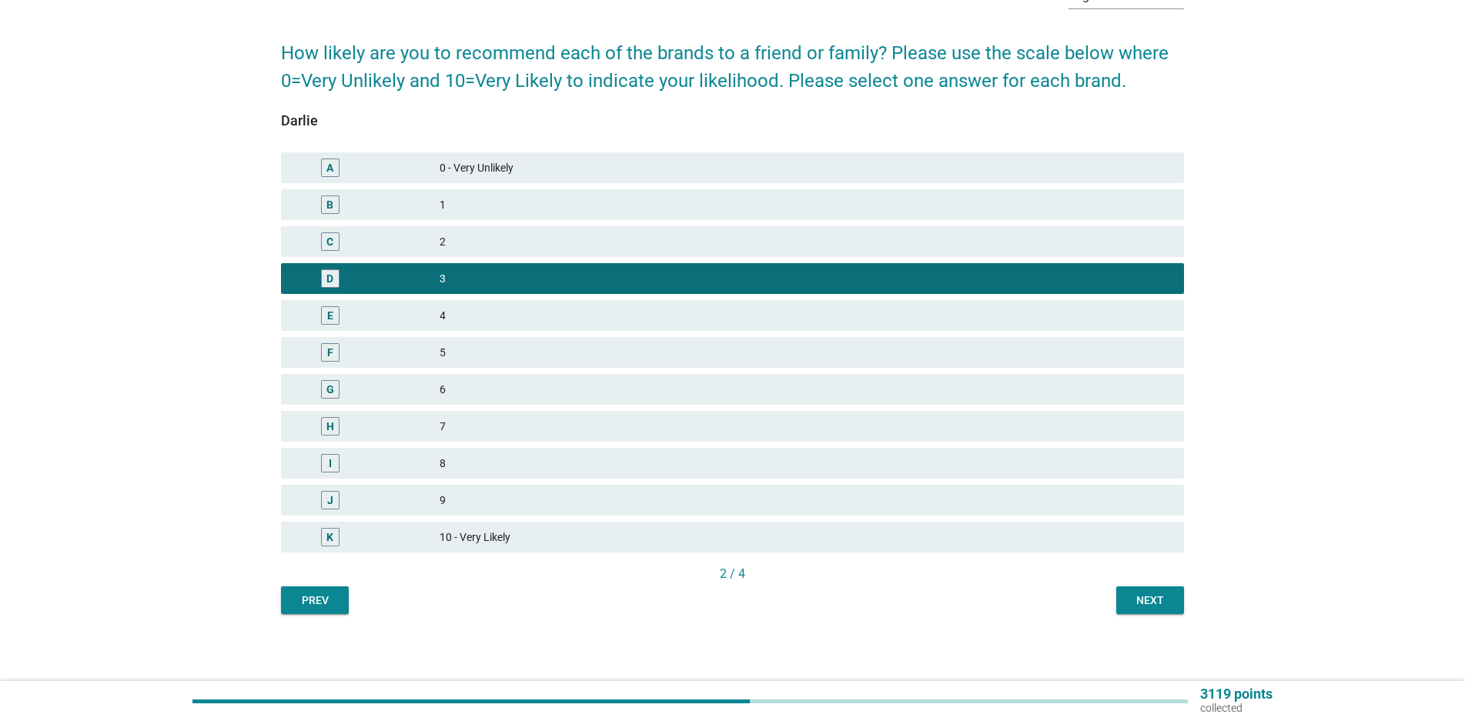
scroll to position [100, 0]
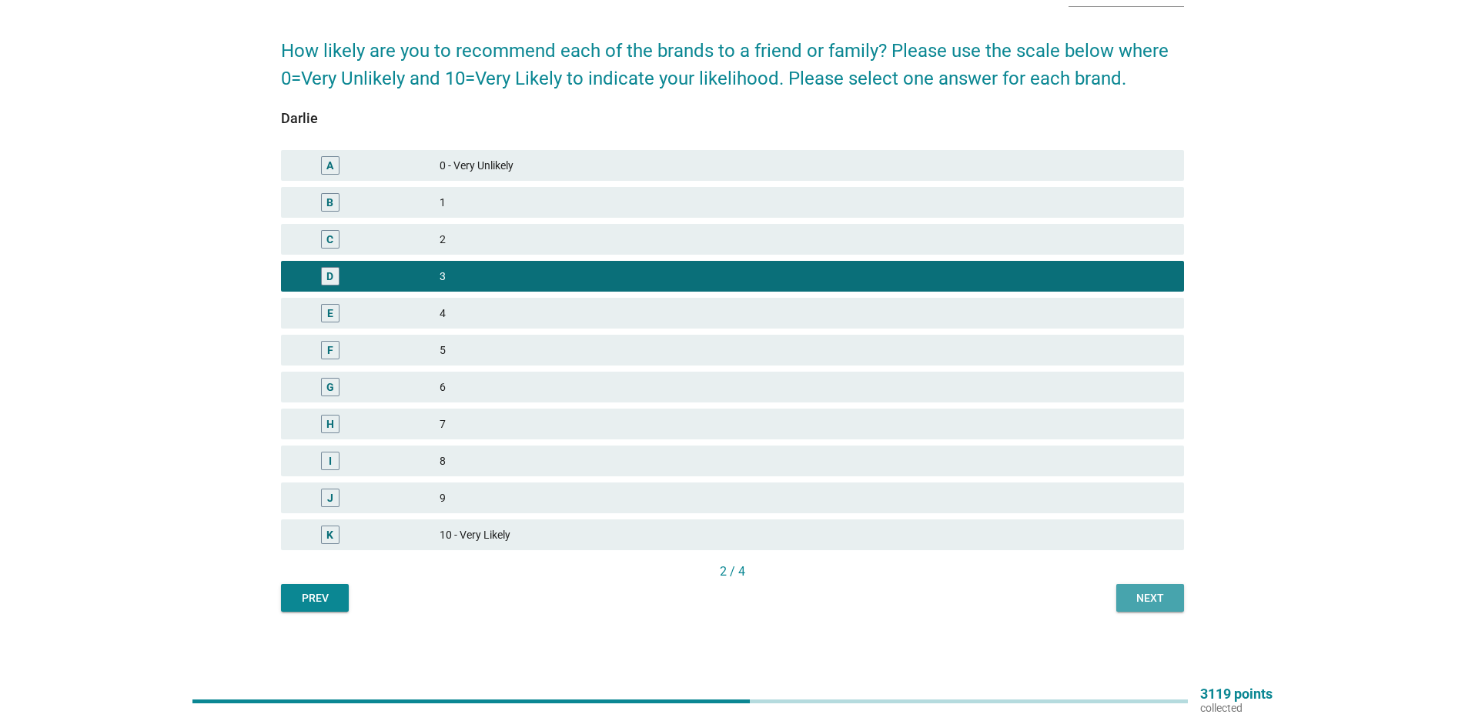
click at [1144, 601] on div "Next" at bounding box center [1150, 598] width 43 height 16
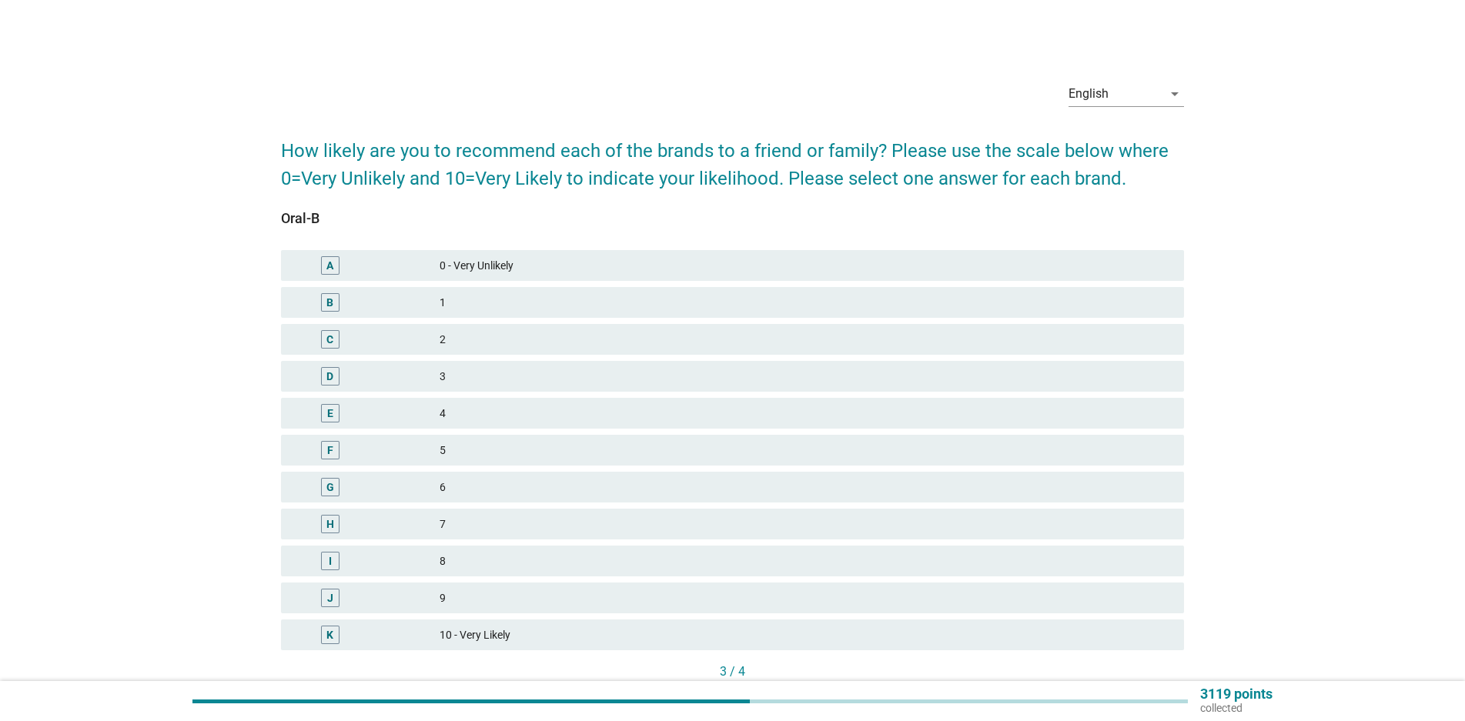
click at [503, 410] on div "4" at bounding box center [806, 413] width 732 height 18
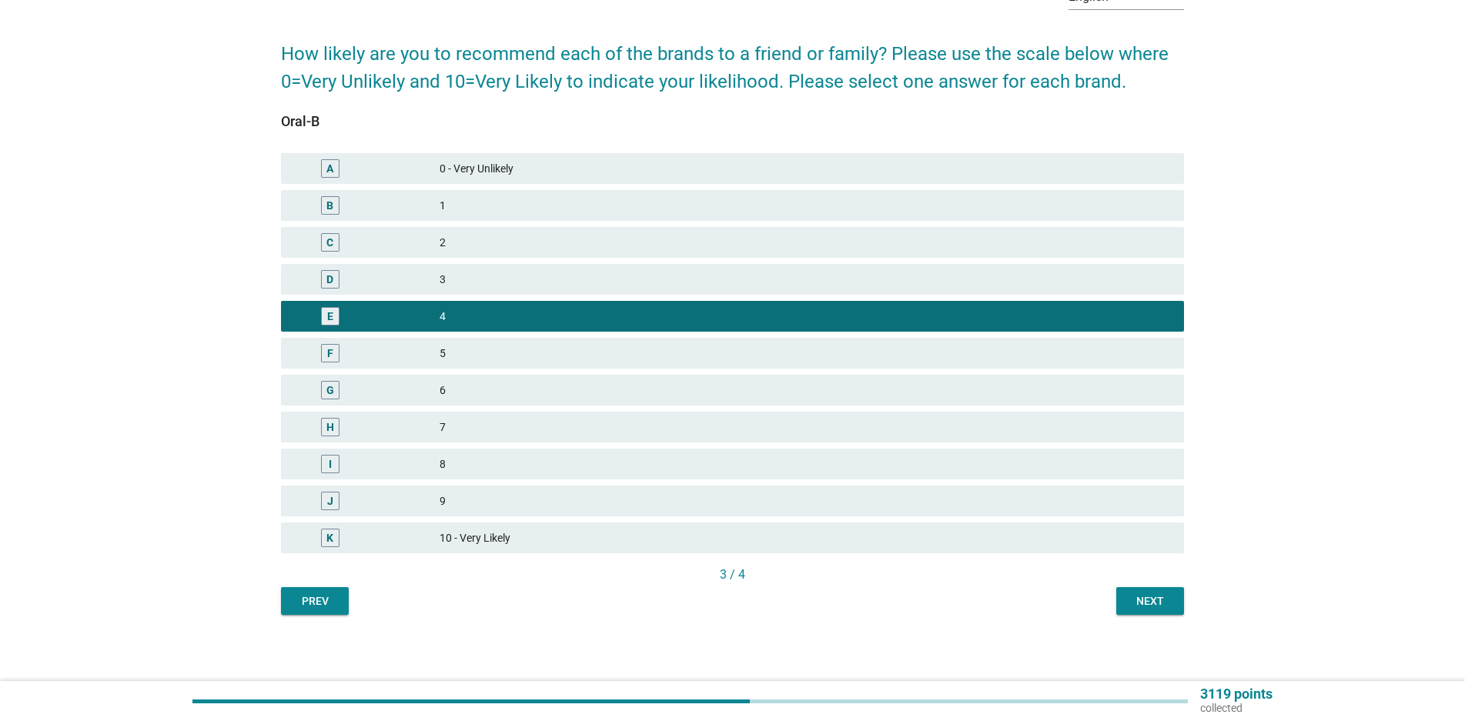
scroll to position [100, 0]
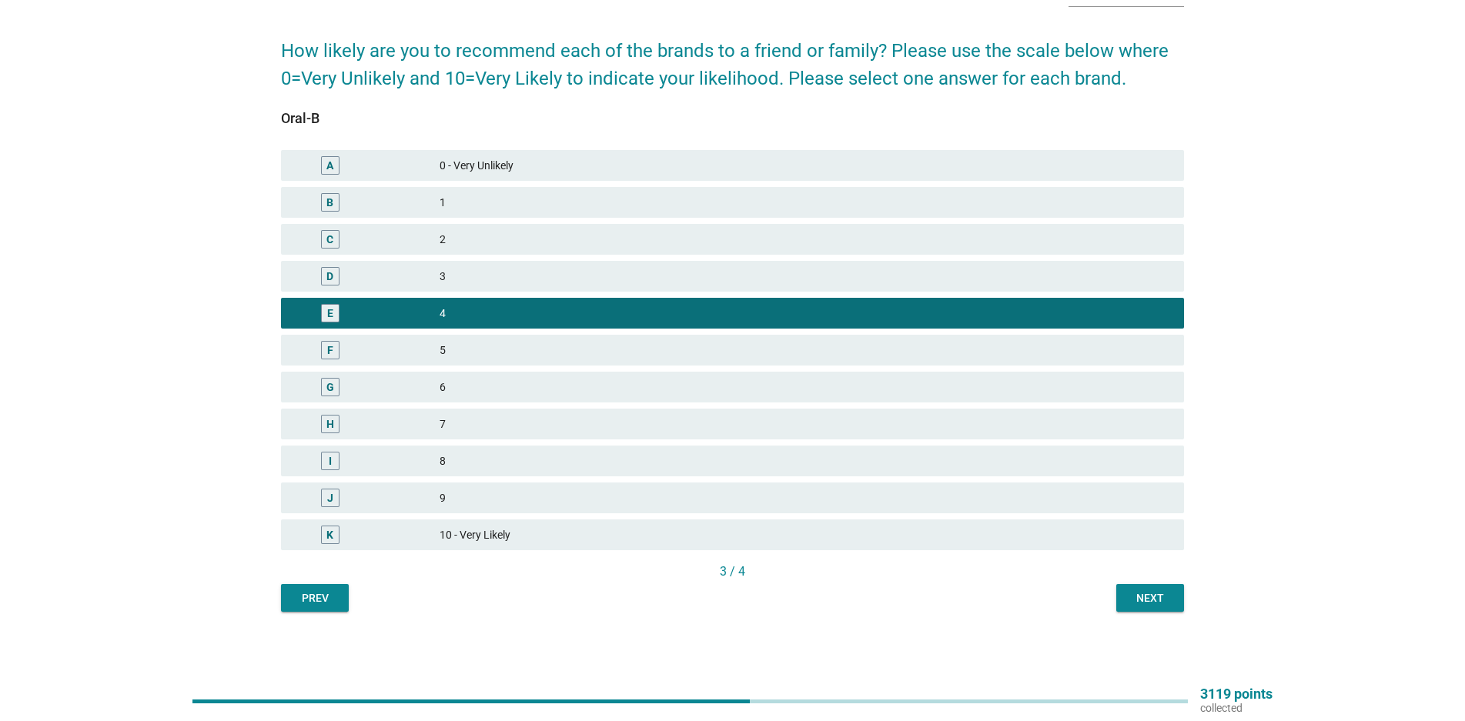
click at [1146, 602] on div "Next" at bounding box center [1150, 598] width 43 height 16
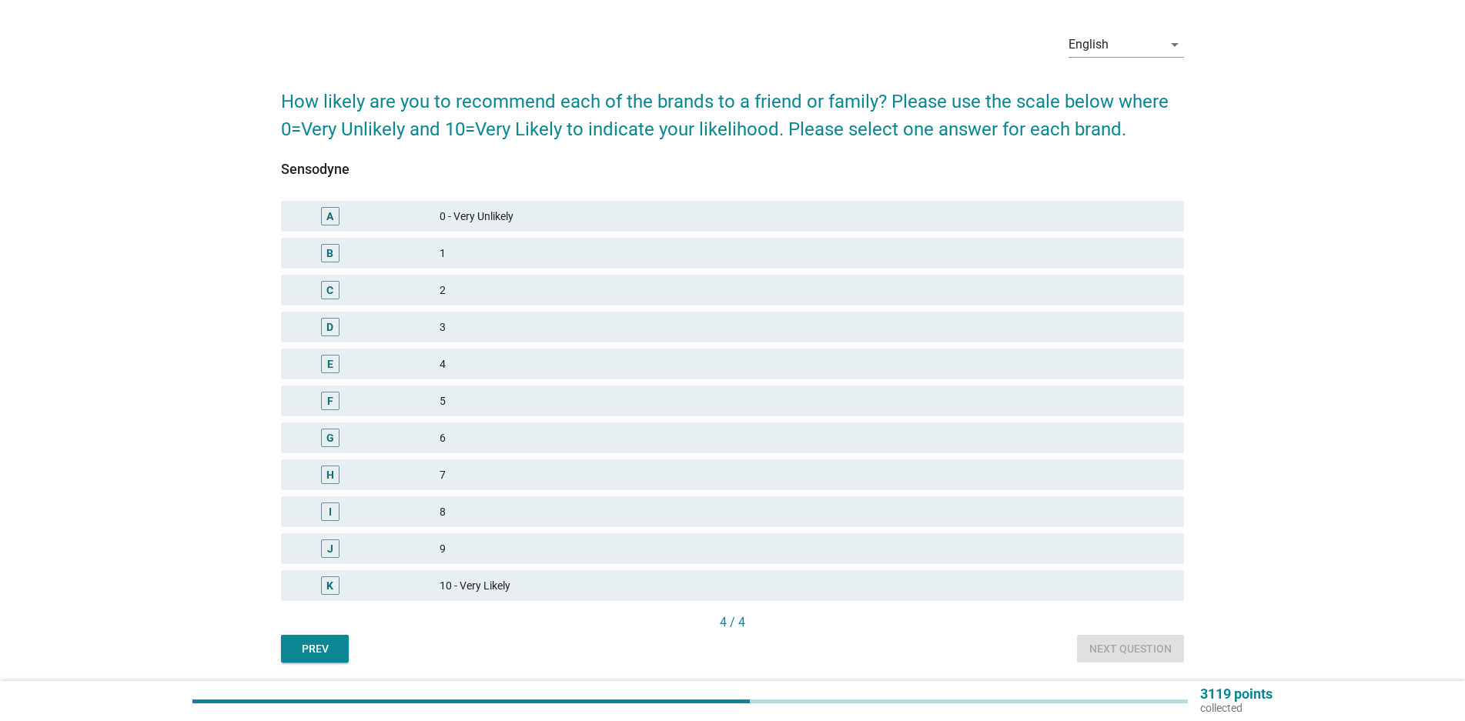
scroll to position [77, 0]
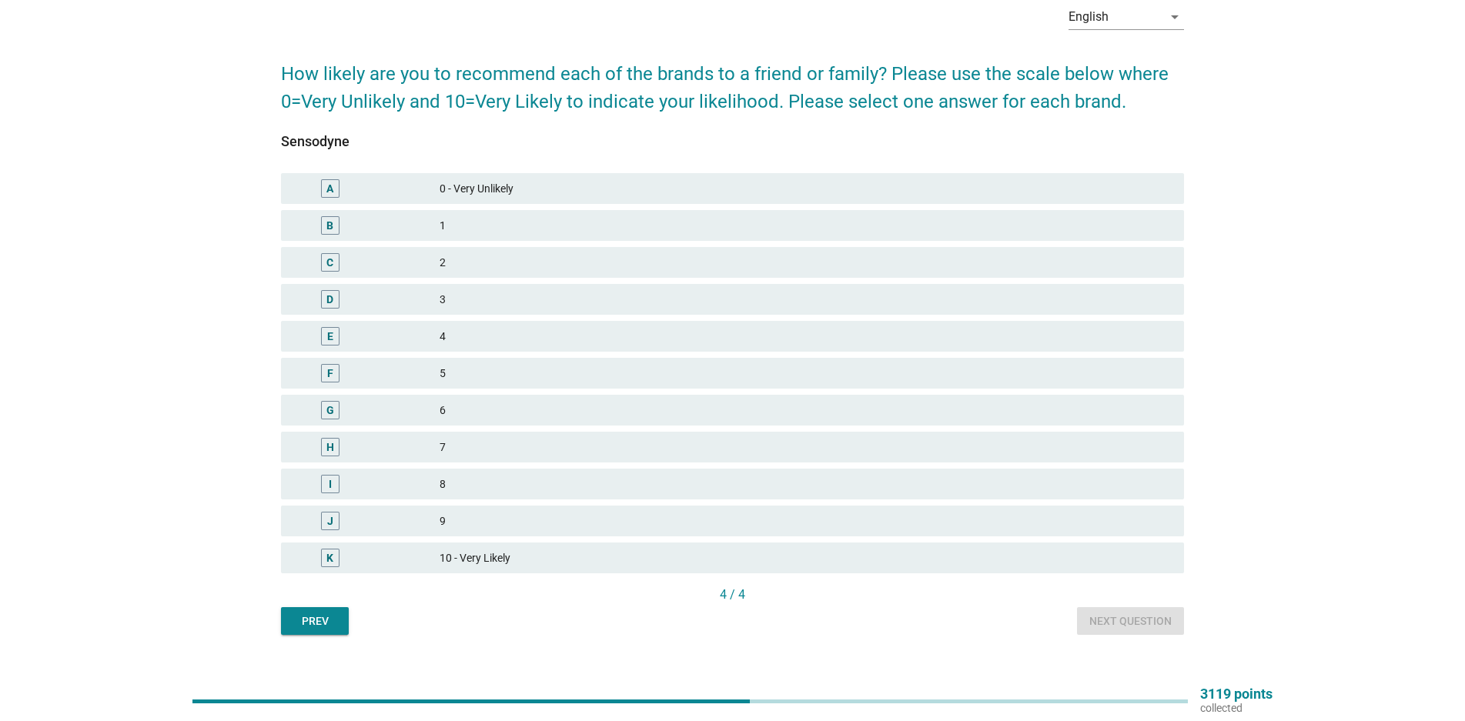
click at [473, 516] on div "9" at bounding box center [806, 521] width 732 height 18
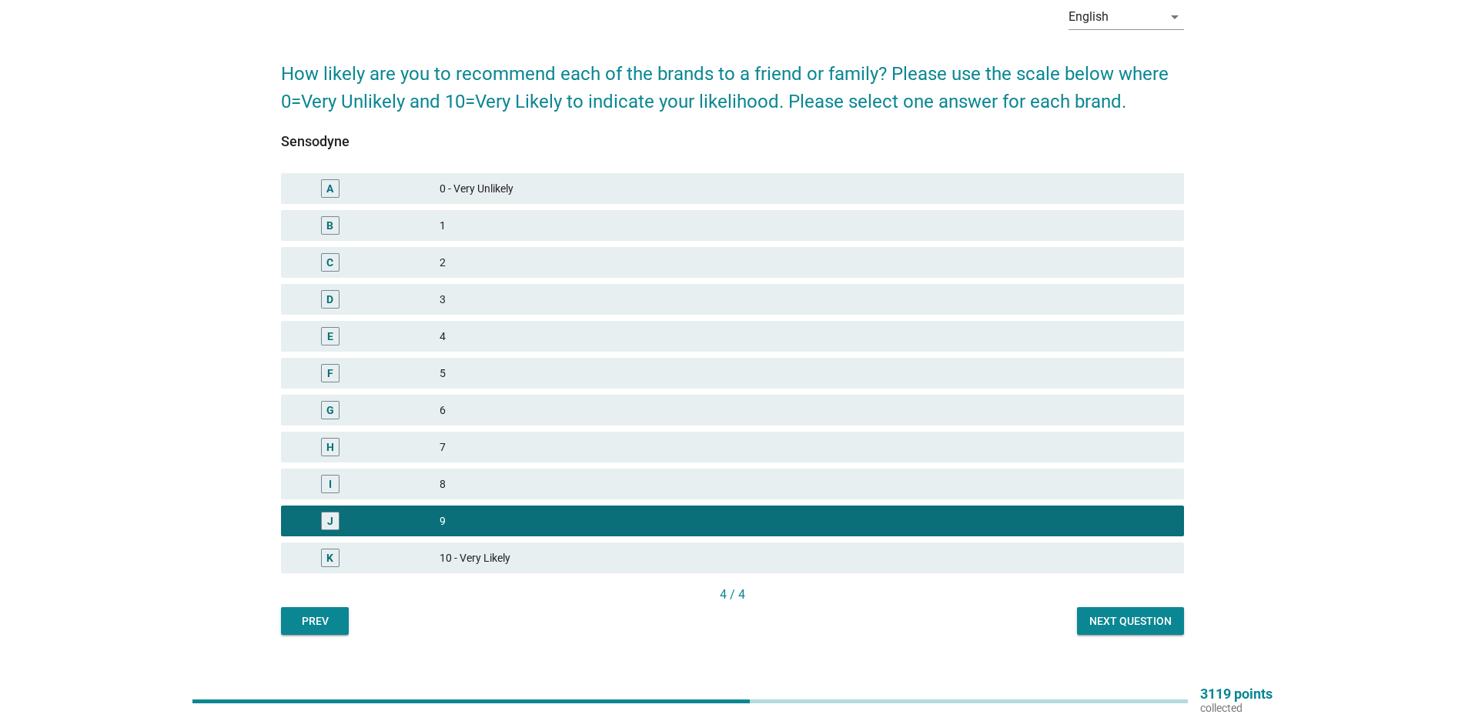
click at [1113, 614] on div "Next question" at bounding box center [1130, 622] width 82 height 16
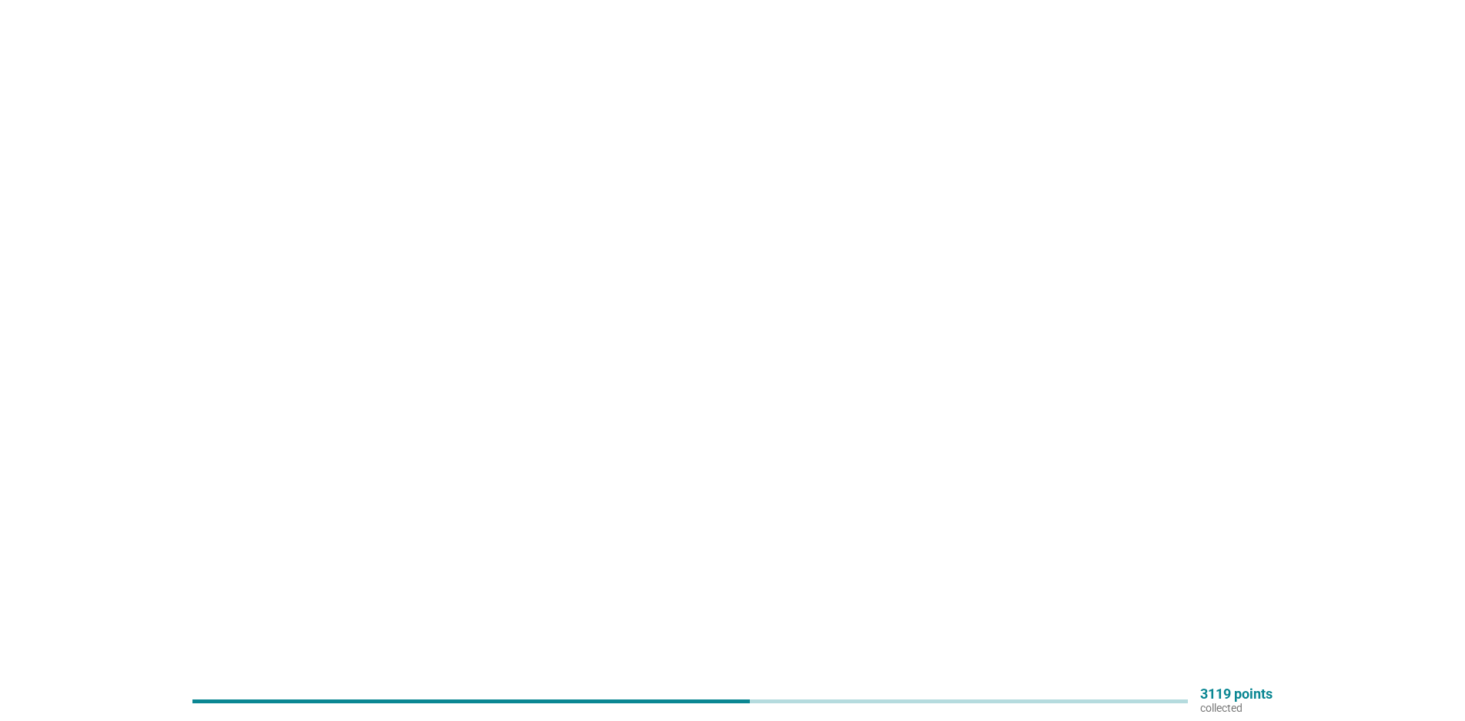
scroll to position [0, 0]
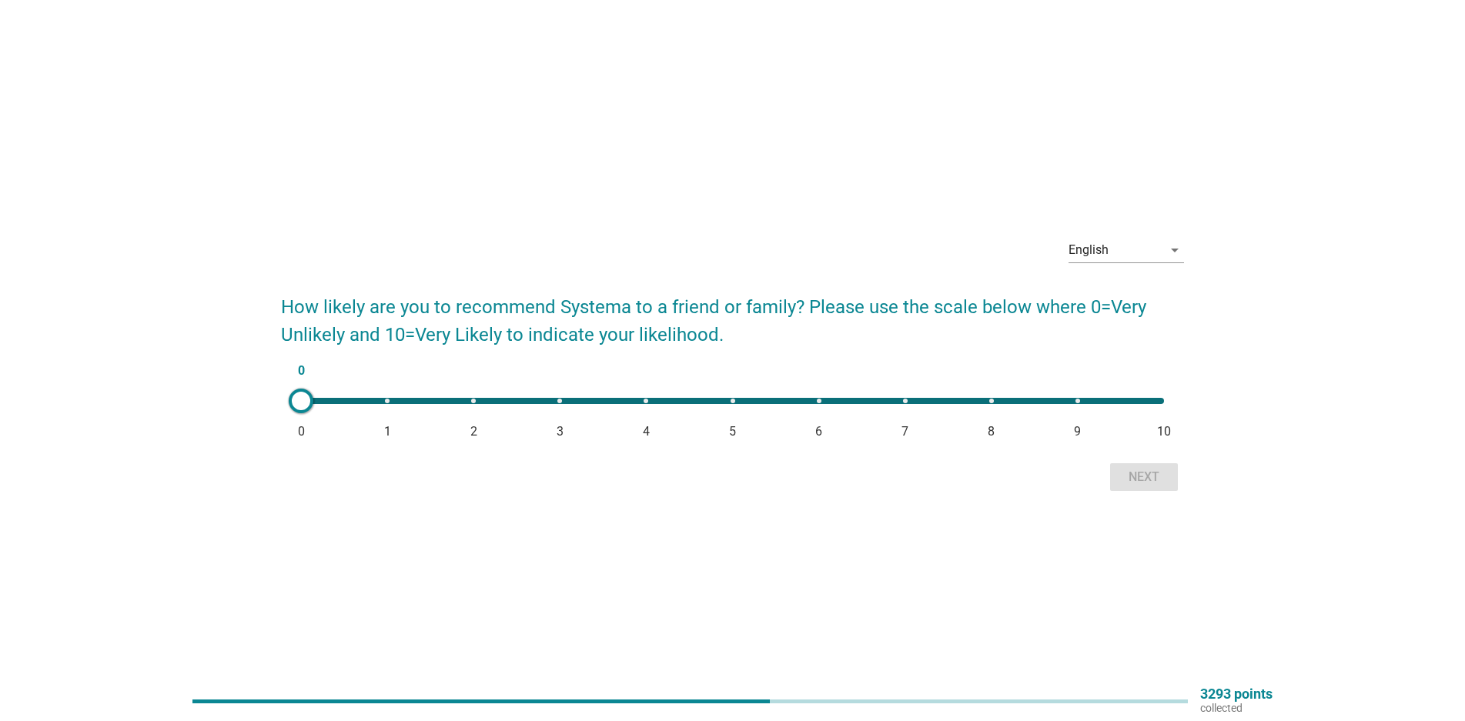
click at [818, 402] on div "0 0 1 2 3 4 5 6 7 8 9 10" at bounding box center [732, 401] width 863 height 6
type input "6"
click at [1147, 480] on div "Next" at bounding box center [1143, 477] width 43 height 18
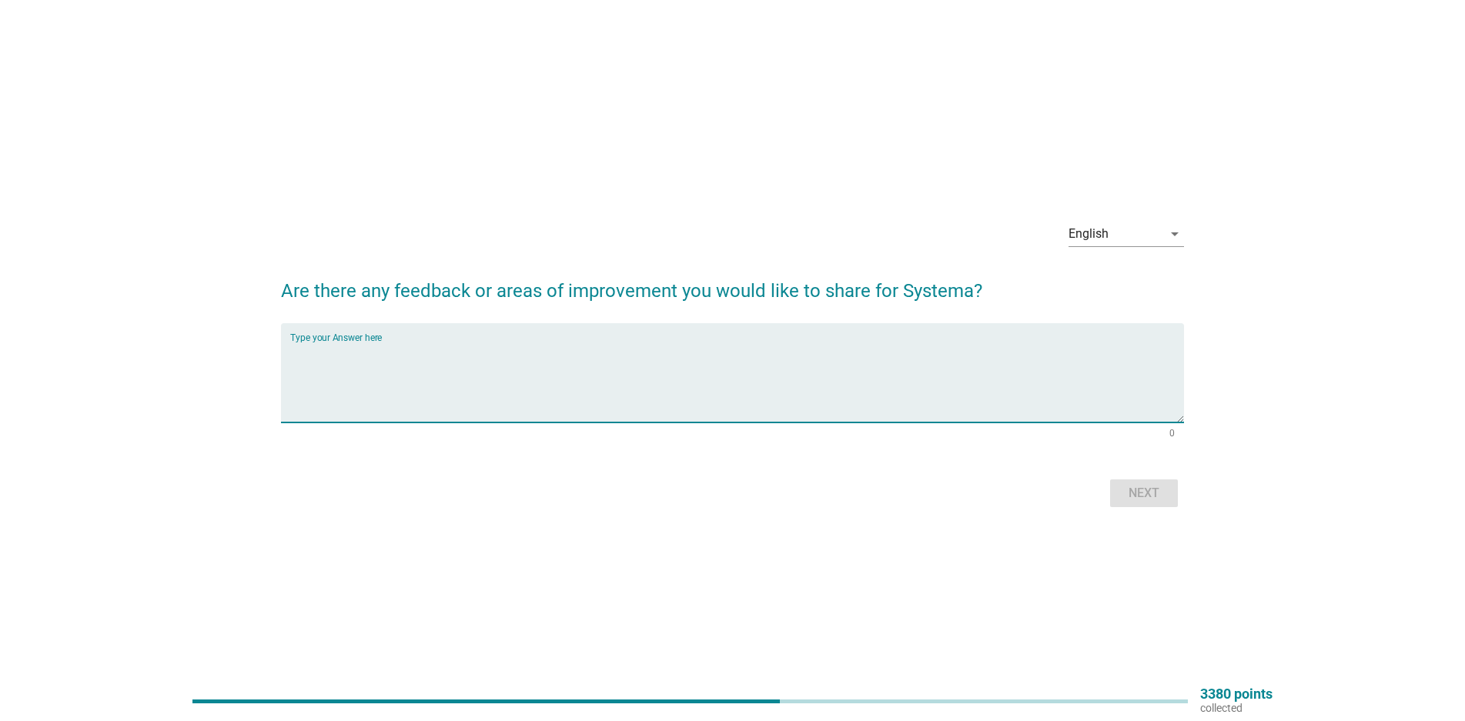
paste textarea "The durability of the toothbrush can be enhanced"
type textarea "The durability of the toothbrush can be enhanced"
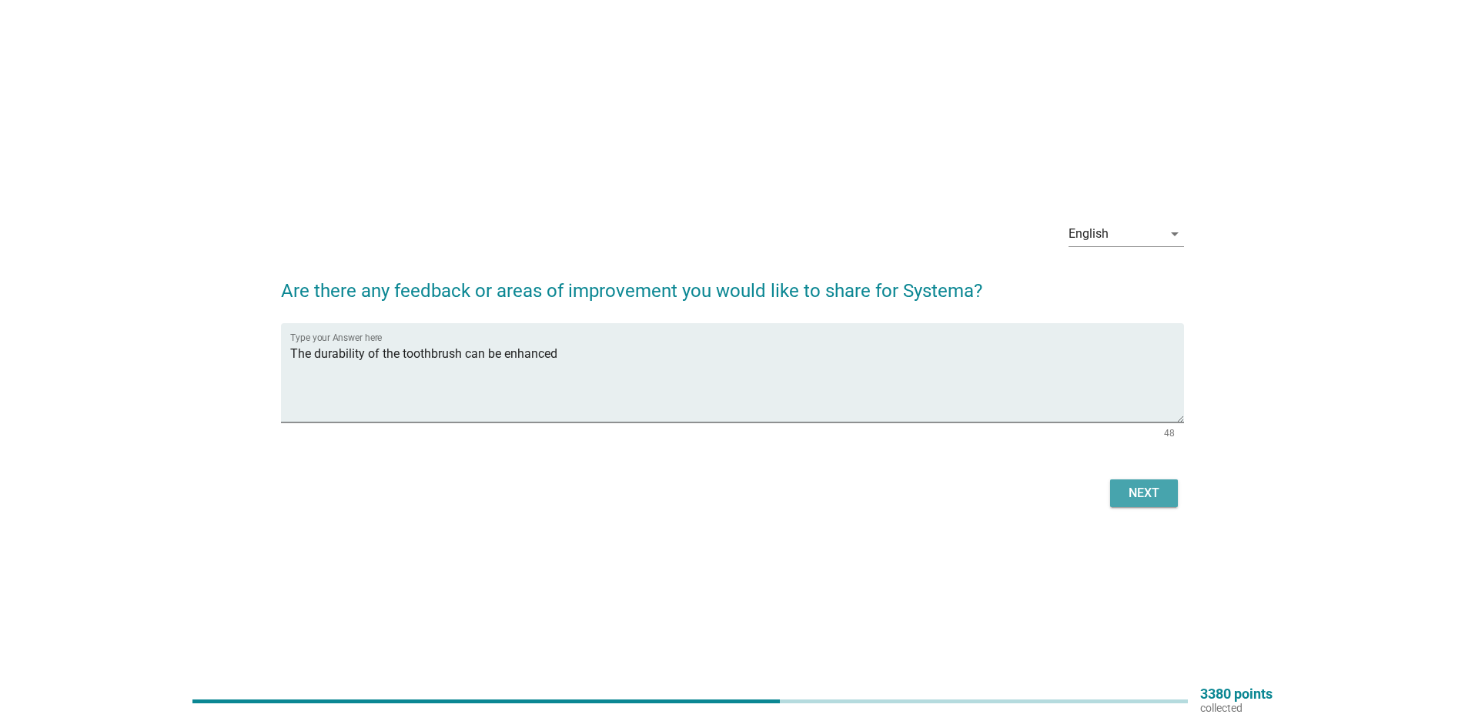
click at [1122, 492] on div "Next" at bounding box center [1143, 493] width 43 height 18
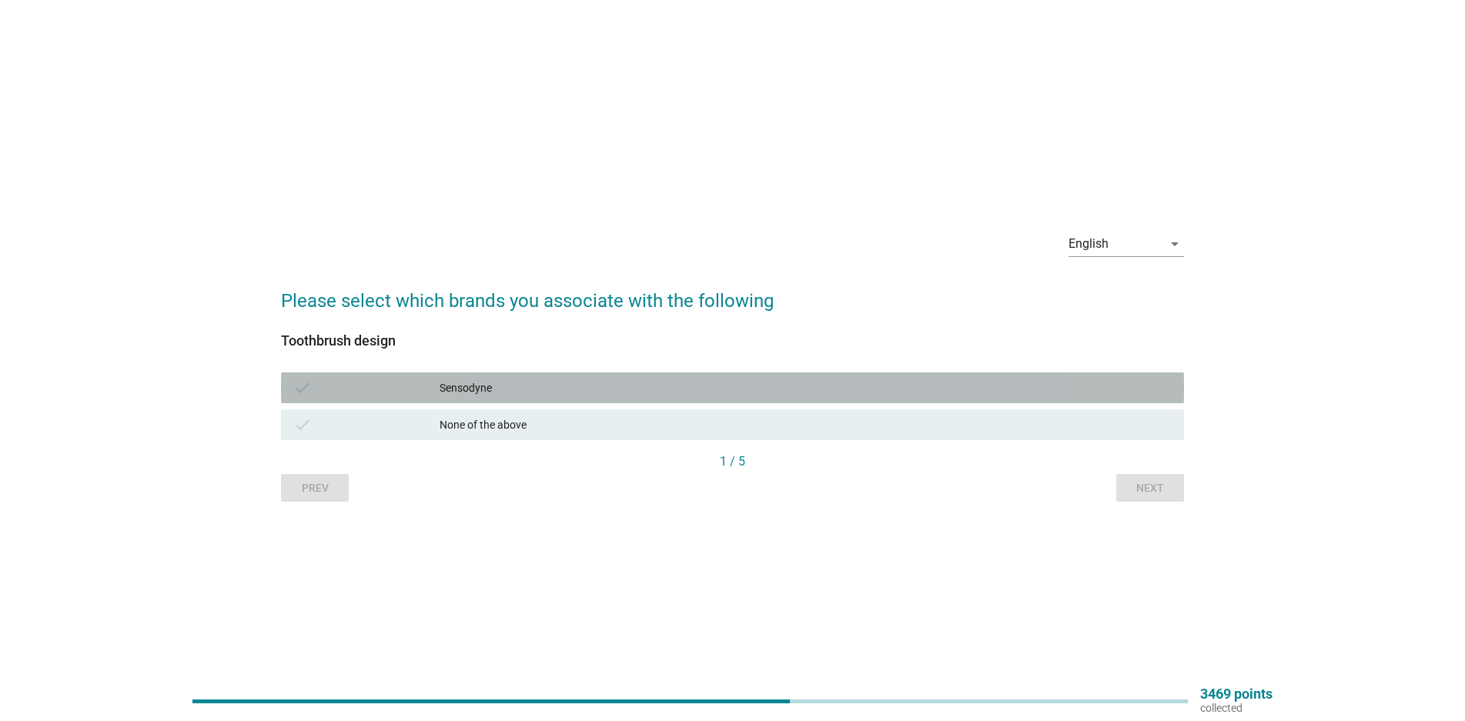
click at [507, 380] on div "Sensodyne" at bounding box center [806, 388] width 732 height 18
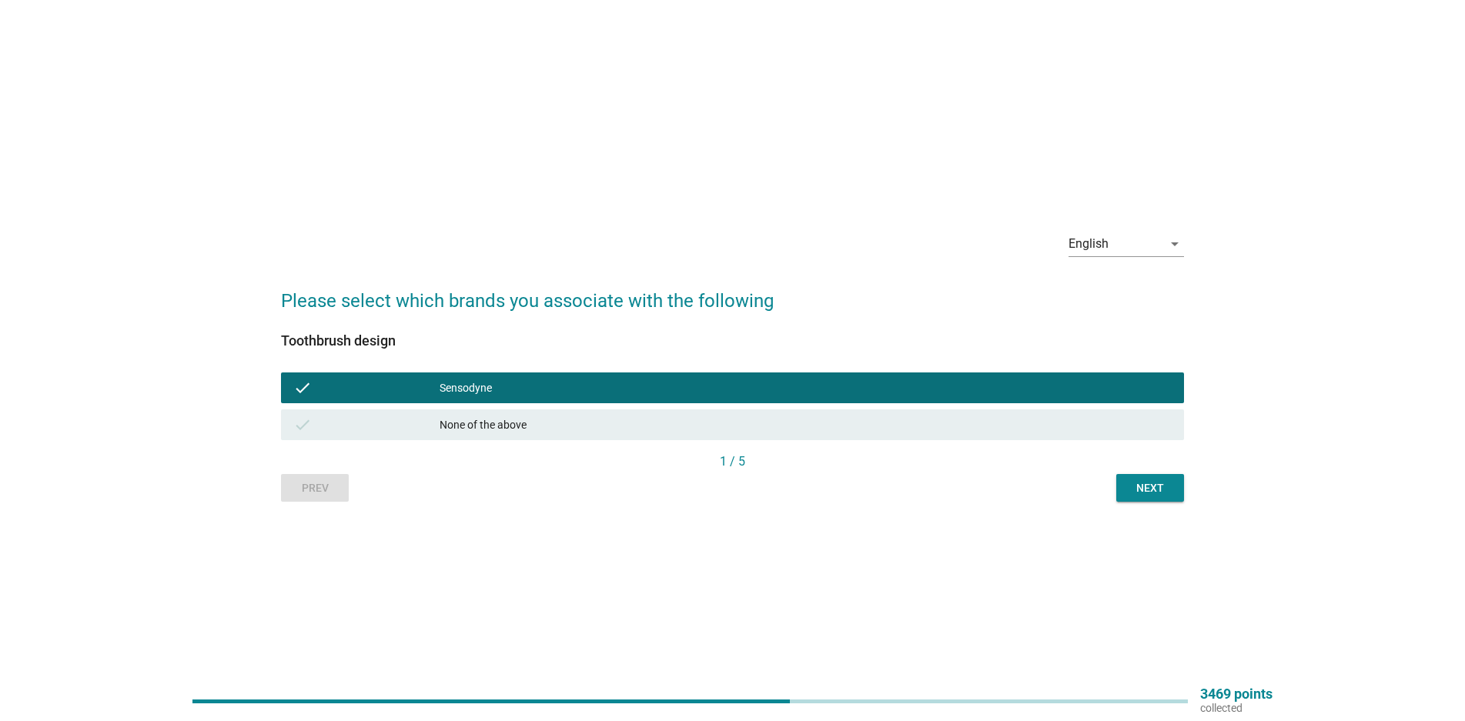
click at [1129, 484] on div "Next" at bounding box center [1150, 488] width 43 height 16
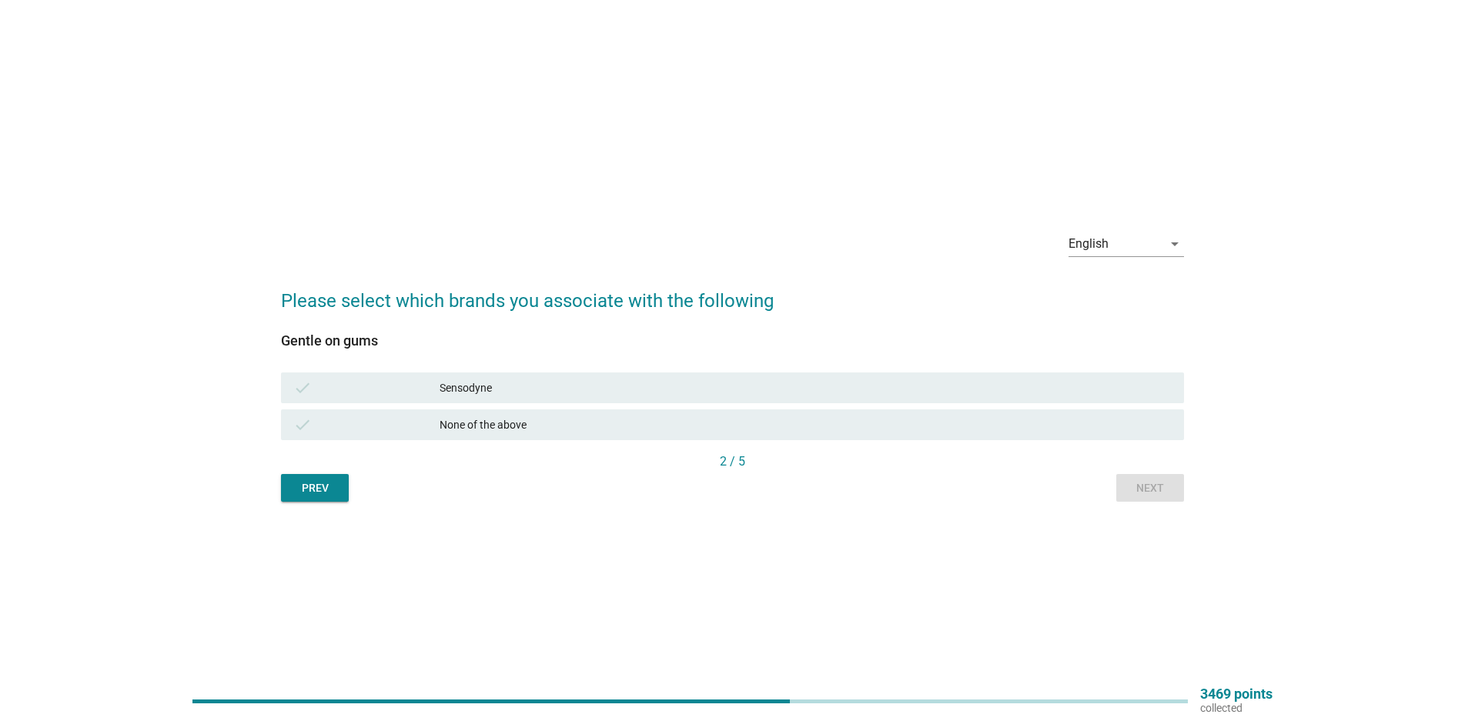
click at [633, 399] on div "check Sensodyne" at bounding box center [732, 388] width 903 height 31
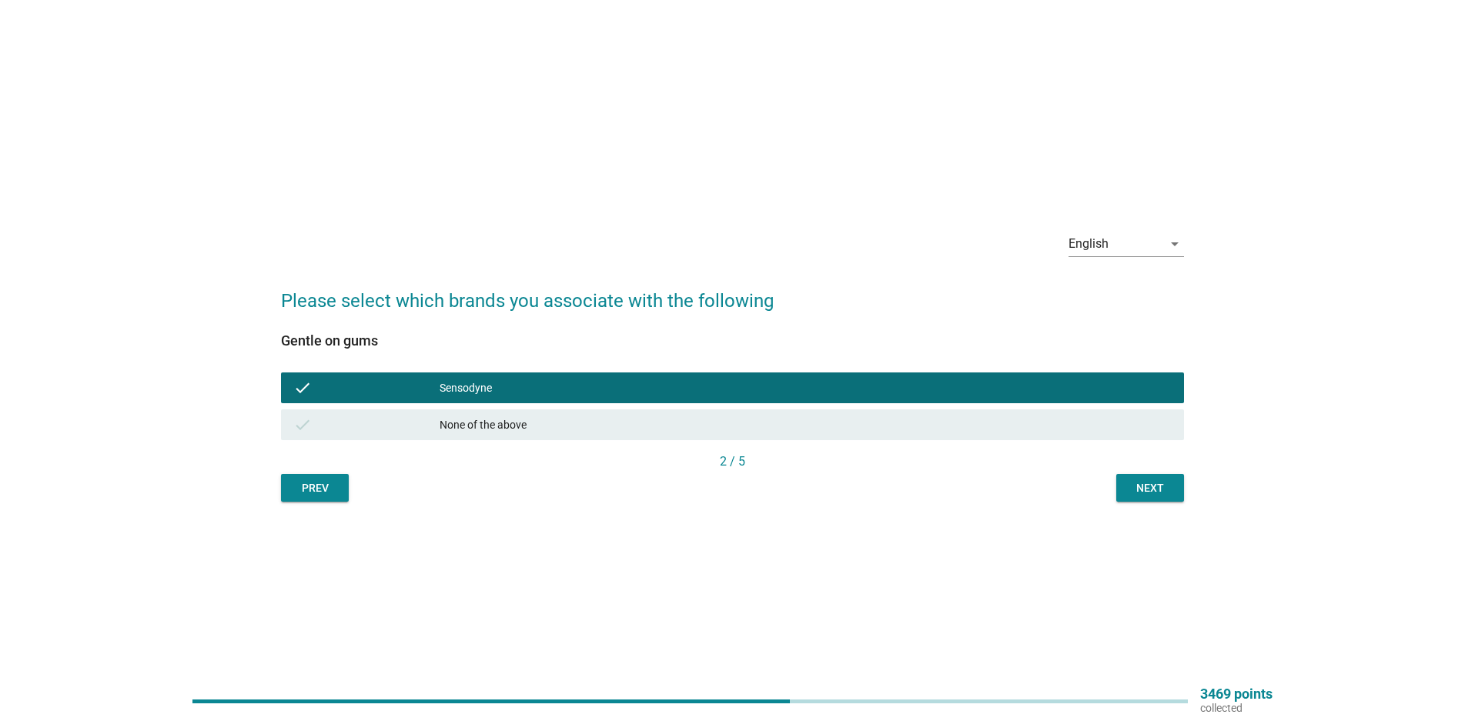
click at [1120, 481] on button "Next" at bounding box center [1150, 488] width 68 height 28
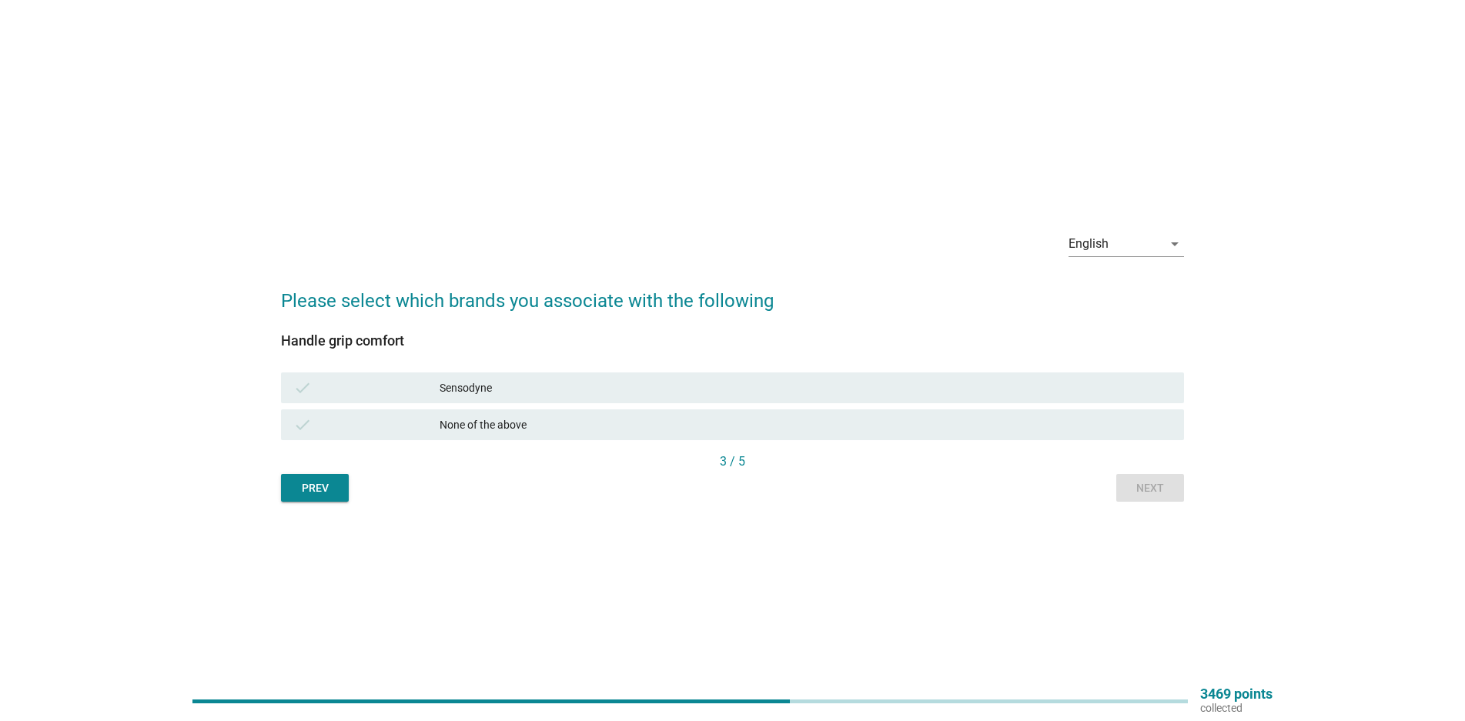
click at [706, 400] on div "check Sensodyne" at bounding box center [732, 388] width 903 height 31
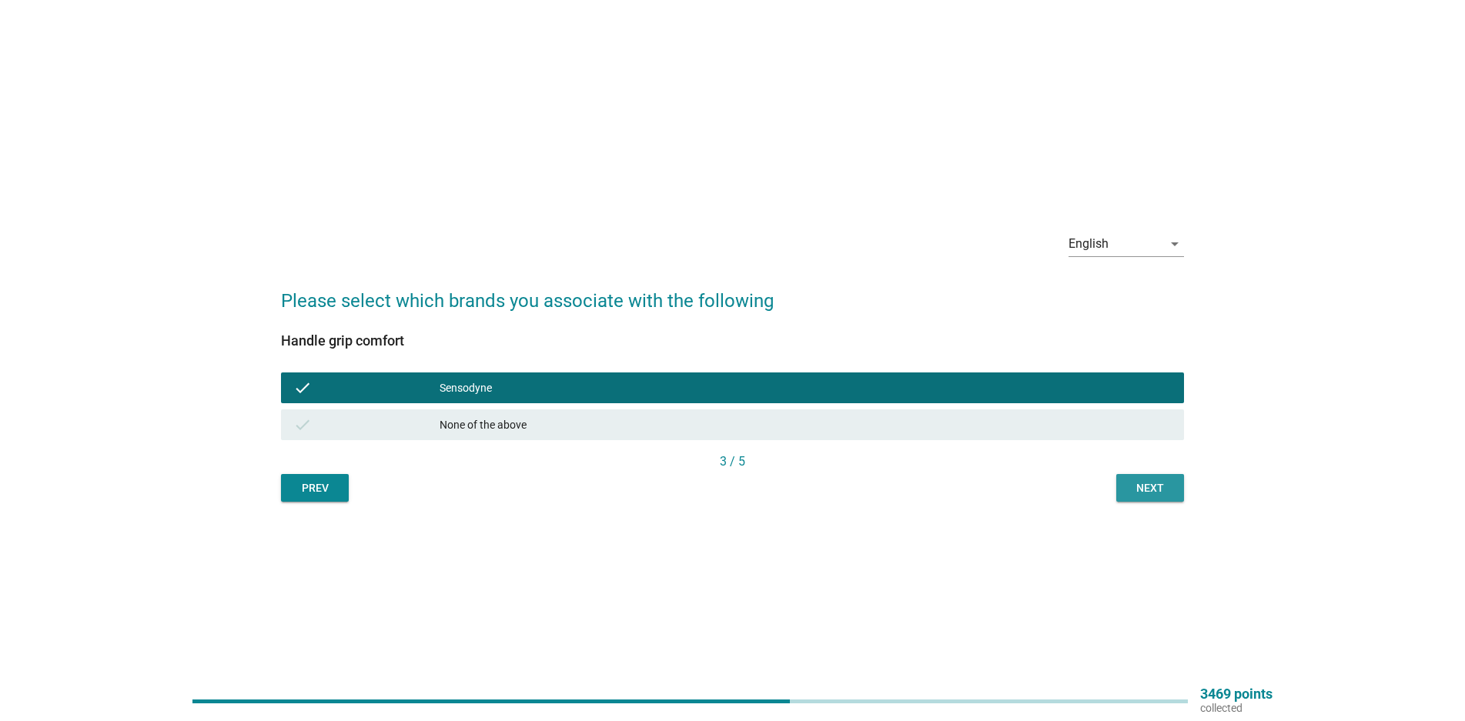
click at [1144, 495] on button "Next" at bounding box center [1150, 488] width 68 height 28
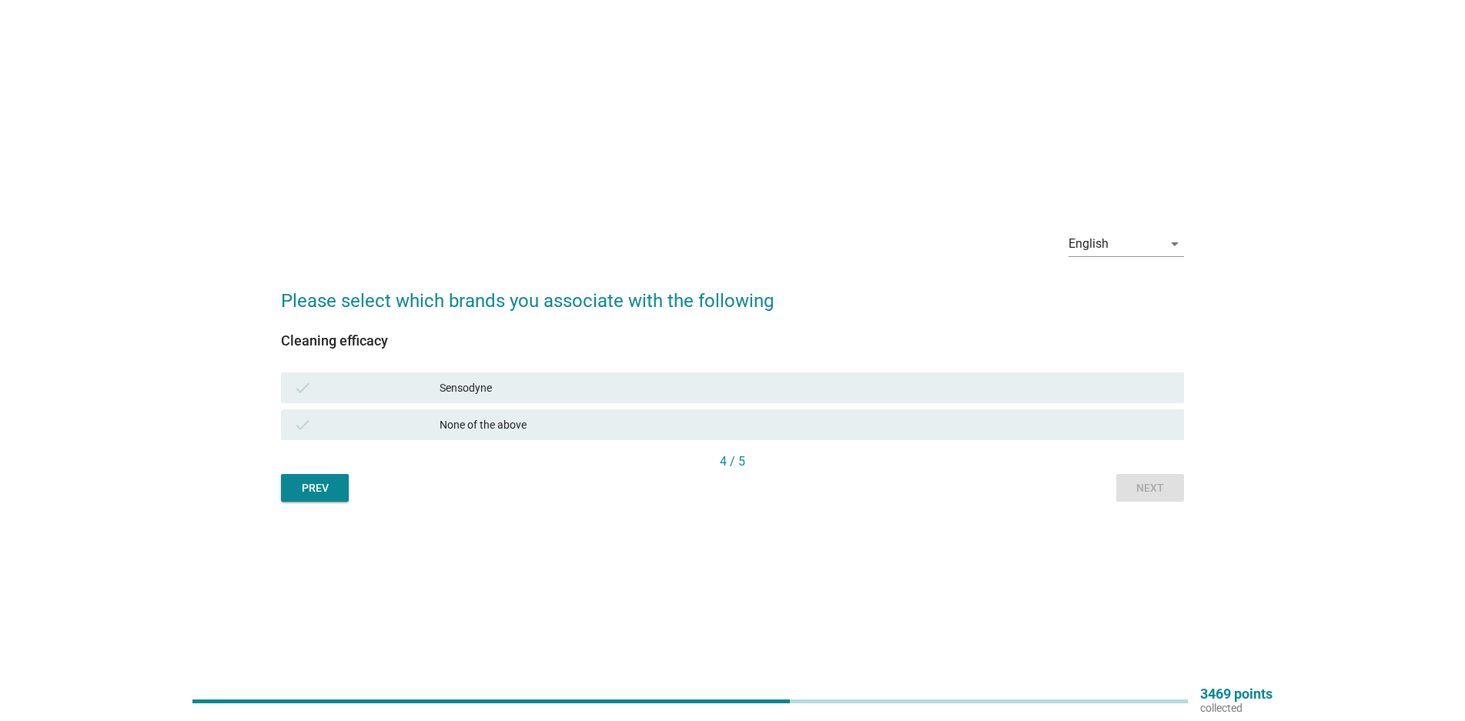
drag, startPoint x: 657, startPoint y: 371, endPoint x: 732, endPoint y: 392, distance: 77.5
click at [657, 370] on div "check Sensodyne" at bounding box center [732, 388] width 909 height 37
click at [945, 382] on div "Sensodyne" at bounding box center [806, 388] width 732 height 18
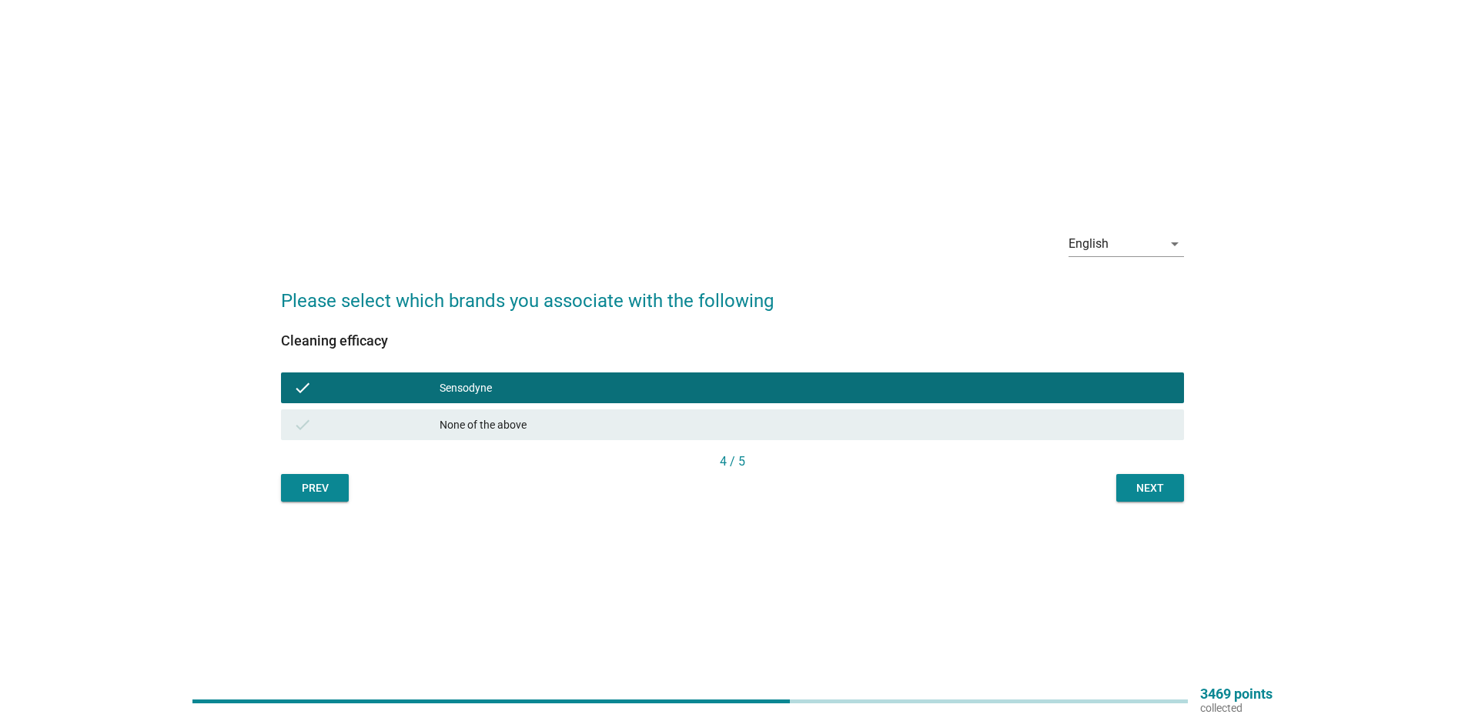
click at [1126, 489] on button "Next" at bounding box center [1150, 488] width 68 height 28
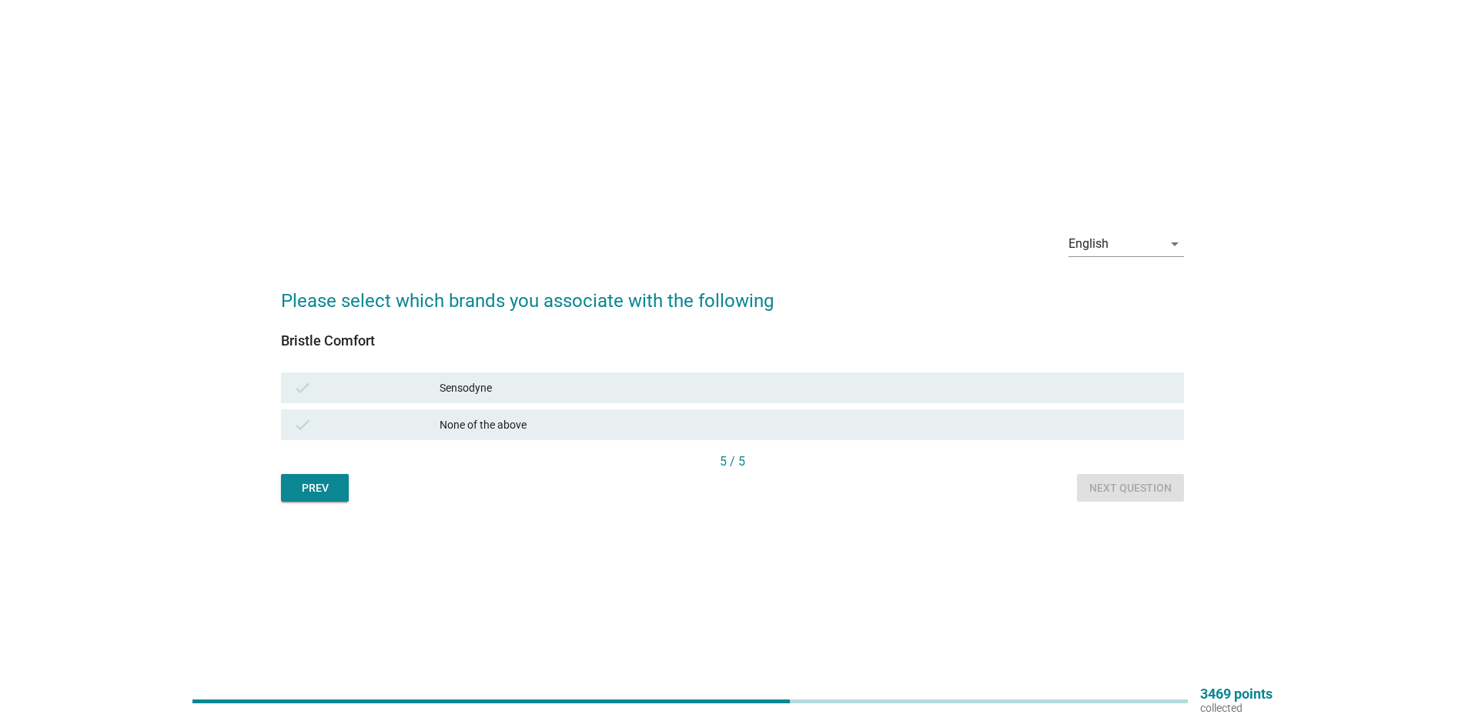
click at [795, 373] on div "check Sensodyne" at bounding box center [732, 388] width 903 height 31
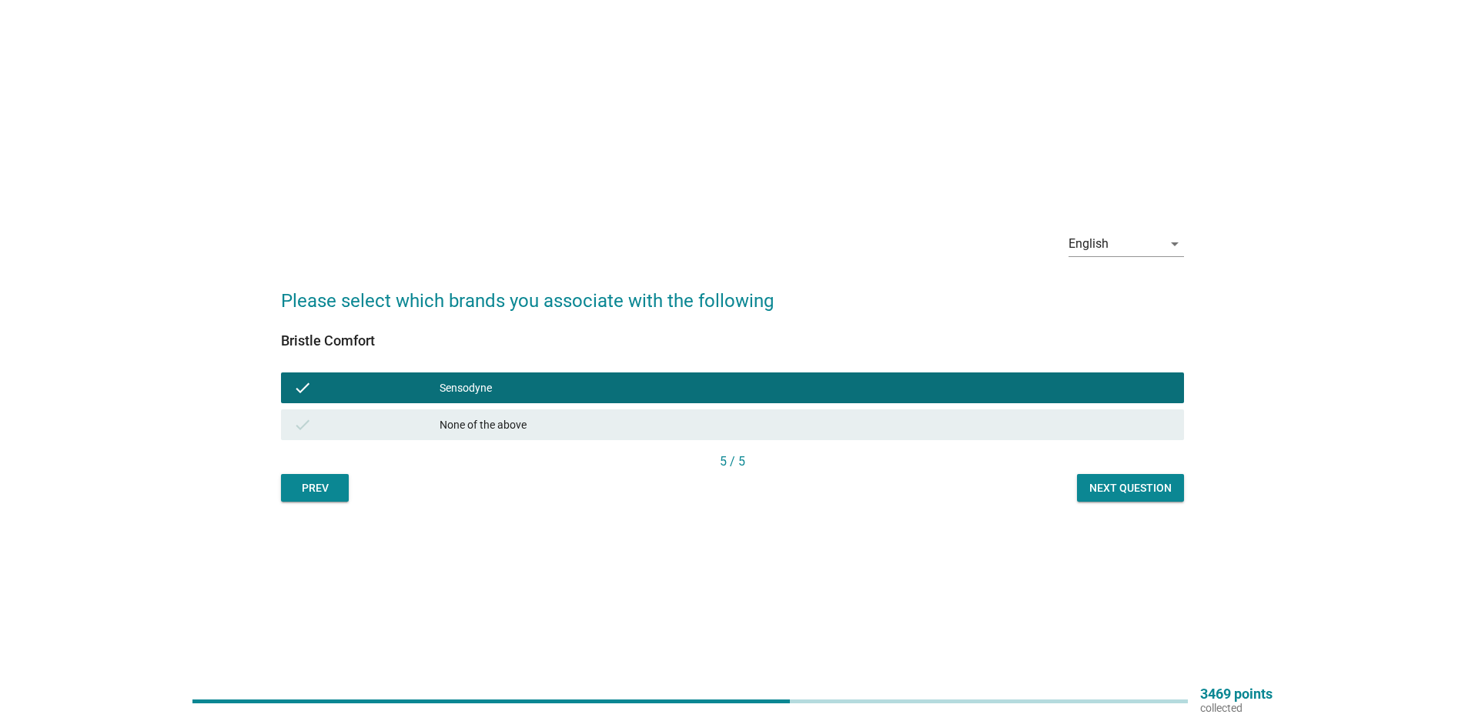
click at [1142, 493] on div "Next question" at bounding box center [1130, 488] width 82 height 16
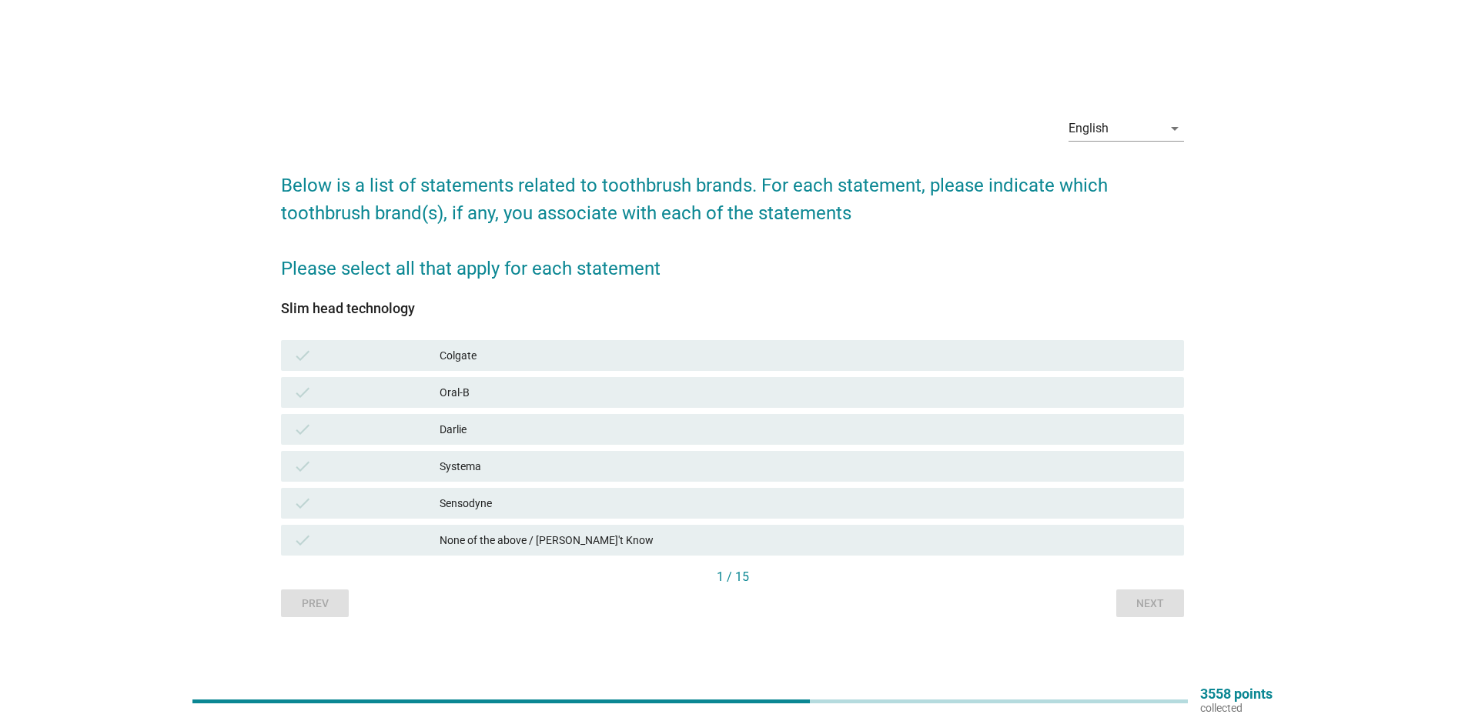
click at [470, 350] on div "Colgate" at bounding box center [806, 355] width 732 height 18
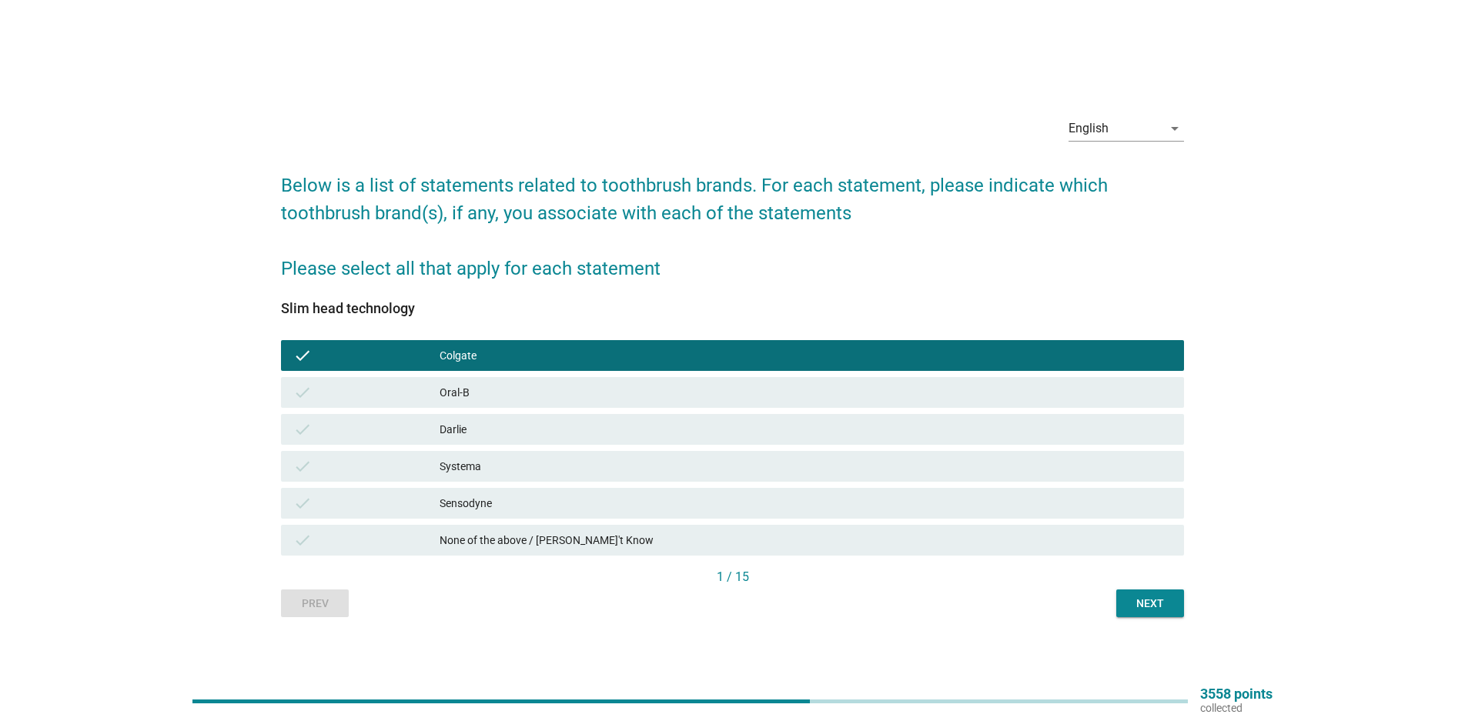
click at [477, 356] on div "Colgate" at bounding box center [806, 355] width 732 height 18
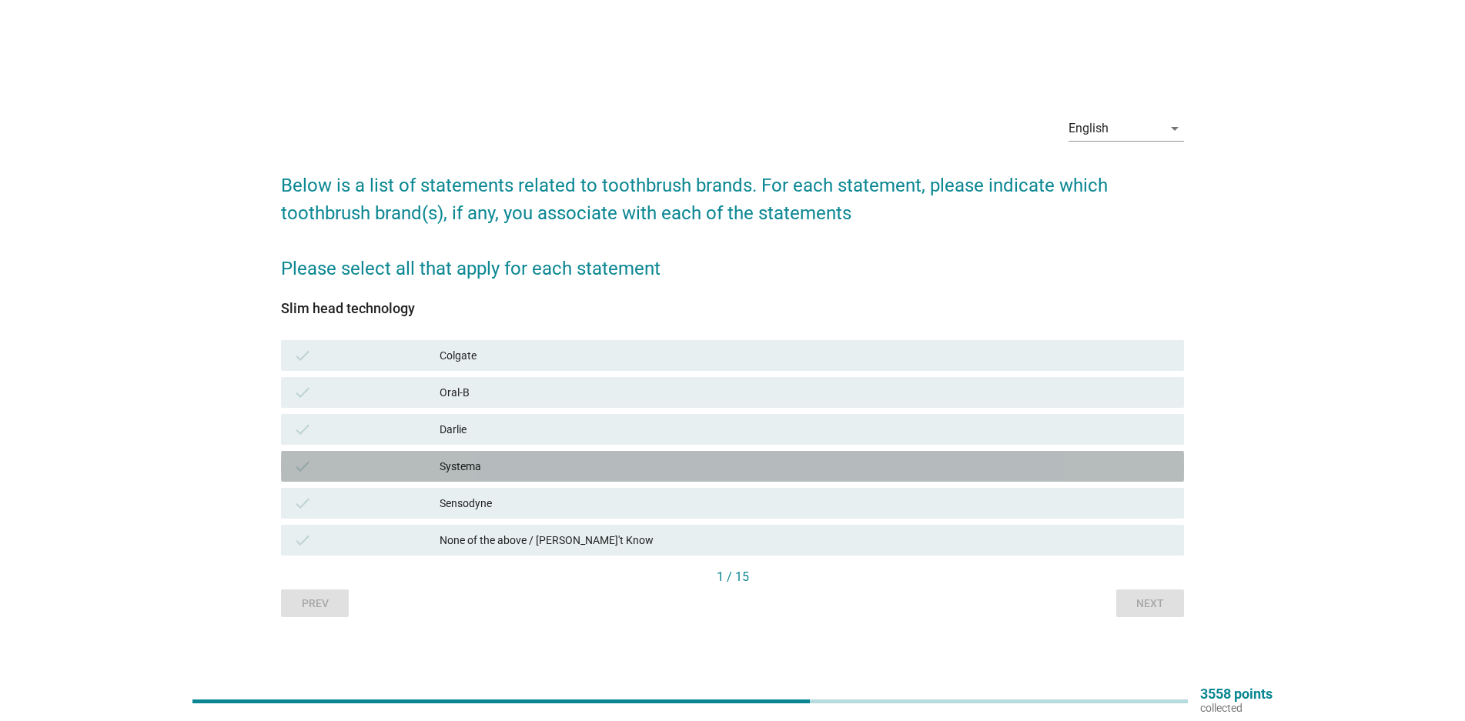
click at [482, 477] on div "check Systema" at bounding box center [732, 466] width 903 height 31
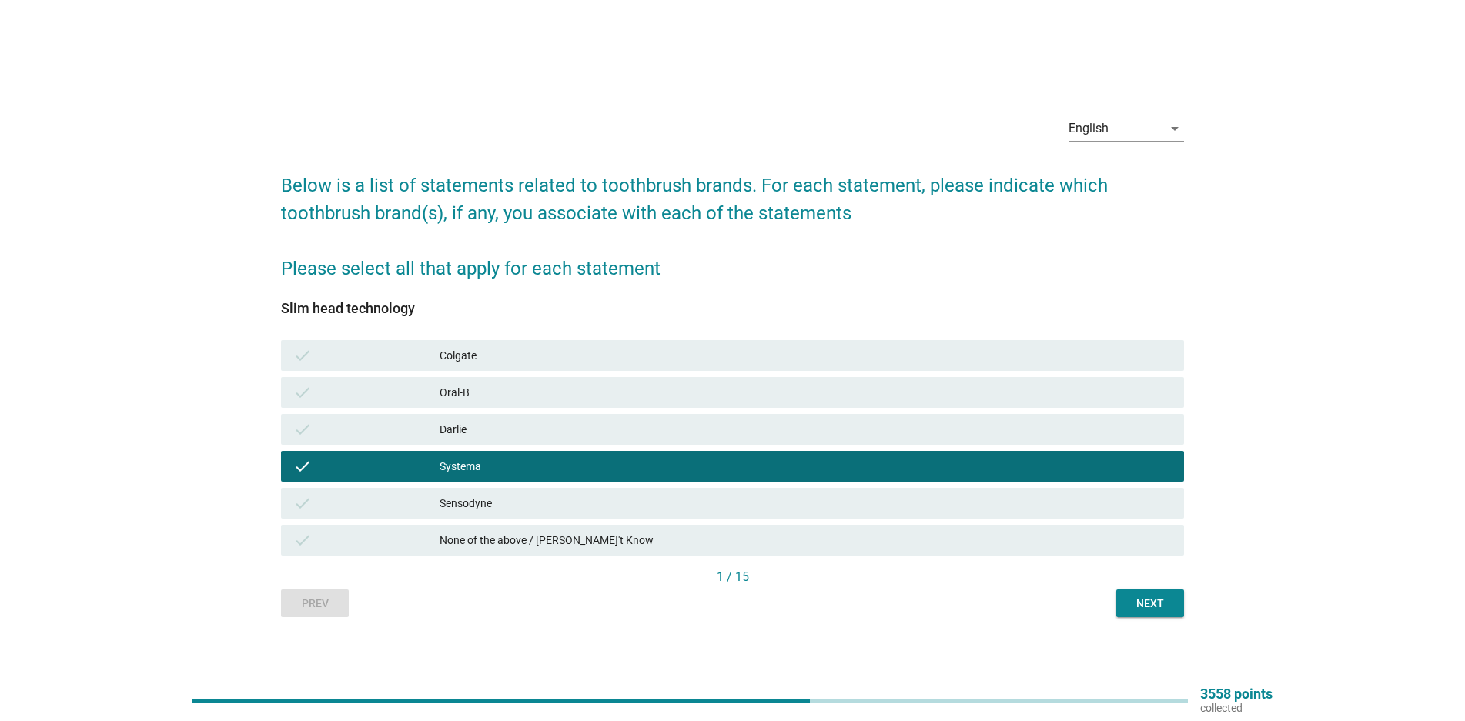
click at [461, 492] on div "check Sensodyne" at bounding box center [732, 503] width 903 height 31
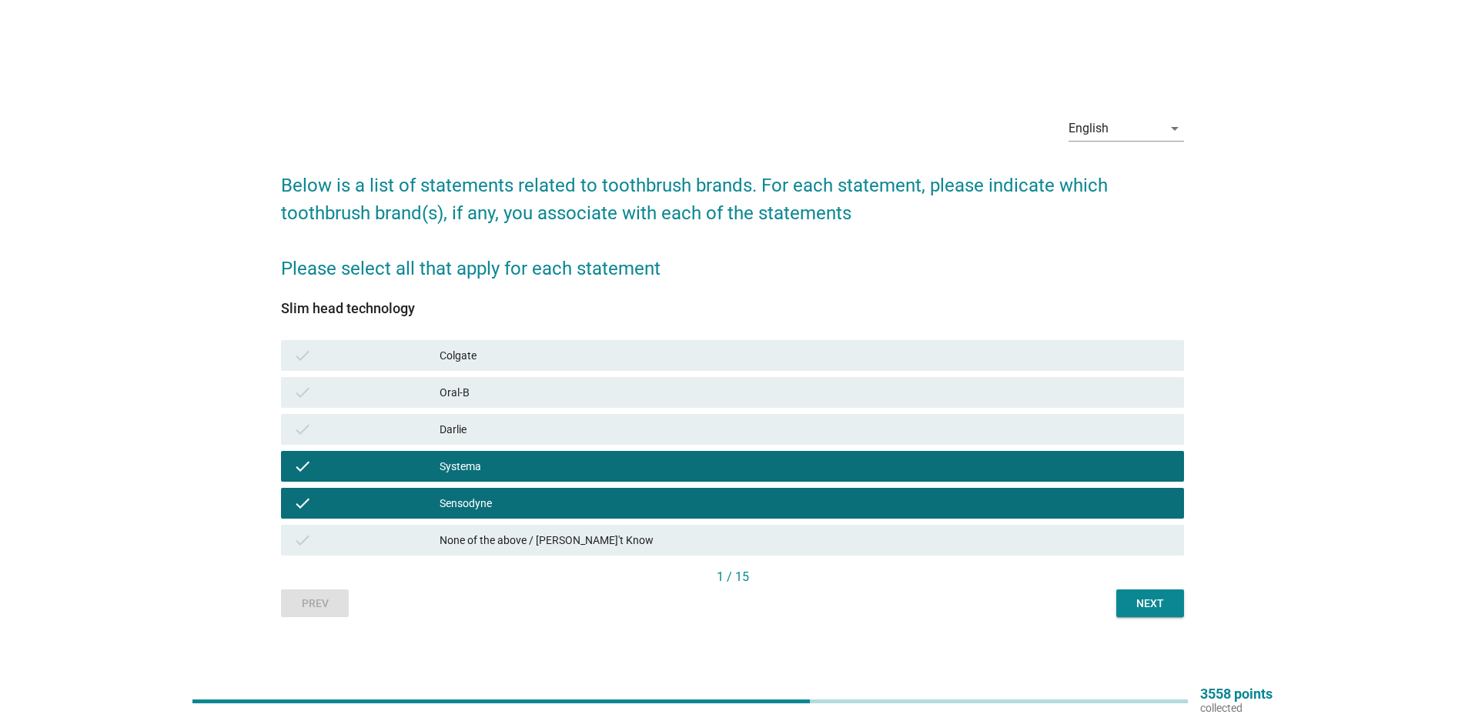
click at [493, 360] on div "Colgate" at bounding box center [806, 355] width 732 height 18
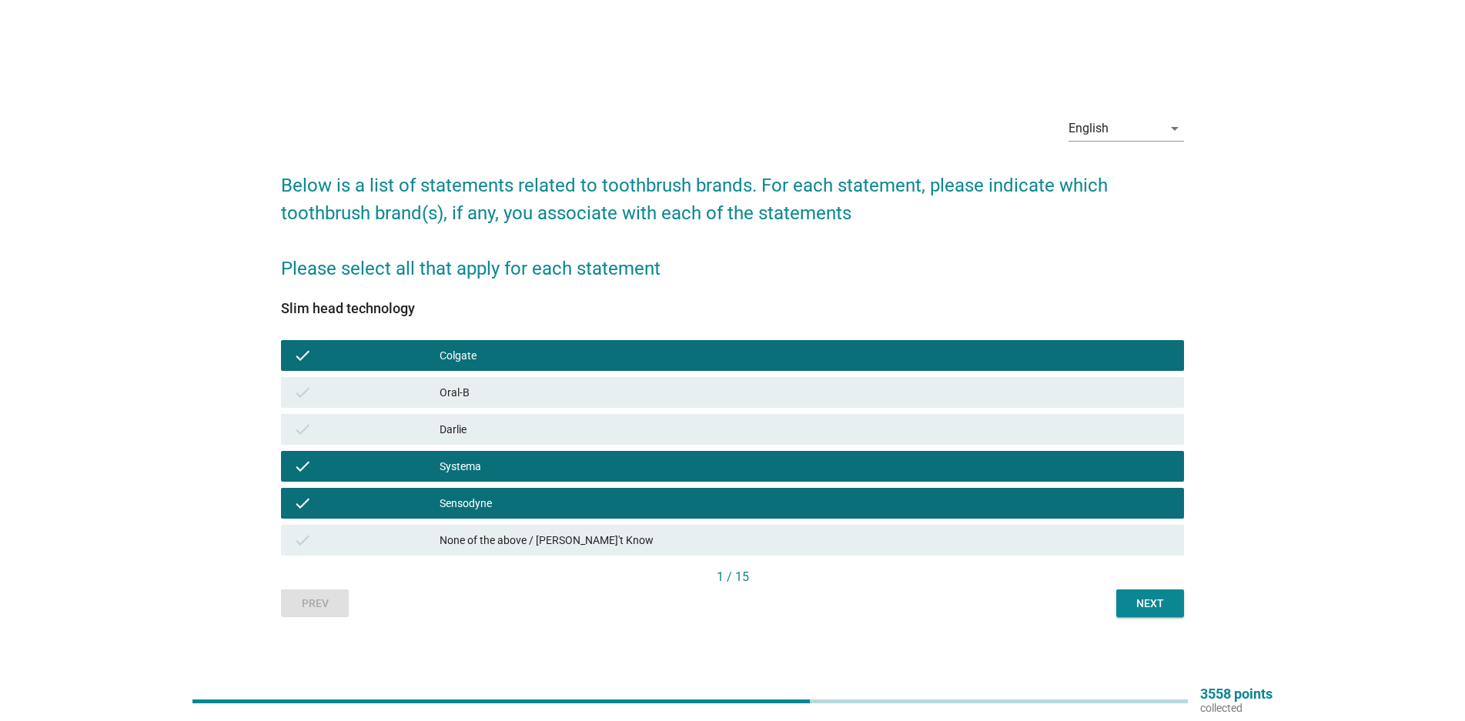
click at [466, 390] on div "Oral-B" at bounding box center [806, 392] width 732 height 18
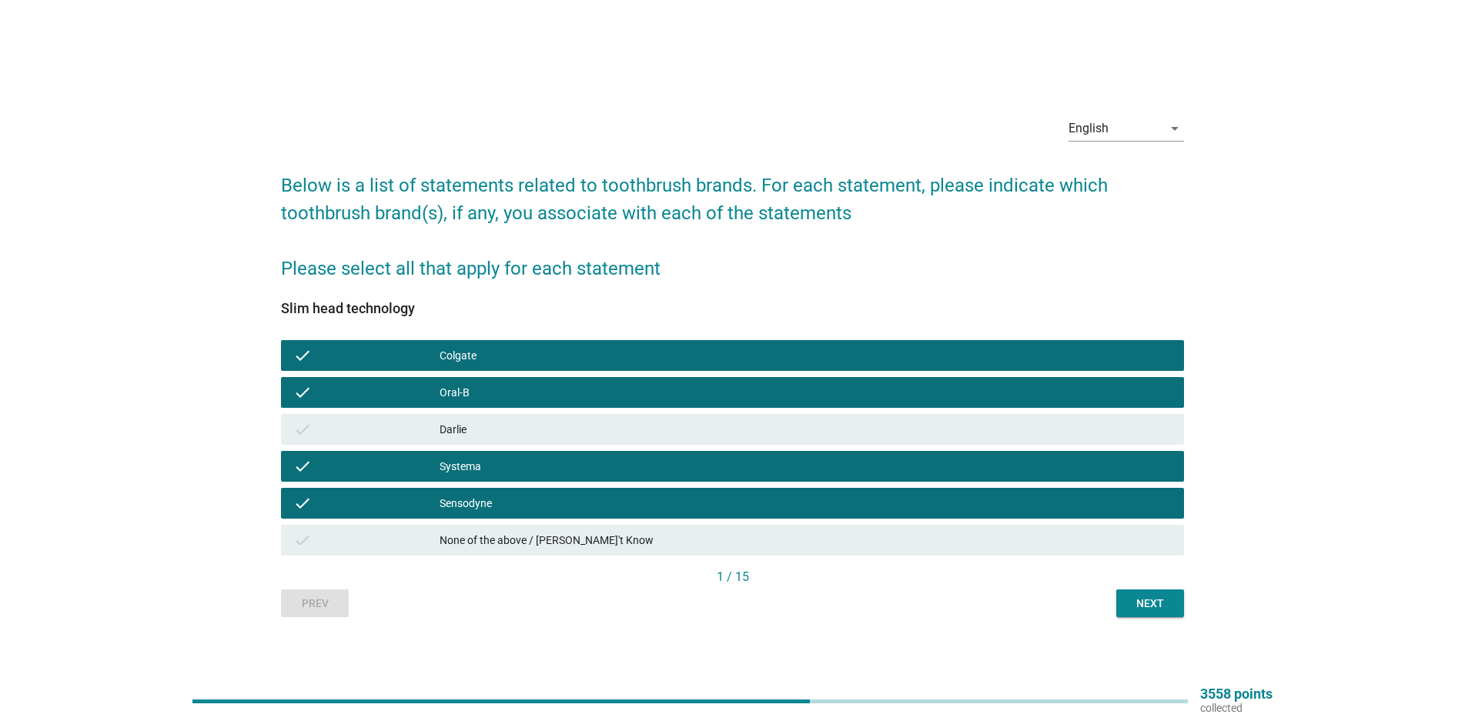
click at [1143, 606] on div "Next" at bounding box center [1150, 604] width 43 height 16
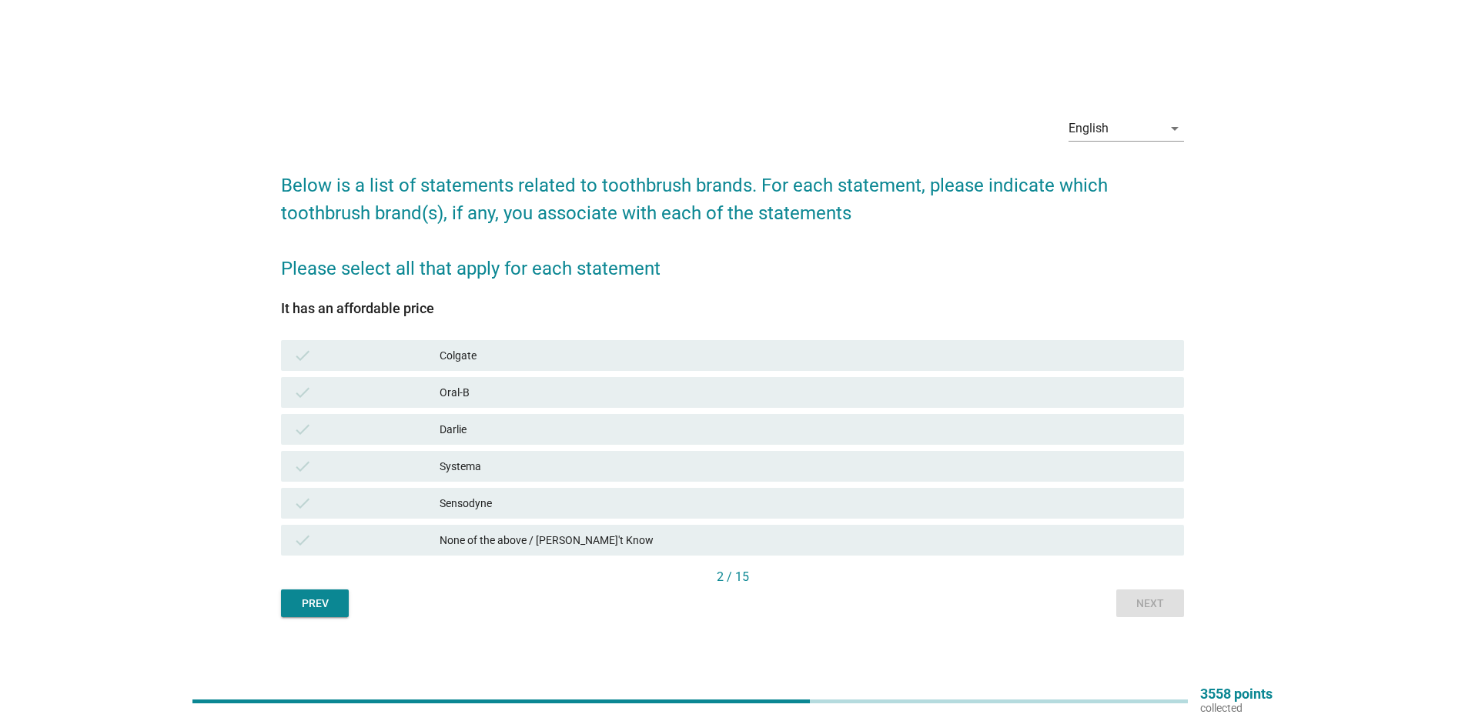
click at [490, 356] on div "Colgate" at bounding box center [806, 355] width 732 height 18
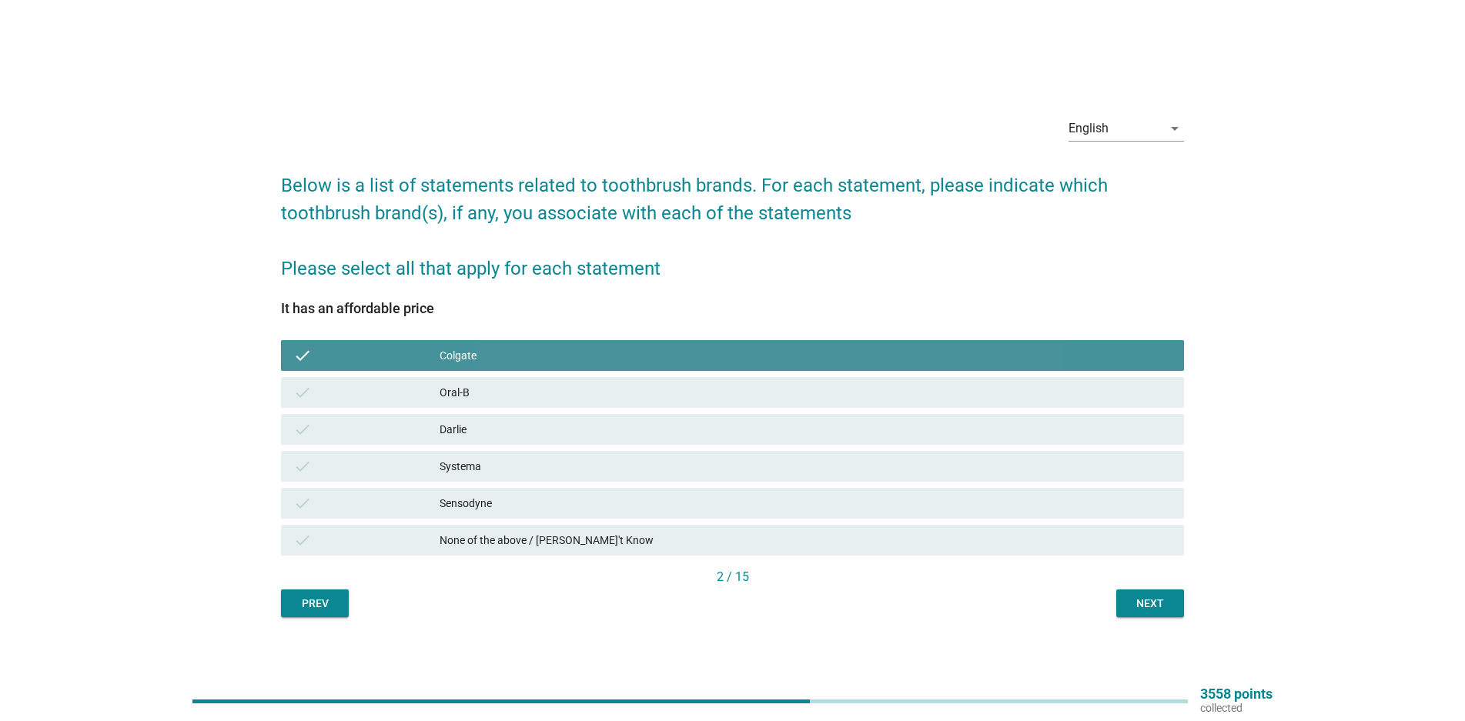
click at [460, 380] on div "check Oral-B" at bounding box center [732, 392] width 903 height 31
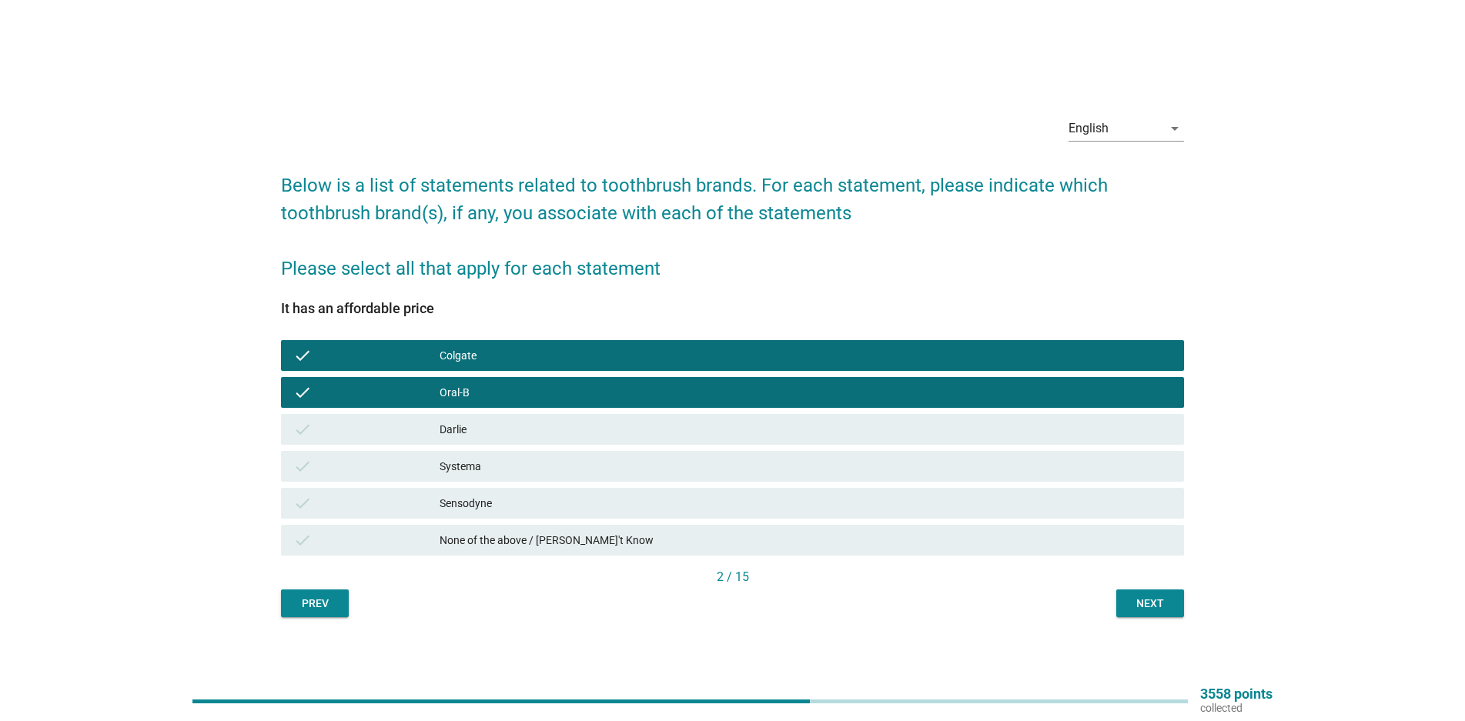
click at [461, 461] on div "Systema" at bounding box center [806, 466] width 732 height 18
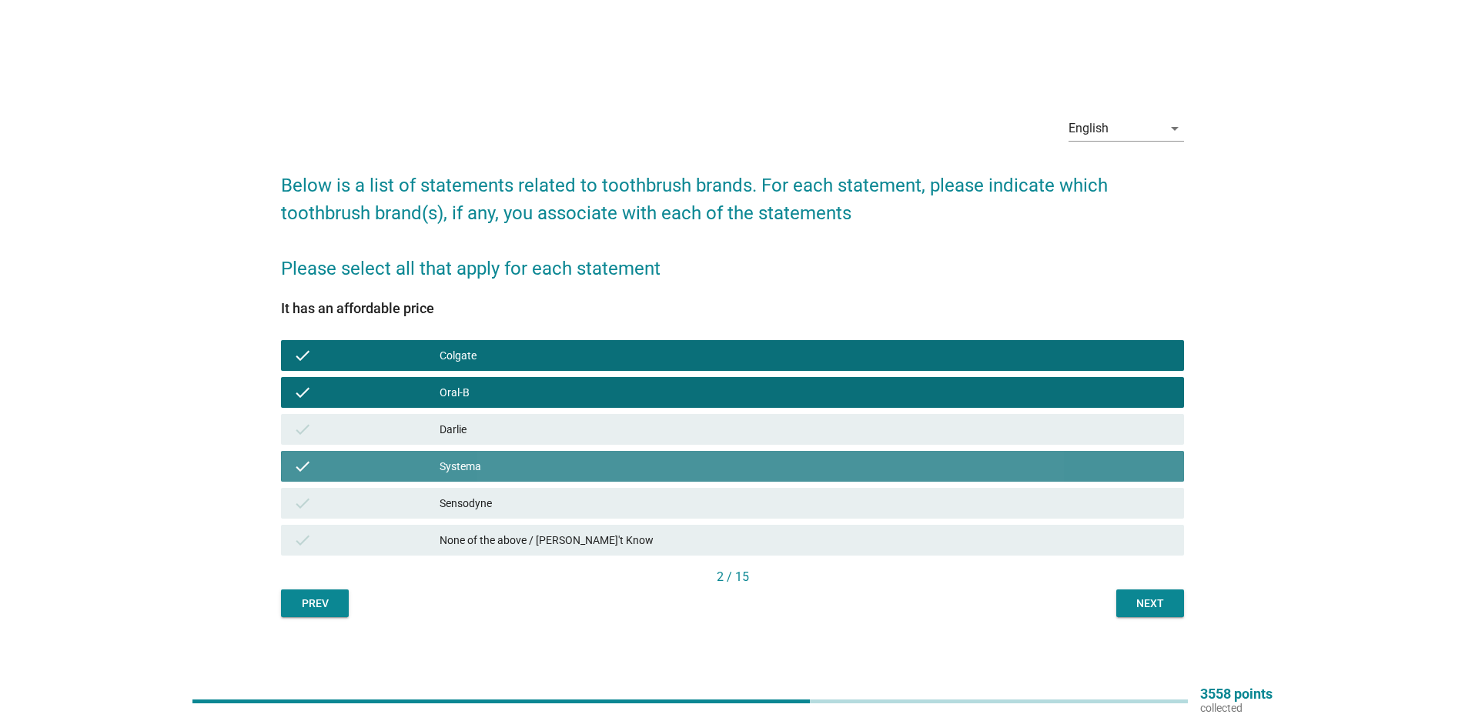
click at [447, 491] on div "check Sensodyne" at bounding box center [732, 503] width 903 height 31
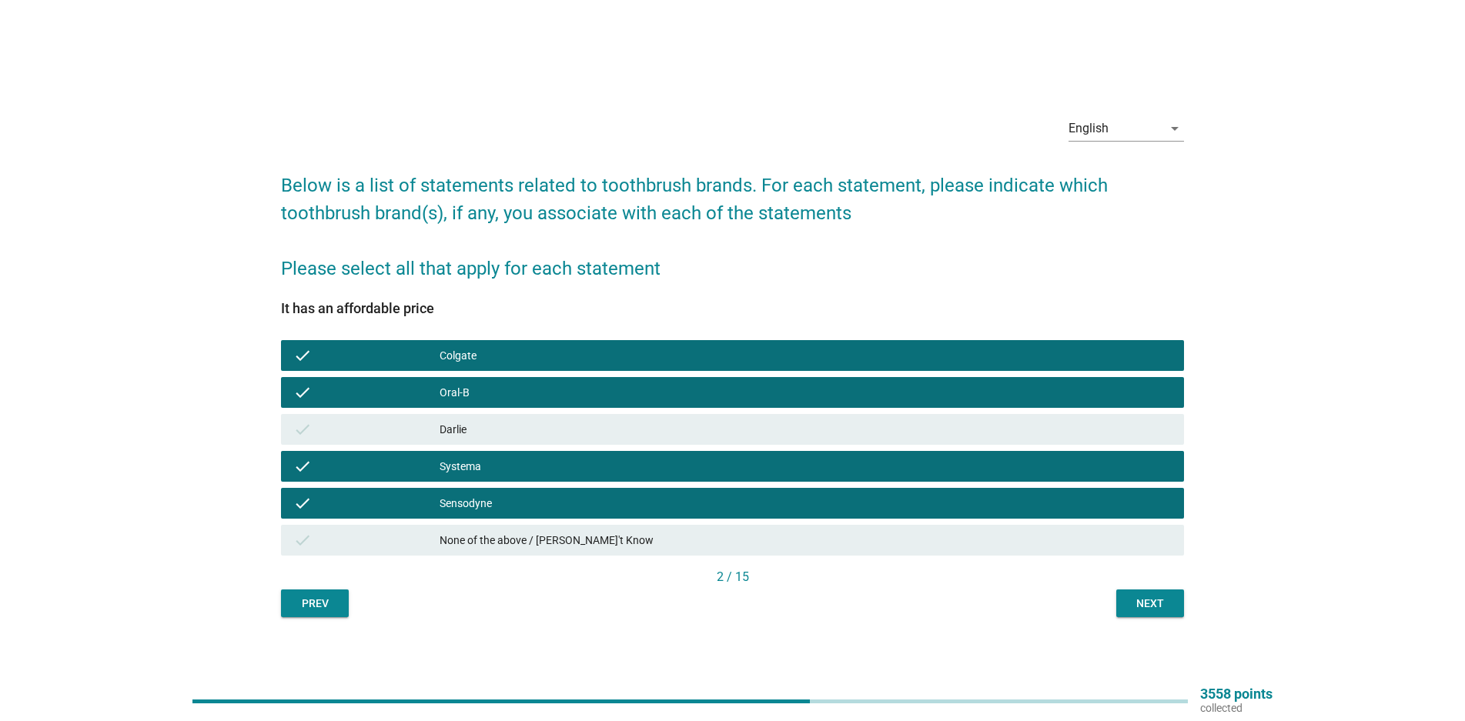
click at [862, 441] on div "check [PERSON_NAME]" at bounding box center [732, 429] width 903 height 31
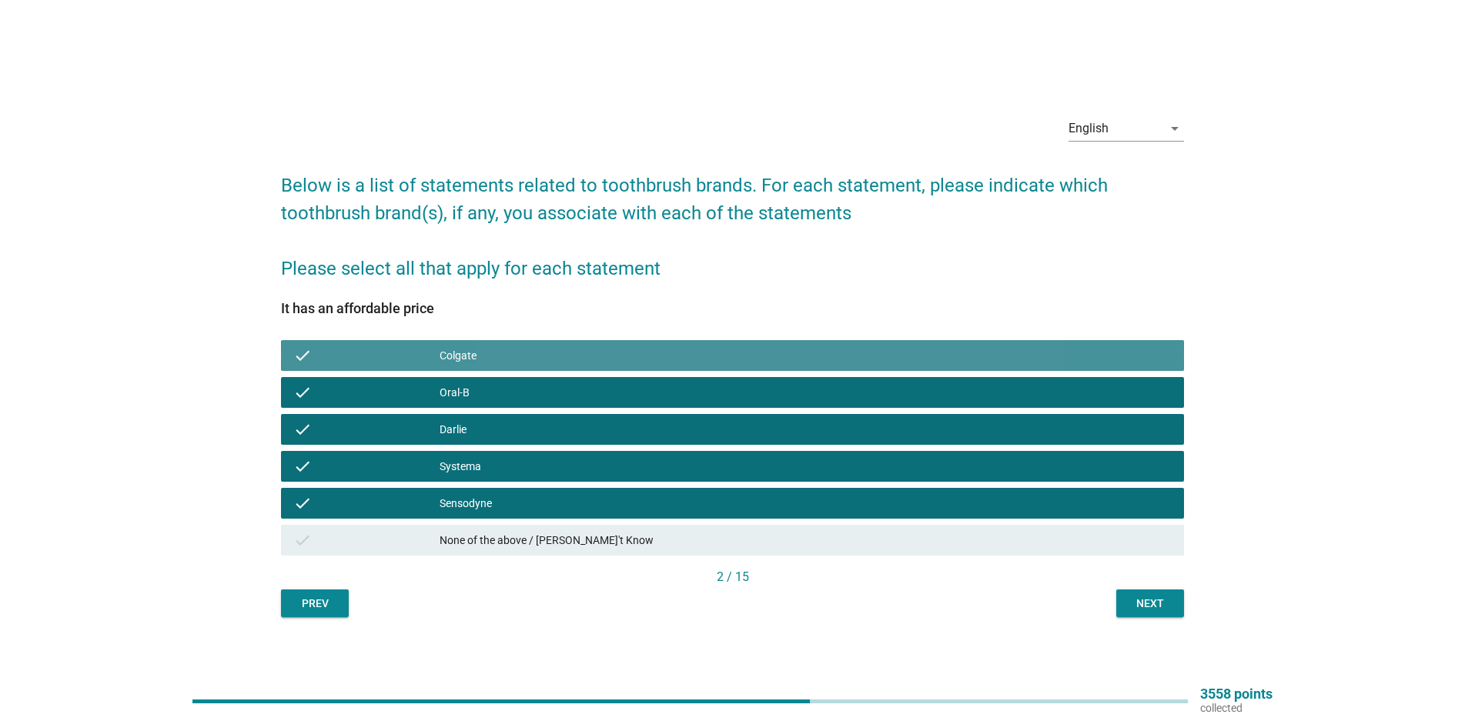
click at [442, 363] on div "Colgate" at bounding box center [806, 355] width 732 height 18
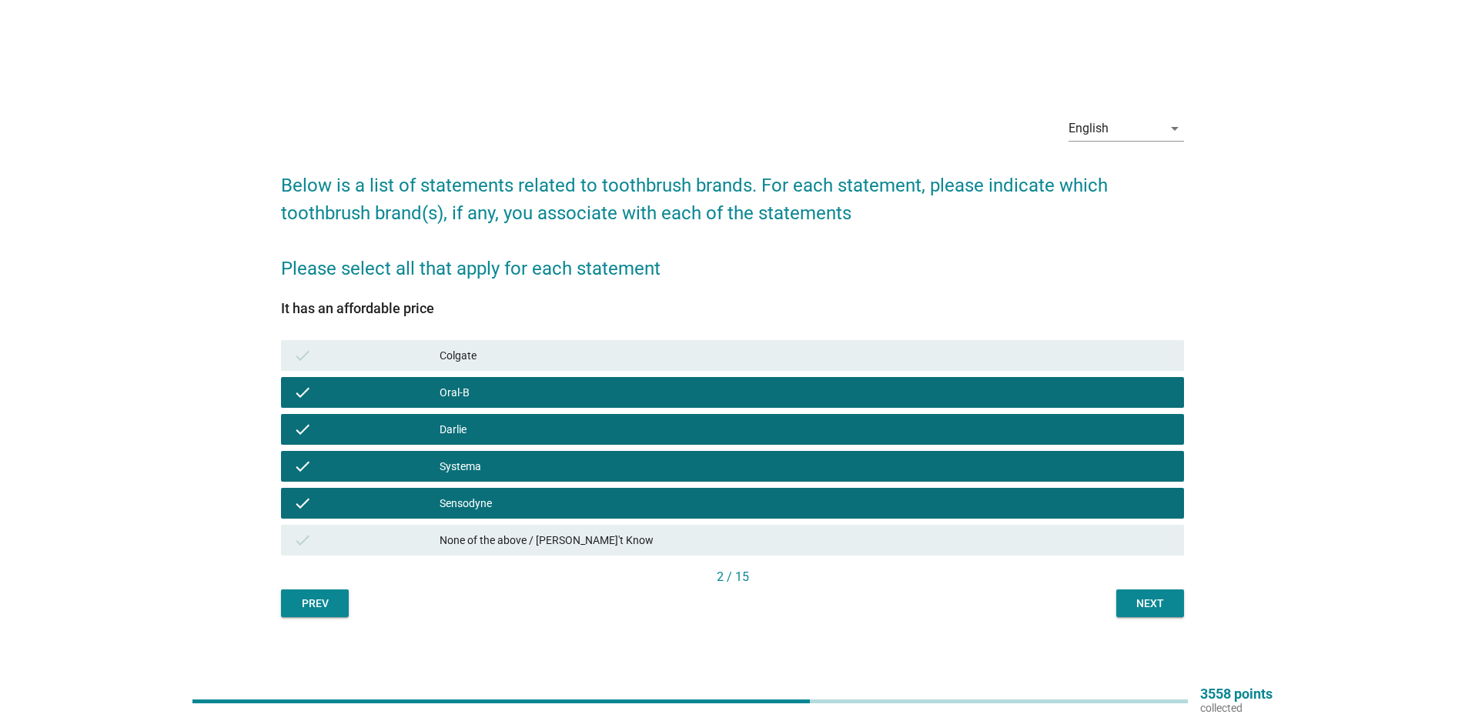
click at [426, 380] on div "check Oral-B" at bounding box center [732, 392] width 903 height 31
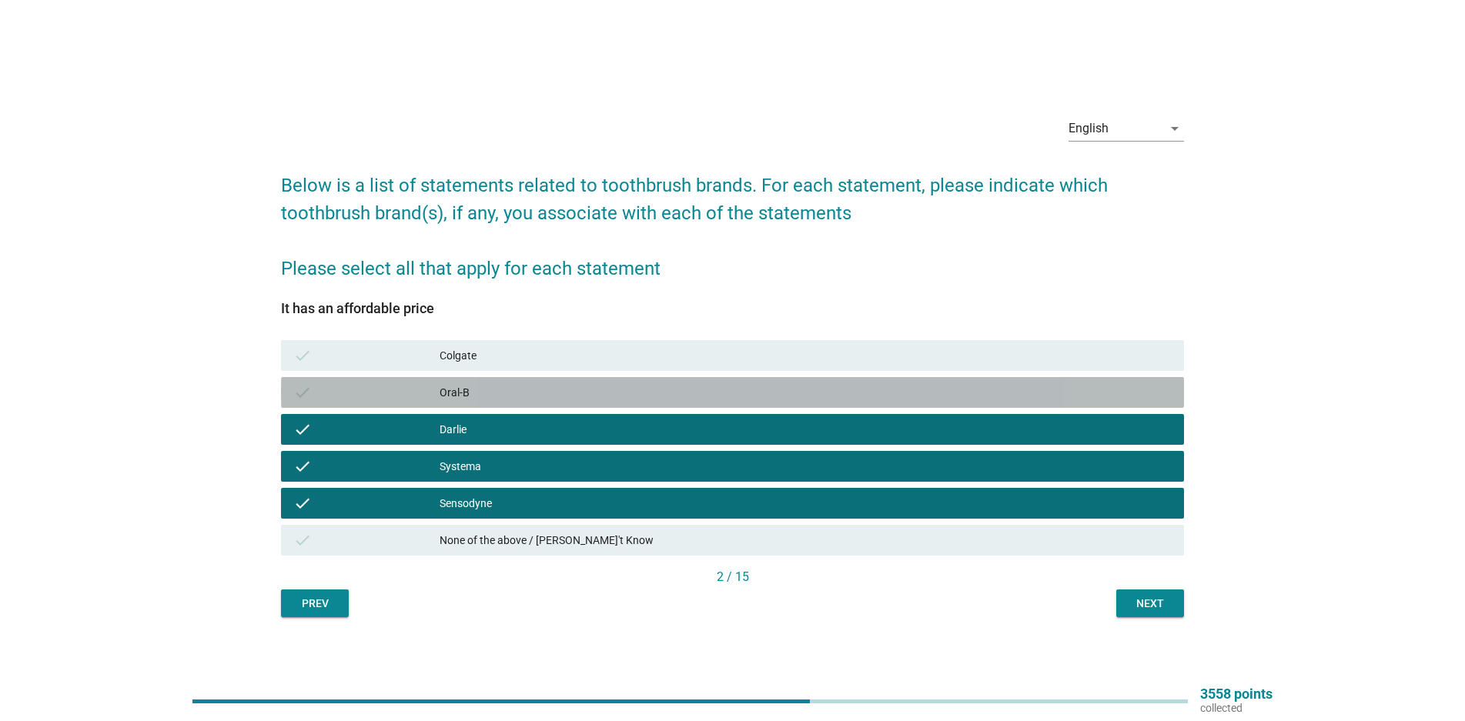
click at [438, 410] on div "check Oral-B" at bounding box center [732, 392] width 909 height 37
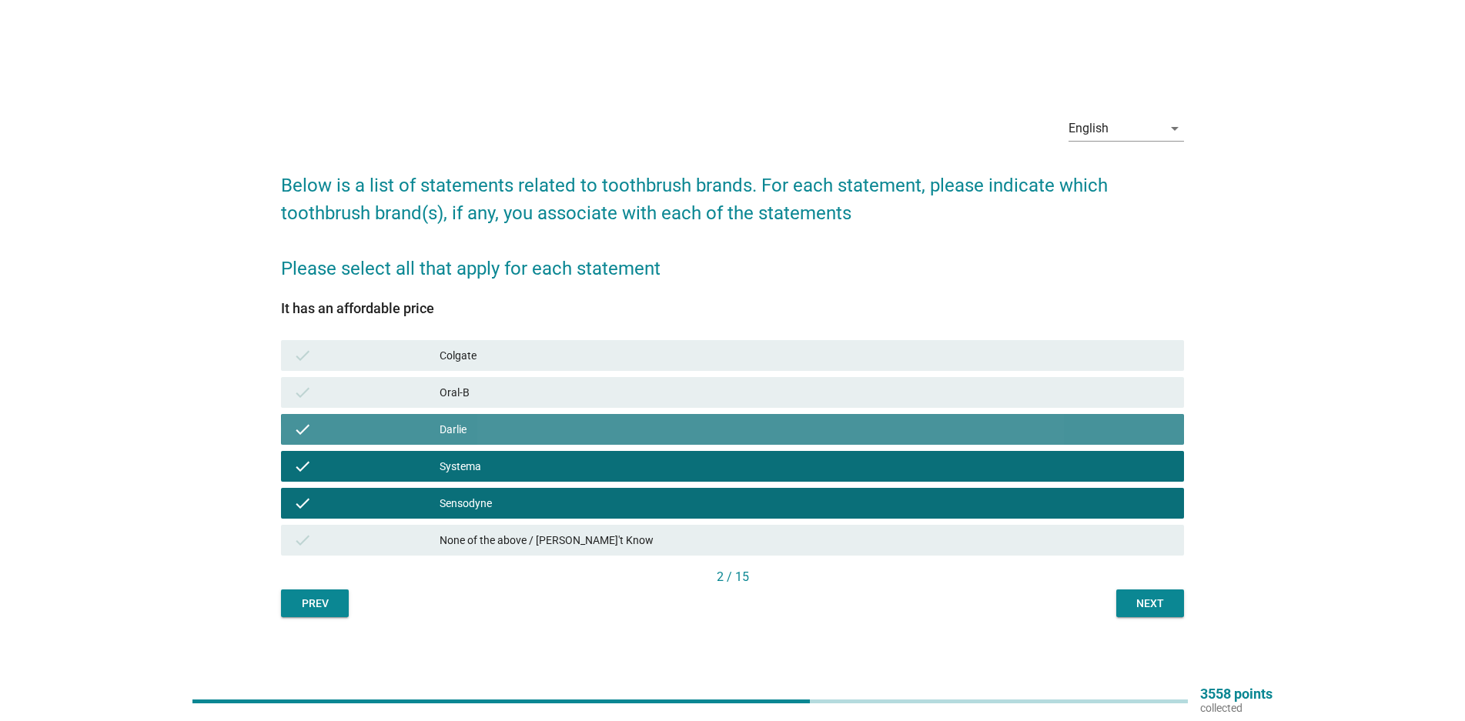
click at [441, 440] on div "check [PERSON_NAME]" at bounding box center [732, 429] width 903 height 31
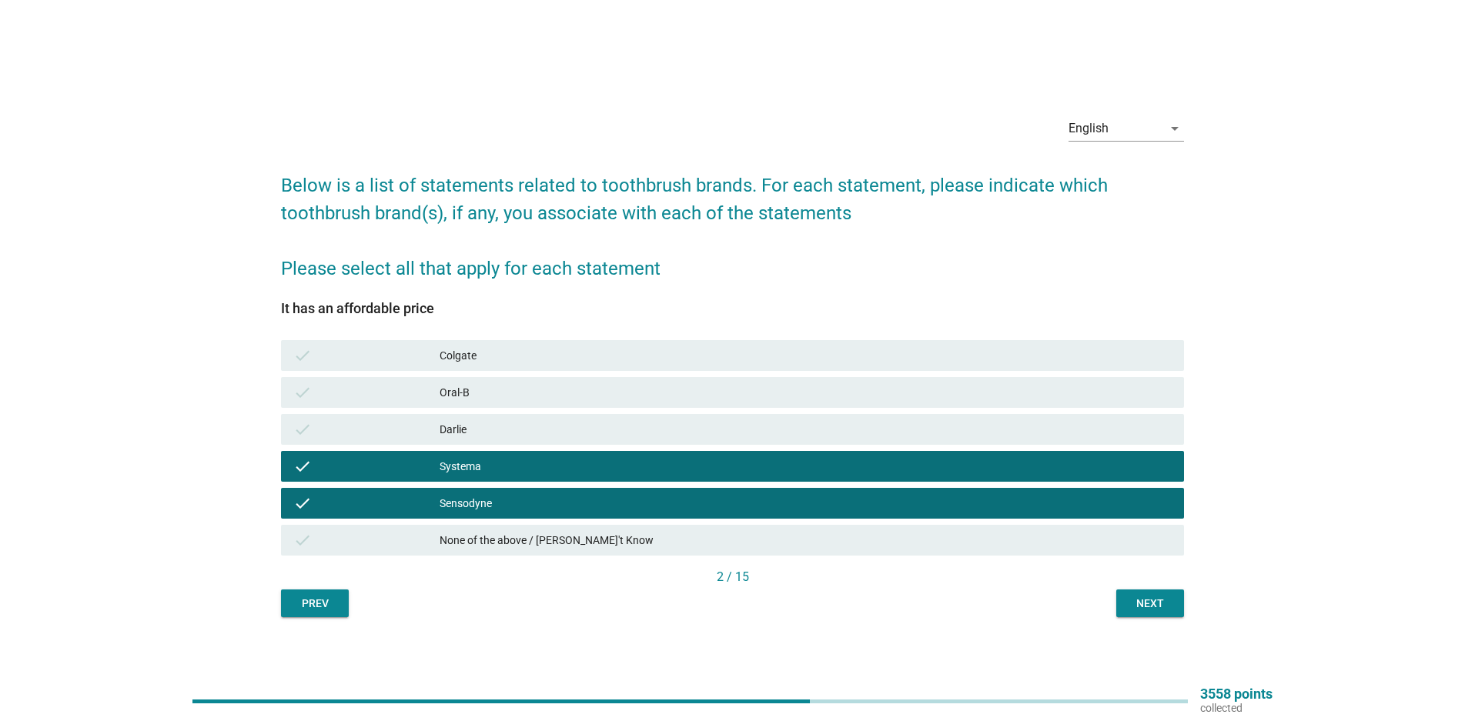
click at [441, 460] on div "Systema" at bounding box center [806, 466] width 732 height 18
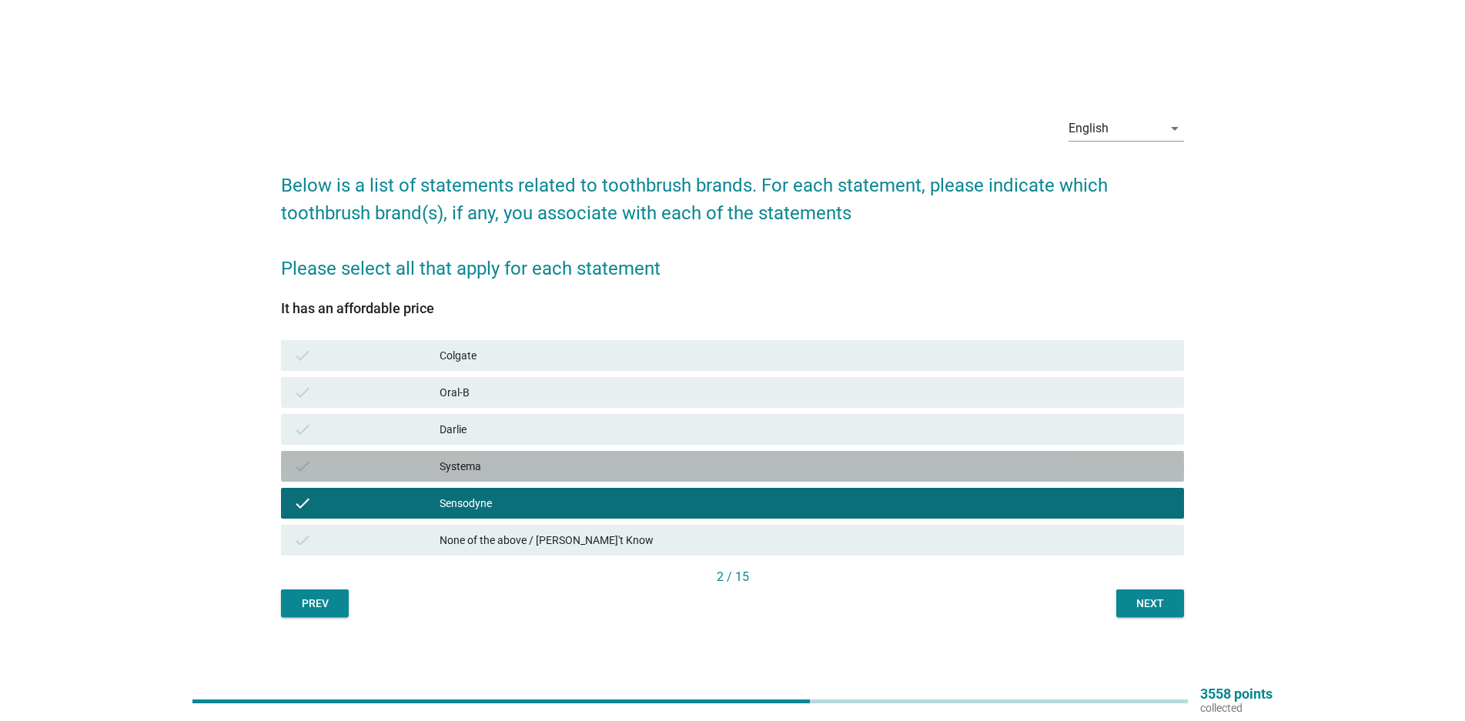
click at [440, 503] on div "Sensodyne" at bounding box center [806, 503] width 732 height 18
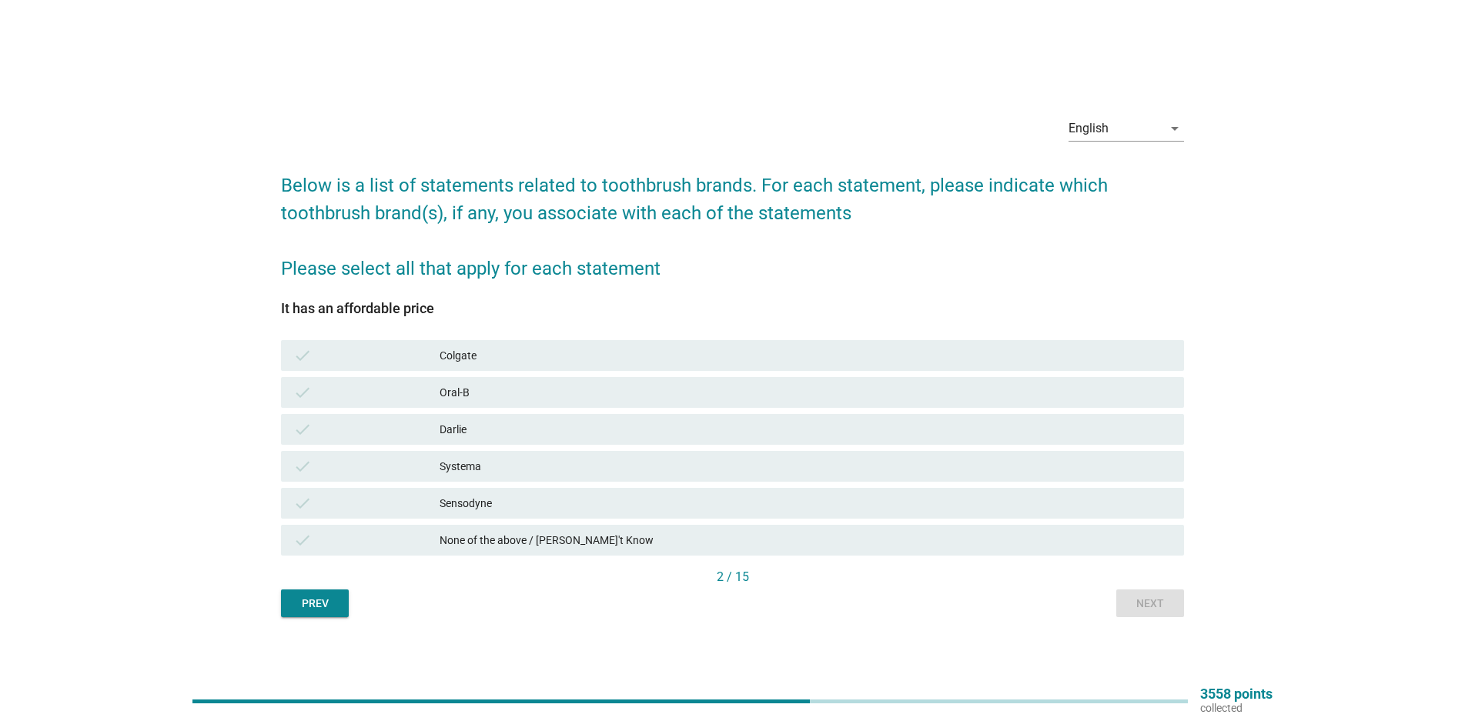
click at [470, 361] on div "Colgate" at bounding box center [806, 355] width 732 height 18
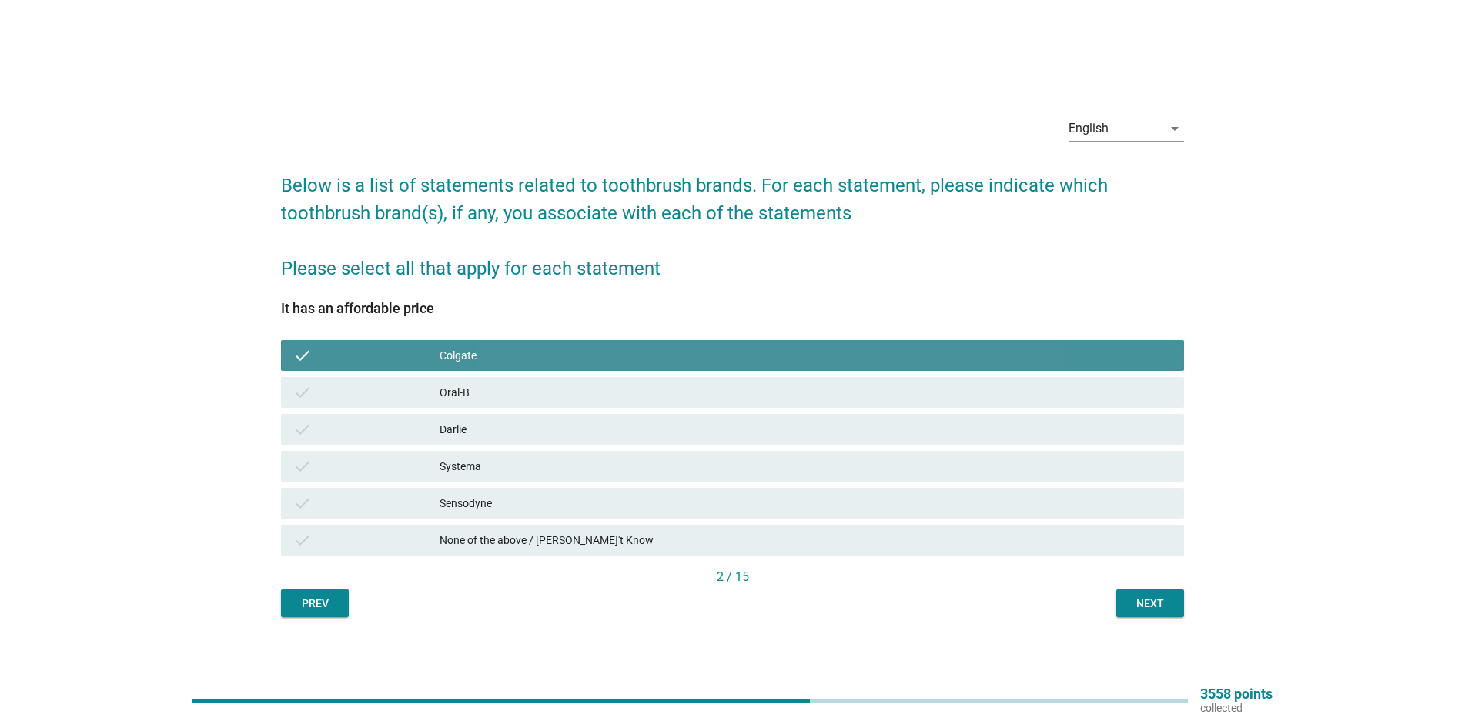
click at [455, 393] on div "Oral-B" at bounding box center [806, 392] width 732 height 18
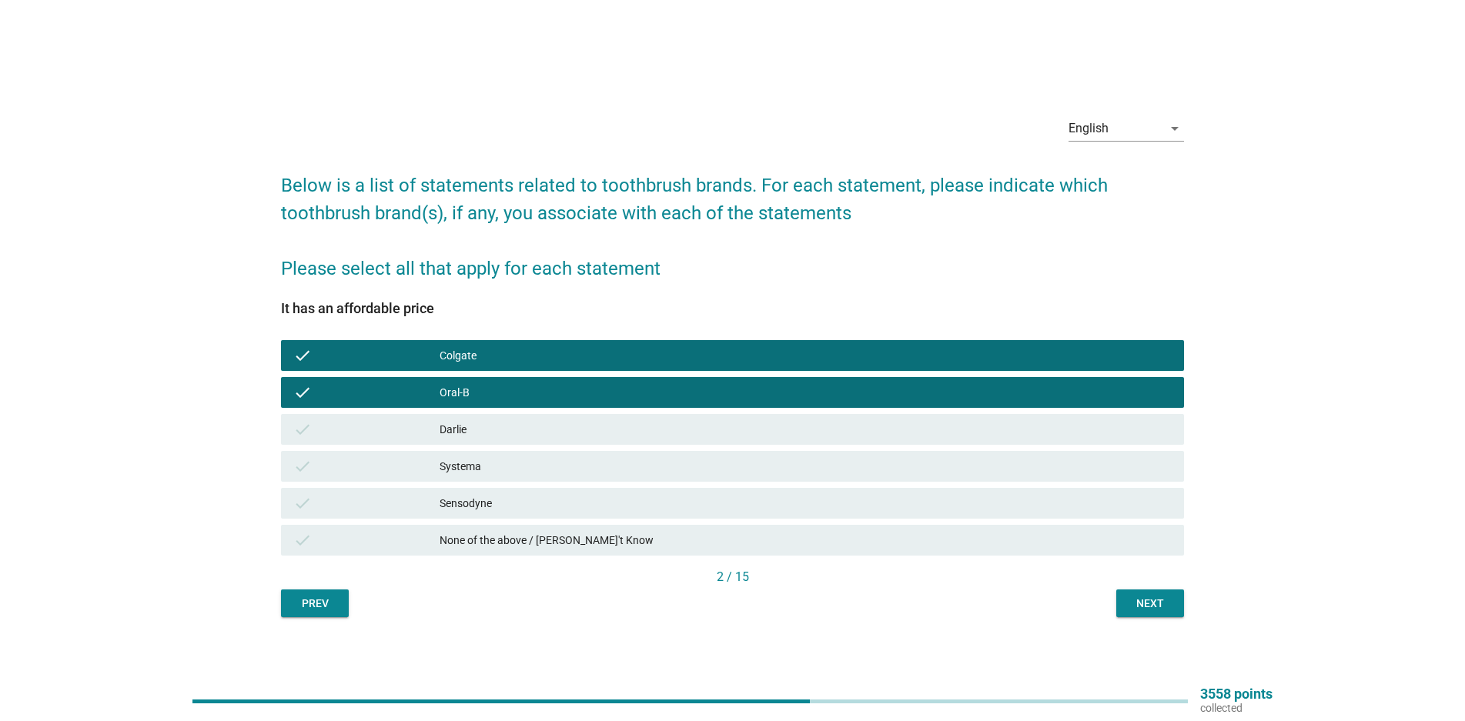
click at [1124, 592] on button "Next" at bounding box center [1150, 604] width 68 height 28
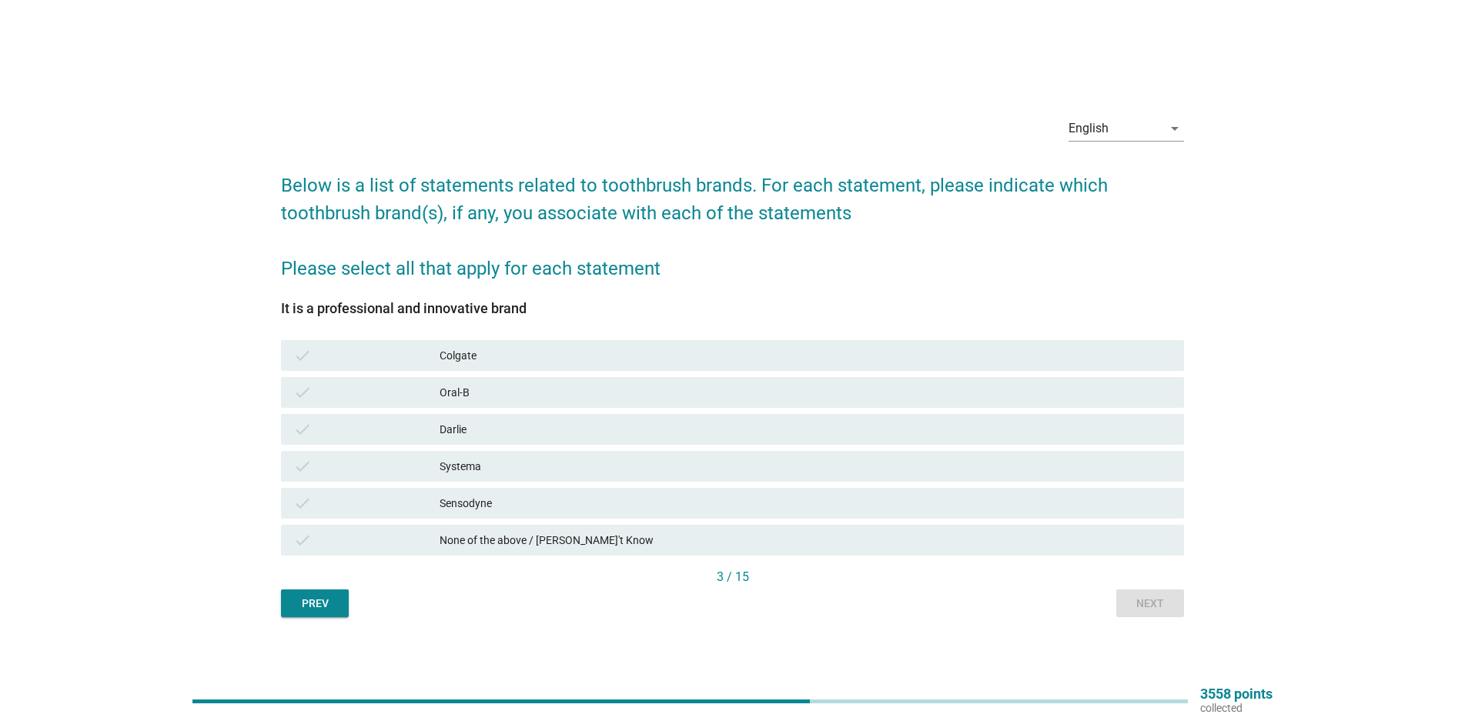
click at [462, 499] on div "Sensodyne" at bounding box center [806, 503] width 732 height 18
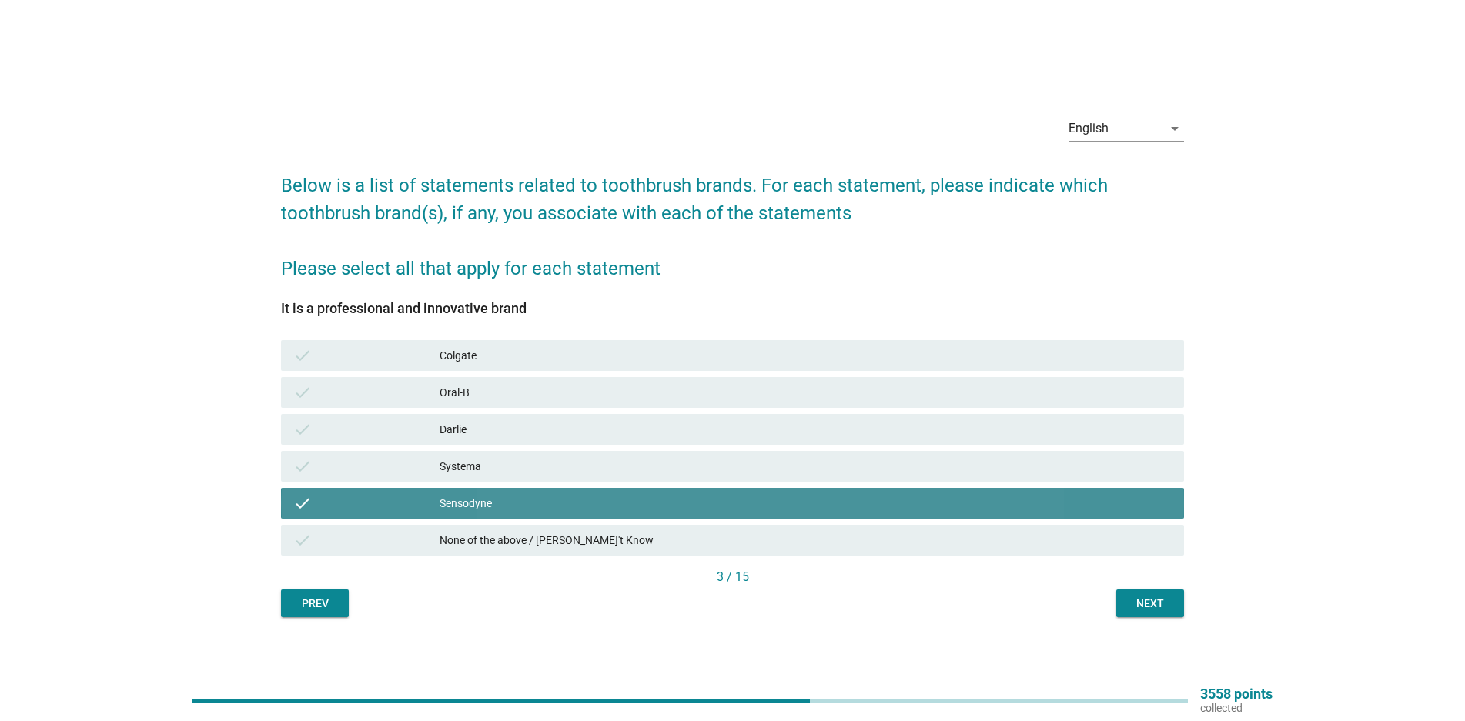
click at [473, 478] on div "check Systema" at bounding box center [732, 466] width 903 height 31
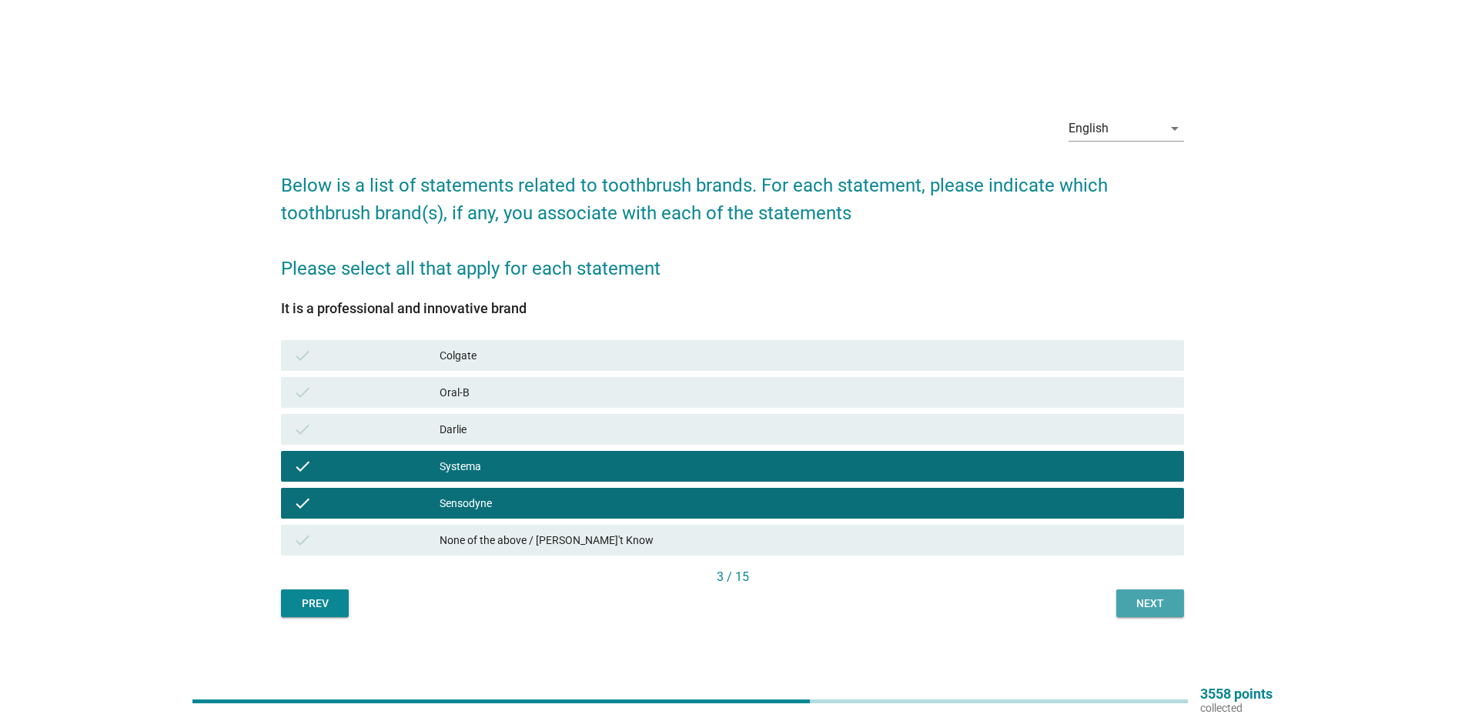
click at [1136, 608] on div "Next" at bounding box center [1150, 604] width 43 height 16
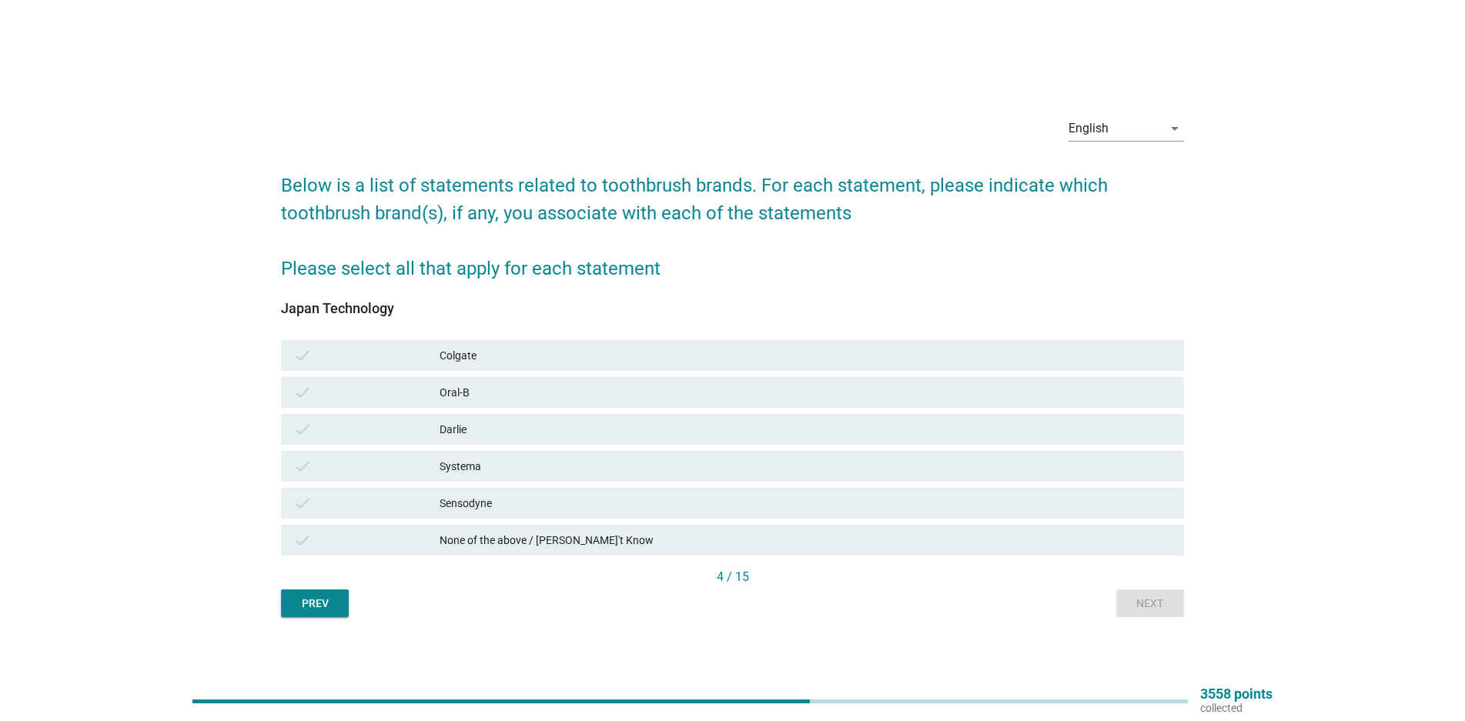
click at [1098, 480] on div "check Systema" at bounding box center [732, 466] width 903 height 31
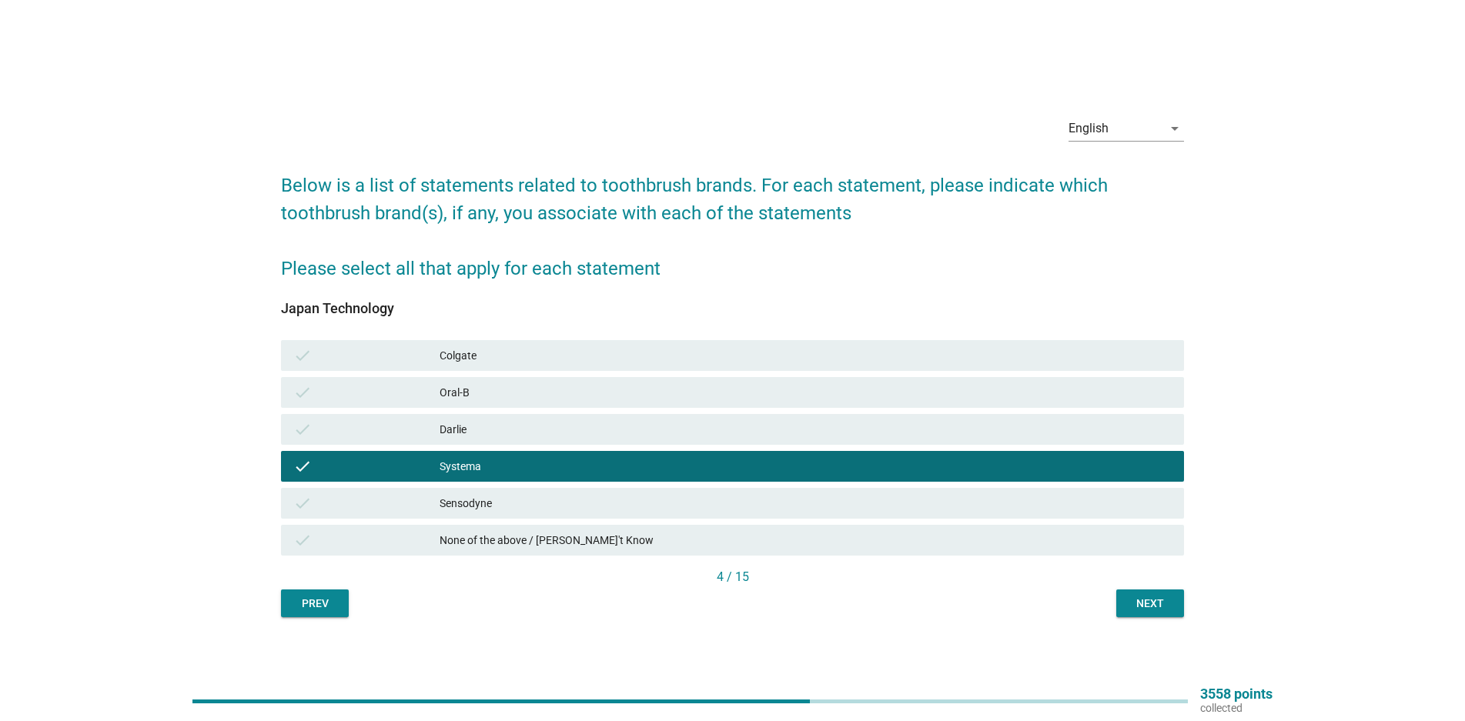
click at [1158, 615] on button "Next" at bounding box center [1150, 604] width 68 height 28
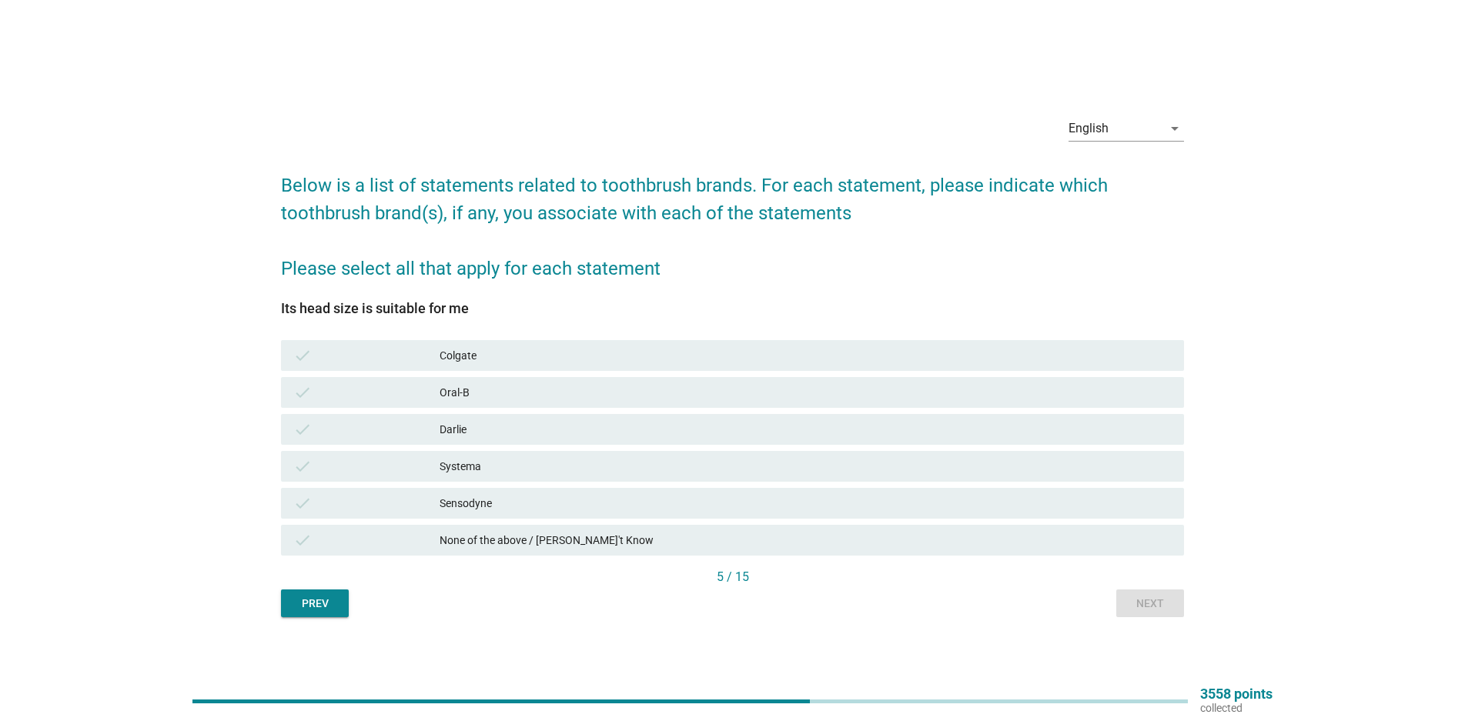
click at [511, 502] on div "Sensodyne" at bounding box center [806, 503] width 732 height 18
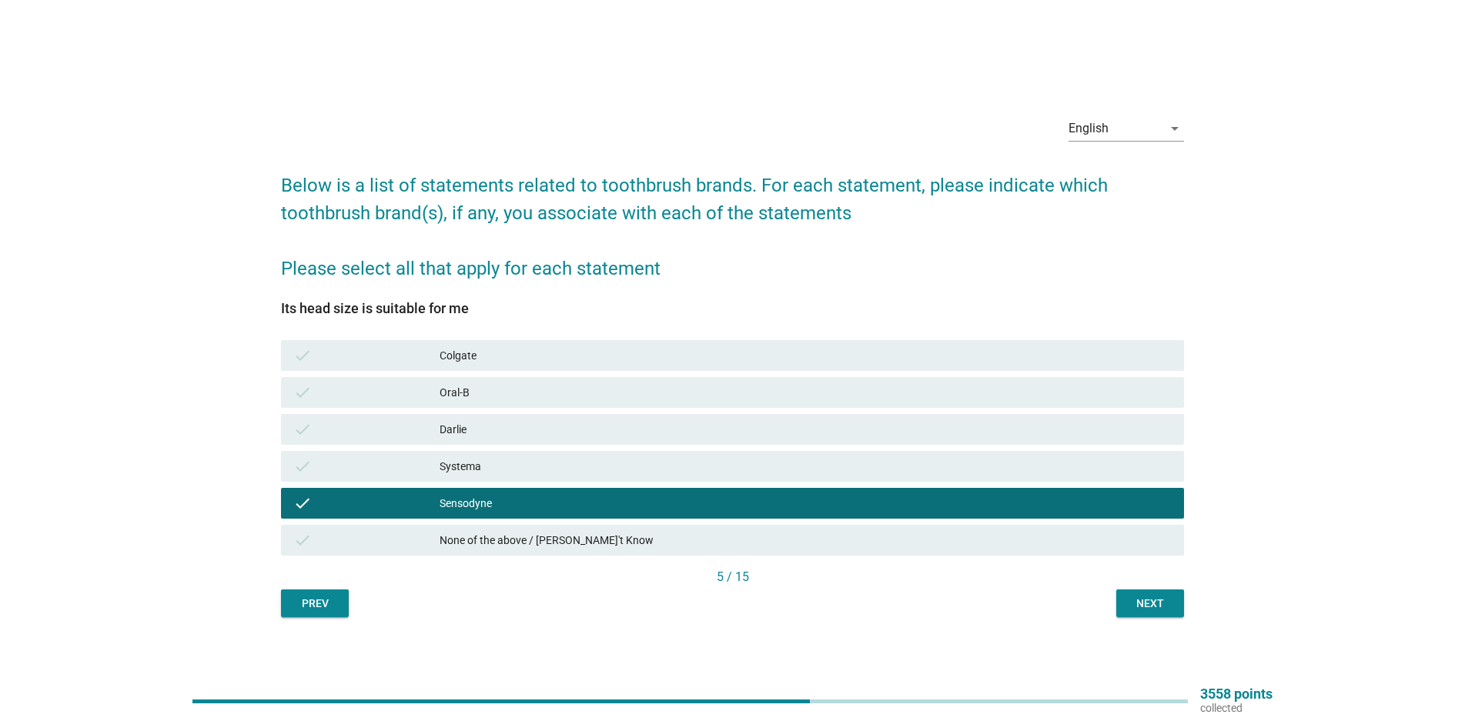
click at [1148, 587] on div "5 / 15" at bounding box center [732, 579] width 903 height 22
click at [1146, 596] on div "Next" at bounding box center [1150, 604] width 43 height 16
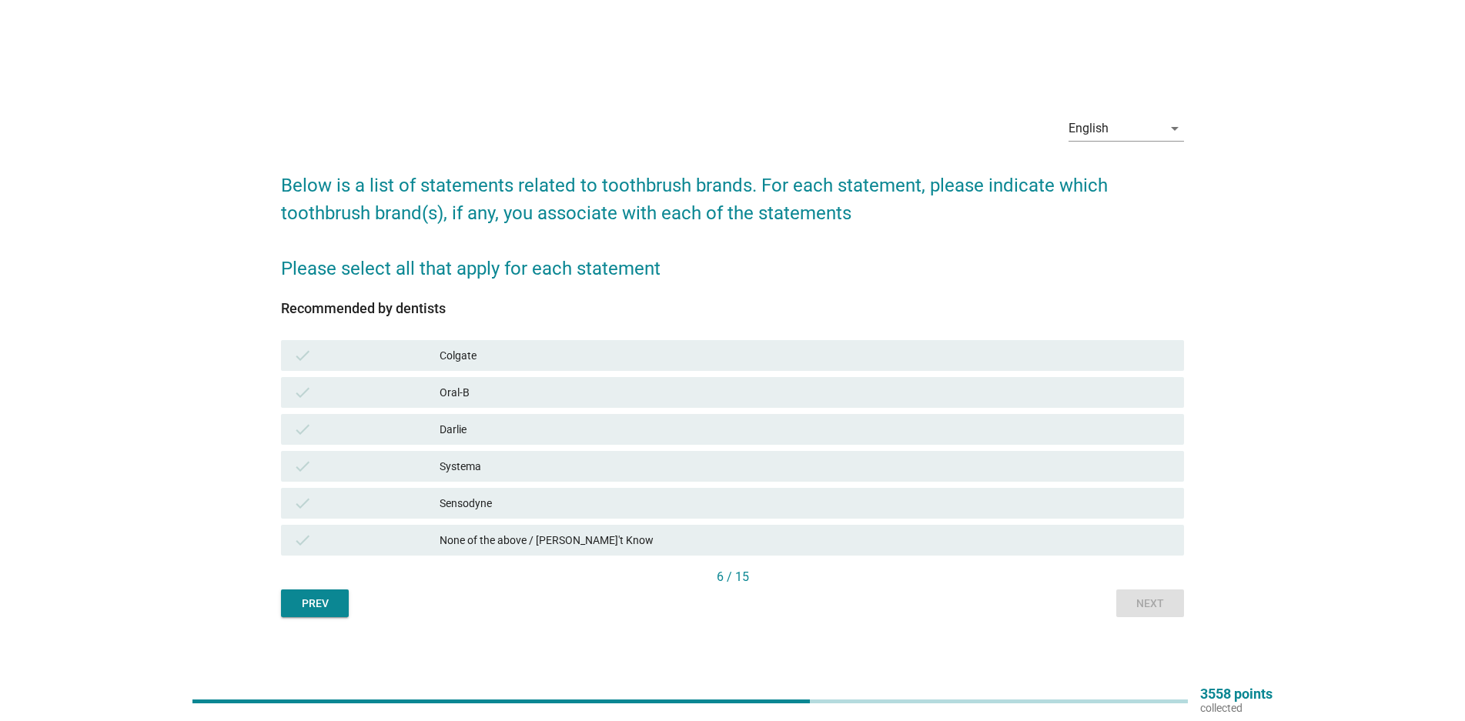
click at [297, 610] on div "Prev" at bounding box center [314, 604] width 43 height 16
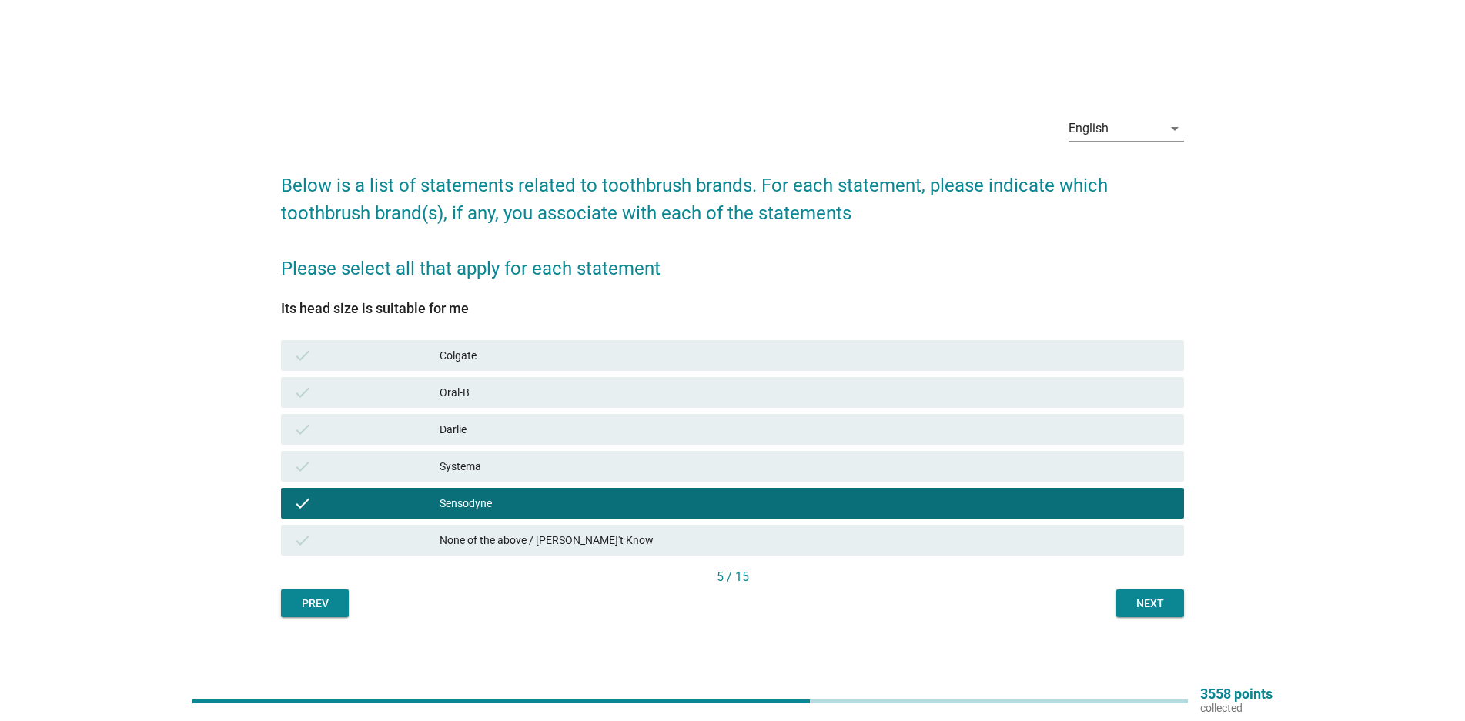
click at [518, 463] on div "Systema" at bounding box center [806, 466] width 732 height 18
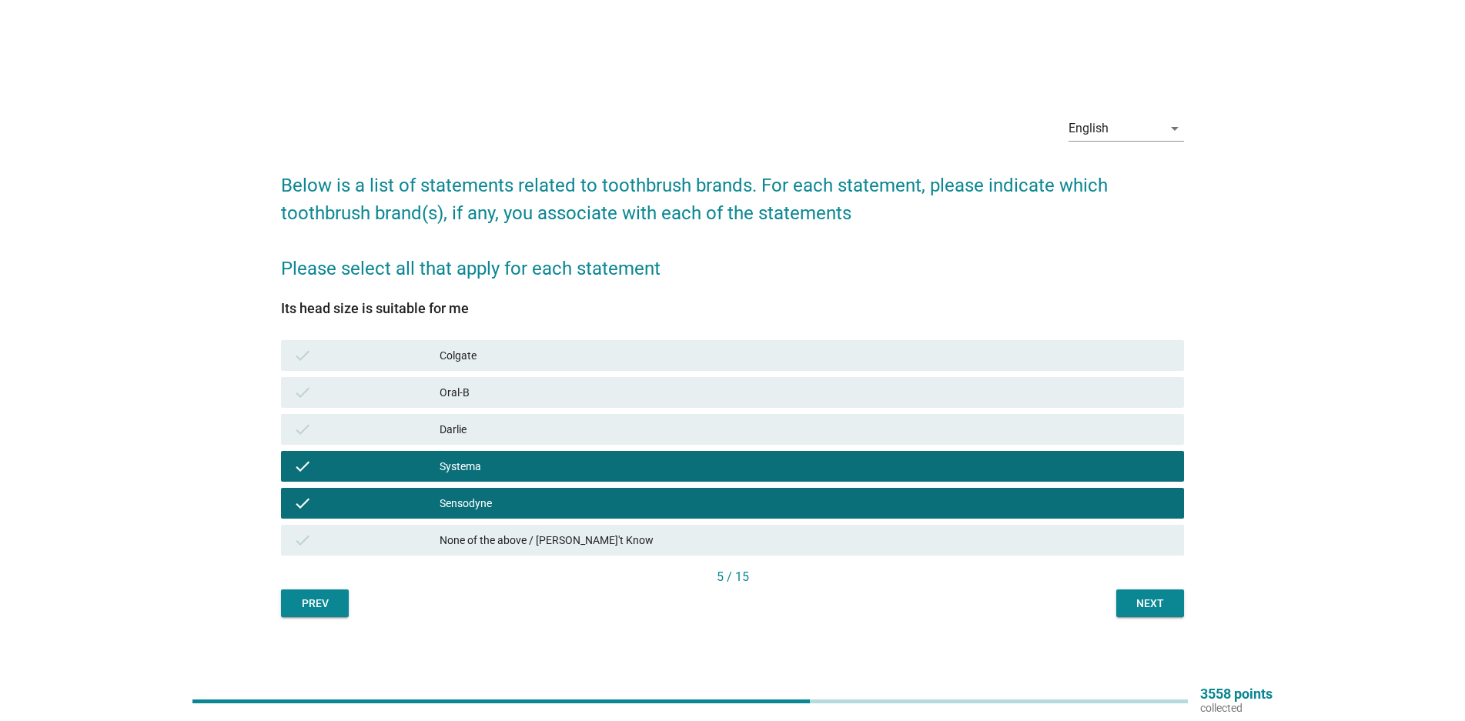
click at [1173, 609] on button "Next" at bounding box center [1150, 604] width 68 height 28
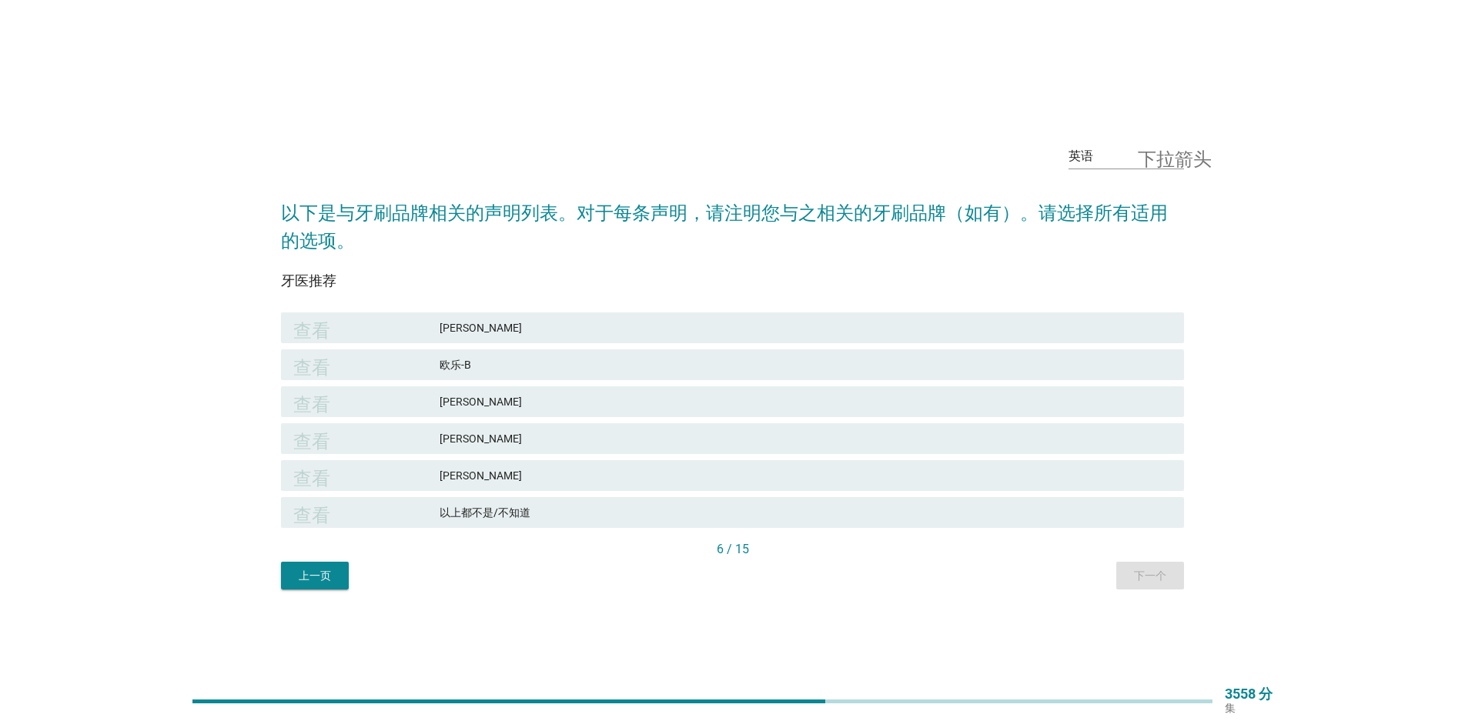
click at [530, 481] on font "[PERSON_NAME]" at bounding box center [806, 476] width 732 height 16
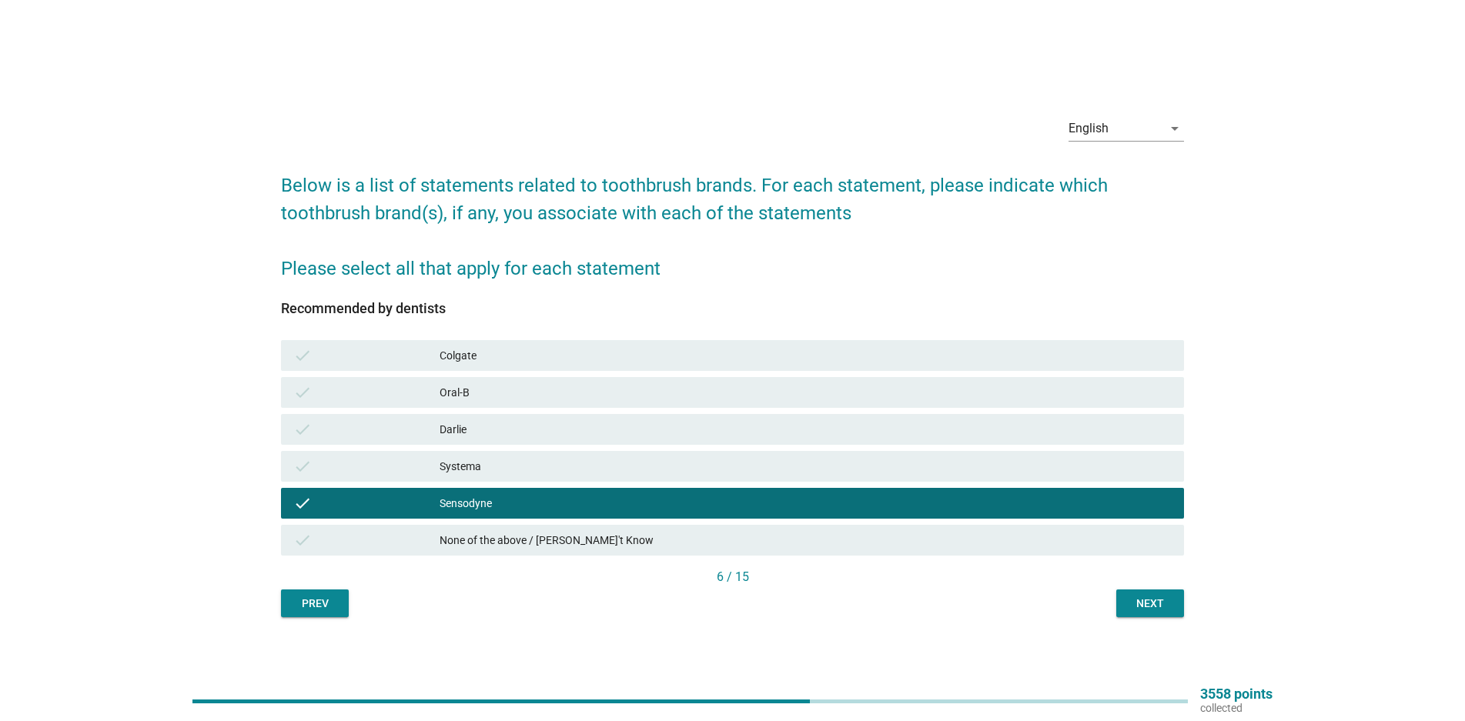
click at [581, 484] on div "check Systema" at bounding box center [732, 466] width 909 height 37
click at [758, 482] on div "check Systema" at bounding box center [732, 466] width 909 height 37
click at [822, 467] on div "Systema" at bounding box center [806, 466] width 732 height 18
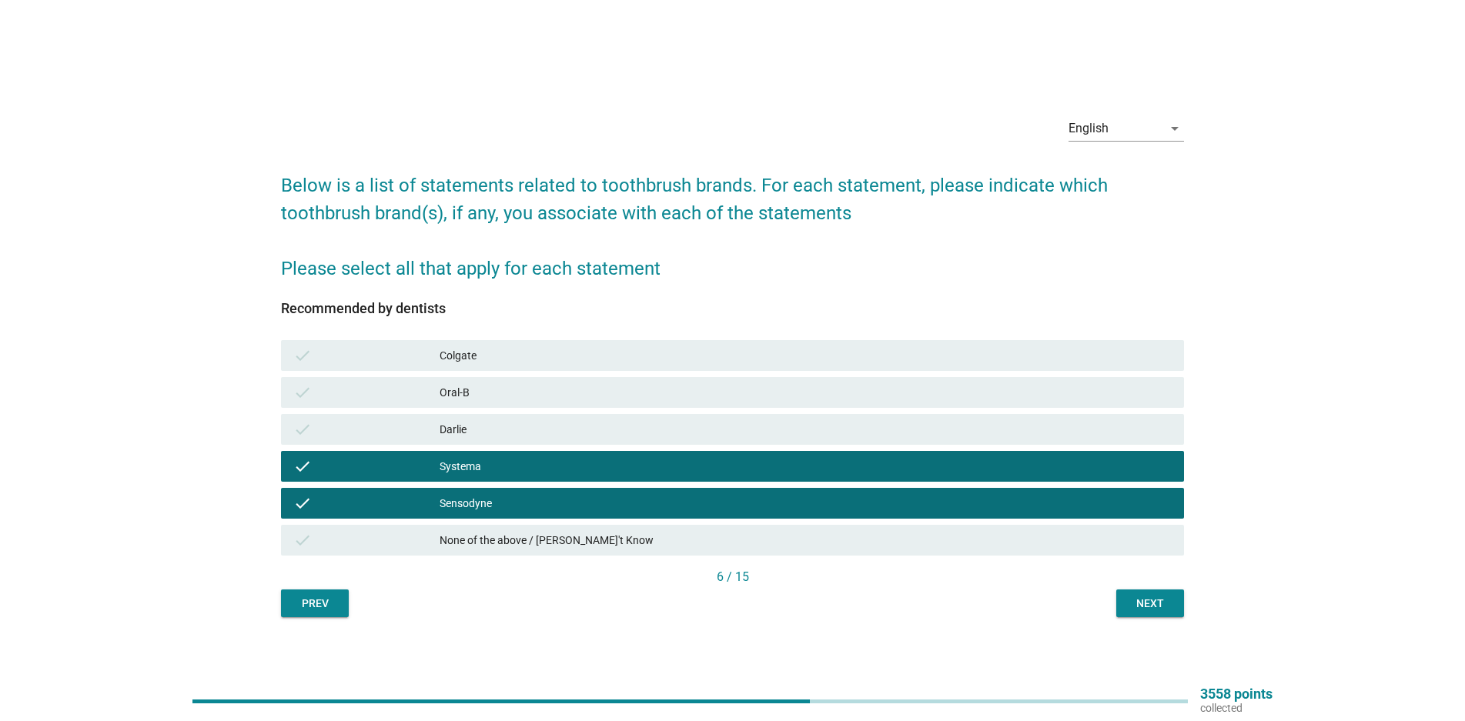
click at [1153, 594] on button "Next" at bounding box center [1150, 604] width 68 height 28
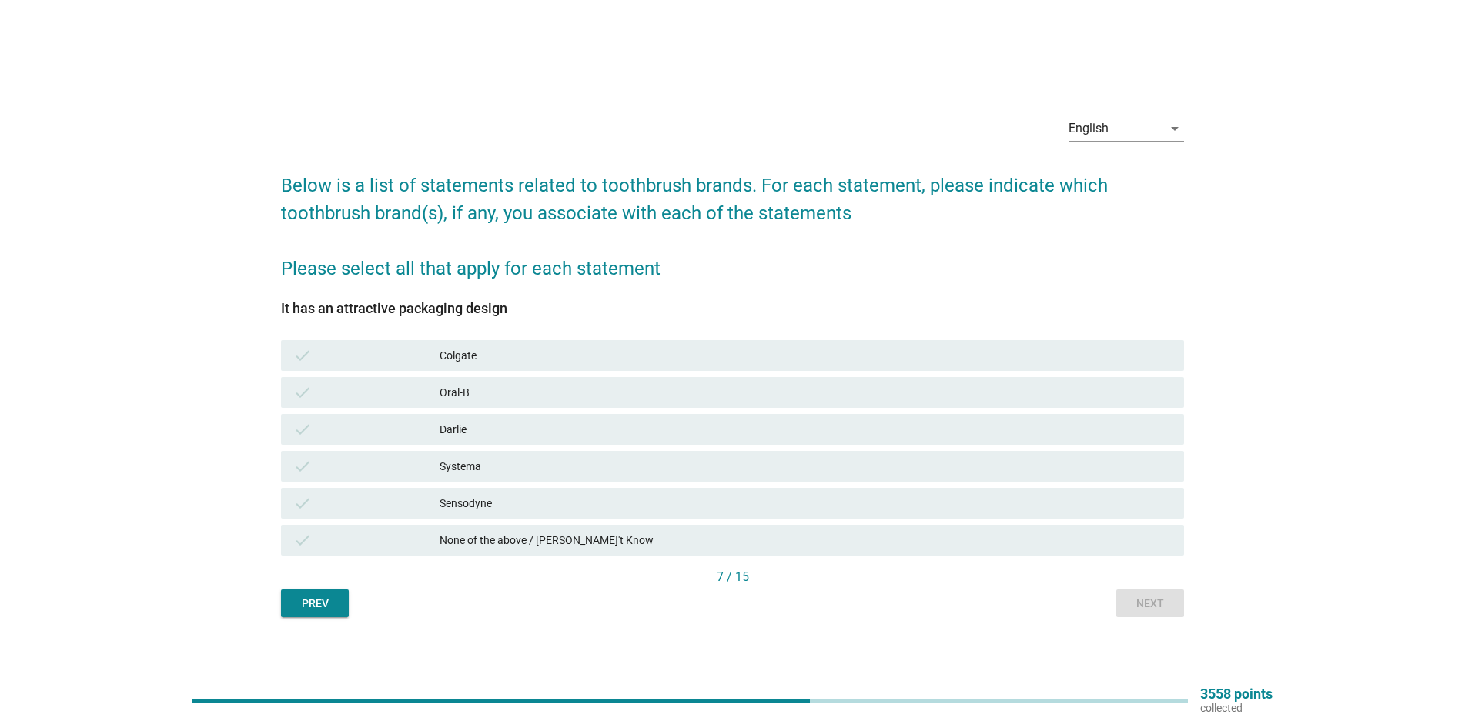
click at [513, 516] on div "check Sensodyne" at bounding box center [732, 503] width 903 height 31
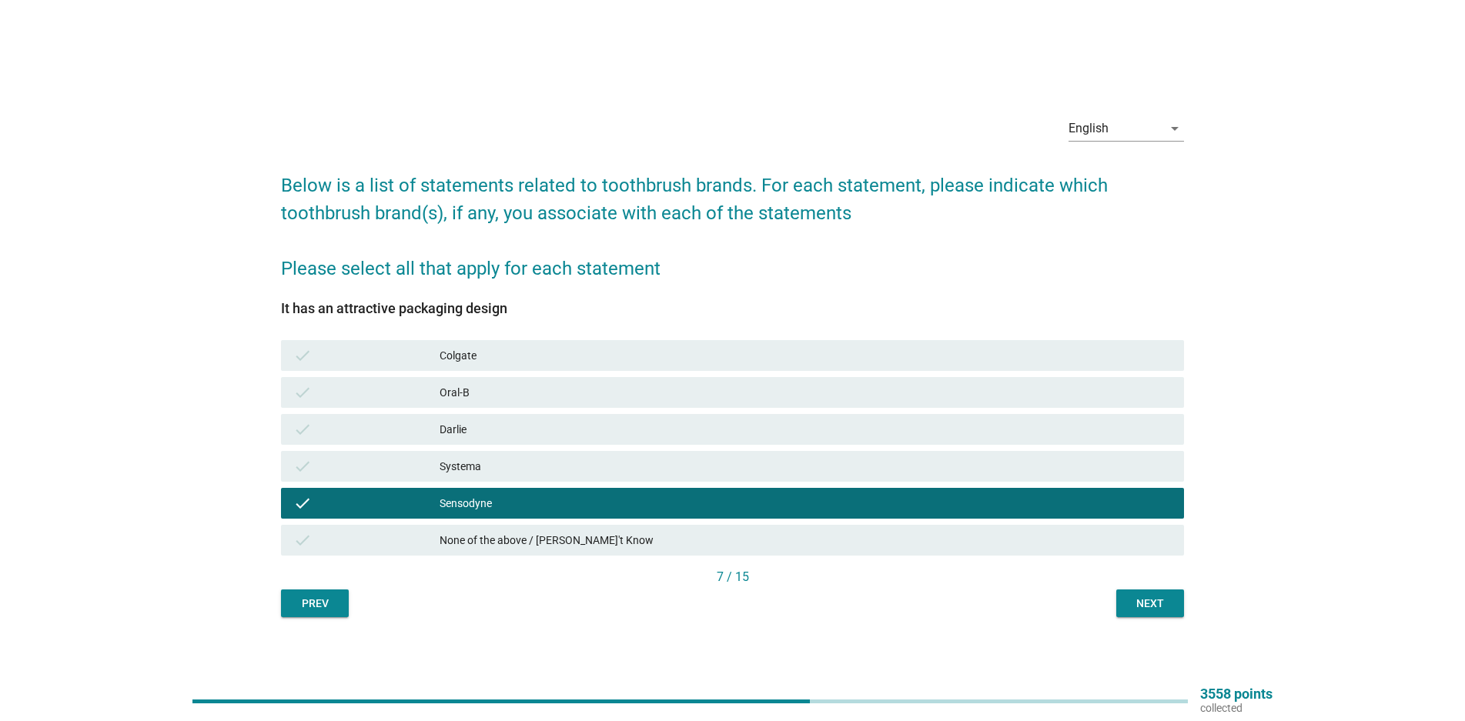
click at [538, 474] on div "Systema" at bounding box center [806, 466] width 732 height 18
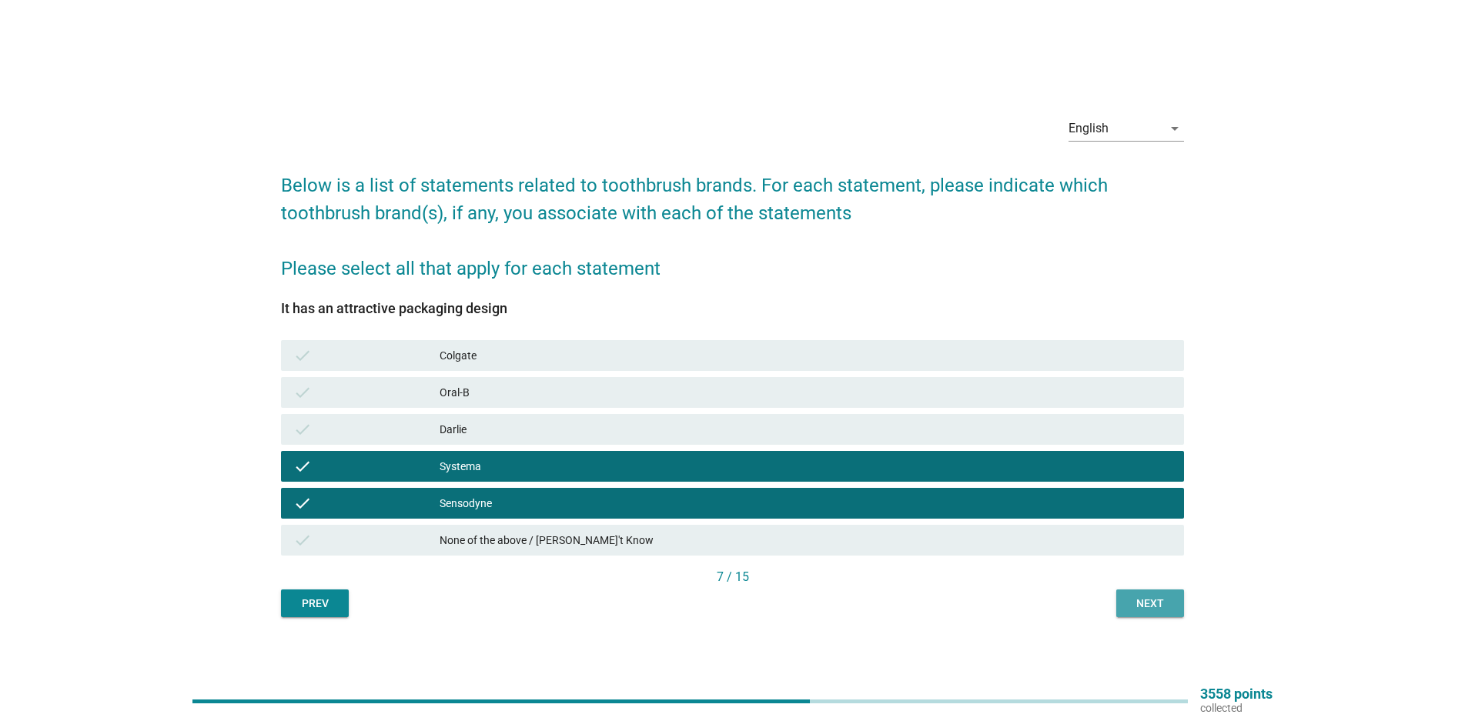
click at [1159, 604] on div "Next" at bounding box center [1150, 604] width 43 height 16
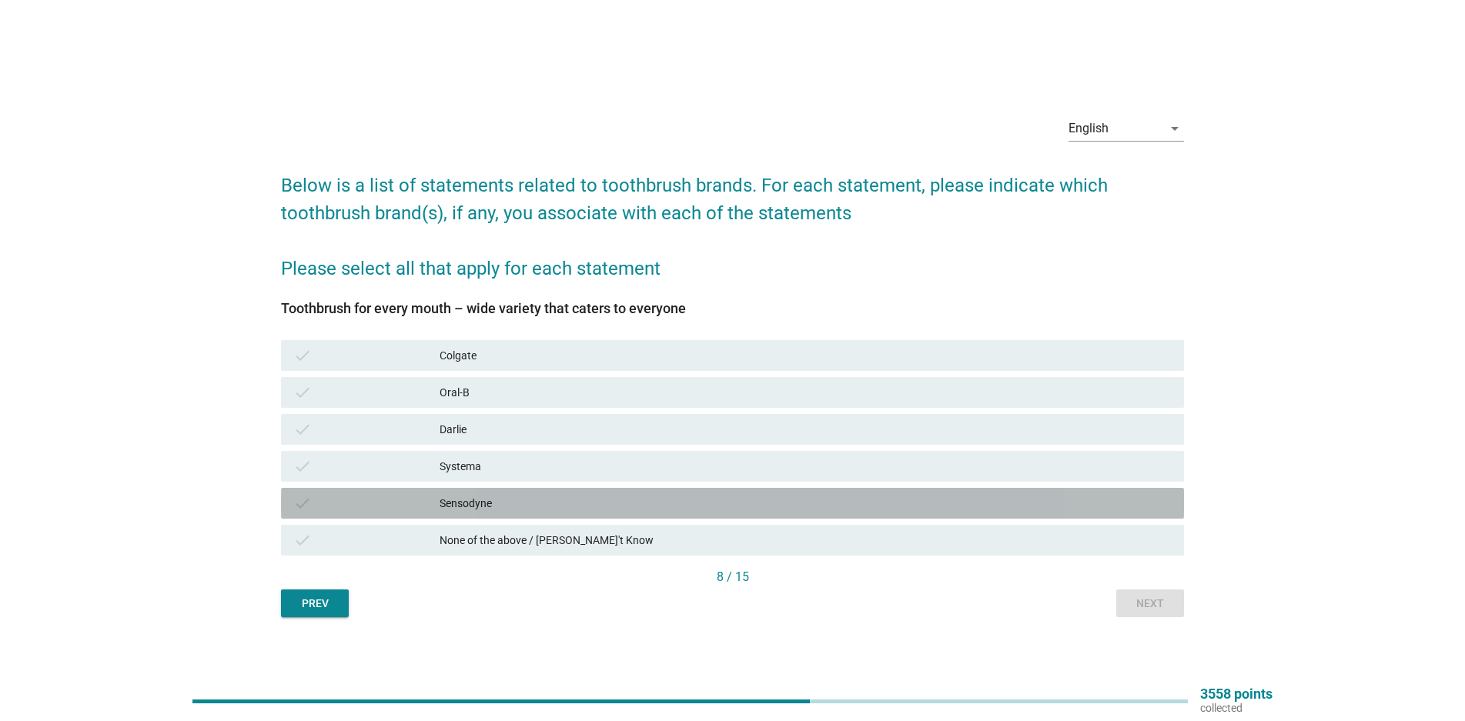
click at [518, 502] on div "Sensodyne" at bounding box center [806, 503] width 732 height 18
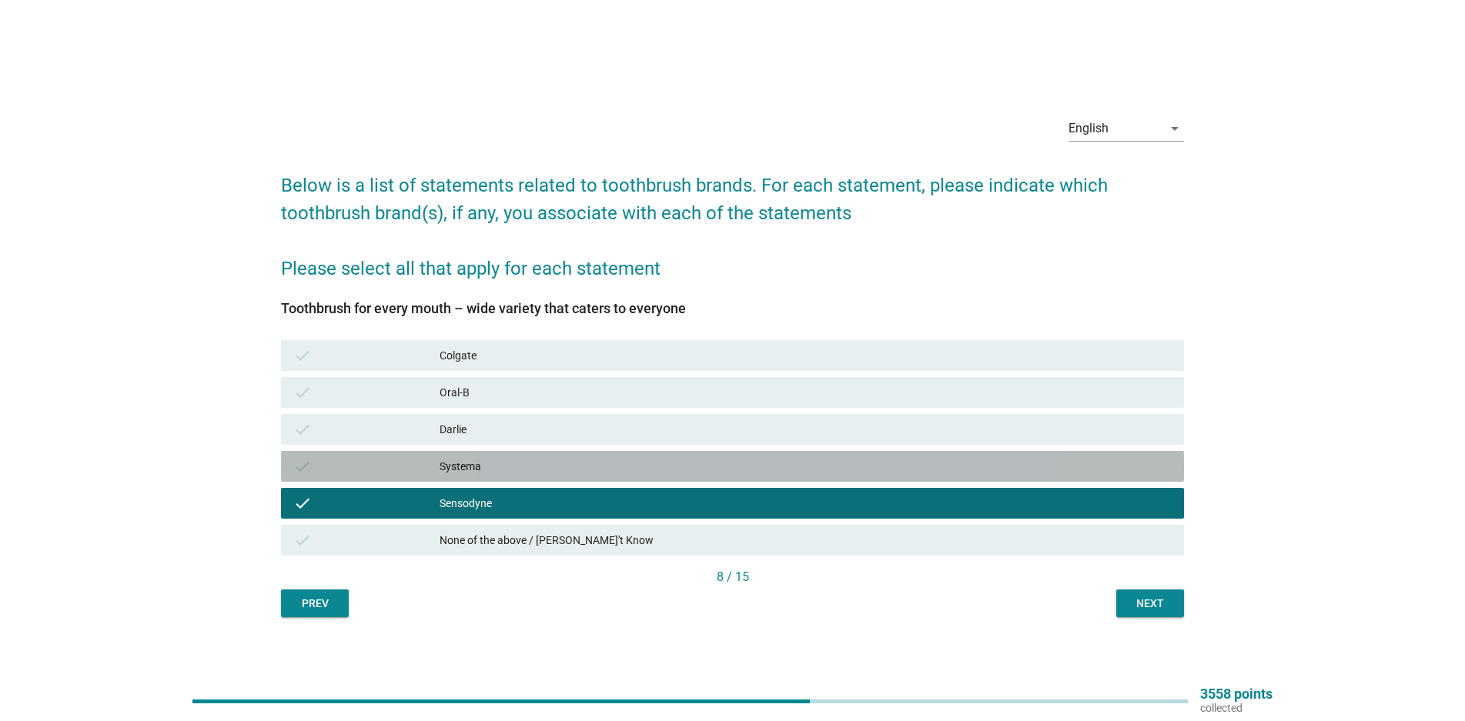
click at [530, 475] on div "Systema" at bounding box center [806, 466] width 732 height 18
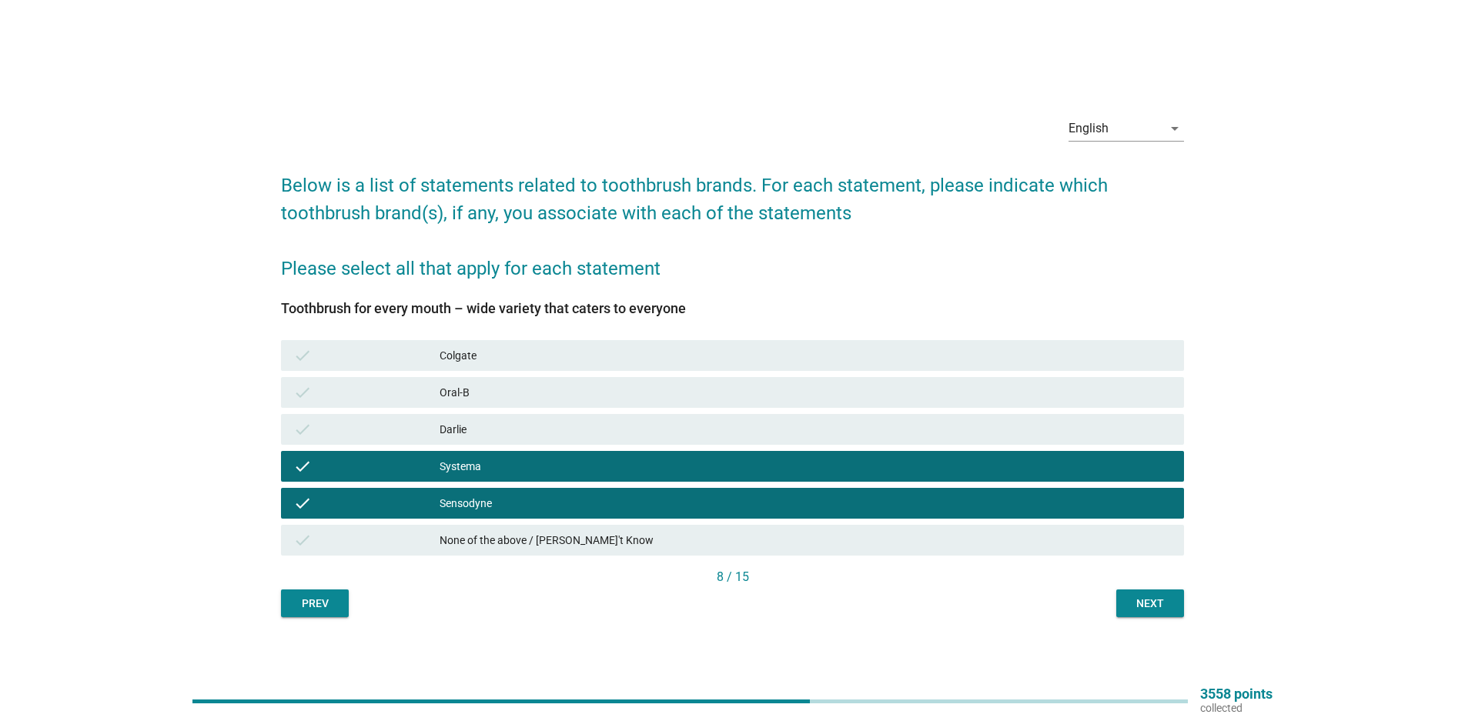
click at [1133, 588] on div "8 / 15" at bounding box center [732, 579] width 903 height 22
click at [1140, 594] on button "Next" at bounding box center [1150, 604] width 68 height 28
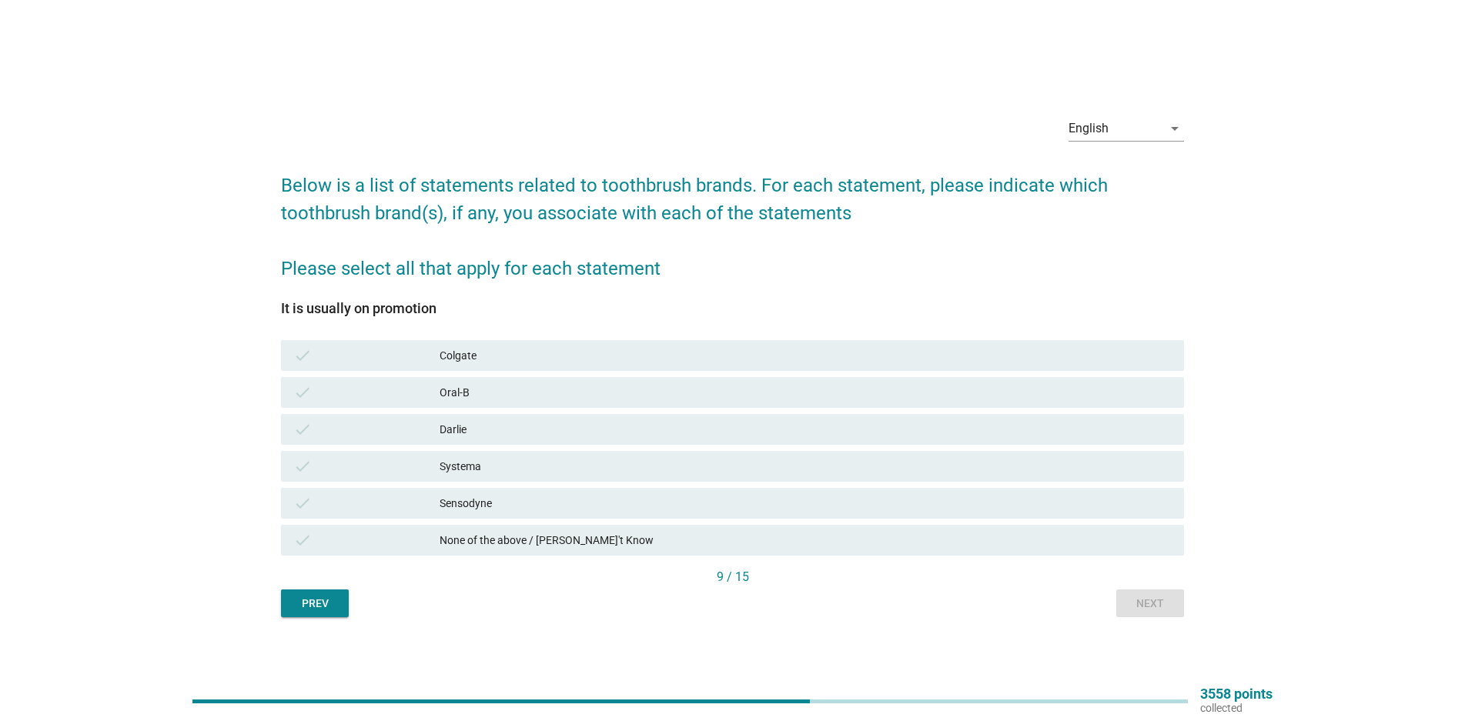
click at [486, 353] on div "Colgate" at bounding box center [806, 355] width 732 height 18
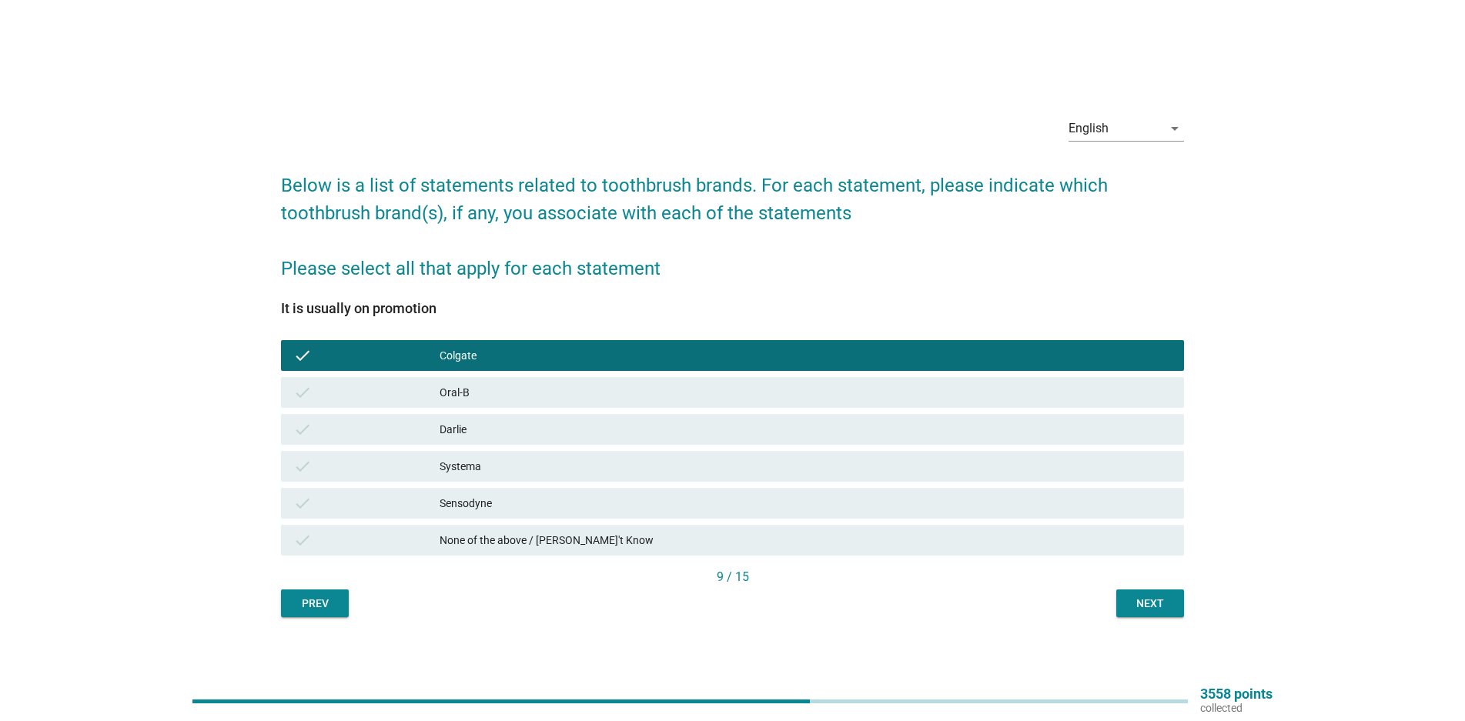
click at [1151, 614] on button "Next" at bounding box center [1150, 604] width 68 height 28
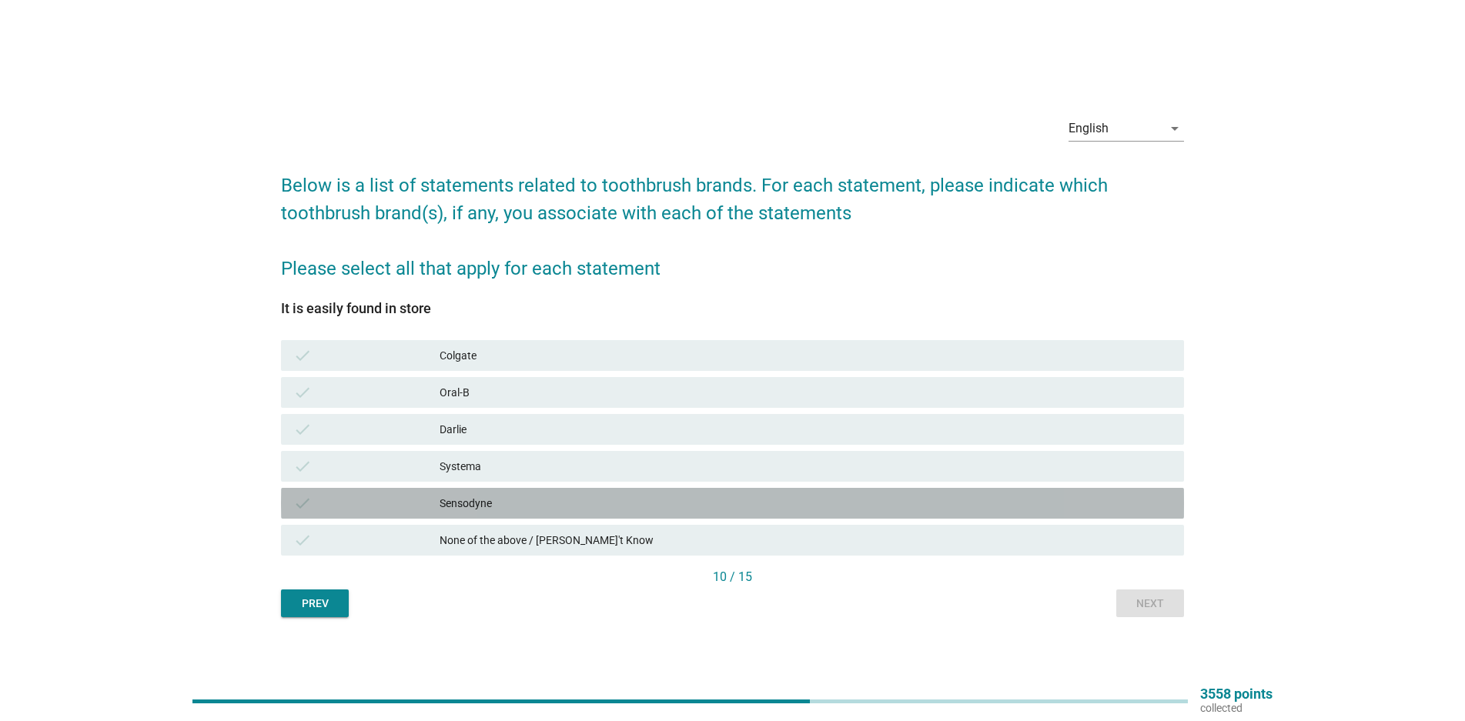
click at [488, 493] on div "check Sensodyne" at bounding box center [732, 503] width 903 height 31
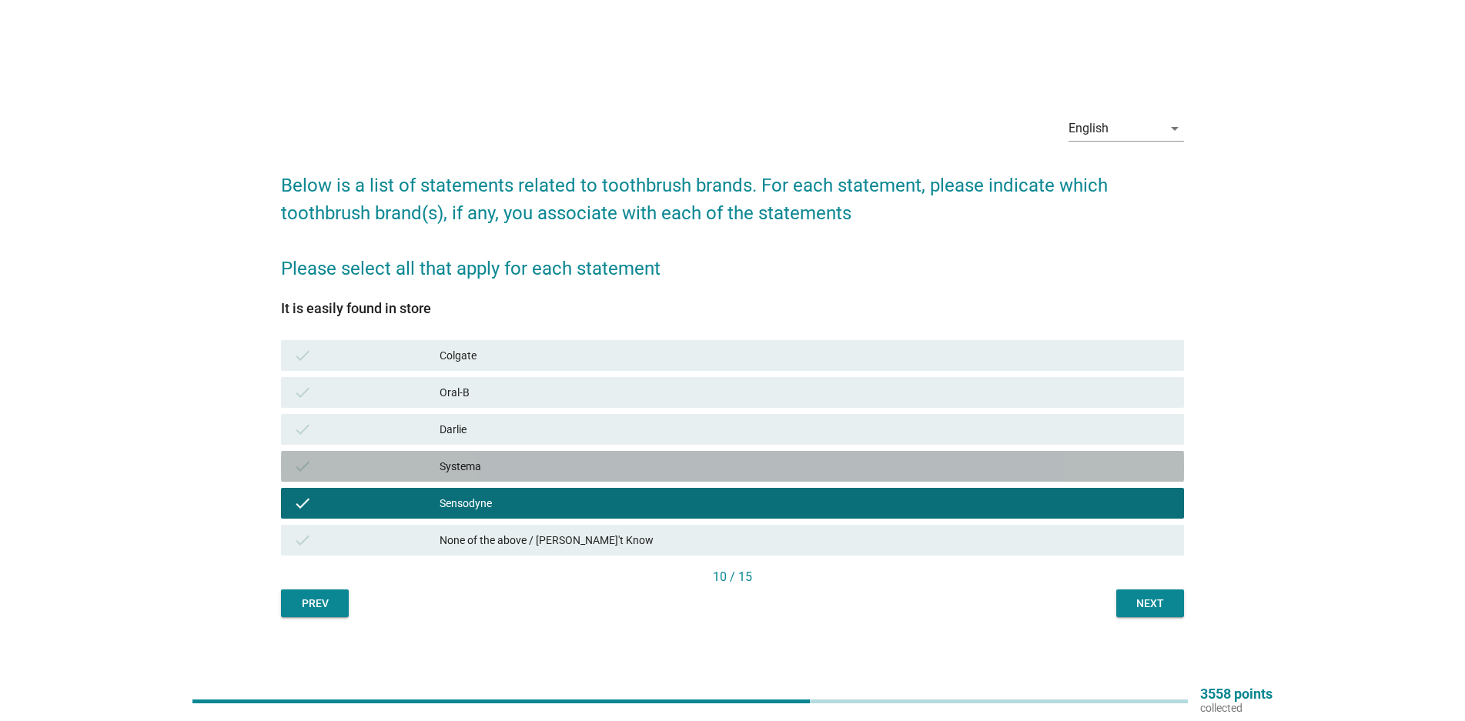
click at [496, 467] on div "Systema" at bounding box center [806, 466] width 732 height 18
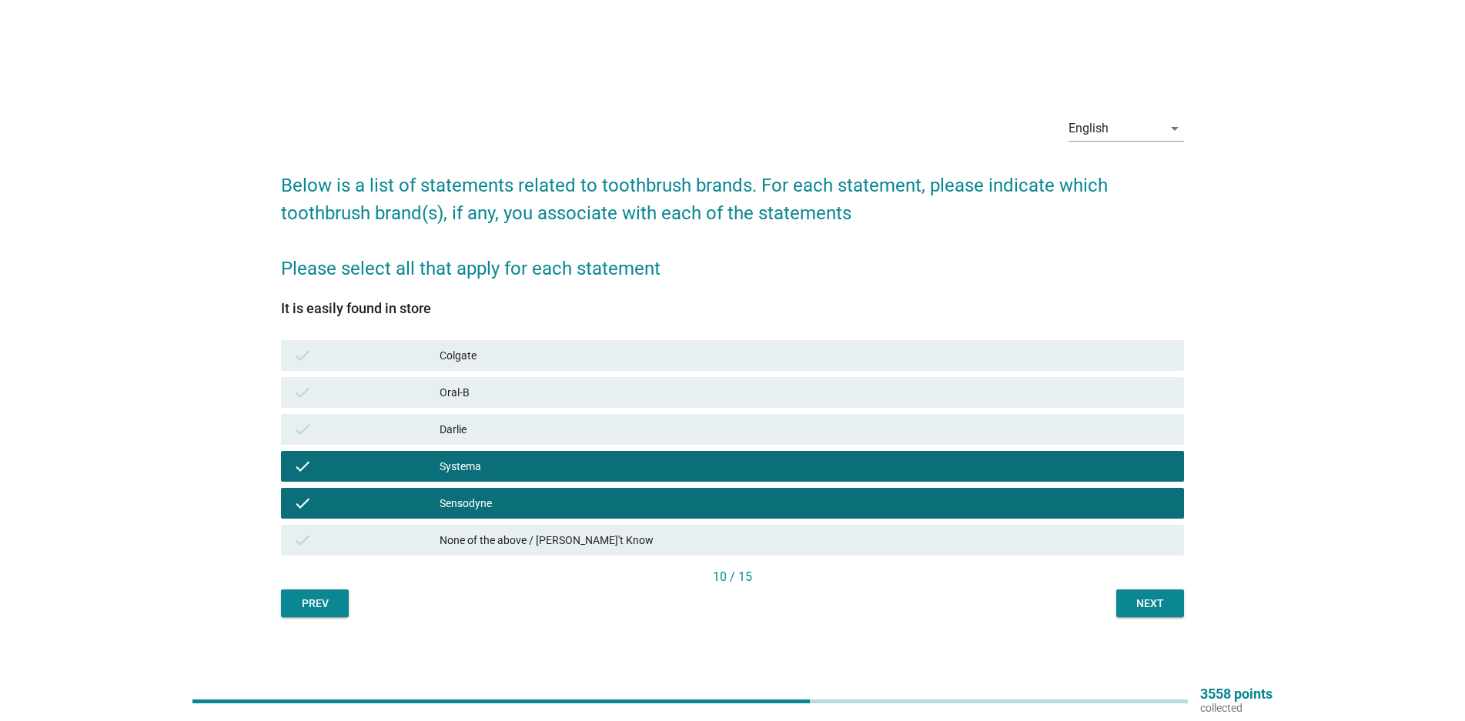
click at [511, 376] on div "check Oral-B" at bounding box center [732, 392] width 909 height 37
click at [513, 358] on div "Colgate" at bounding box center [806, 355] width 732 height 18
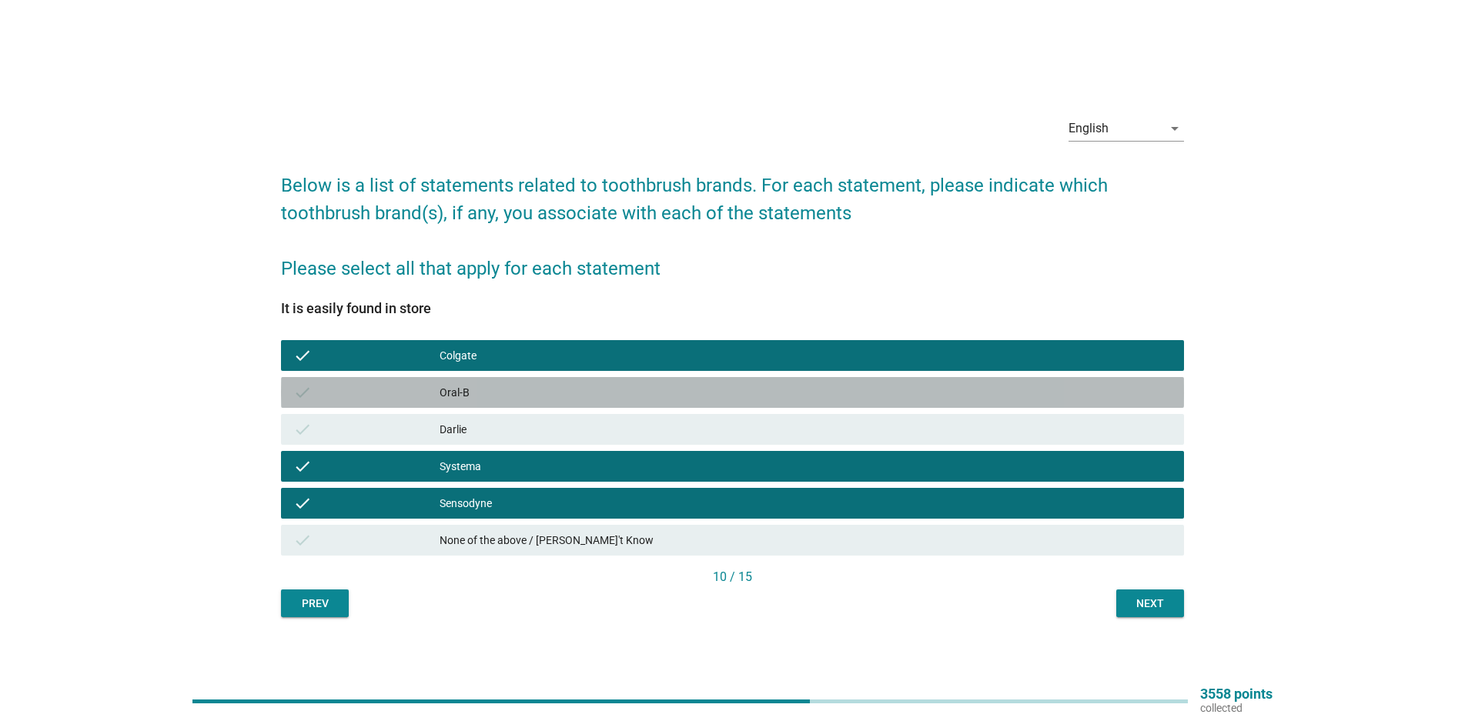
click at [490, 384] on div "Oral-B" at bounding box center [806, 392] width 732 height 18
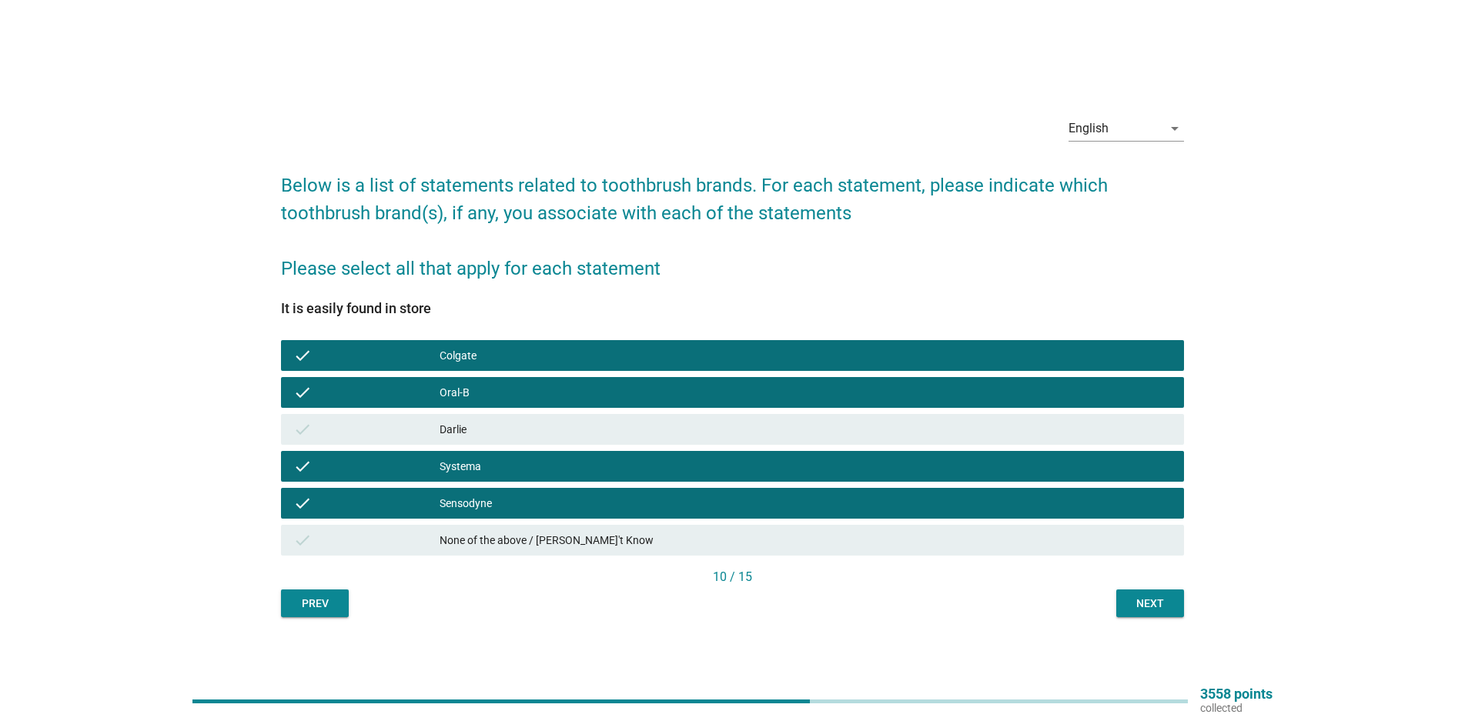
click at [1158, 619] on div "English arrow_drop_down Below is a list of statements related to toothbrush bra…" at bounding box center [733, 361] width 928 height 538
click at [1155, 607] on div "Next" at bounding box center [1150, 604] width 43 height 16
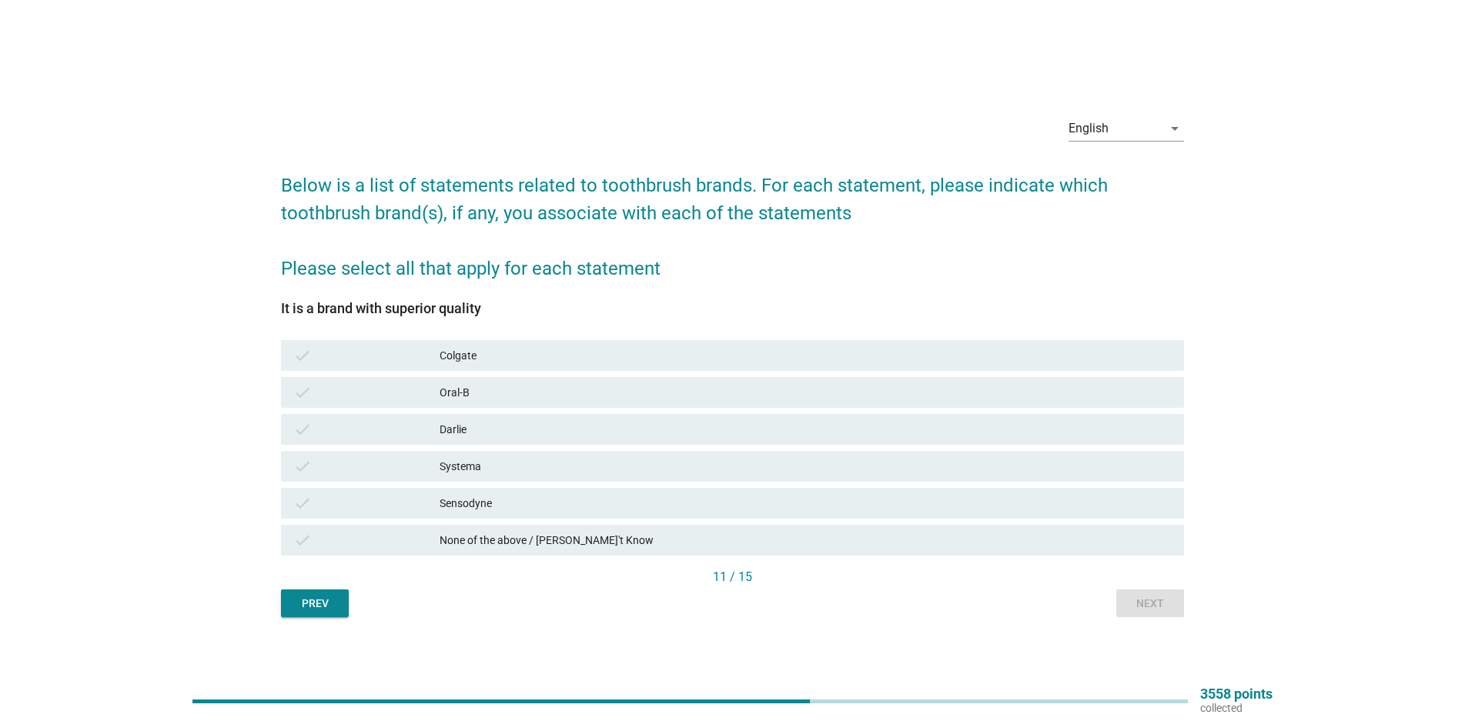
click at [485, 497] on div "Sensodyne" at bounding box center [806, 503] width 732 height 18
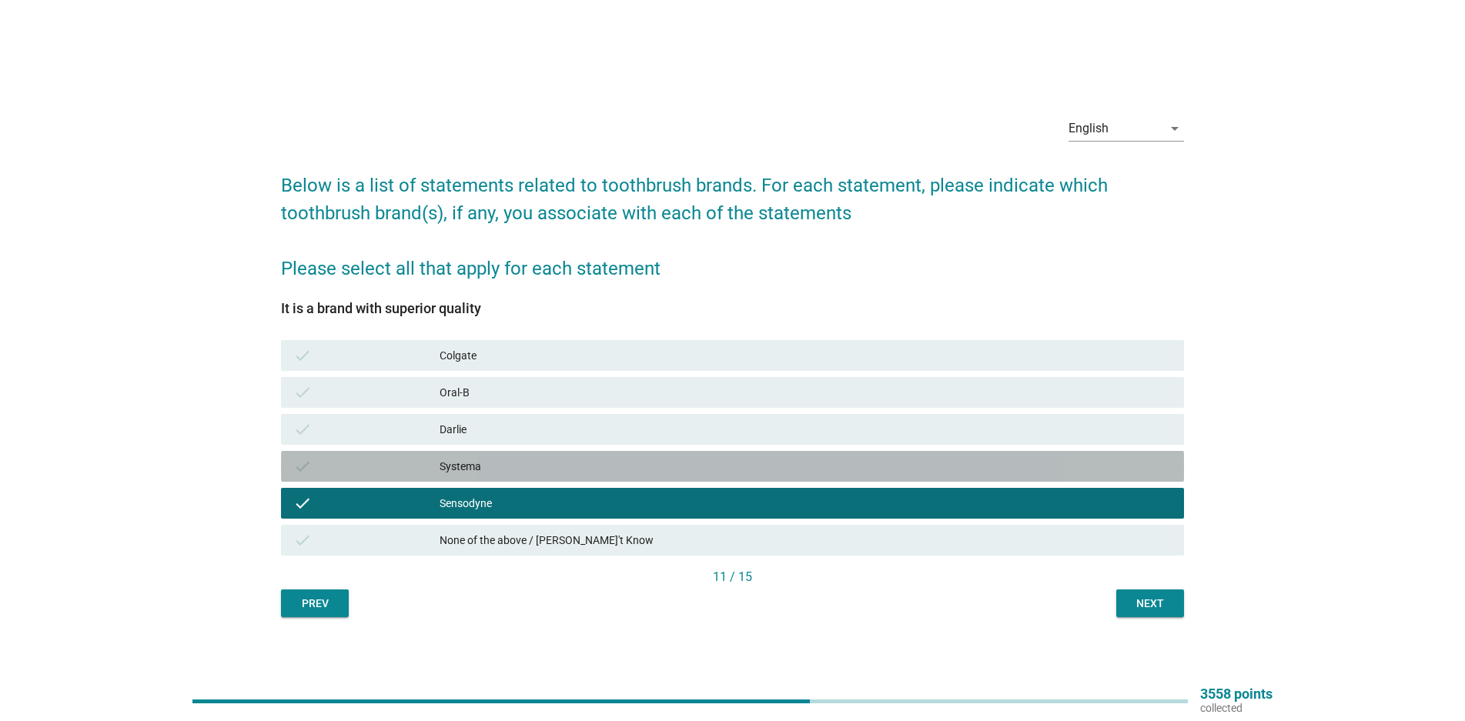
click at [492, 469] on div "Systema" at bounding box center [806, 466] width 732 height 18
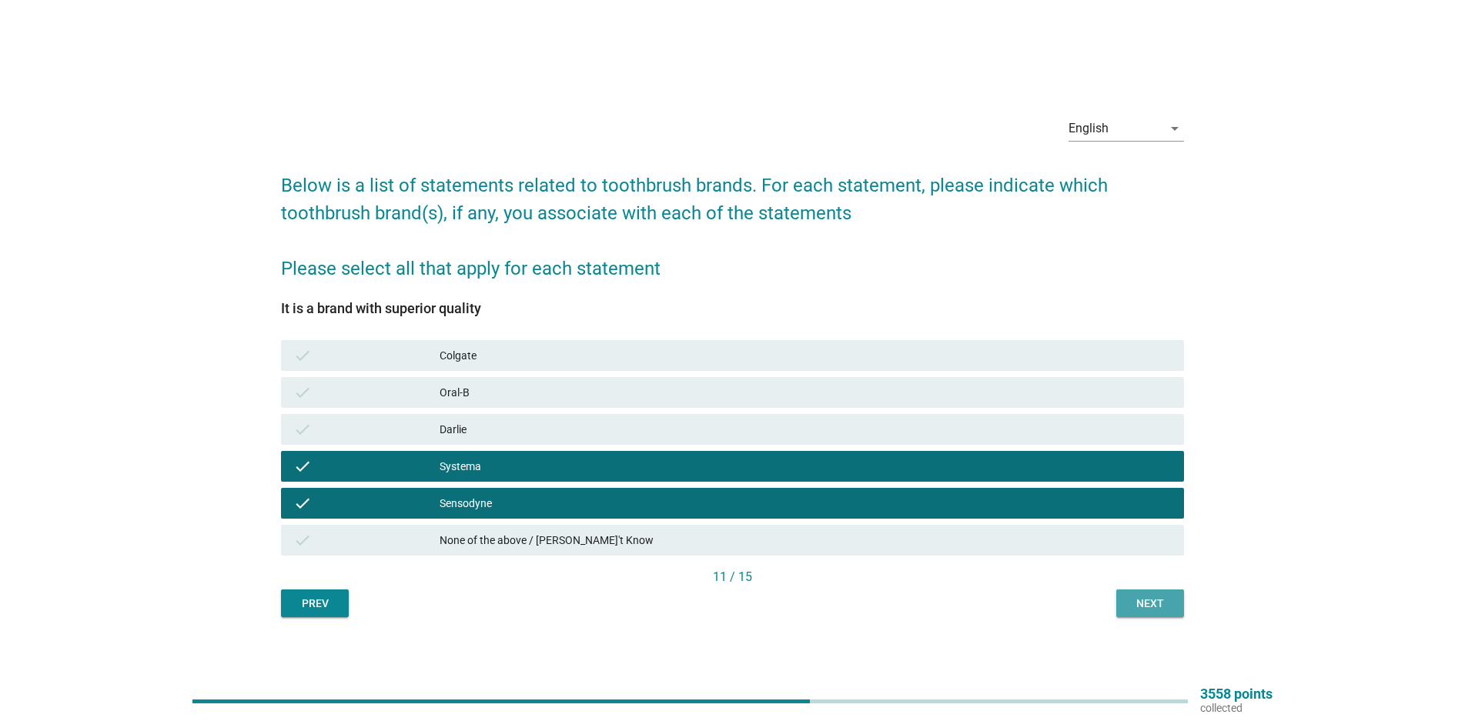
click at [1132, 596] on div "Next" at bounding box center [1150, 604] width 43 height 16
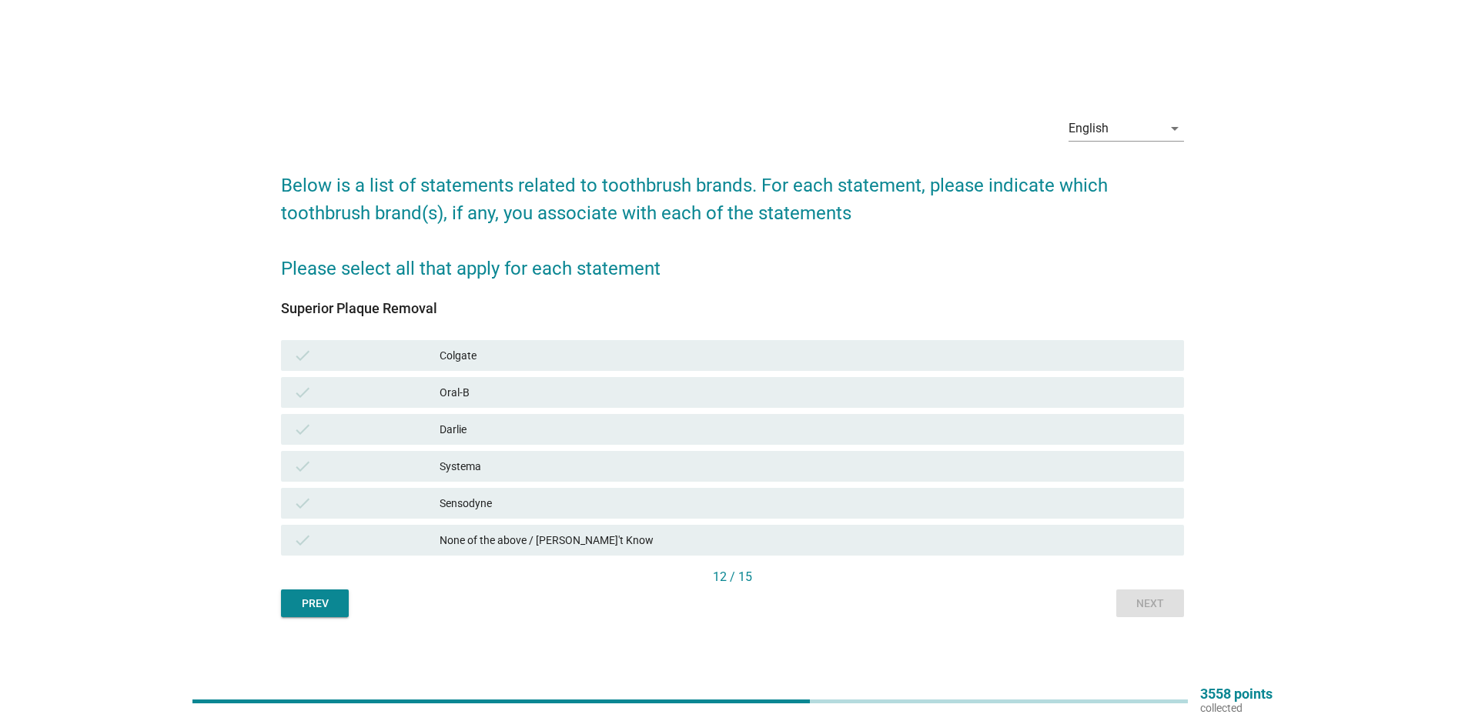
click at [547, 490] on div "check Sensodyne" at bounding box center [732, 503] width 903 height 31
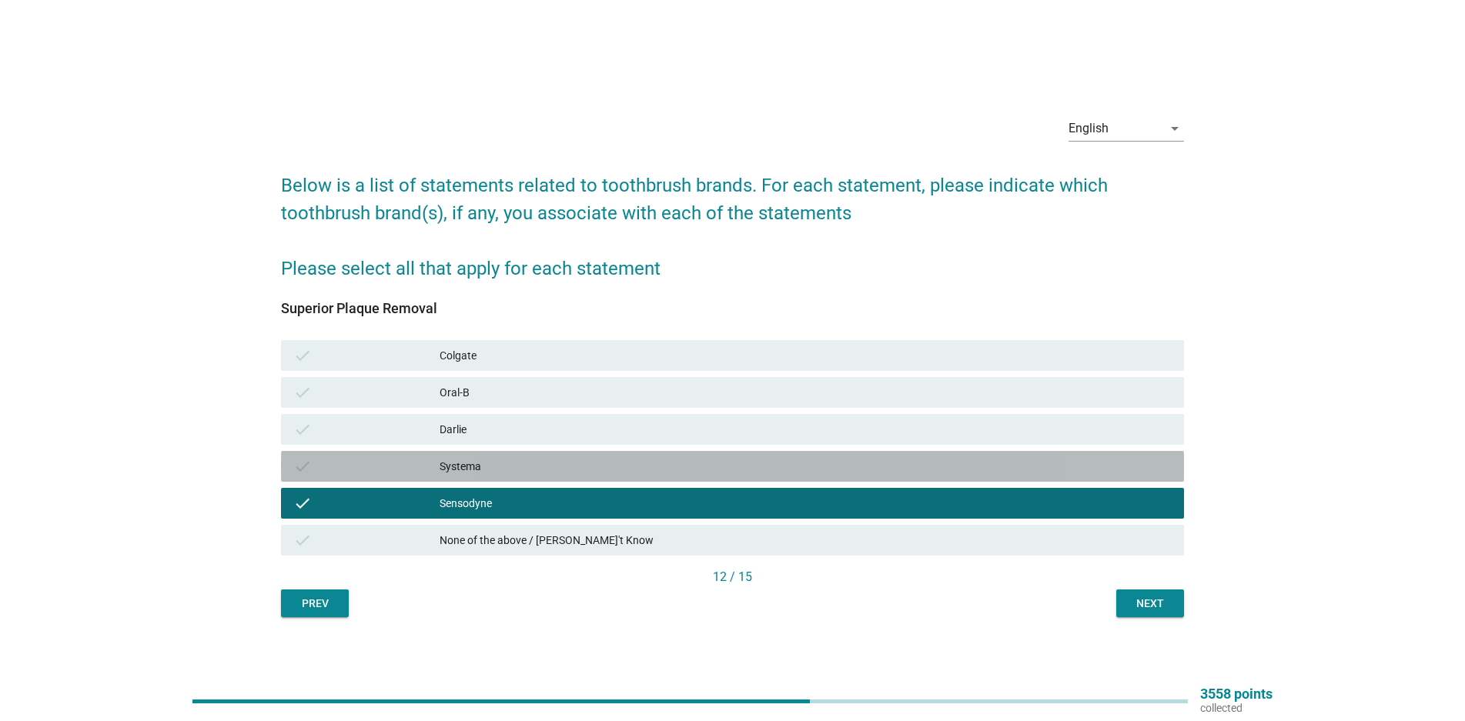
click at [546, 467] on div "Systema" at bounding box center [806, 466] width 732 height 18
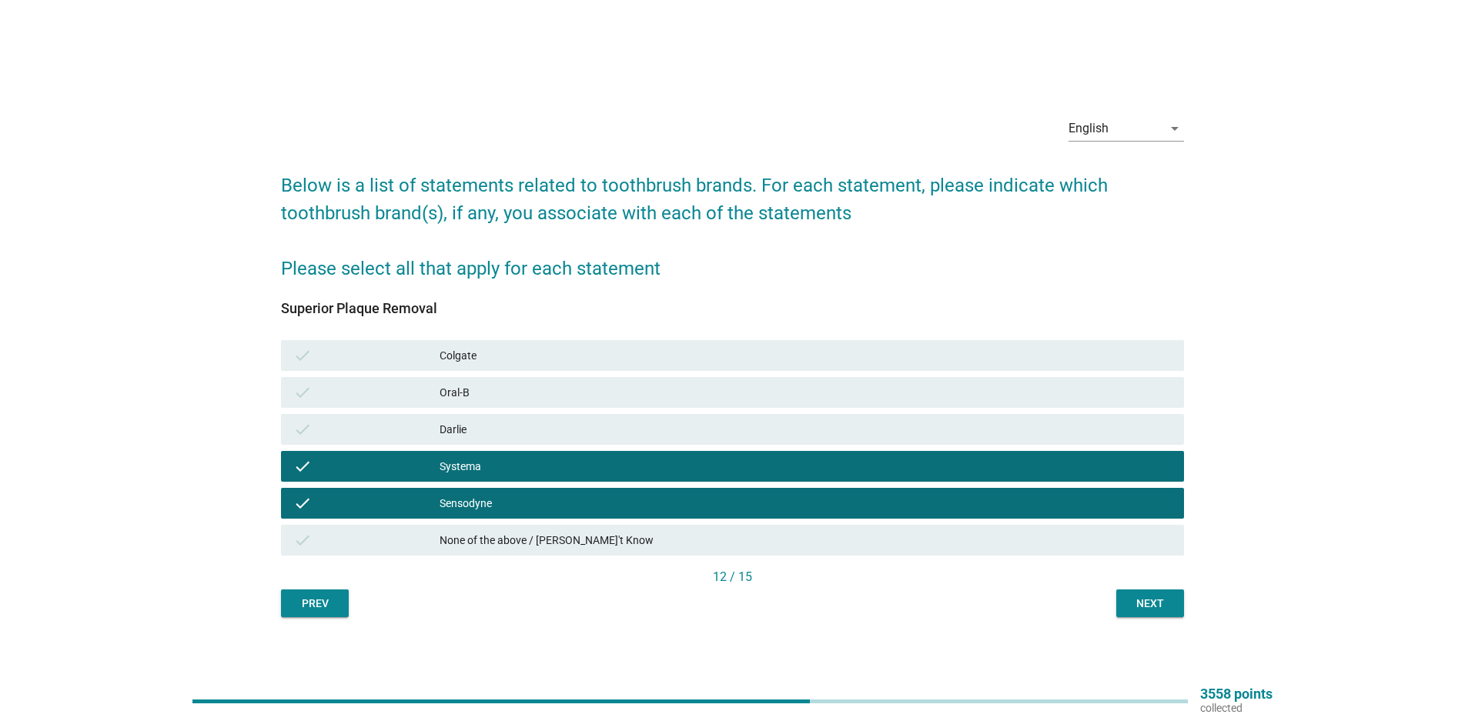
click at [1139, 597] on div "Next" at bounding box center [1150, 604] width 43 height 16
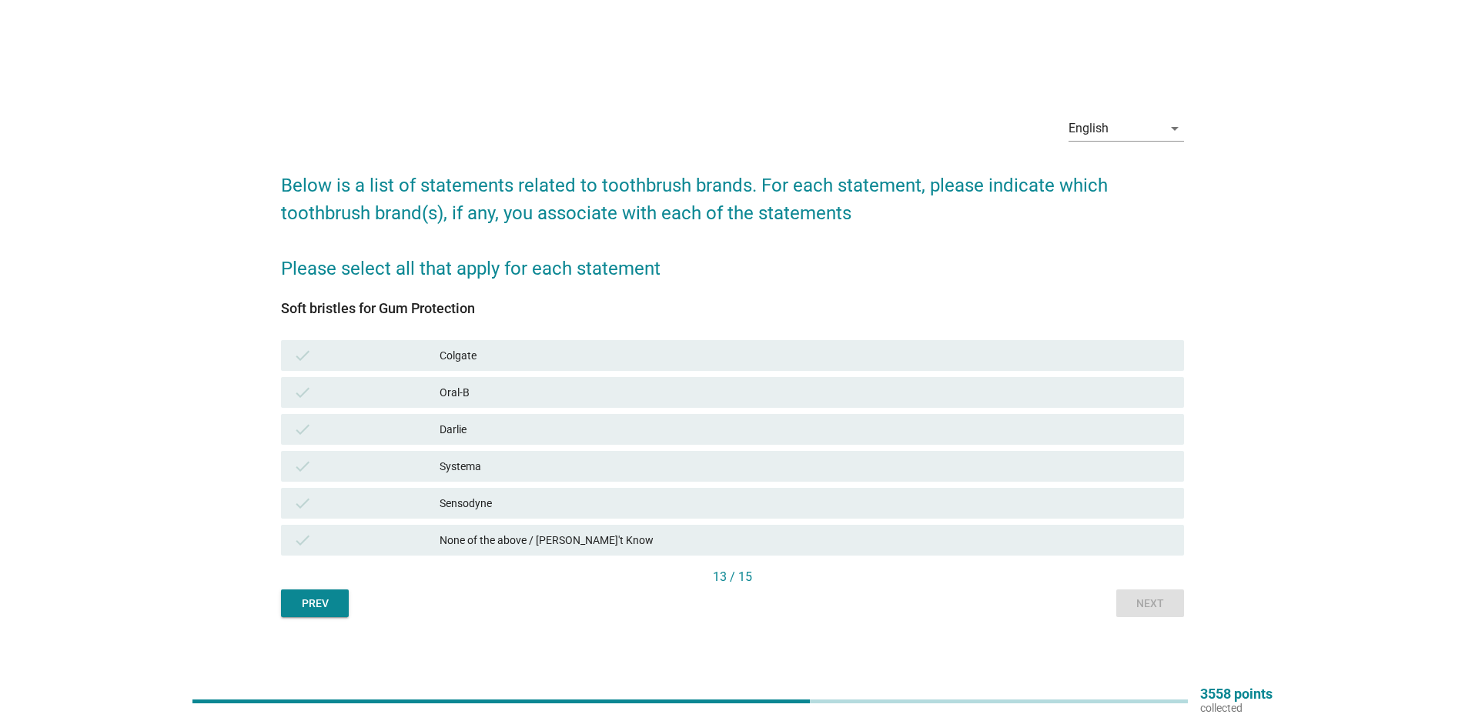
click at [598, 509] on div "Sensodyne" at bounding box center [806, 503] width 732 height 18
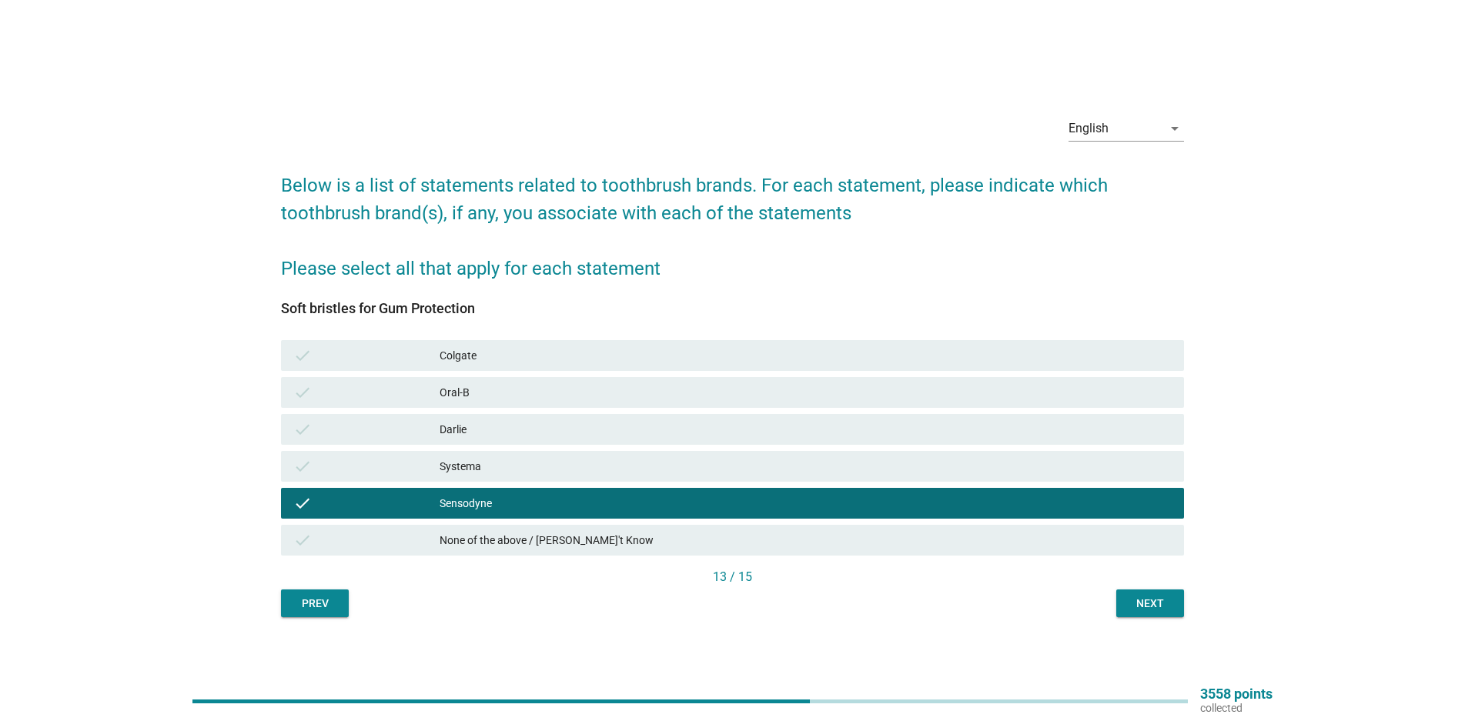
click at [1156, 609] on div "Next" at bounding box center [1150, 604] width 43 height 16
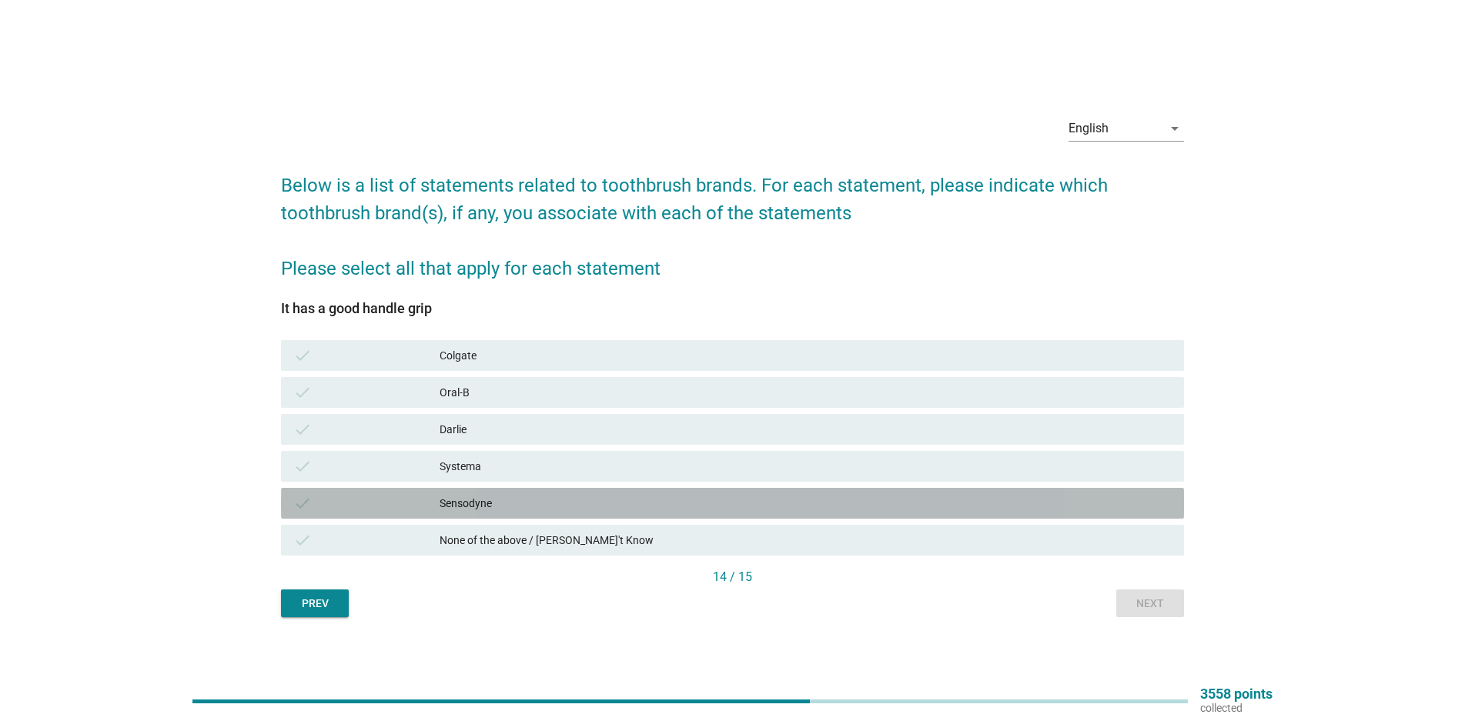
click at [527, 501] on div "Sensodyne" at bounding box center [806, 503] width 732 height 18
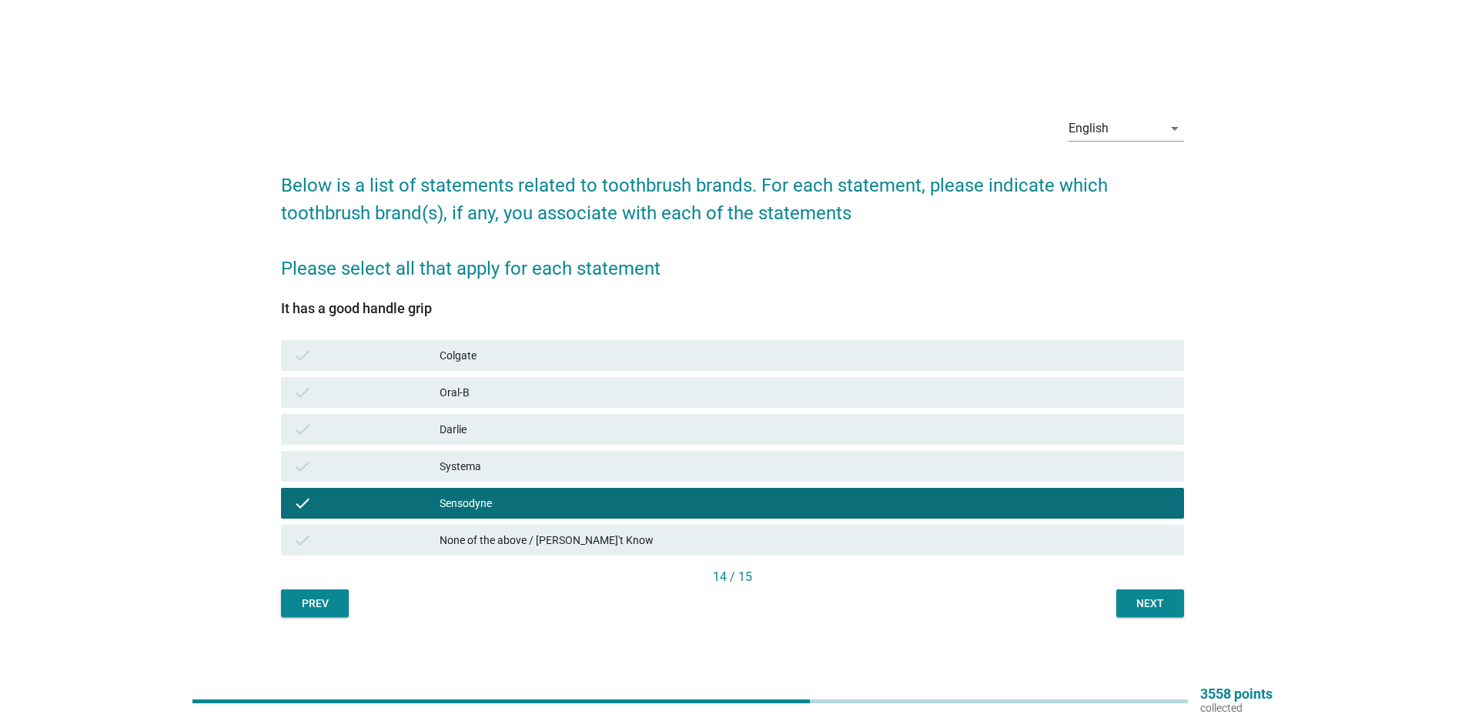
click at [533, 473] on div "Systema" at bounding box center [806, 466] width 732 height 18
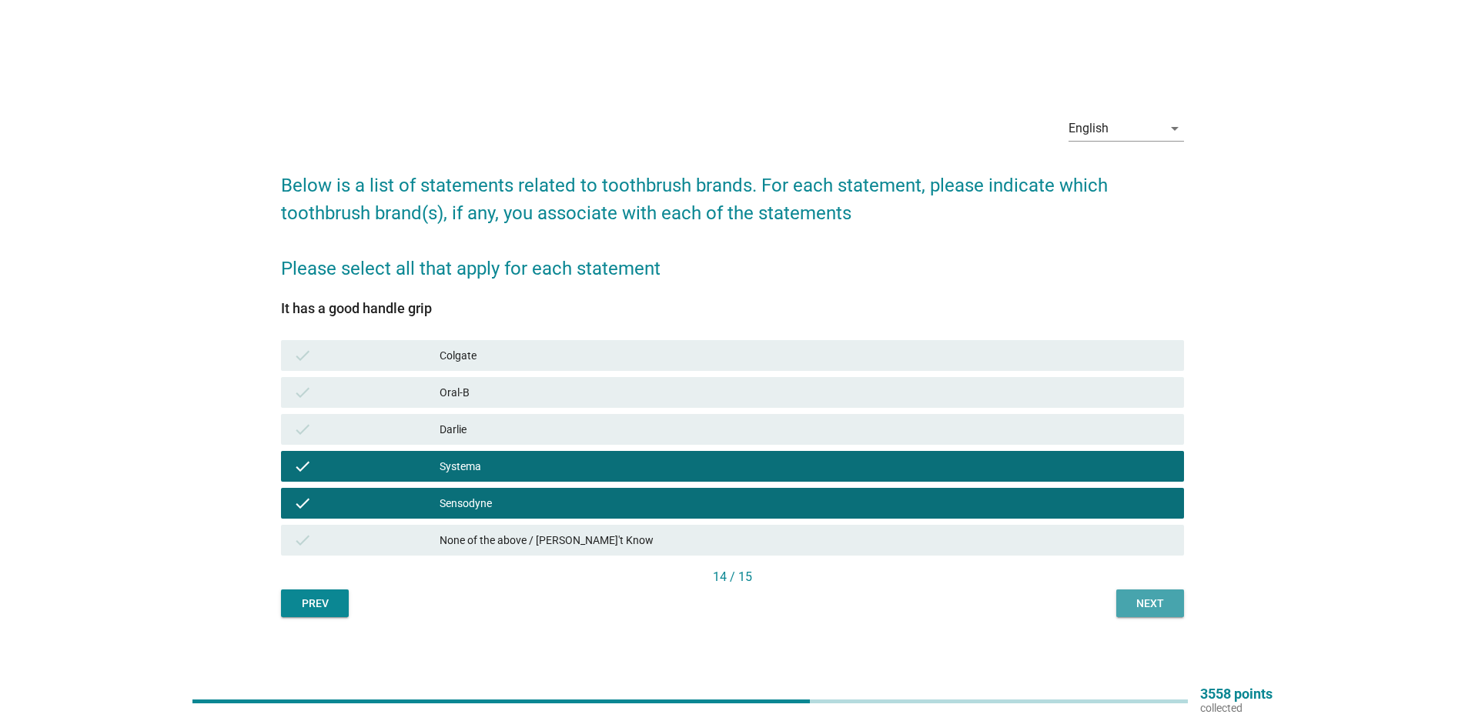
click at [1158, 591] on button "Next" at bounding box center [1150, 604] width 68 height 28
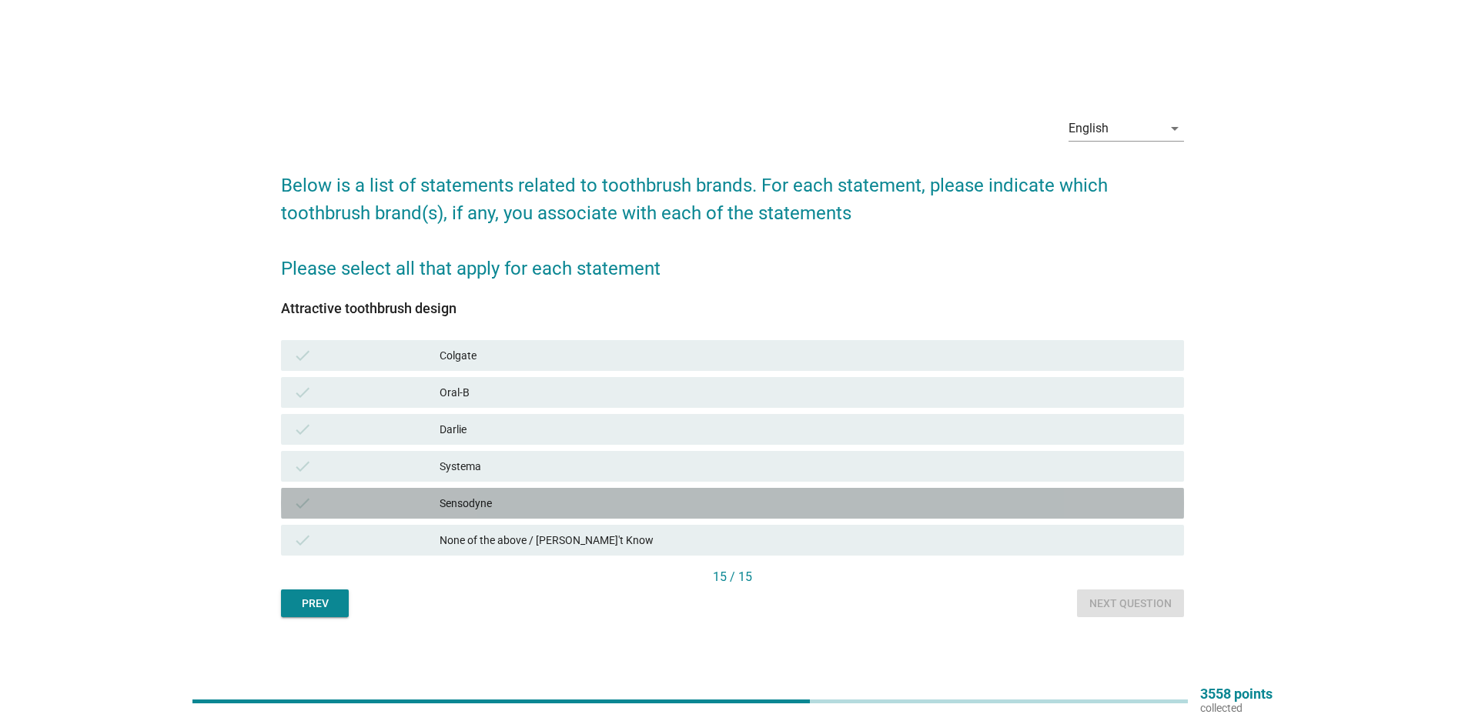
click at [551, 504] on div "Sensodyne" at bounding box center [806, 503] width 732 height 18
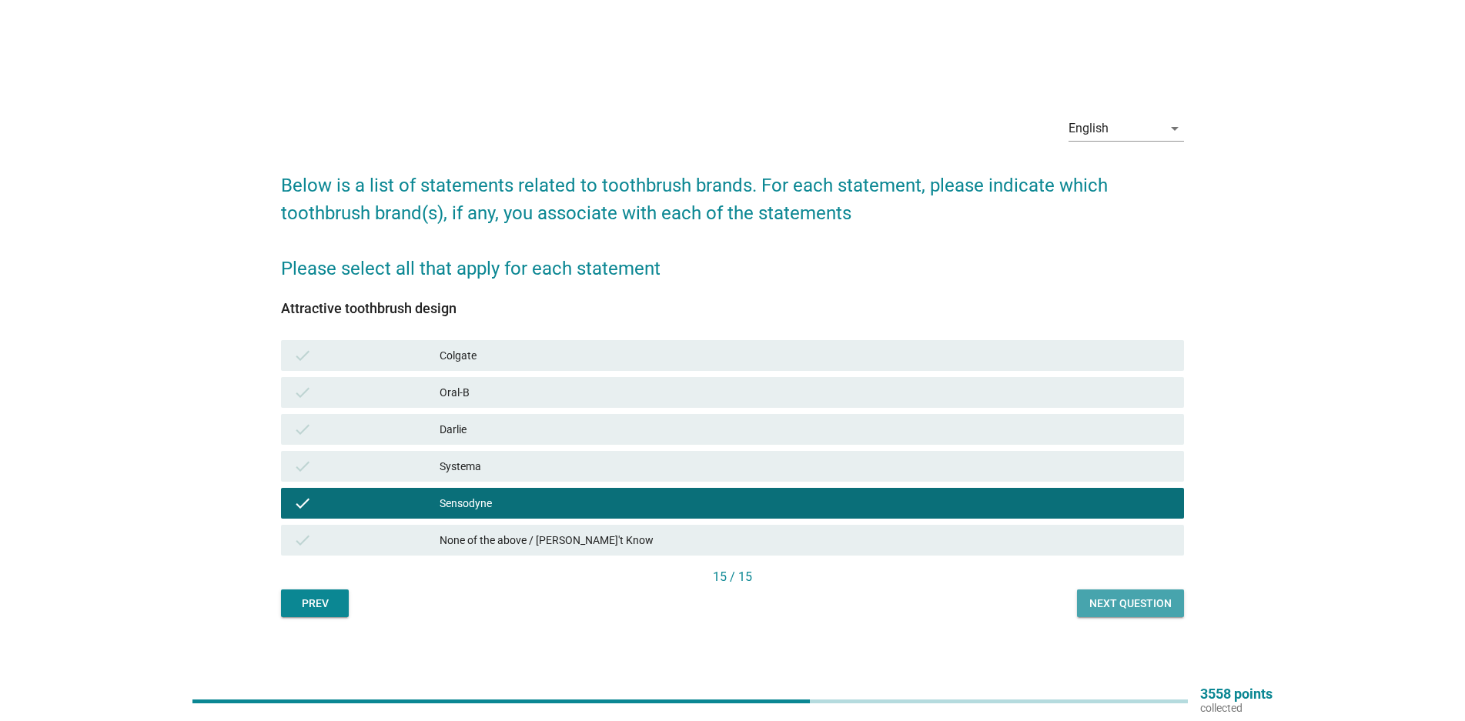
click at [1146, 607] on div "Next question" at bounding box center [1130, 604] width 82 height 16
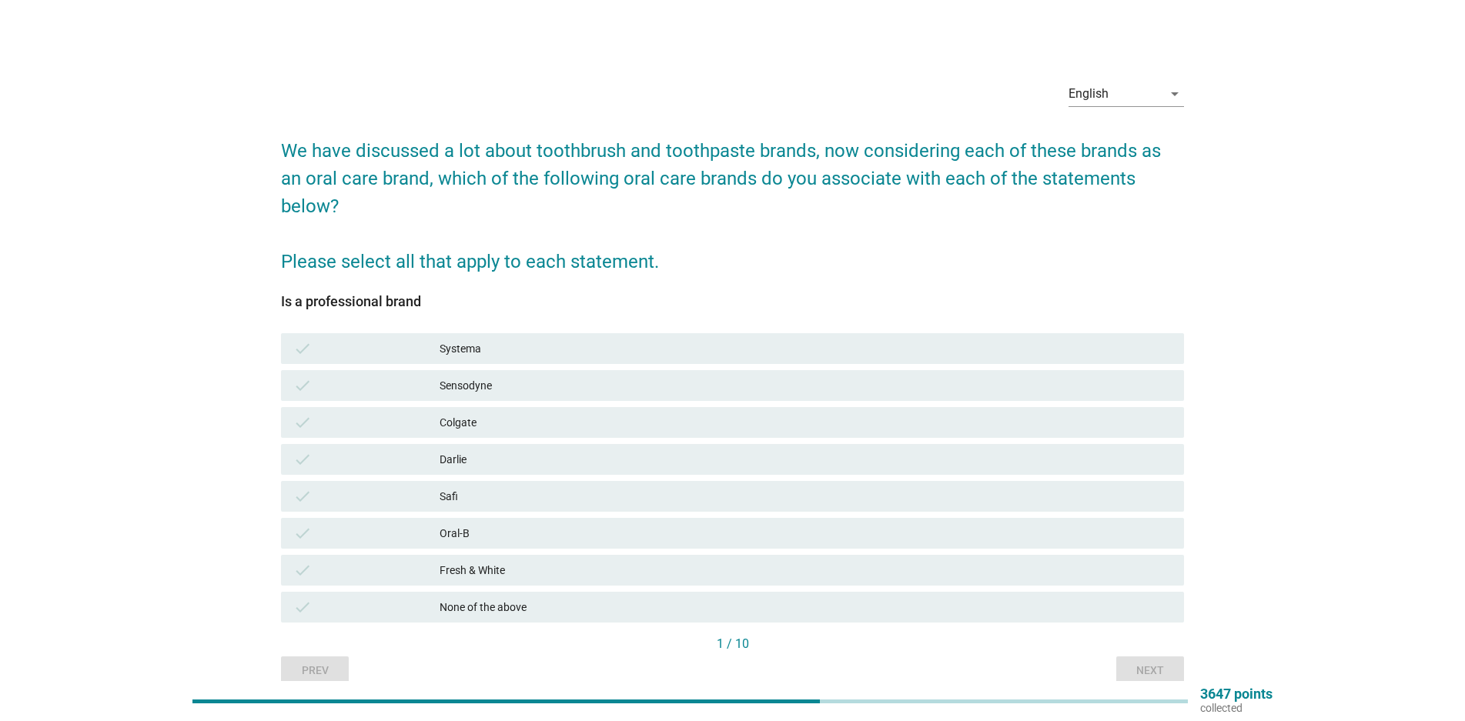
click at [500, 373] on div "check Sensodyne" at bounding box center [732, 385] width 903 height 31
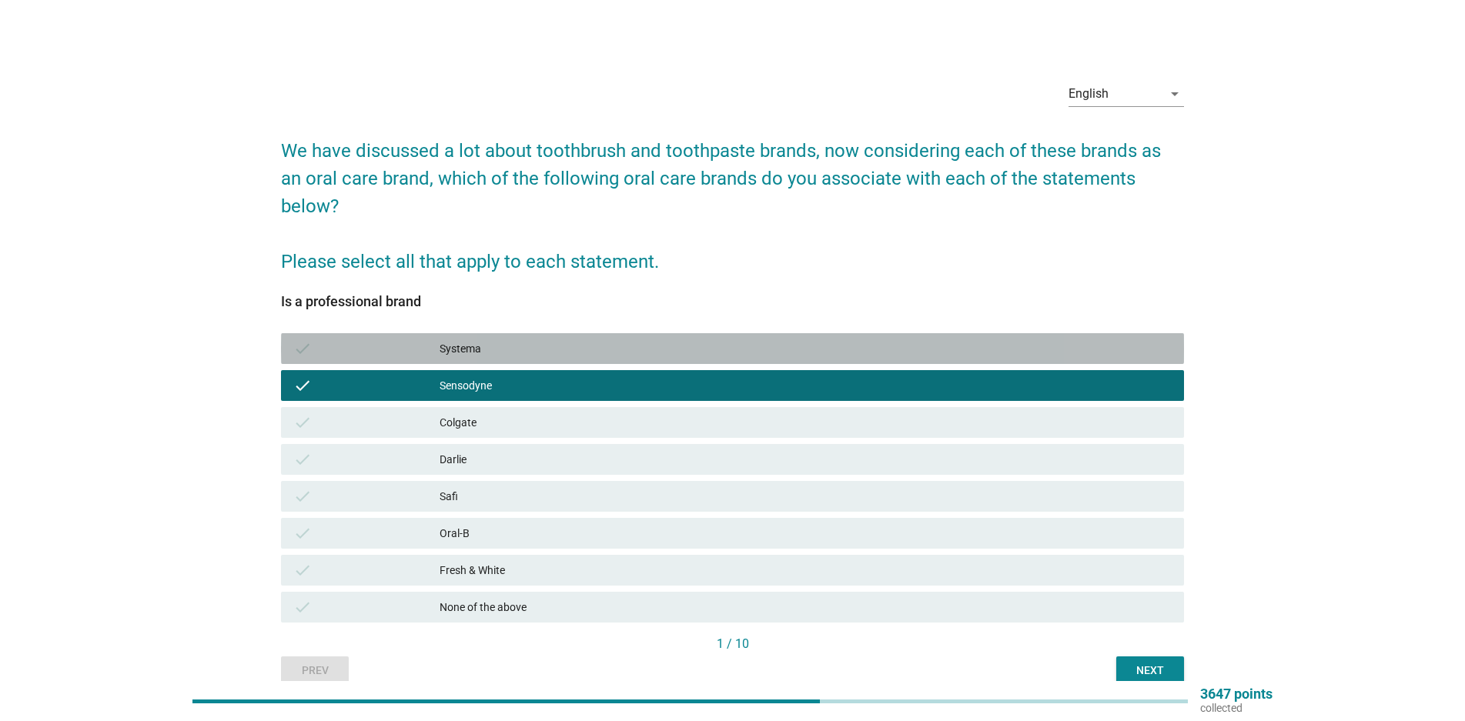
click at [507, 355] on div "Systema" at bounding box center [806, 349] width 732 height 18
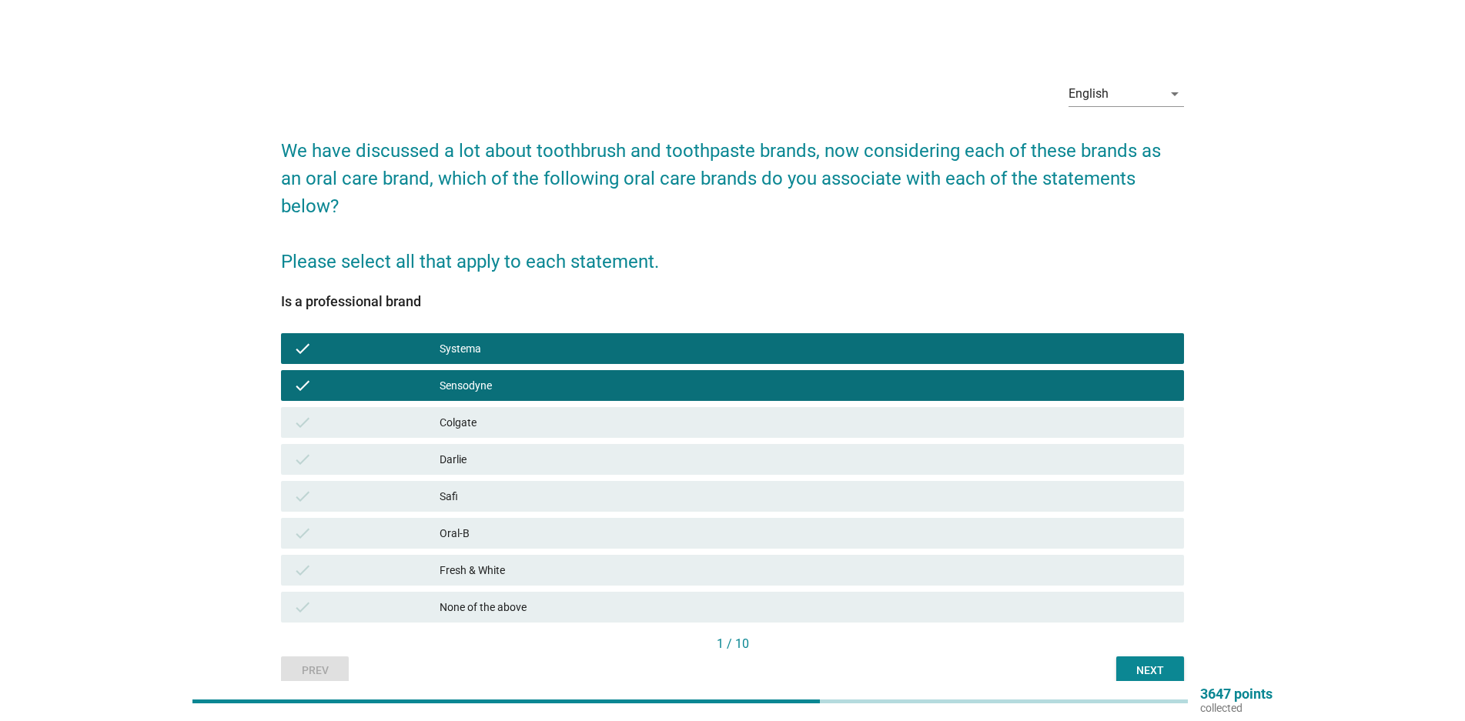
click at [1141, 676] on div "Next" at bounding box center [1150, 671] width 43 height 16
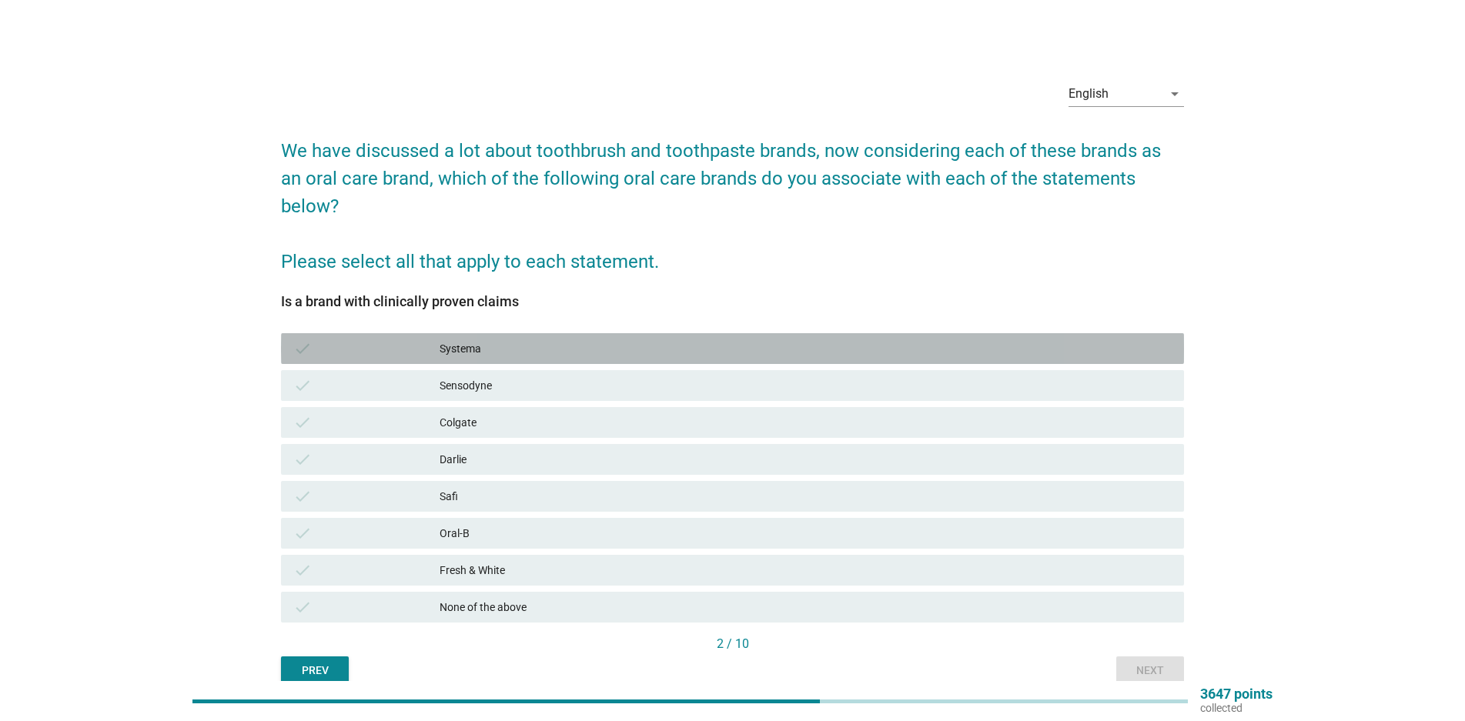
click at [477, 357] on div "Systema" at bounding box center [806, 349] width 732 height 18
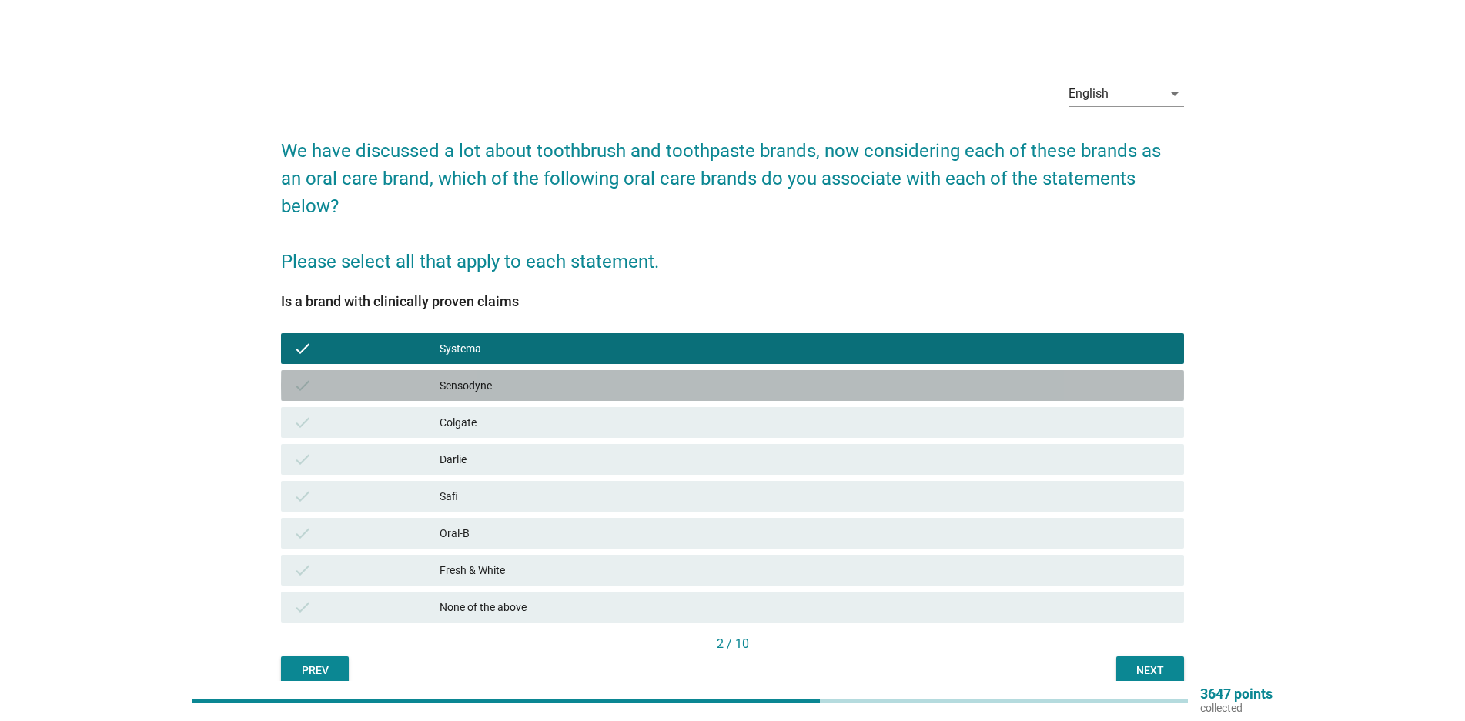
click at [460, 380] on div "Sensodyne" at bounding box center [806, 385] width 732 height 18
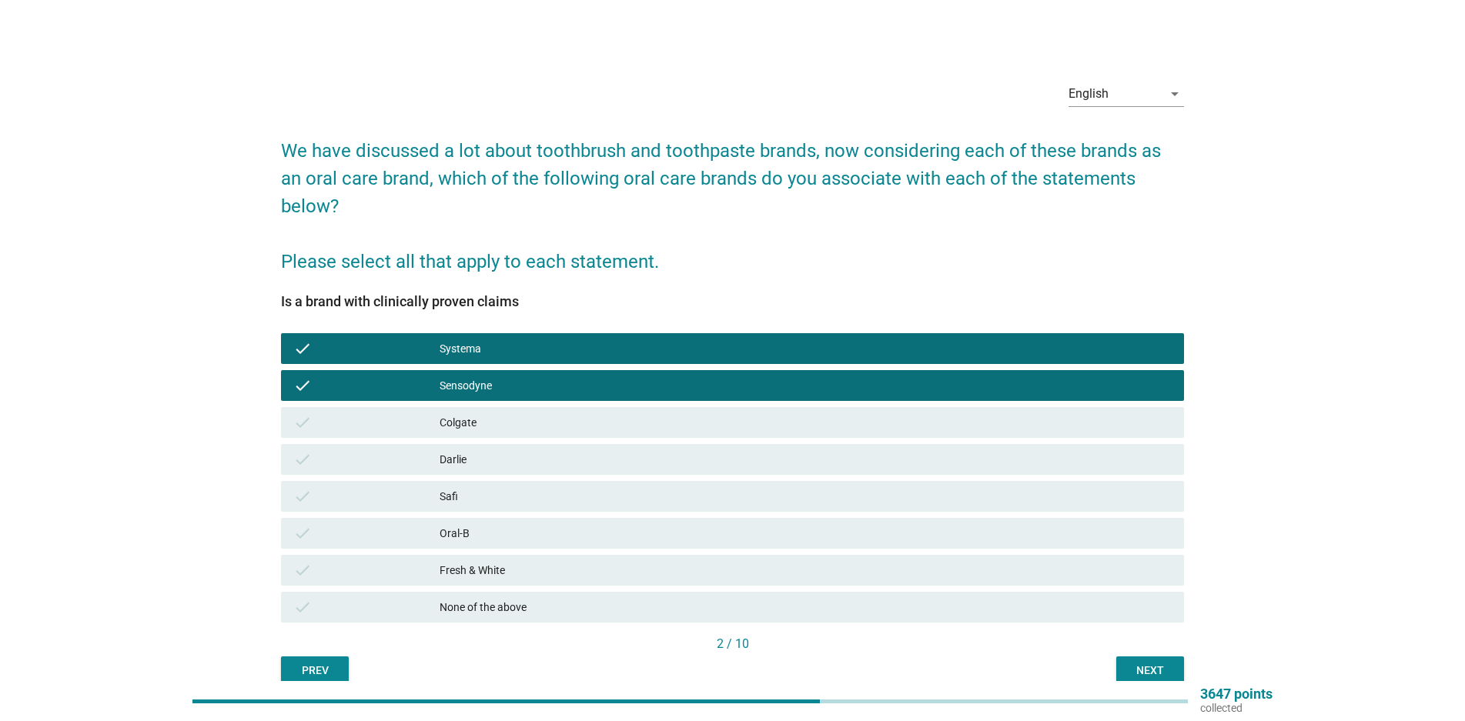
click at [1132, 666] on div "Next" at bounding box center [1150, 671] width 43 height 16
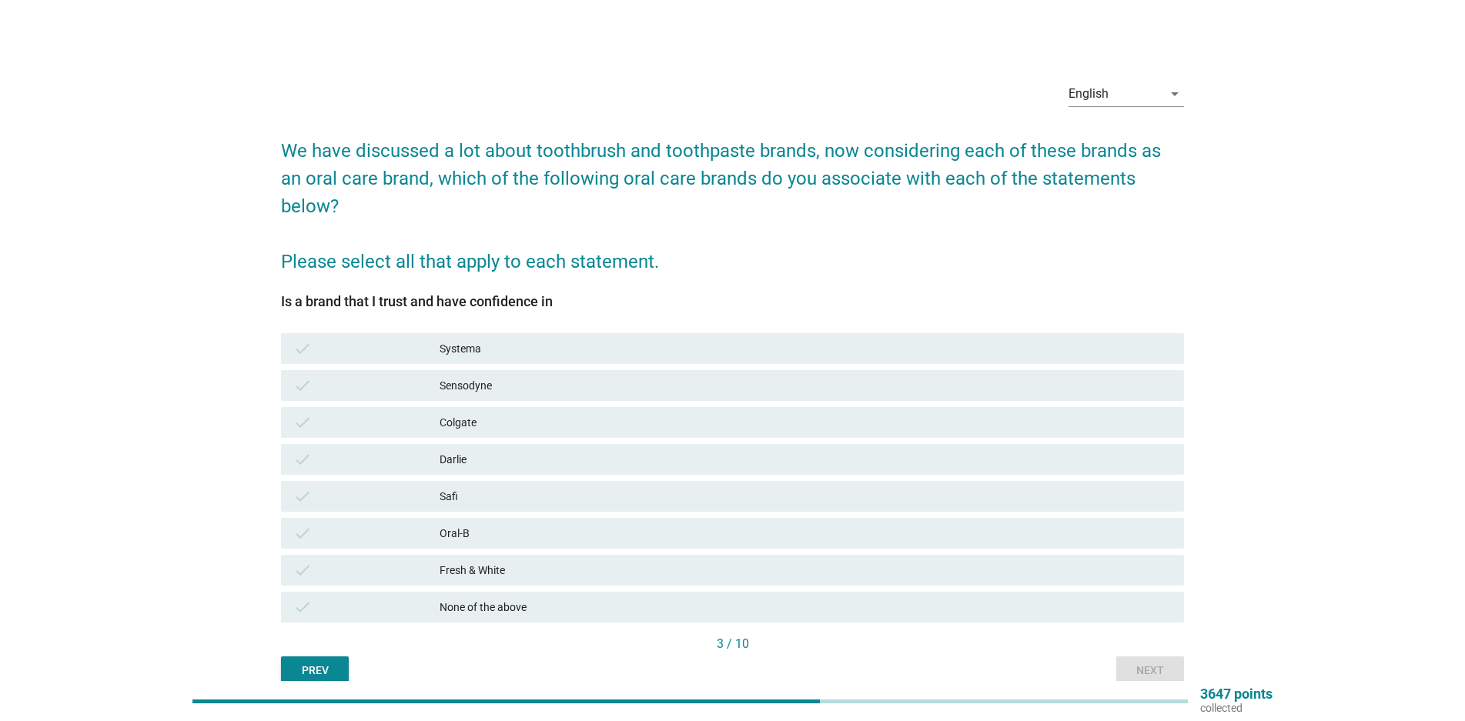
click at [456, 327] on div "Is a brand that I trust and have confidence in check Systema check Sensodyne ch…" at bounding box center [732, 464] width 903 height 341
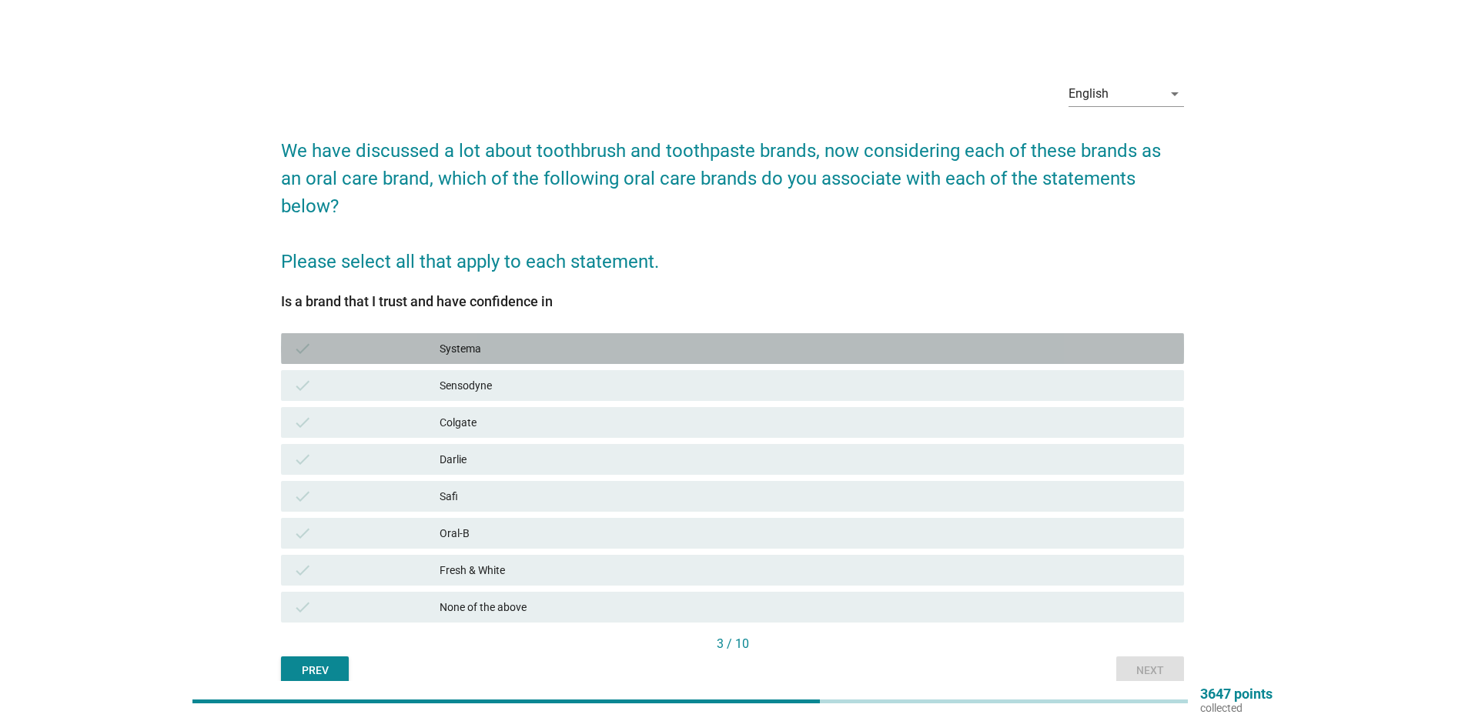
click at [448, 353] on div "Systema" at bounding box center [806, 349] width 732 height 18
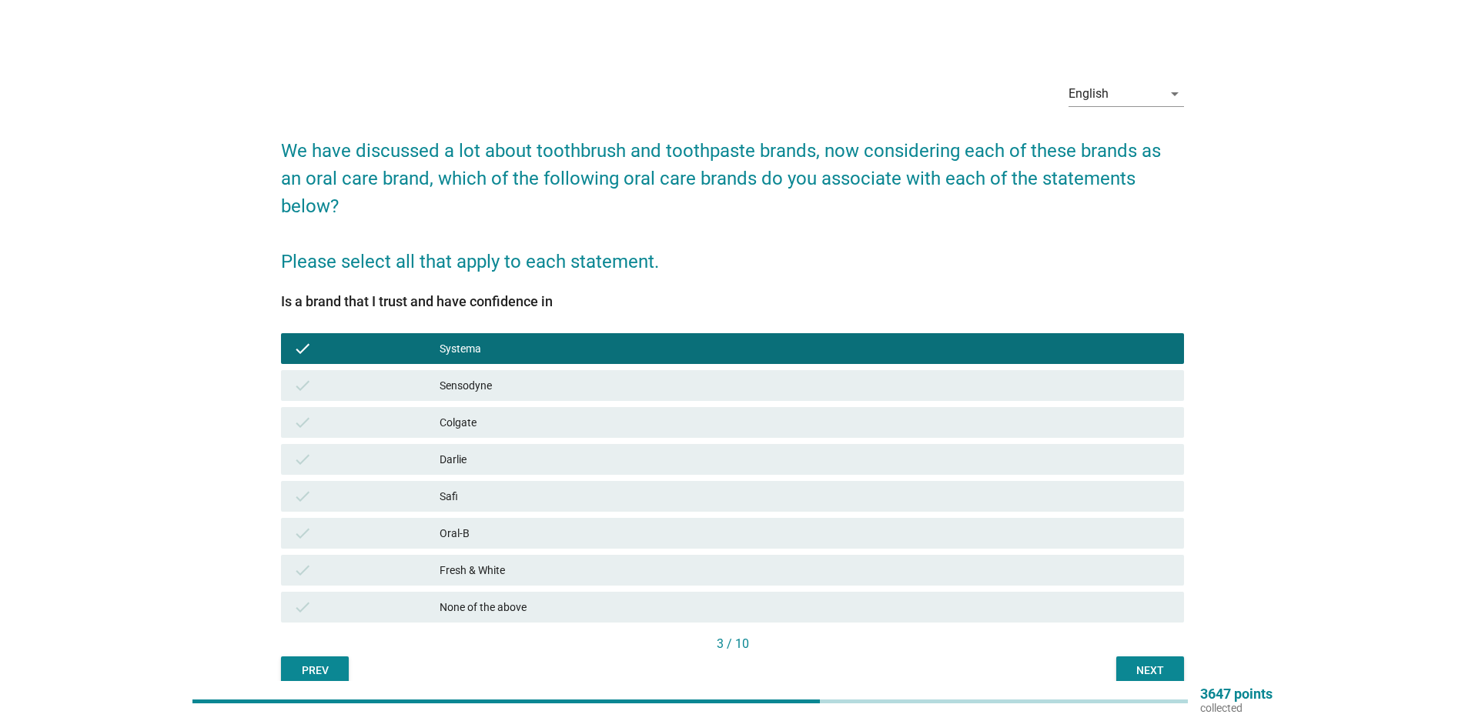
click at [433, 376] on div "check" at bounding box center [366, 385] width 146 height 18
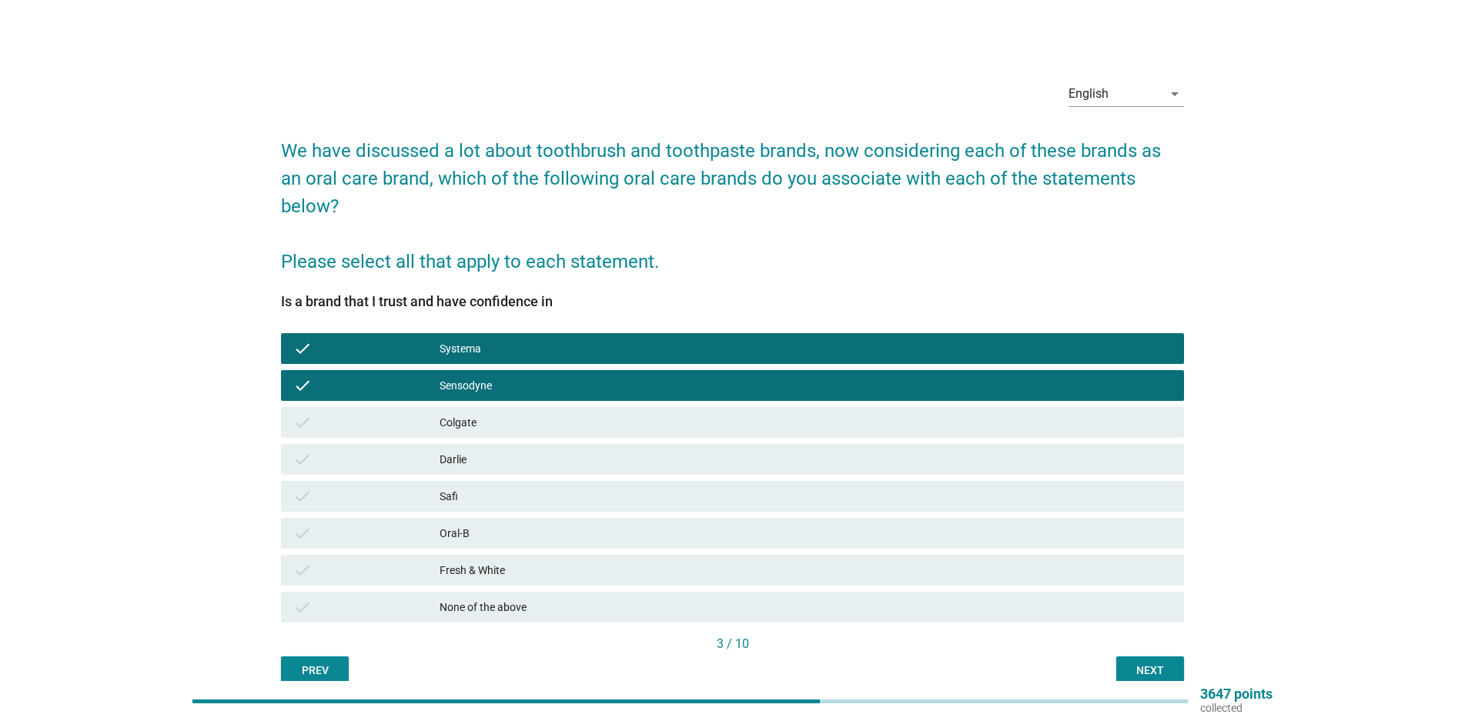
click at [1152, 667] on div "Next" at bounding box center [1150, 671] width 43 height 16
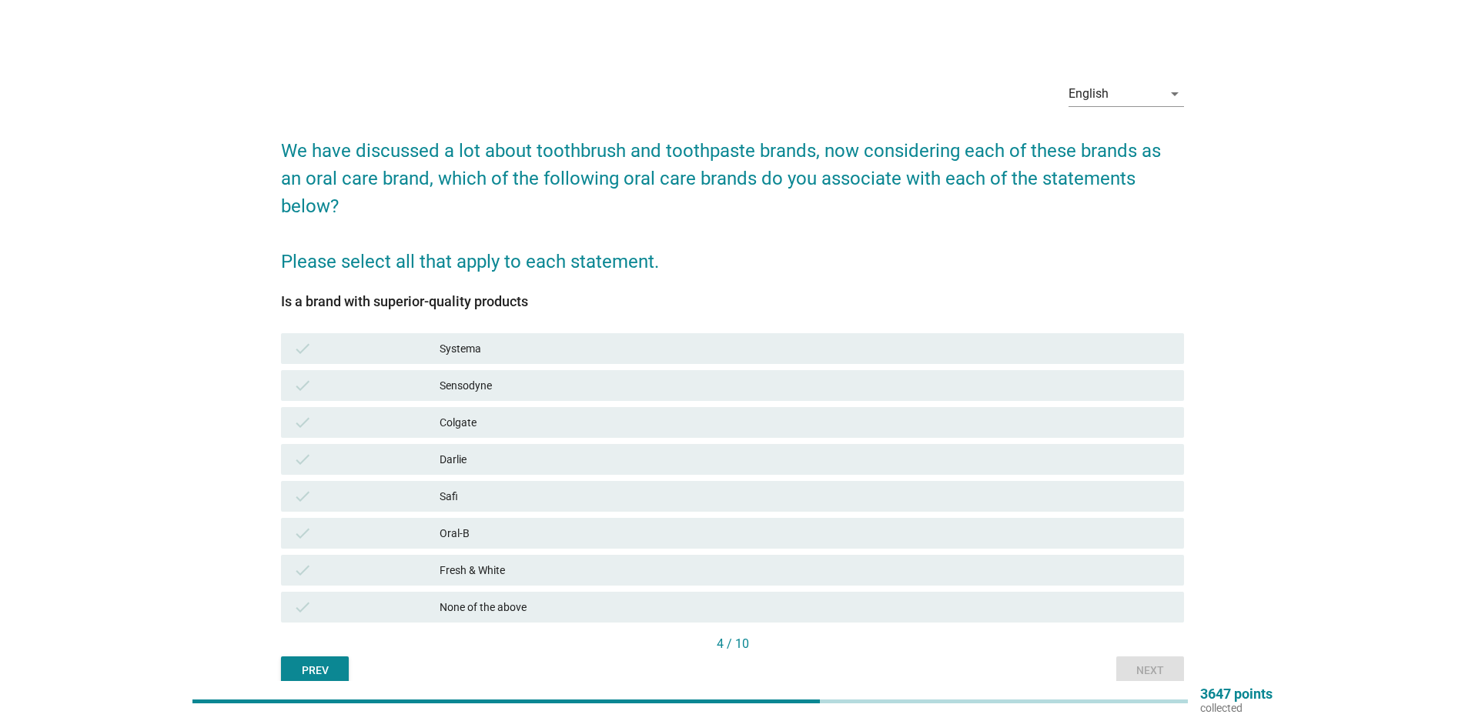
click at [537, 352] on div "Systema" at bounding box center [806, 349] width 732 height 18
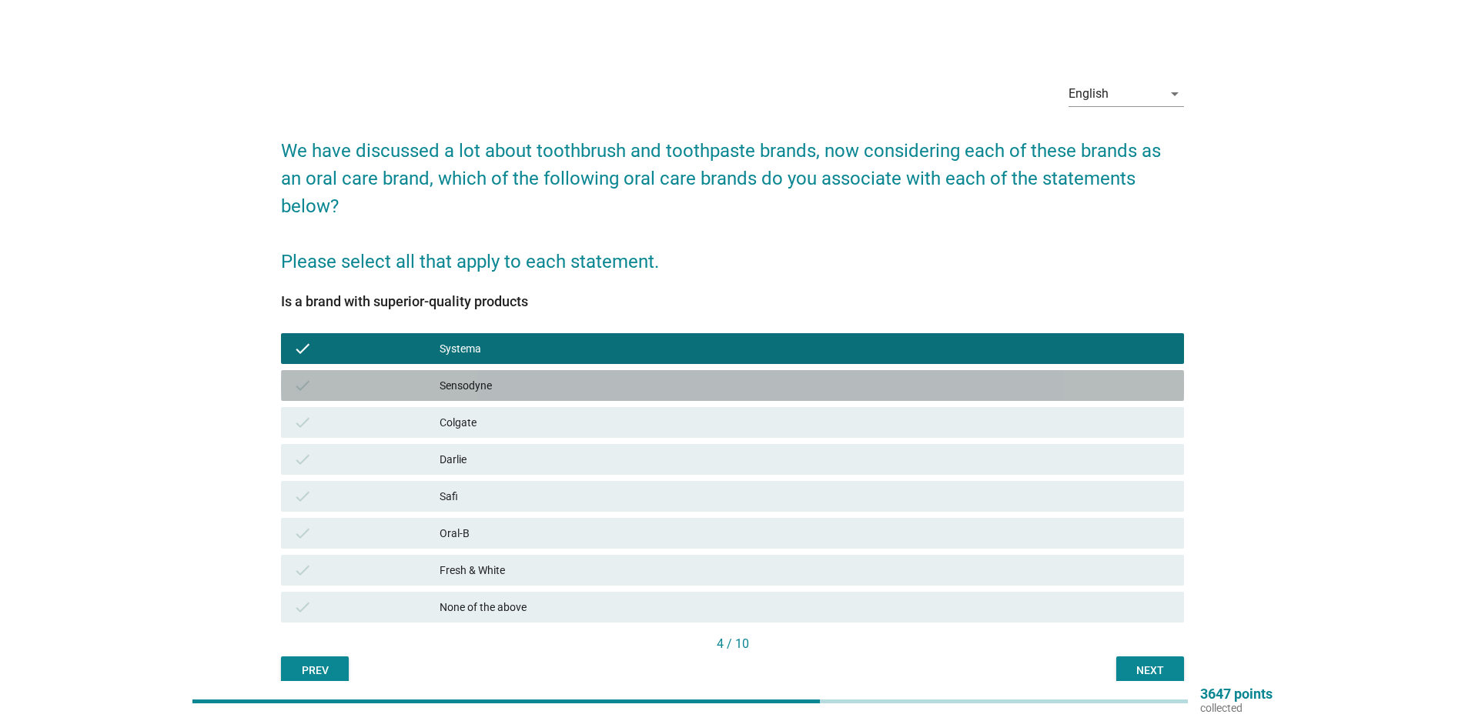
click at [507, 375] on div "check Sensodyne" at bounding box center [732, 385] width 903 height 31
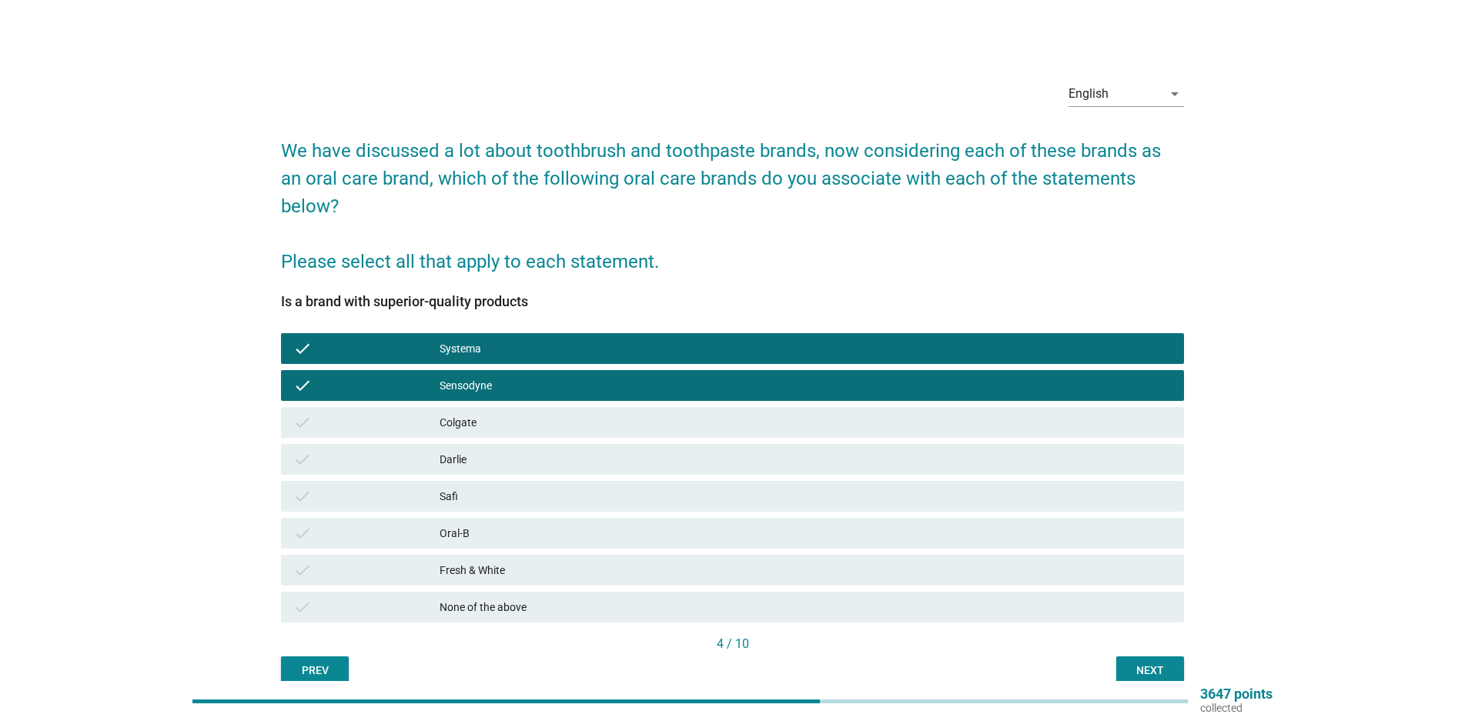
click at [1138, 664] on div "Next" at bounding box center [1150, 671] width 43 height 16
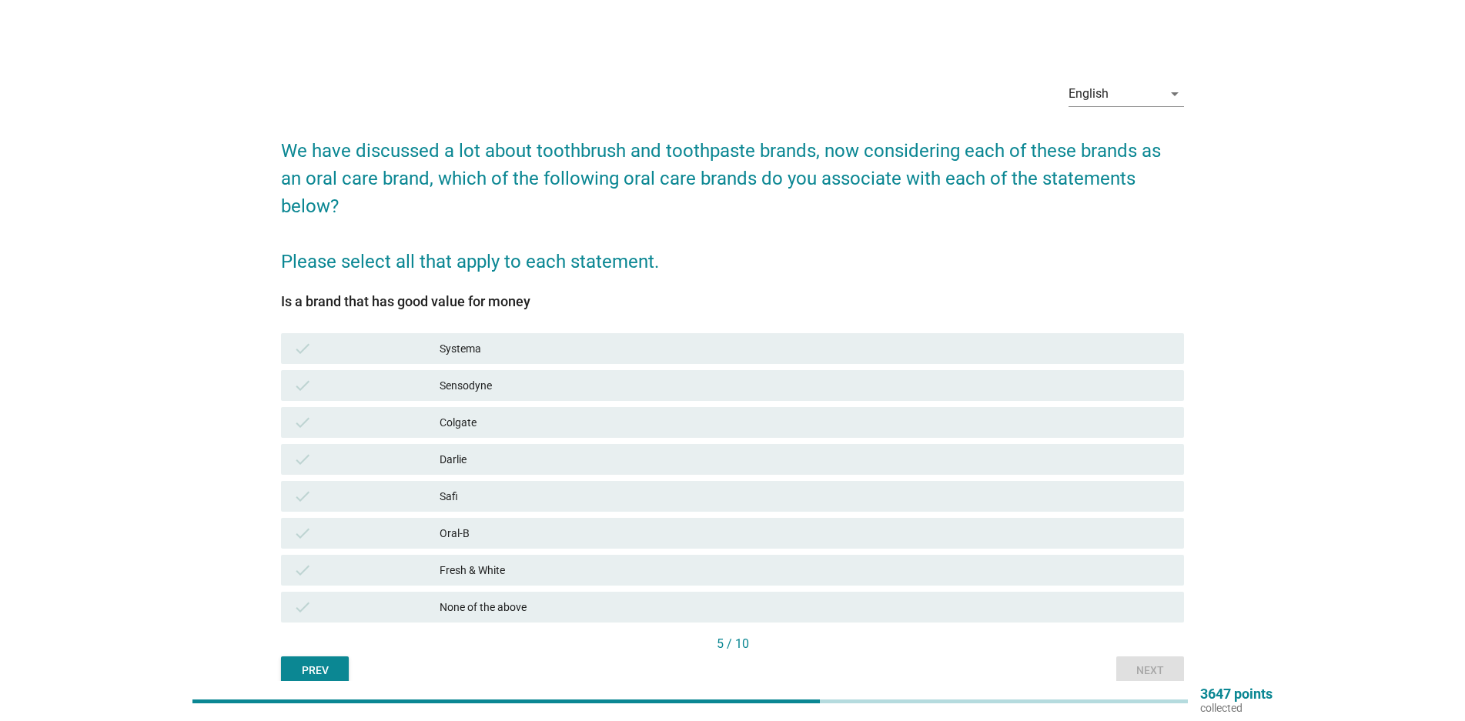
click at [590, 340] on div "Systema" at bounding box center [806, 349] width 732 height 18
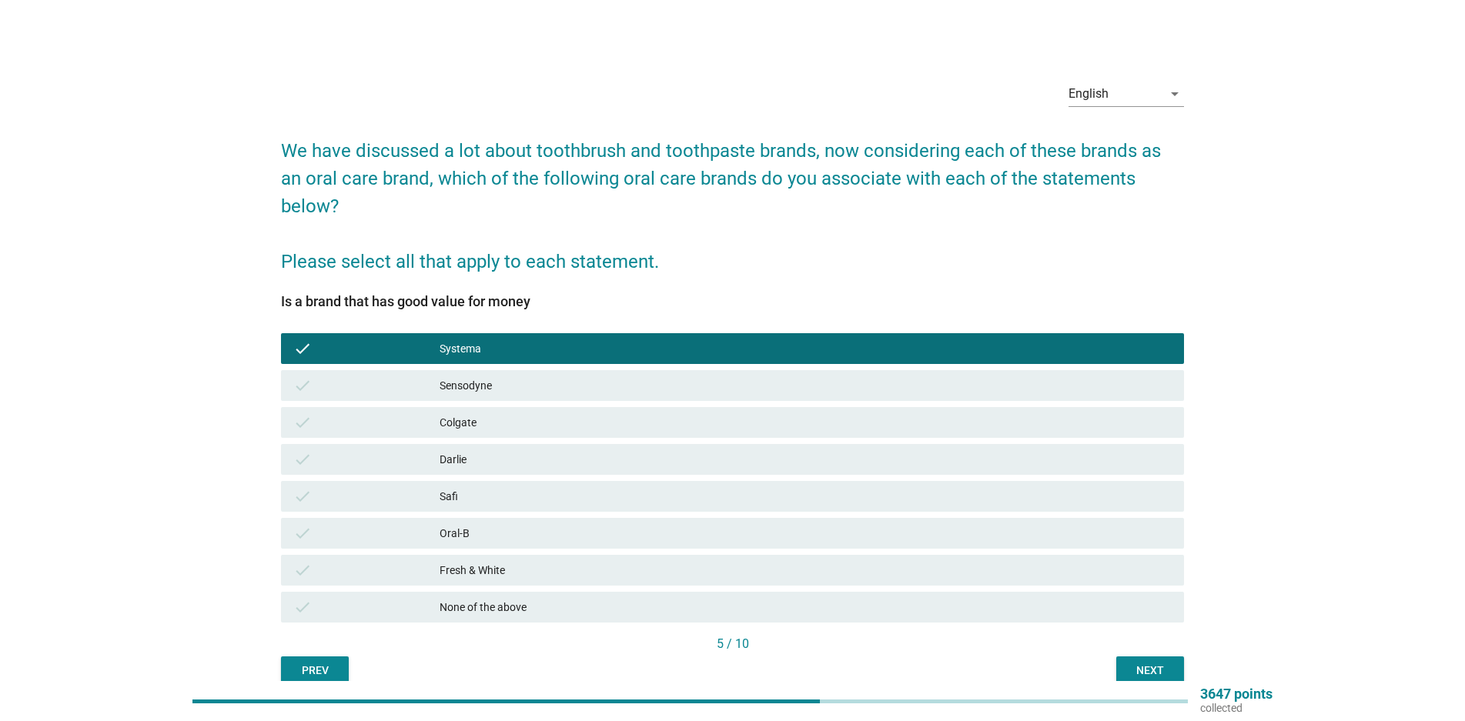
click at [566, 373] on div "check Sensodyne" at bounding box center [732, 385] width 903 height 31
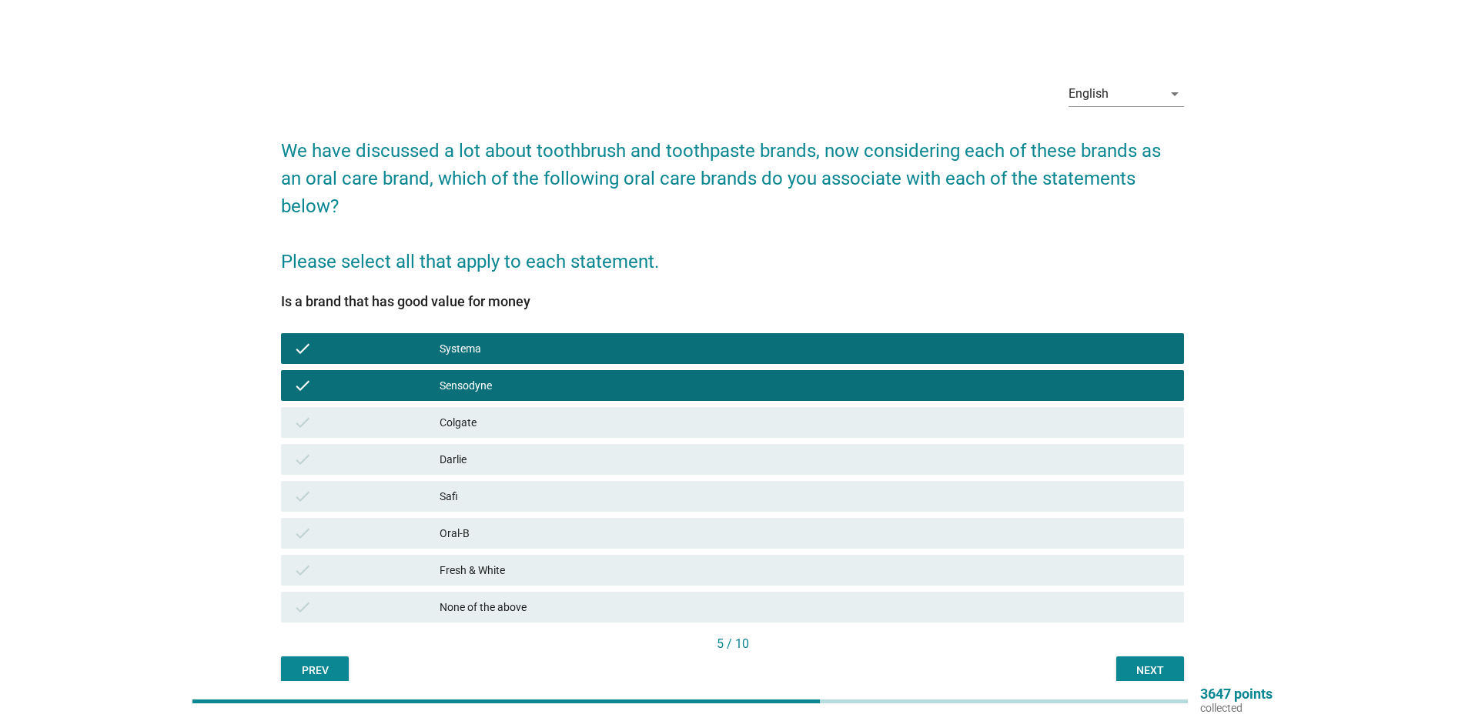
click at [1145, 667] on div "Next" at bounding box center [1150, 671] width 43 height 16
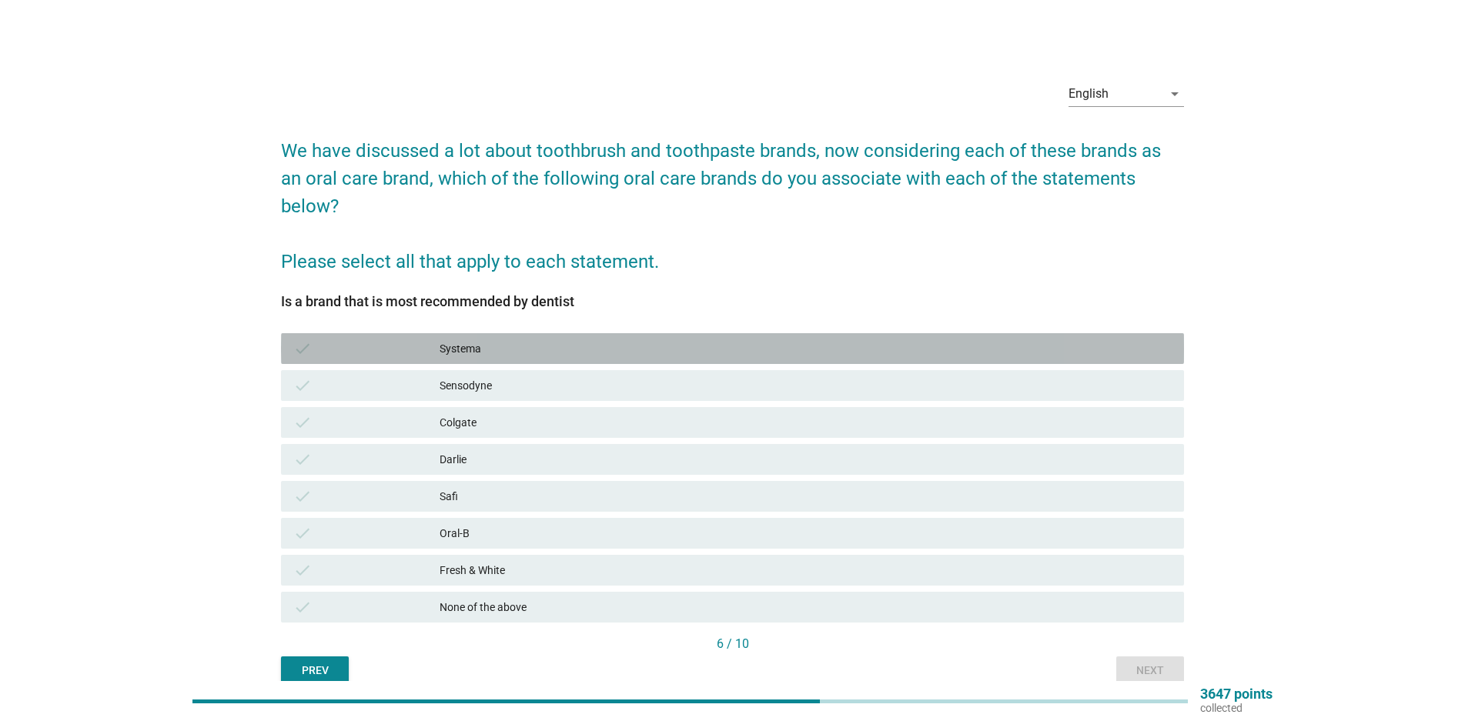
click at [411, 343] on div "check" at bounding box center [366, 349] width 146 height 18
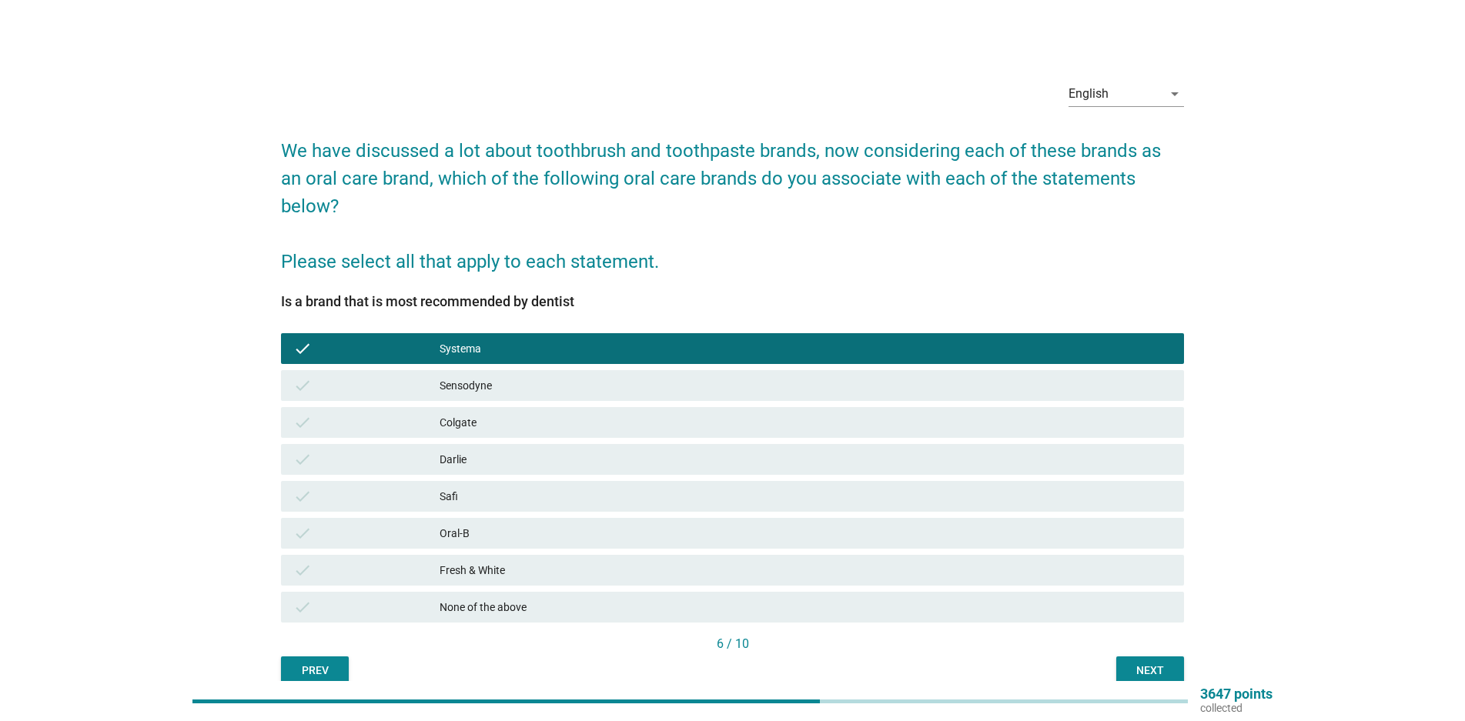
click at [394, 378] on div "check" at bounding box center [366, 385] width 146 height 18
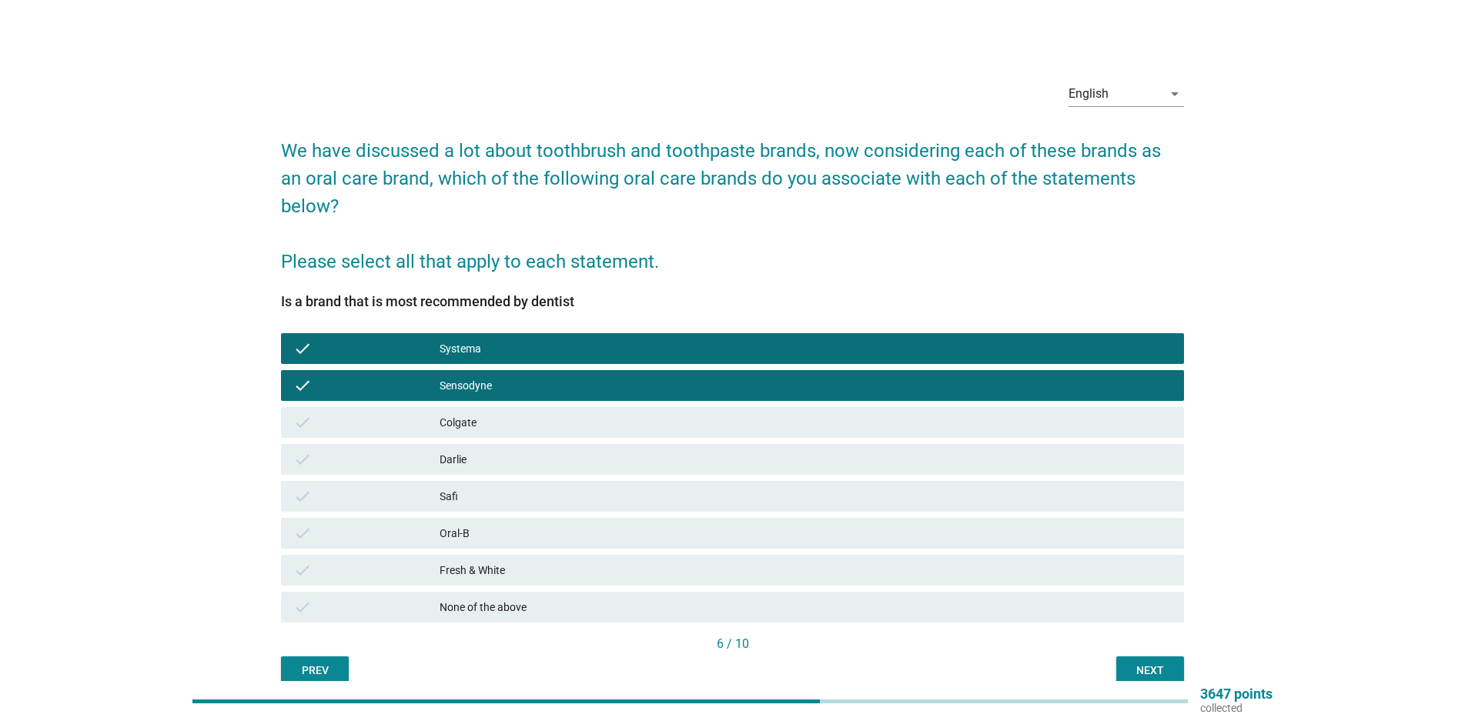
click at [1136, 680] on button "Next" at bounding box center [1150, 671] width 68 height 28
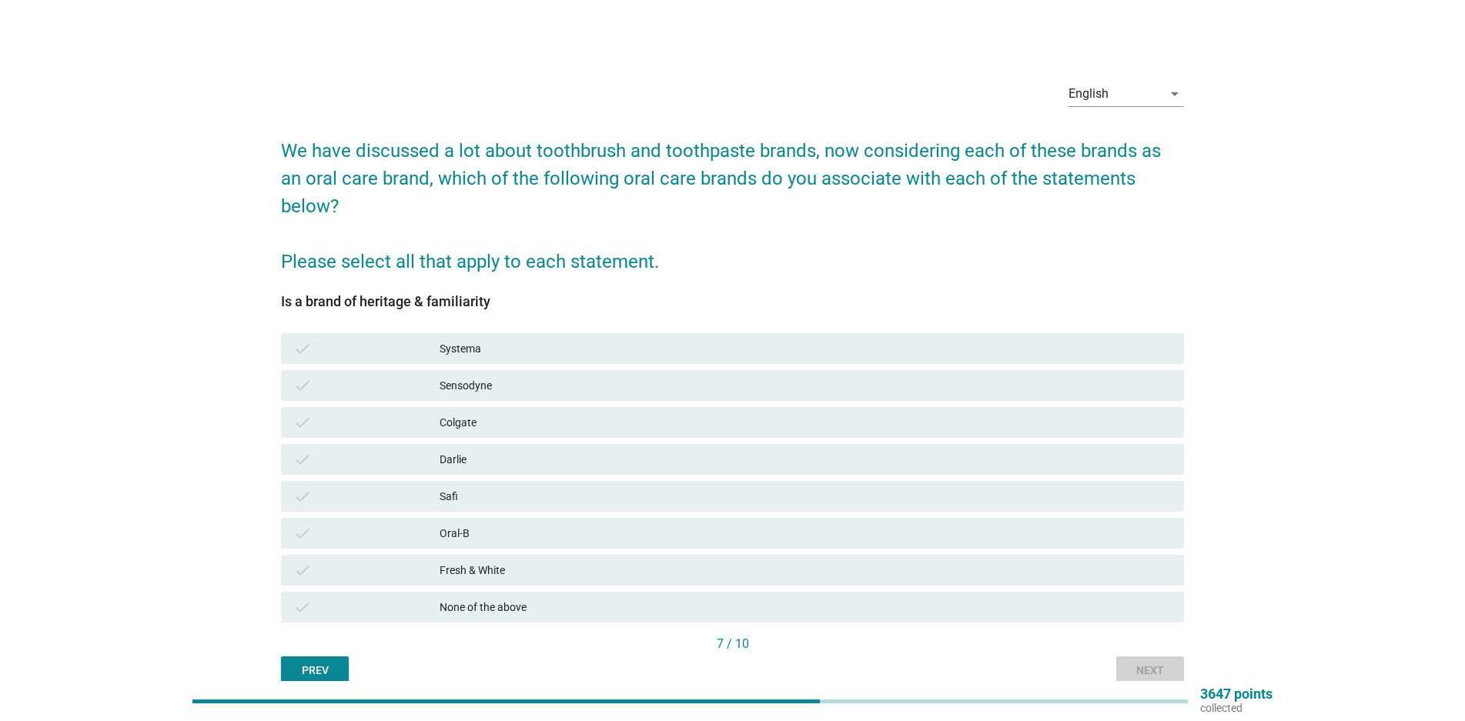
click at [1136, 664] on div "Prev Next" at bounding box center [732, 671] width 903 height 28
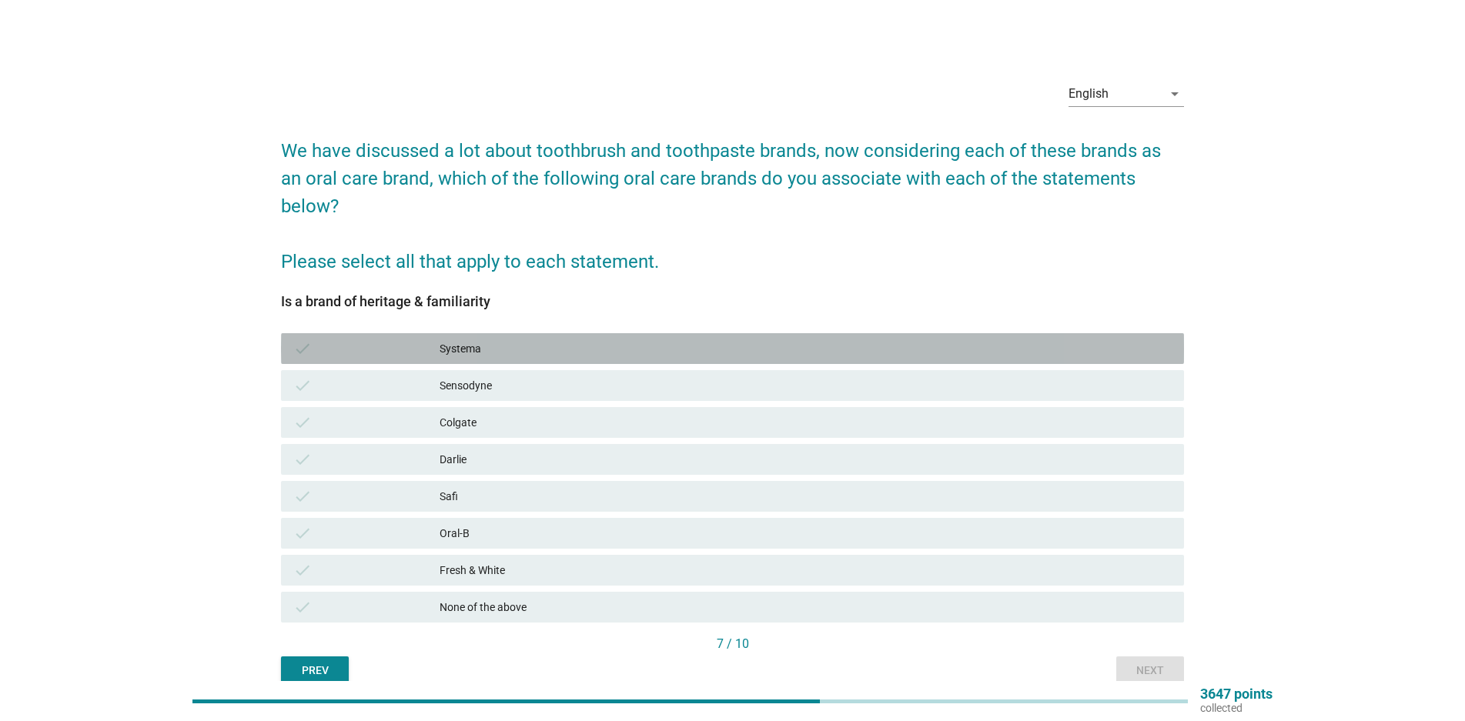
click at [517, 340] on div "Systema" at bounding box center [806, 349] width 732 height 18
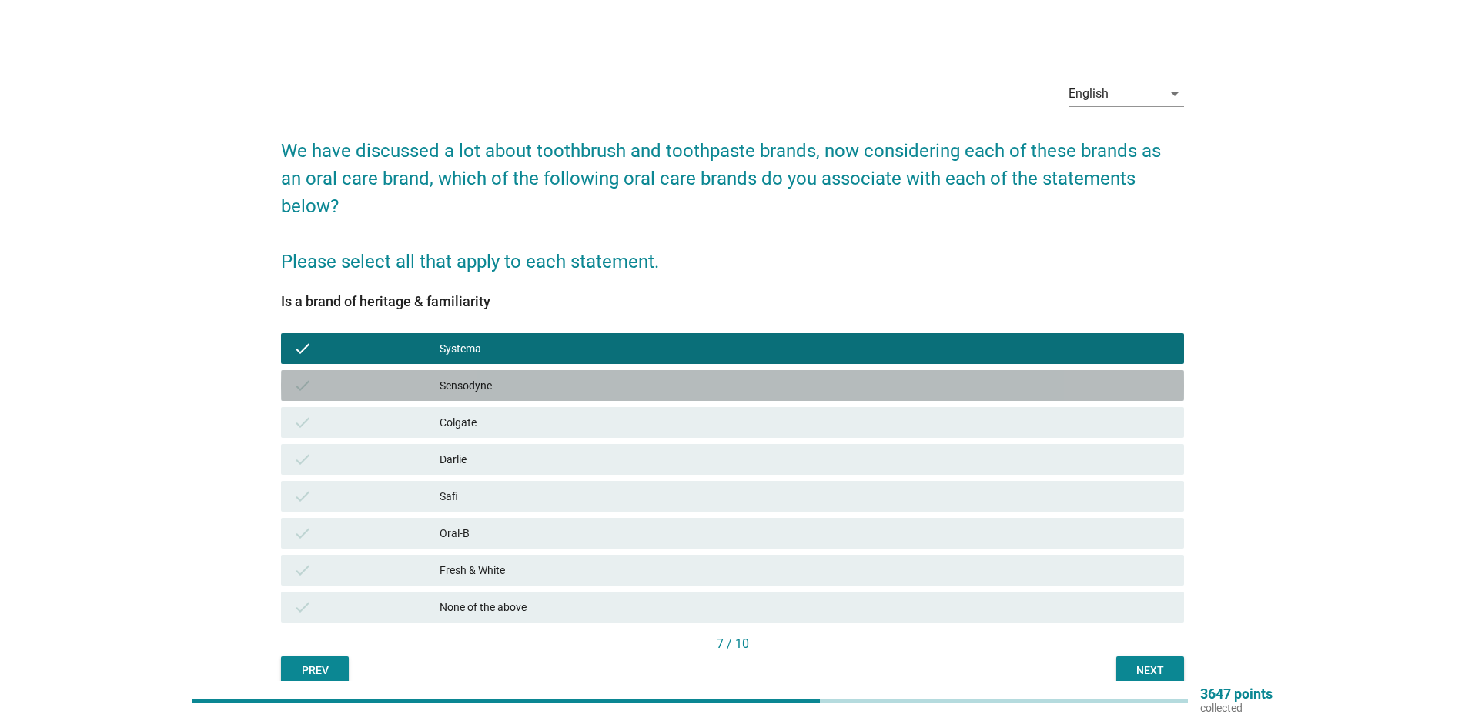
click at [483, 376] on div "Sensodyne" at bounding box center [806, 385] width 732 height 18
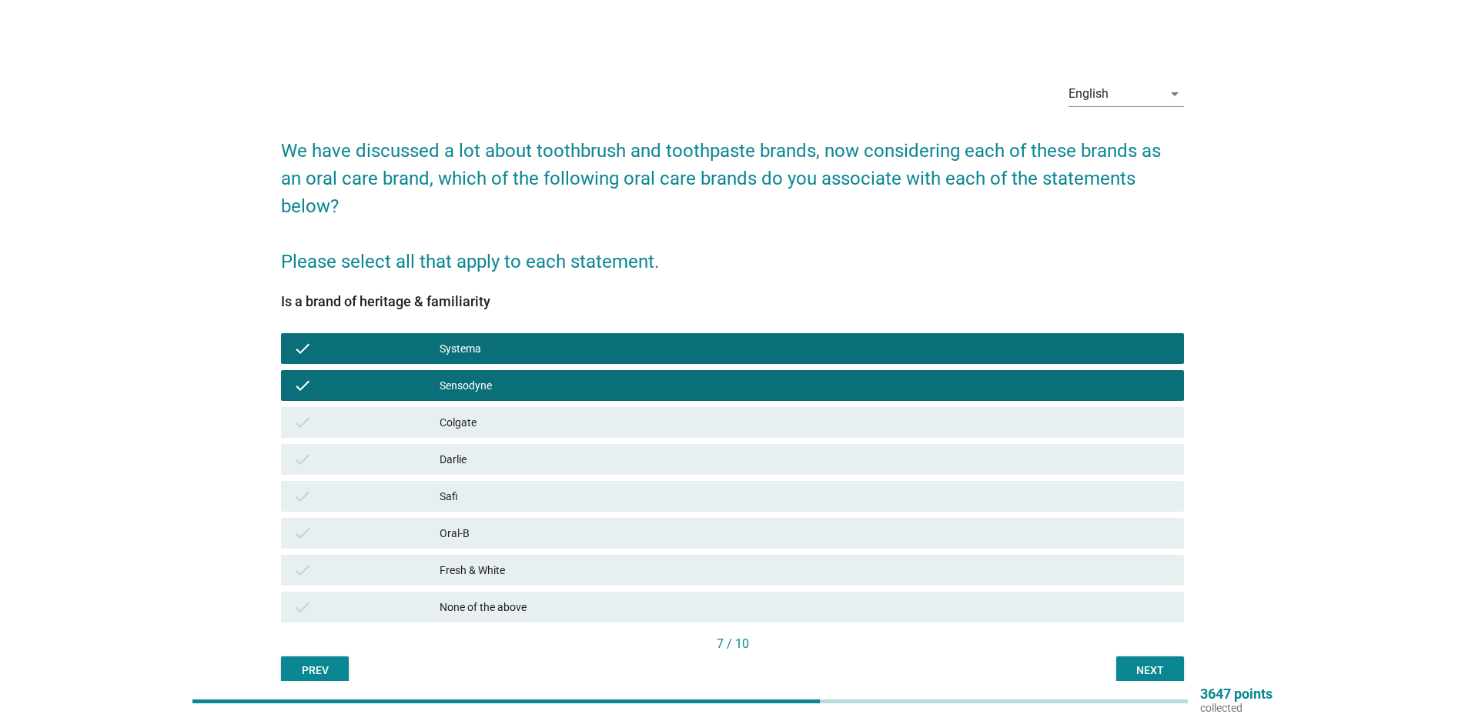
click at [1142, 664] on div "Next" at bounding box center [1150, 671] width 43 height 16
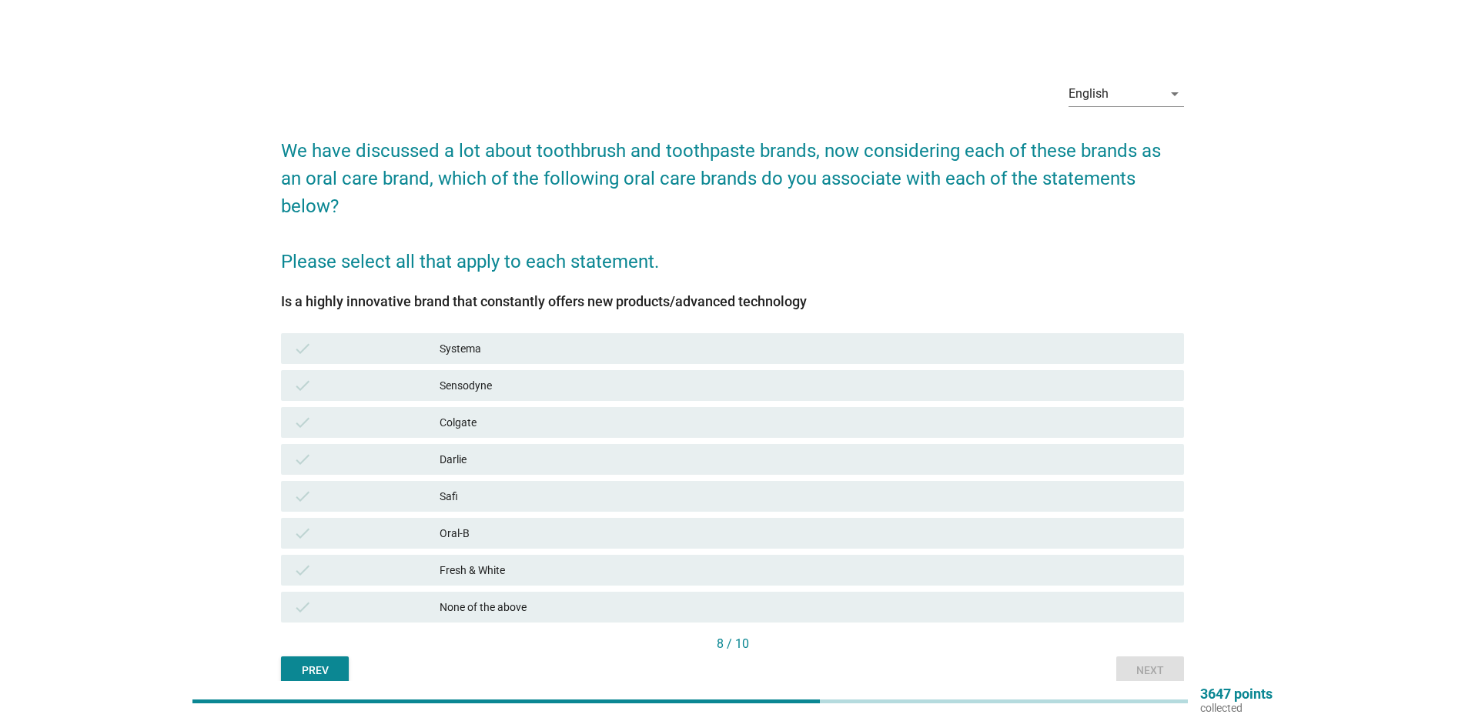
click at [502, 354] on div "Systema" at bounding box center [806, 349] width 732 height 18
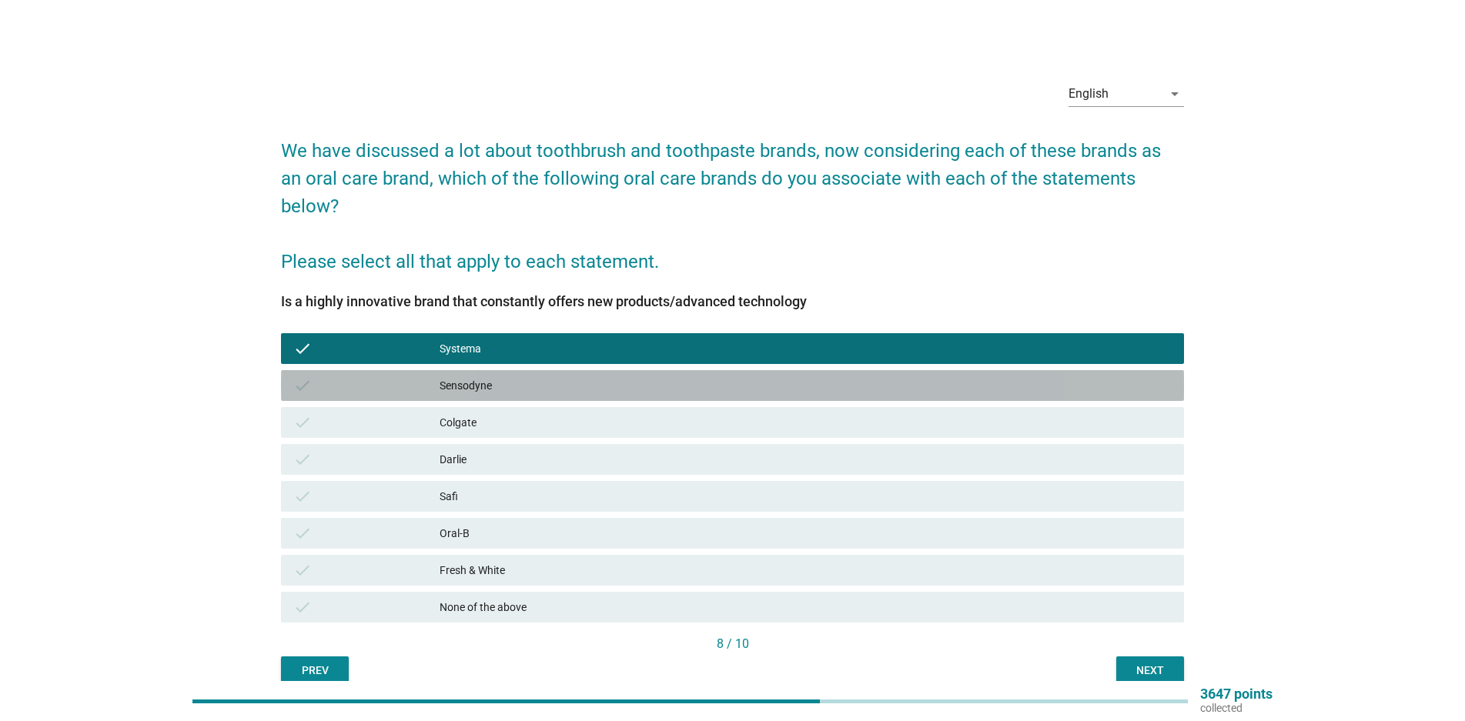
click at [473, 380] on div "Sensodyne" at bounding box center [806, 385] width 732 height 18
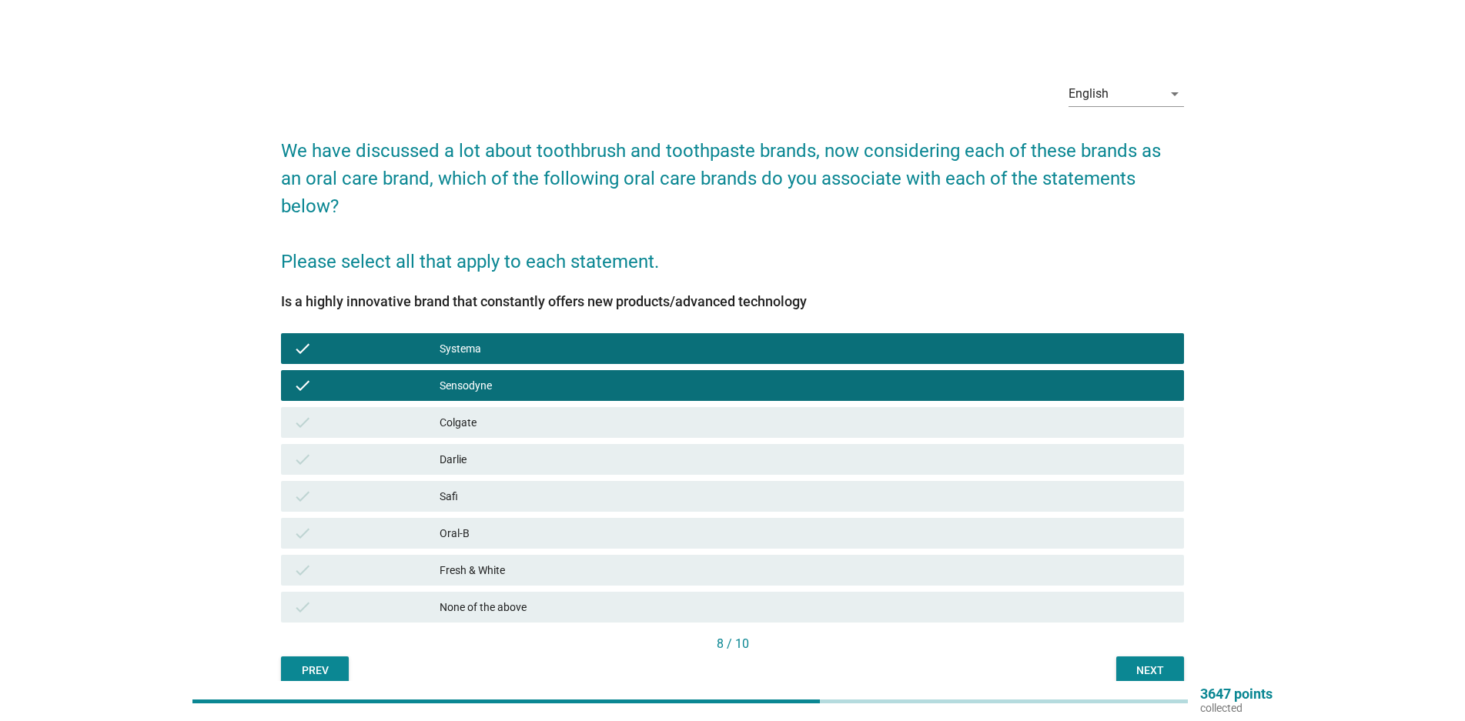
click at [1150, 658] on button "Next" at bounding box center [1150, 671] width 68 height 28
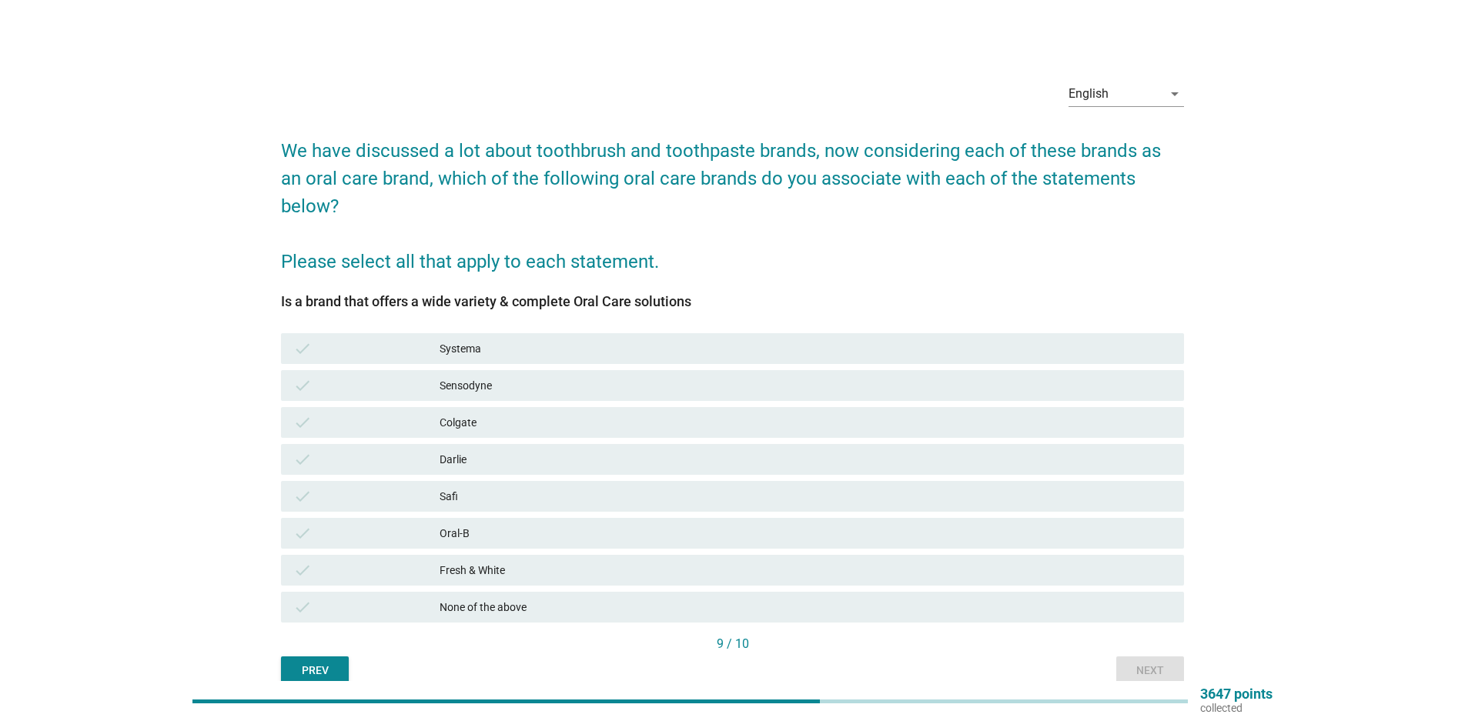
click at [559, 344] on div "Systema" at bounding box center [806, 349] width 732 height 18
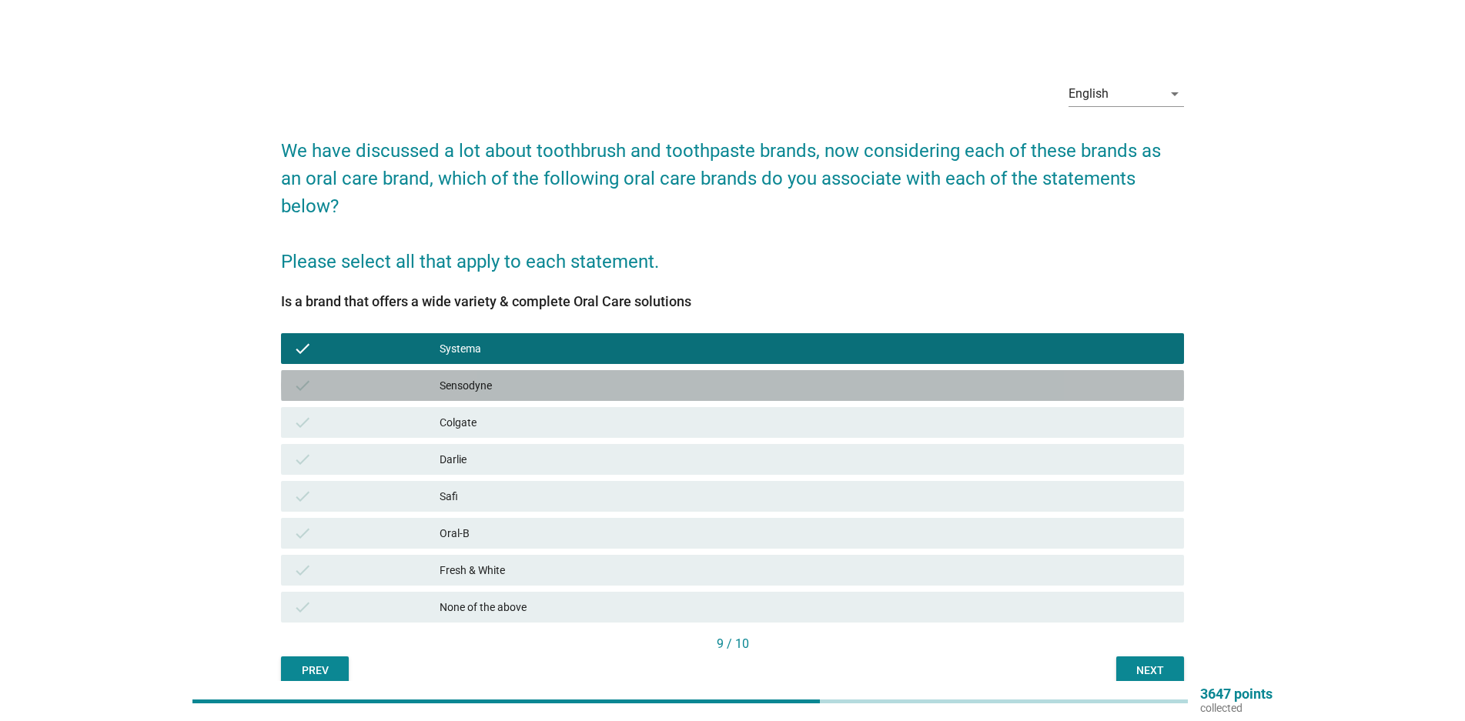
click at [520, 390] on div "Sensodyne" at bounding box center [806, 385] width 732 height 18
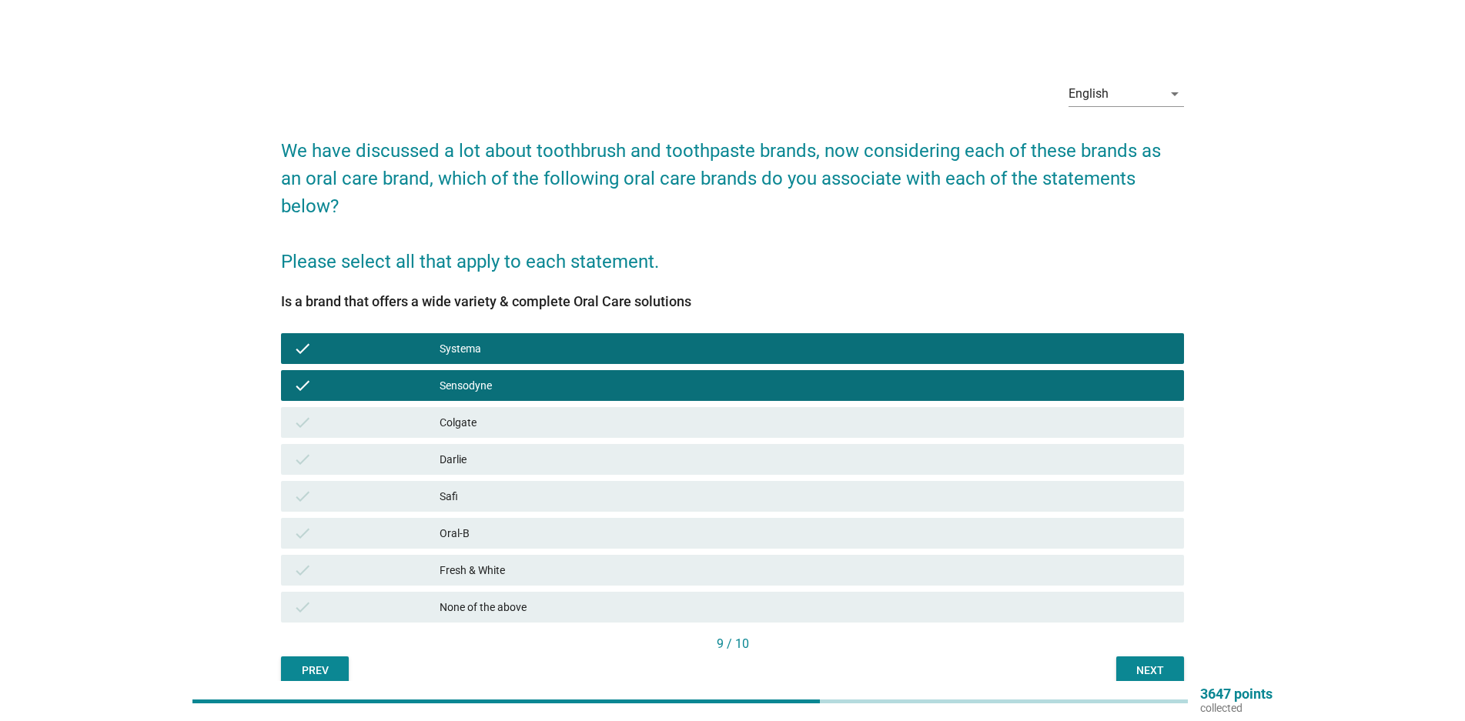
click at [1166, 664] on div "Next" at bounding box center [1150, 671] width 43 height 16
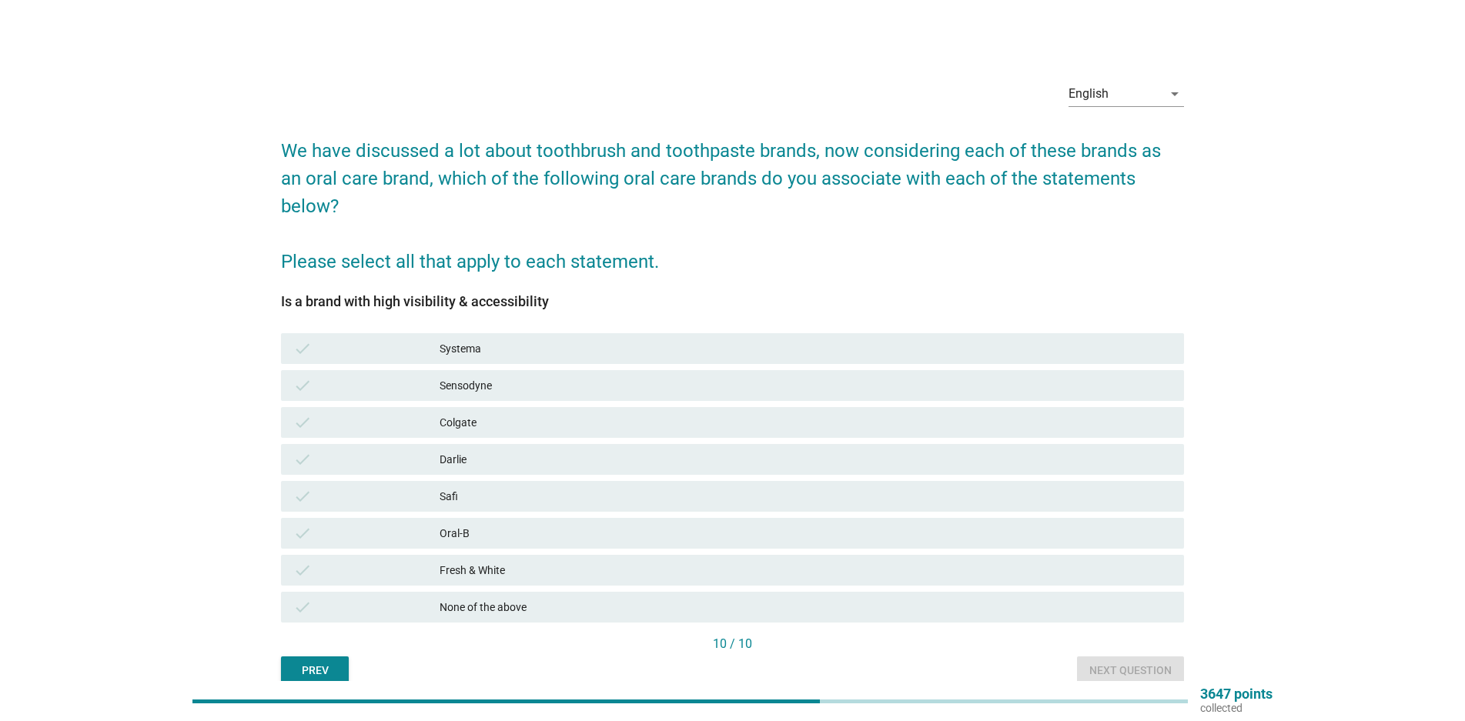
click at [503, 350] on div "Systema" at bounding box center [806, 349] width 732 height 18
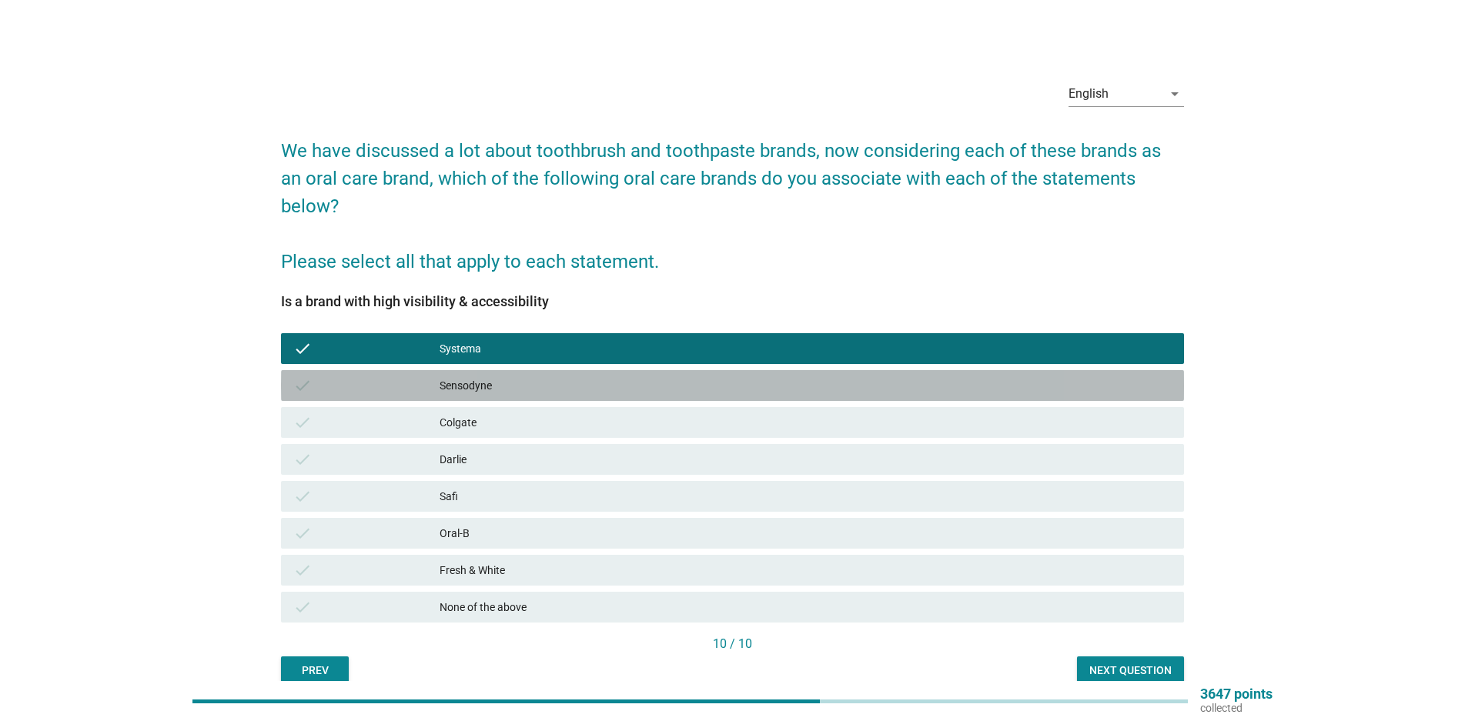
click at [477, 383] on div "Sensodyne" at bounding box center [806, 385] width 732 height 18
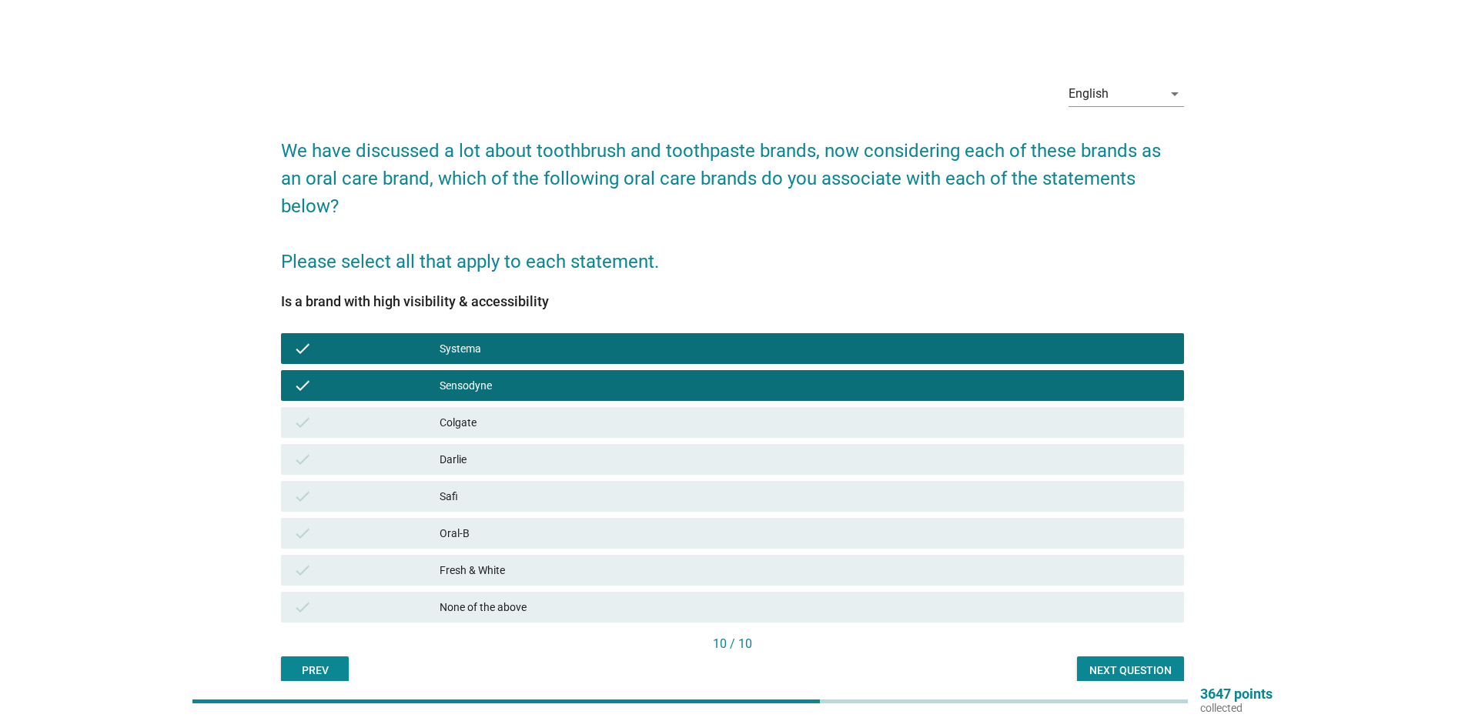
click at [1110, 666] on div "Next question" at bounding box center [1130, 671] width 82 height 16
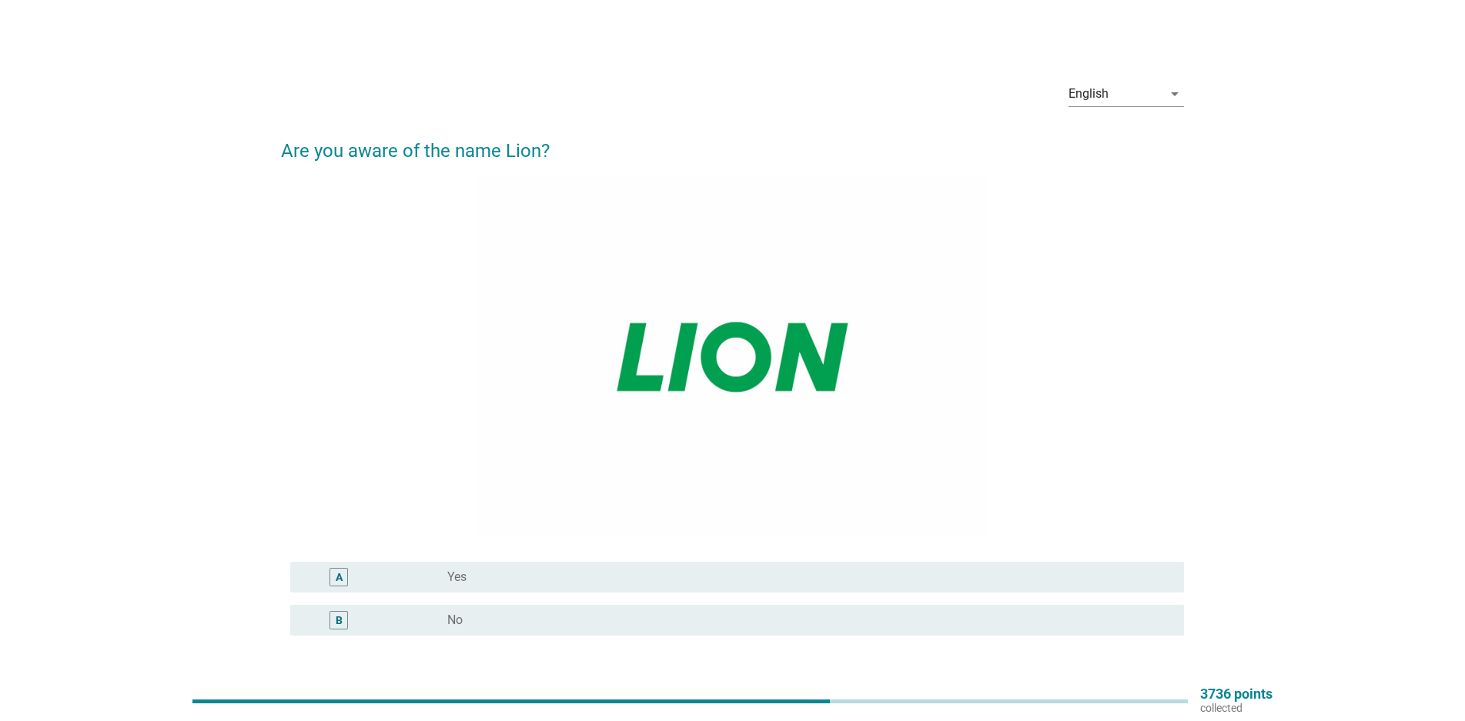
click at [428, 568] on div "A" at bounding box center [375, 577] width 145 height 18
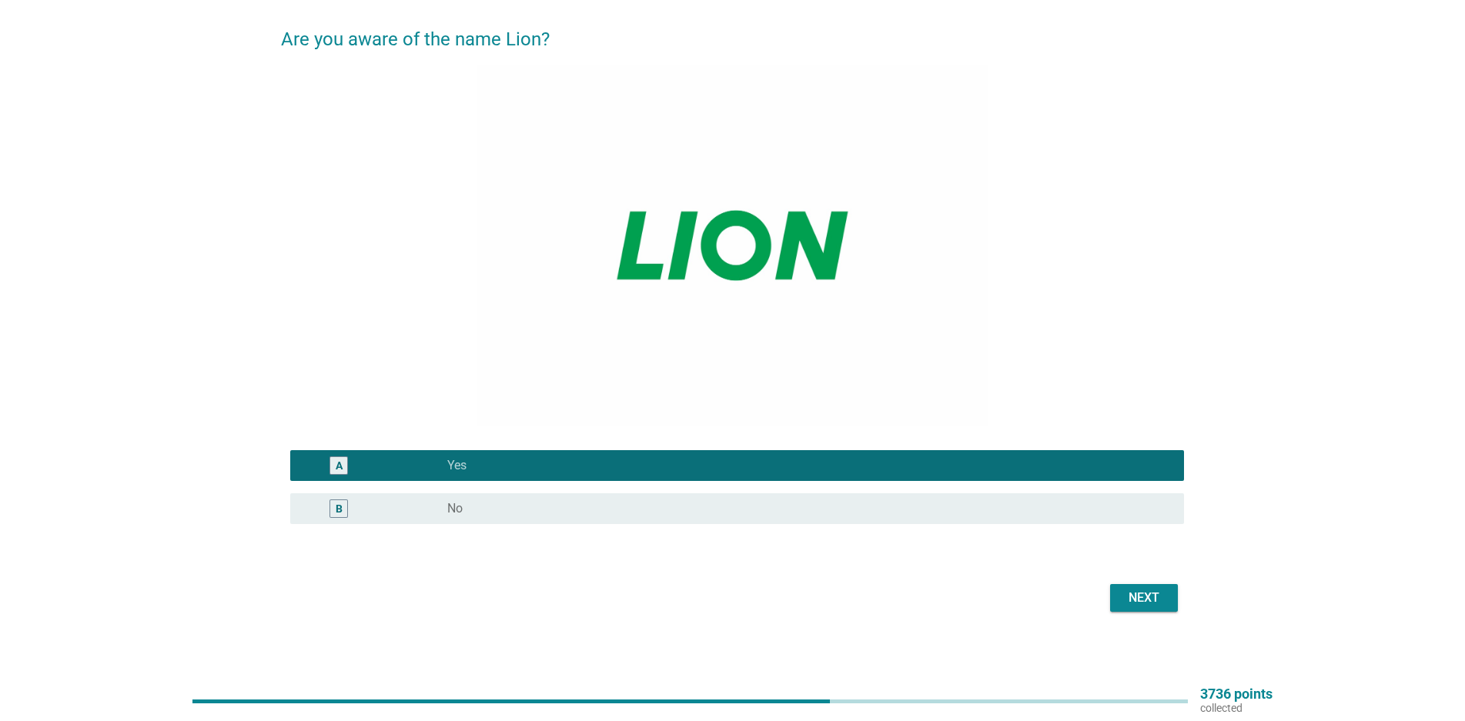
scroll to position [116, 0]
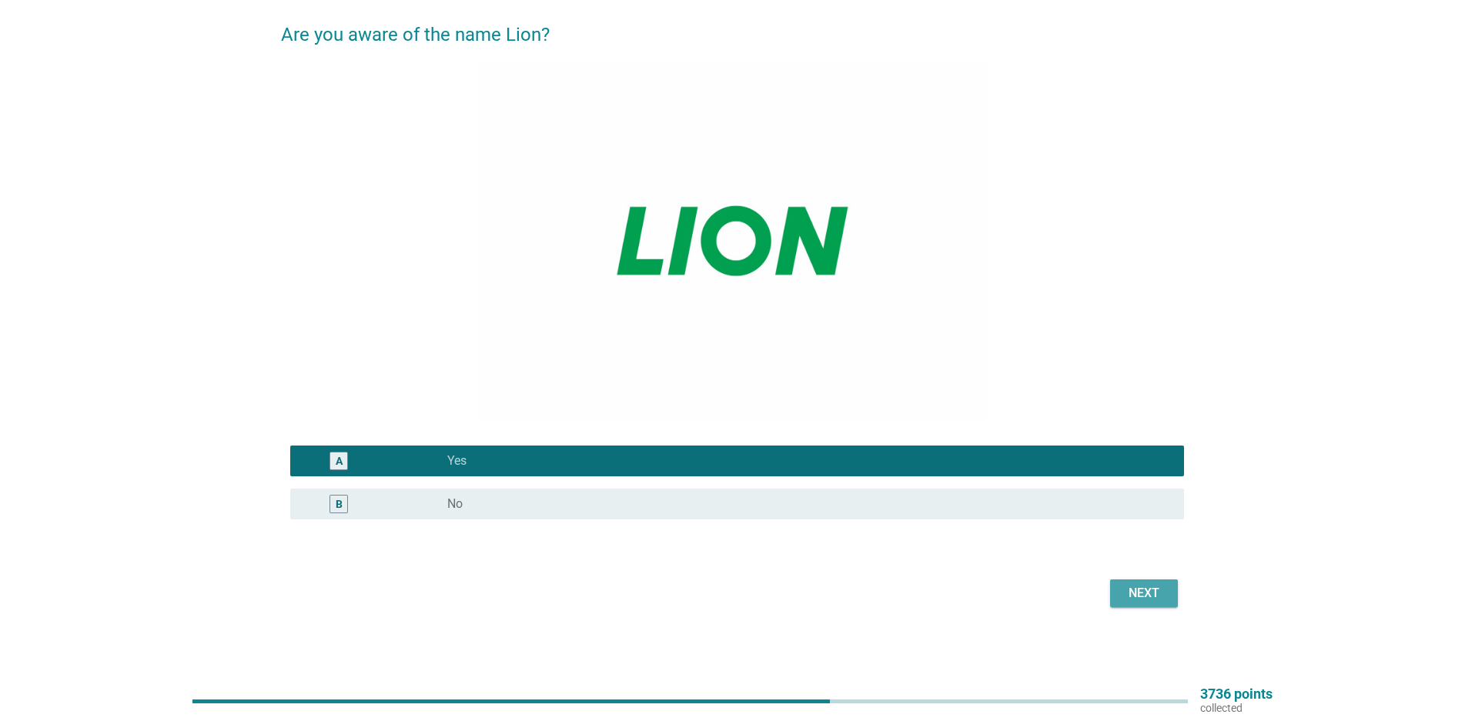
click at [1126, 591] on div "Next" at bounding box center [1143, 593] width 43 height 18
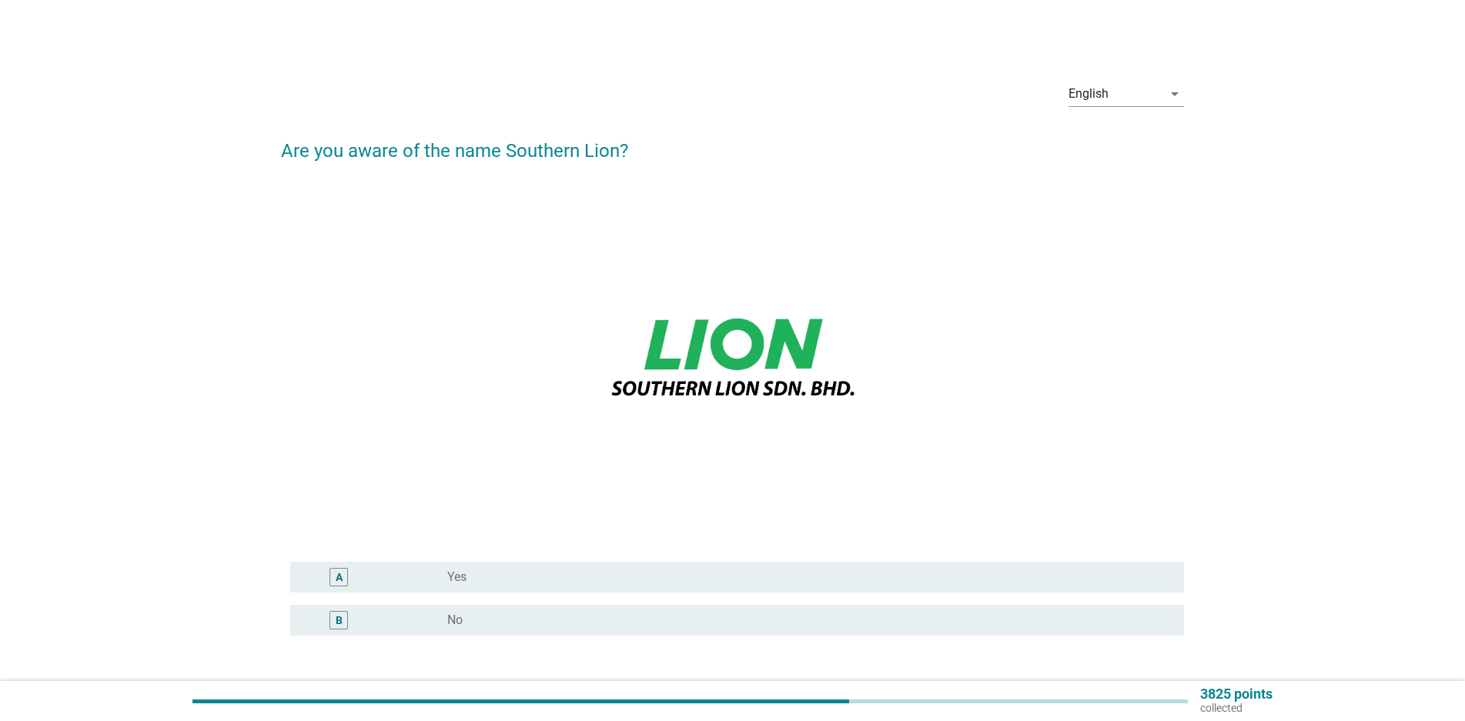
click at [450, 634] on div "B radio_button_unchecked No" at bounding box center [737, 620] width 894 height 31
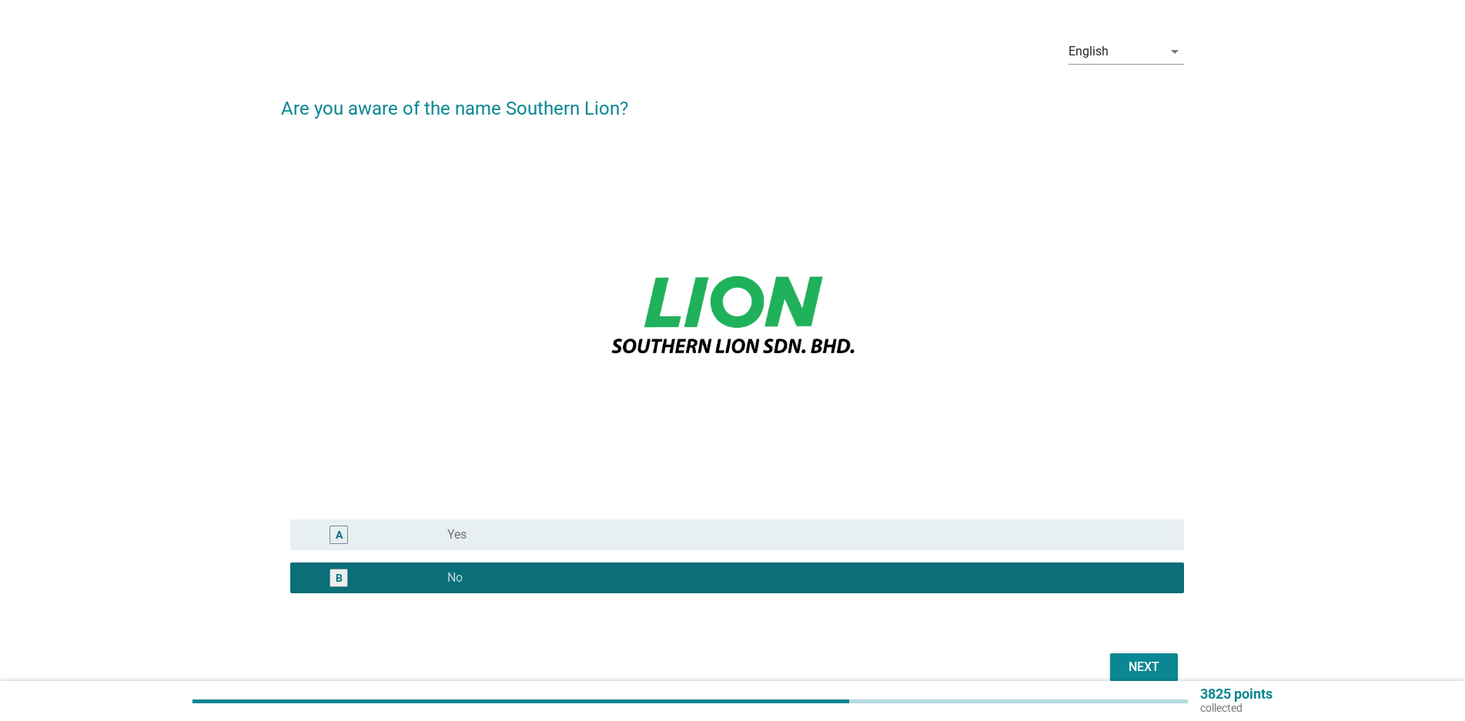
scroll to position [116, 0]
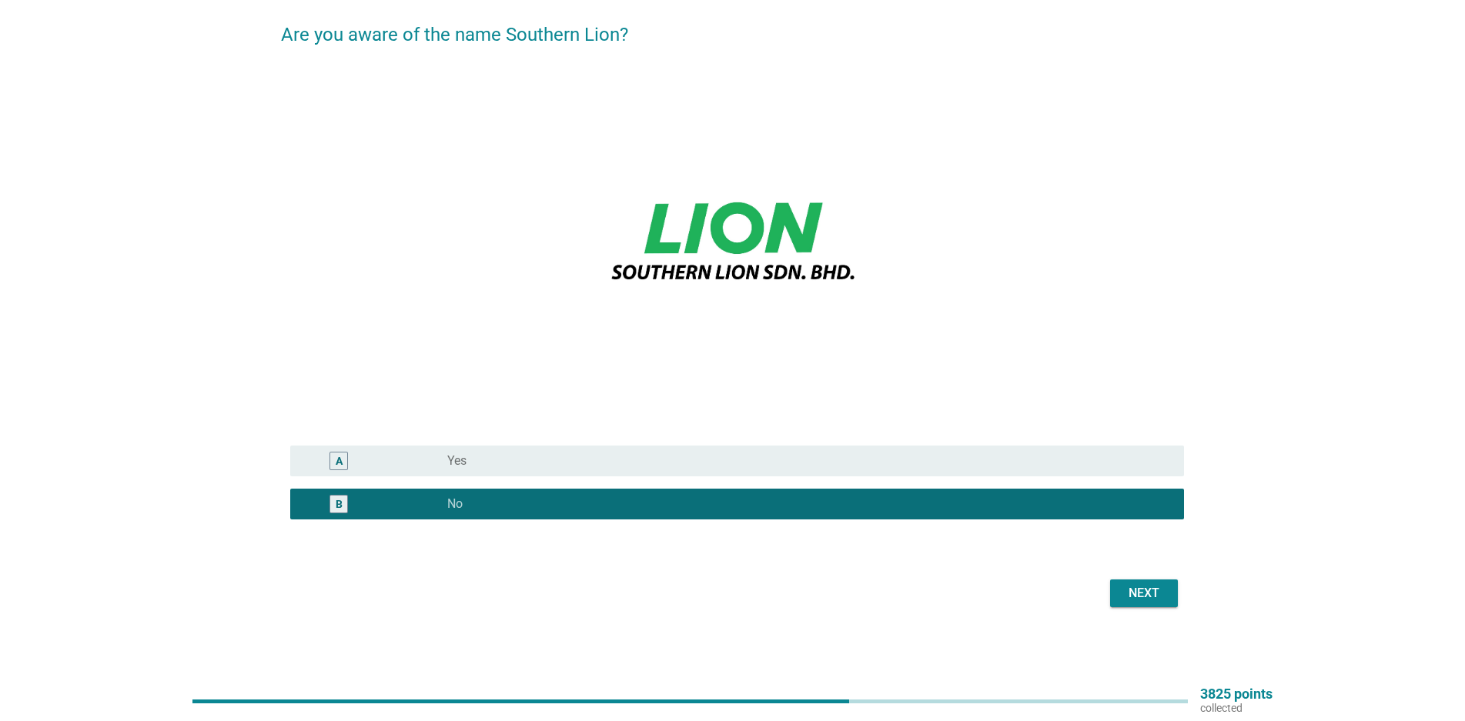
click at [1121, 581] on button "Next" at bounding box center [1144, 594] width 68 height 28
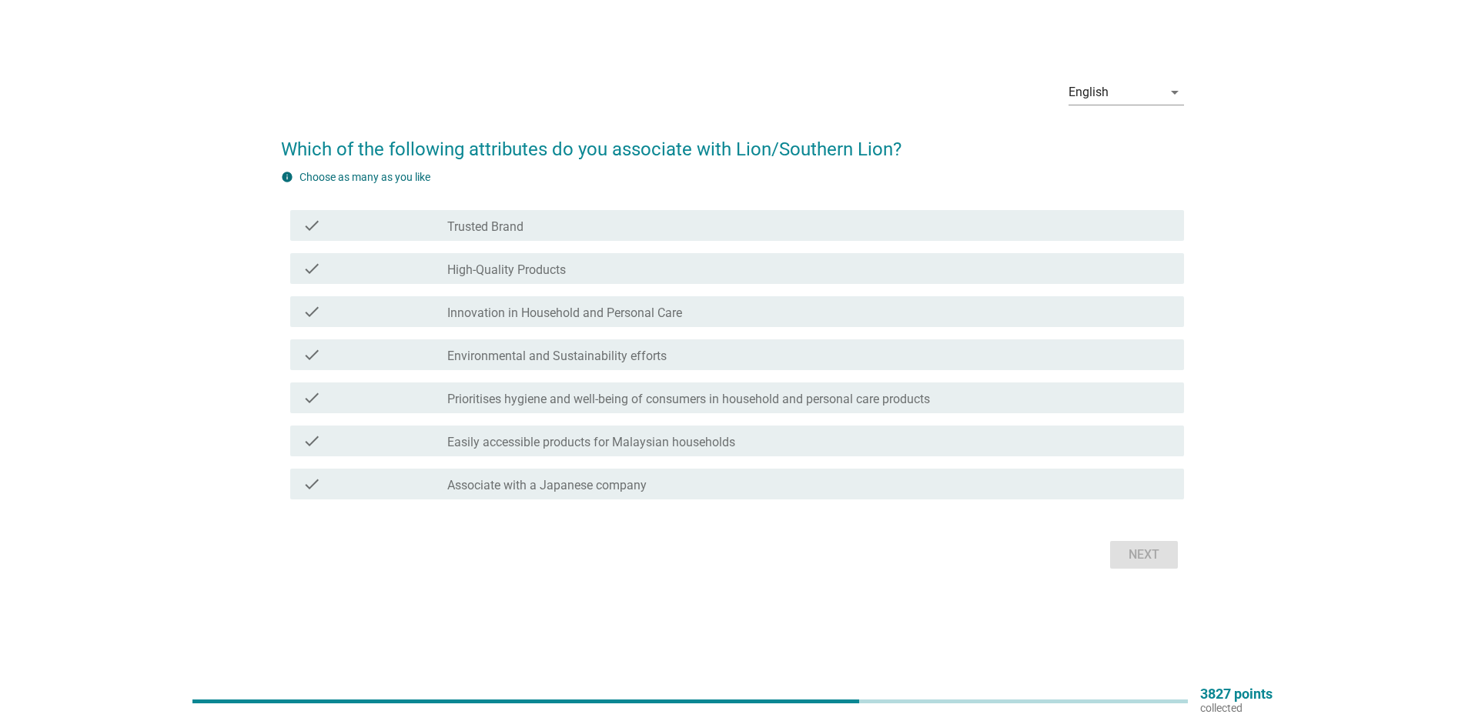
scroll to position [0, 0]
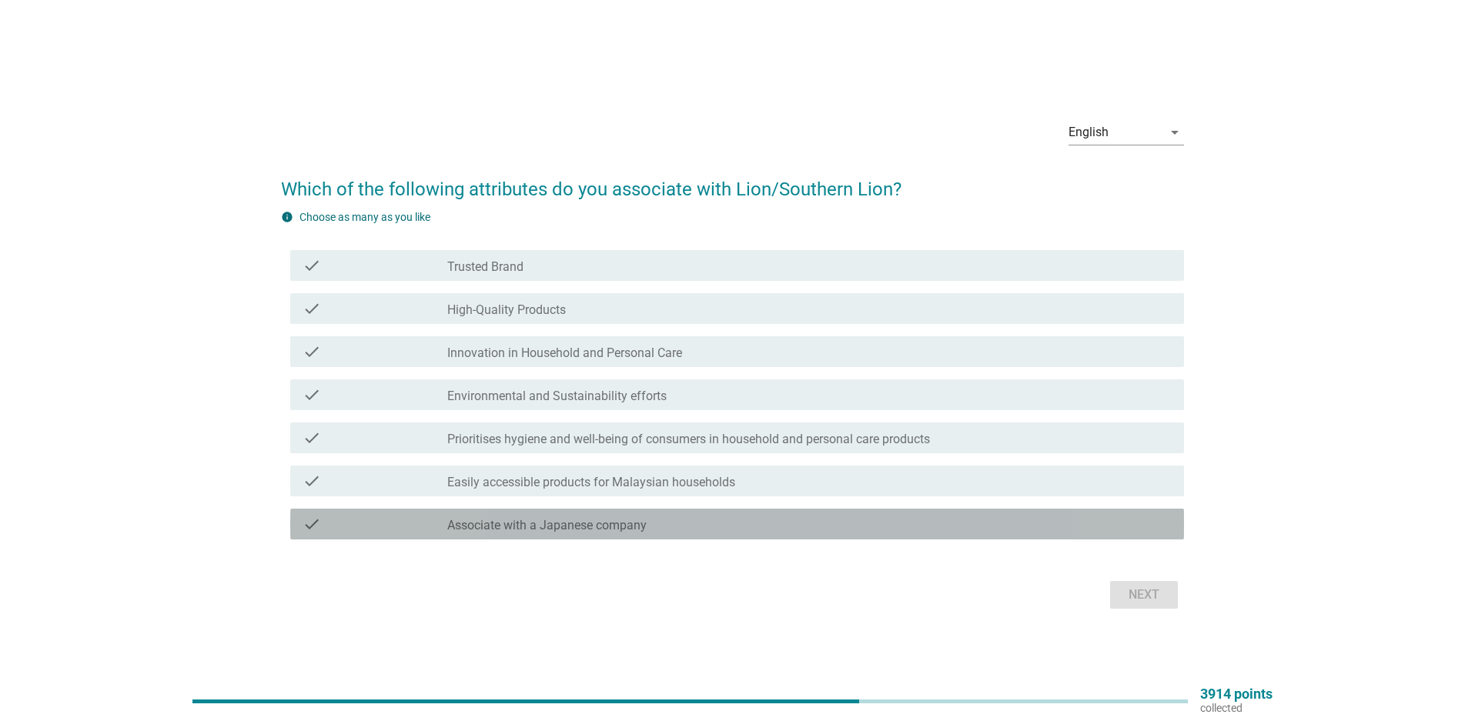
click at [627, 531] on label "Associate with a Japanese company" at bounding box center [546, 525] width 199 height 15
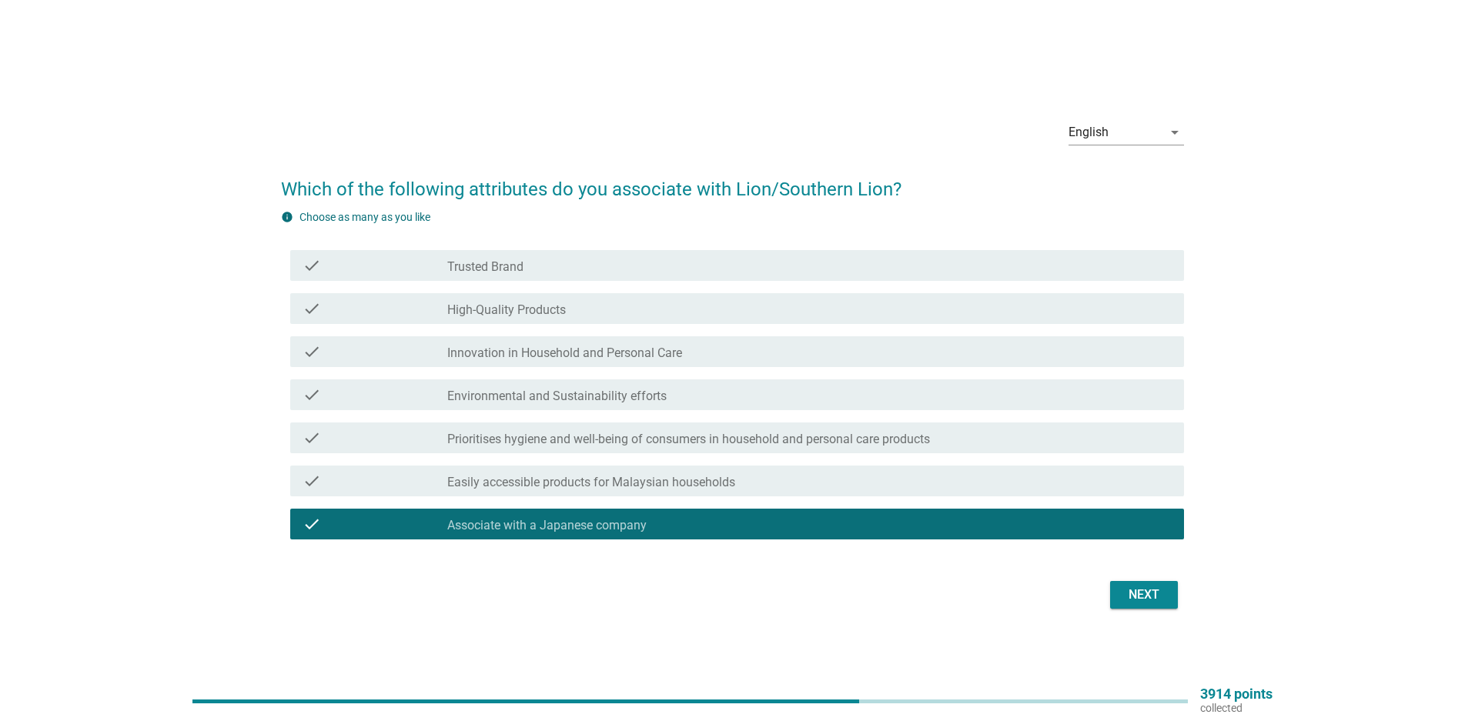
click at [1129, 583] on button "Next" at bounding box center [1144, 595] width 68 height 28
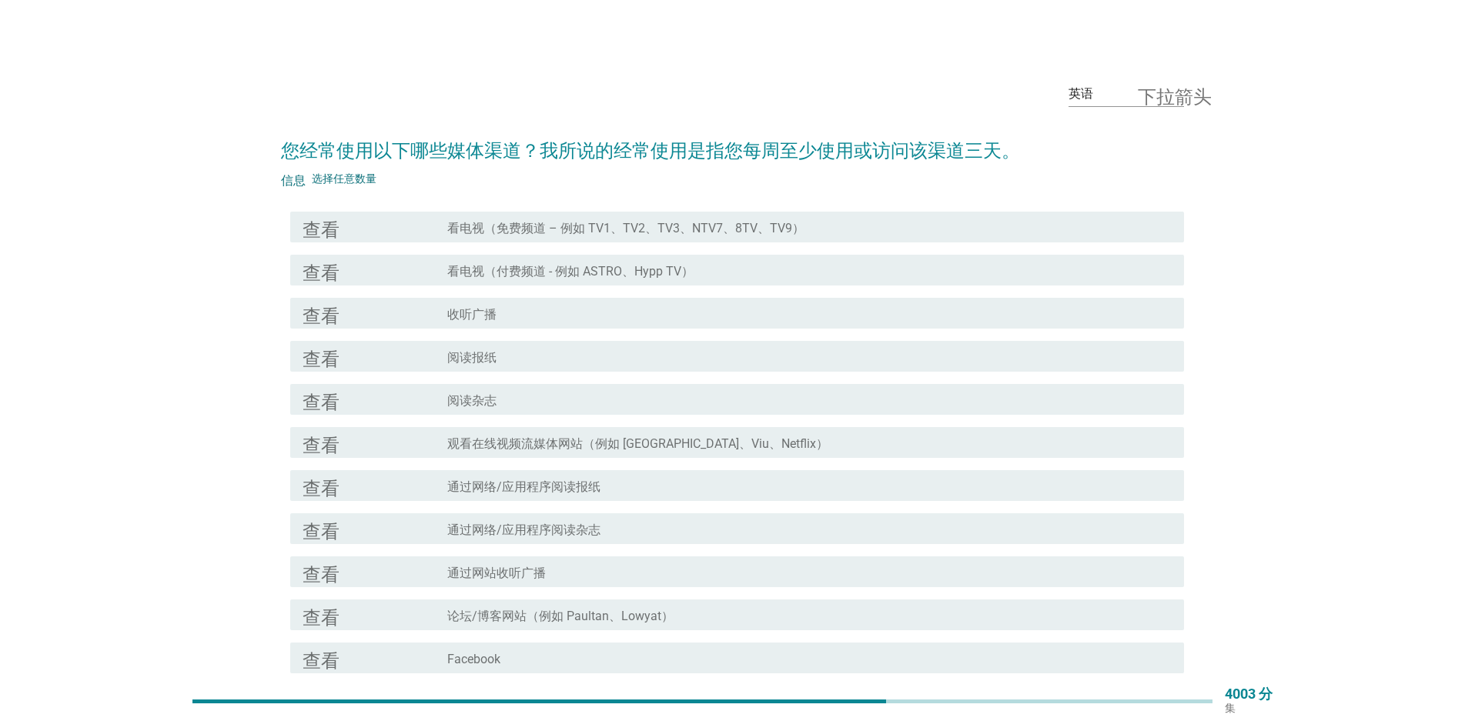
click at [632, 216] on div "查看 复选框轮廓空白 看电视（免费频道 – 例如 TV1、TV2、TV3、NTV7、8TV、TV9）" at bounding box center [737, 227] width 894 height 31
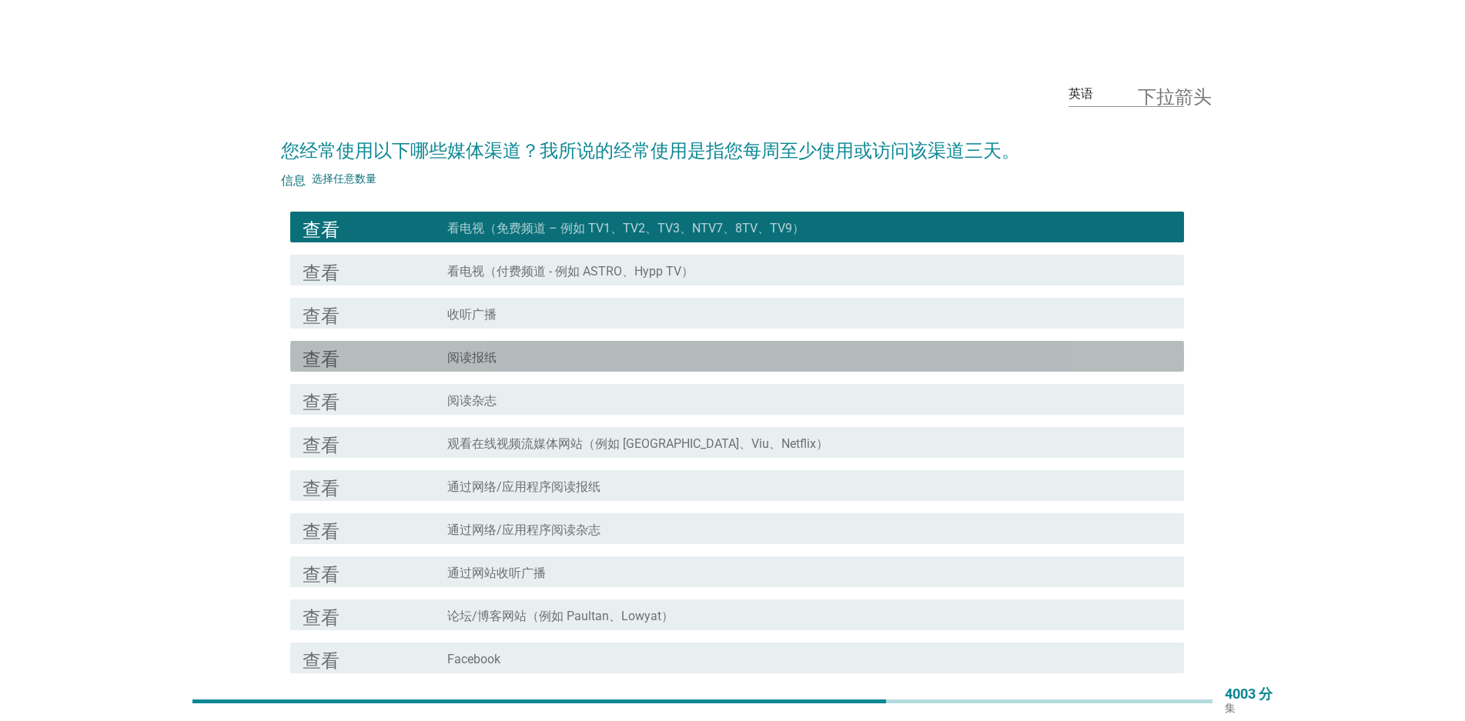
click at [440, 362] on div "查看" at bounding box center [375, 356] width 145 height 18
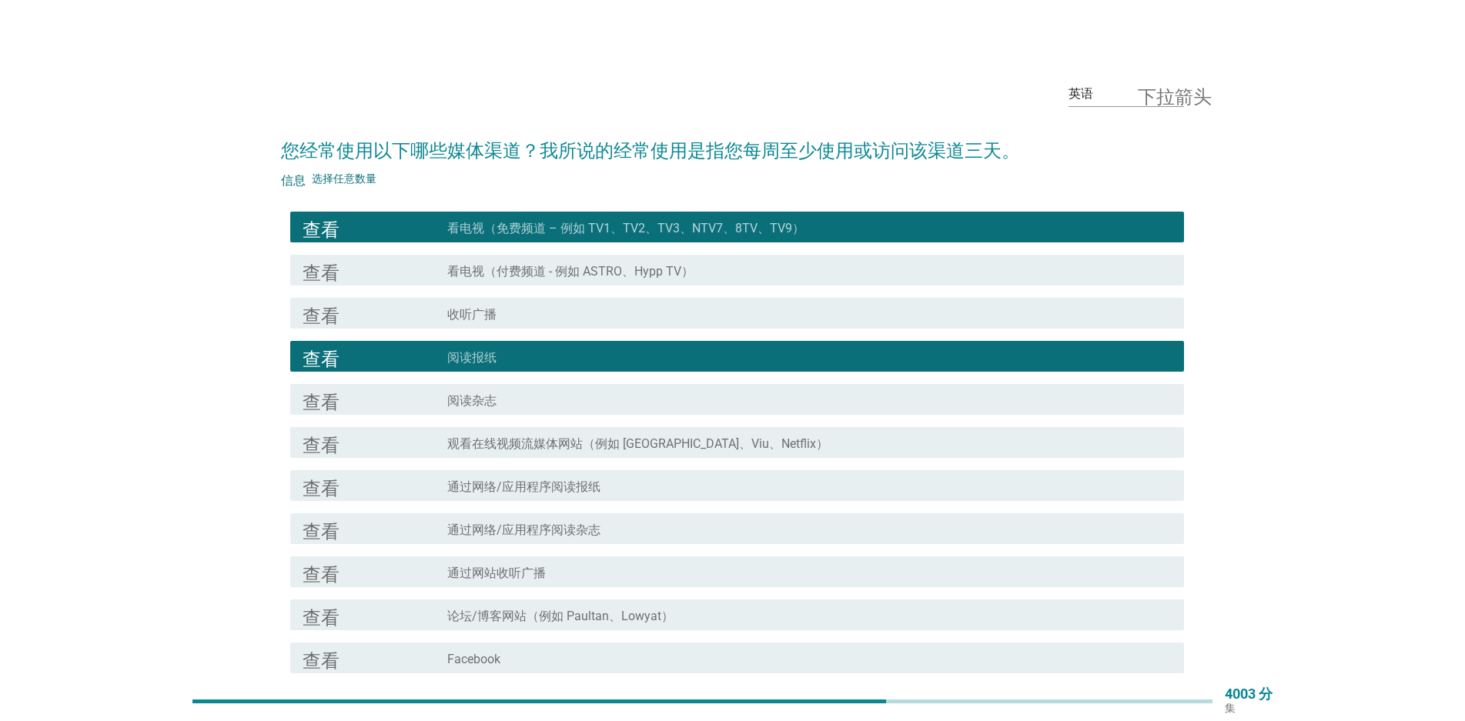
click at [420, 389] on div "查看 复选框轮廓空白 阅读杂志" at bounding box center [737, 399] width 894 height 31
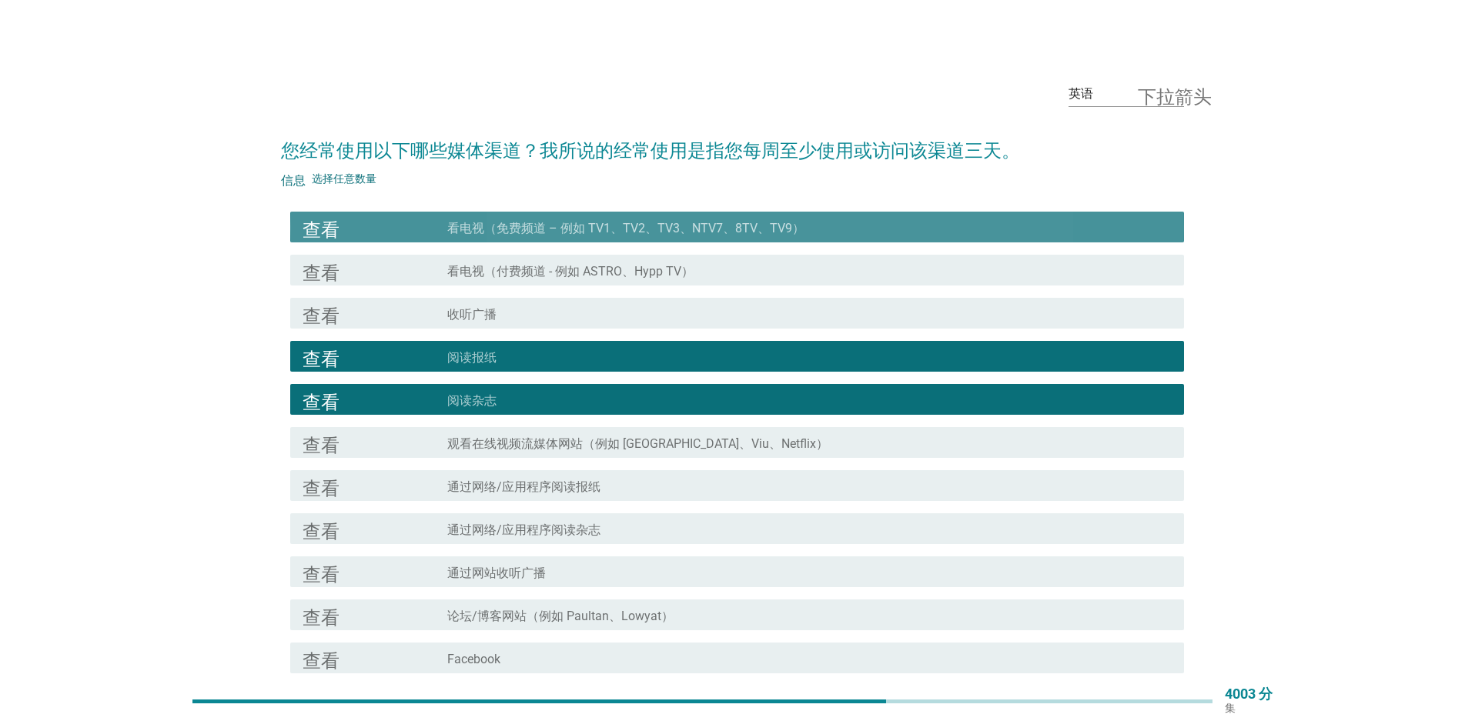
click at [498, 232] on font "看电视（免费频道 – 例如 TV1、TV2、TV3、NTV7、8TV、TV9）" at bounding box center [625, 228] width 357 height 15
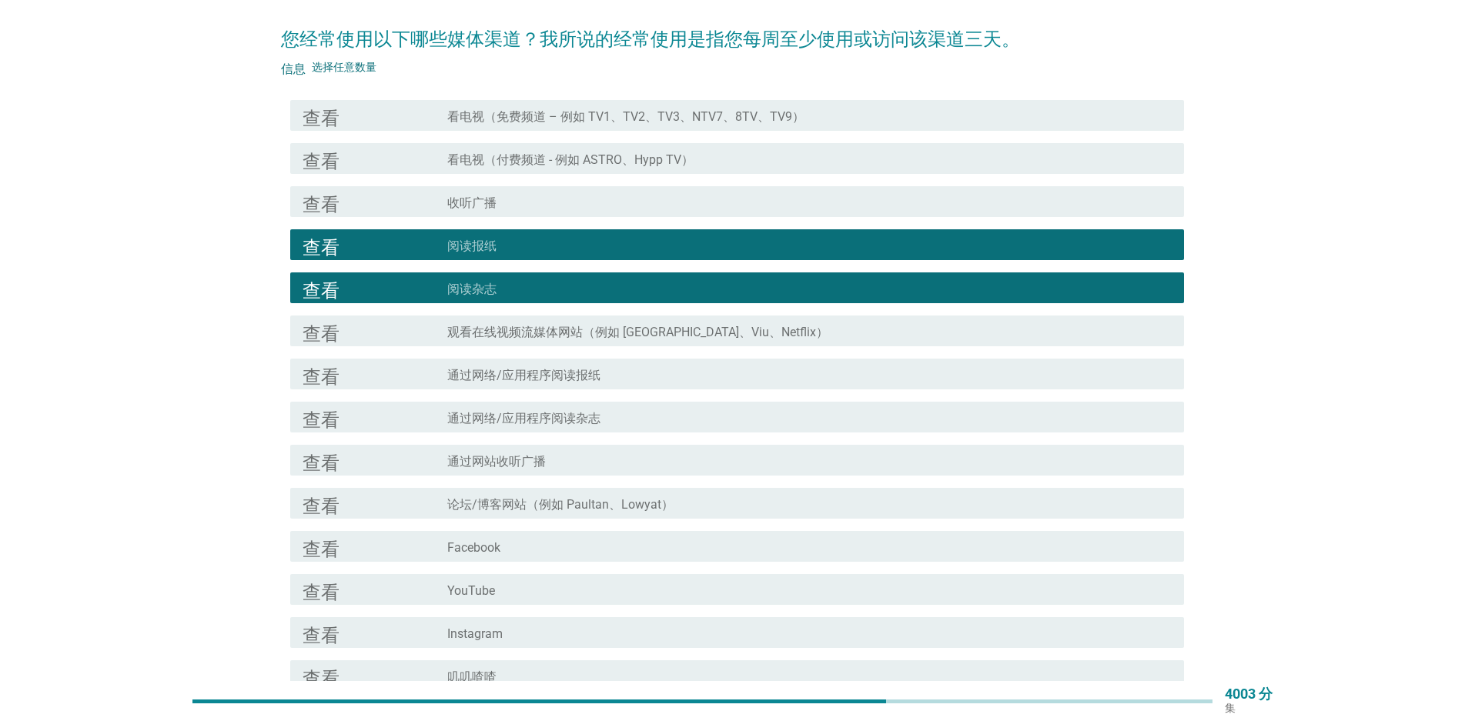
scroll to position [154, 0]
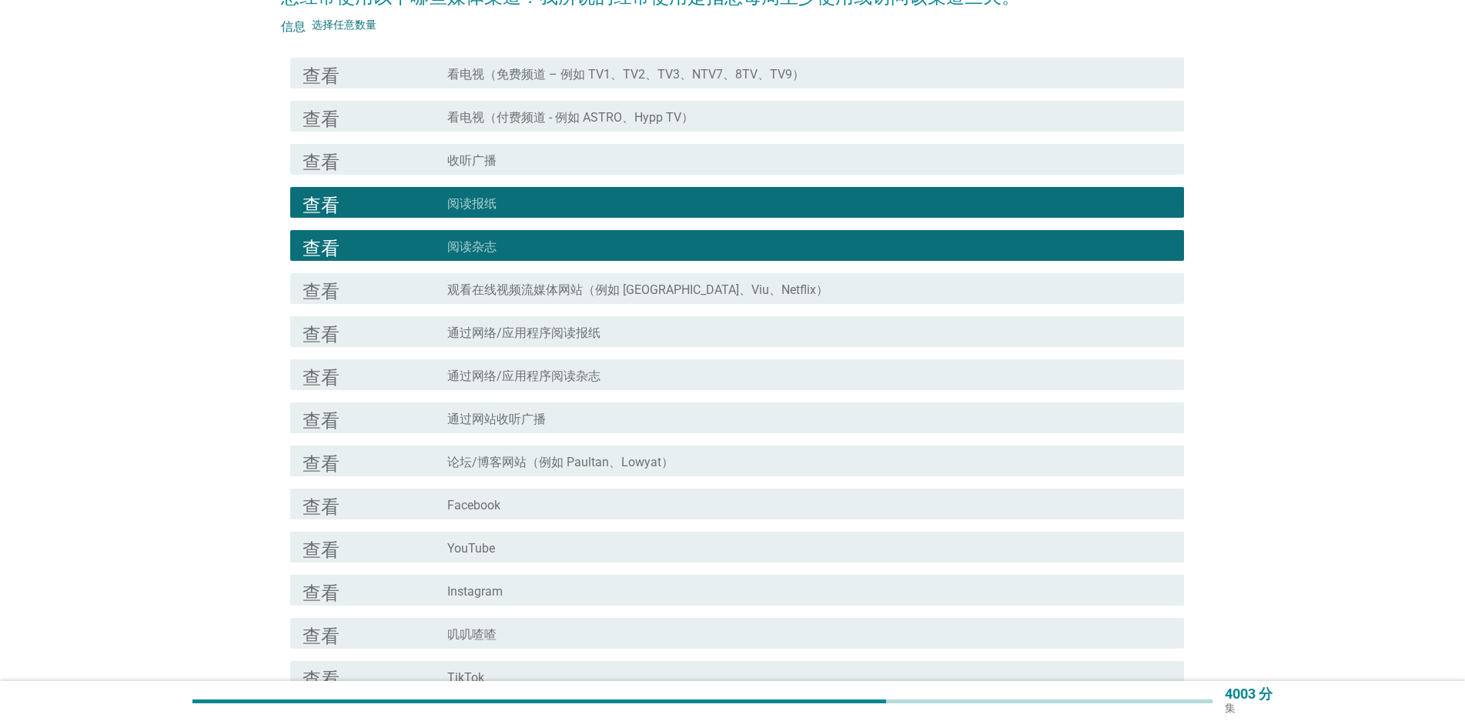
click at [528, 243] on div "复选框轮廓空白 阅读杂志" at bounding box center [809, 245] width 724 height 18
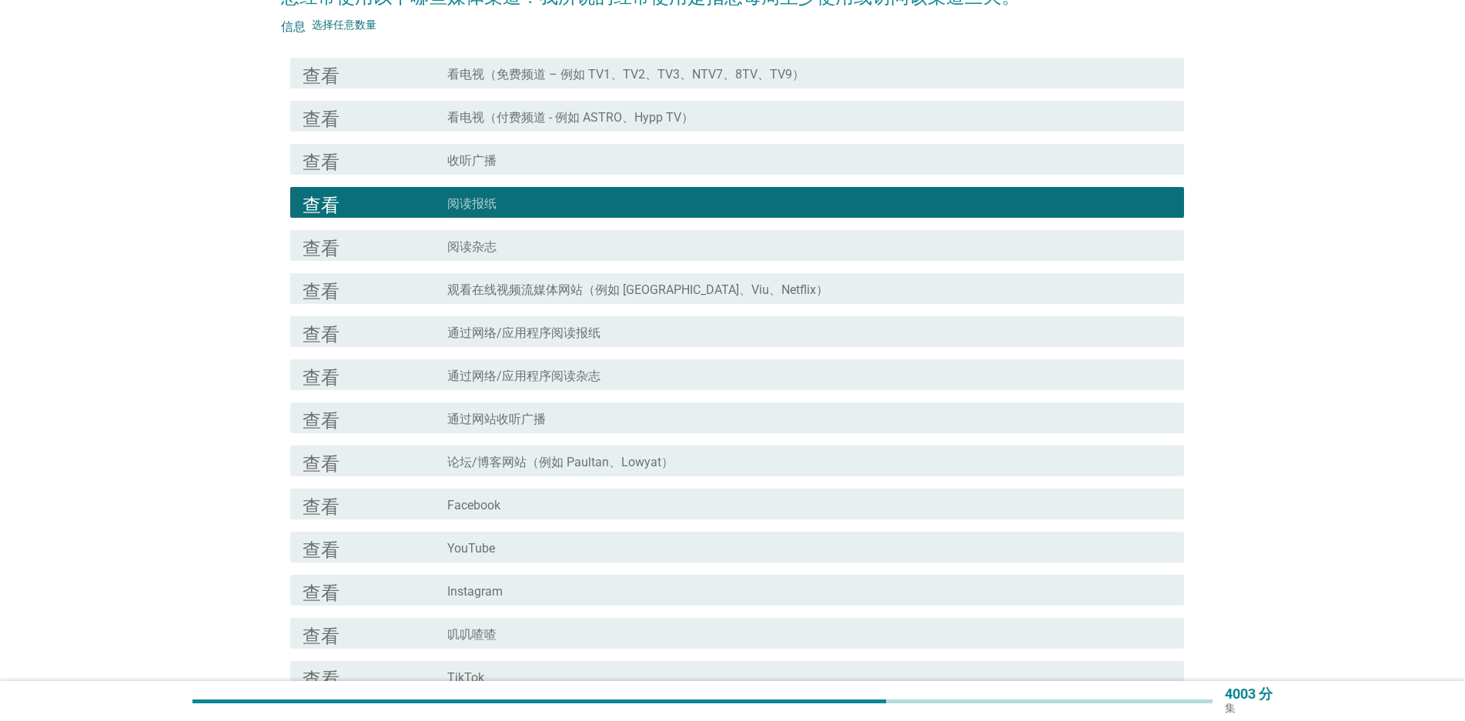
scroll to position [308, 0]
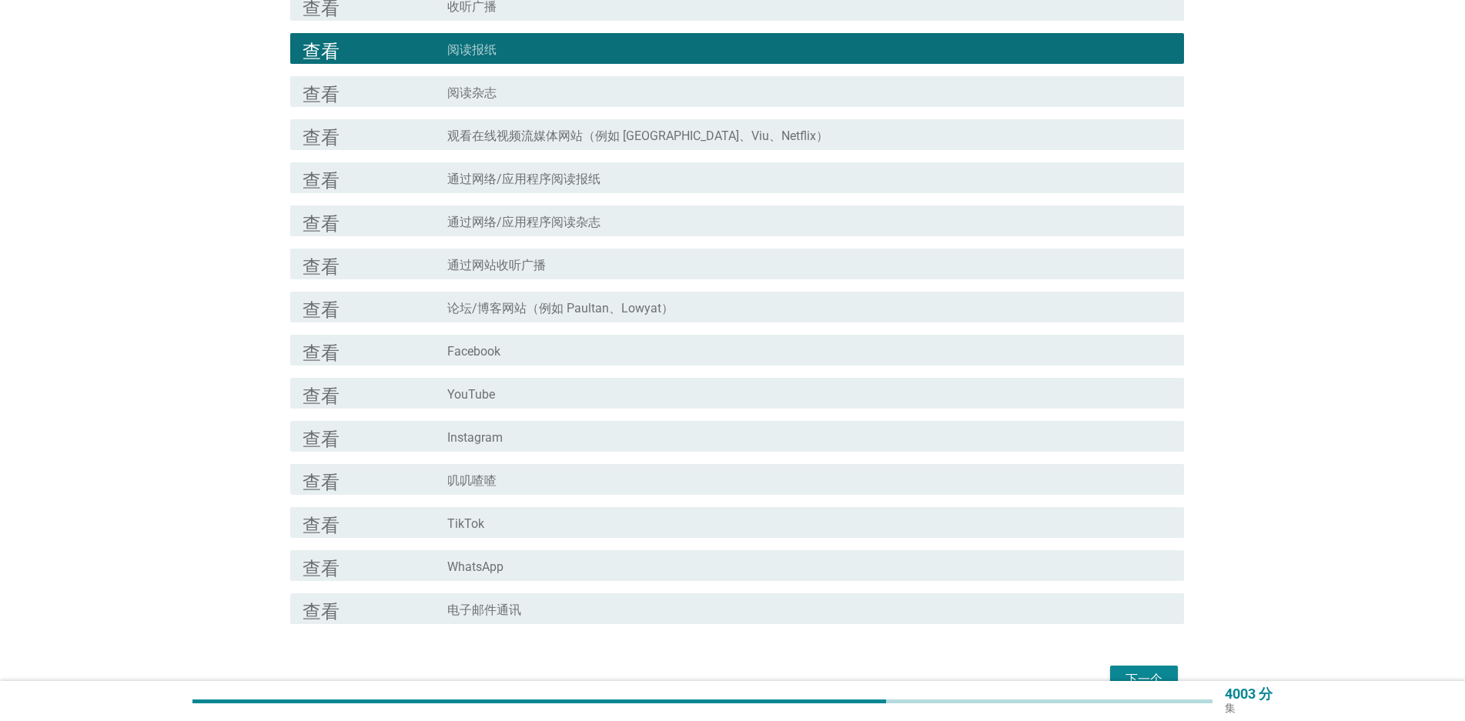
click at [510, 383] on div "查看 复选框轮廓空白 YouTube" at bounding box center [737, 393] width 894 height 31
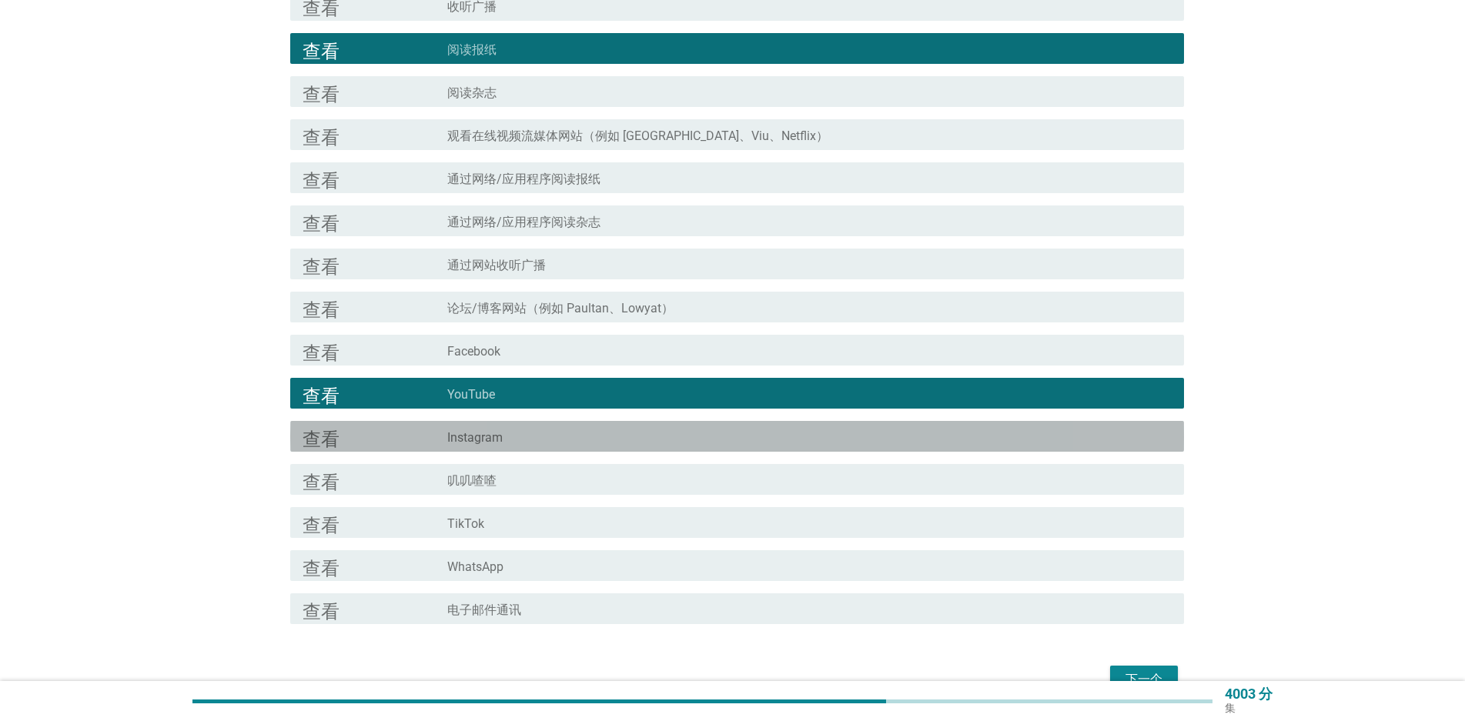
click at [502, 432] on font "Instagram" at bounding box center [474, 437] width 55 height 15
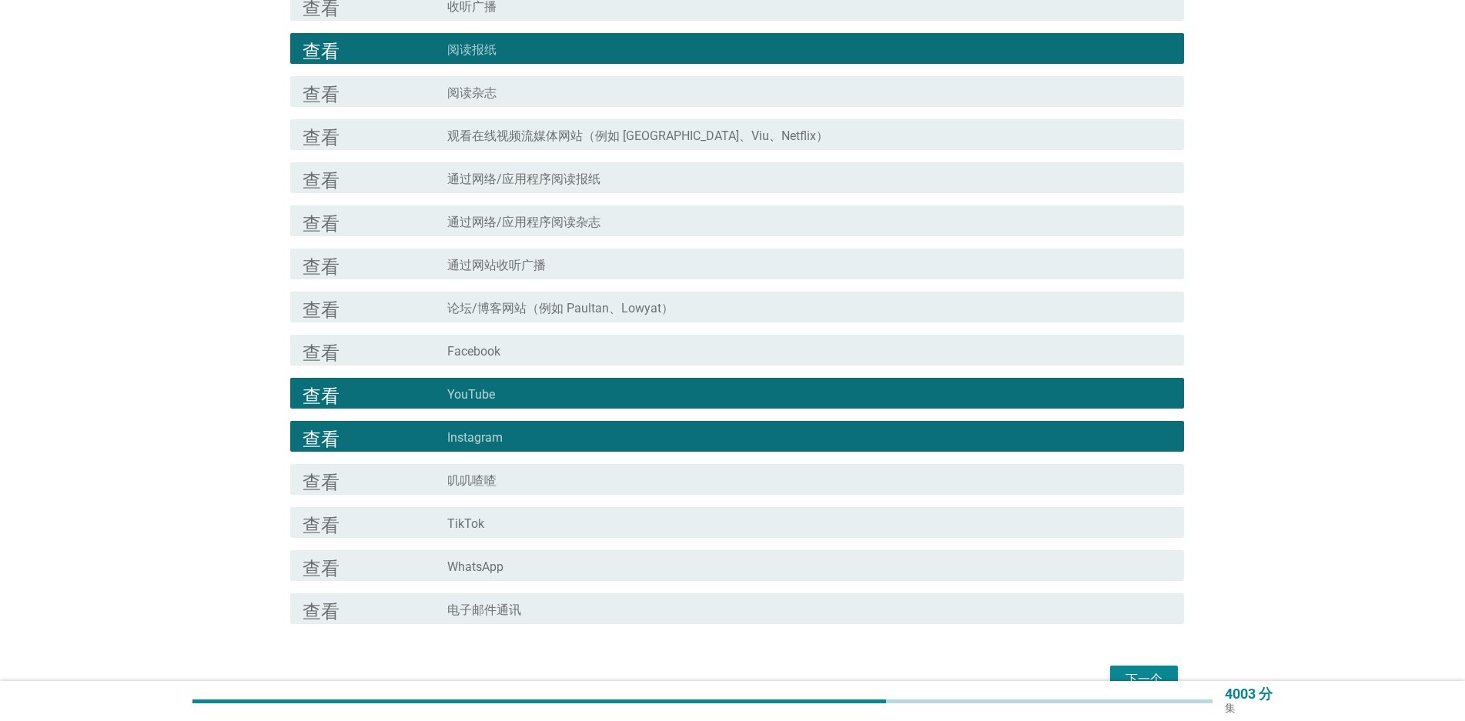
click at [477, 570] on font "WhatsApp" at bounding box center [475, 567] width 56 height 15
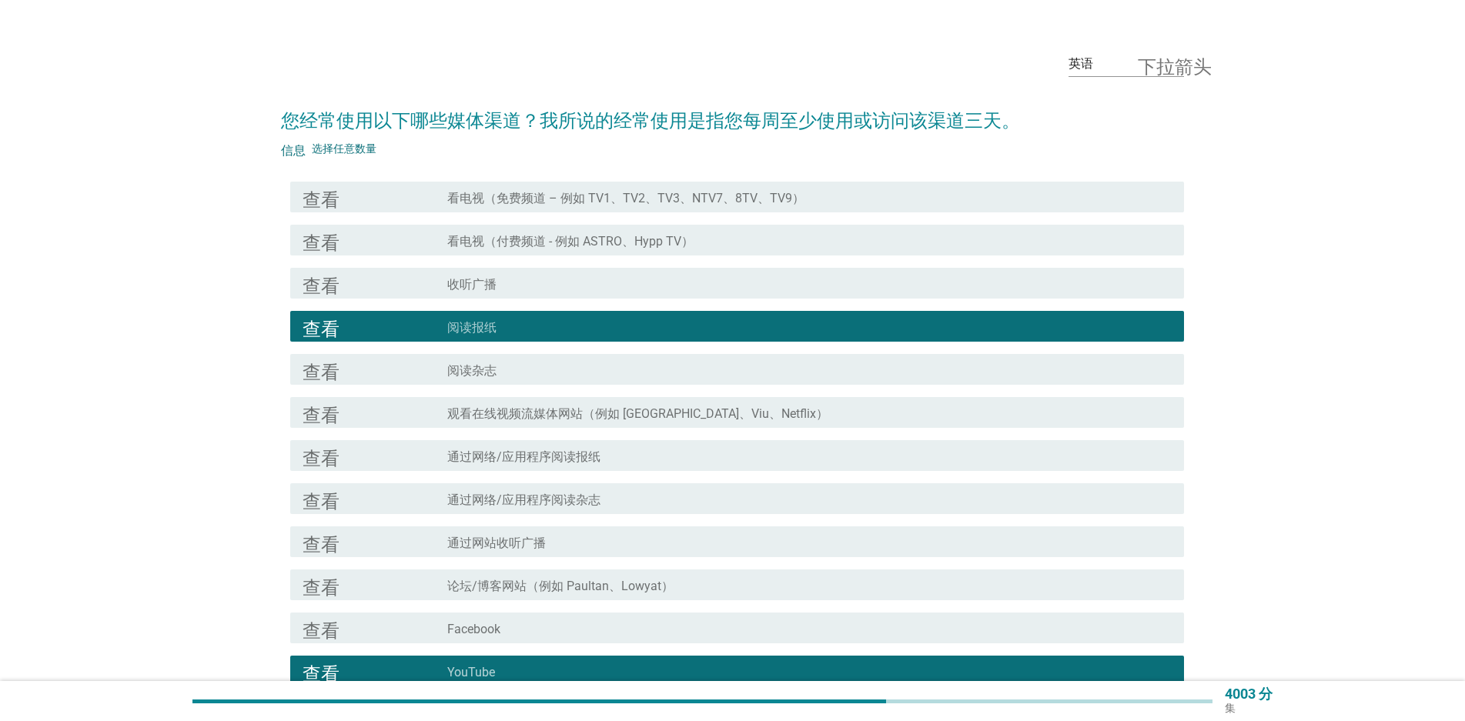
scroll to position [0, 0]
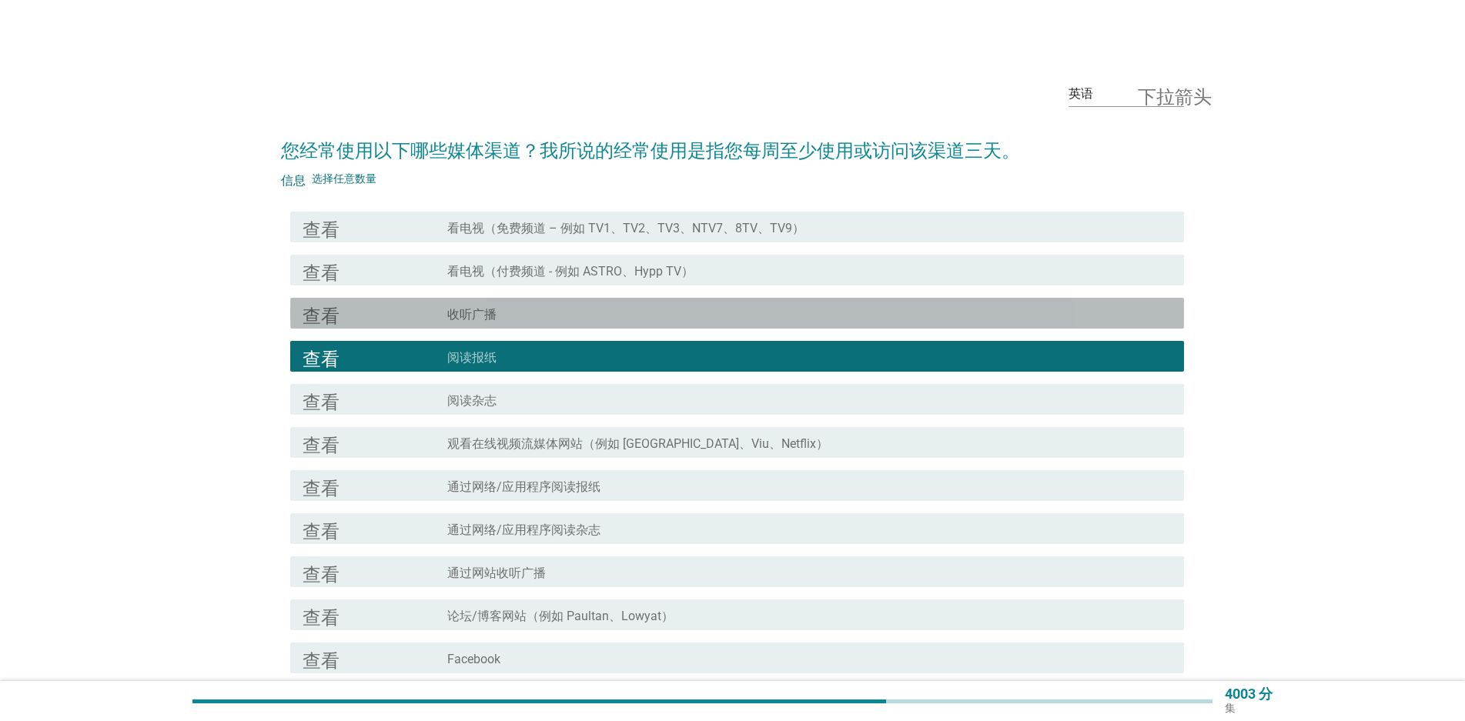
click at [493, 312] on font "收听广播" at bounding box center [471, 314] width 49 height 15
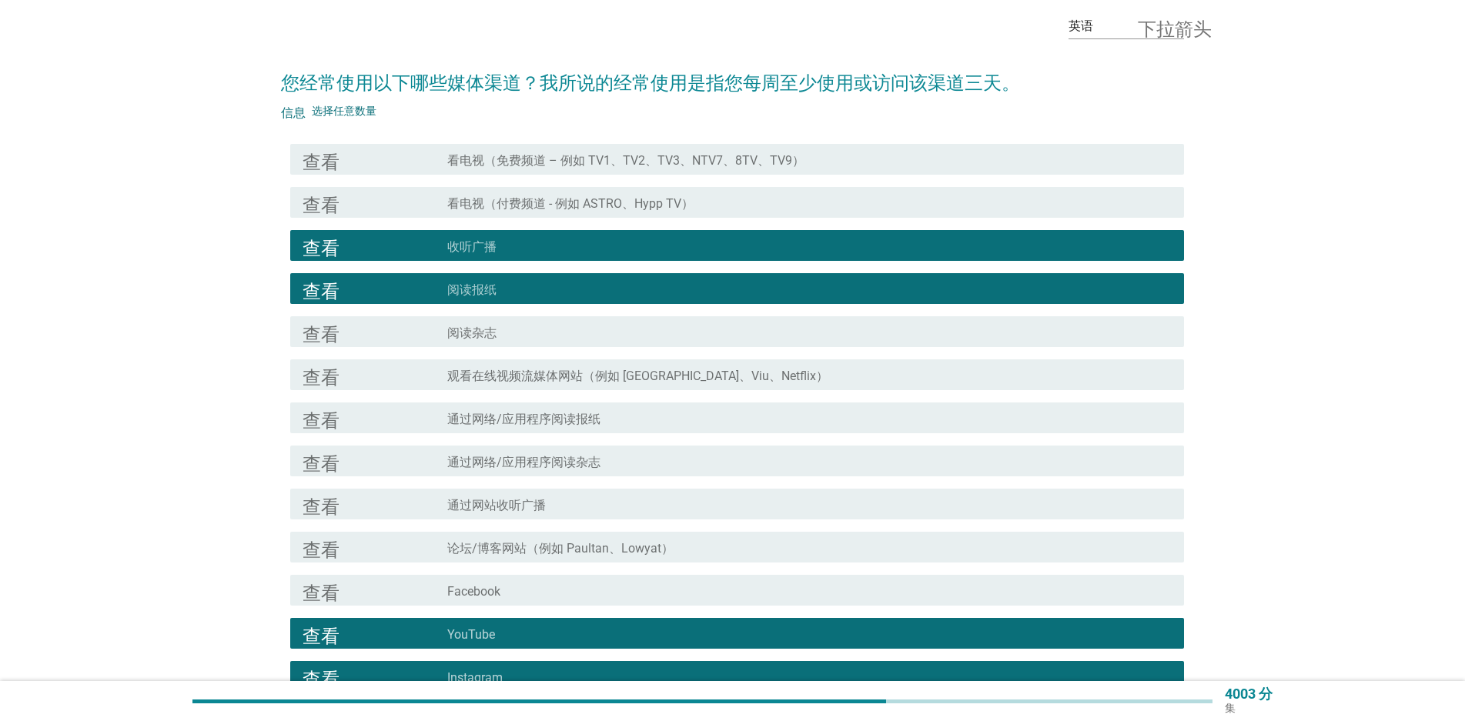
scroll to position [154, 0]
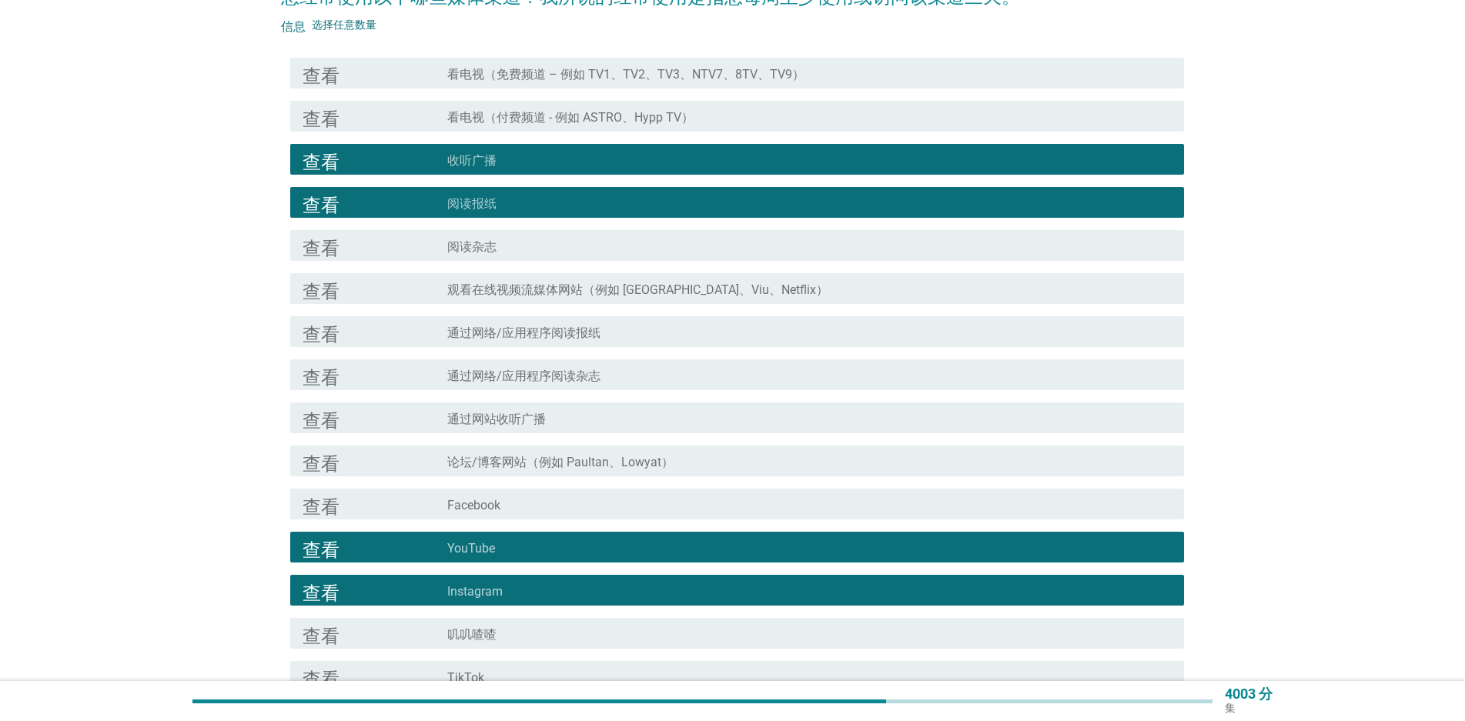
click at [604, 301] on div "查看 复选框轮廓空白 观看在线视频流媒体网站（例如 [GEOGRAPHIC_DATA]、Viu、Netflix）" at bounding box center [737, 288] width 894 height 31
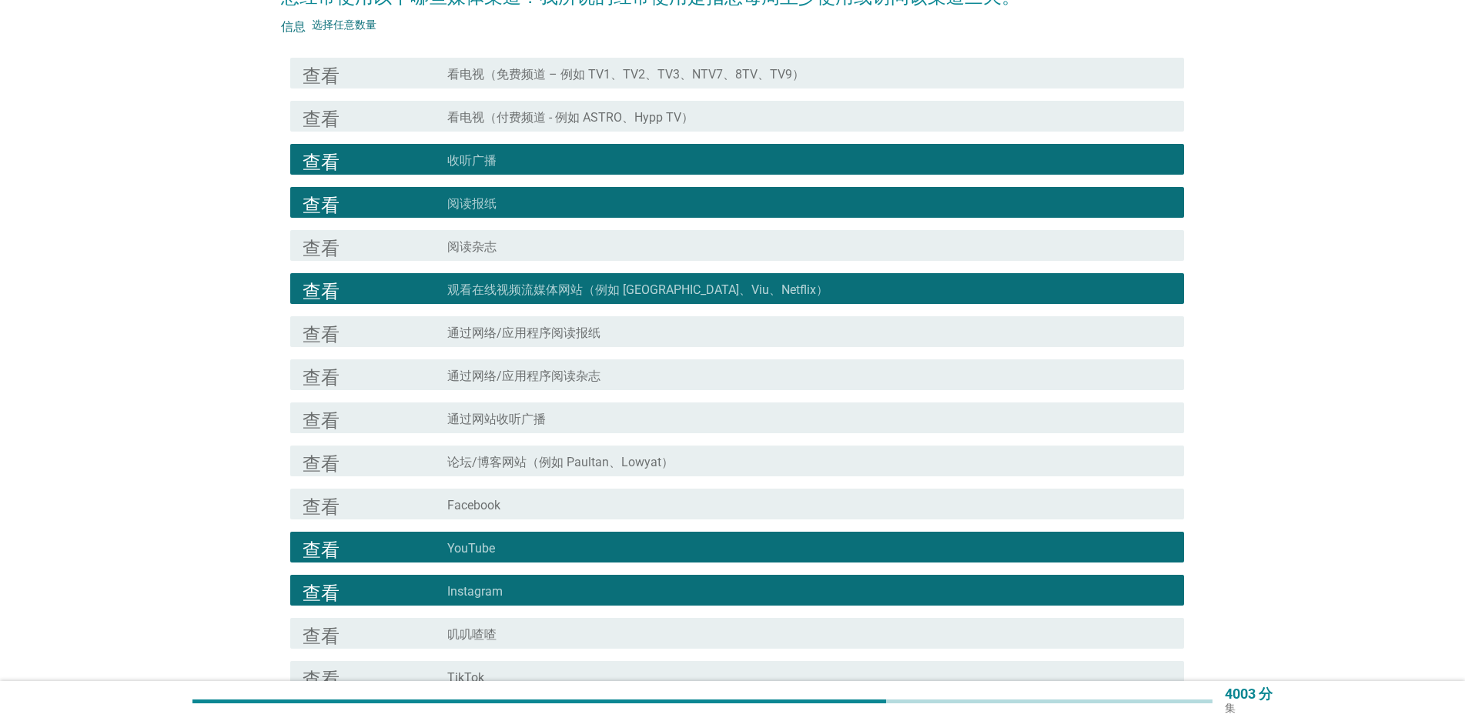
click at [577, 329] on font "通过网络/应用程序阅读报纸" at bounding box center [523, 333] width 153 height 15
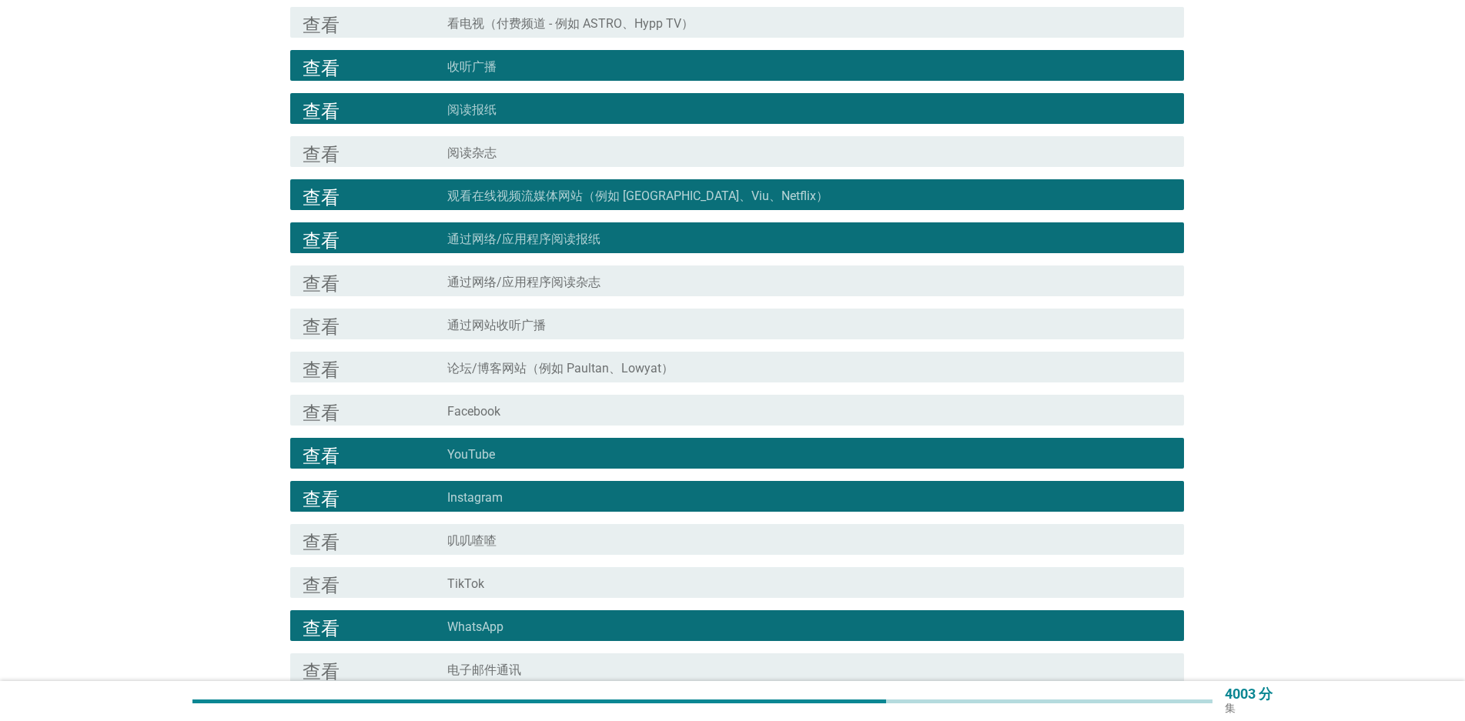
scroll to position [385, 0]
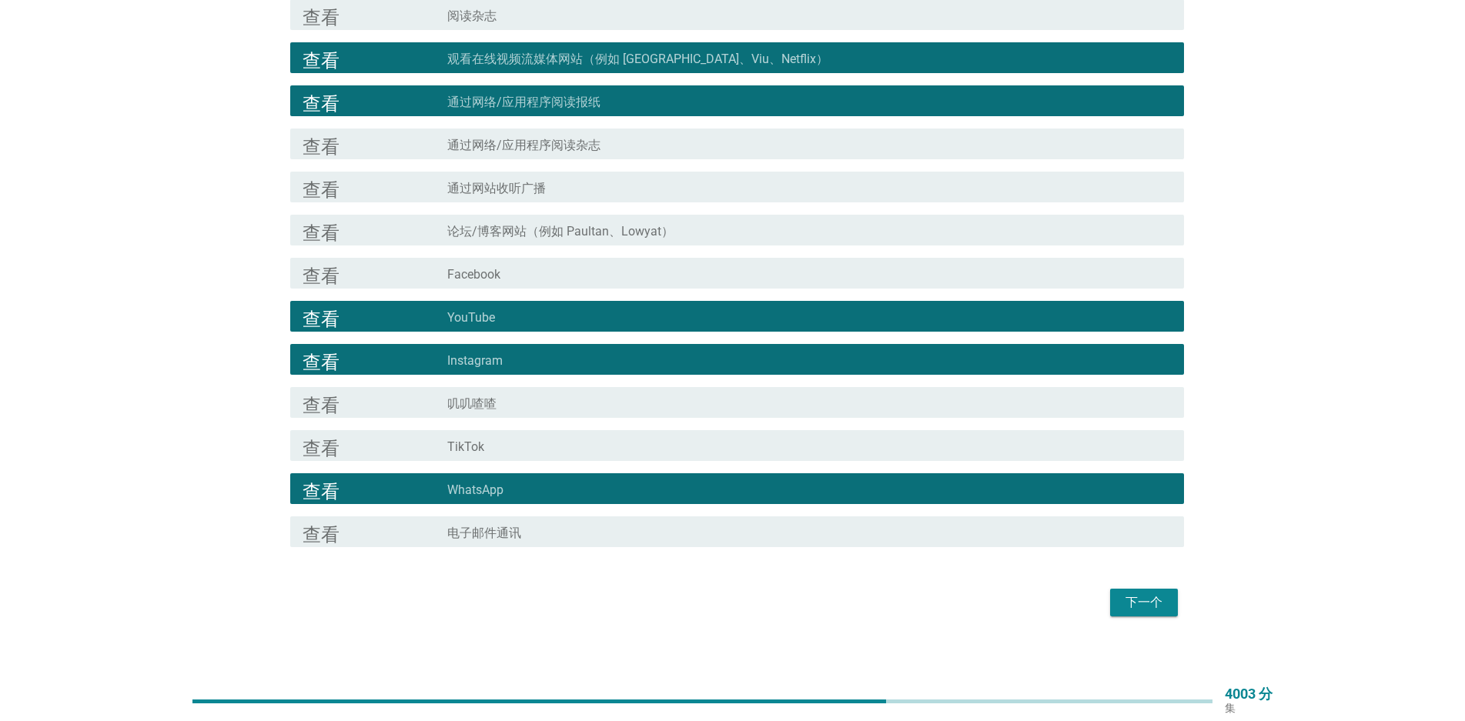
click at [539, 279] on div "复选框轮廓空白 Facebook" at bounding box center [809, 273] width 724 height 18
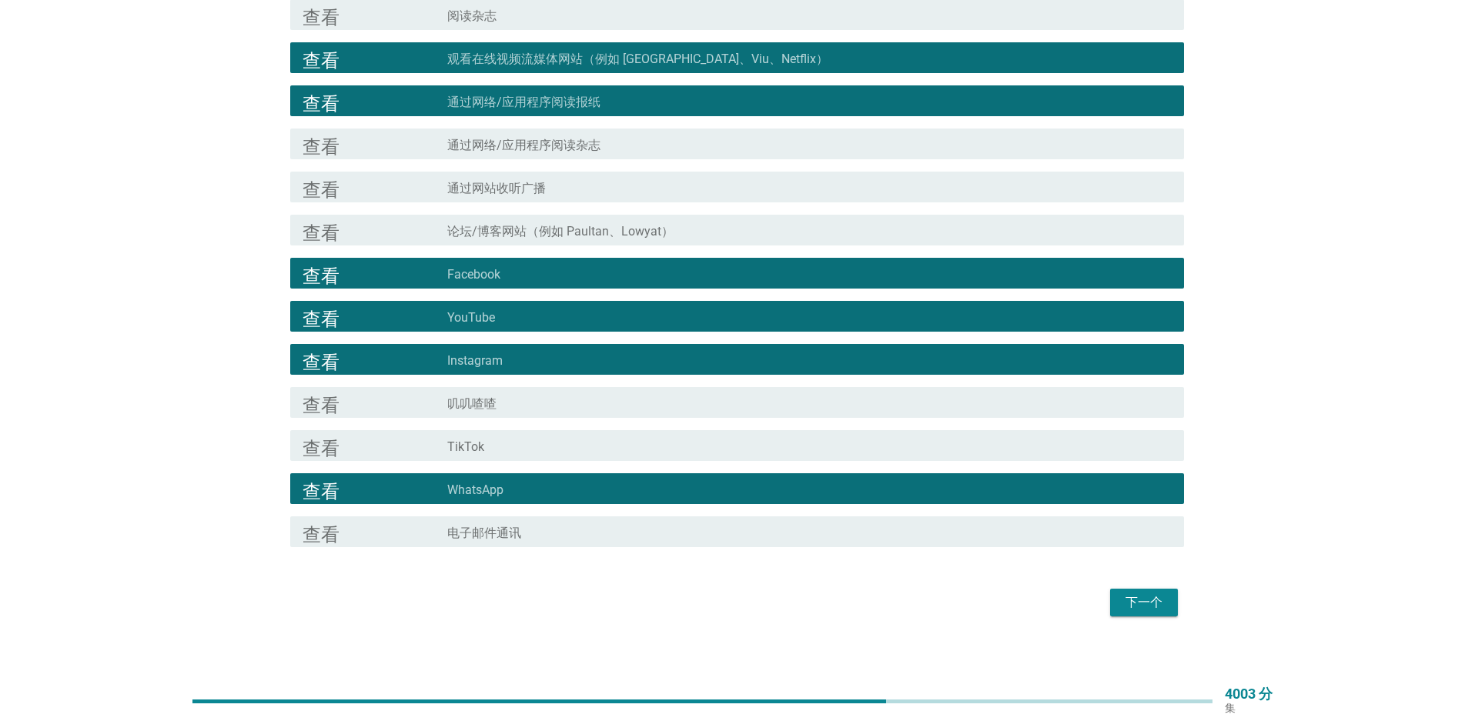
click at [531, 543] on div "查看 复选框轮廓空白 电子邮件通讯" at bounding box center [737, 532] width 894 height 31
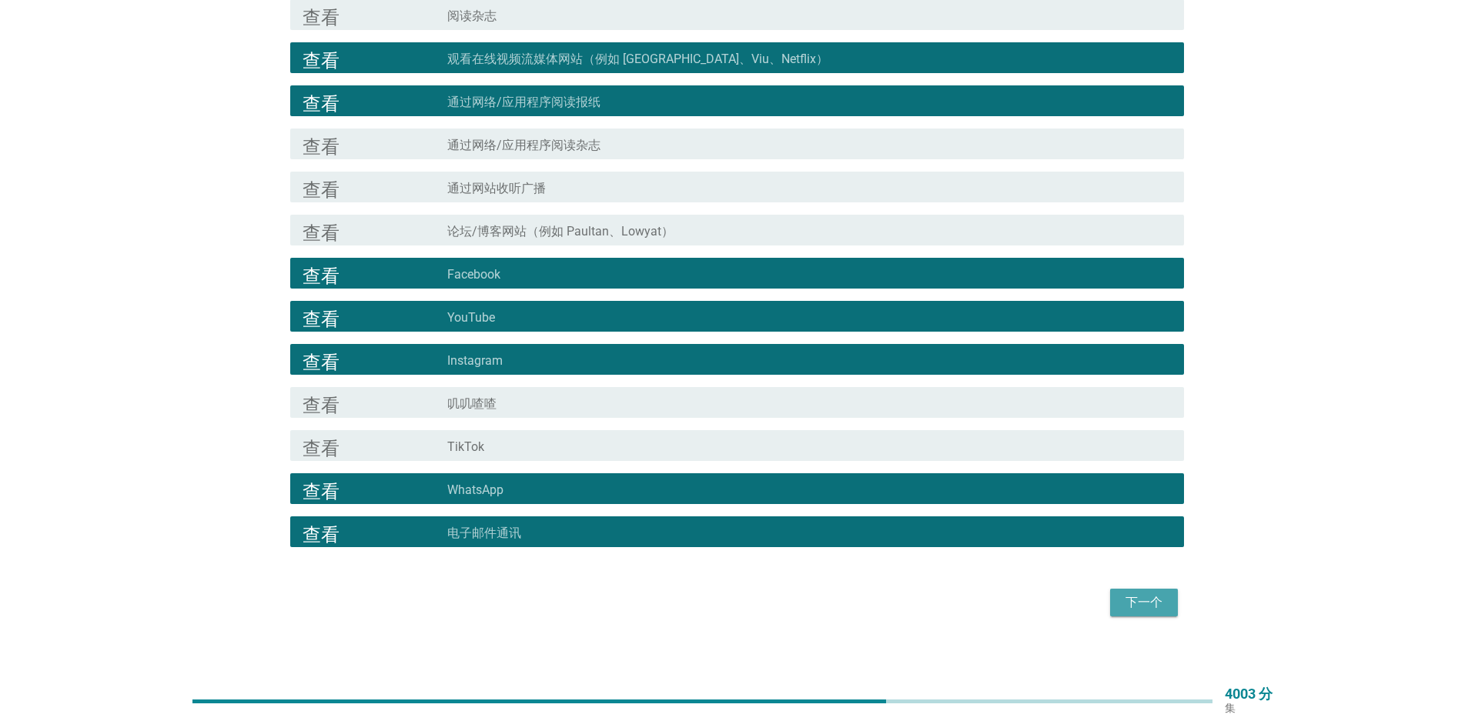
click at [1140, 607] on font "下一个" at bounding box center [1144, 602] width 37 height 15
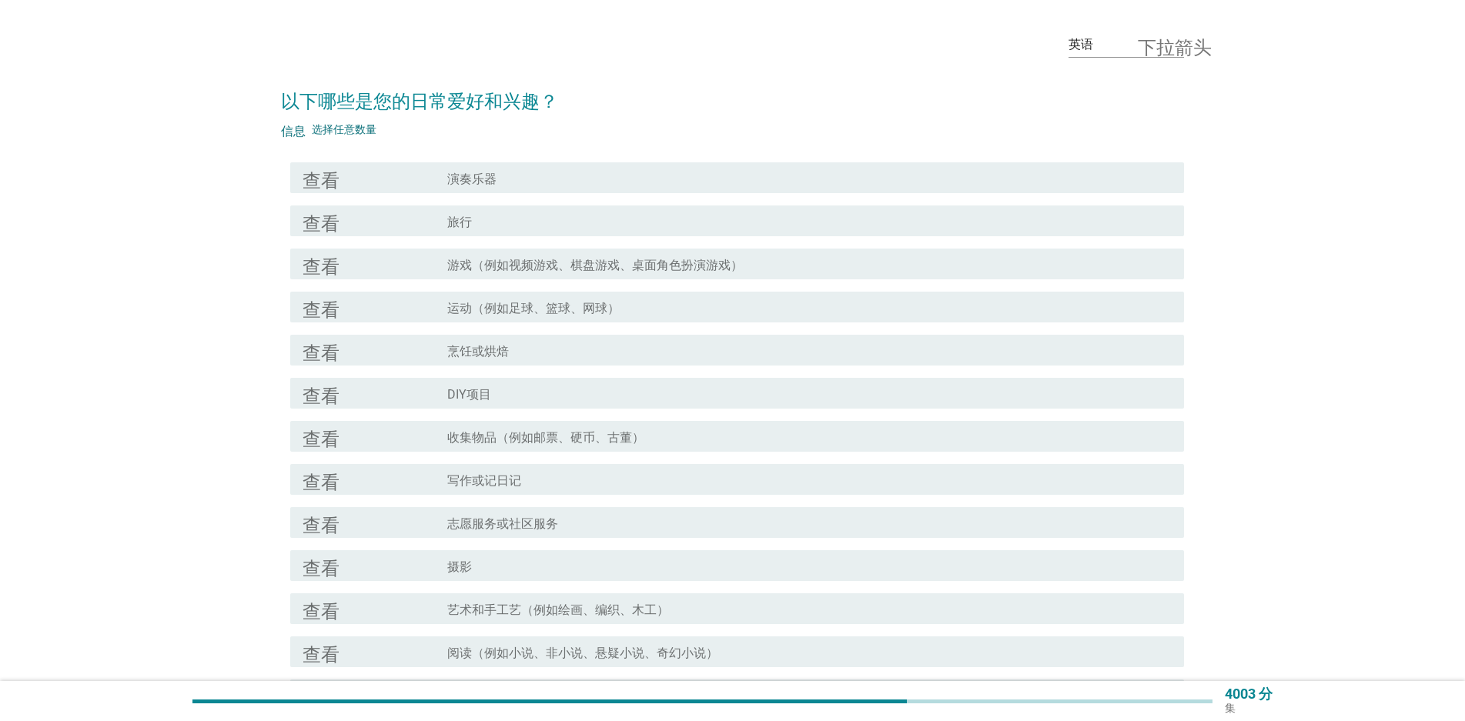
scroll to position [77, 0]
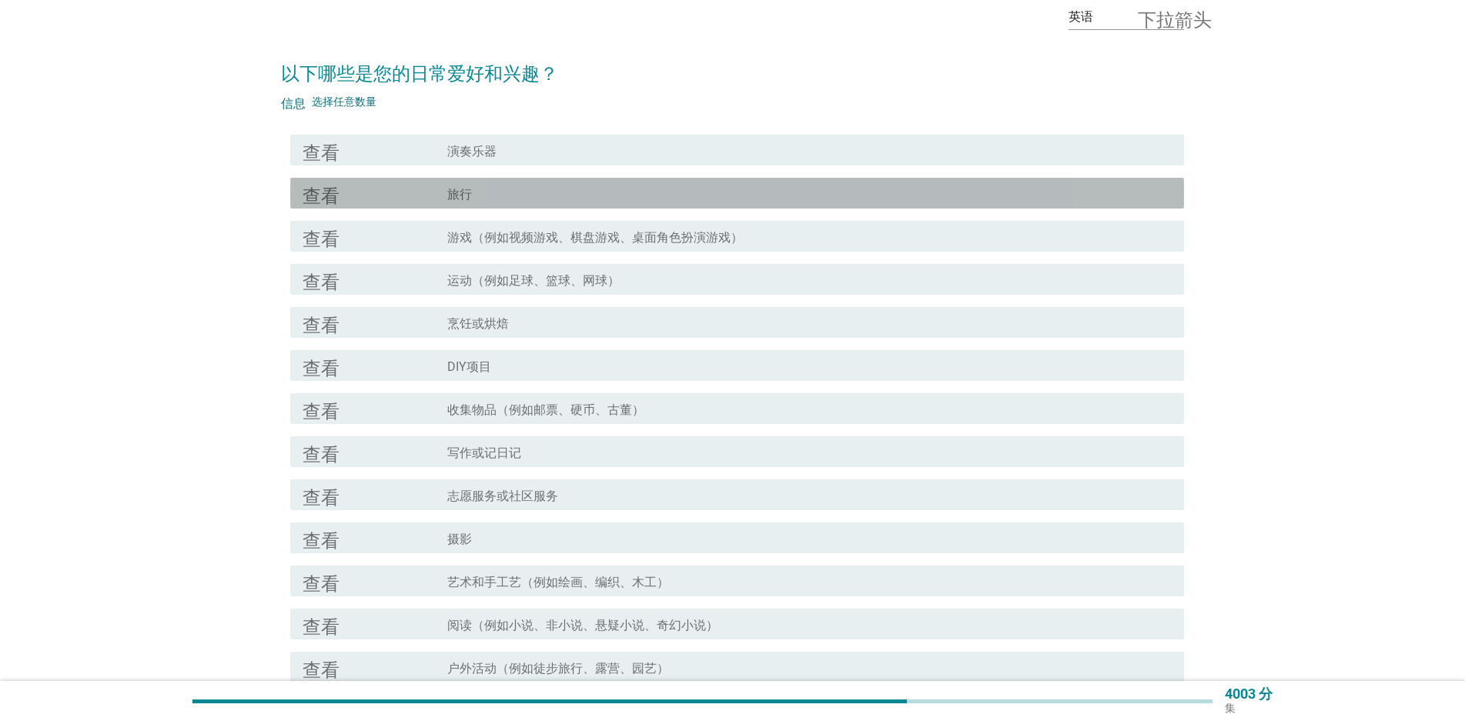
click at [390, 202] on div "查看 复选框轮廓空白 旅行" at bounding box center [737, 193] width 894 height 31
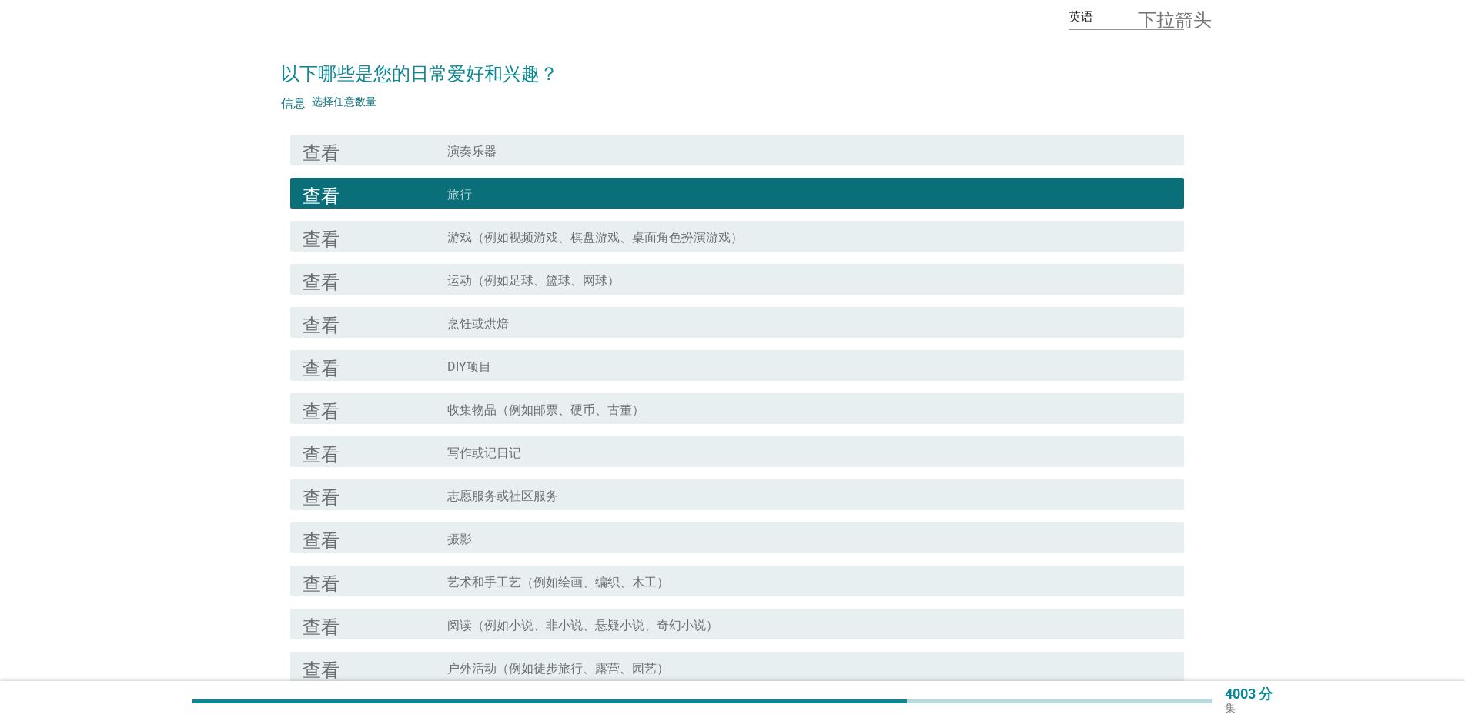
click at [375, 279] on div "查看" at bounding box center [375, 279] width 145 height 18
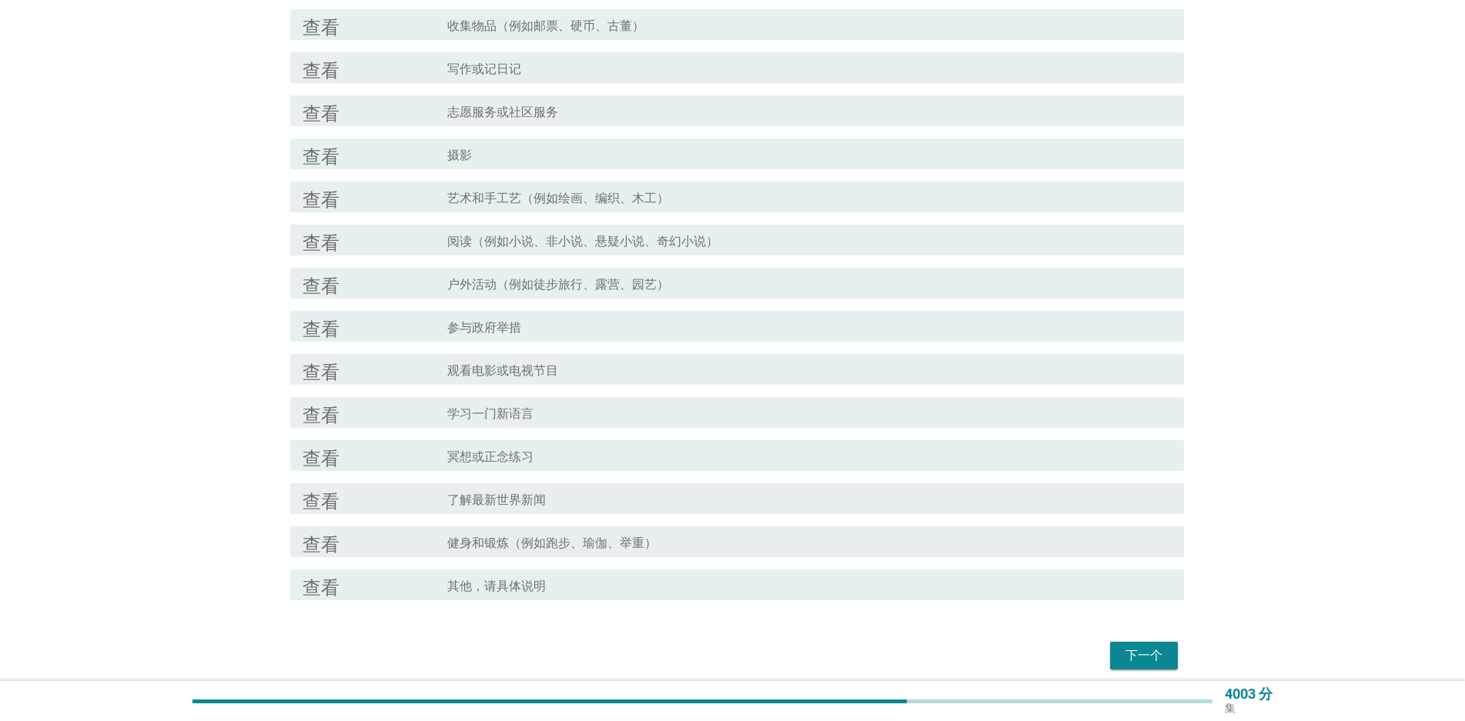
scroll to position [462, 0]
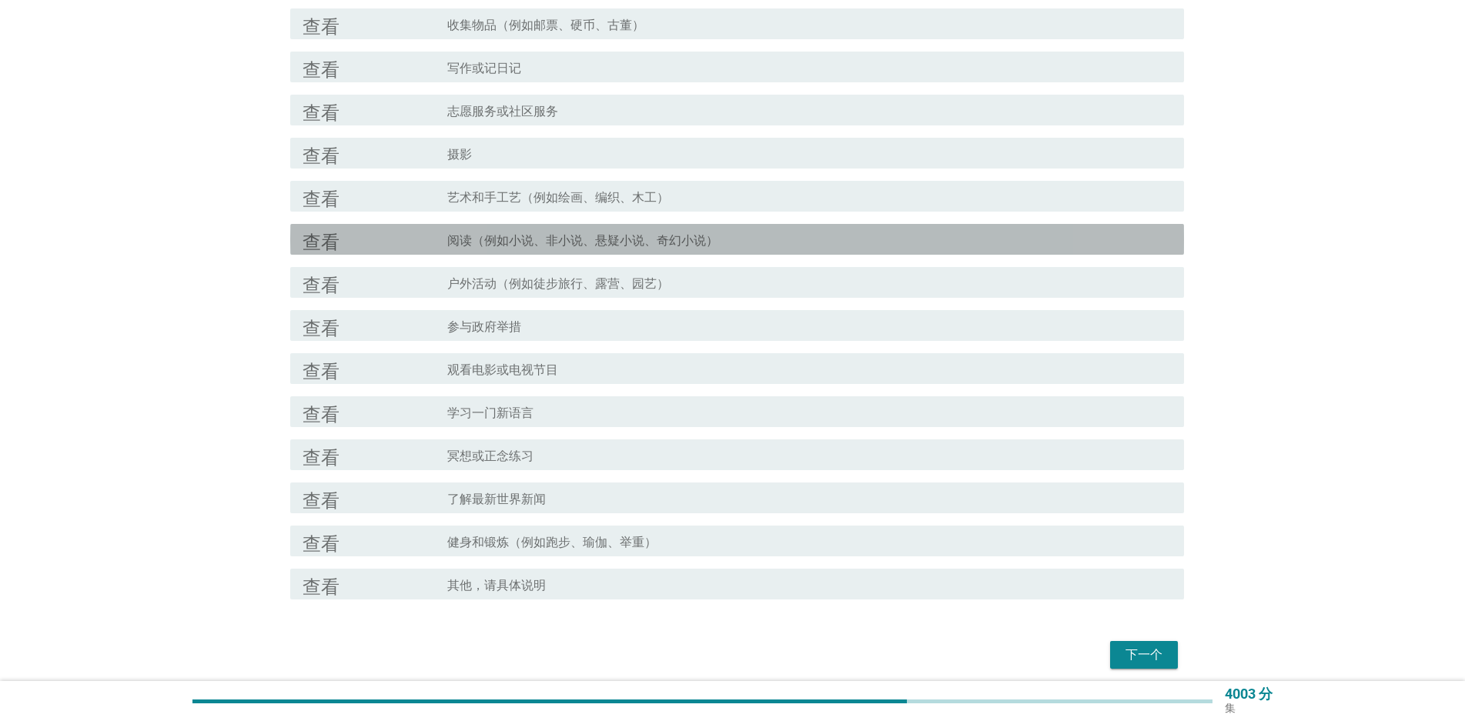
click at [443, 240] on div "查看" at bounding box center [375, 239] width 145 height 18
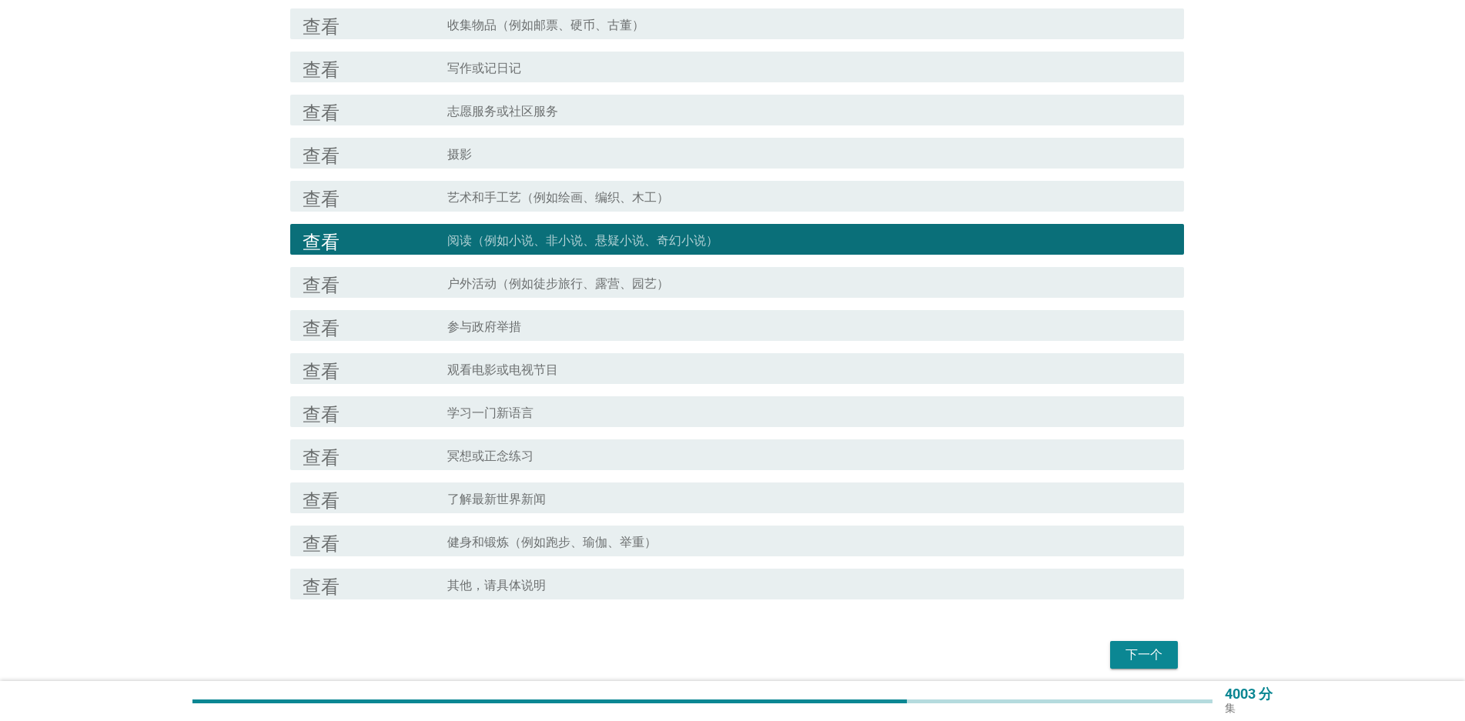
click at [500, 364] on font "观看电影或电视节目" at bounding box center [502, 370] width 111 height 15
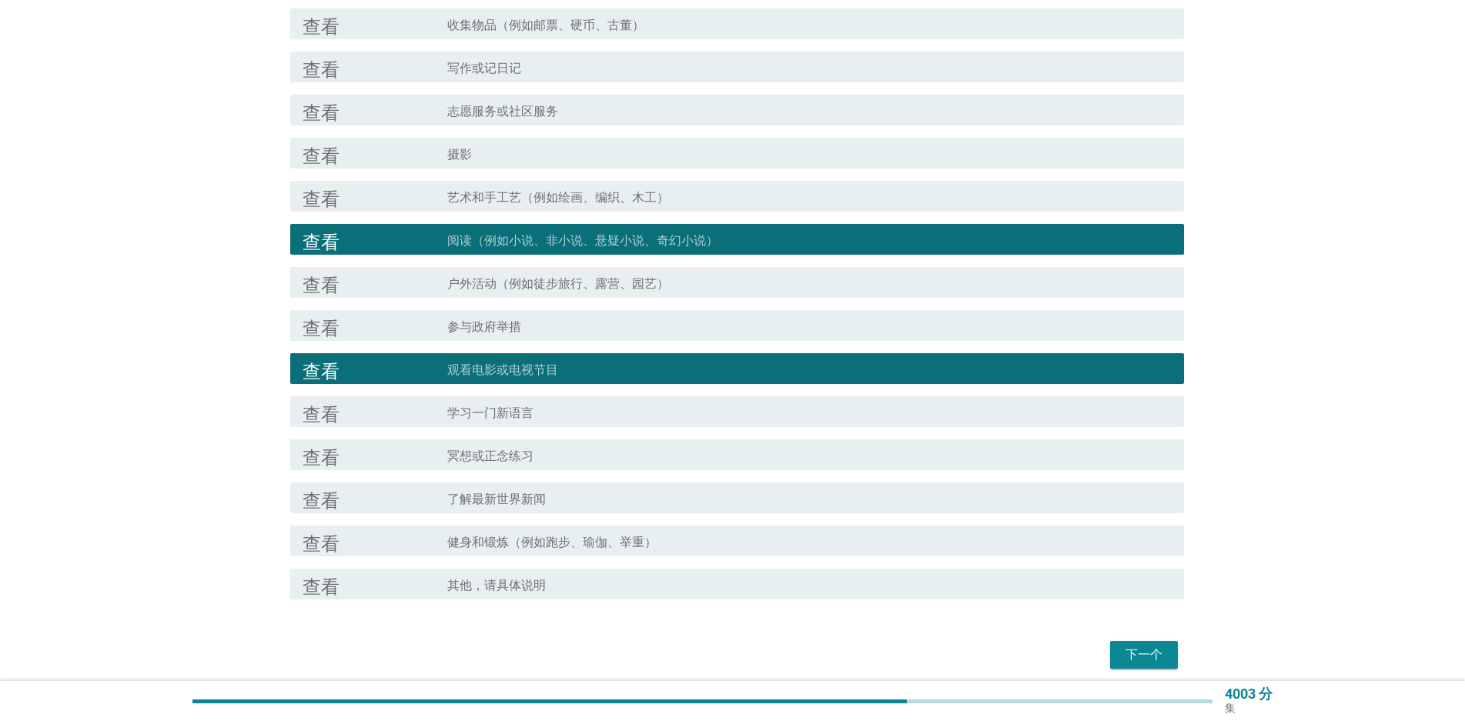
click at [538, 498] on font "了解最新世界新闻" at bounding box center [496, 499] width 99 height 15
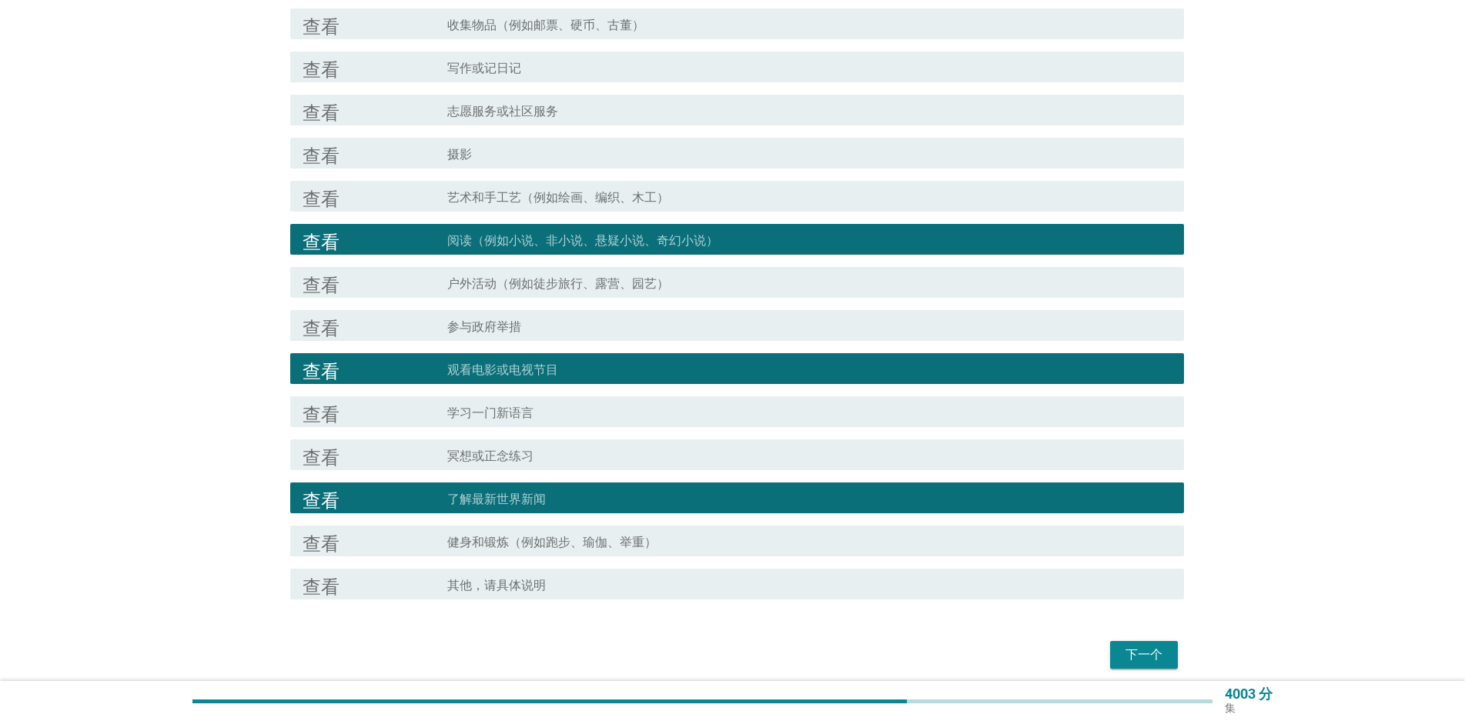
click at [939, 531] on div "查看 复选框轮廓空白 健身和锻炼（例如跑步、瑜伽、举重）" at bounding box center [737, 541] width 894 height 31
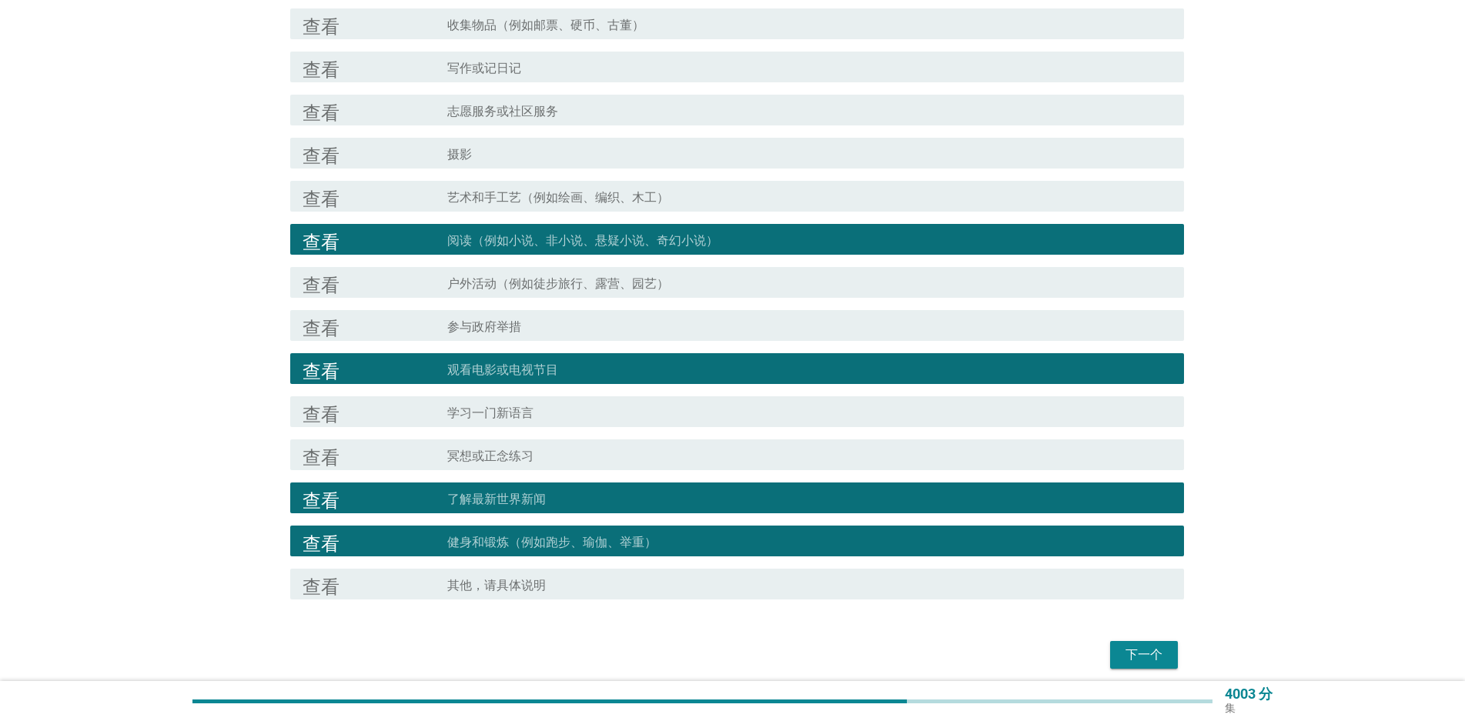
click at [1135, 642] on button "下一个" at bounding box center [1144, 655] width 68 height 28
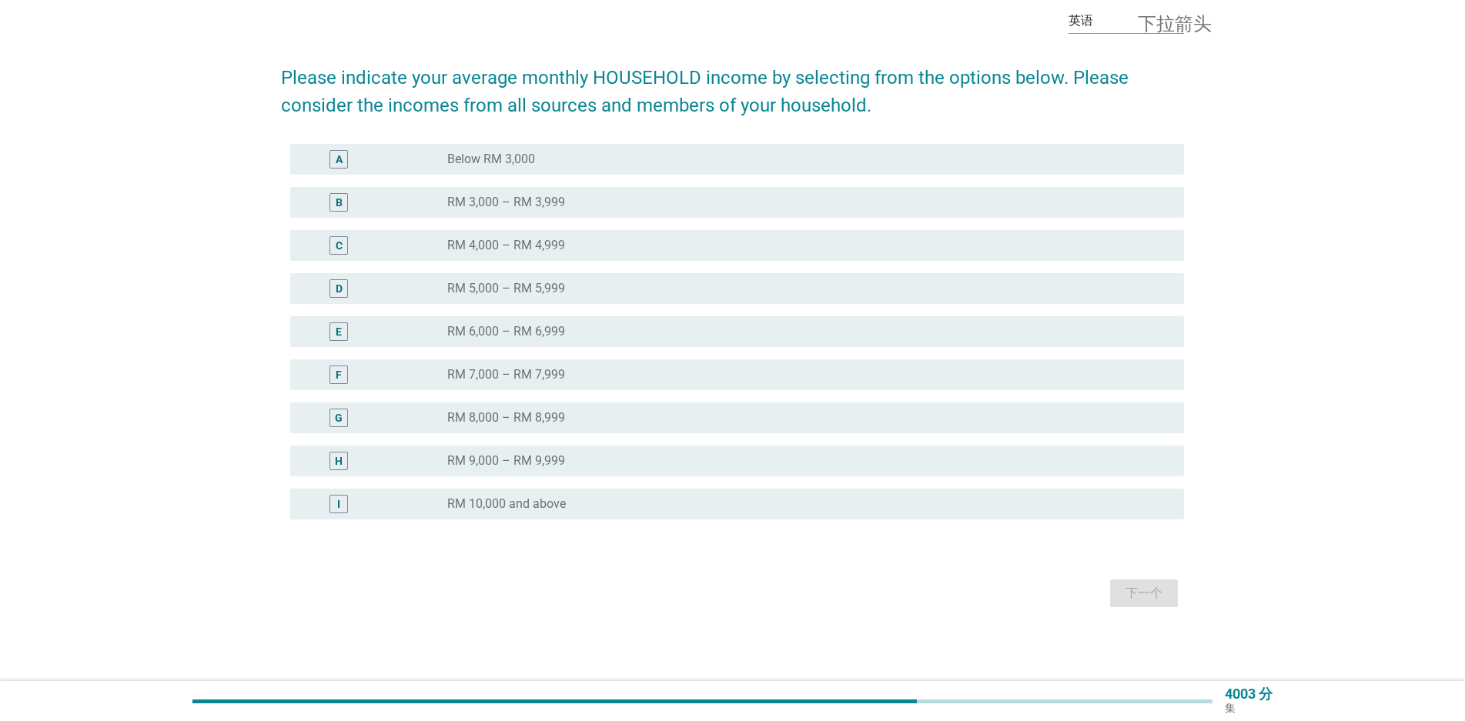
scroll to position [0, 0]
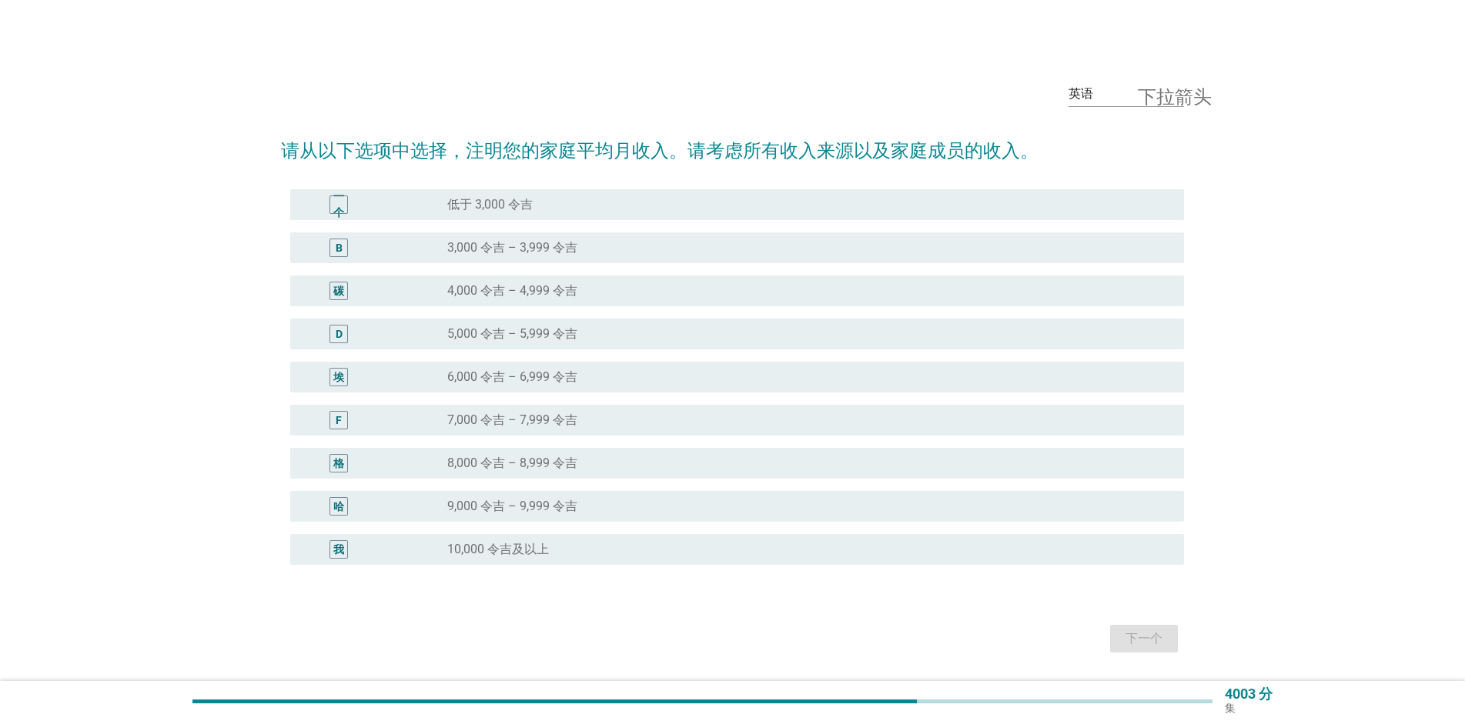
click at [473, 550] on font "10,000 令吉及以上" at bounding box center [498, 549] width 102 height 15
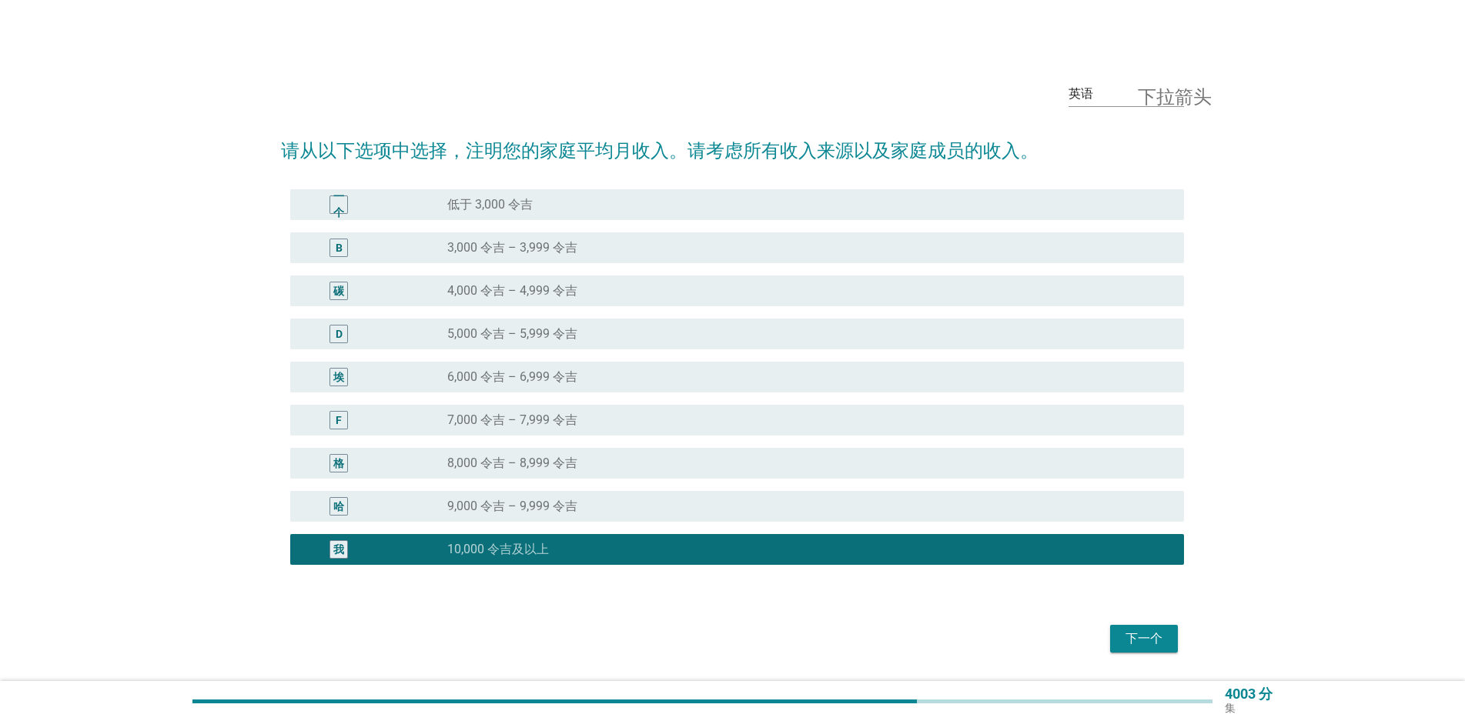
click at [1116, 632] on button "下一个" at bounding box center [1144, 639] width 68 height 28
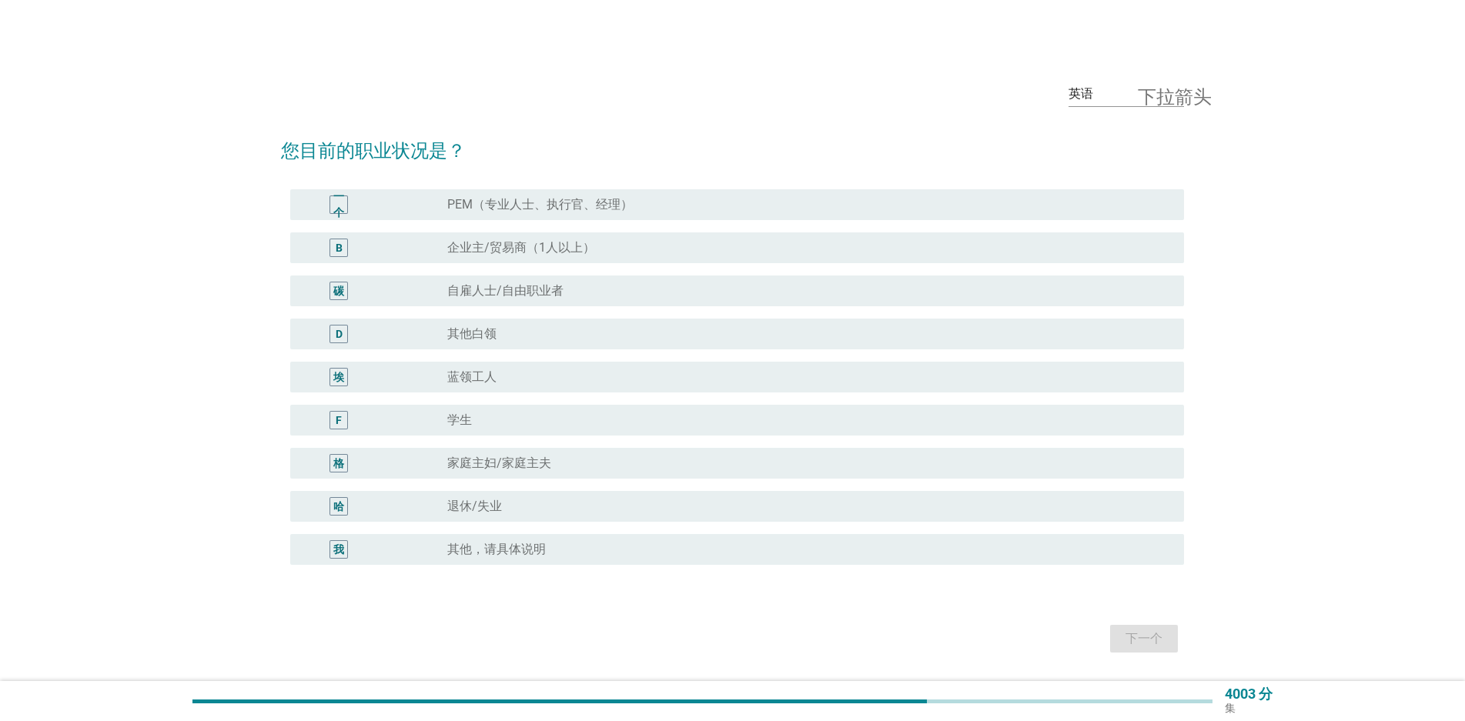
click at [518, 380] on div "radio_button_unchecked 蓝领工人" at bounding box center [803, 377] width 712 height 15
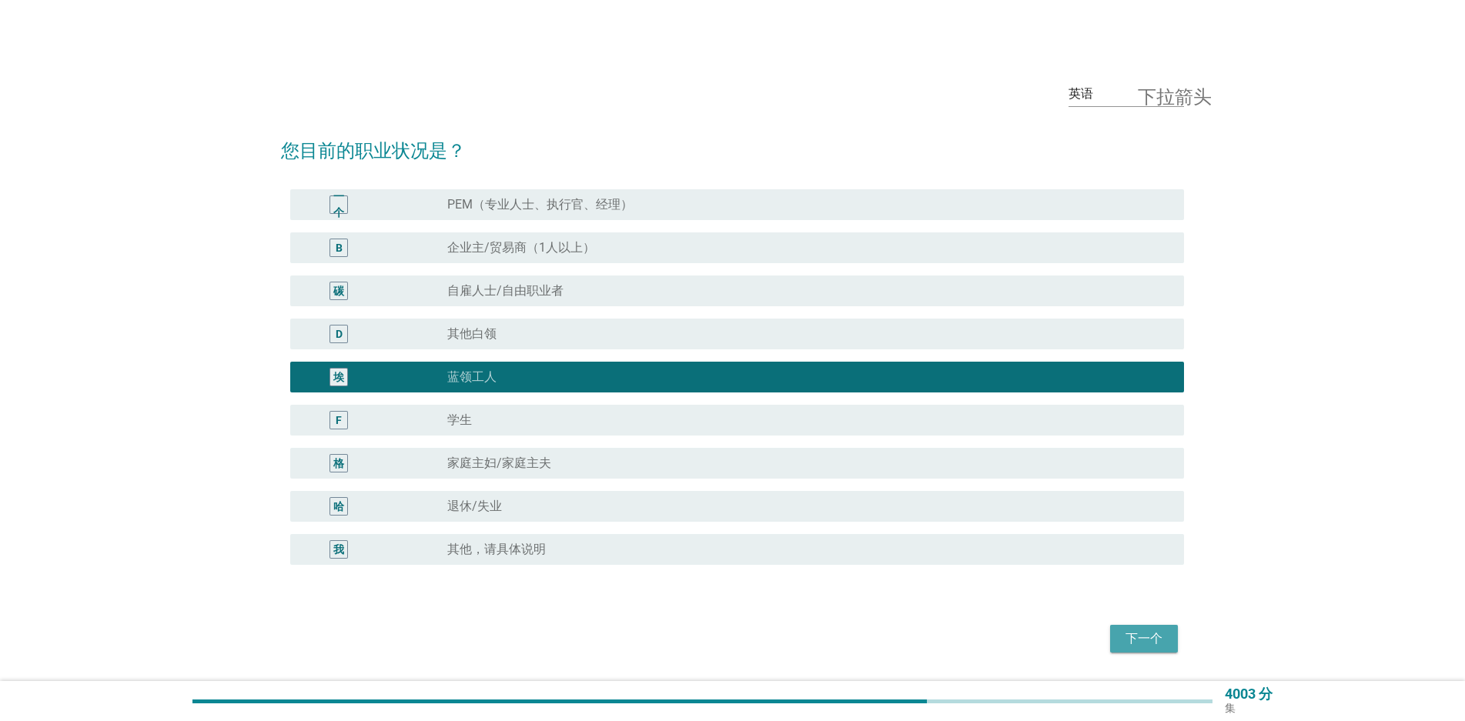
click at [1136, 631] on font "下一个" at bounding box center [1144, 639] width 37 height 18
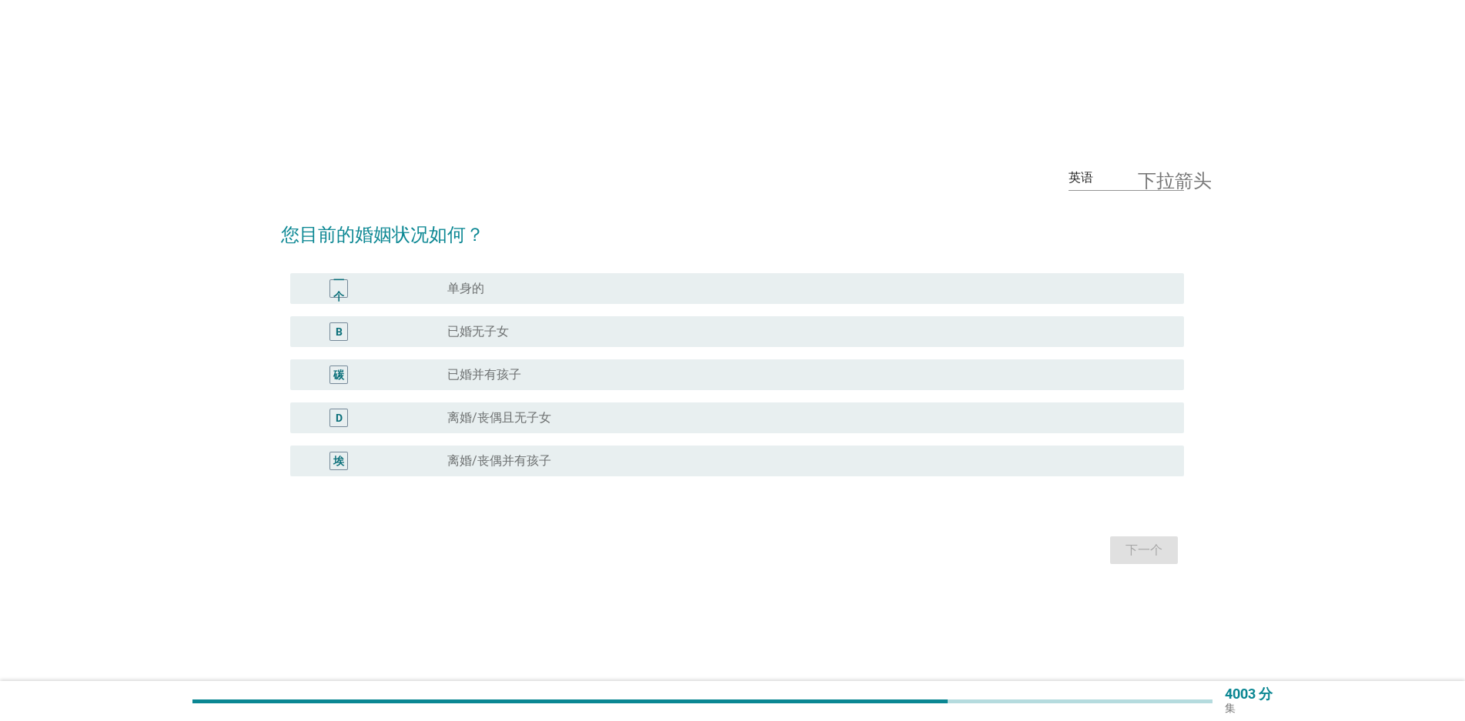
click at [566, 294] on div "radio_button_unchecked 单身的" at bounding box center [803, 288] width 712 height 15
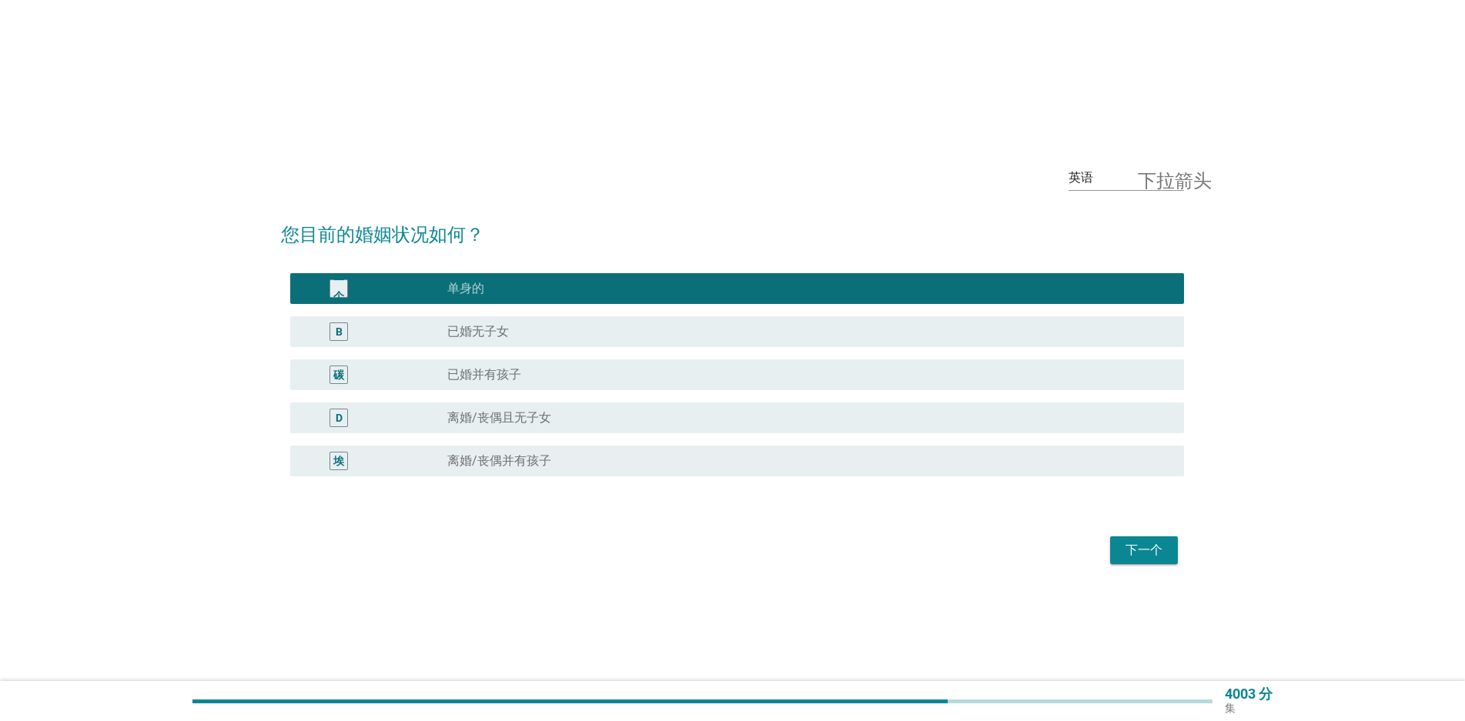
click at [1165, 550] on div "下一个" at bounding box center [1143, 550] width 43 height 18
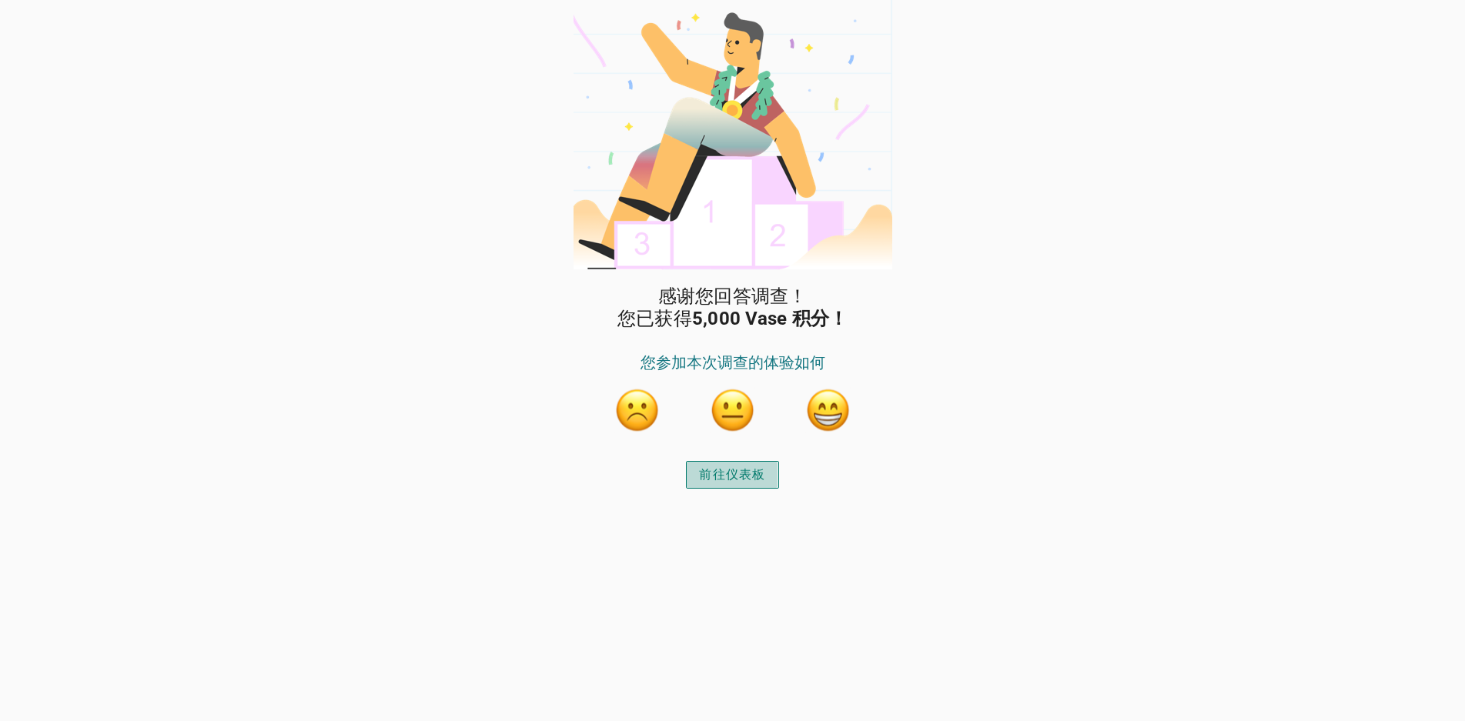
click at [728, 477] on font "前往仪表板" at bounding box center [732, 474] width 66 height 15
